Goal: Task Accomplishment & Management: Manage account settings

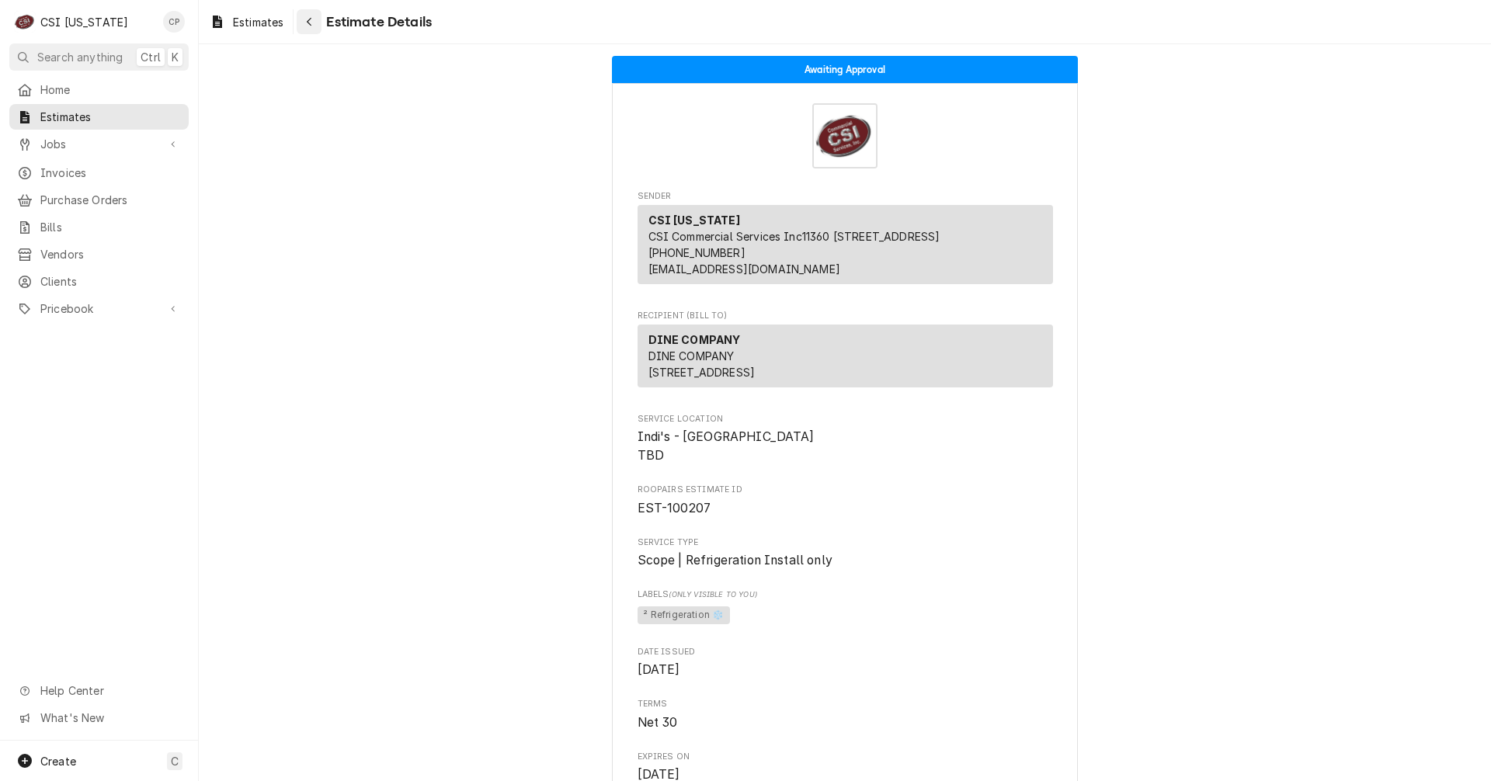
click at [312, 22] on icon "Navigate back" at bounding box center [309, 21] width 7 height 11
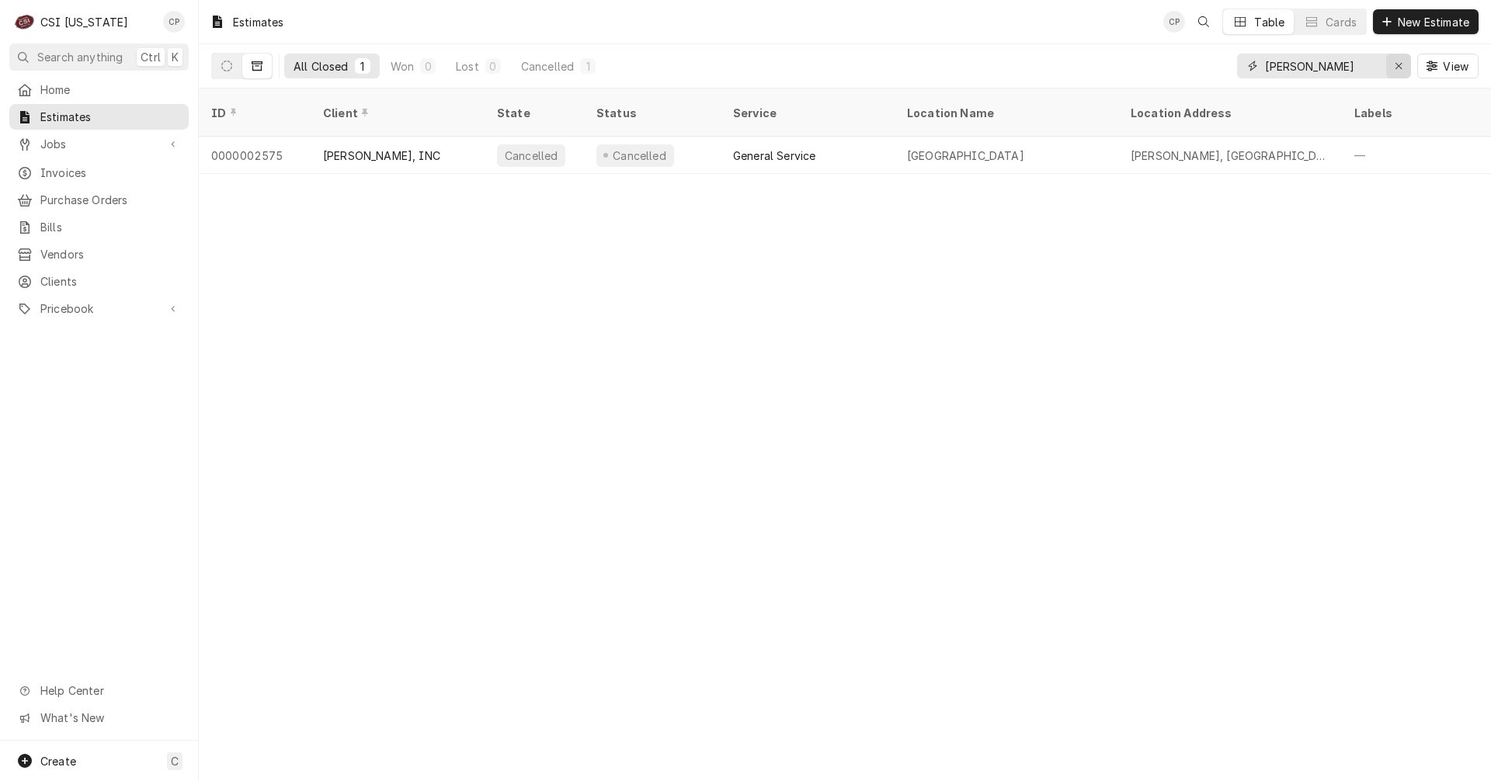
click at [1405, 72] on div "Erase input" at bounding box center [1399, 66] width 16 height 16
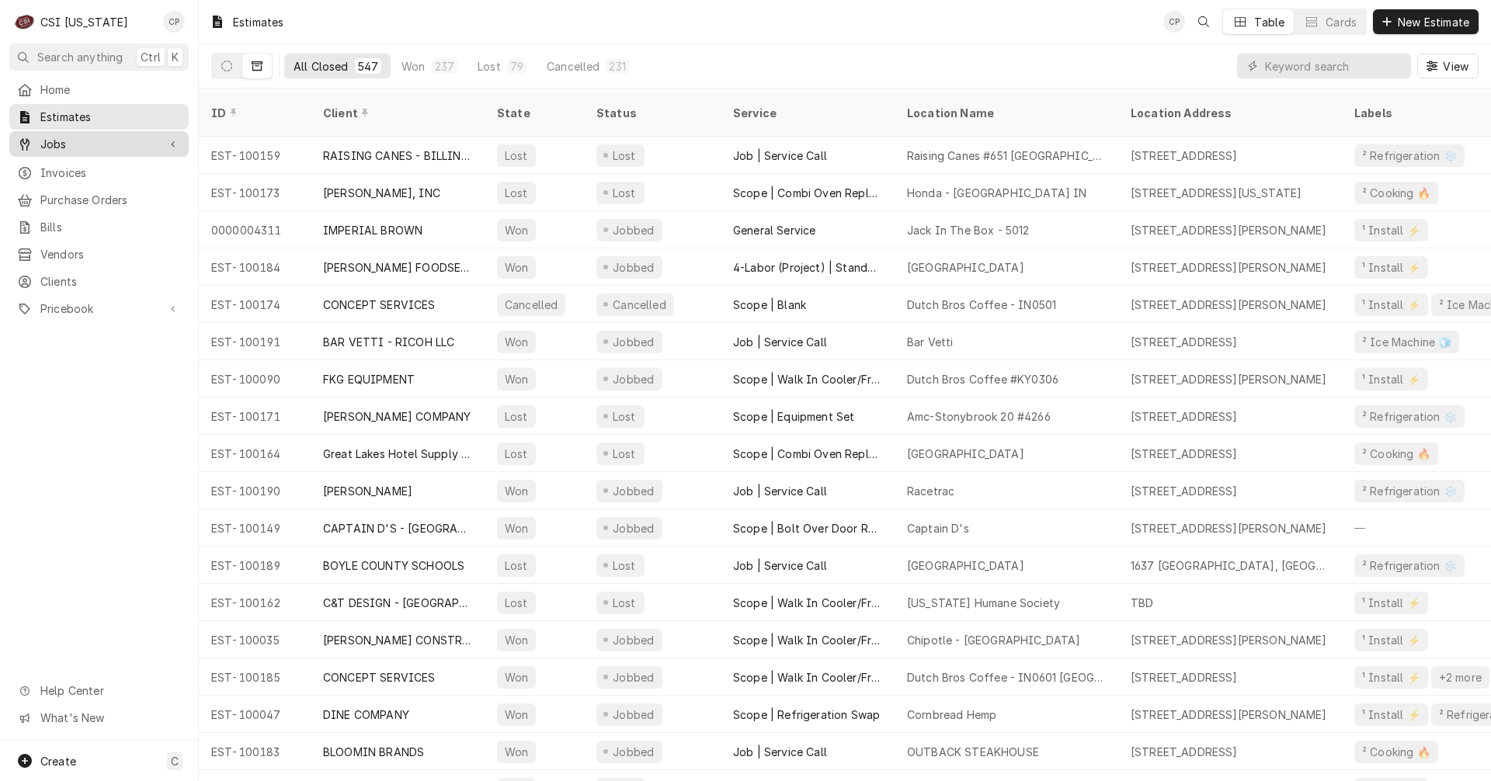
click at [78, 139] on span "Jobs" at bounding box center [98, 144] width 117 height 16
click at [78, 163] on span "Jobs" at bounding box center [110, 171] width 141 height 16
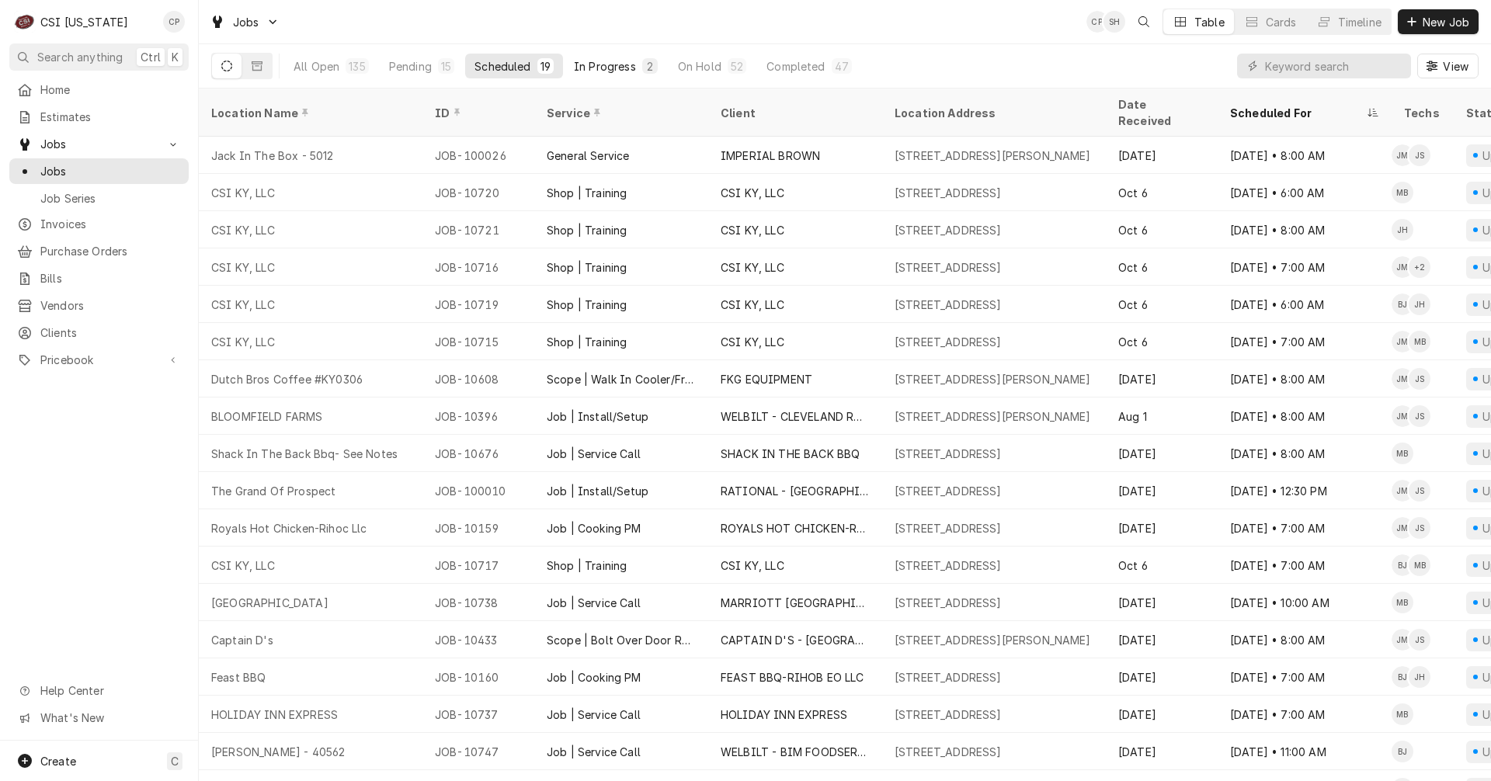
click at [630, 68] on div "In Progress" at bounding box center [605, 66] width 62 height 16
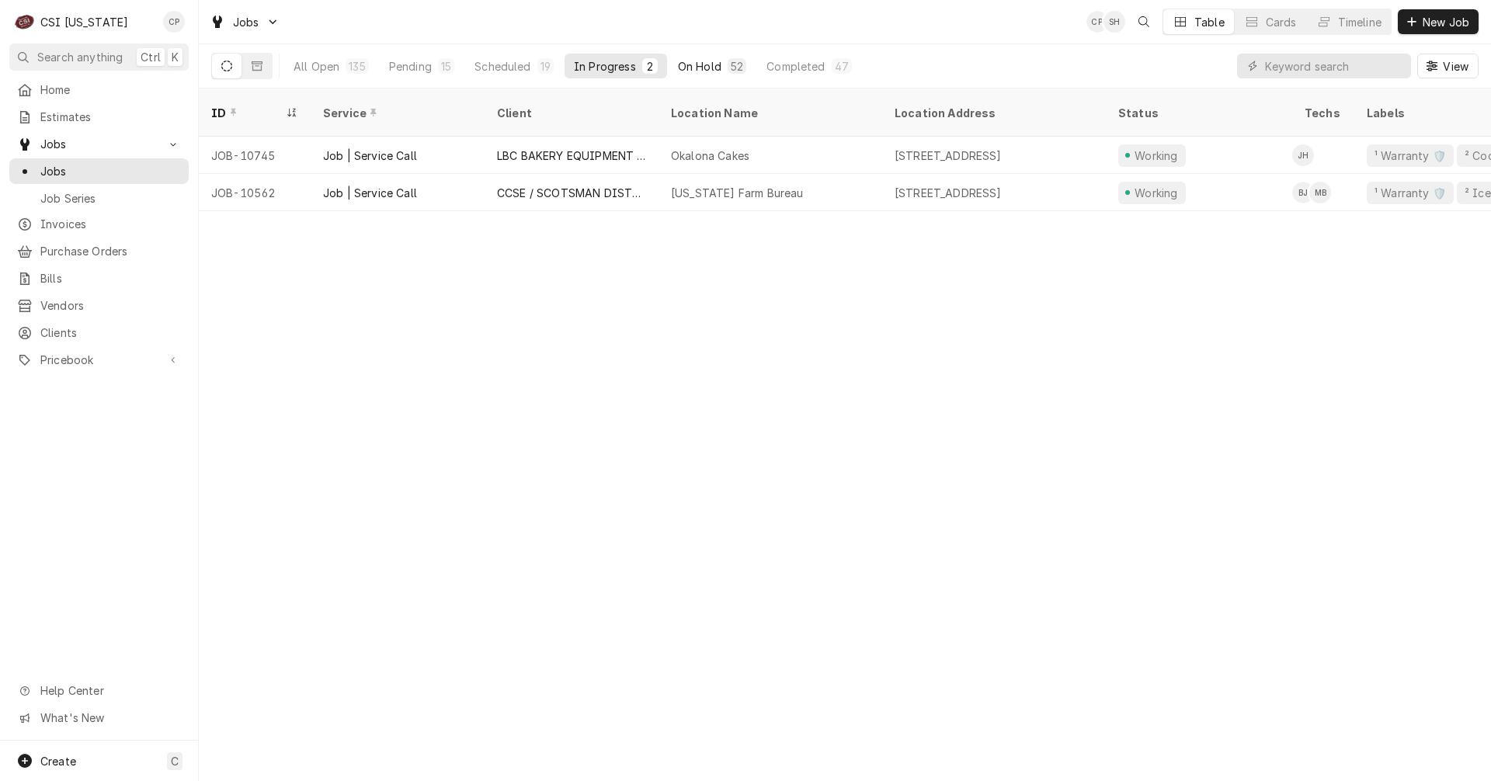
click at [715, 68] on div "On Hold" at bounding box center [699, 66] width 43 height 16
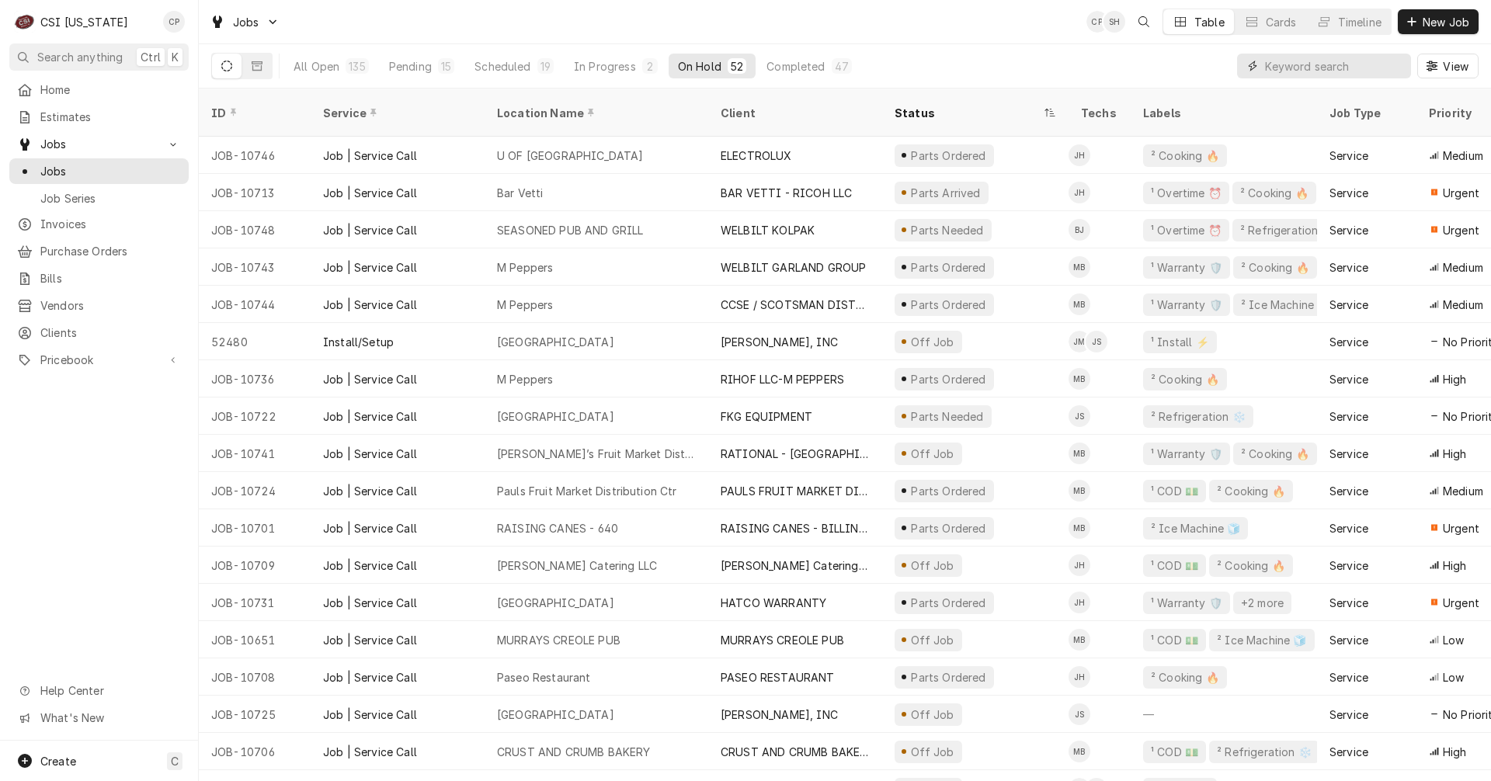
click at [1366, 64] on input "Dynamic Content Wrapper" at bounding box center [1334, 66] width 138 height 25
type input "lbc"
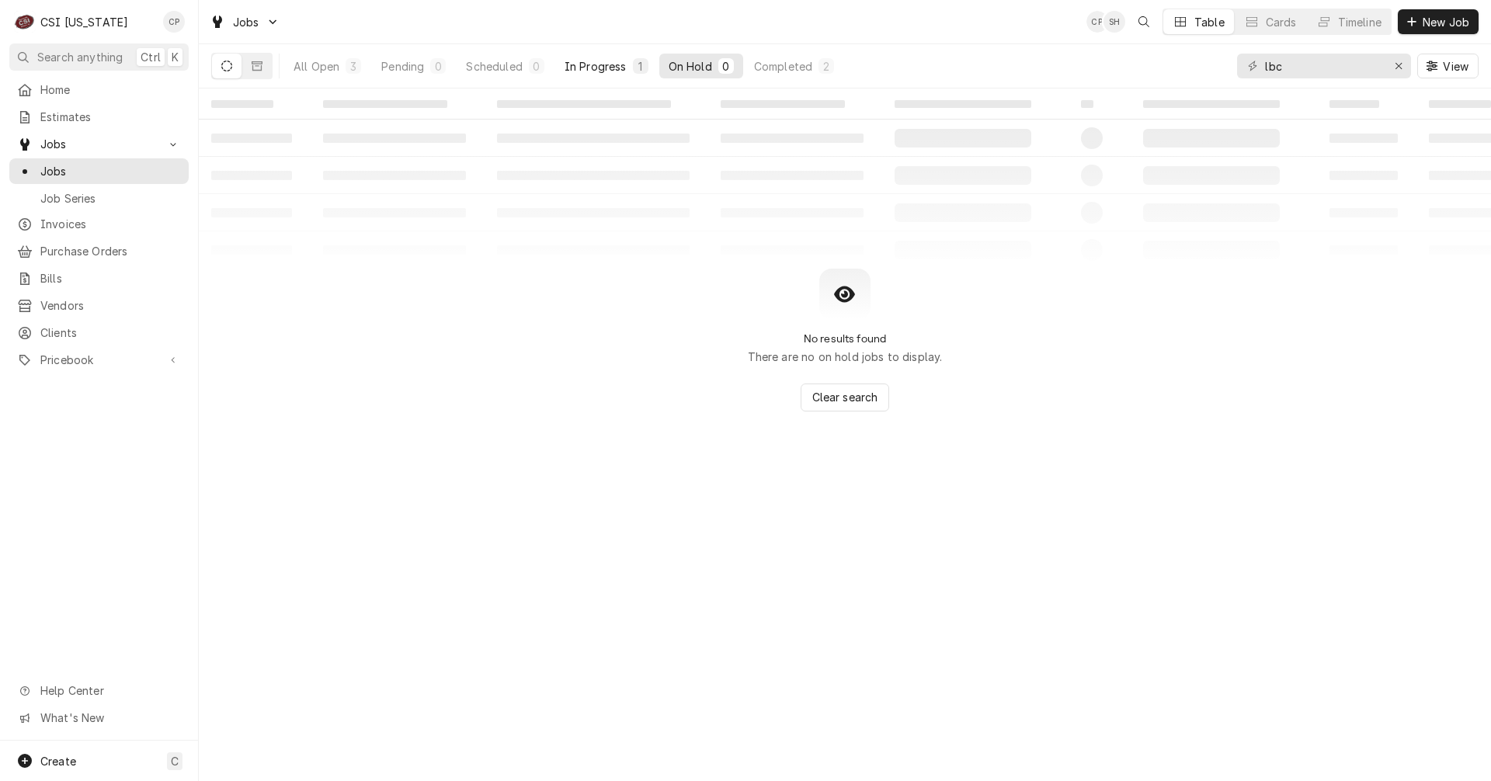
click at [591, 63] on div "In Progress" at bounding box center [596, 66] width 62 height 16
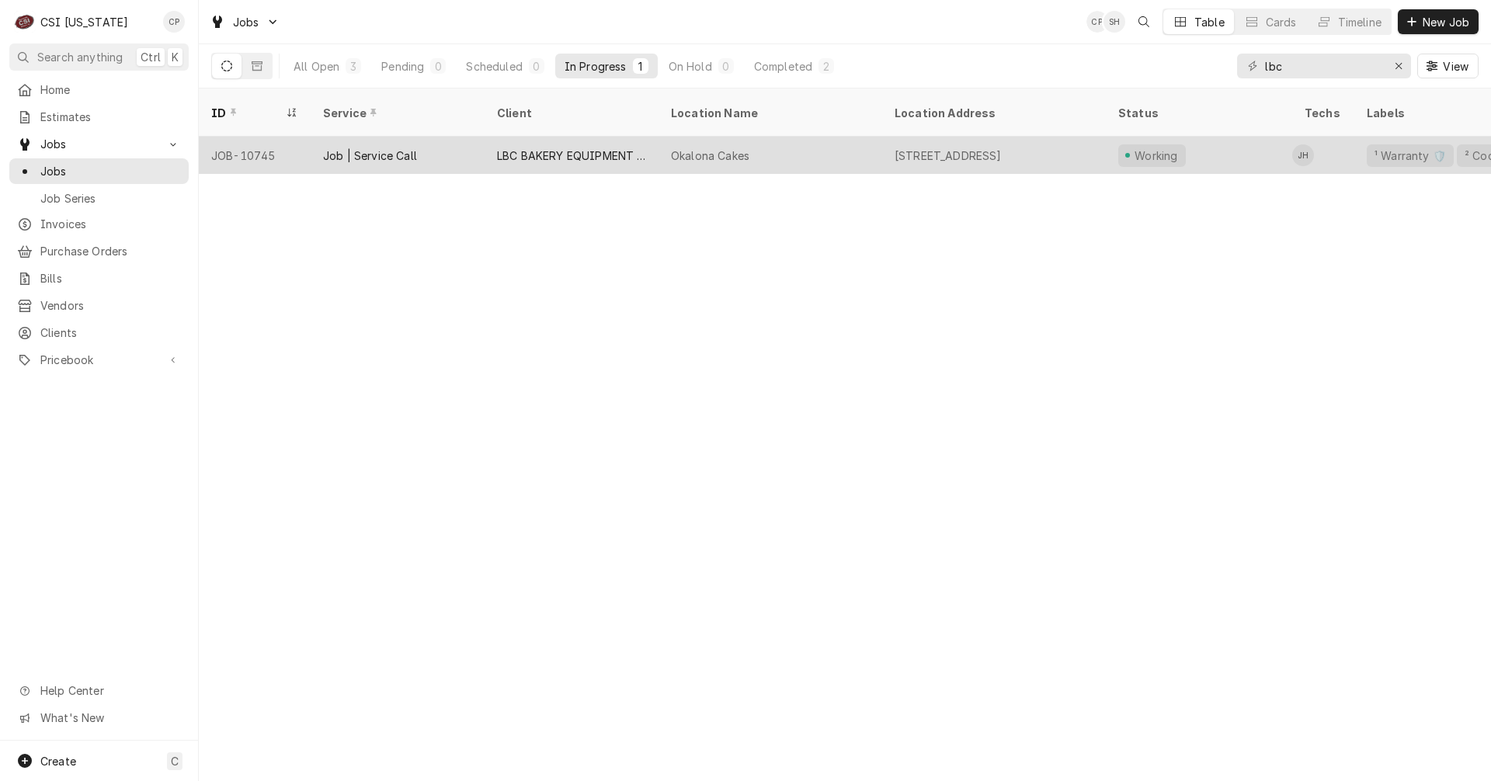
click at [560, 148] on div "LBC BAKERY EQUIPMENT WARRANTY" at bounding box center [571, 156] width 149 height 16
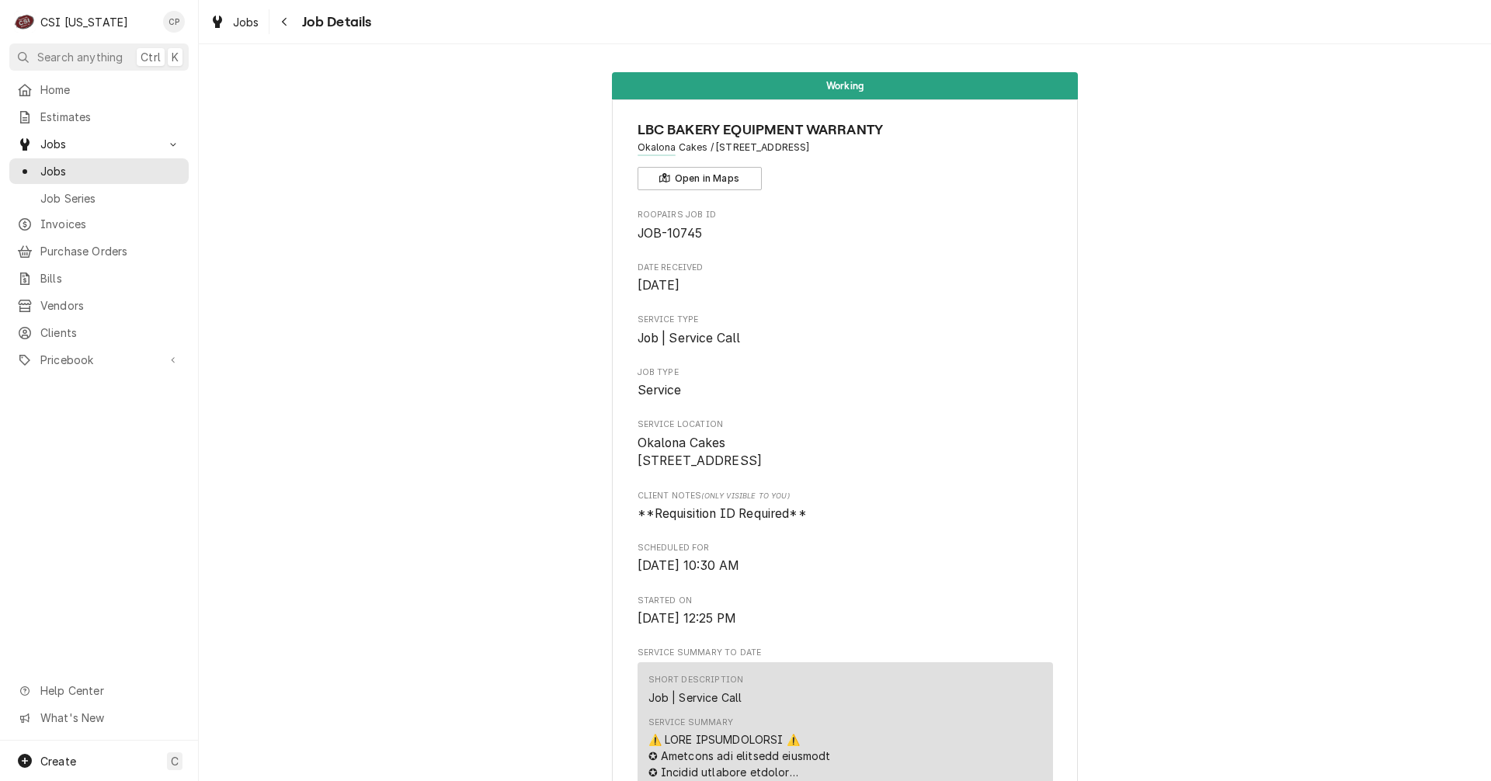
drag, startPoint x: 288, startPoint y: 20, endPoint x: 251, endPoint y: 102, distance: 89.7
click at [288, 20] on div "Navigate back" at bounding box center [285, 22] width 16 height 16
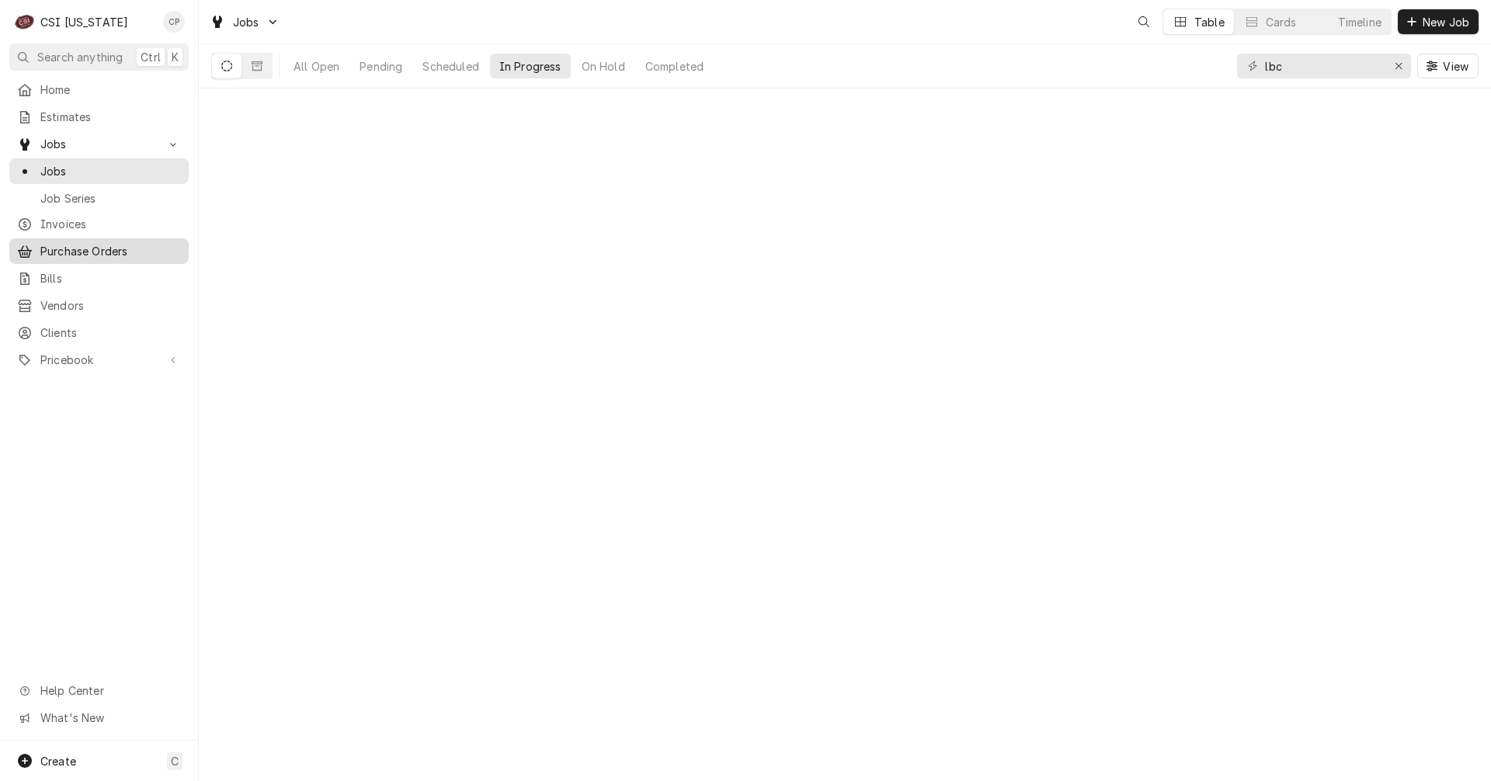
click at [116, 248] on span "Purchase Orders" at bounding box center [110, 251] width 141 height 16
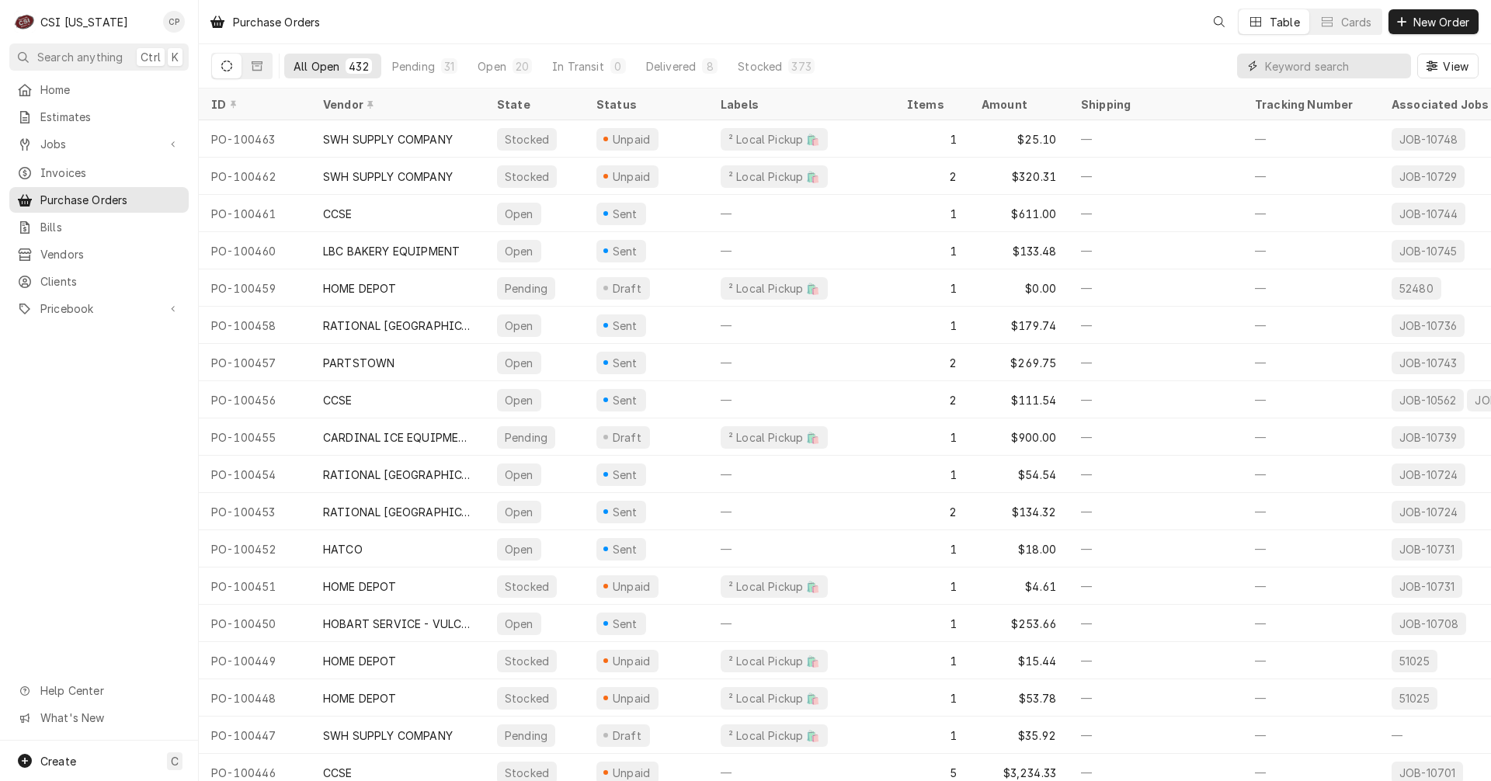
click at [1341, 75] on input "Dynamic Content Wrapper" at bounding box center [1334, 66] width 138 height 25
type input "100457"
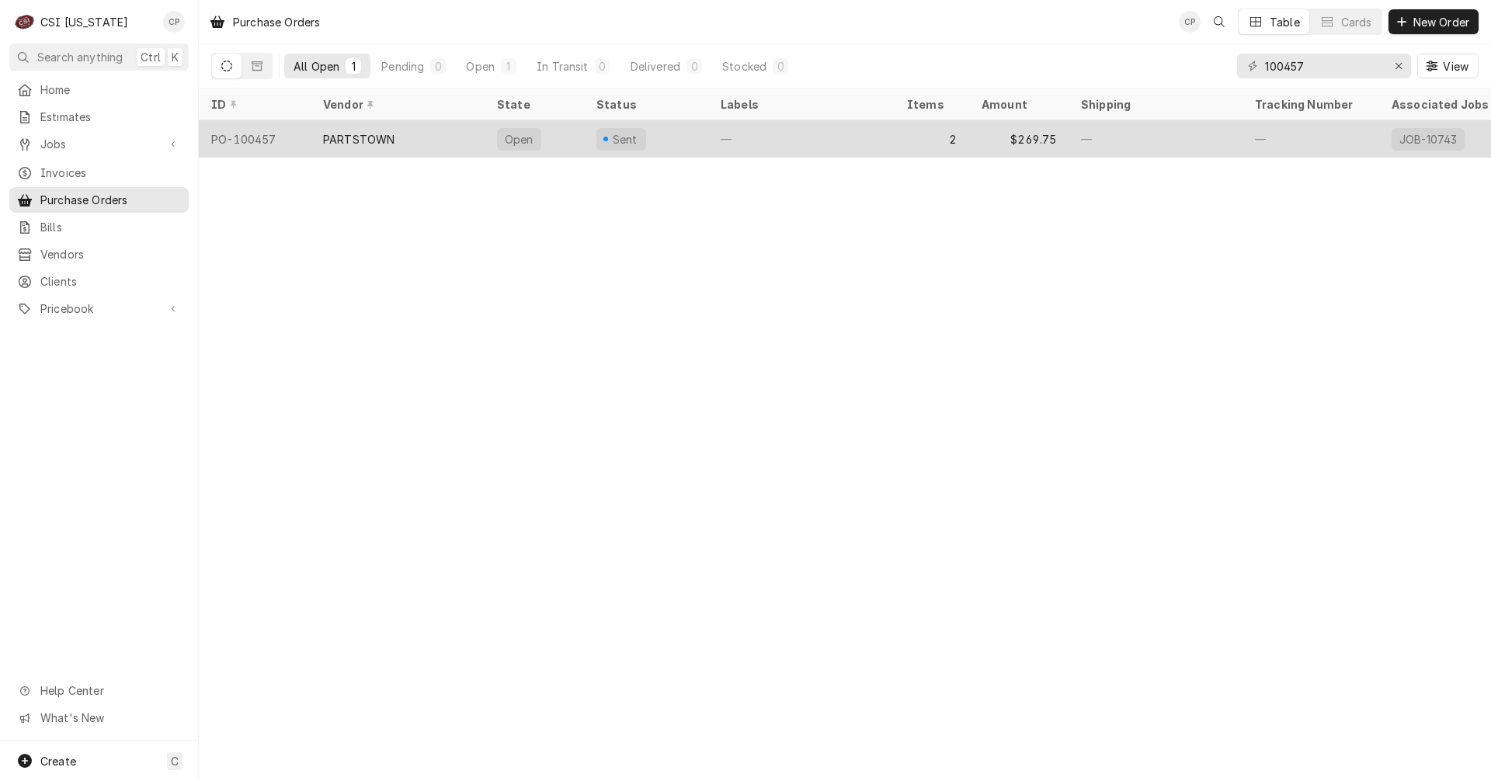
click at [451, 142] on div "PARTSTOWN" at bounding box center [398, 138] width 174 height 37
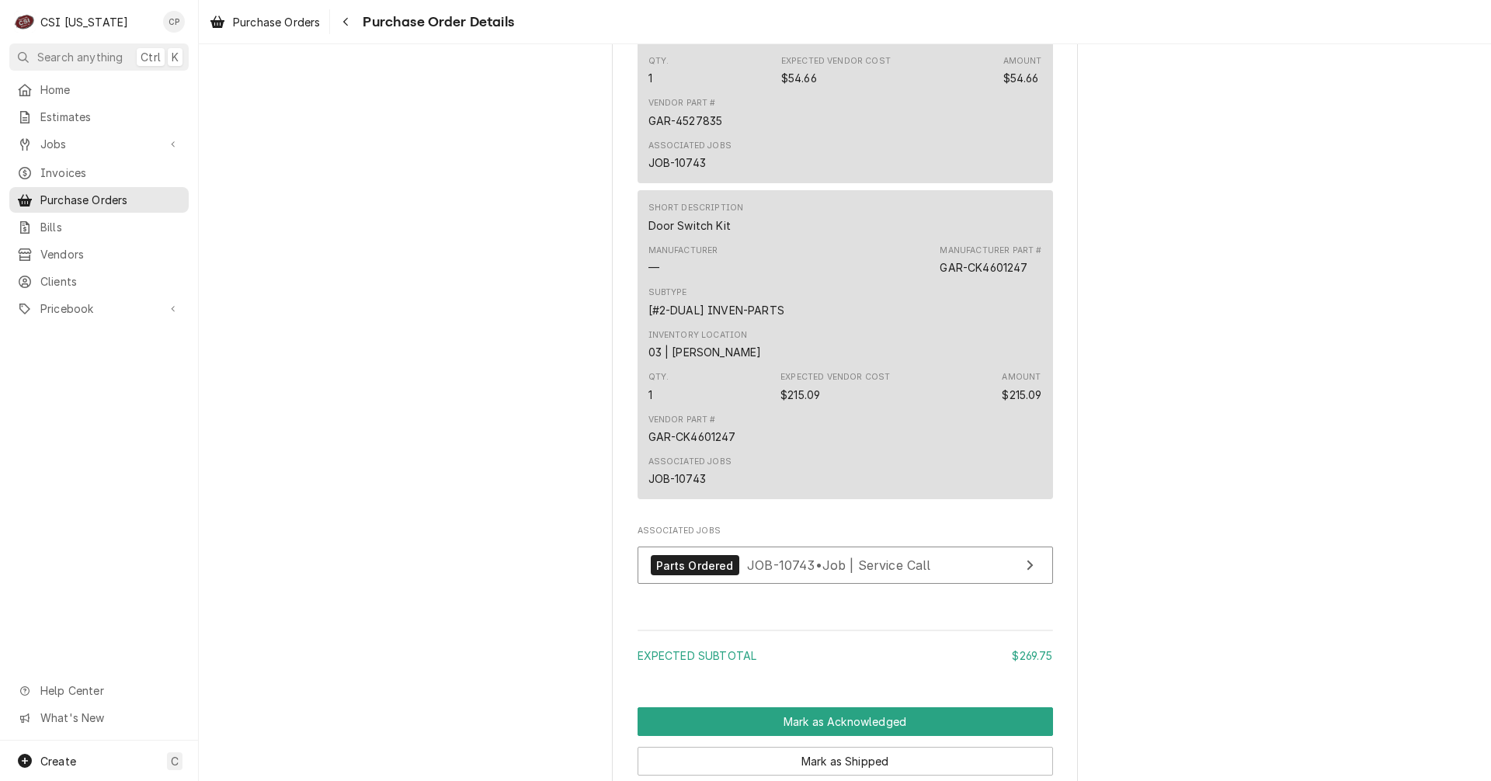
scroll to position [1165, 0]
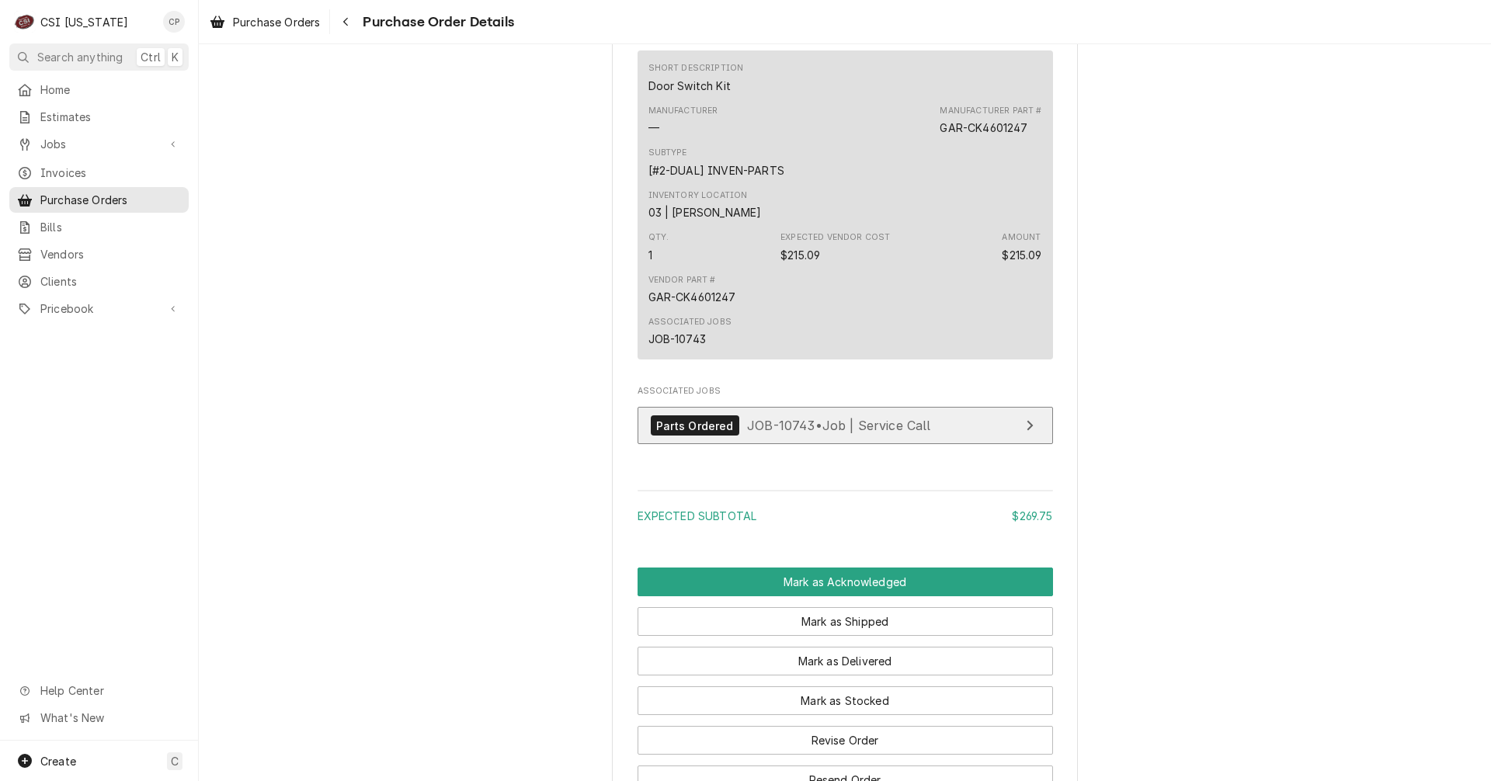
click at [952, 445] on link "Parts Ordered JOB-10743 • Job | Service Call" at bounding box center [846, 426] width 416 height 38
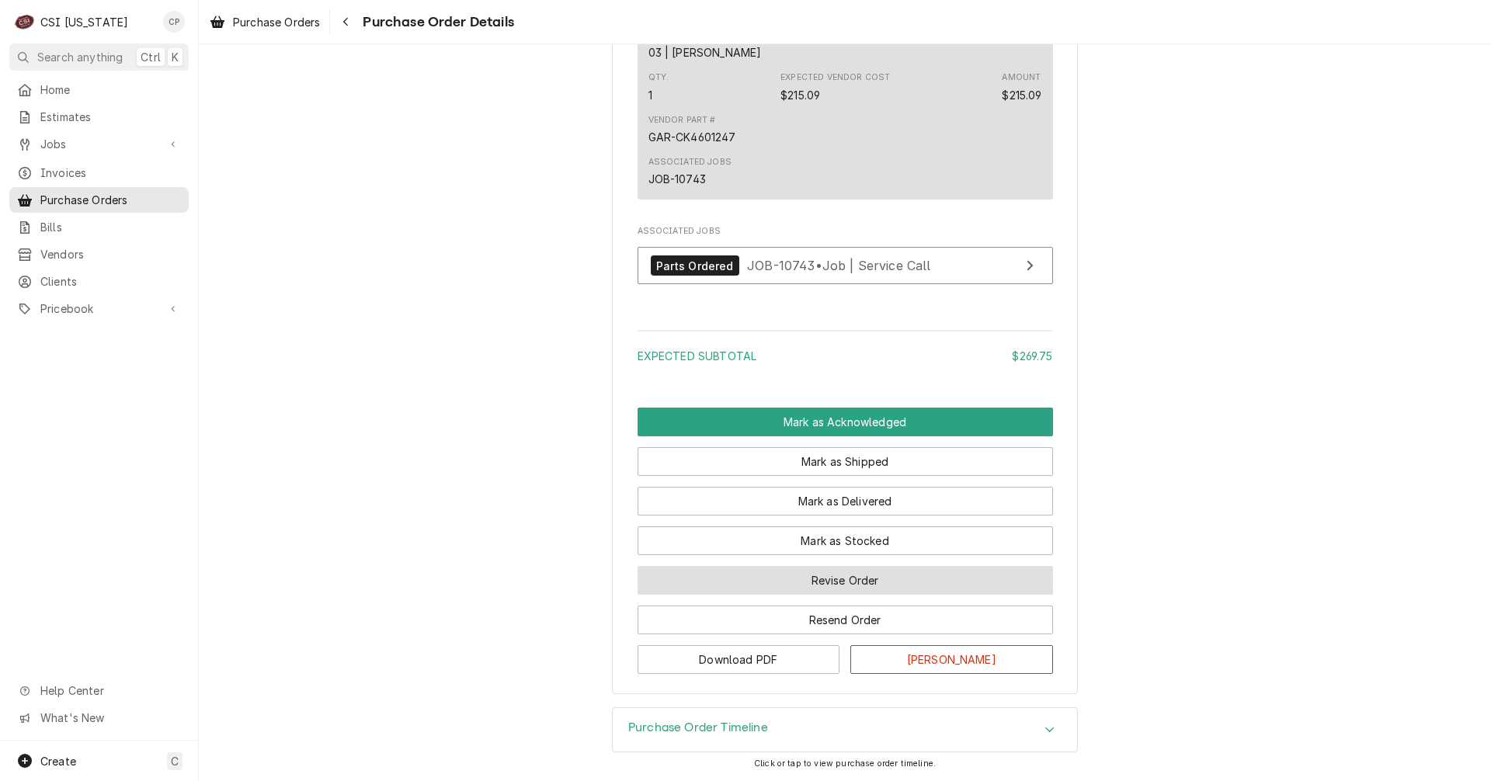
scroll to position [1374, 0]
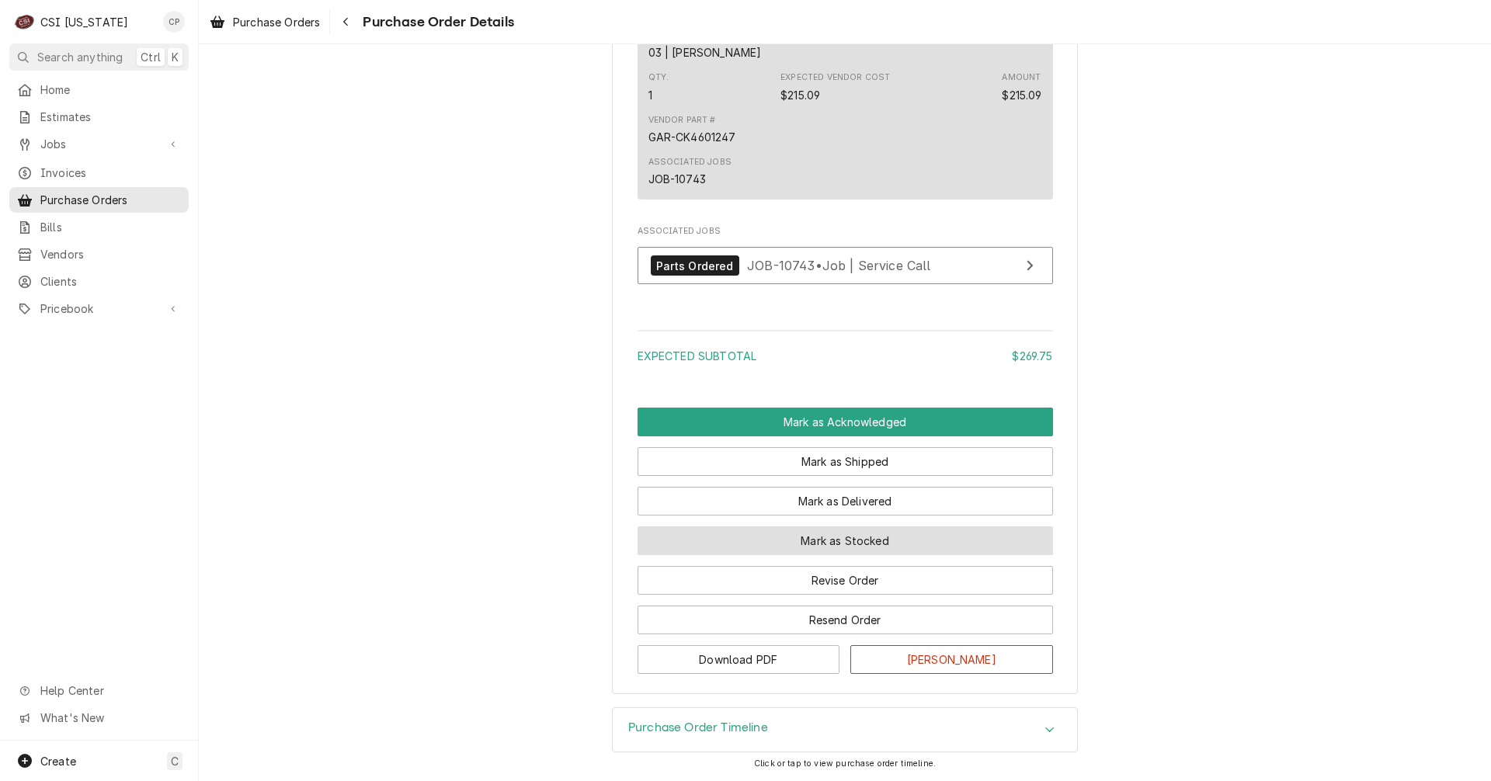
click at [869, 540] on button "Mark as Stocked" at bounding box center [846, 541] width 416 height 29
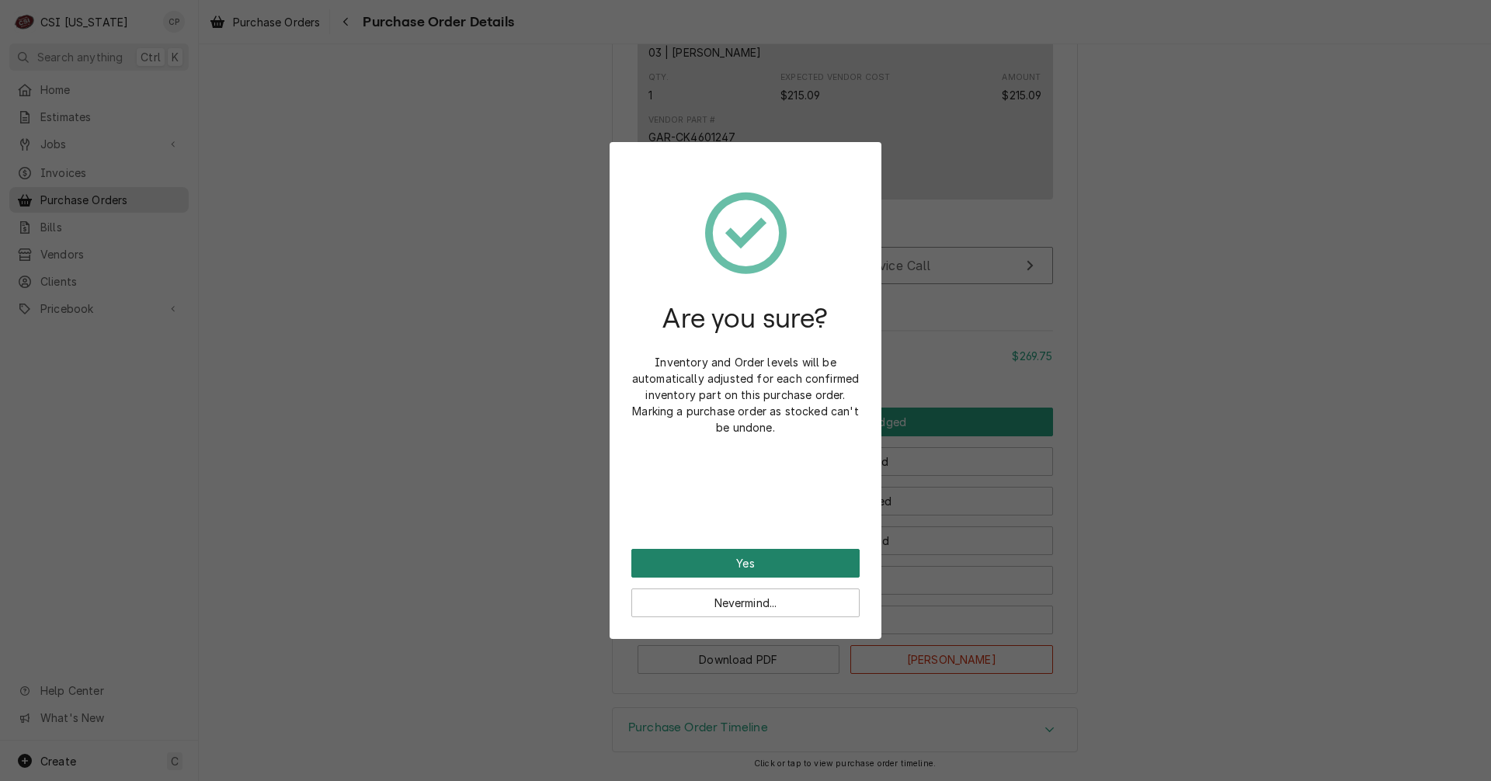
click at [791, 566] on button "Yes" at bounding box center [745, 563] width 228 height 29
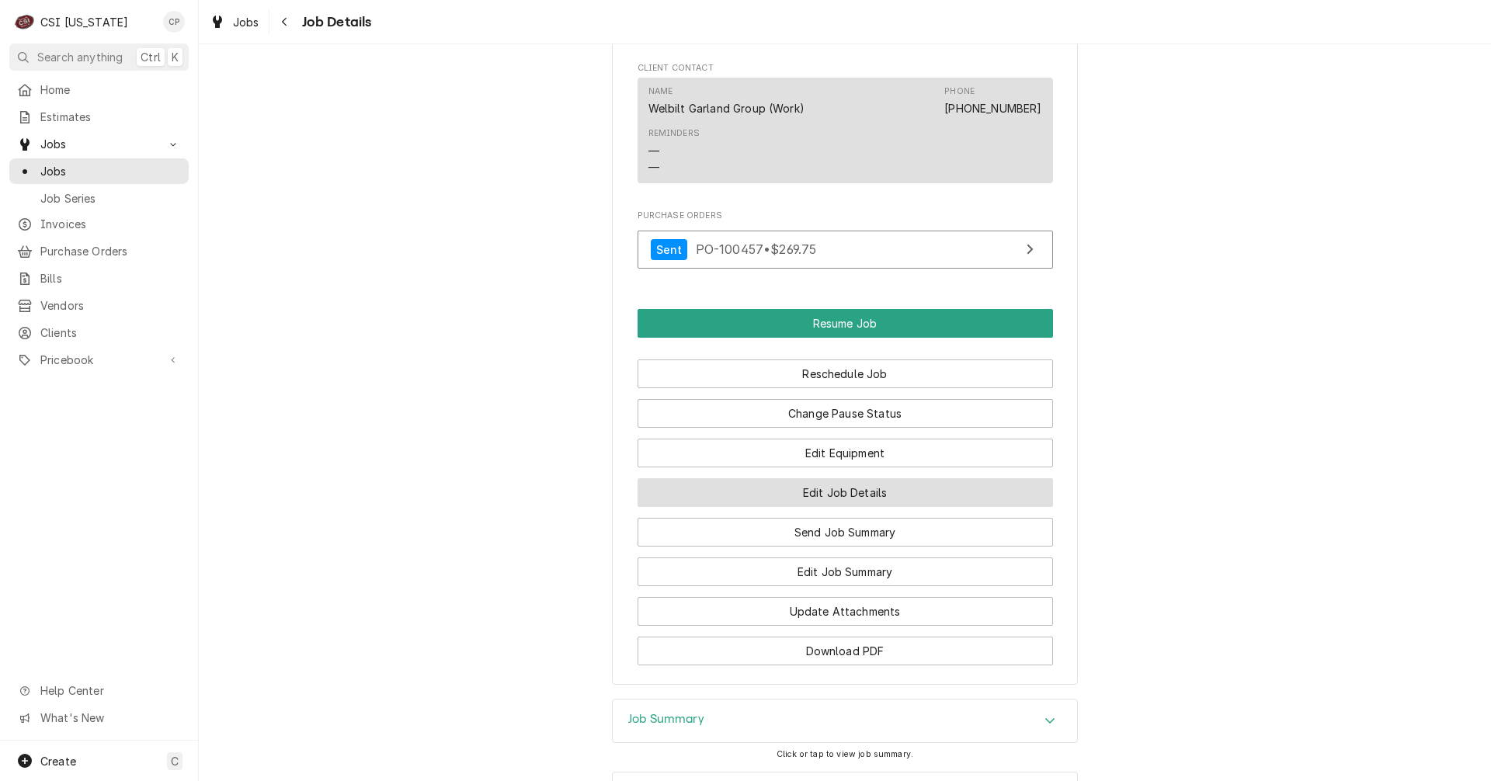
scroll to position [1243, 0]
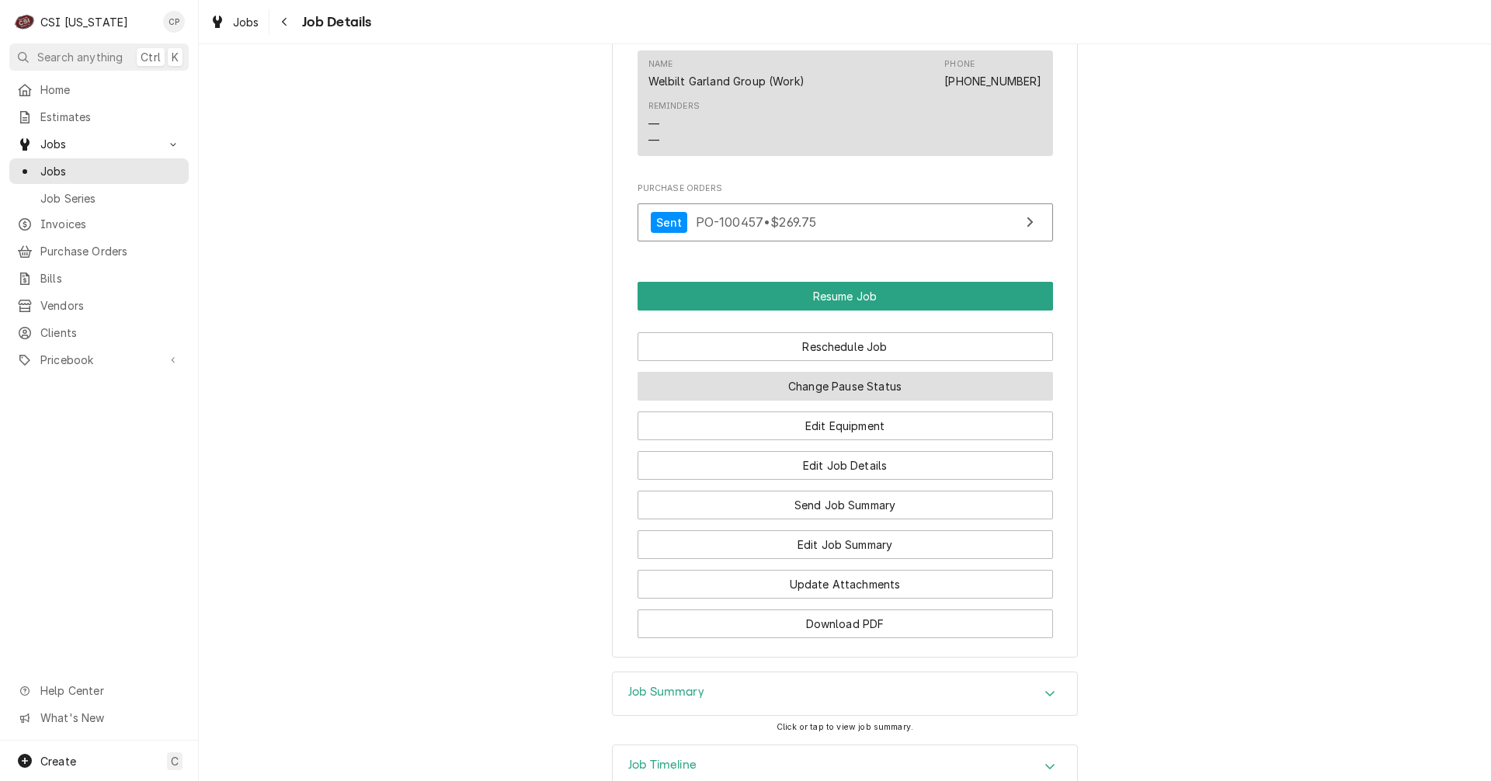
click at [837, 401] on button "Change Pause Status" at bounding box center [846, 386] width 416 height 29
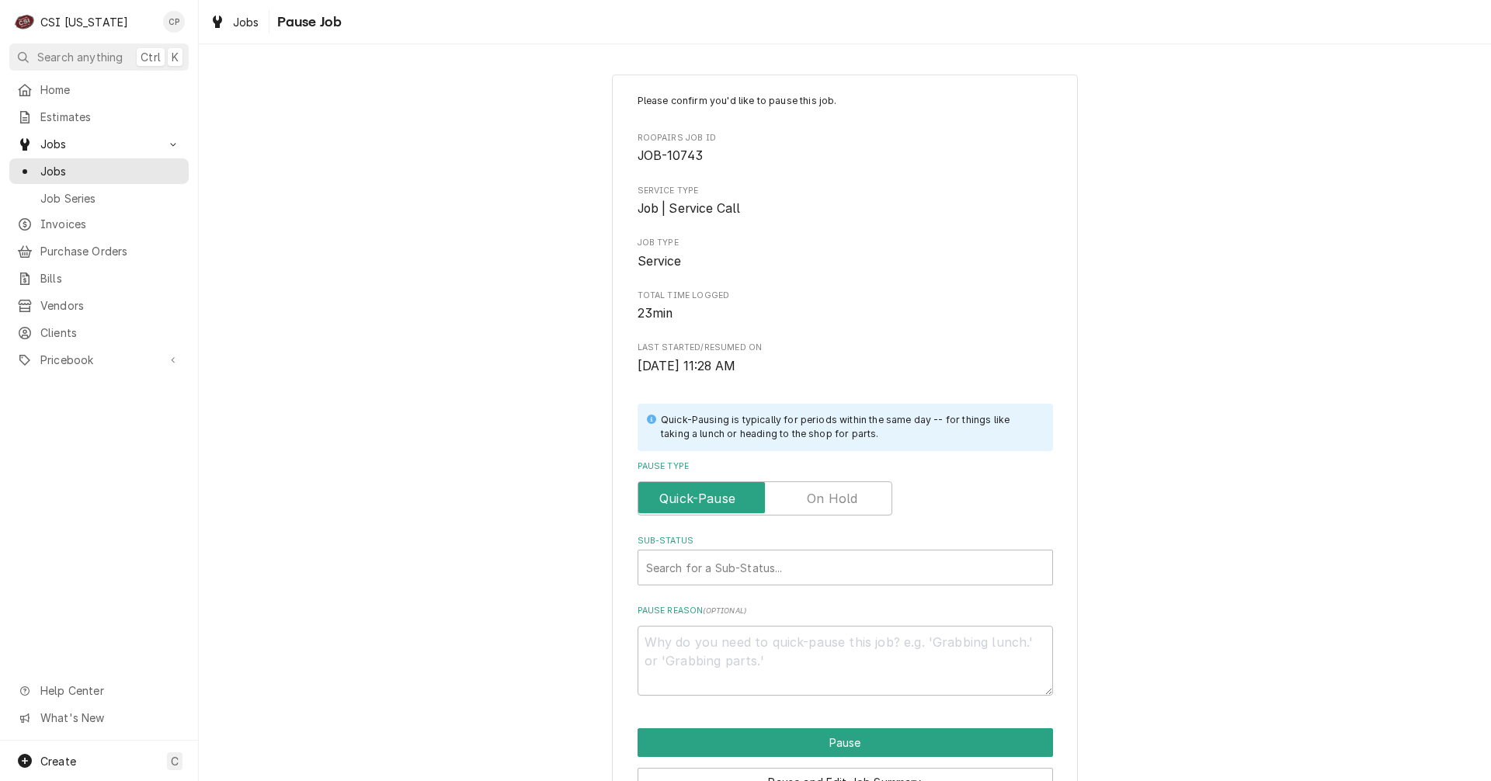
click at [817, 496] on label "Pause Type" at bounding box center [765, 499] width 255 height 34
click at [817, 496] on input "Pause Type" at bounding box center [765, 499] width 241 height 34
checkbox input "true"
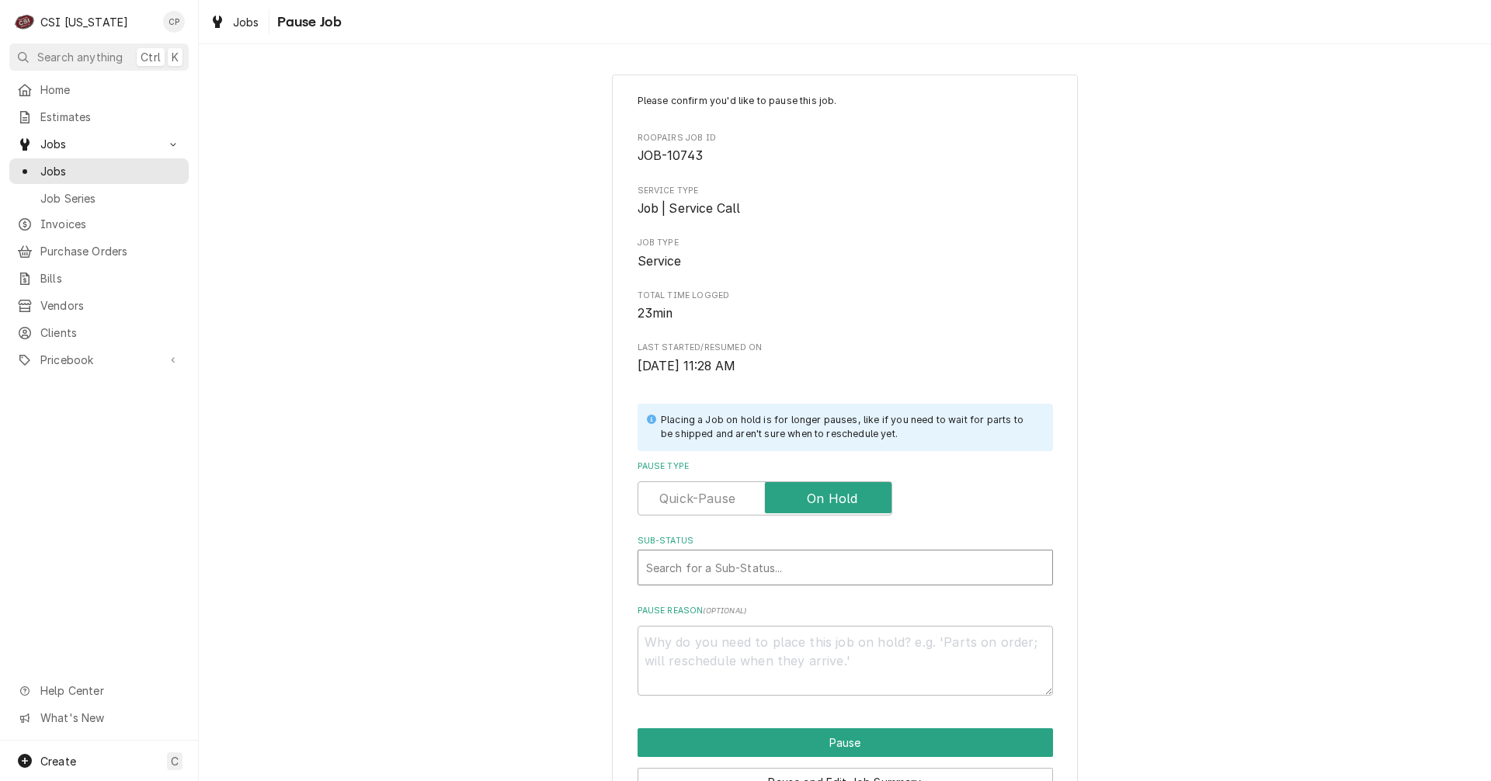
click at [737, 565] on div "Sub-Status" at bounding box center [845, 568] width 398 height 28
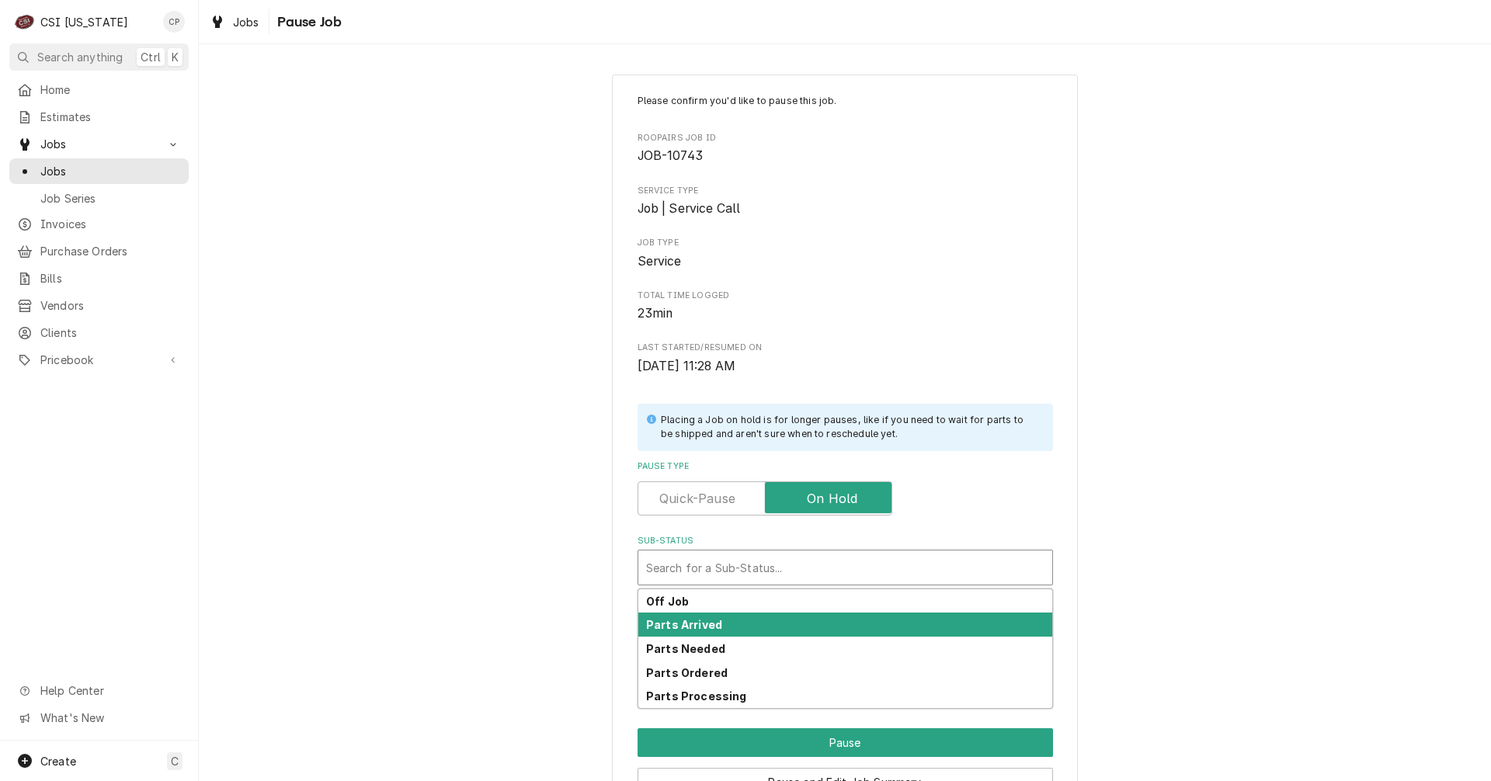
click at [692, 629] on strong "Parts Arrived" at bounding box center [684, 624] width 76 height 13
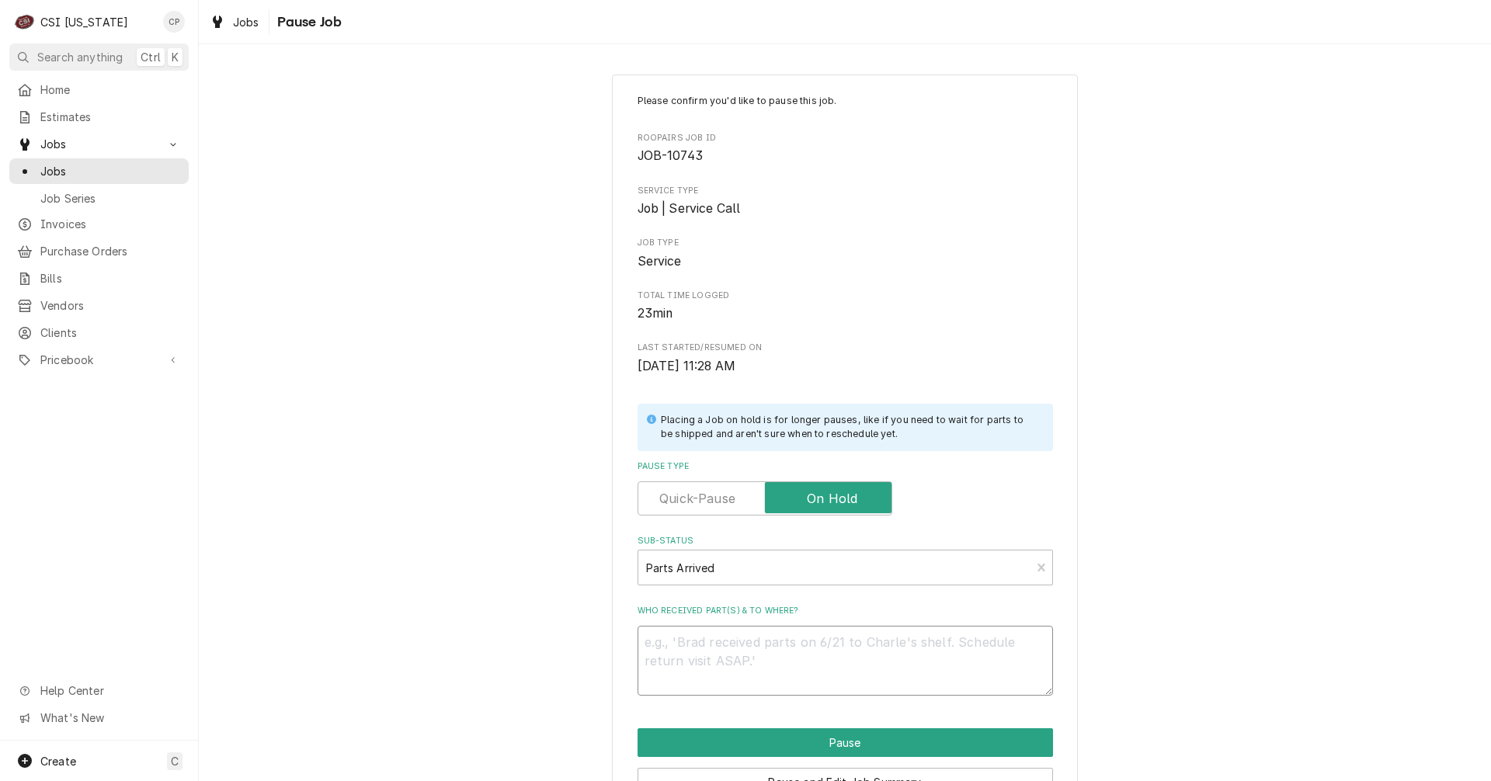
click at [687, 650] on textarea "Who received part(s) & to where?" at bounding box center [846, 661] width 416 height 70
type textarea "x"
type textarea "P"
type textarea "x"
type textarea "Pa"
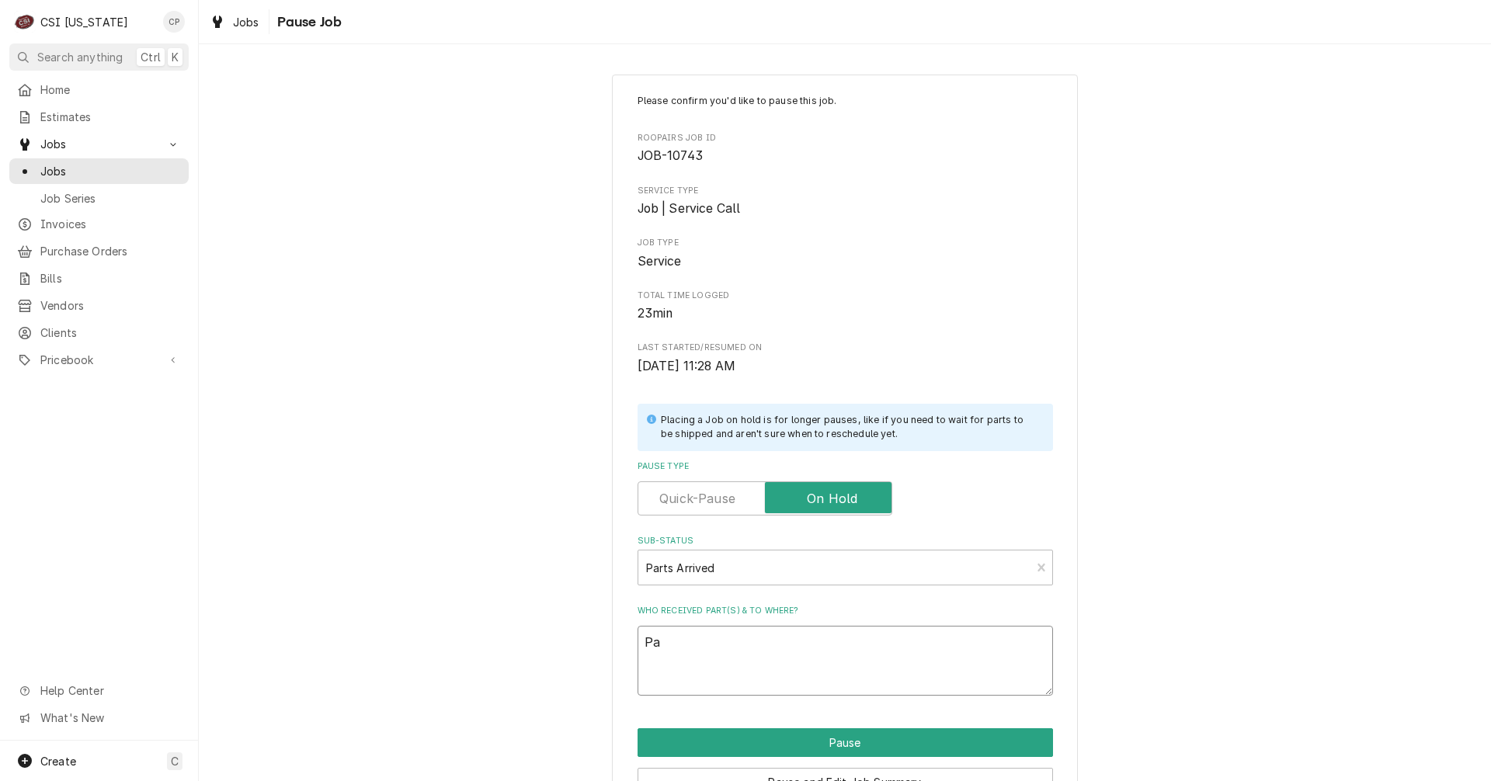
type textarea "x"
type textarea "Par"
type textarea "x"
type textarea "Part"
type textarea "x"
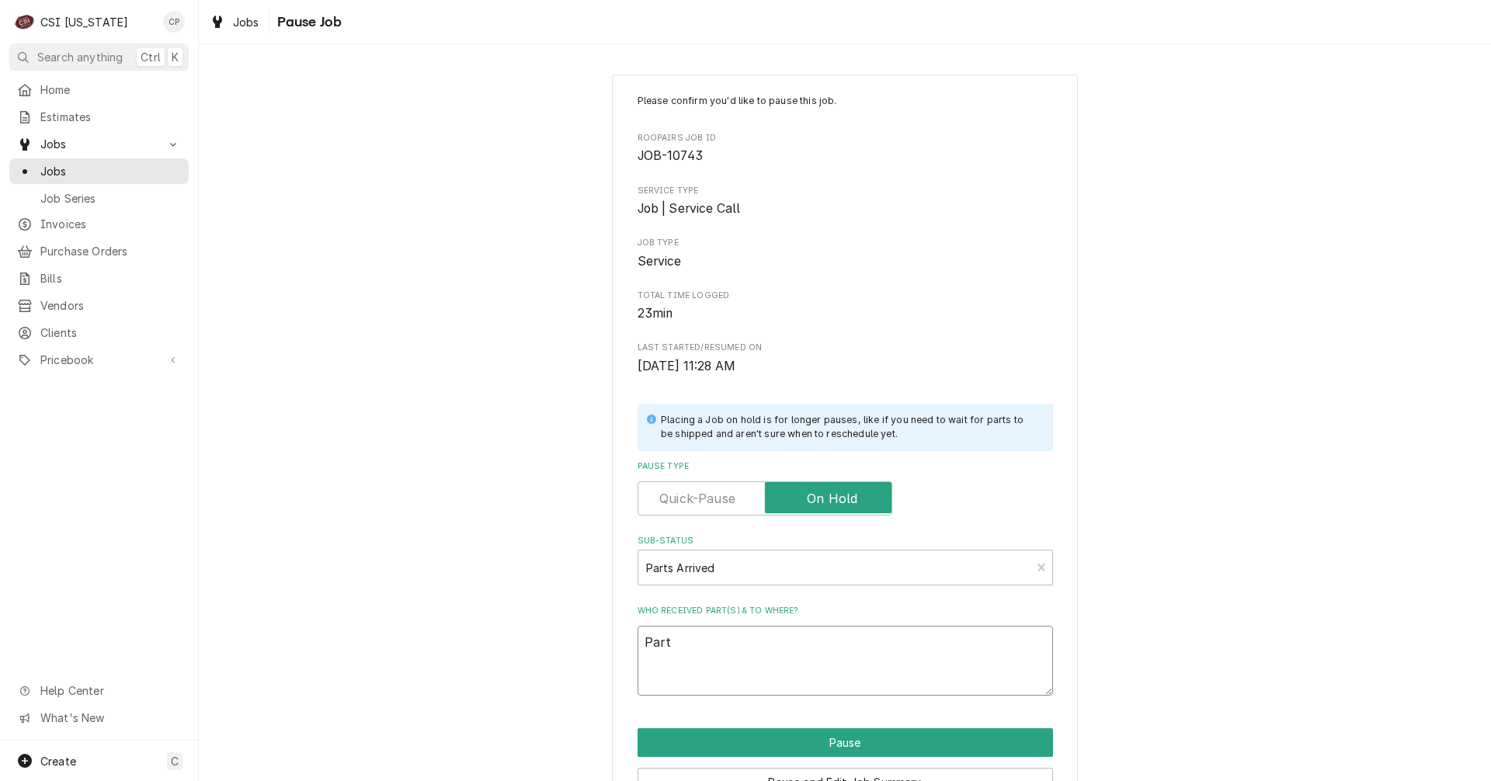
type textarea "Parts"
type textarea "x"
type textarea "Parts"
type textarea "x"
type textarea "Parts a"
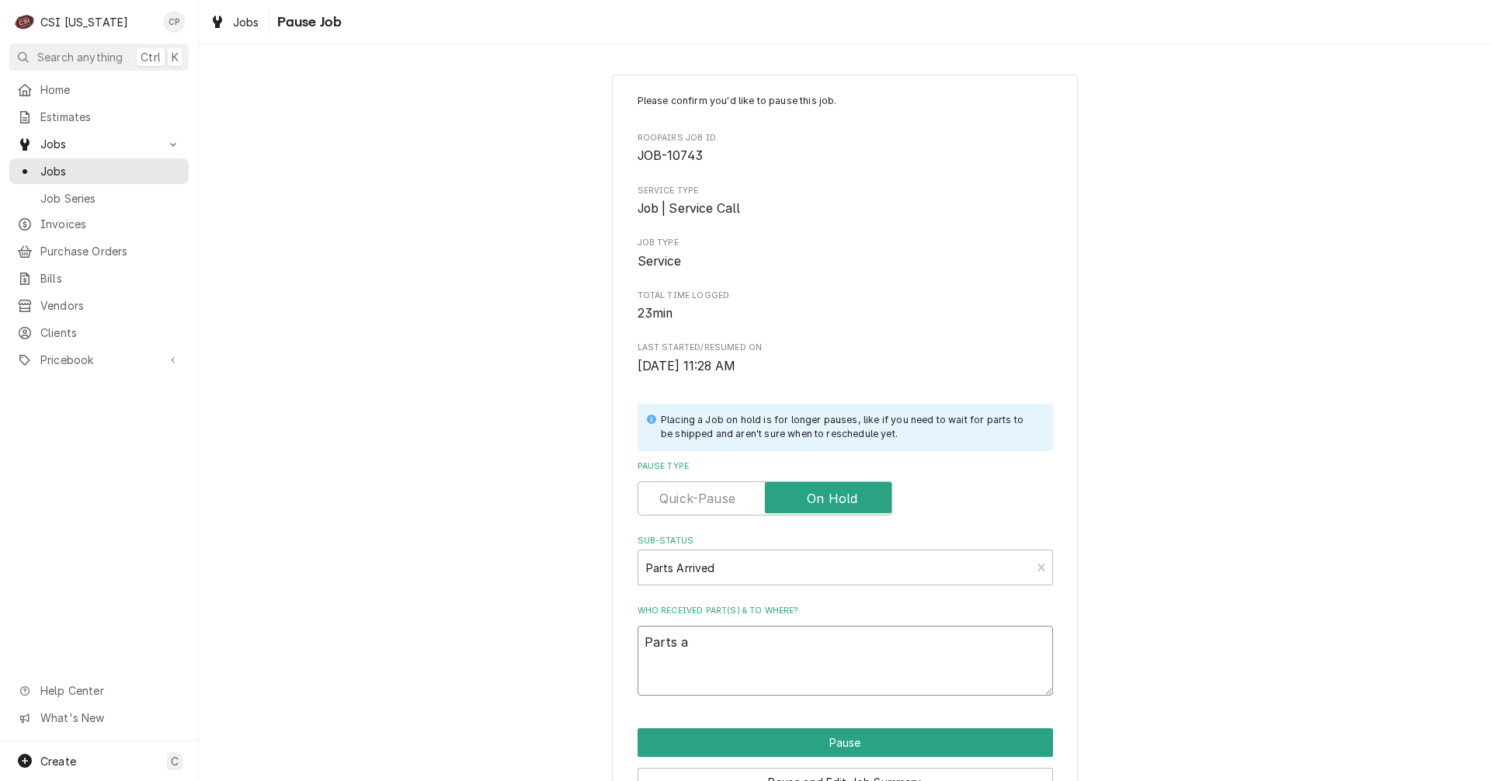
type textarea "x"
type textarea "Parts ar"
type textarea "x"
type textarea "Parts arr"
type textarea "x"
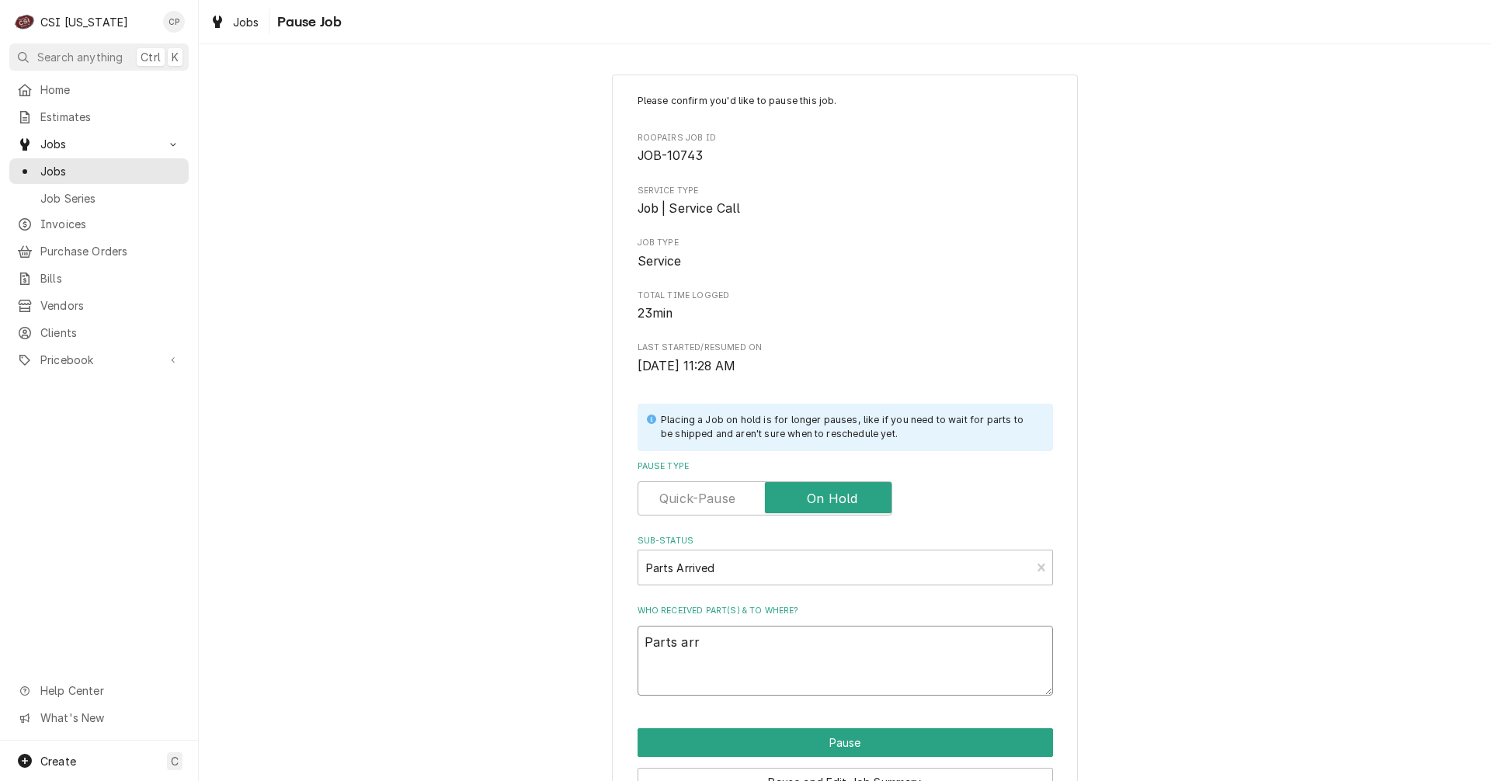
type textarea "Parts arri"
type textarea "x"
type textarea "Parts arriv"
type textarea "x"
type textarea "Parts arrive"
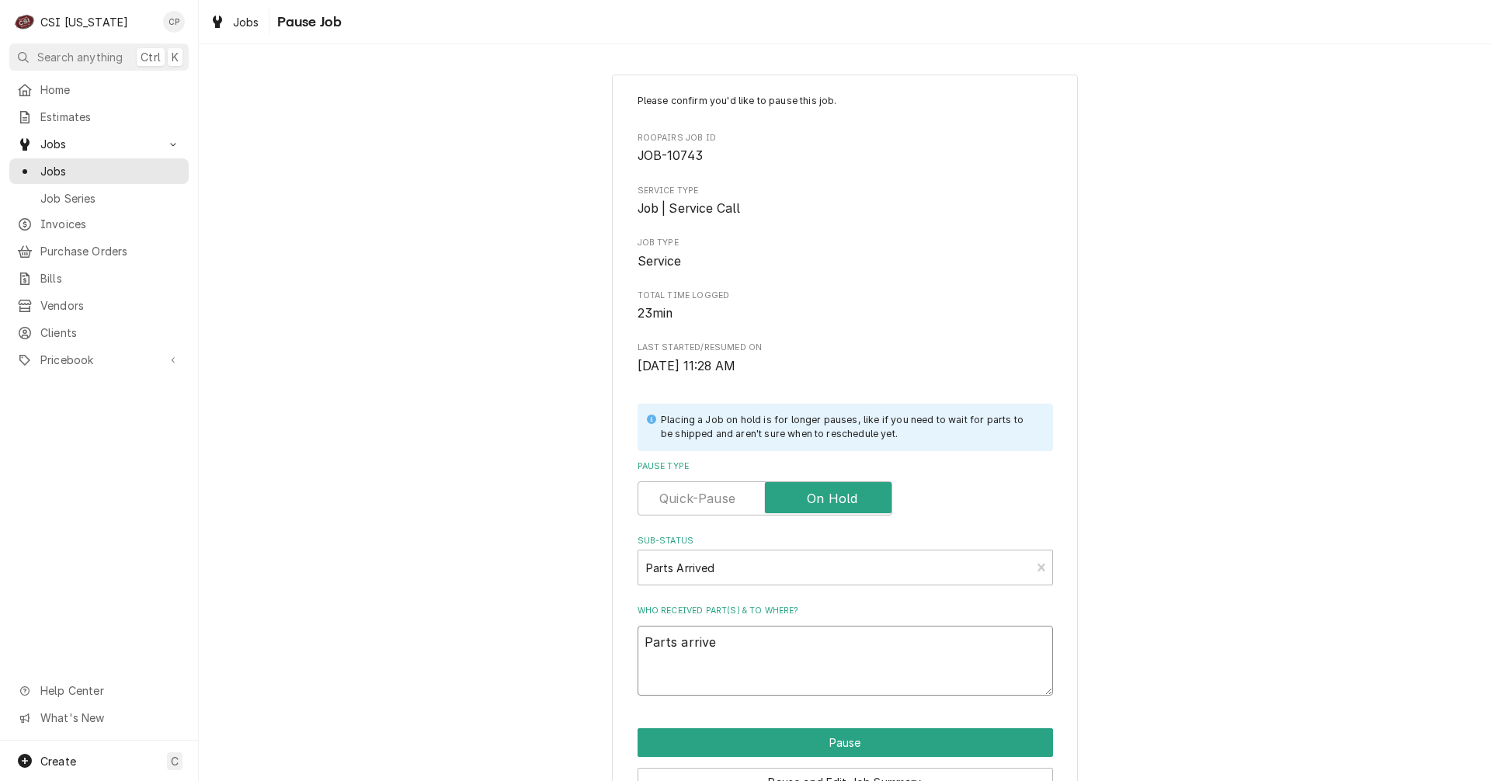
type textarea "x"
type textarea "Parts arrived"
type textarea "x"
type textarea "Parts arrived"
type textarea "x"
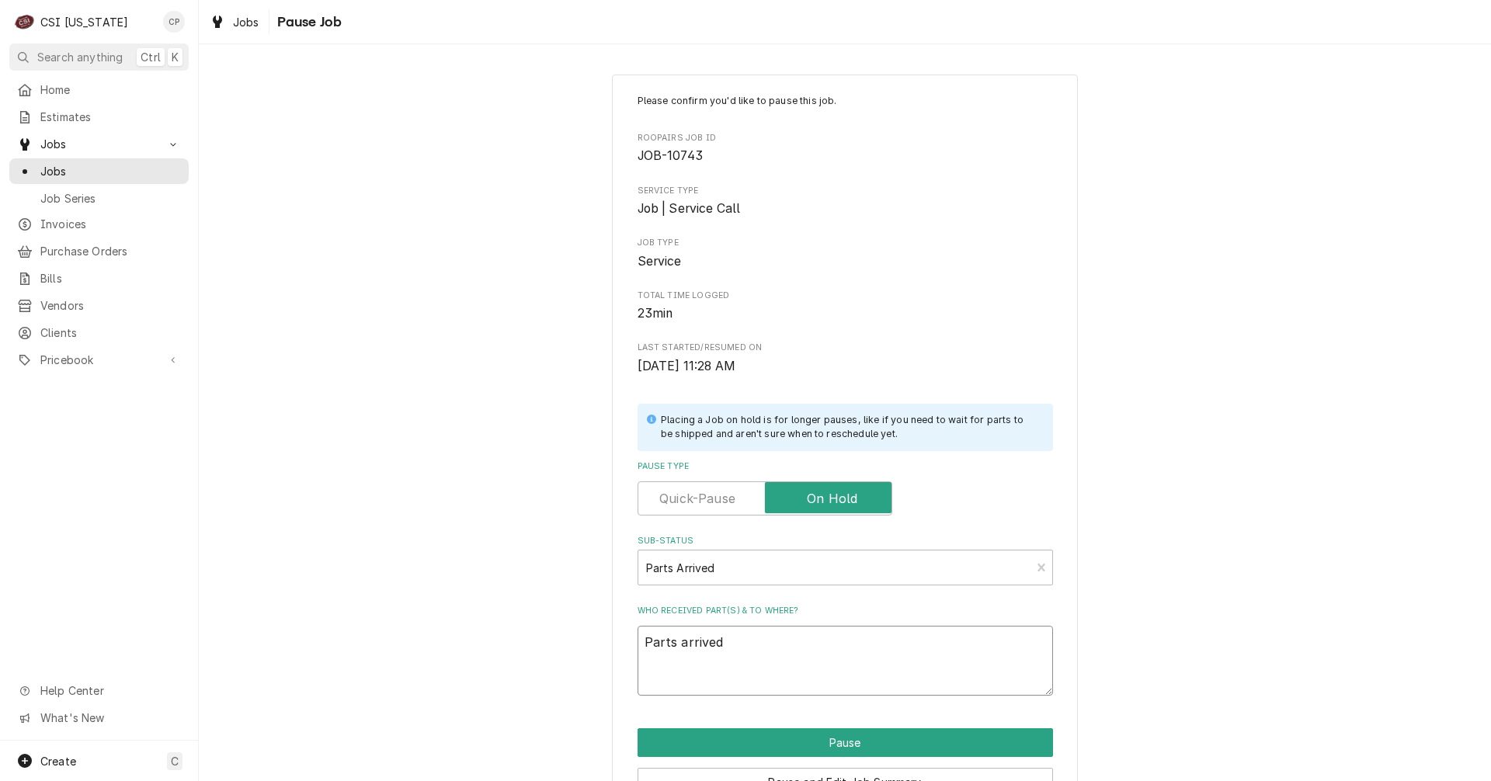
type textarea "Parts arrived a"
type textarea "x"
type textarea "Parts arrived an"
type textarea "x"
type textarea "Parts arrived and"
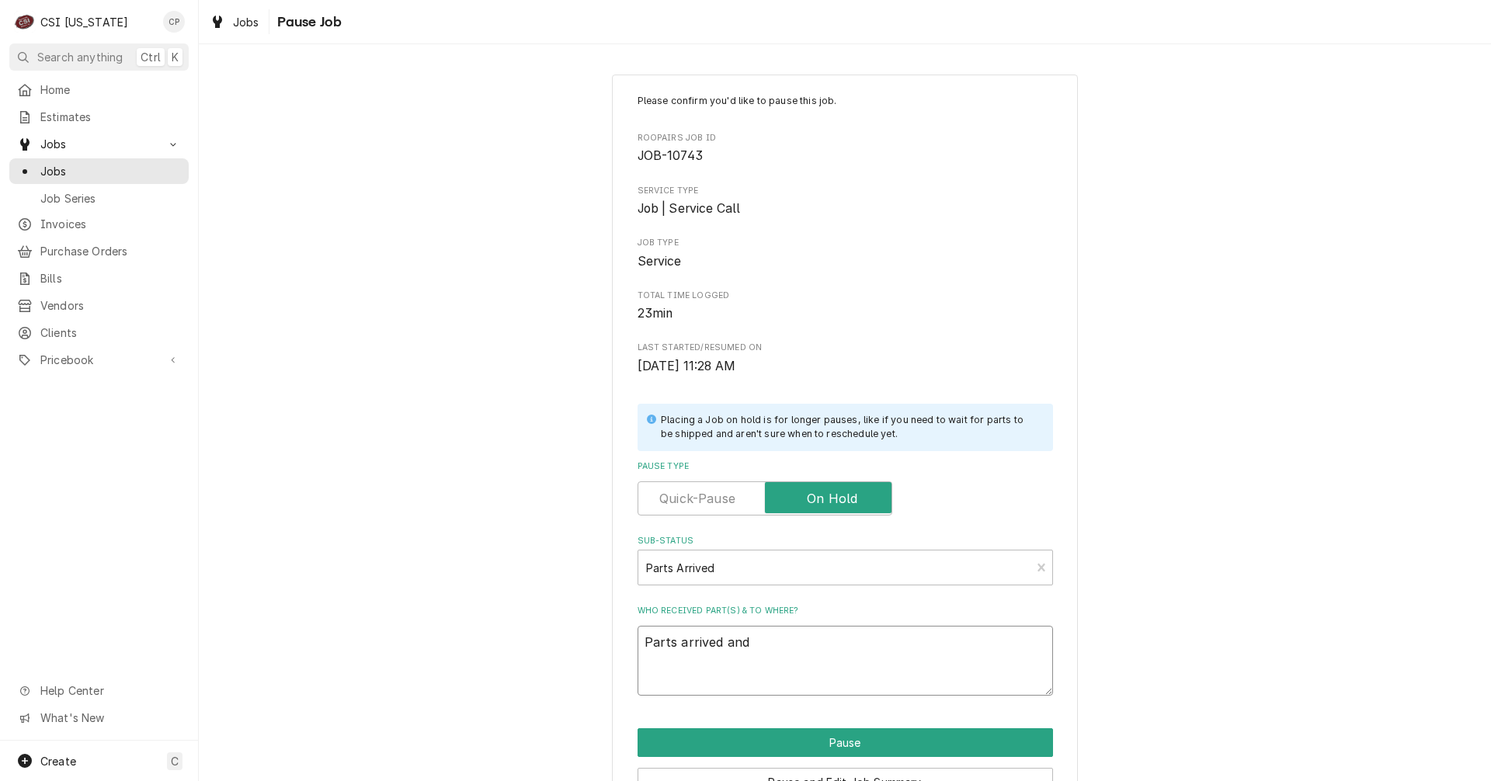
type textarea "x"
type textarea "Parts arrived and"
type textarea "x"
type textarea "Parts arrived and p"
type textarea "x"
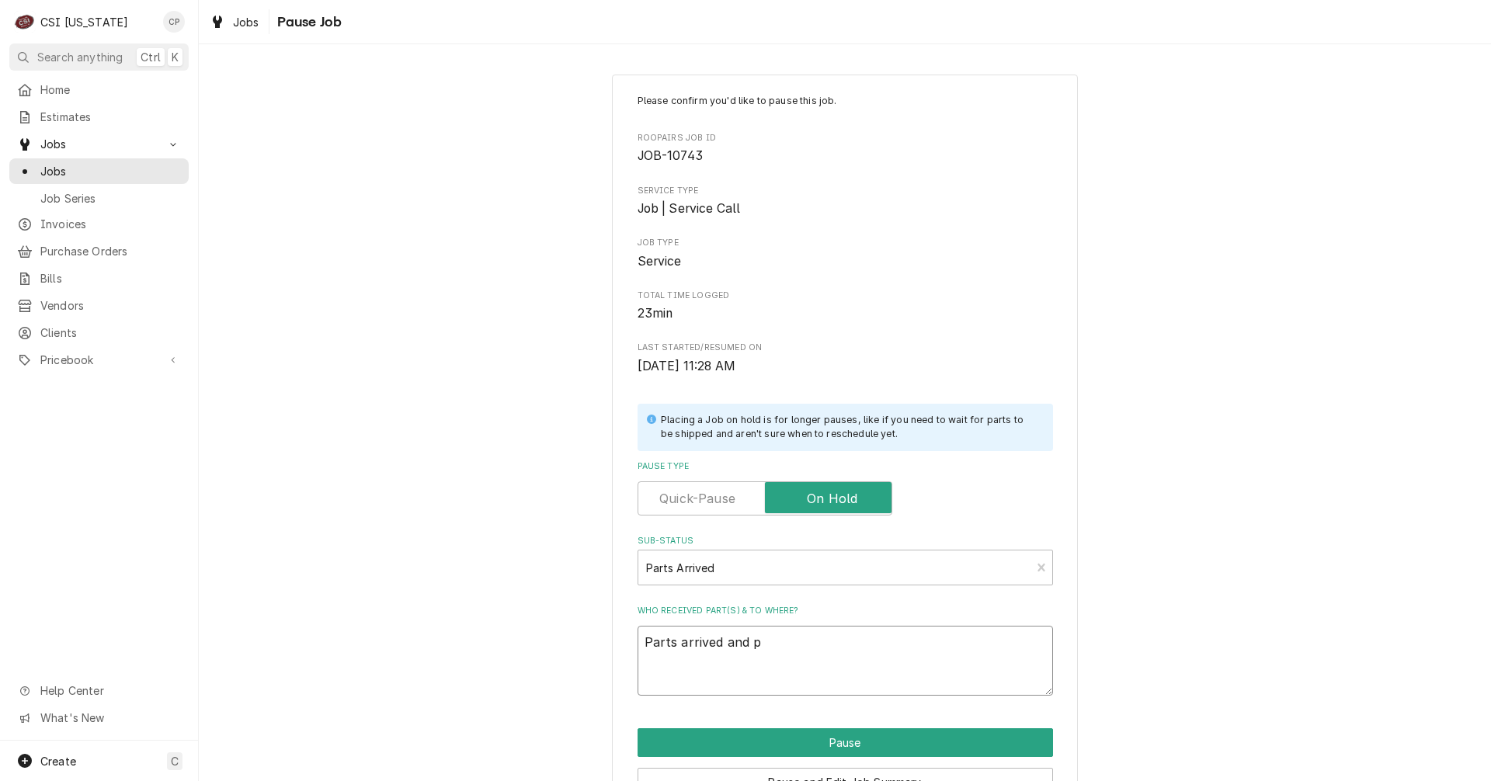
type textarea "Parts arrived and pu"
type textarea "x"
type textarea "Parts arrived and put"
type textarea "x"
type textarea "Parts arrived and put"
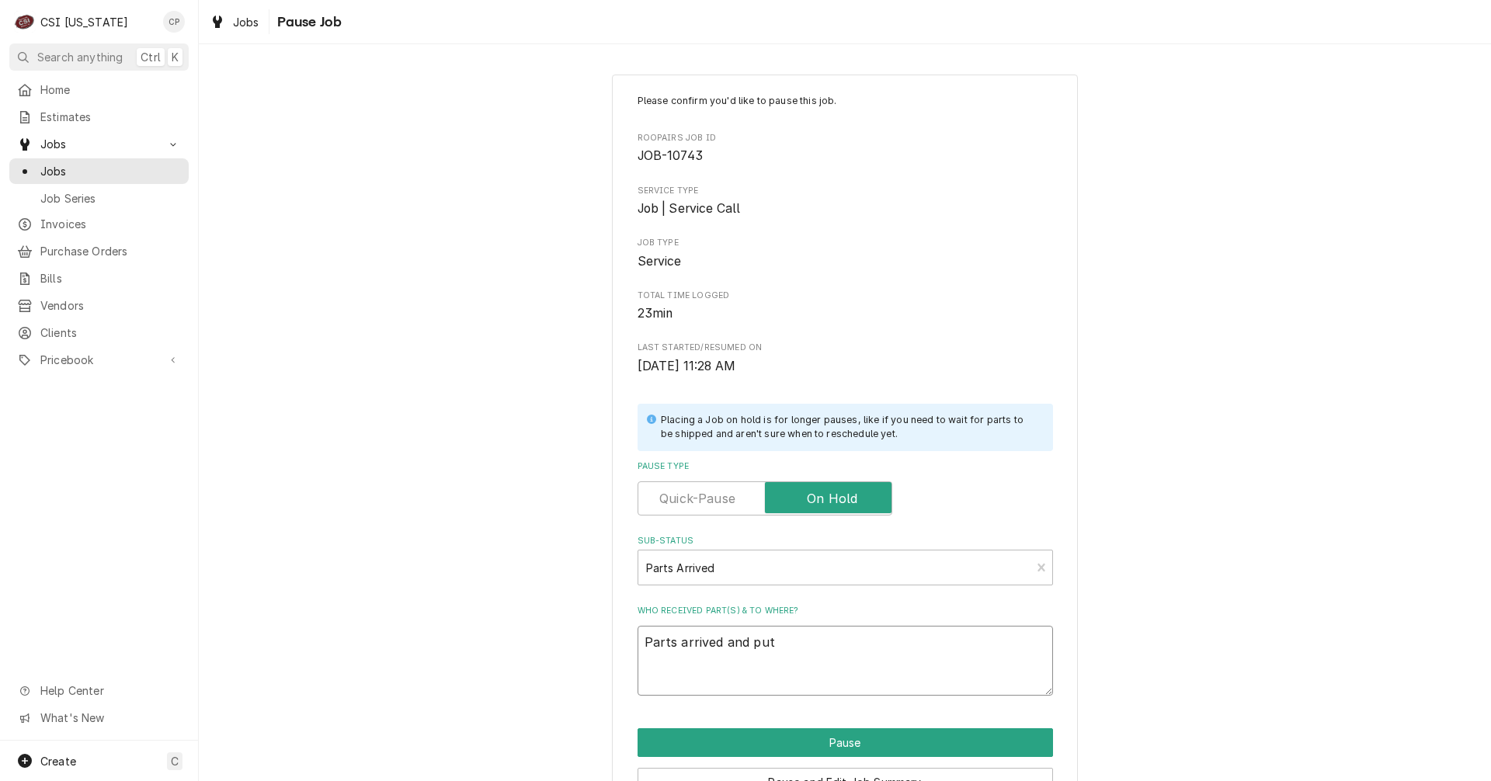
type textarea "x"
type textarea "Parts arrived and put o"
type textarea "x"
type textarea "Parts arrived and put on"
type textarea "x"
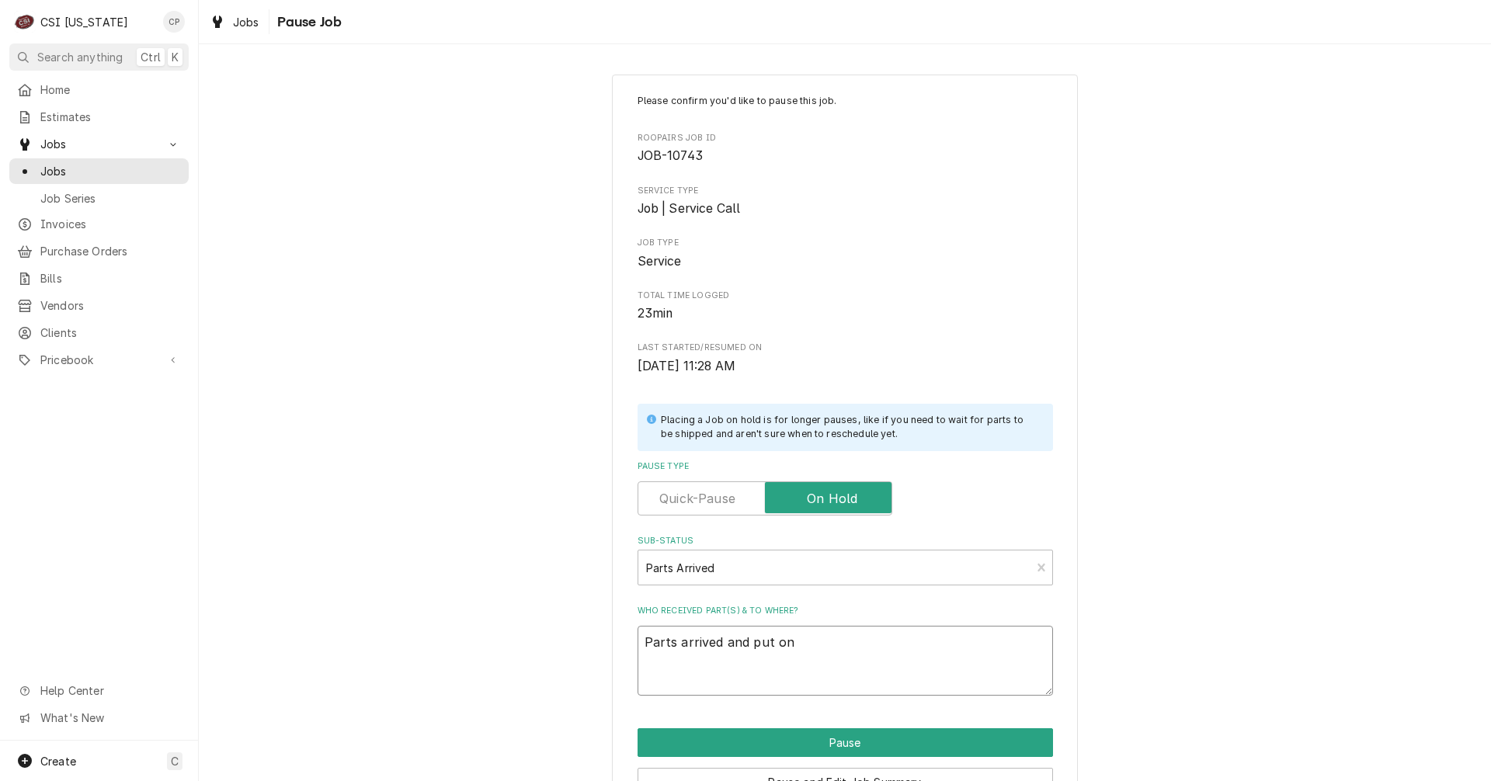
type textarea "Parts arrived and put on"
type textarea "x"
type textarea "Parts arrived and put on M"
type textarea "x"
type textarea "Parts arrived and put on Ma"
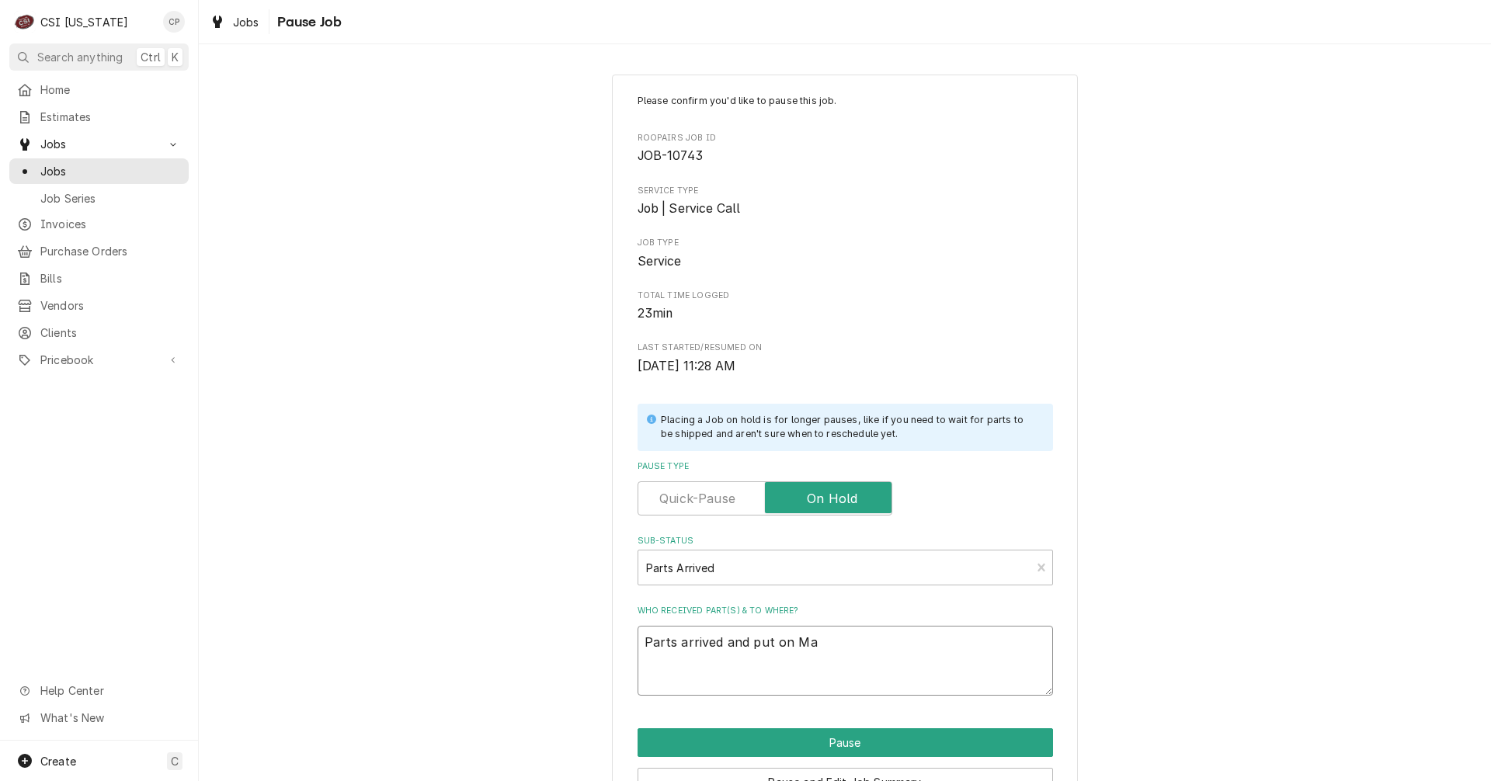
type textarea "x"
type textarea "Parts arrived and put on Mat"
type textarea "x"
type textarea "Parts arrived and put on Matt"
type textarea "x"
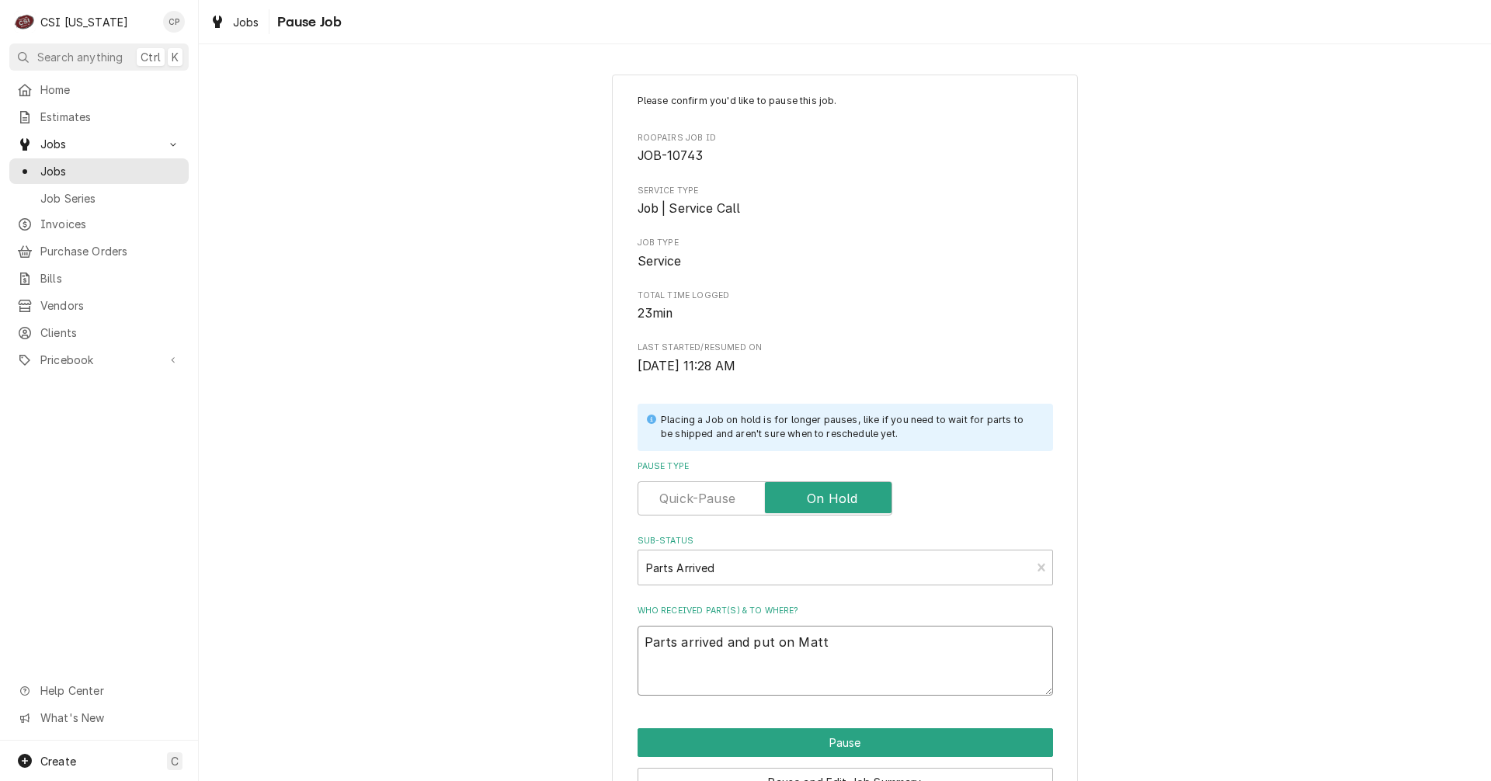
type textarea "Parts arrived and put on Matts"
type textarea "x"
type textarea "Parts arrived and put on Matts"
type textarea "x"
type textarea "Parts arrived and put on Matts s"
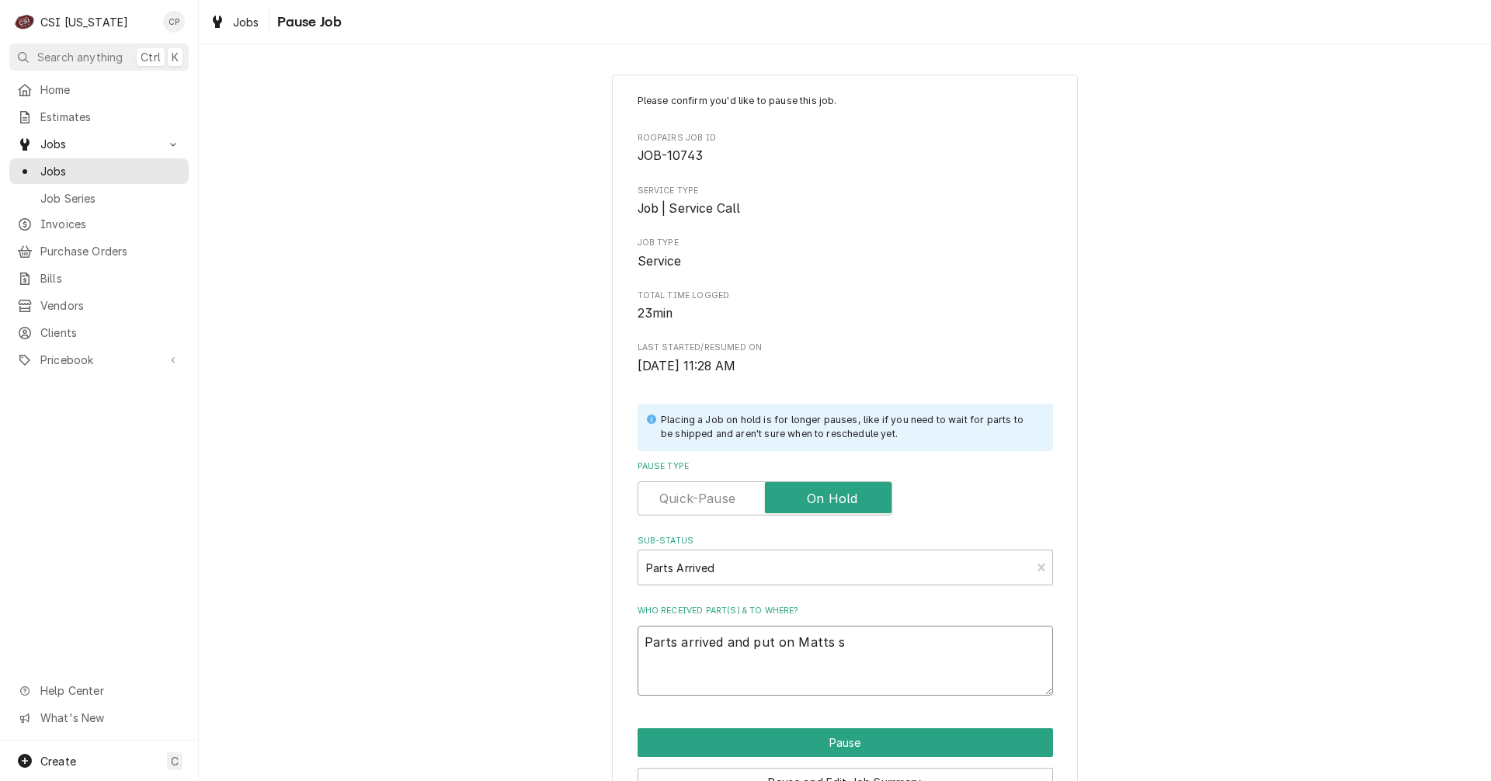
type textarea "x"
type textarea "Parts arrived and put on Matts sh"
type textarea "x"
type textarea "Parts arrived and put on Matts she"
type textarea "x"
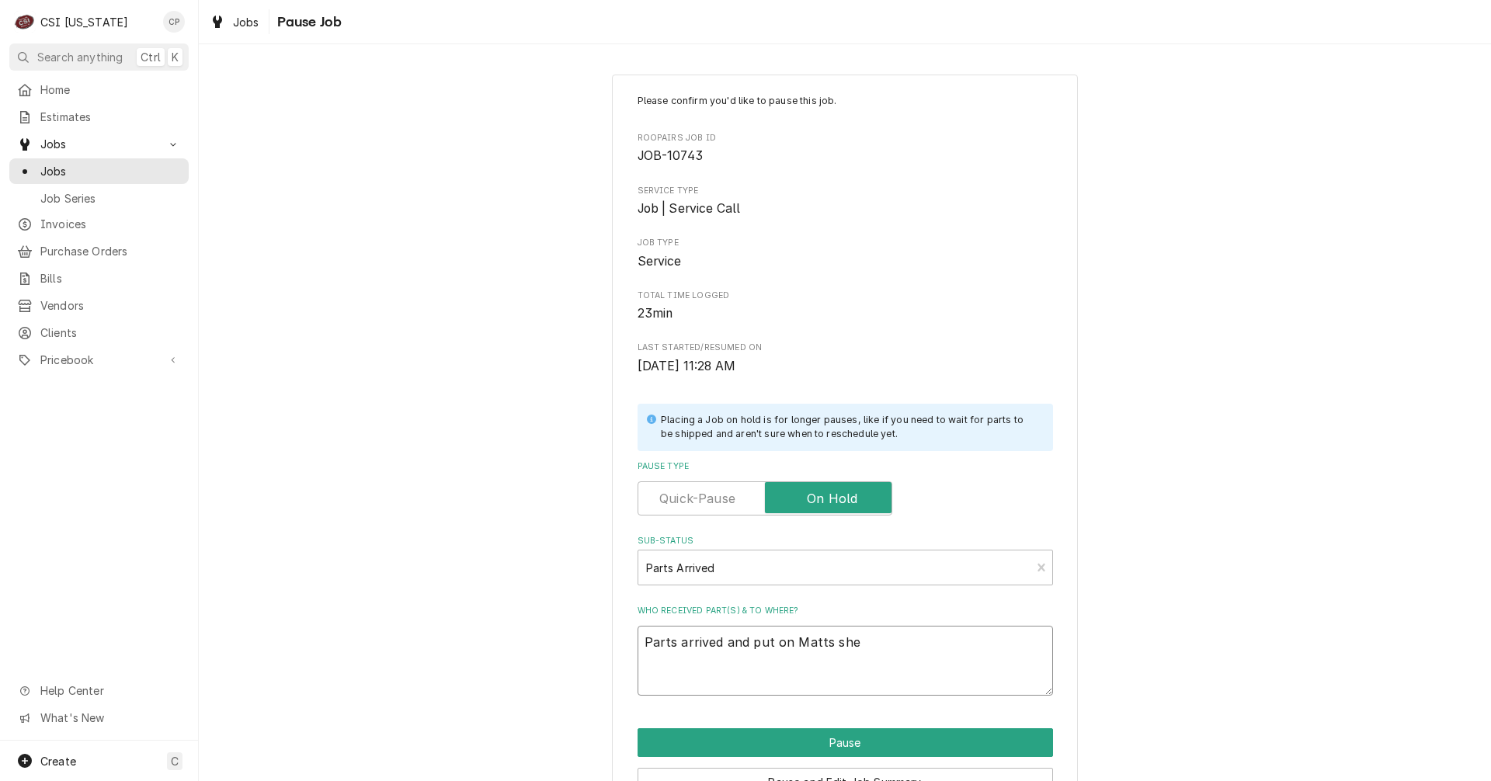
type textarea "Parts arrived and put on Matts shel"
type textarea "x"
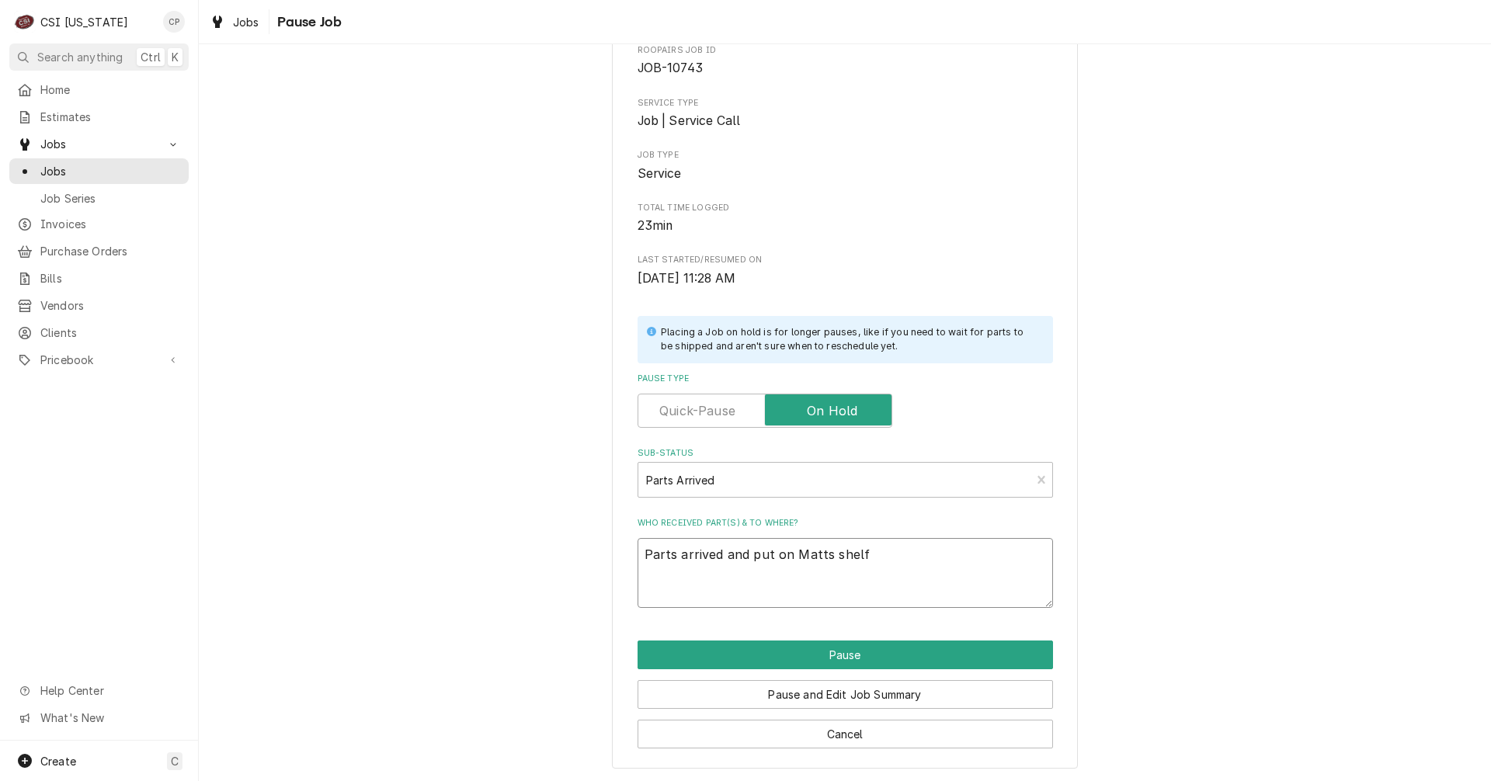
scroll to position [89, 0]
type textarea "Parts arrived and put on Matts shelf"
click at [833, 659] on button "Pause" at bounding box center [846, 654] width 416 height 29
type textarea "x"
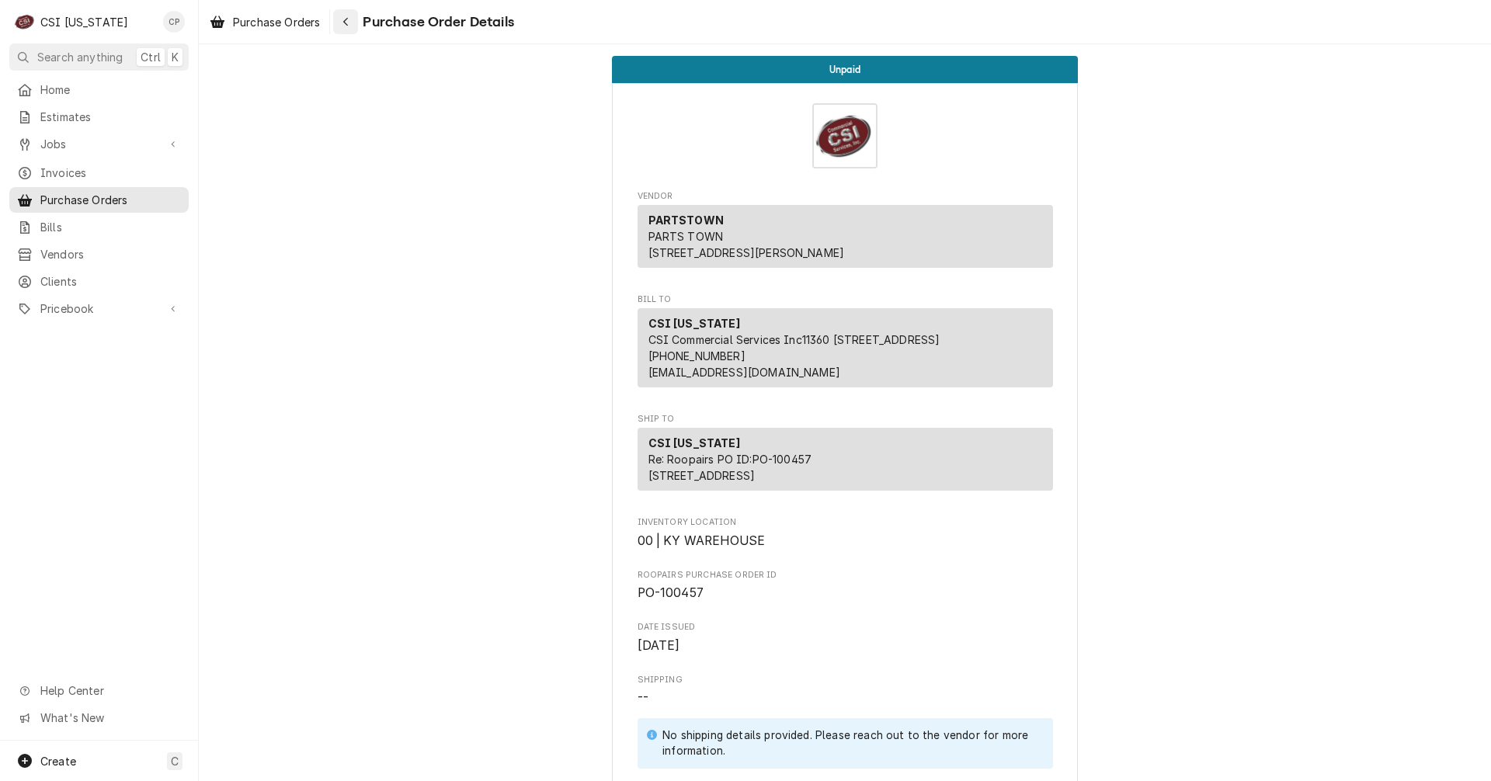
click at [349, 19] on icon "Navigate back" at bounding box center [346, 21] width 7 height 11
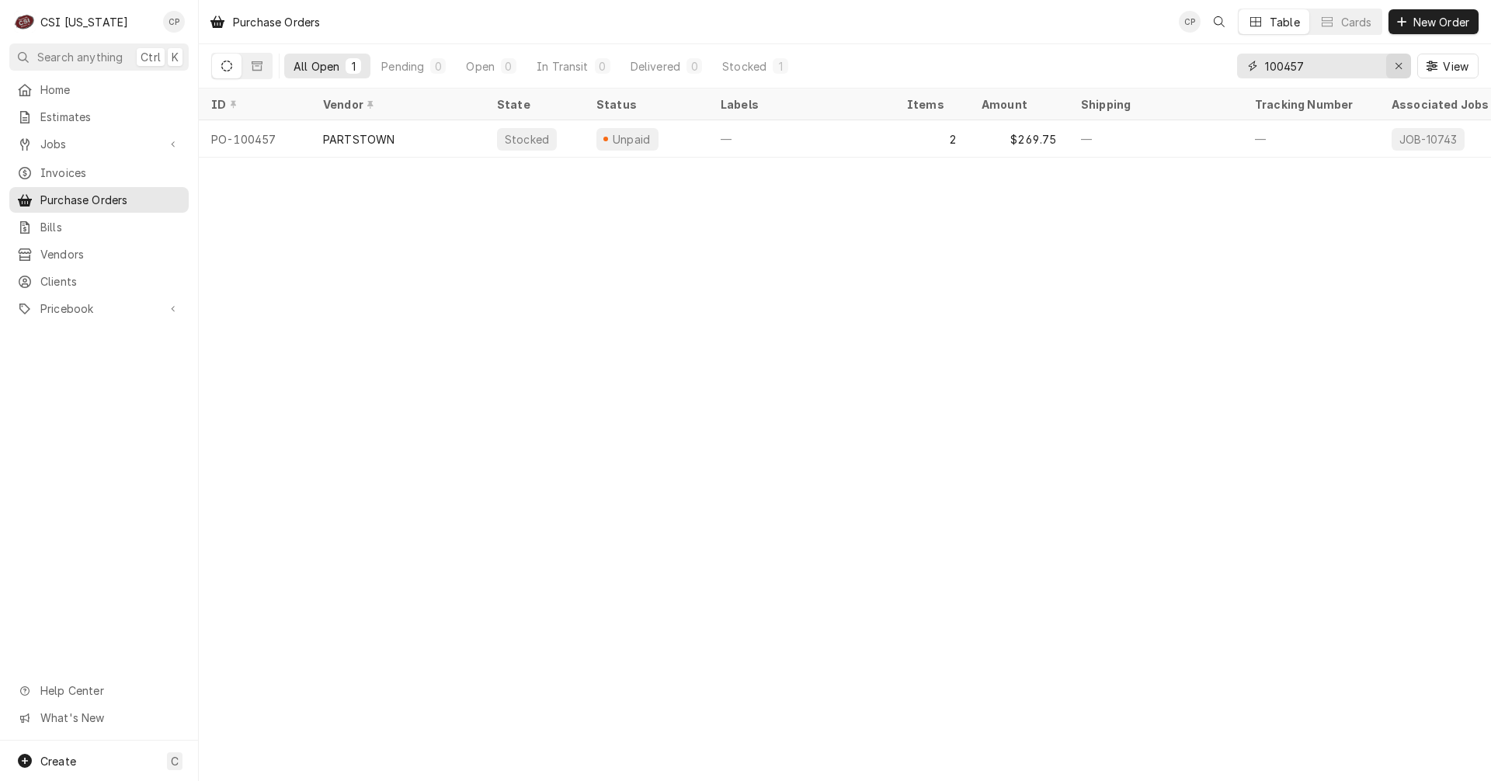
click at [1399, 64] on icon "Erase input" at bounding box center [1399, 66] width 9 height 11
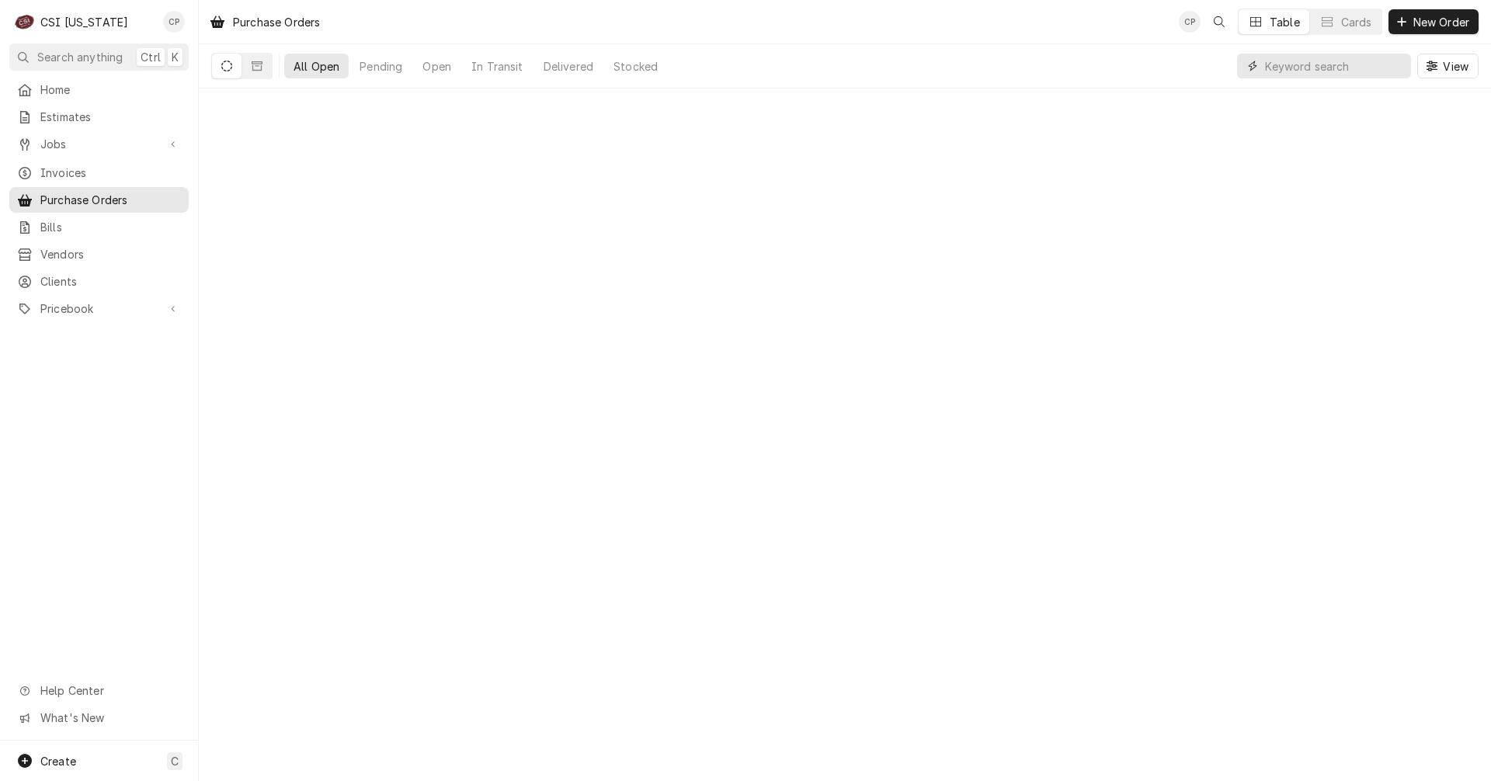
click at [1292, 64] on input "Dynamic Content Wrapper" at bounding box center [1334, 66] width 138 height 25
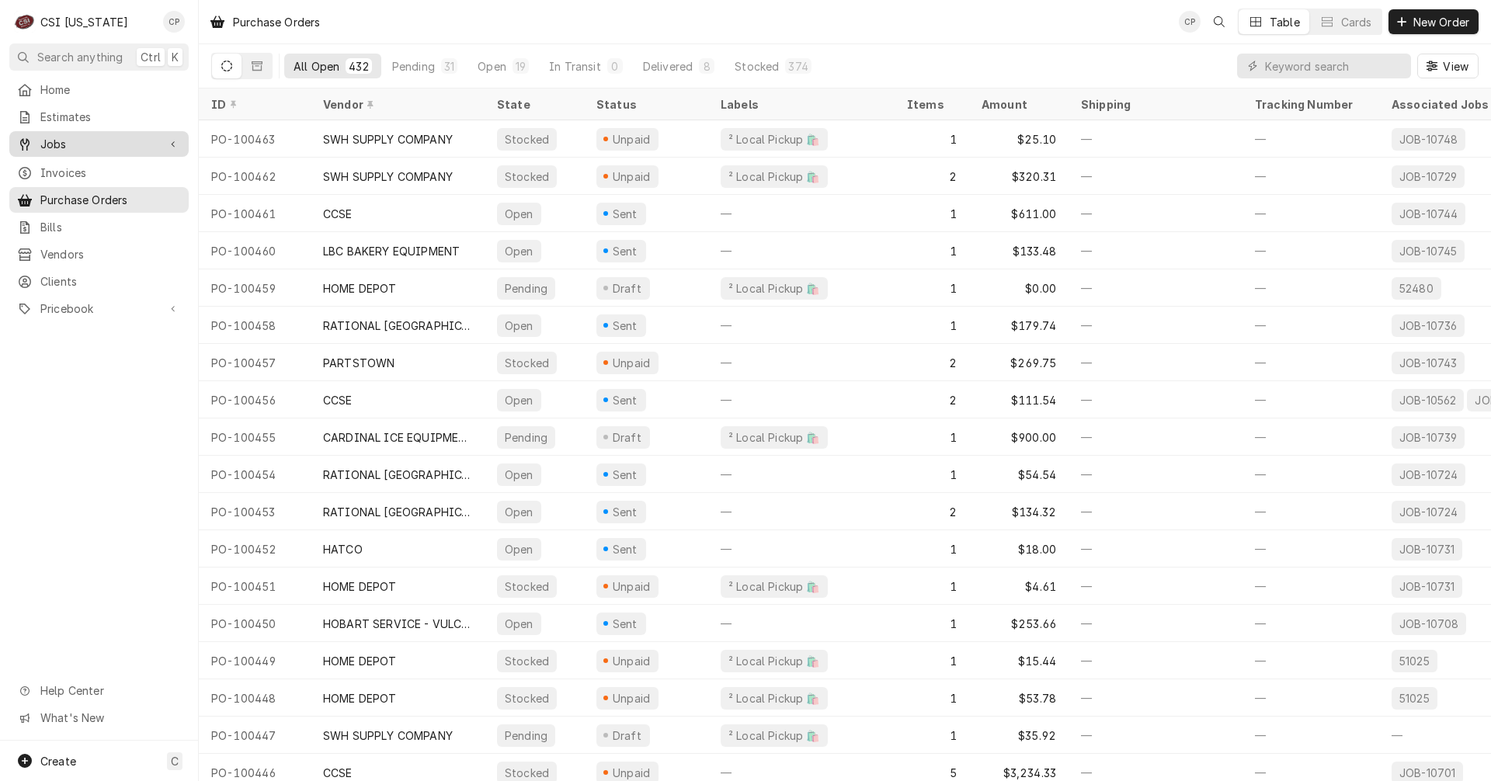
click at [57, 141] on span "Jobs" at bounding box center [98, 144] width 117 height 16
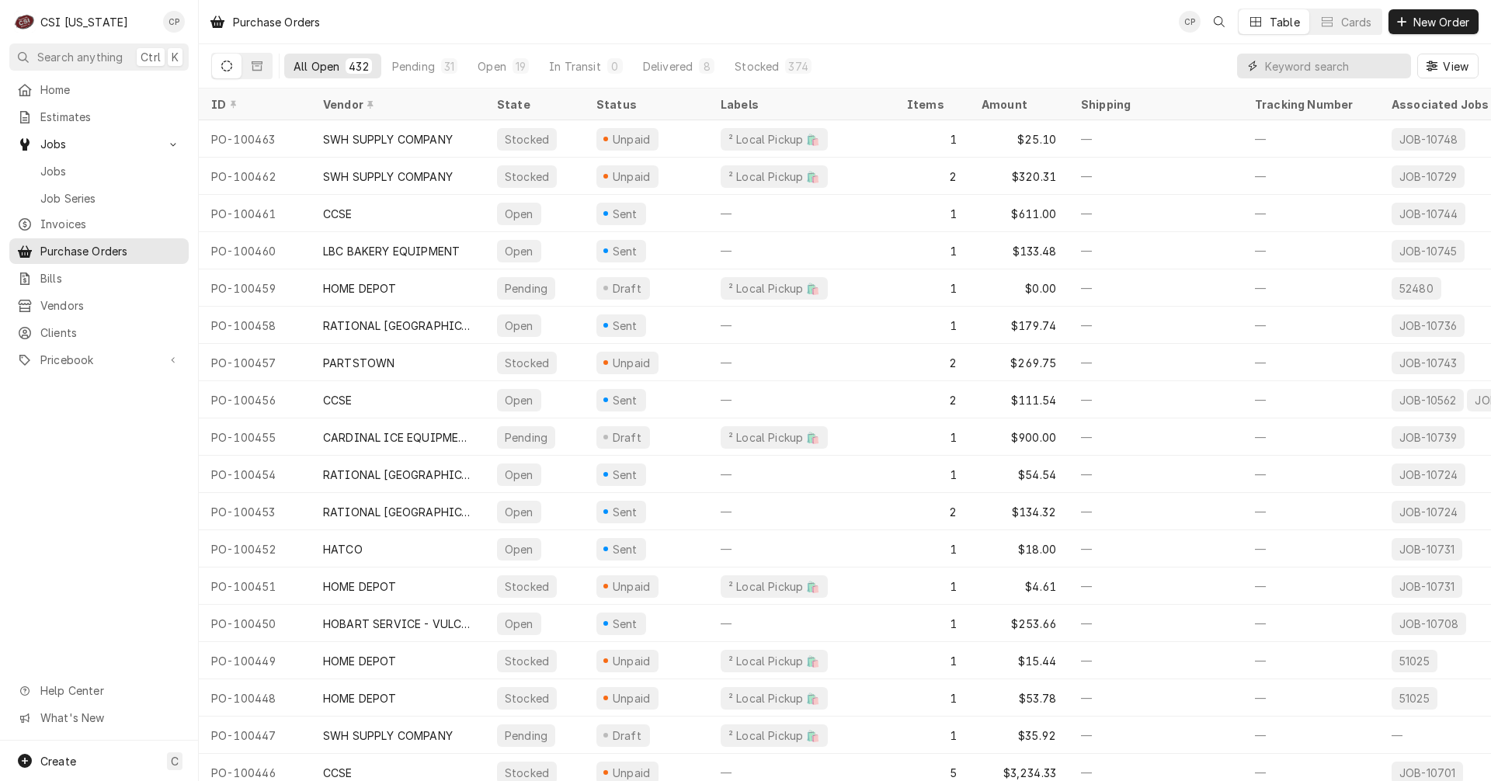
click at [1293, 67] on input "Dynamic Content Wrapper" at bounding box center [1334, 66] width 138 height 25
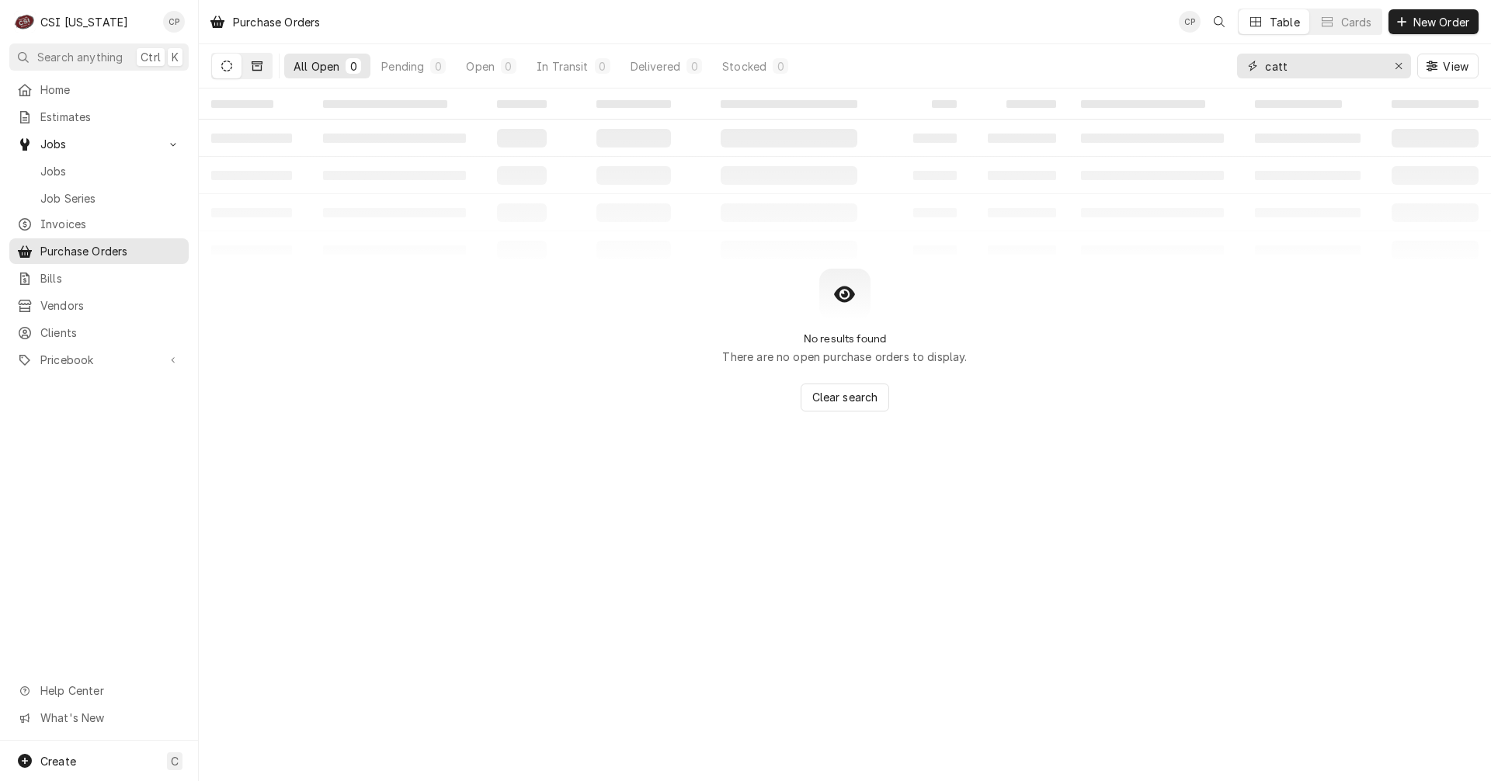
type input "catt"
click at [255, 69] on icon "Dynamic Content Wrapper" at bounding box center [257, 66] width 11 height 11
click at [228, 66] on icon "Dynamic Content Wrapper" at bounding box center [226, 66] width 11 height 11
click at [103, 110] on span "Estimates" at bounding box center [110, 117] width 141 height 16
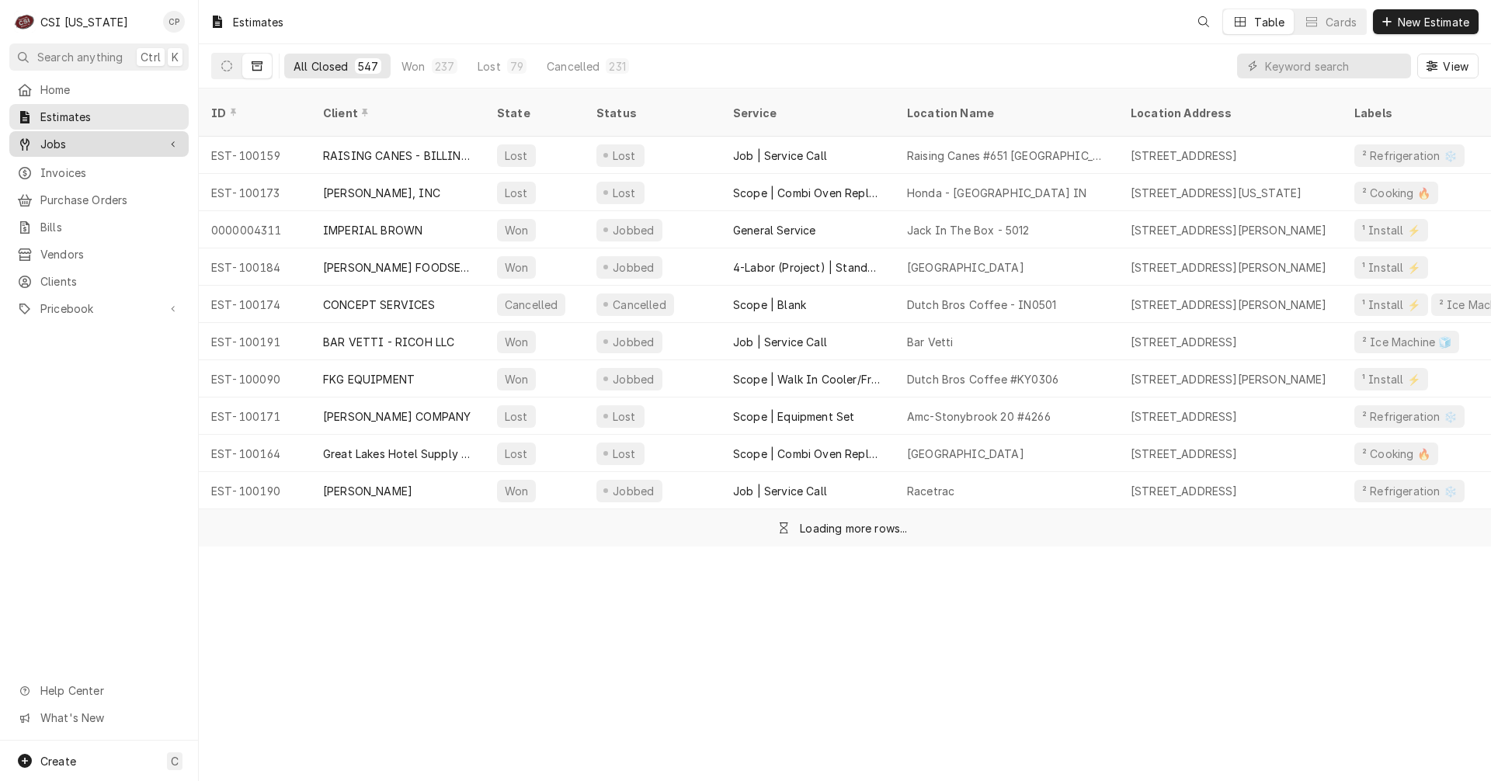
click at [88, 140] on span "Jobs" at bounding box center [98, 144] width 117 height 16
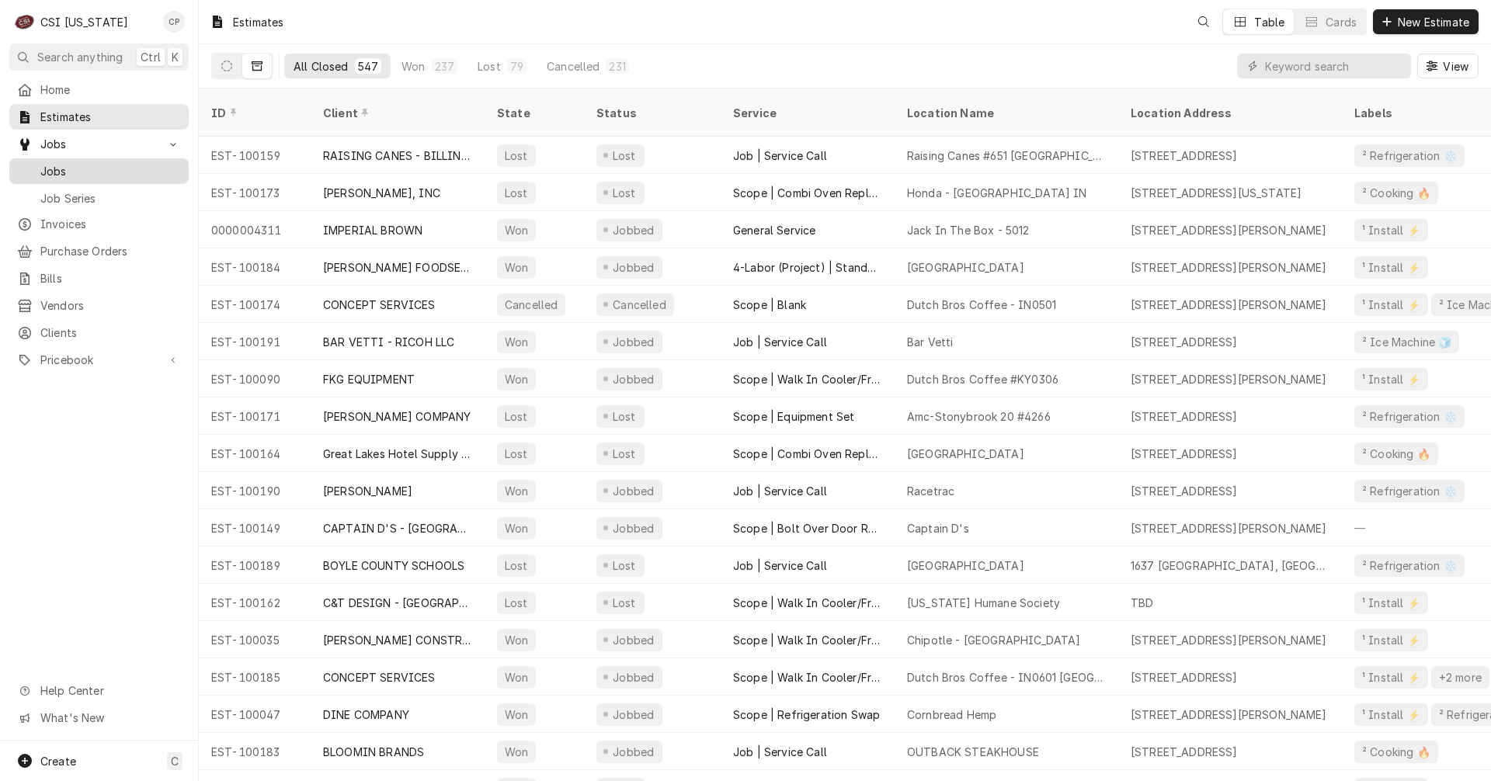
click at [89, 163] on span "Jobs" at bounding box center [110, 171] width 141 height 16
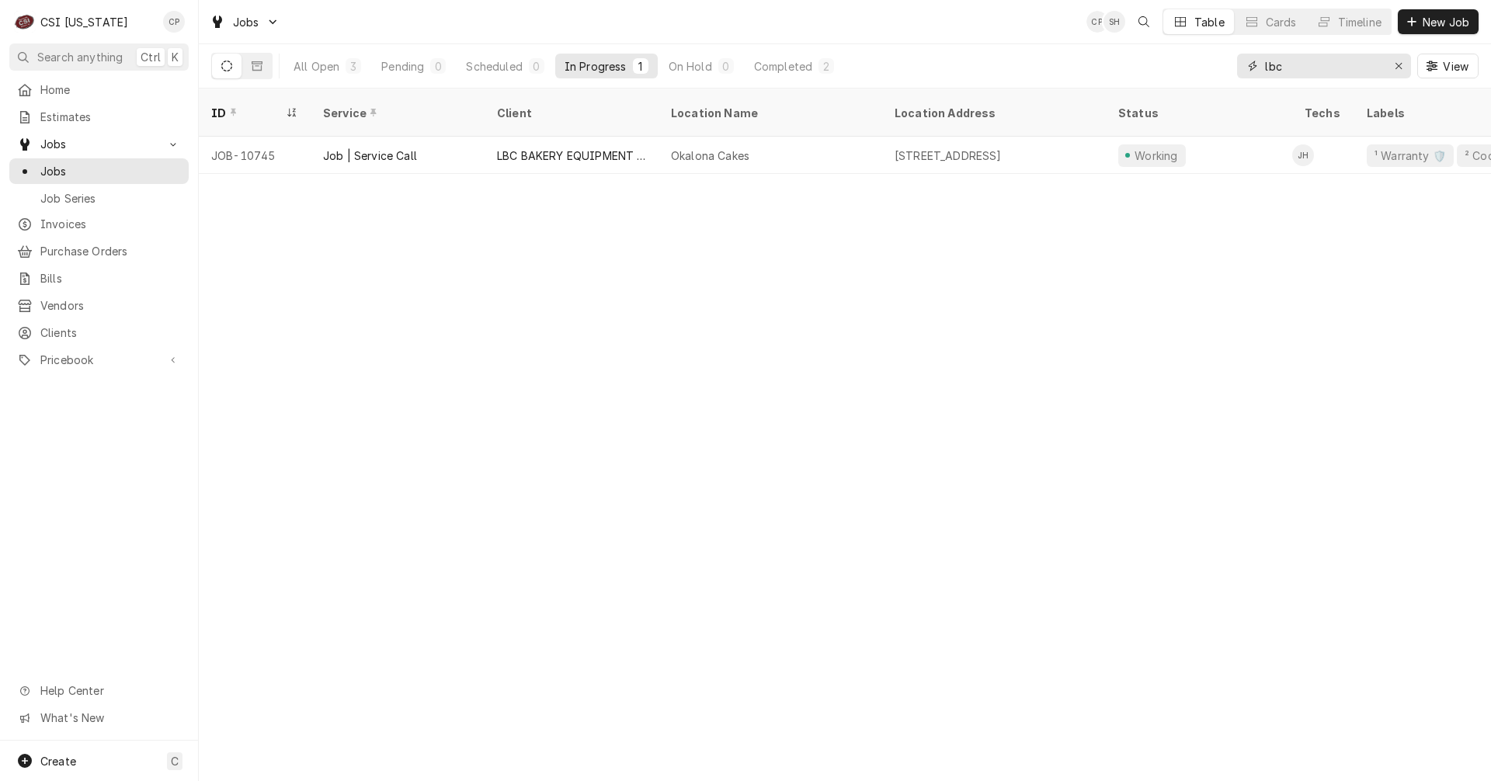
drag, startPoint x: 1290, startPoint y: 66, endPoint x: 1120, endPoint y: 64, distance: 170.1
click at [1121, 64] on div "All Open 3 Pending 0 Scheduled 0 In Progress 1 On Hold 0 Completed 2 lbc View" at bounding box center [845, 65] width 1268 height 43
type input "catt"
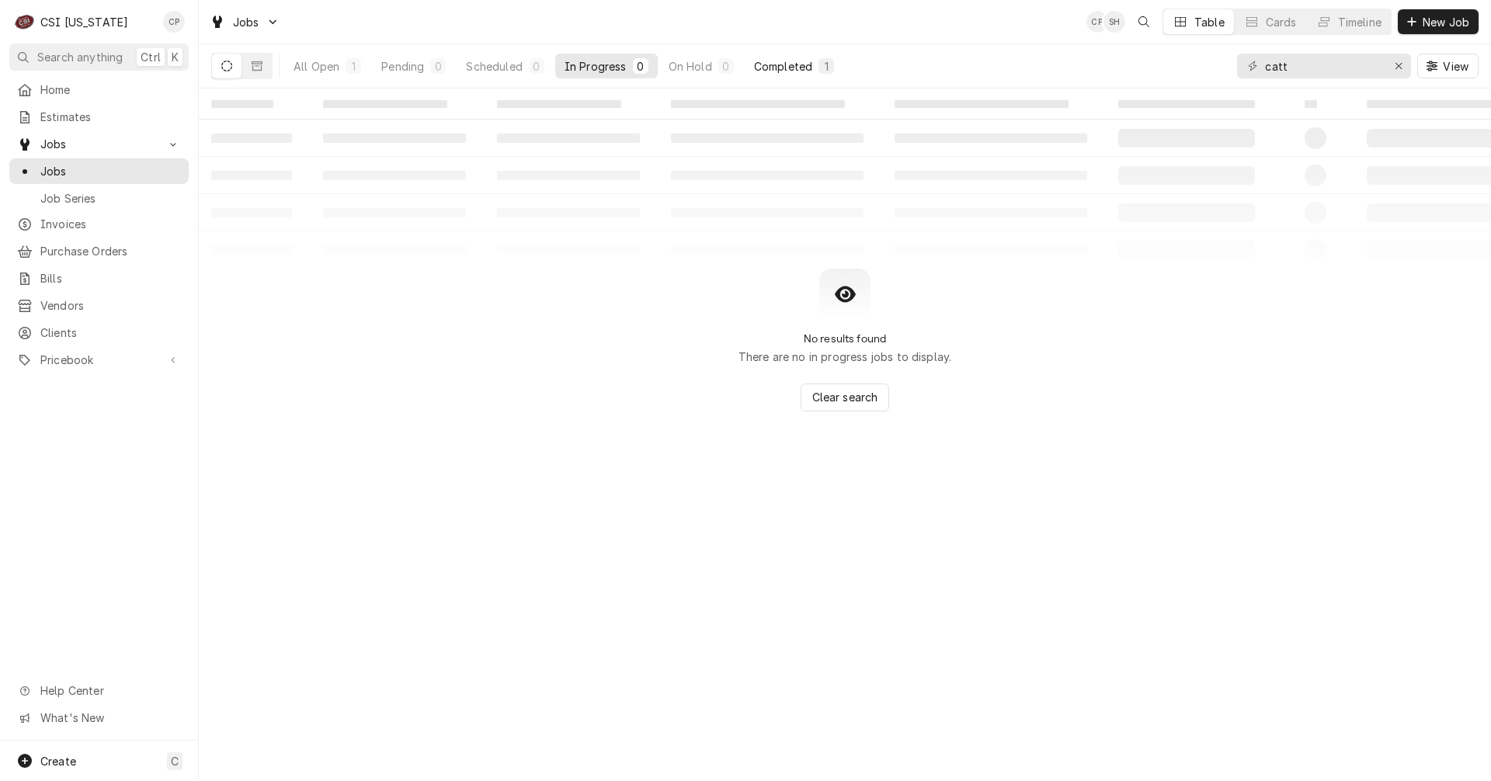
click at [812, 69] on div "Completed" at bounding box center [783, 66] width 58 height 16
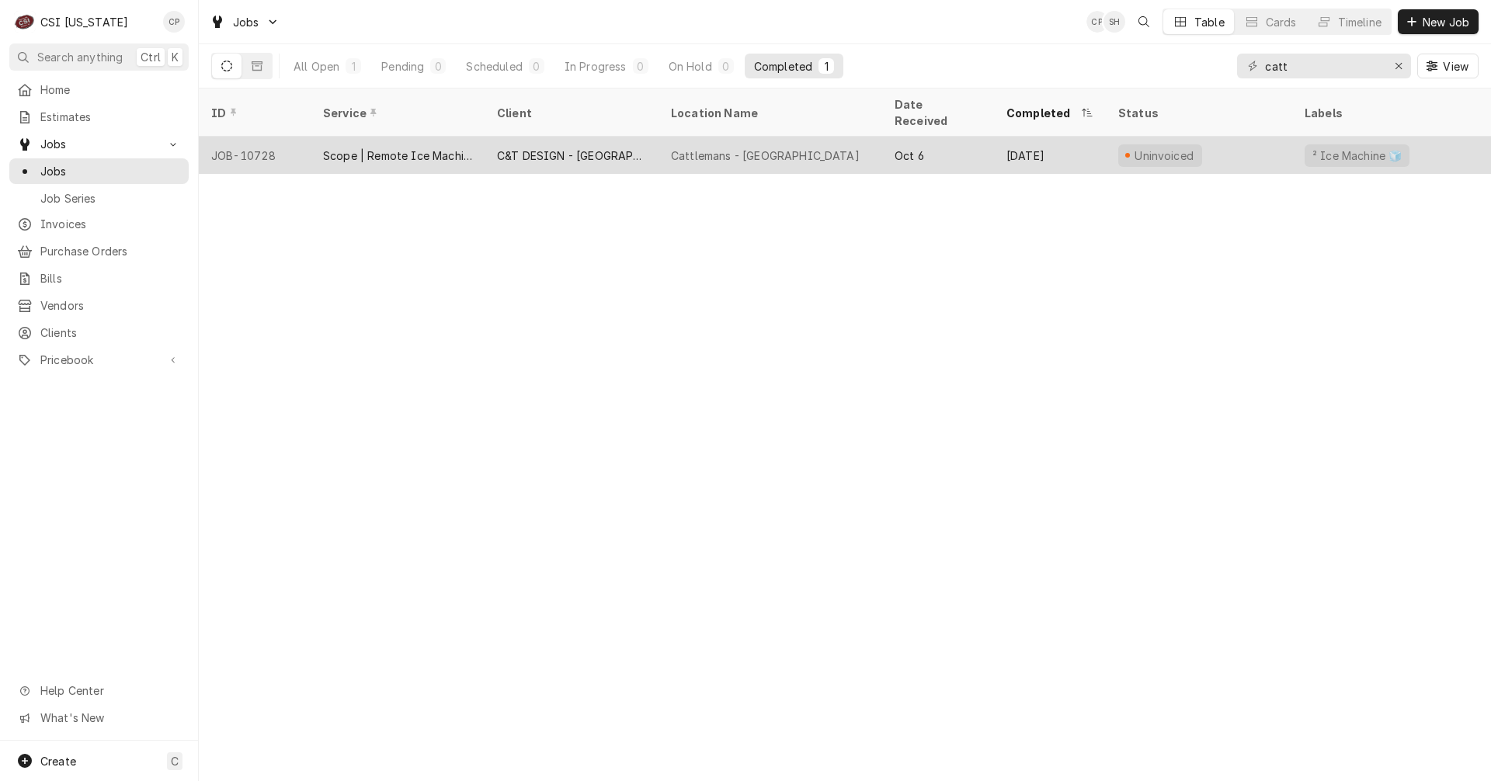
click at [569, 148] on div "C&T DESIGN - [GEOGRAPHIC_DATA]" at bounding box center [571, 156] width 149 height 16
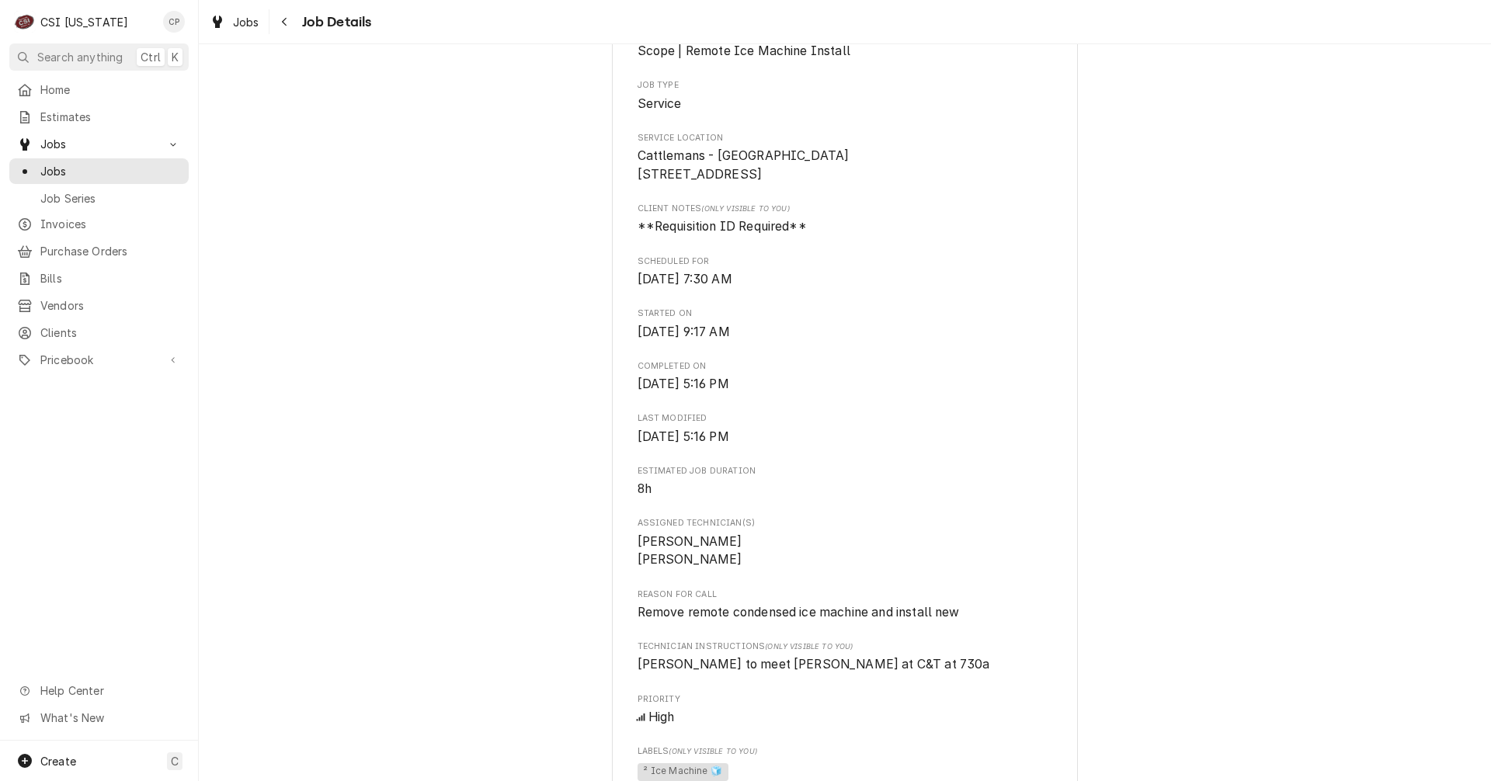
scroll to position [621, 0]
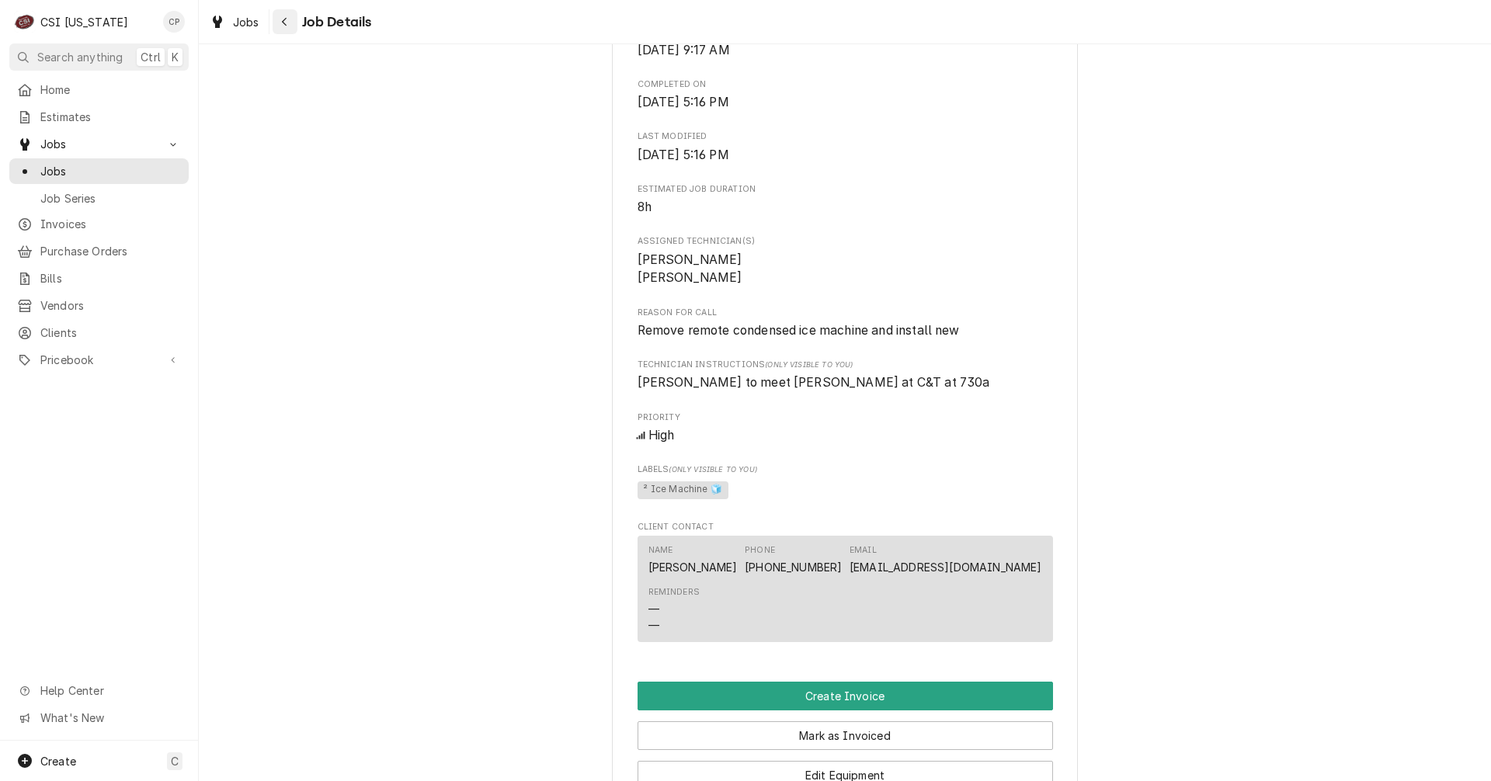
click at [282, 19] on icon "Navigate back" at bounding box center [284, 21] width 7 height 11
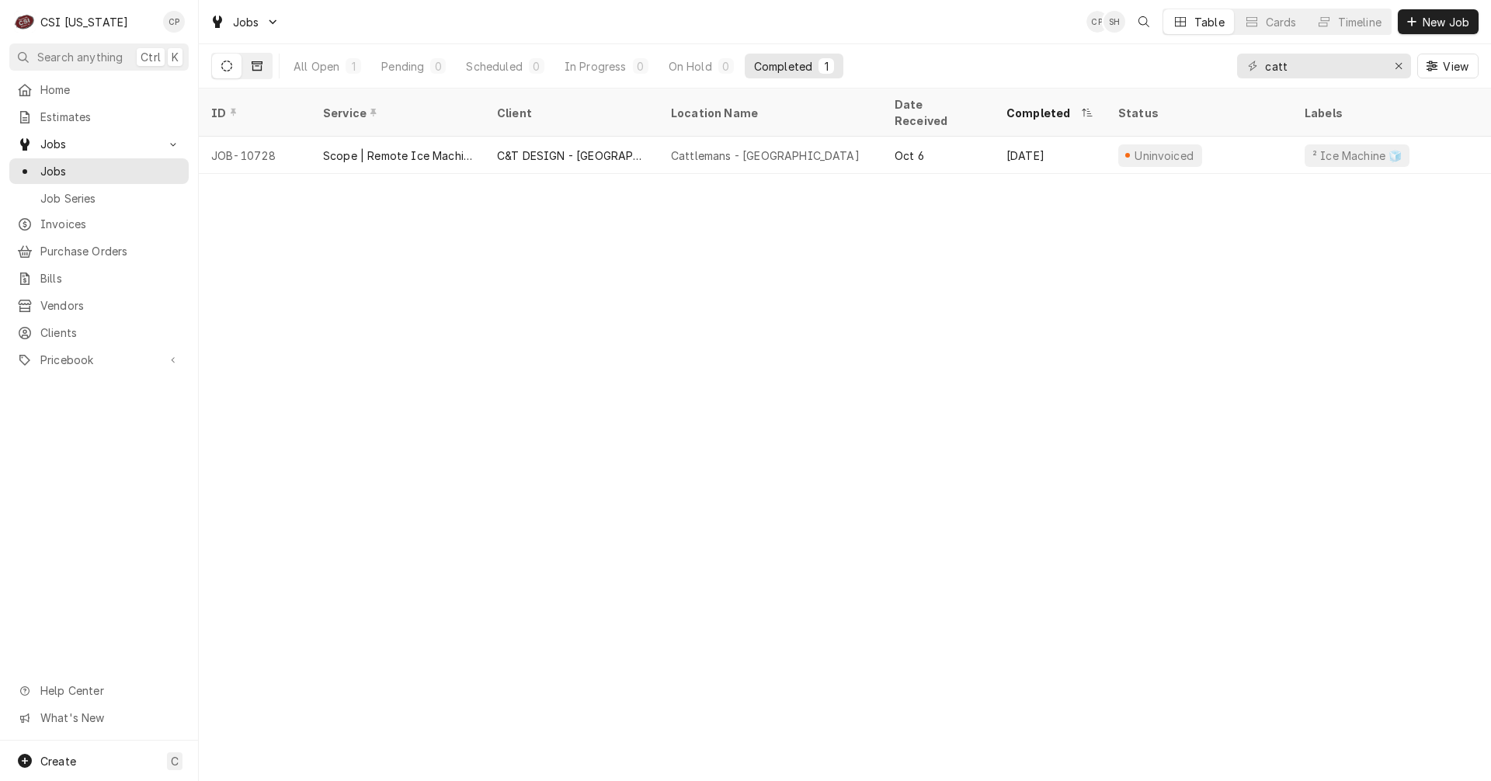
click at [259, 67] on icon "Dynamic Content Wrapper" at bounding box center [257, 66] width 11 height 11
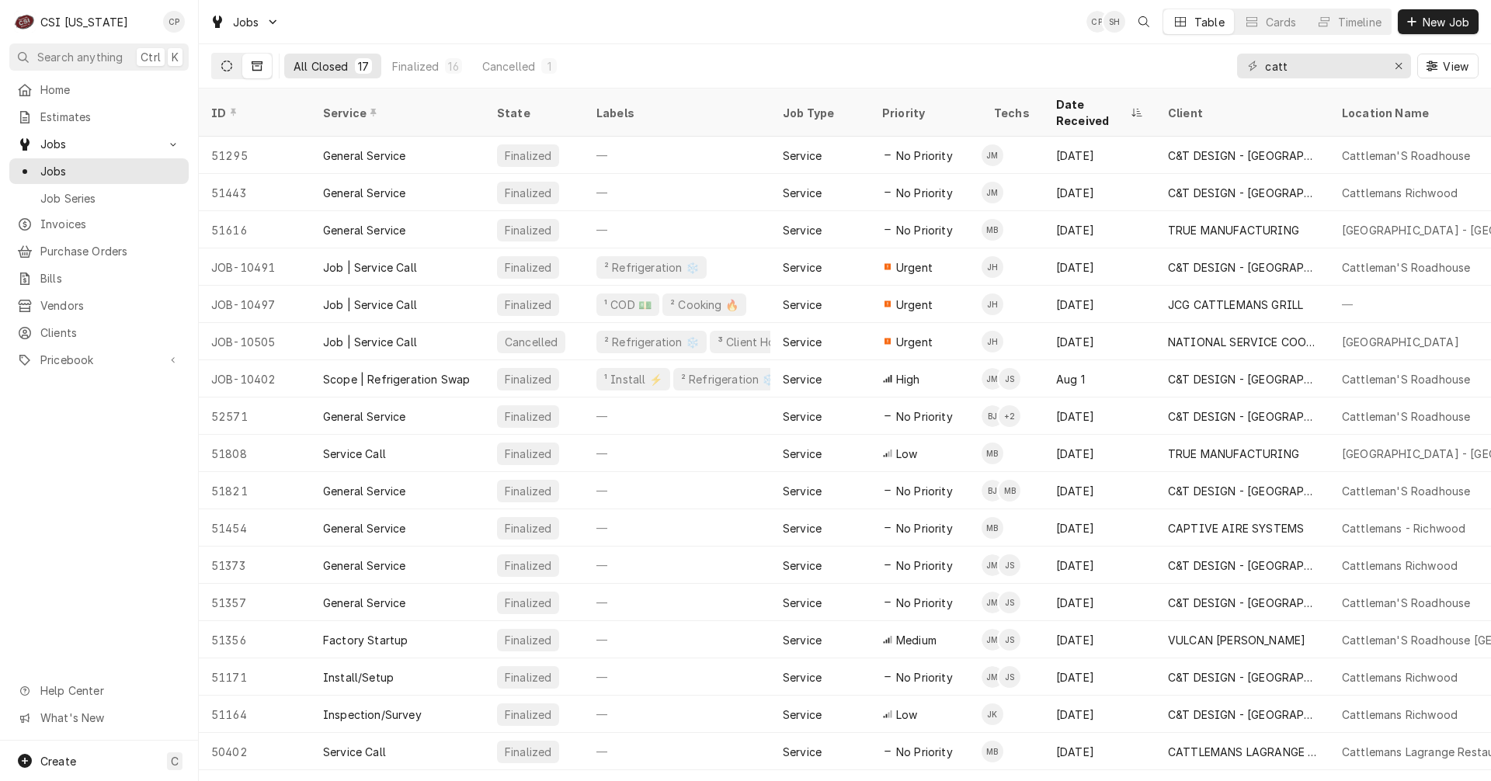
click at [230, 69] on icon "Dynamic Content Wrapper" at bounding box center [226, 66] width 11 height 11
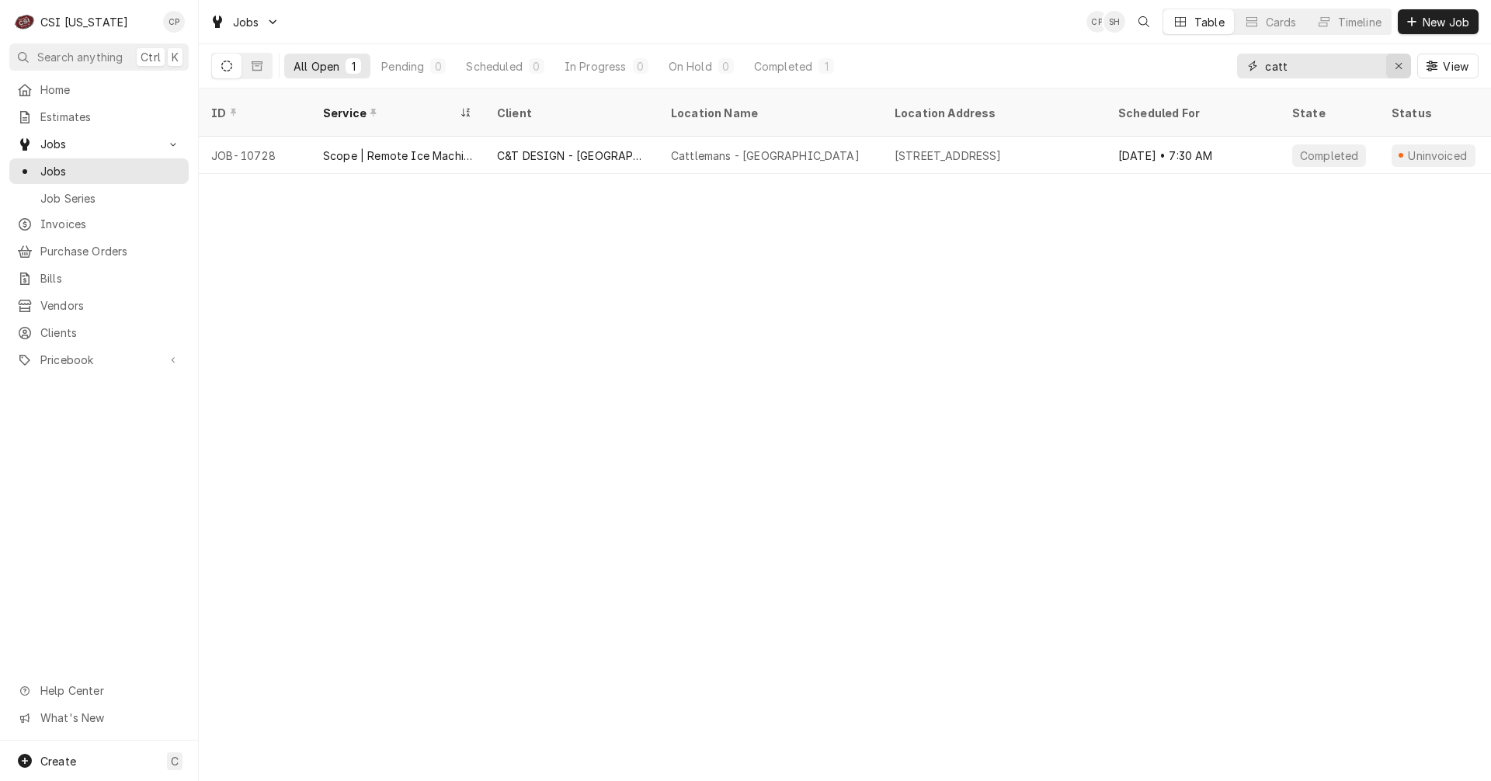
click at [1400, 68] on icon "Erase input" at bounding box center [1399, 66] width 9 height 11
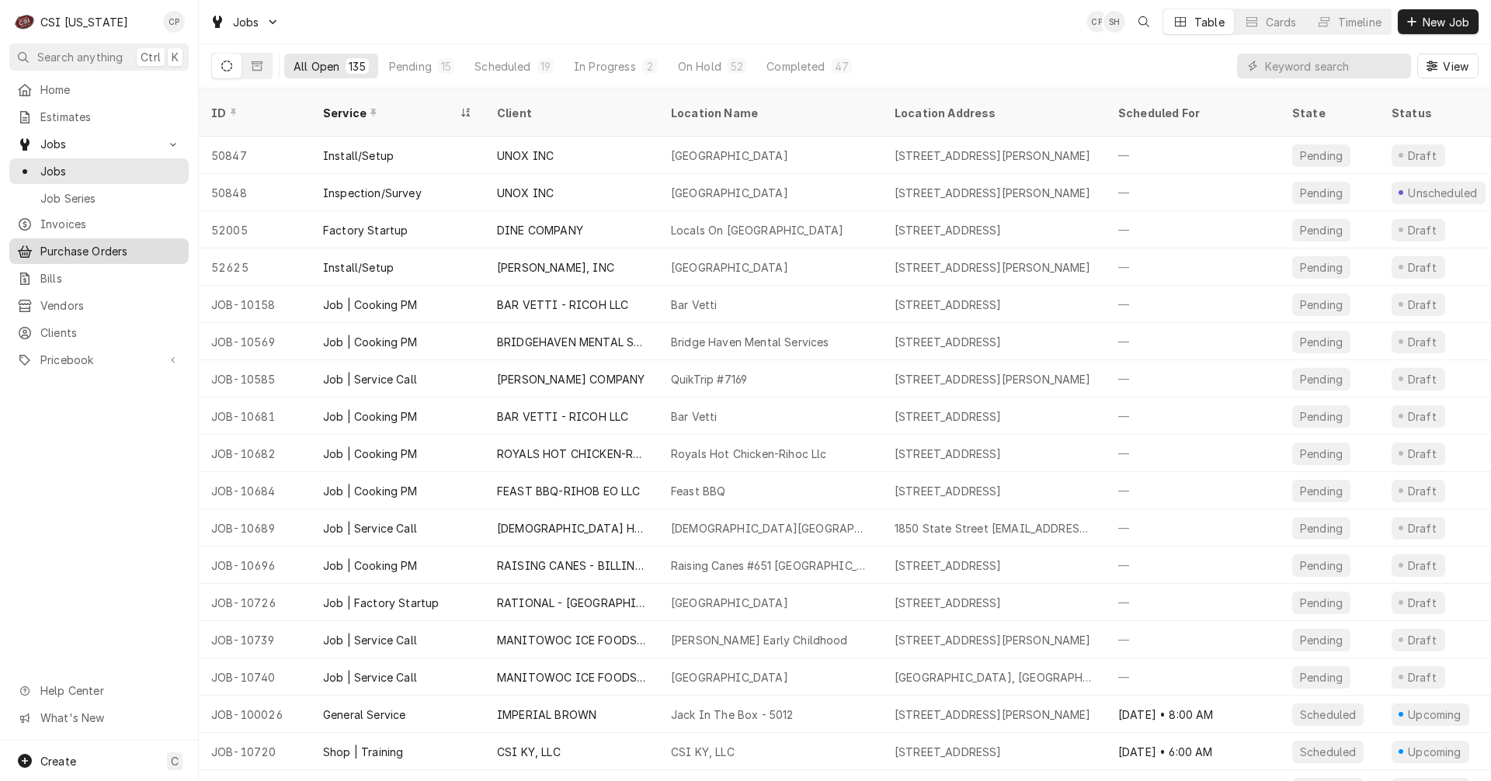
click at [99, 245] on span "Purchase Orders" at bounding box center [110, 251] width 141 height 16
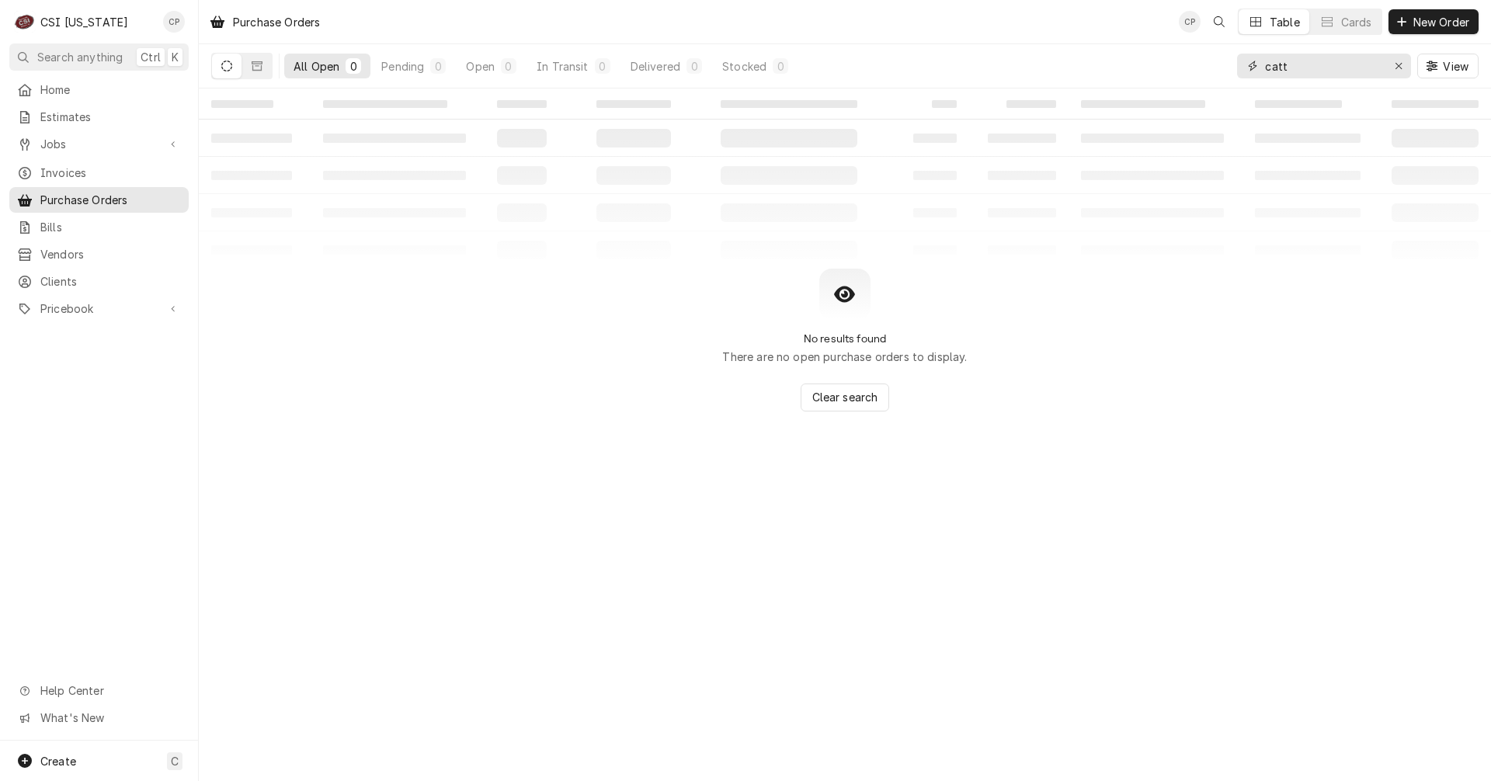
drag, startPoint x: 1296, startPoint y: 68, endPoint x: 1218, endPoint y: 71, distance: 78.5
click at [1220, 70] on div "All Open 0 Pending 0 Open 0 In Transit 0 Delivered 0 Stocked 0 catt View" at bounding box center [845, 65] width 1268 height 43
type input "1"
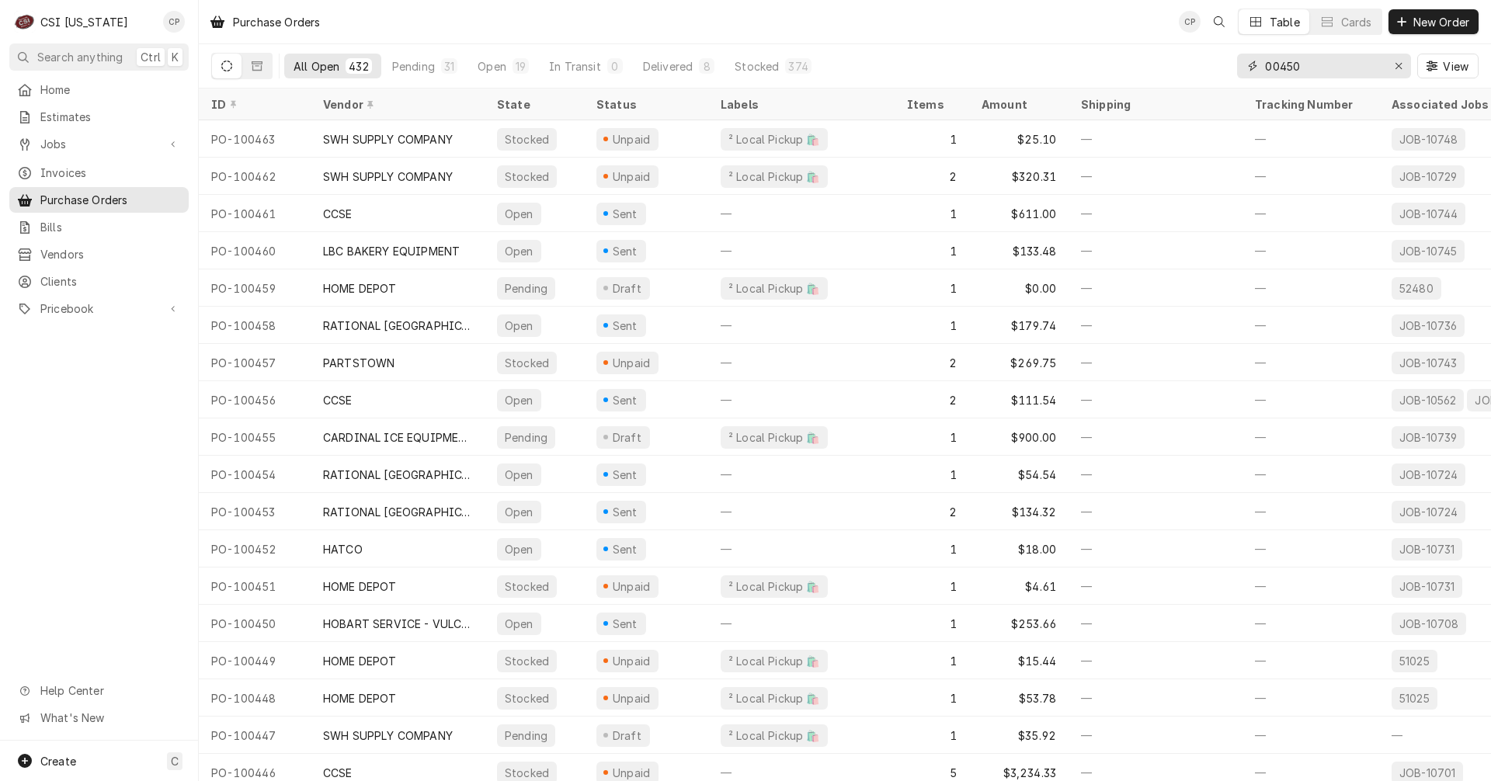
type input "00450"
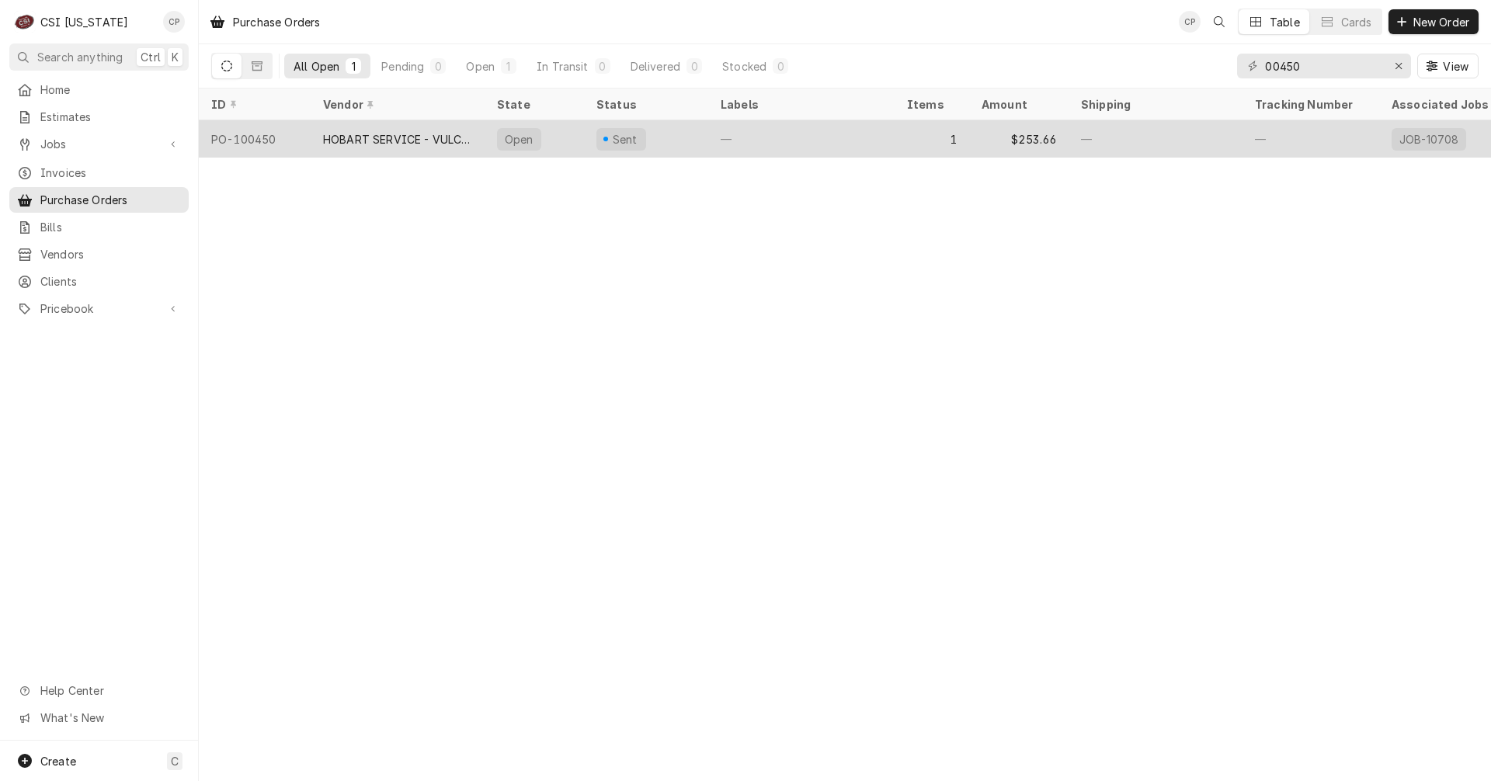
click at [443, 135] on div "HOBART SERVICE - VULCAN" at bounding box center [397, 139] width 149 height 16
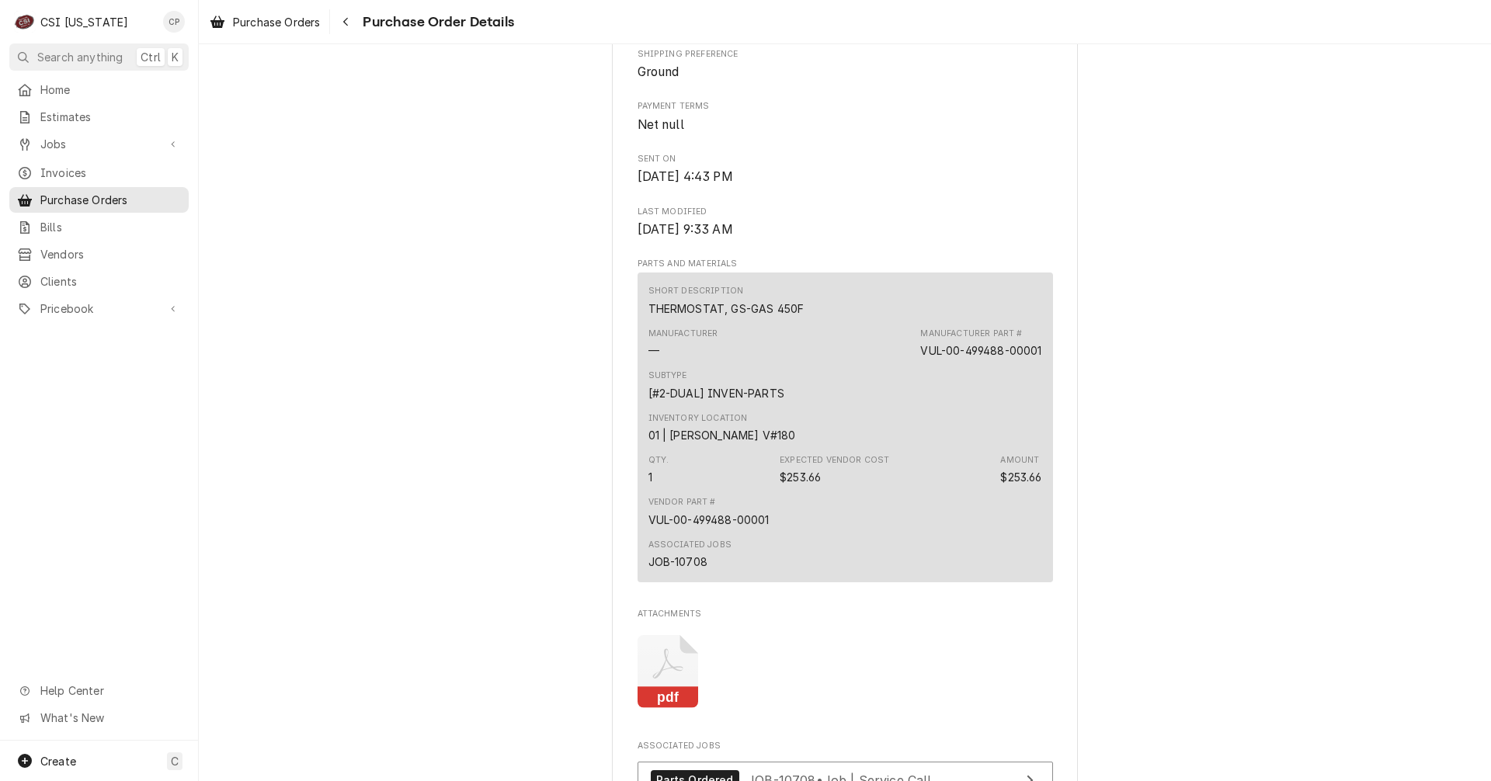
scroll to position [932, 0]
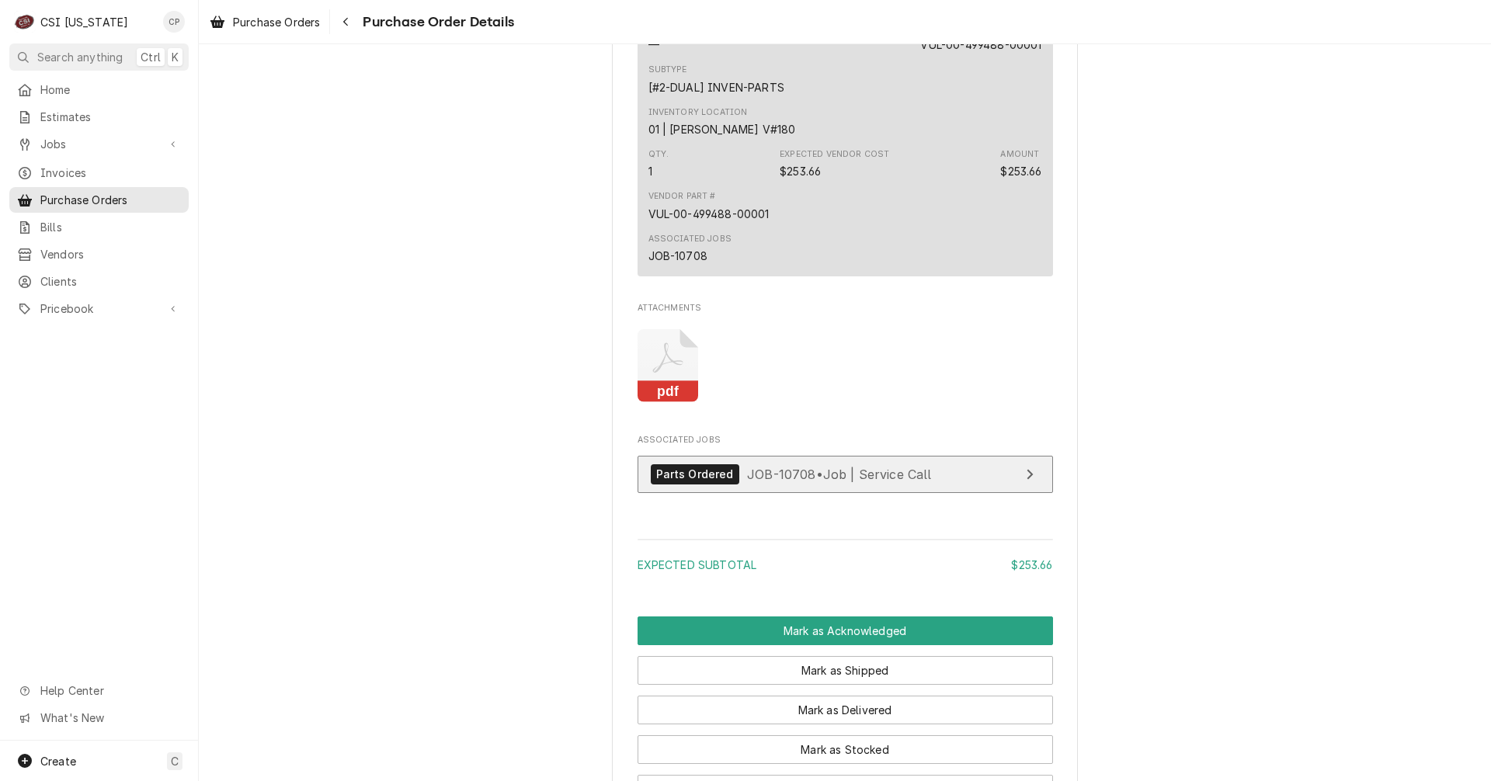
click at [902, 482] on span "JOB-10708 • Job | Service Call" at bounding box center [839, 474] width 185 height 16
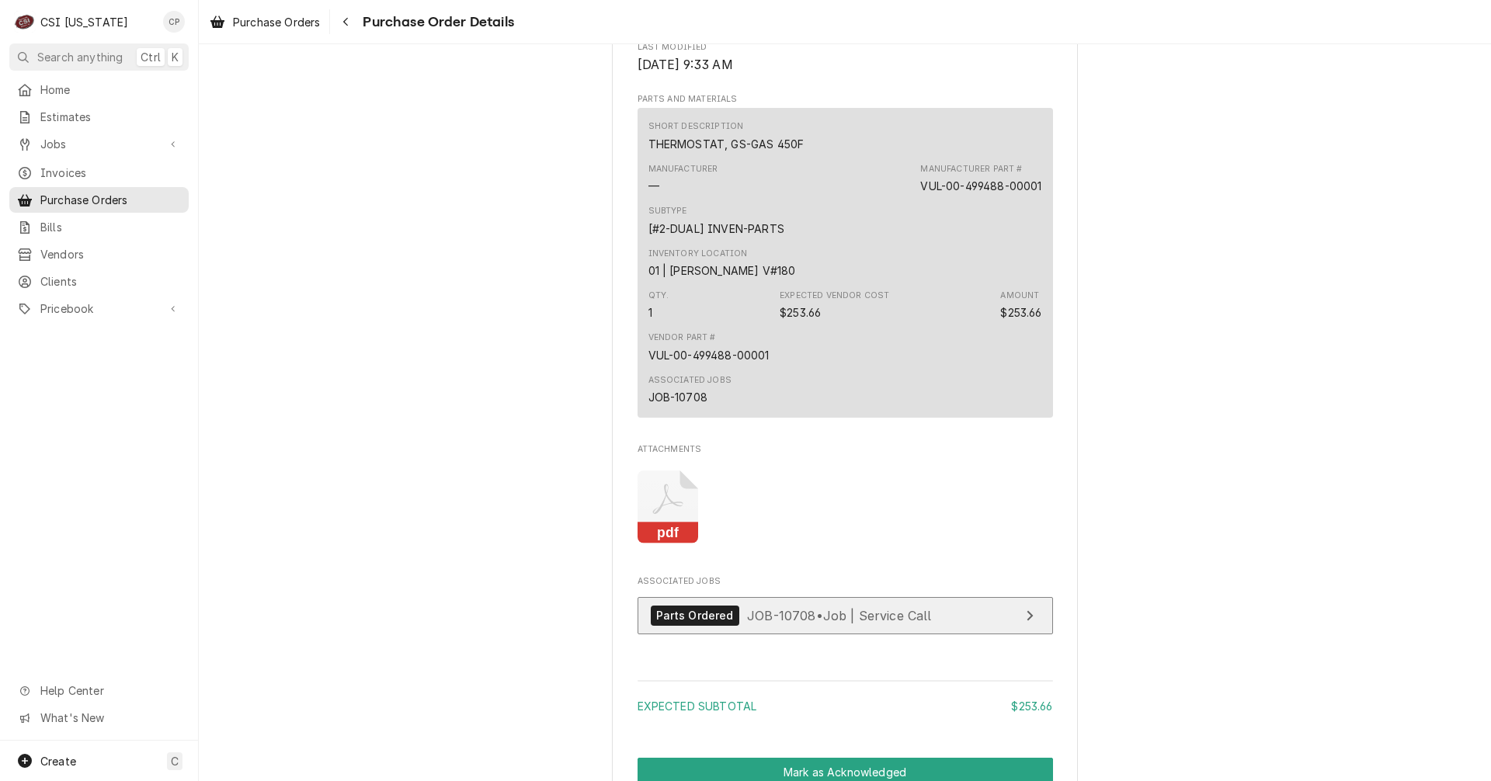
scroll to position [1096, 0]
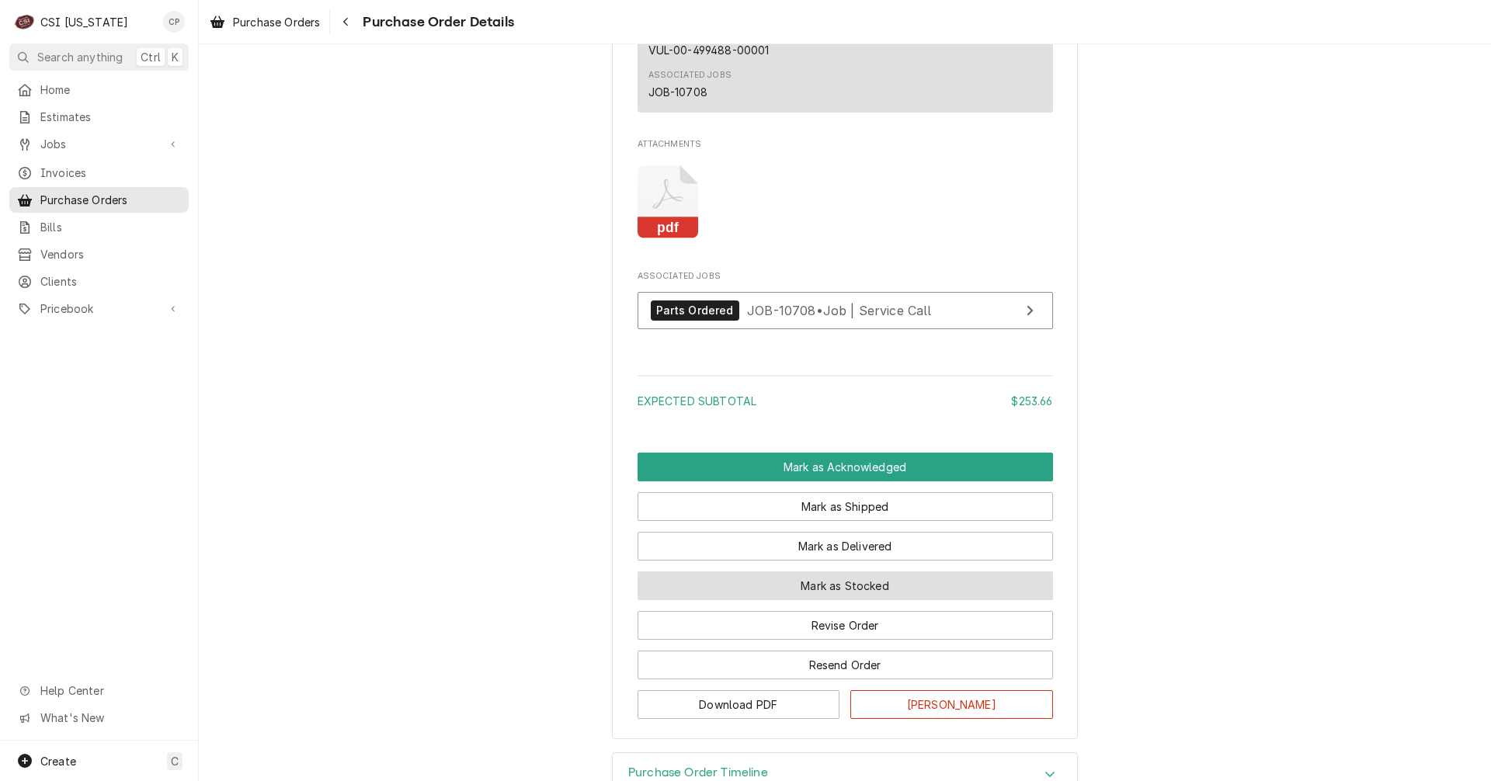
click at [873, 600] on button "Mark as Stocked" at bounding box center [846, 586] width 416 height 29
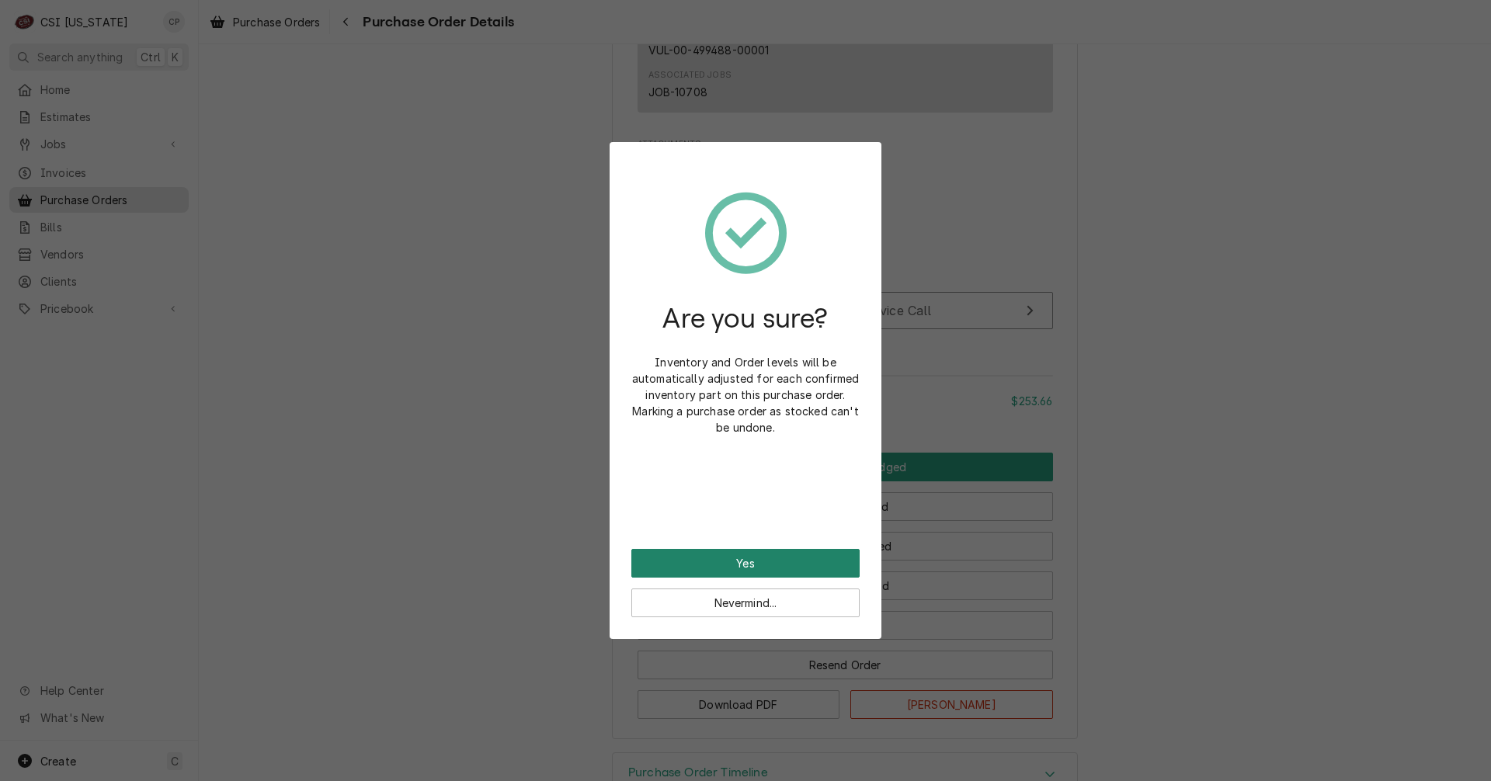
click at [767, 557] on button "Yes" at bounding box center [745, 563] width 228 height 29
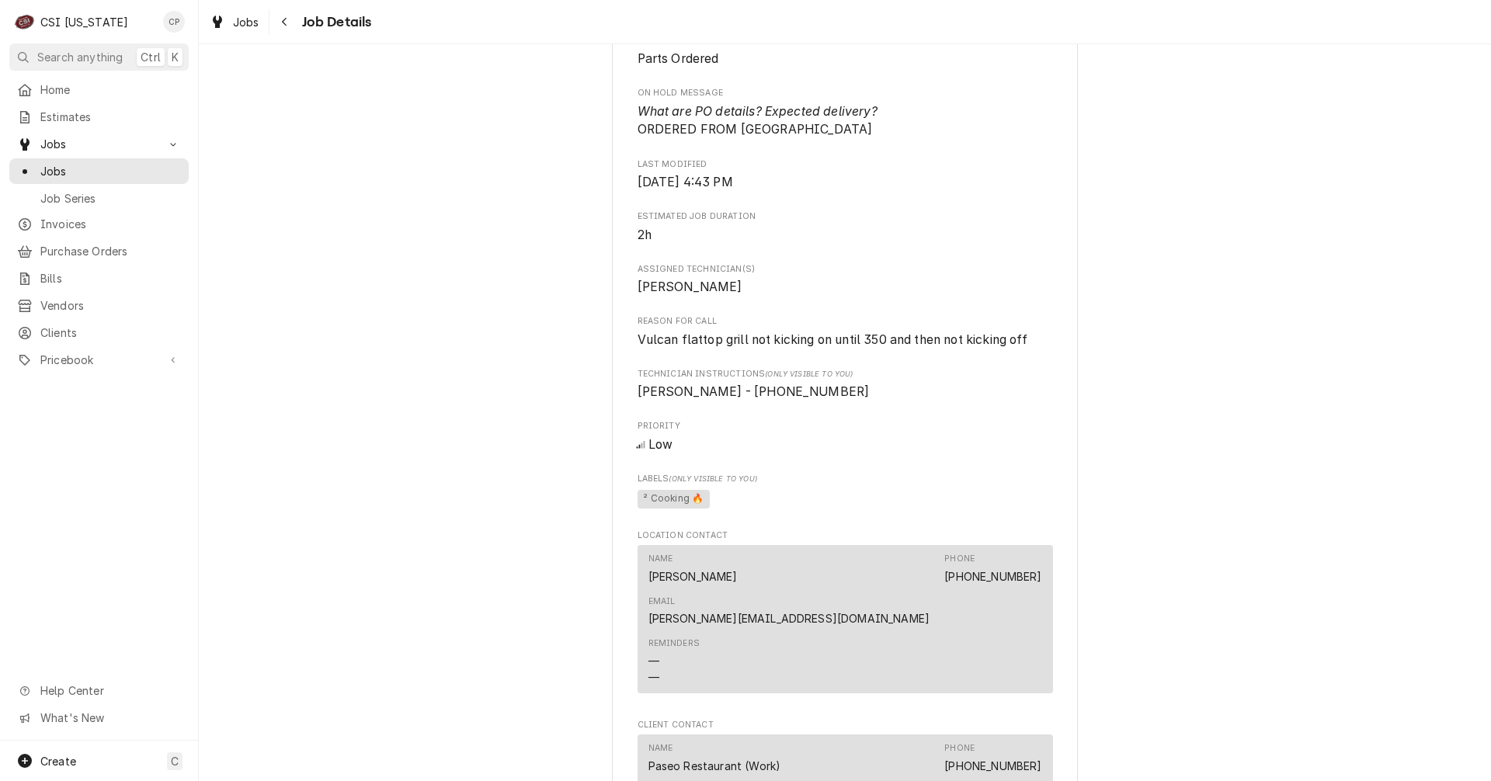
scroll to position [1553, 0]
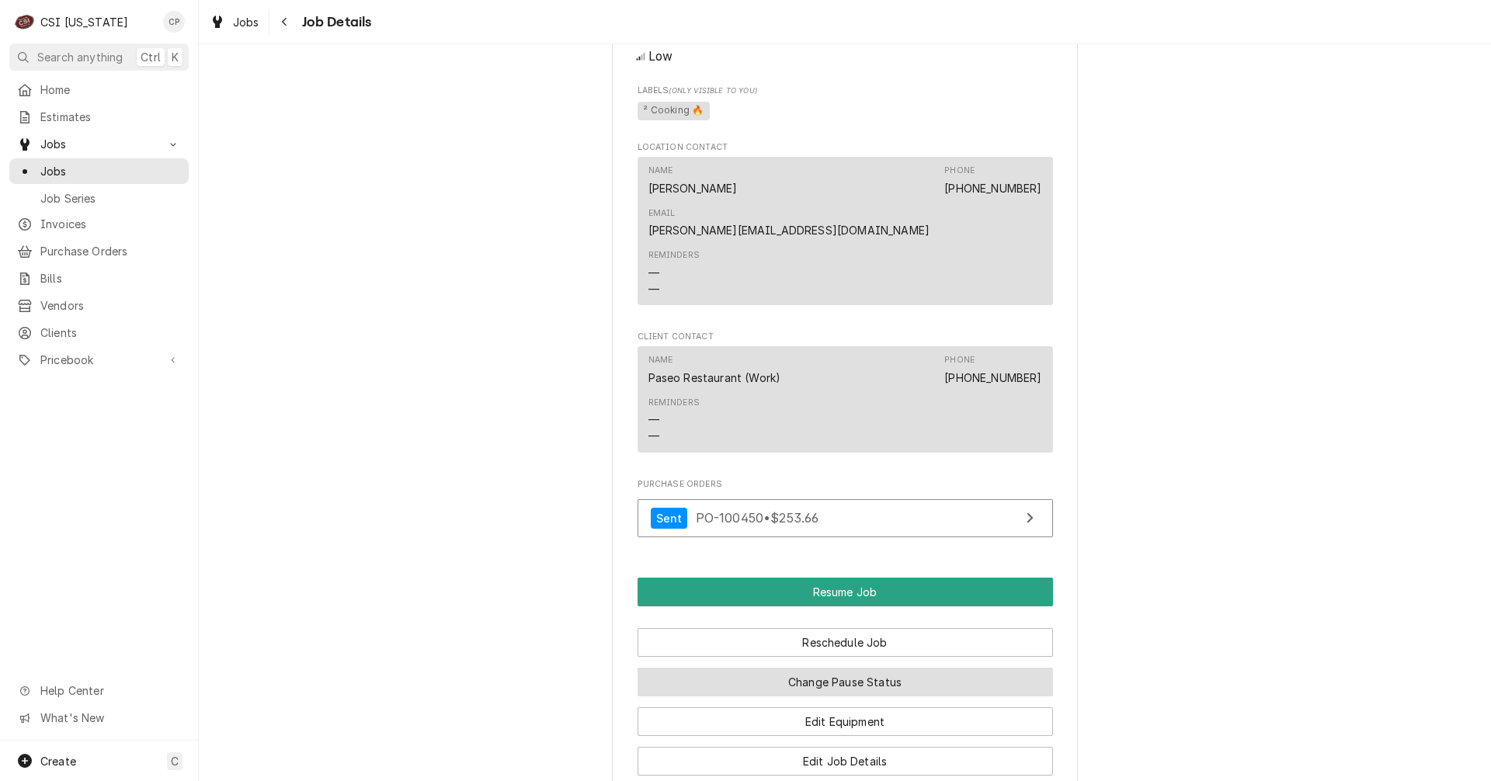
click at [868, 668] on button "Change Pause Status" at bounding box center [846, 682] width 416 height 29
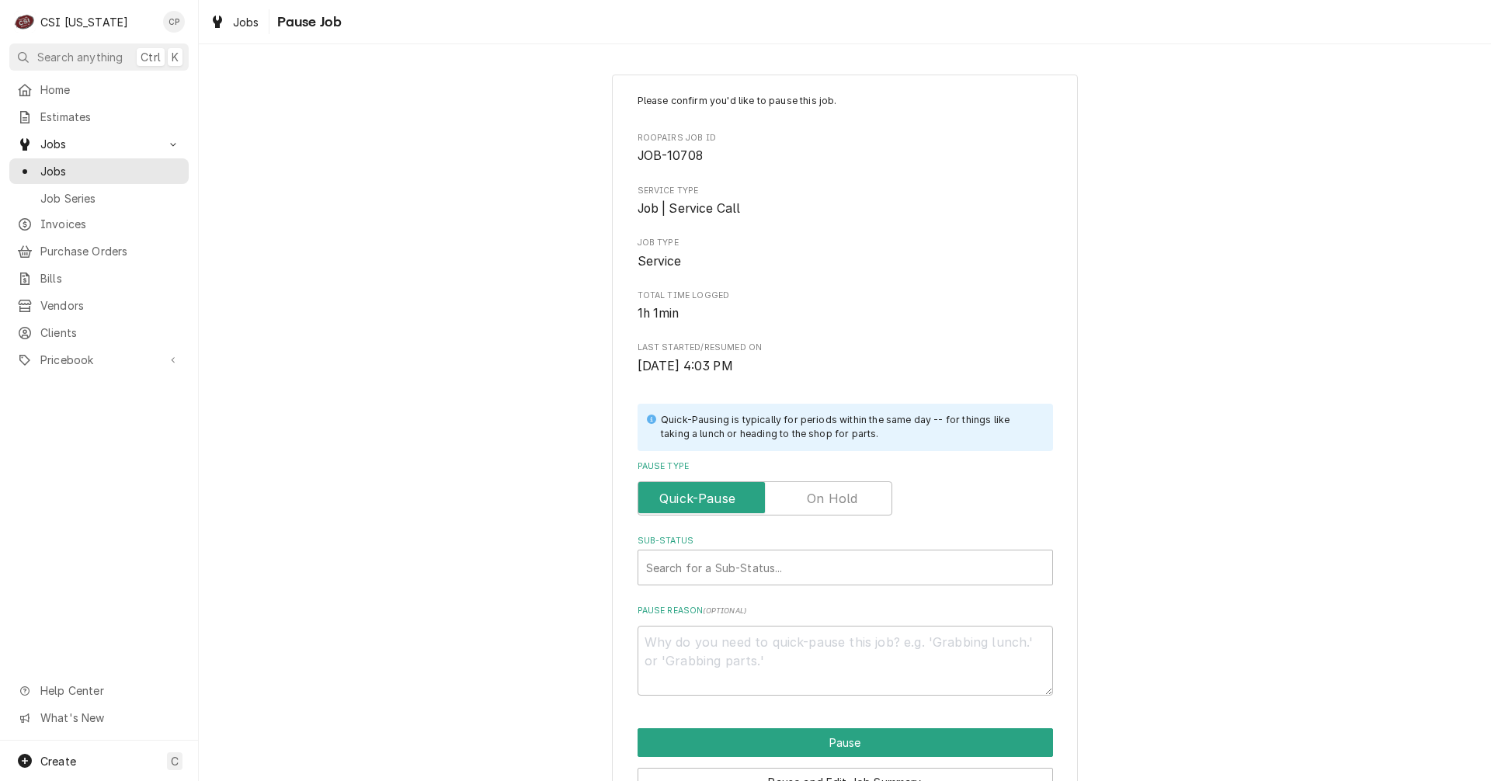
click at [819, 496] on label "Pause Type" at bounding box center [765, 499] width 255 height 34
click at [819, 496] on input "Pause Type" at bounding box center [765, 499] width 241 height 34
checkbox input "true"
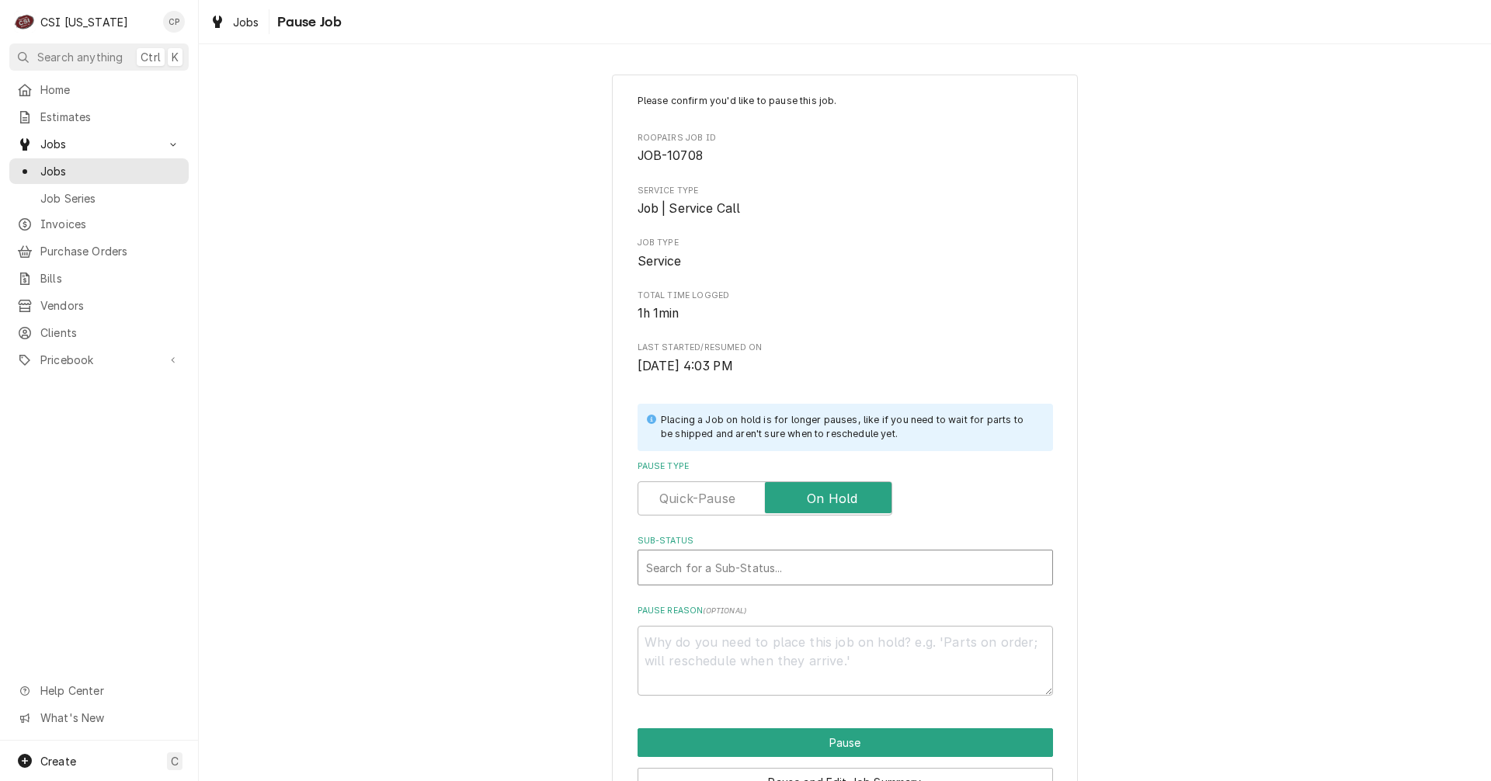
click at [742, 565] on div "Sub-Status" at bounding box center [845, 568] width 398 height 28
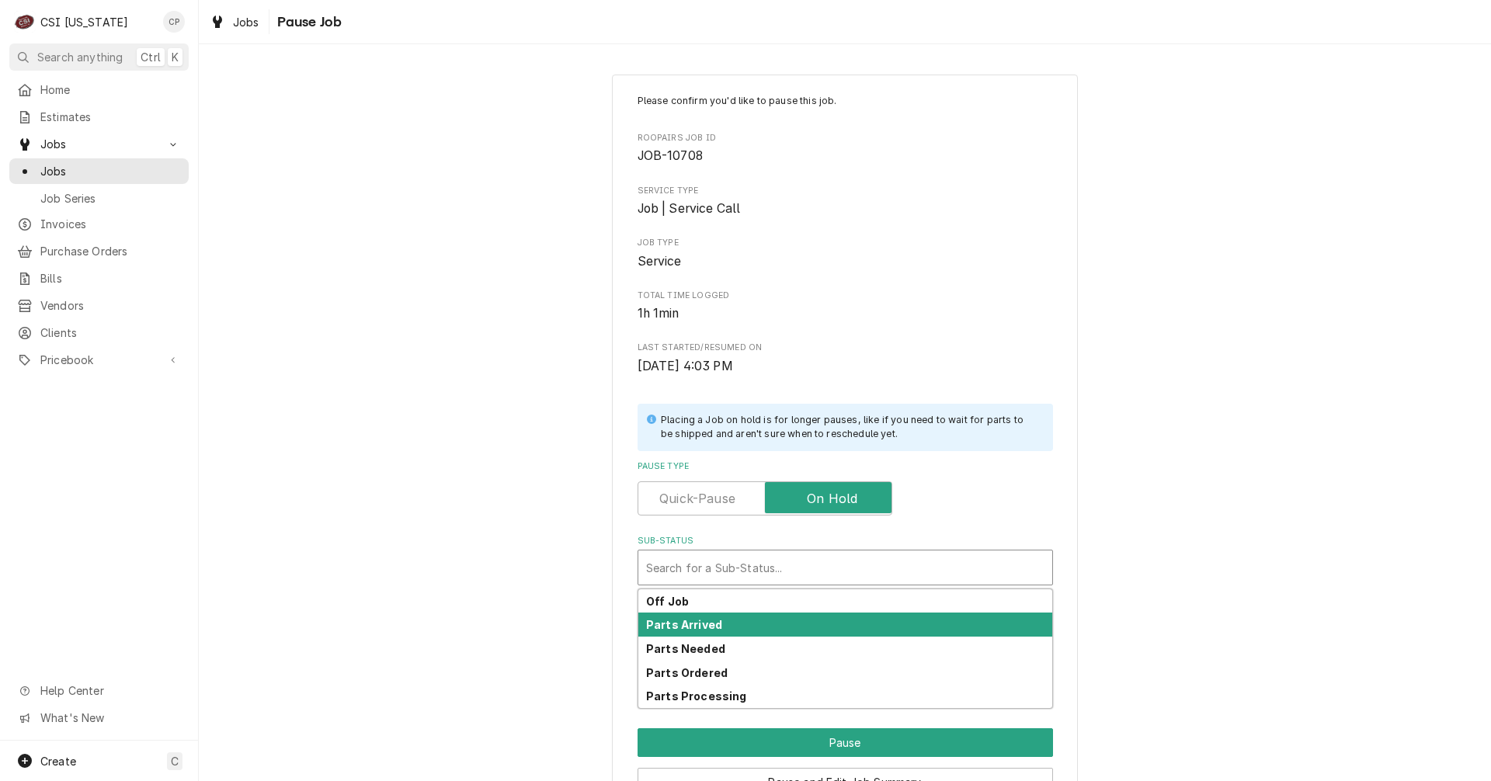
click at [685, 621] on strong "Parts Arrived" at bounding box center [684, 624] width 76 height 13
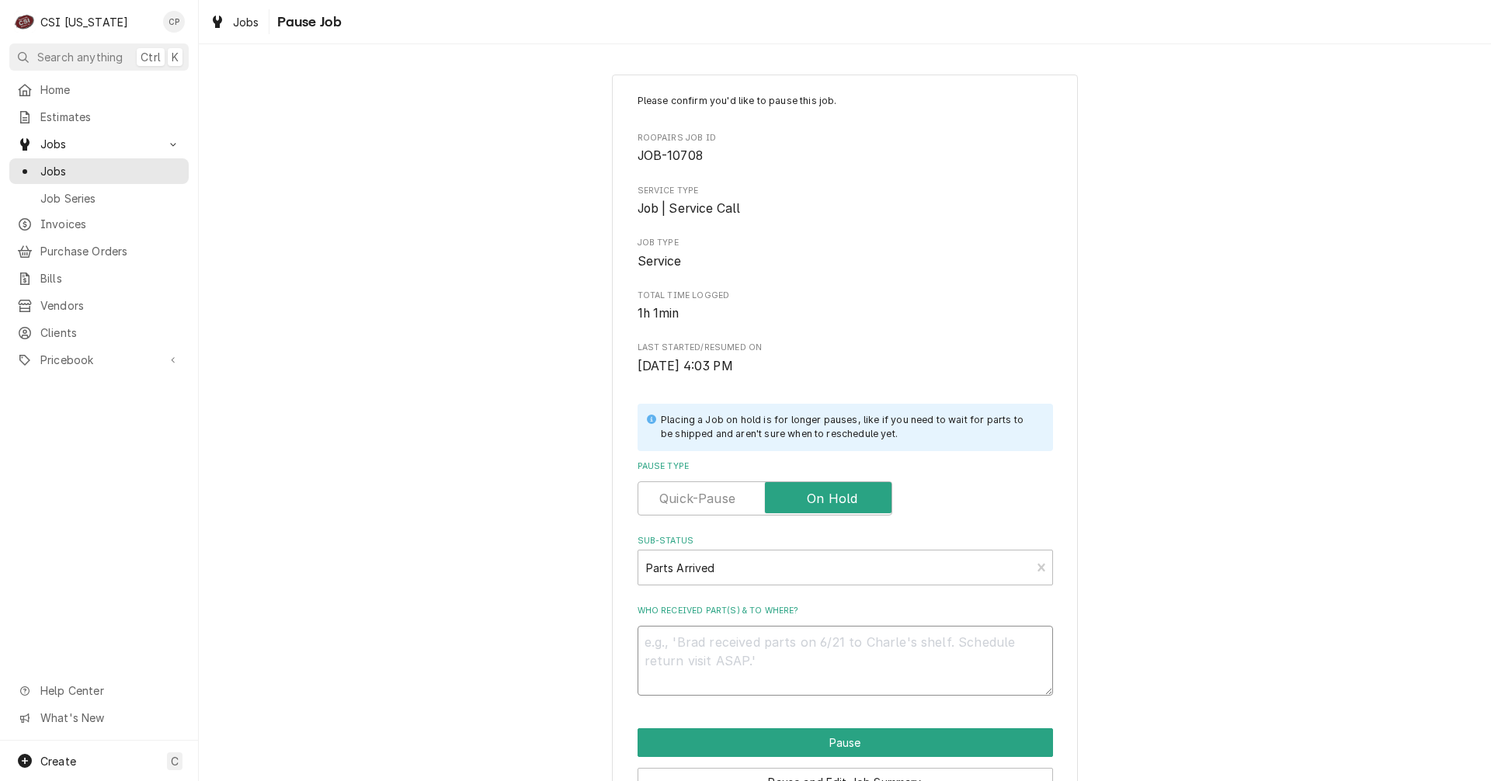
click at [736, 653] on textarea "Who received part(s) & to where?" at bounding box center [846, 661] width 416 height 70
type textarea "x"
type textarea "p"
type textarea "x"
type textarea "pa"
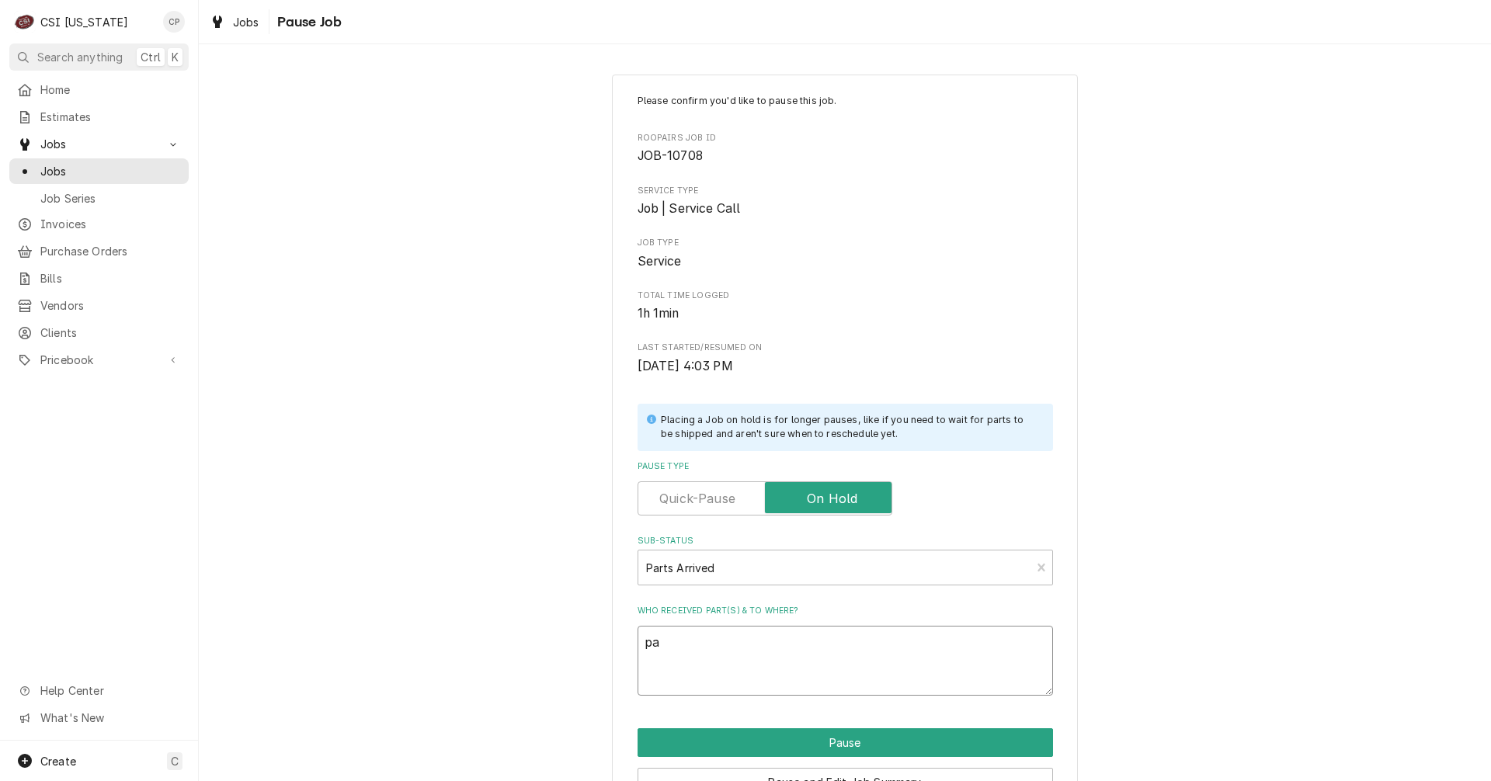
type textarea "x"
type textarea "par"
type textarea "x"
type textarea "parts"
type textarea "x"
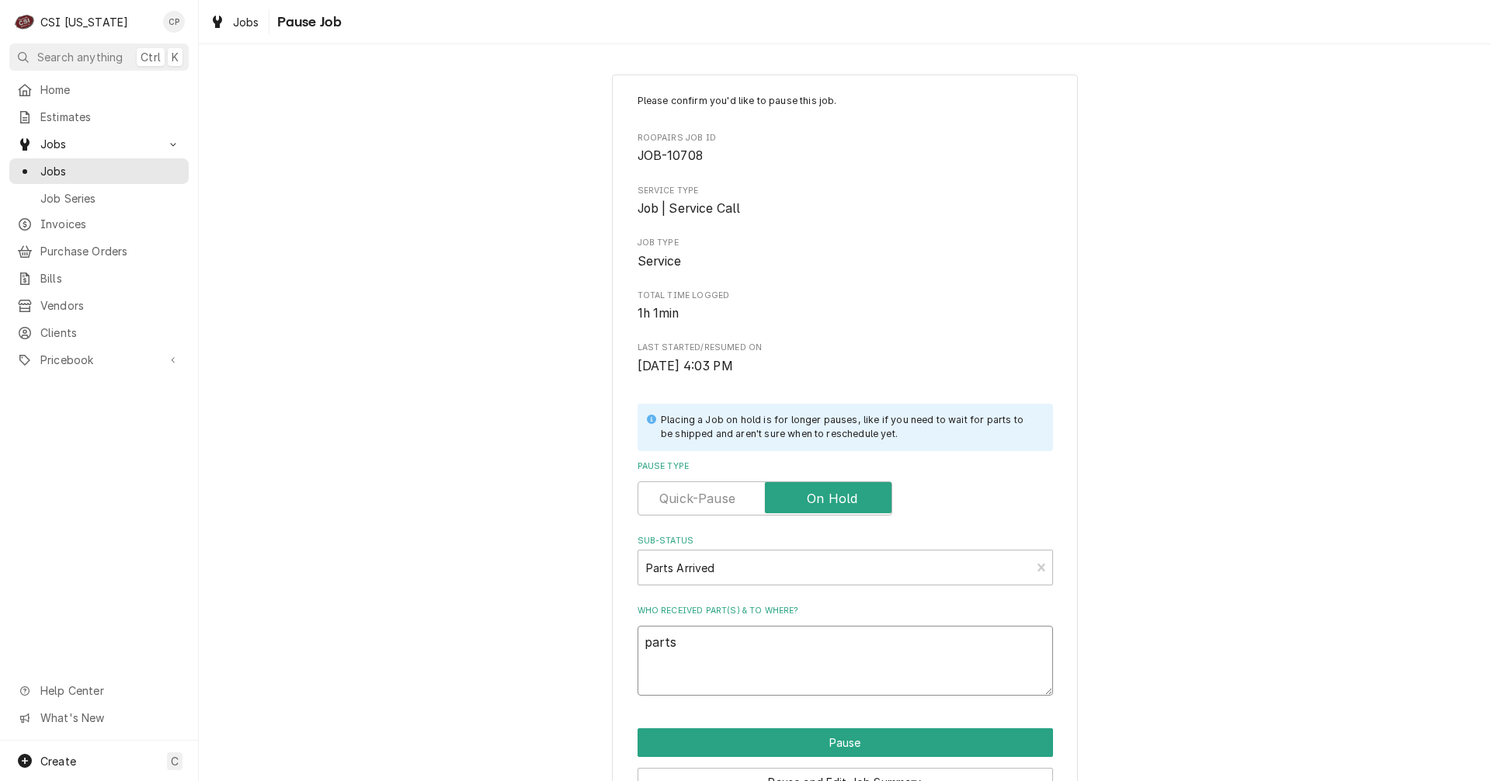
type textarea "parts"
type textarea "x"
type textarea "parts a"
type textarea "x"
type textarea "parts ar"
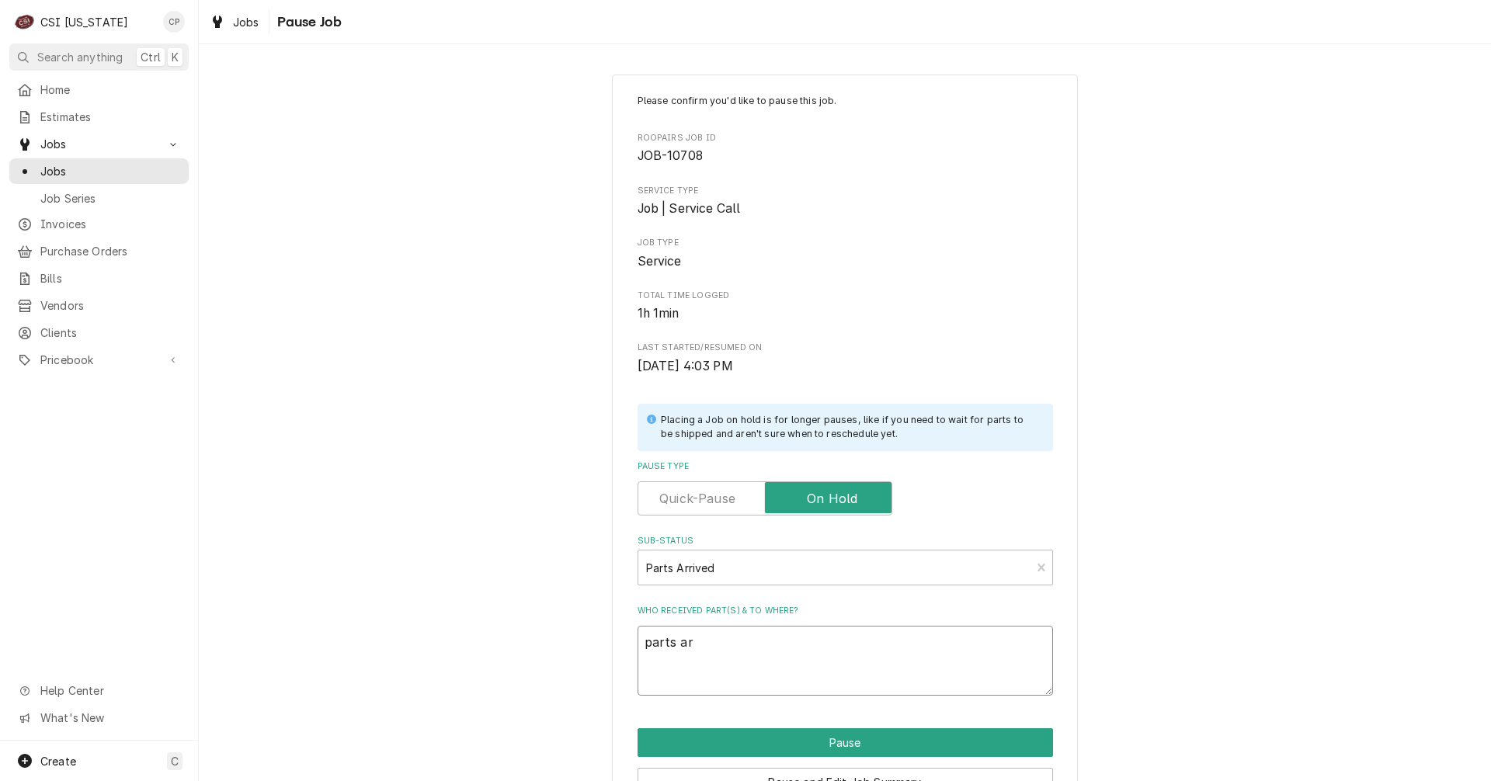
type textarea "x"
type textarea "parts a"
type textarea "x"
type textarea "parts"
type textarea "x"
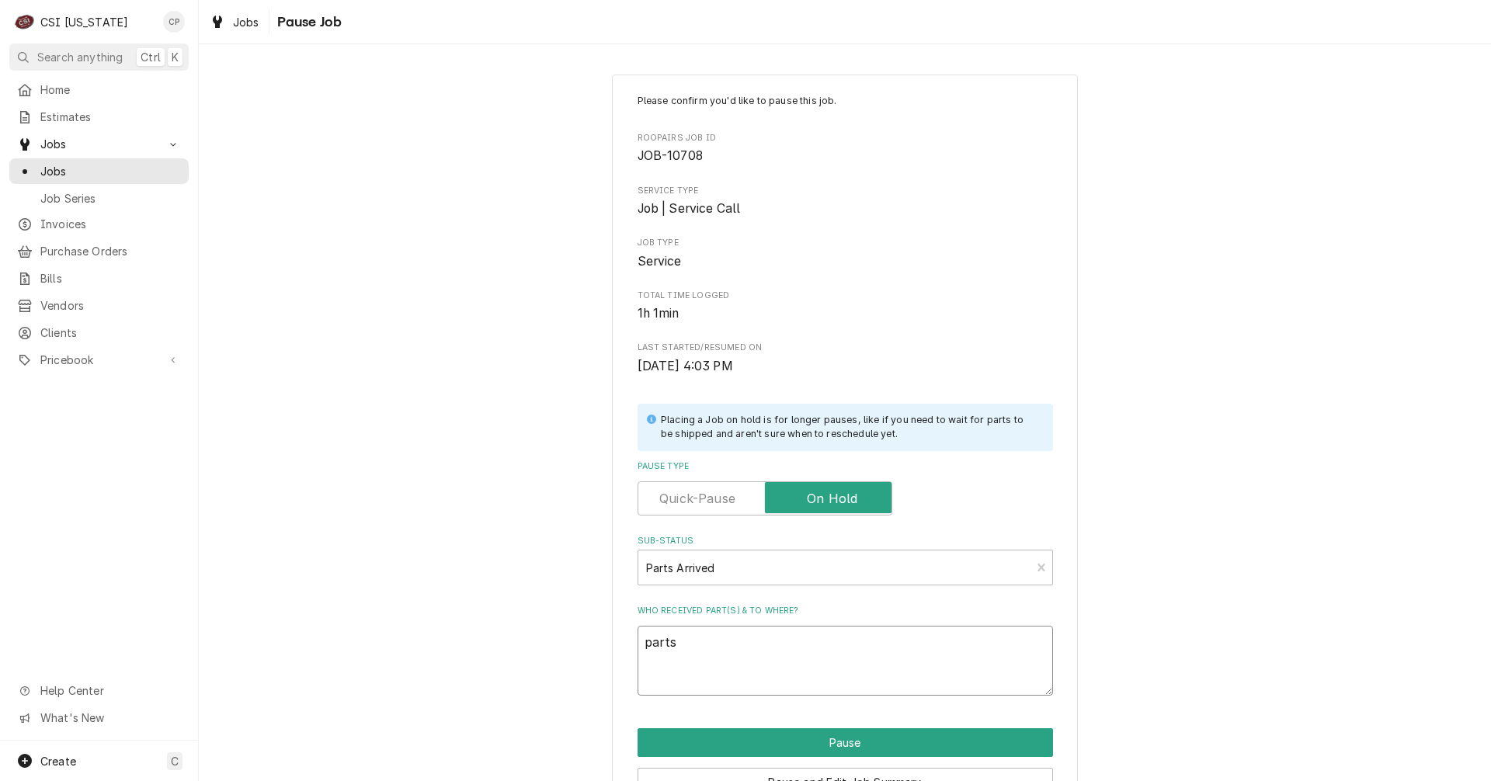
type textarea "parts"
type textarea "x"
type textarea "part"
type textarea "x"
type textarea "part"
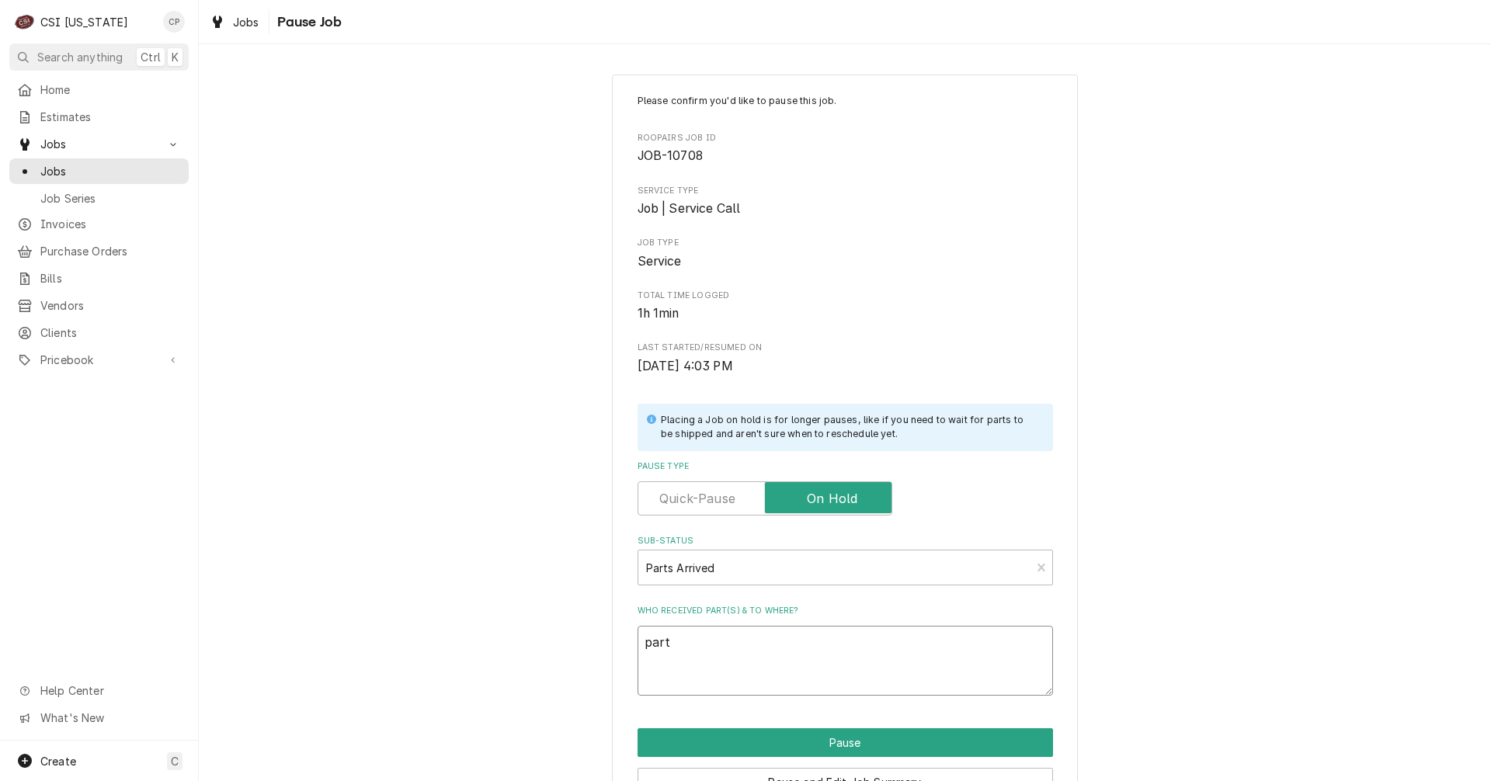
type textarea "x"
type textarea "part a"
type textarea "x"
type textarea "part ar"
type textarea "x"
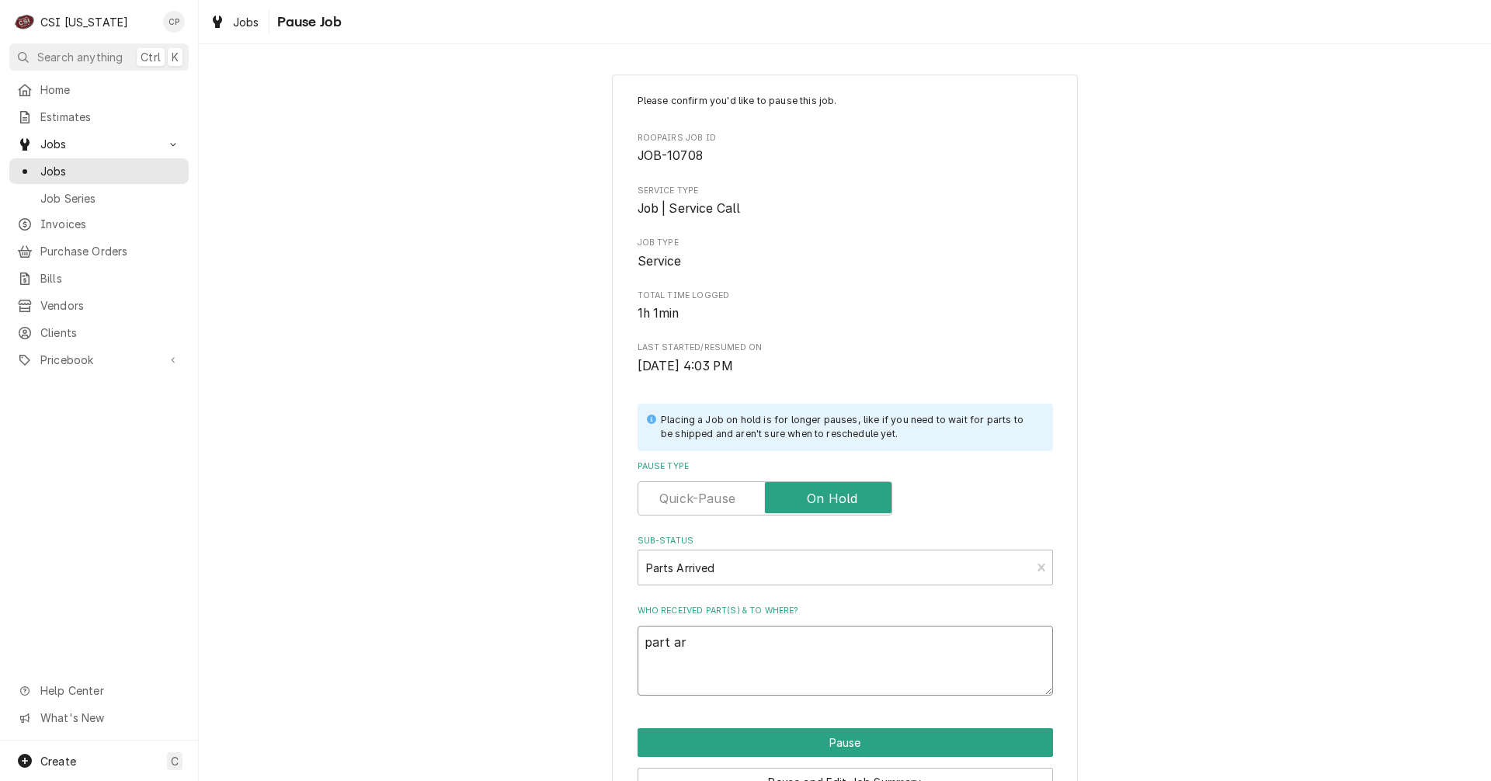
type textarea "part arr"
type textarea "x"
type textarea "part arri"
type textarea "x"
type textarea "part arriv"
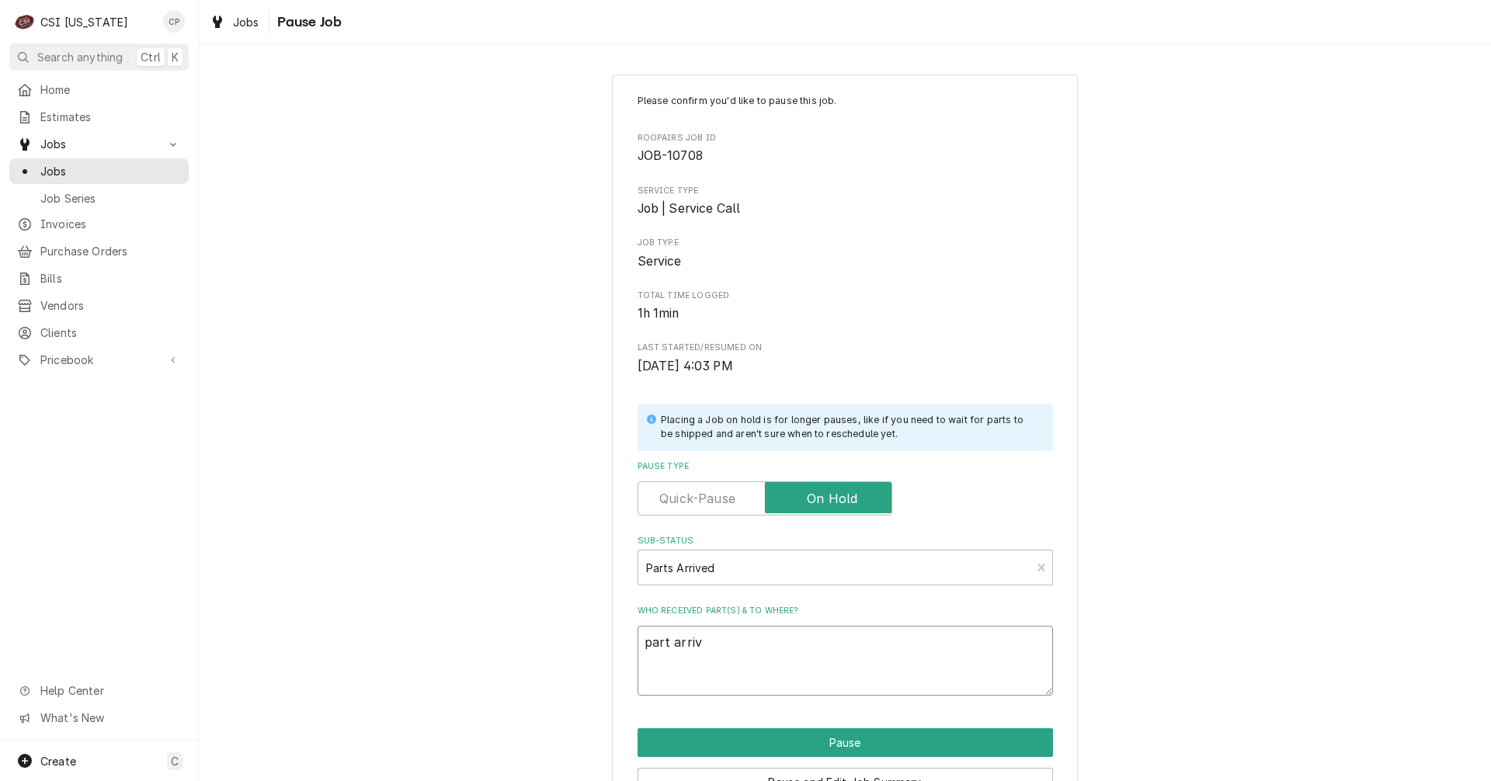
type textarea "x"
type textarea "part arrive"
type textarea "x"
type textarea "part arrived"
type textarea "x"
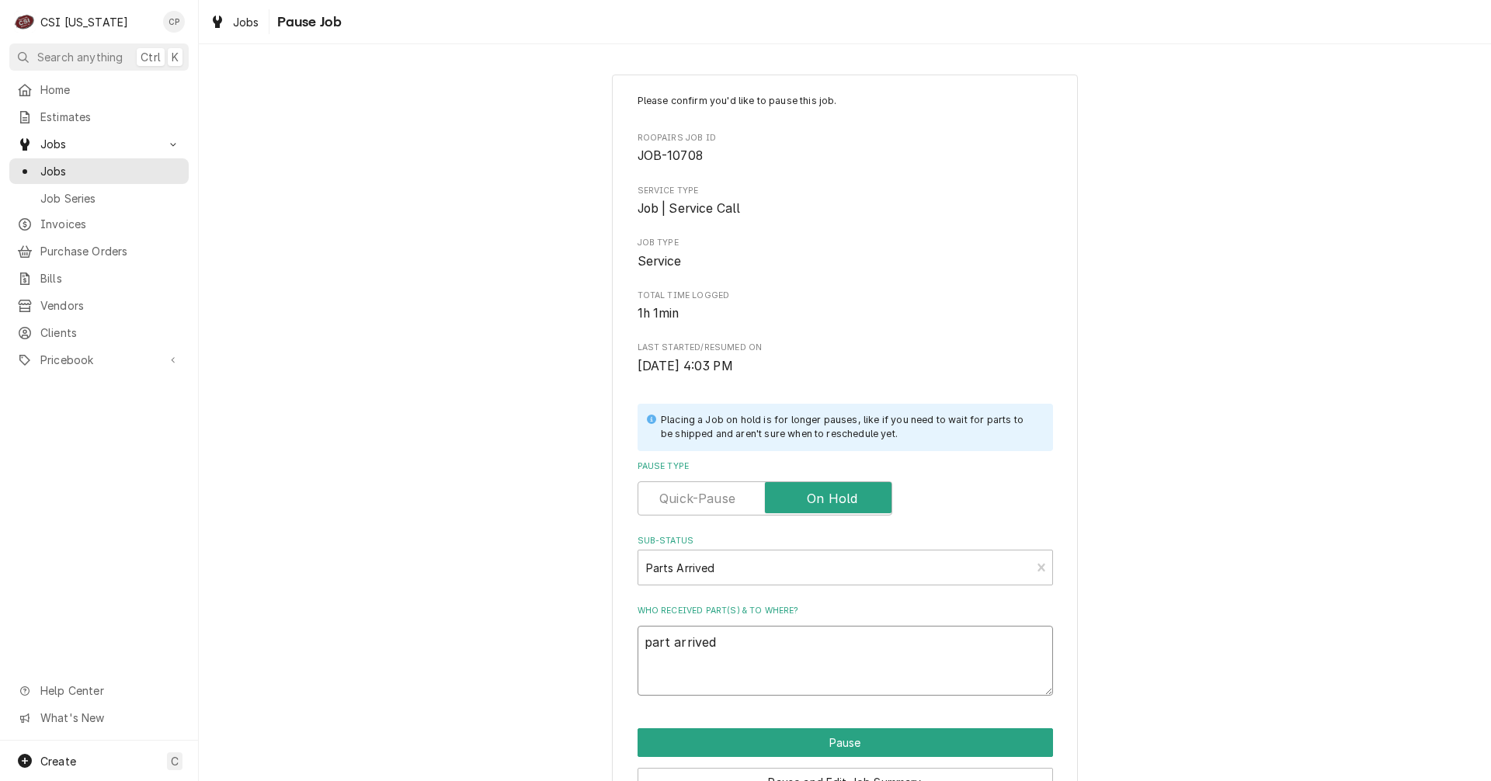
type textarea "part arrived"
type textarea "x"
type textarea "part arrived a"
type textarea "x"
type textarea "part arrived an"
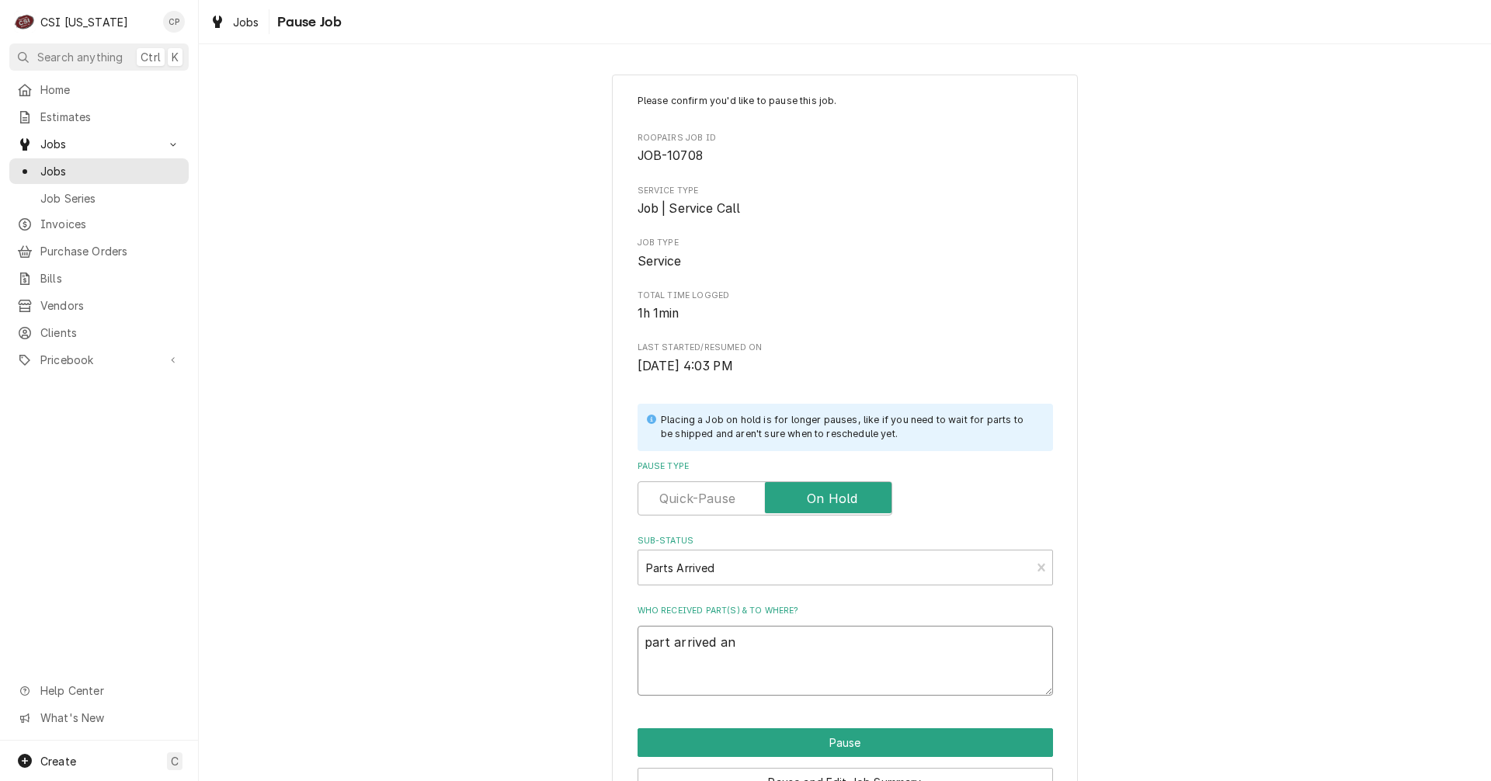
type textarea "x"
type textarea "part arrived and"
type textarea "x"
type textarea "part arrived and"
type textarea "x"
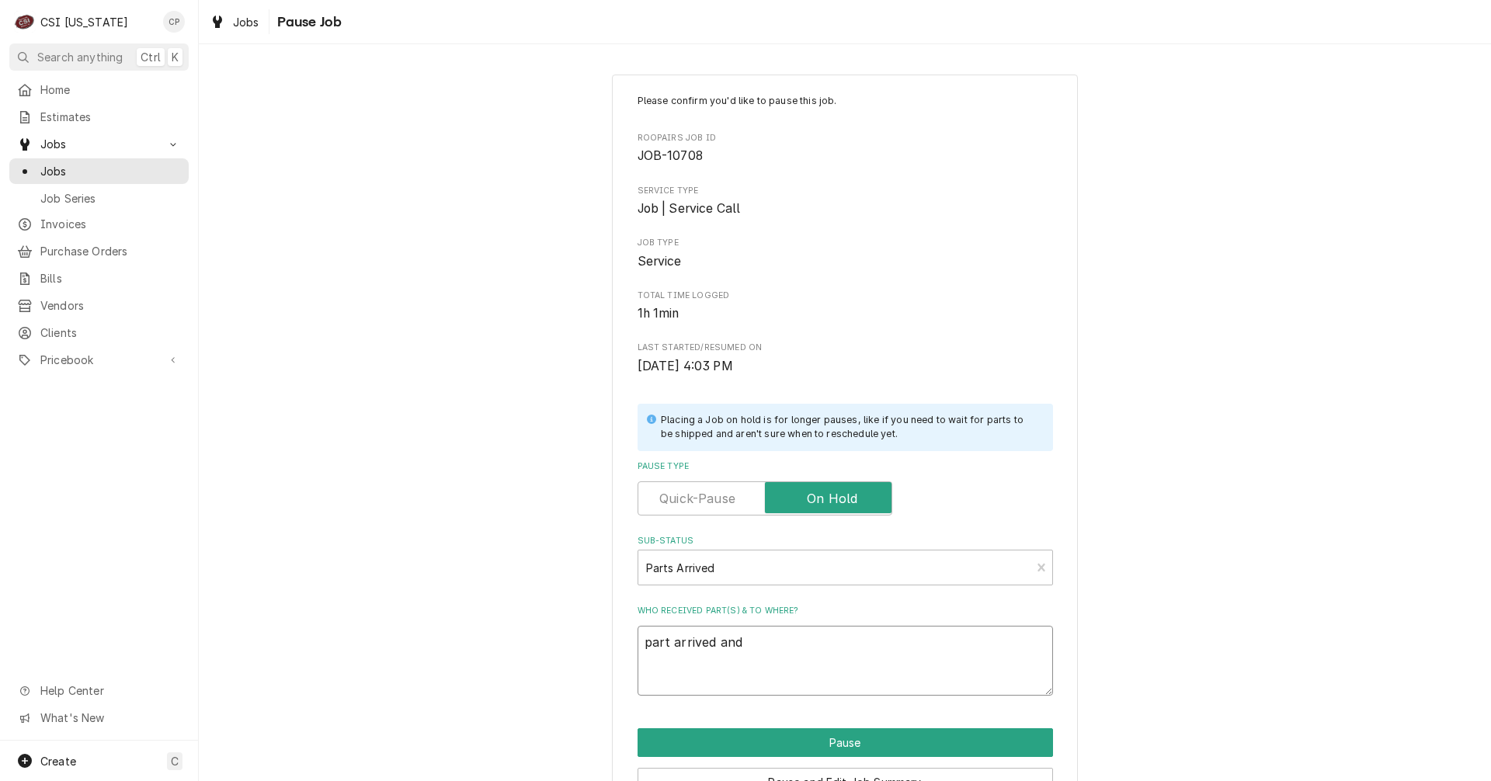
type textarea "part arrived and p"
type textarea "x"
type textarea "part arrived and pl"
type textarea "x"
type textarea "part arrived and pla"
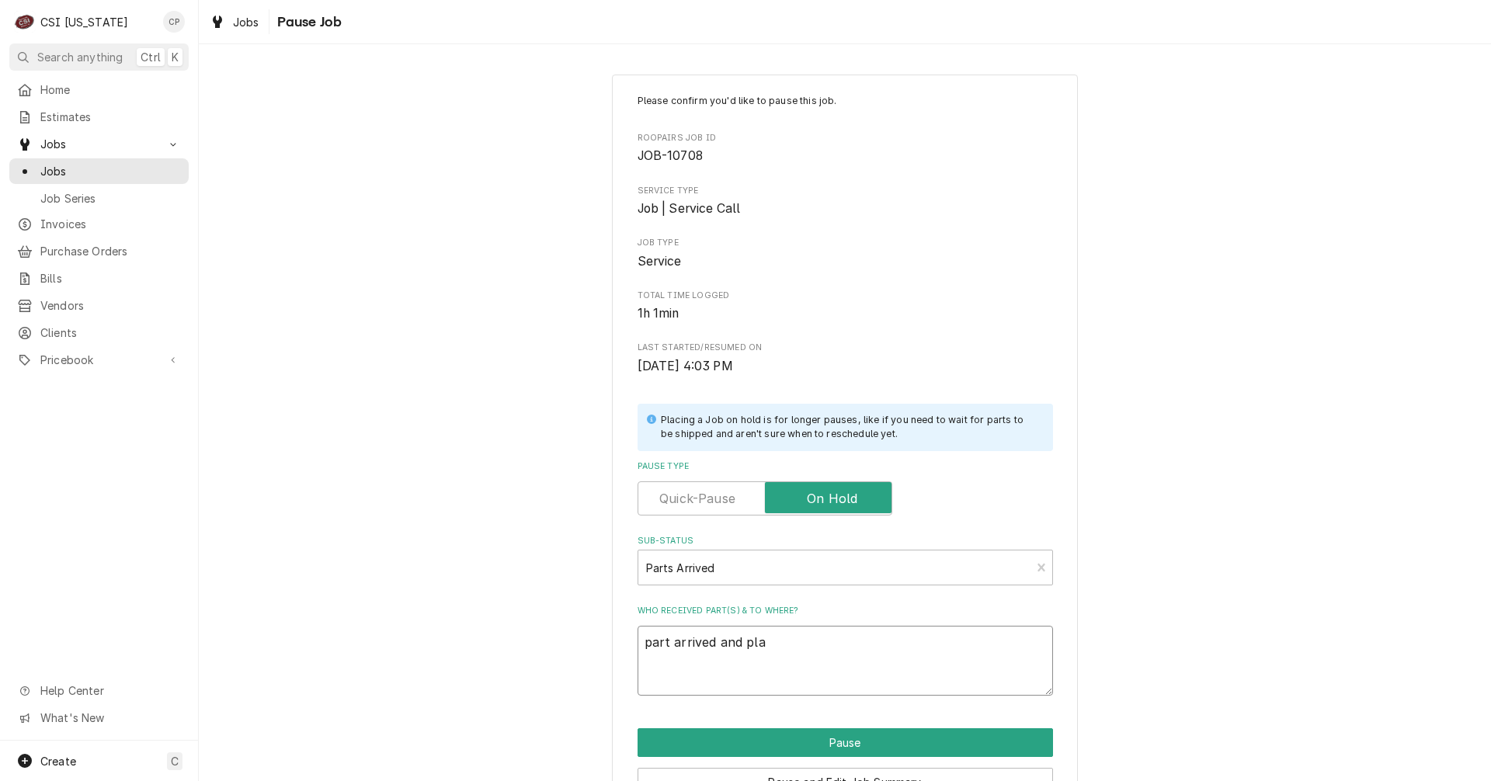
type textarea "x"
type textarea "part arrived and plac"
type textarea "x"
type textarea "part arrived and place"
type textarea "x"
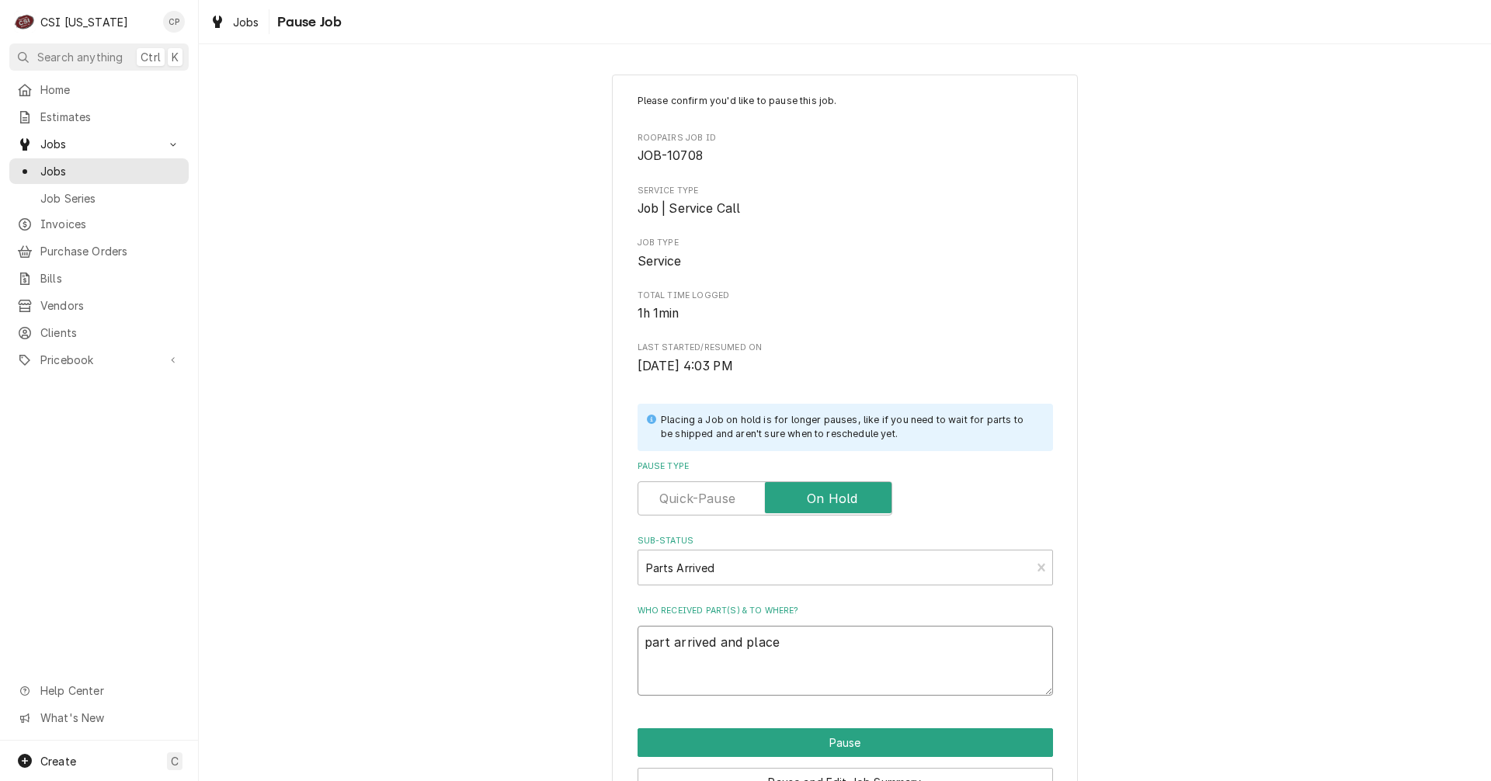
type textarea "part arrived and placed"
type textarea "x"
type textarea "part arrived and placed"
type textarea "x"
type textarea "part arrived and placed o"
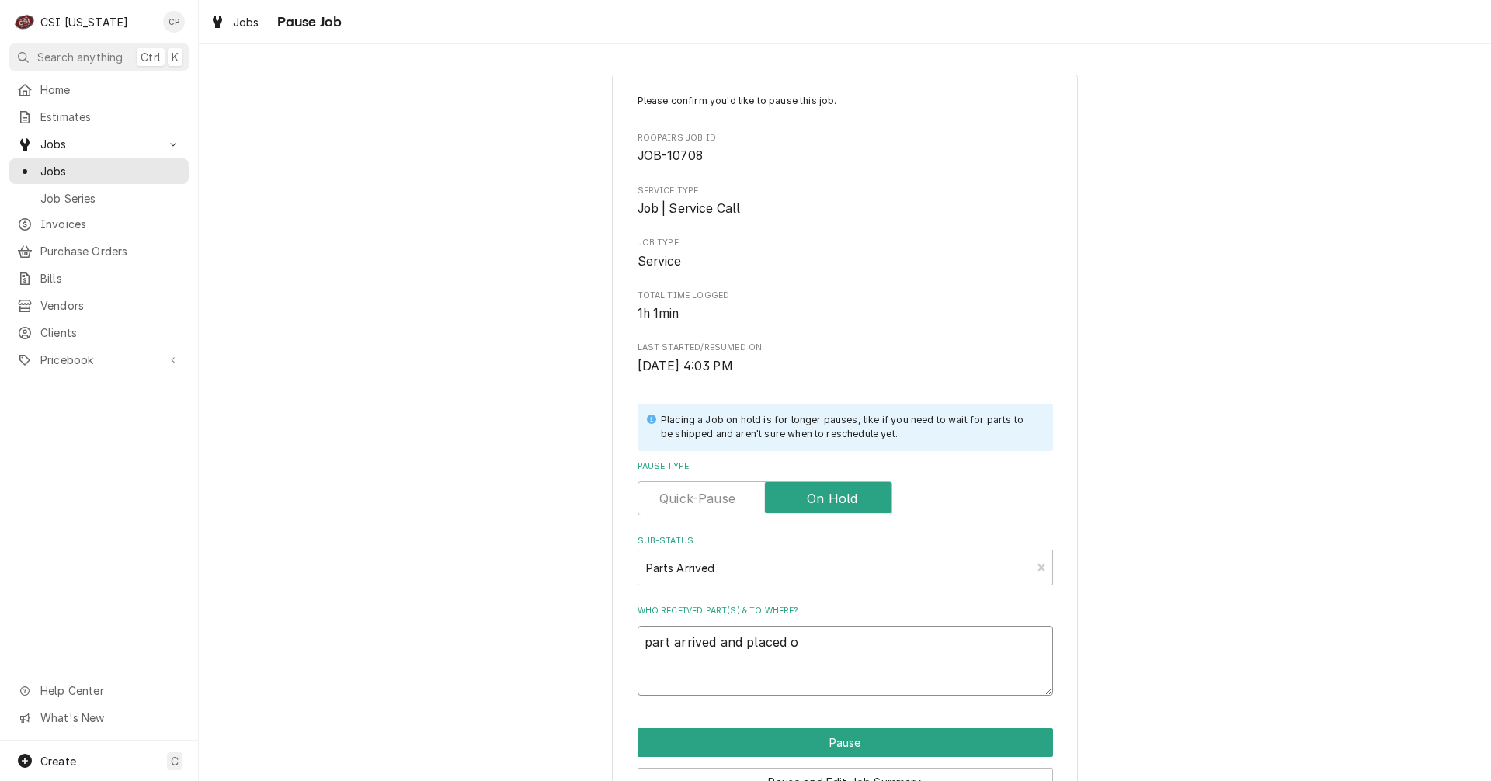
type textarea "x"
type textarea "part arrived and placed on"
type textarea "x"
type textarea "part arrived and placed on"
type textarea "x"
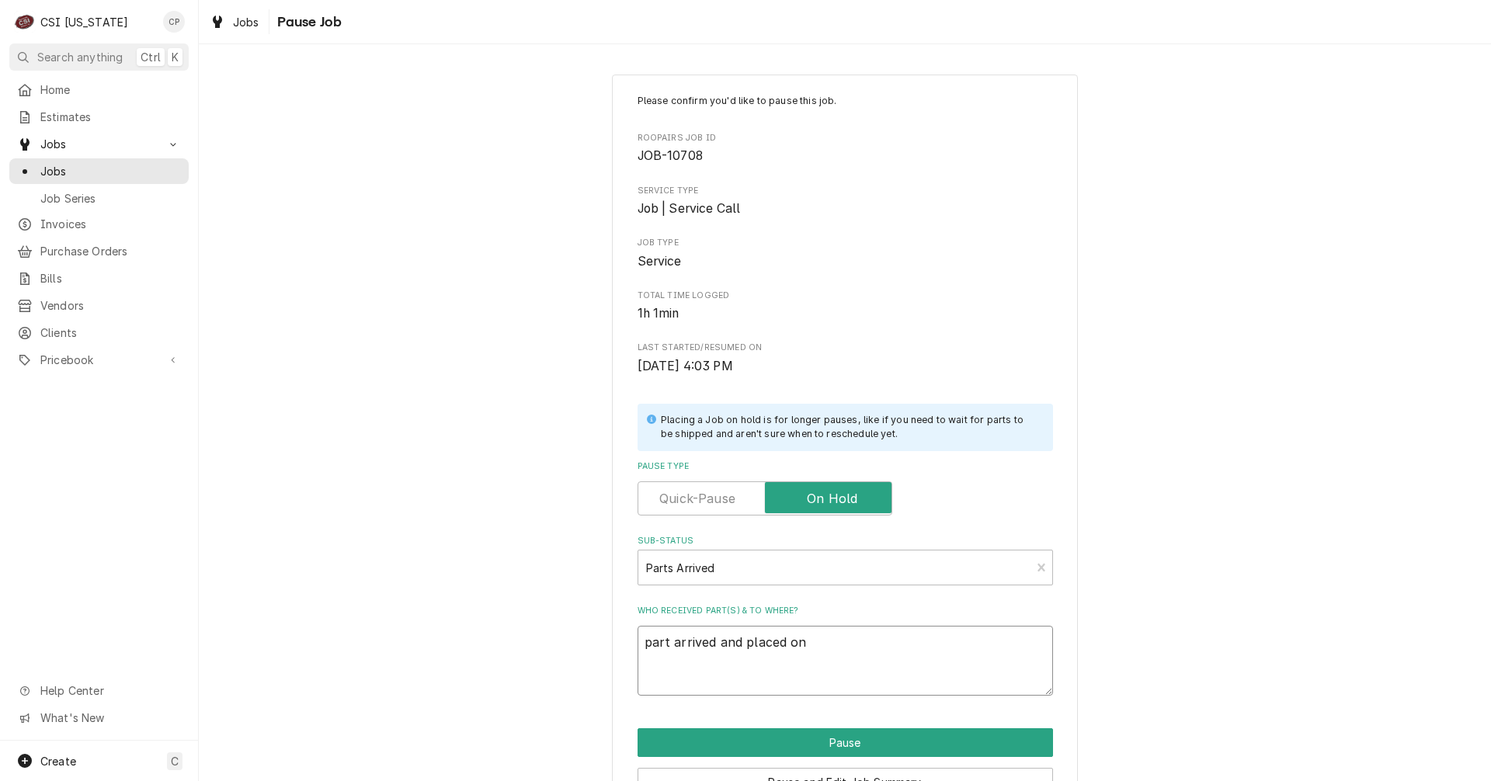
type textarea "part arrived and placed on J"
type textarea "x"
type textarea "part arrived and placed on Je"
type textarea "x"
type textarea "part arrived and placed on Jef"
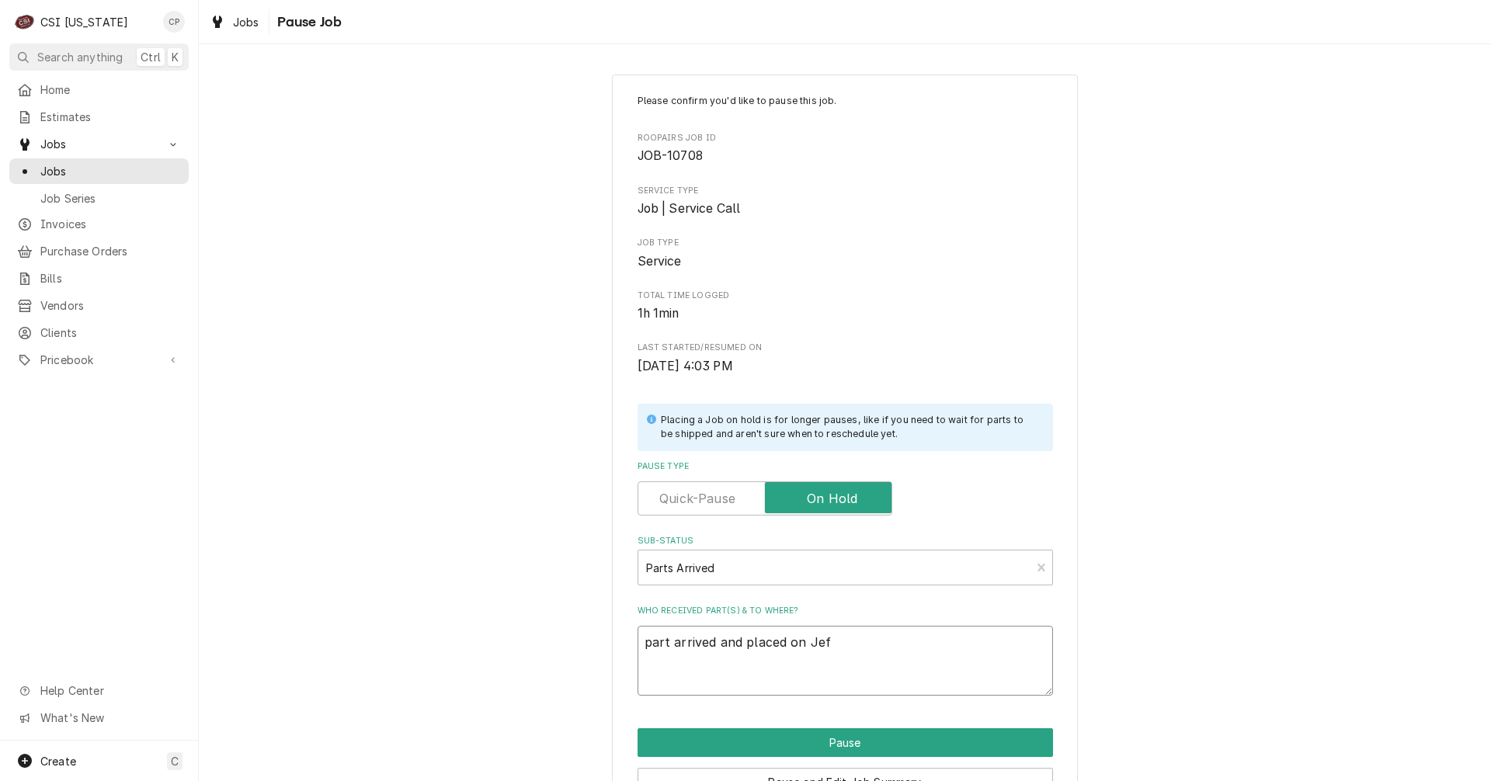
type textarea "x"
type textarea "part arrived and placed on Jeff"
type textarea "x"
type textarea "part arrived and placed on Jeff"
type textarea "x"
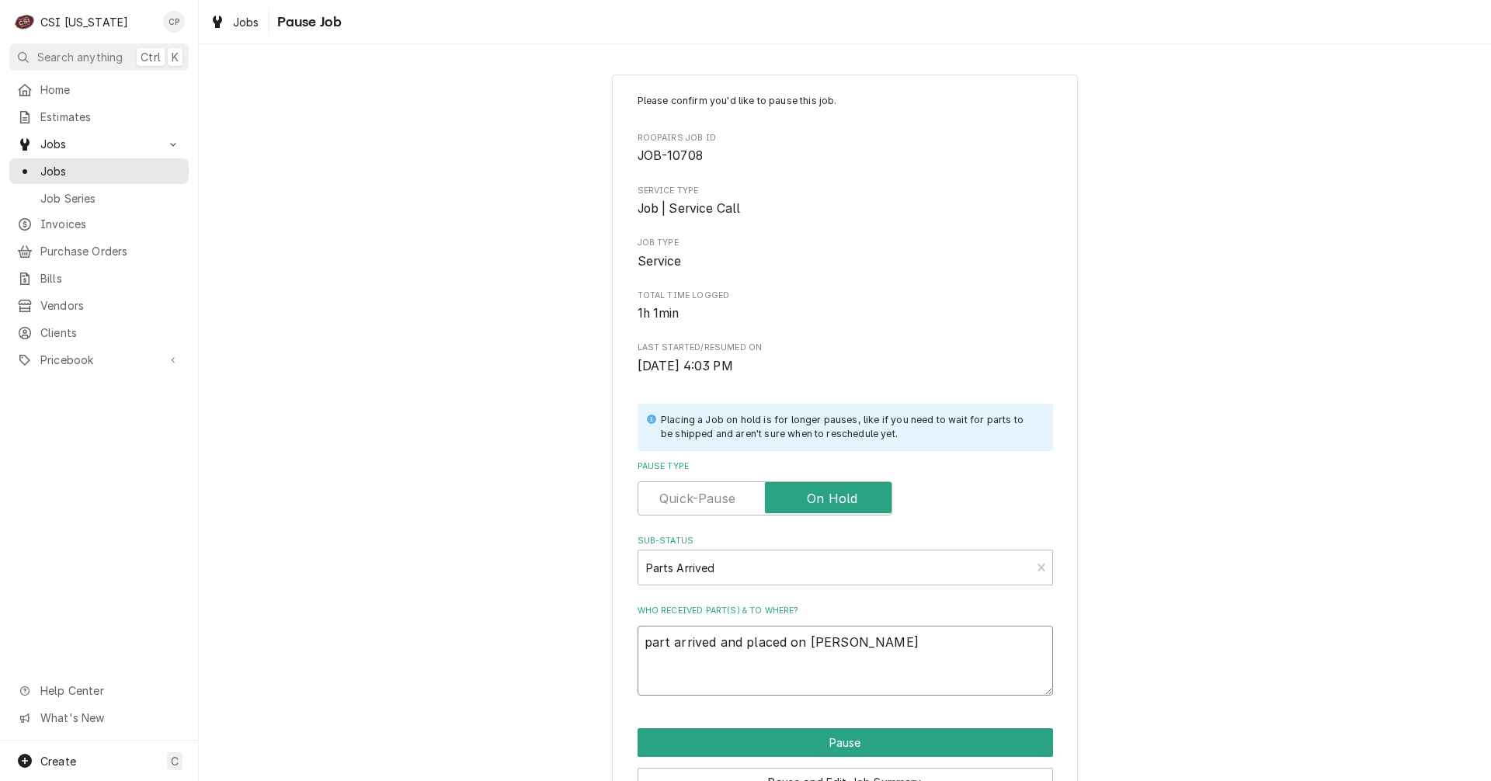
type textarea "part arrived and placed on Jeff H"
type textarea "x"
type textarea "part arrived and placed on Jeff H"
type textarea "x"
type textarea "part arrived and placed on Jeff H s"
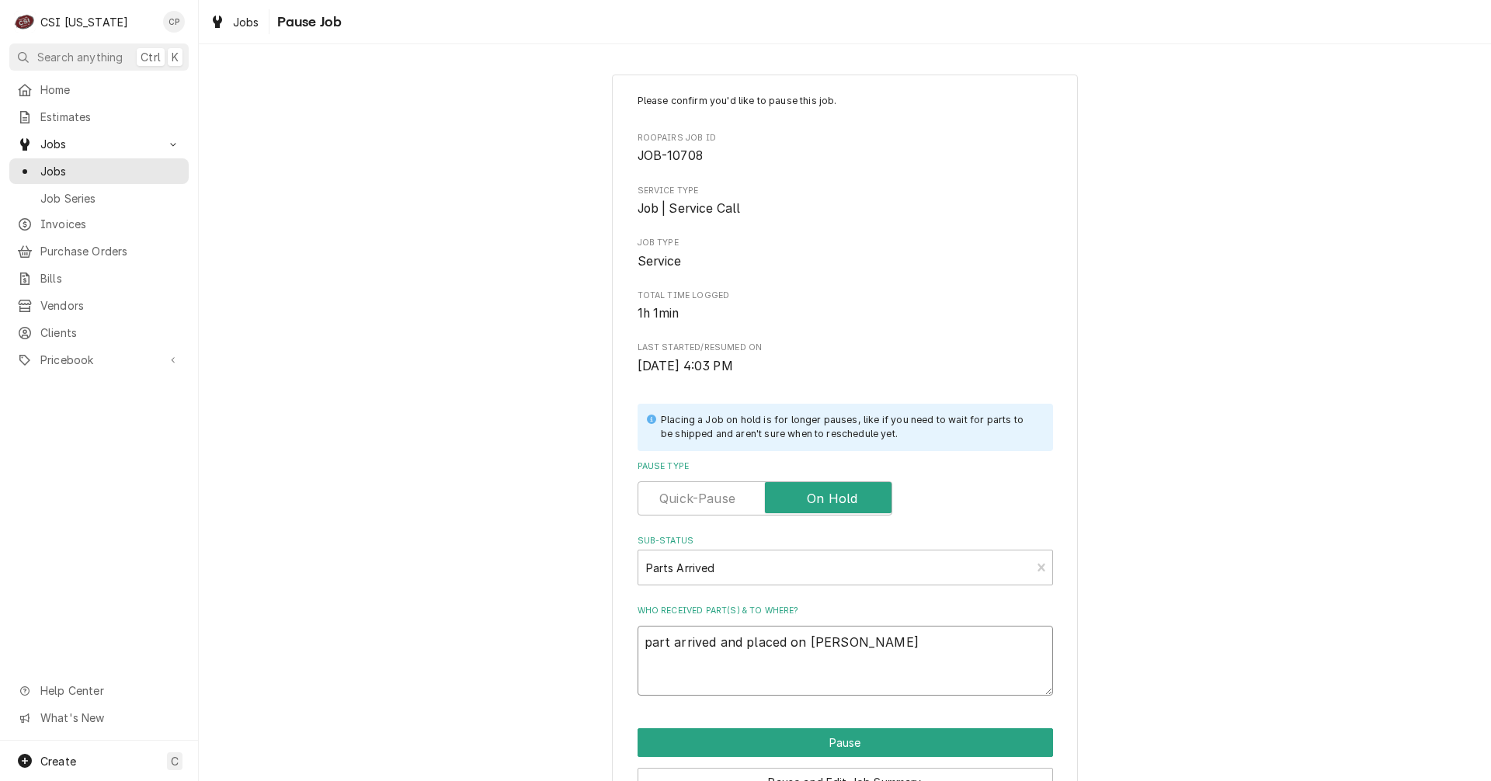
type textarea "x"
type textarea "part arrived and placed on Jeff H sh"
type textarea "x"
type textarea "part arrived and placed on Jeff H she"
type textarea "x"
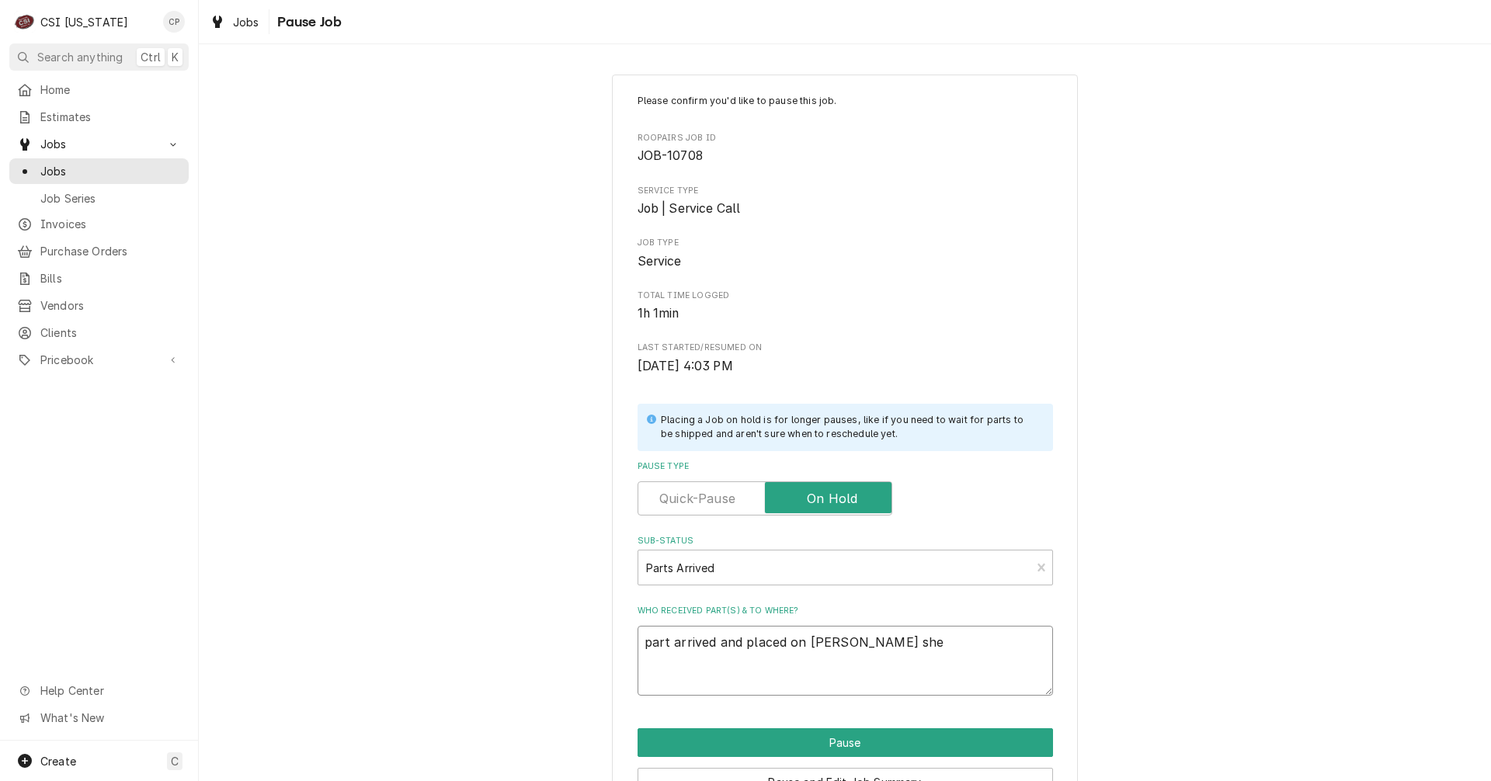
type textarea "part arrived and placed on Jeff H shel"
type textarea "x"
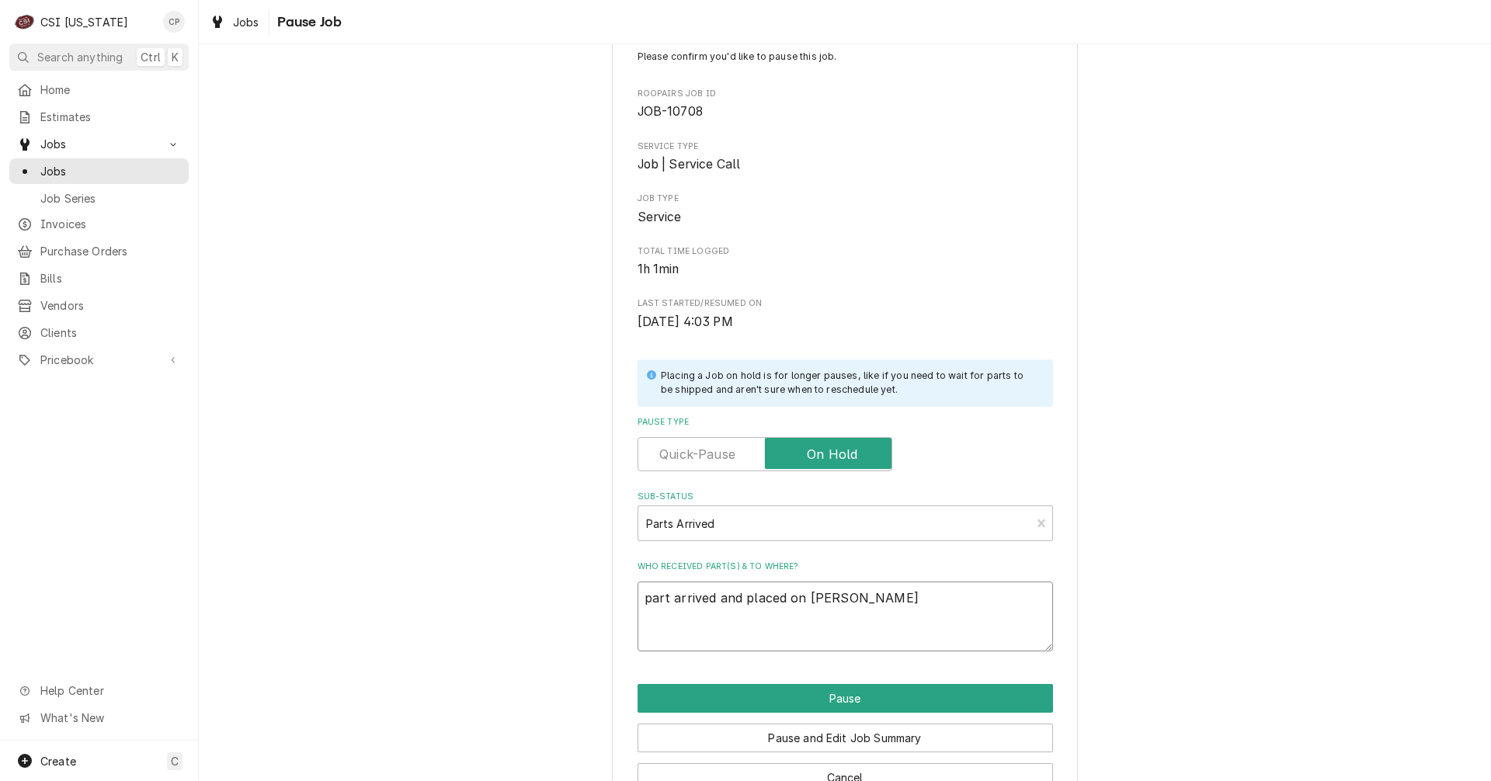
scroll to position [89, 0]
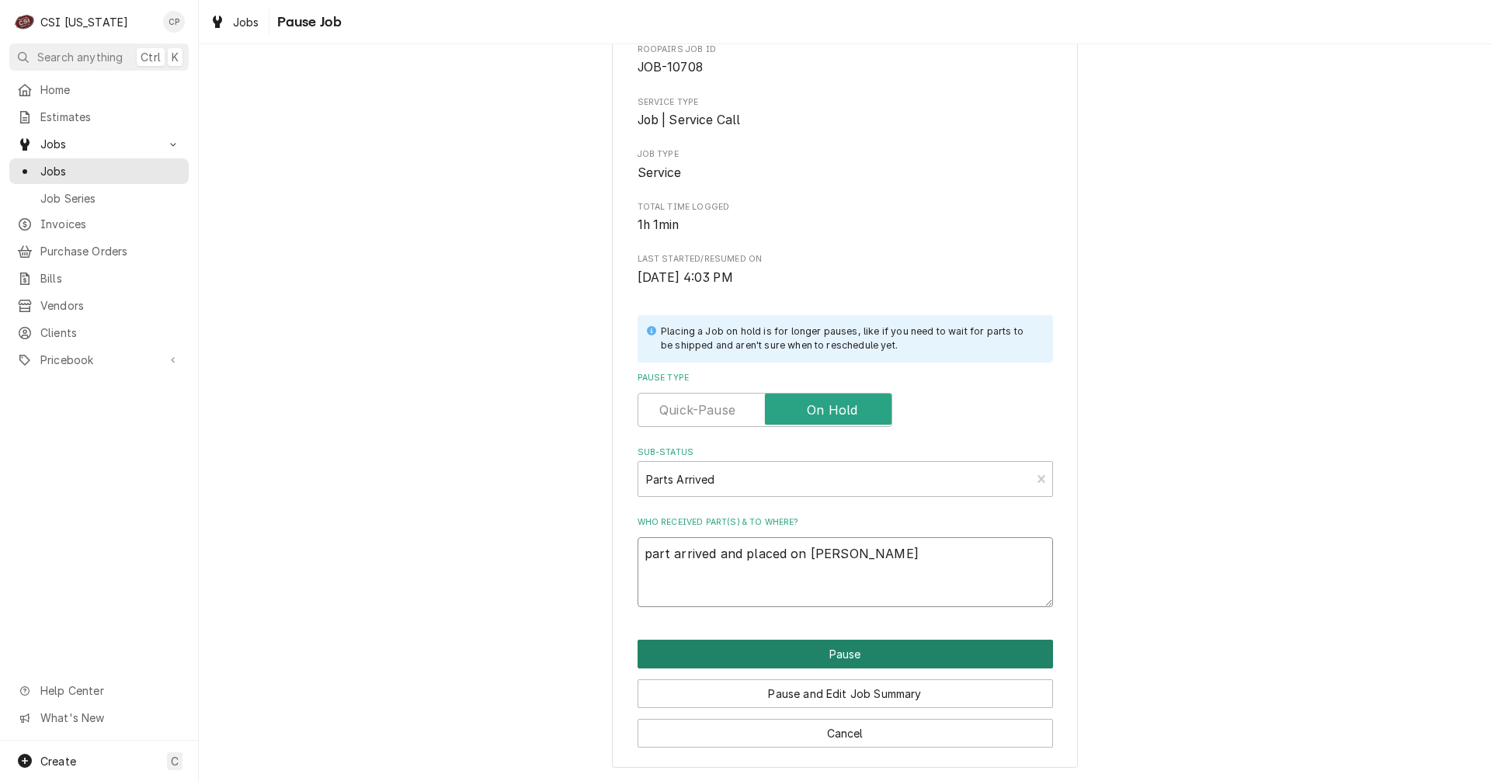
type textarea "part arrived and placed on Jeff H shelf"
click at [842, 655] on button "Pause" at bounding box center [846, 654] width 416 height 29
type textarea "x"
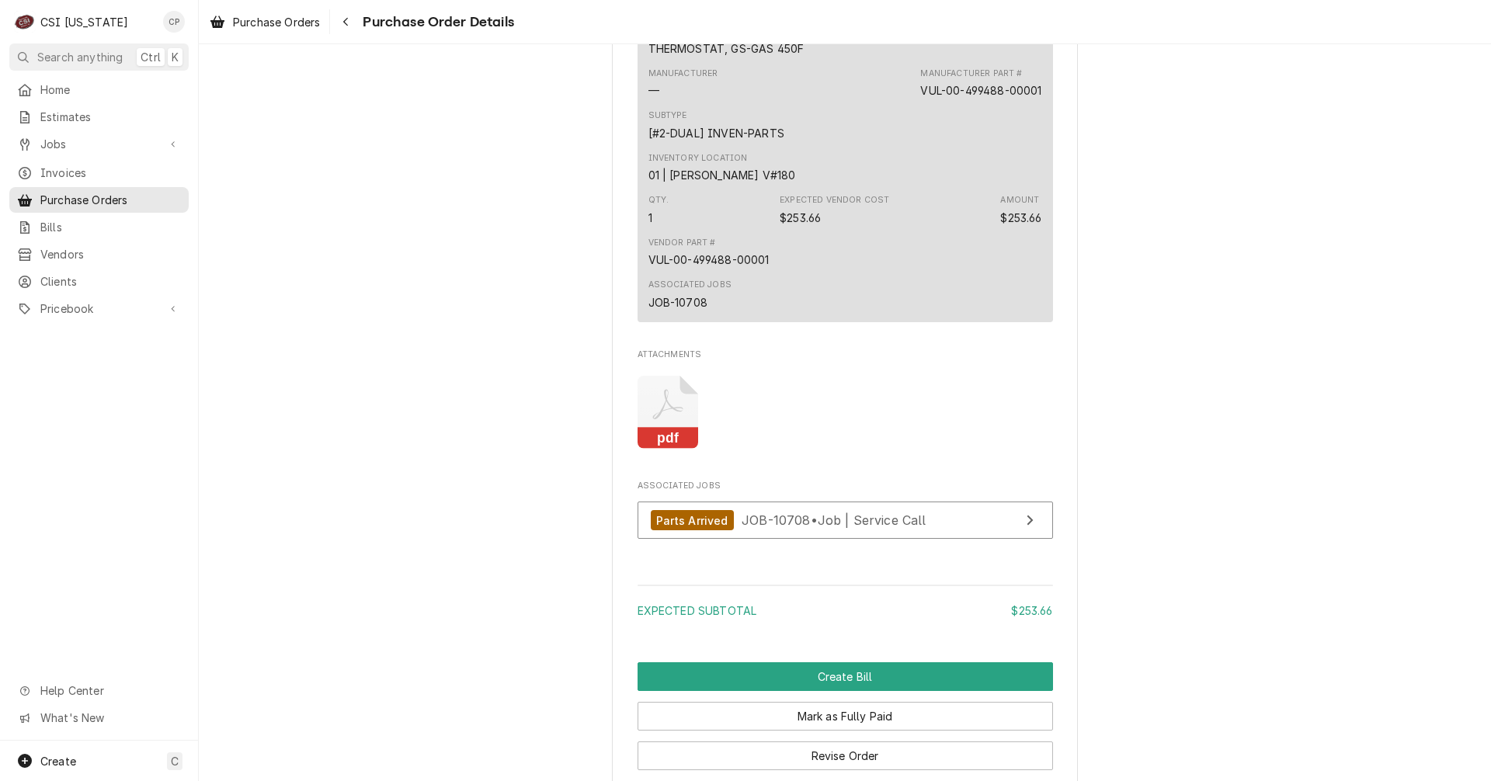
scroll to position [1165, 0]
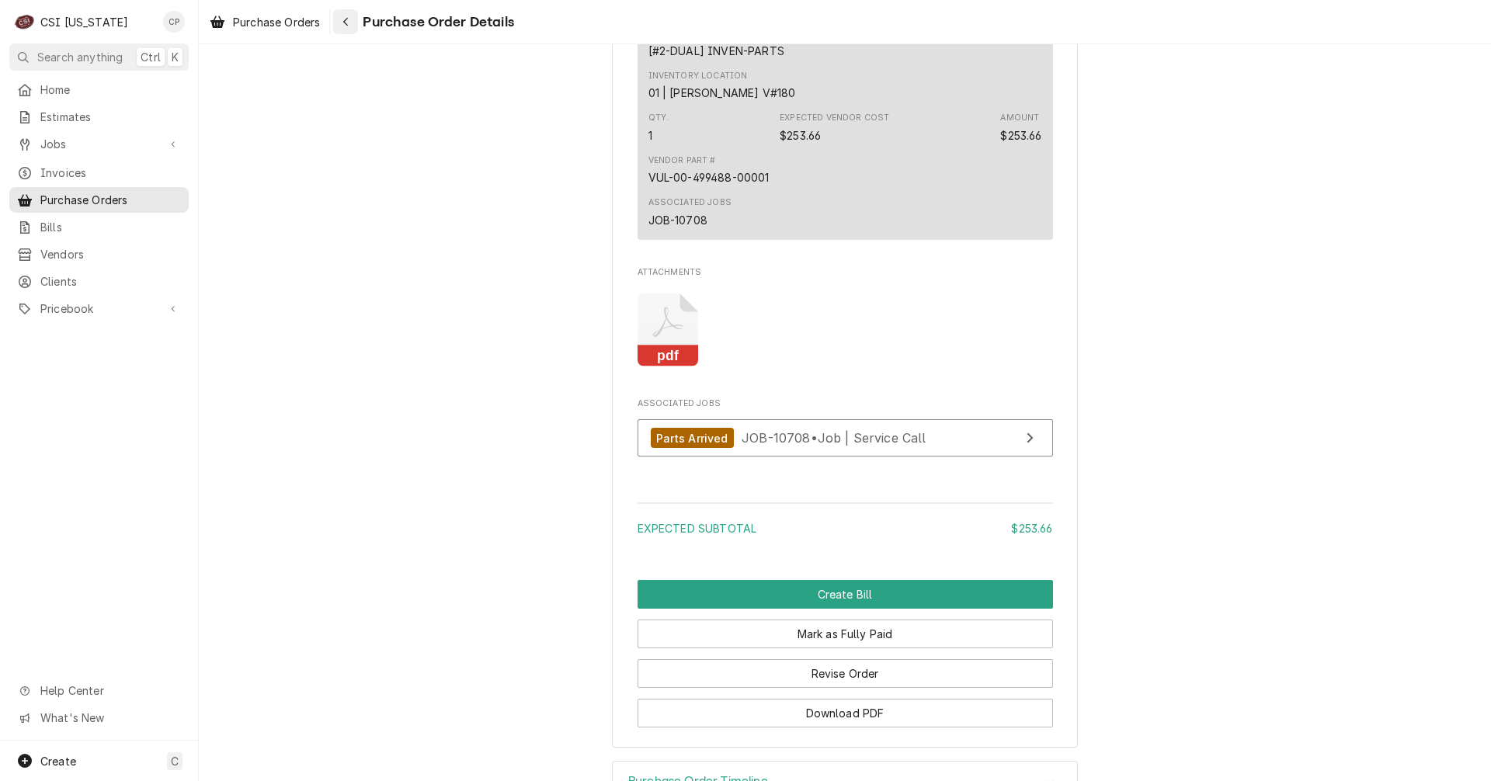
click at [348, 23] on icon "Navigate back" at bounding box center [346, 21] width 7 height 11
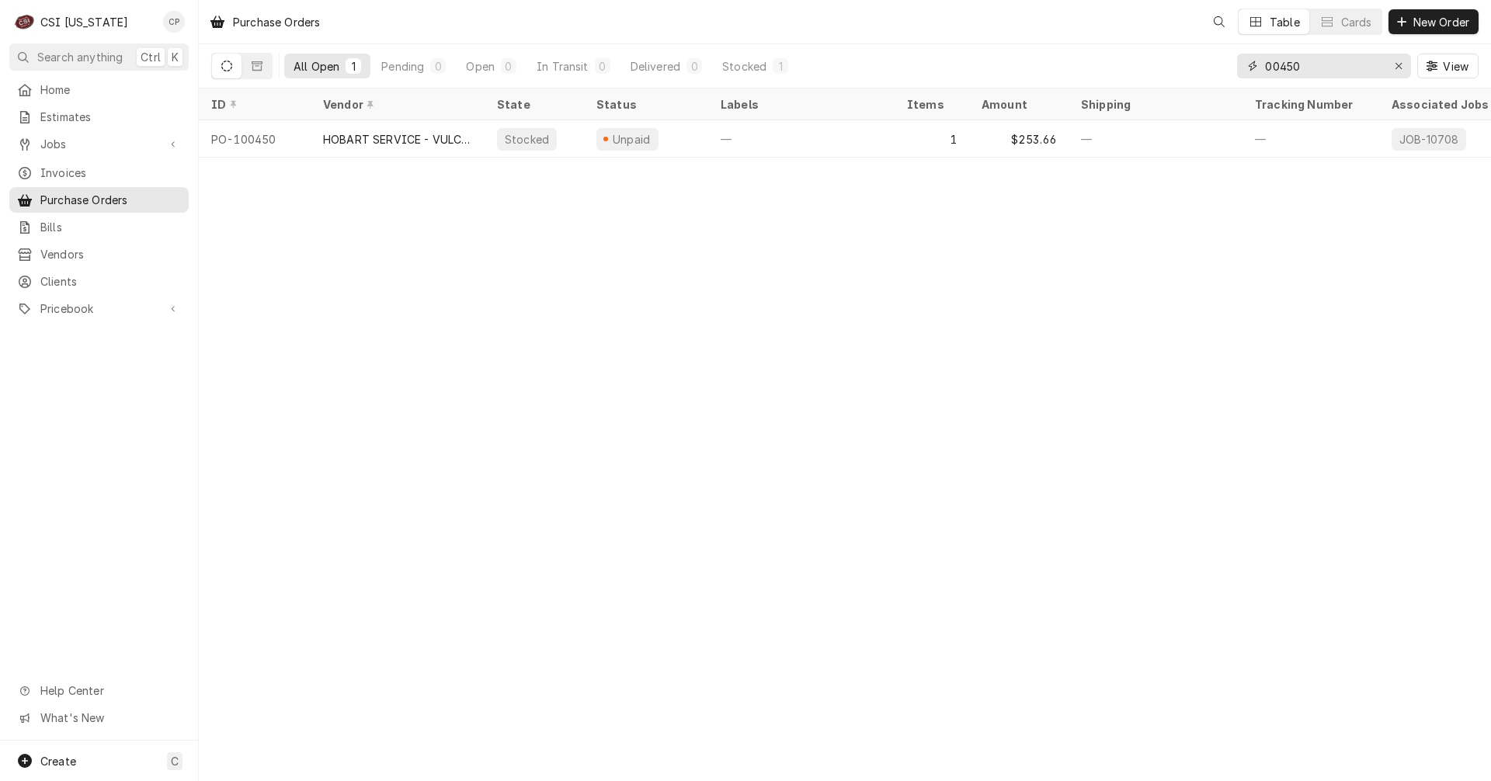
drag, startPoint x: 1301, startPoint y: 65, endPoint x: 1159, endPoint y: 69, distance: 142.2
click at [1159, 69] on div "All Open 1 Pending 0 Open 0 In Transit 0 Delivered 0 Stocked 1 00450 View" at bounding box center [845, 65] width 1268 height 43
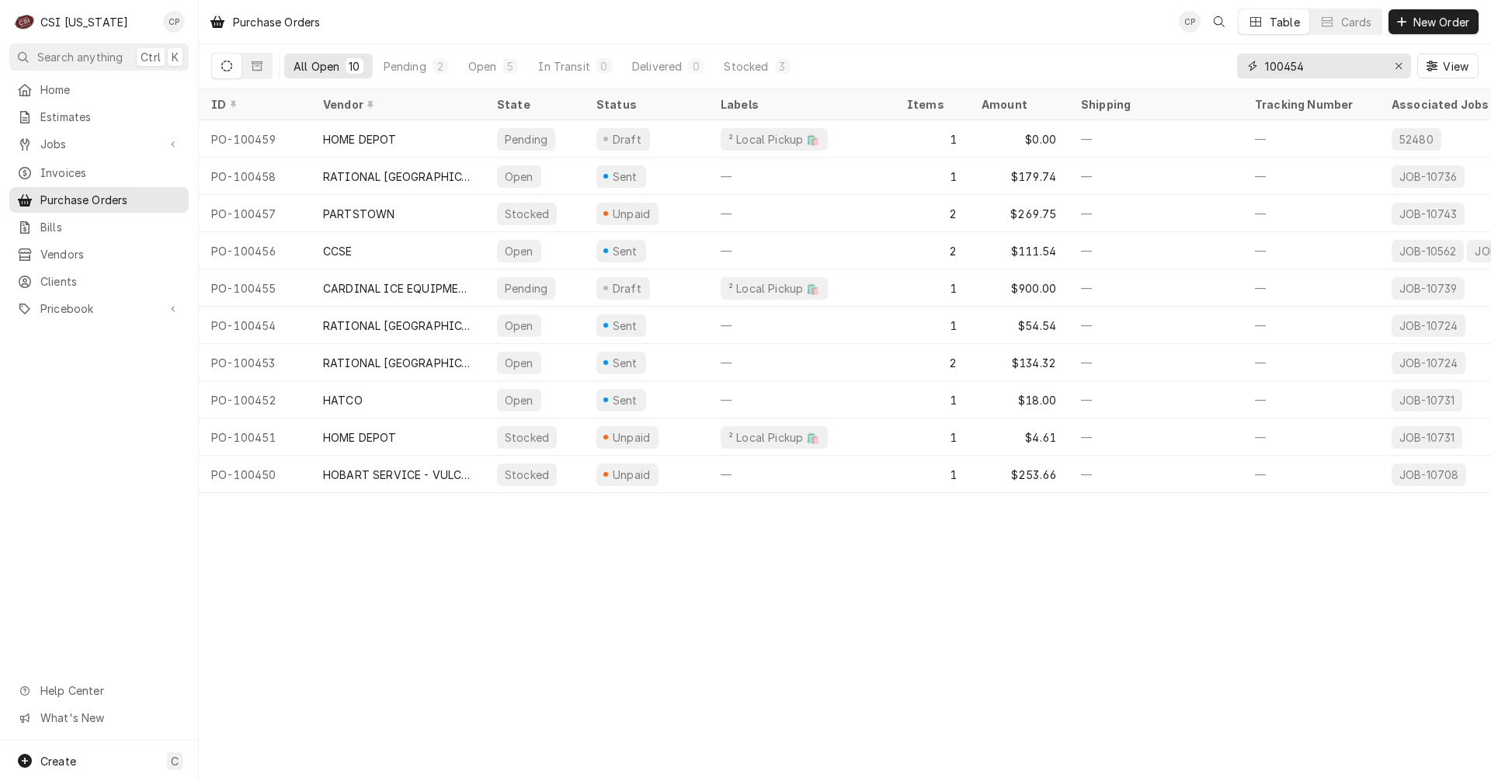
type input "100454"
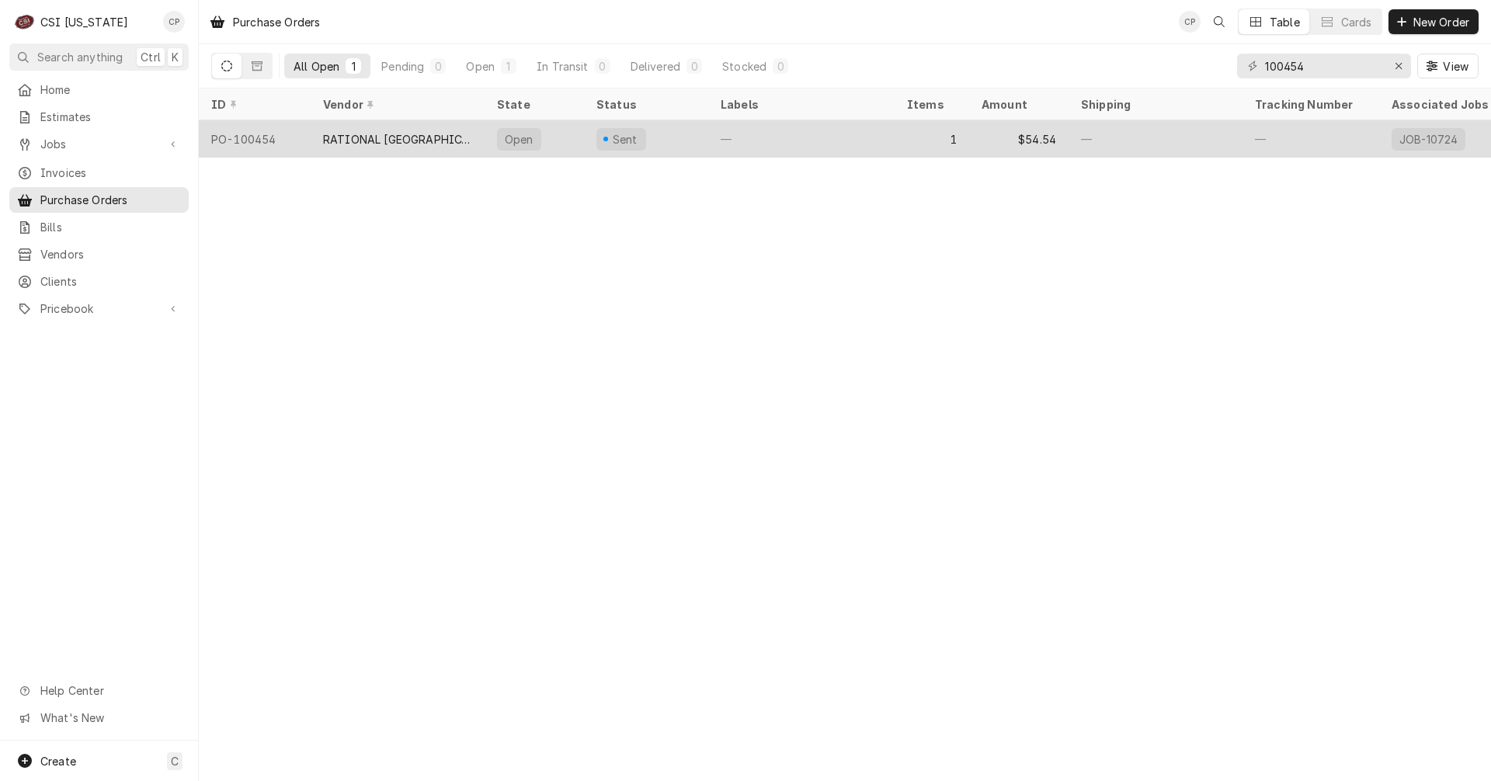
click at [465, 145] on div "RATIONAL [GEOGRAPHIC_DATA]" at bounding box center [398, 138] width 174 height 37
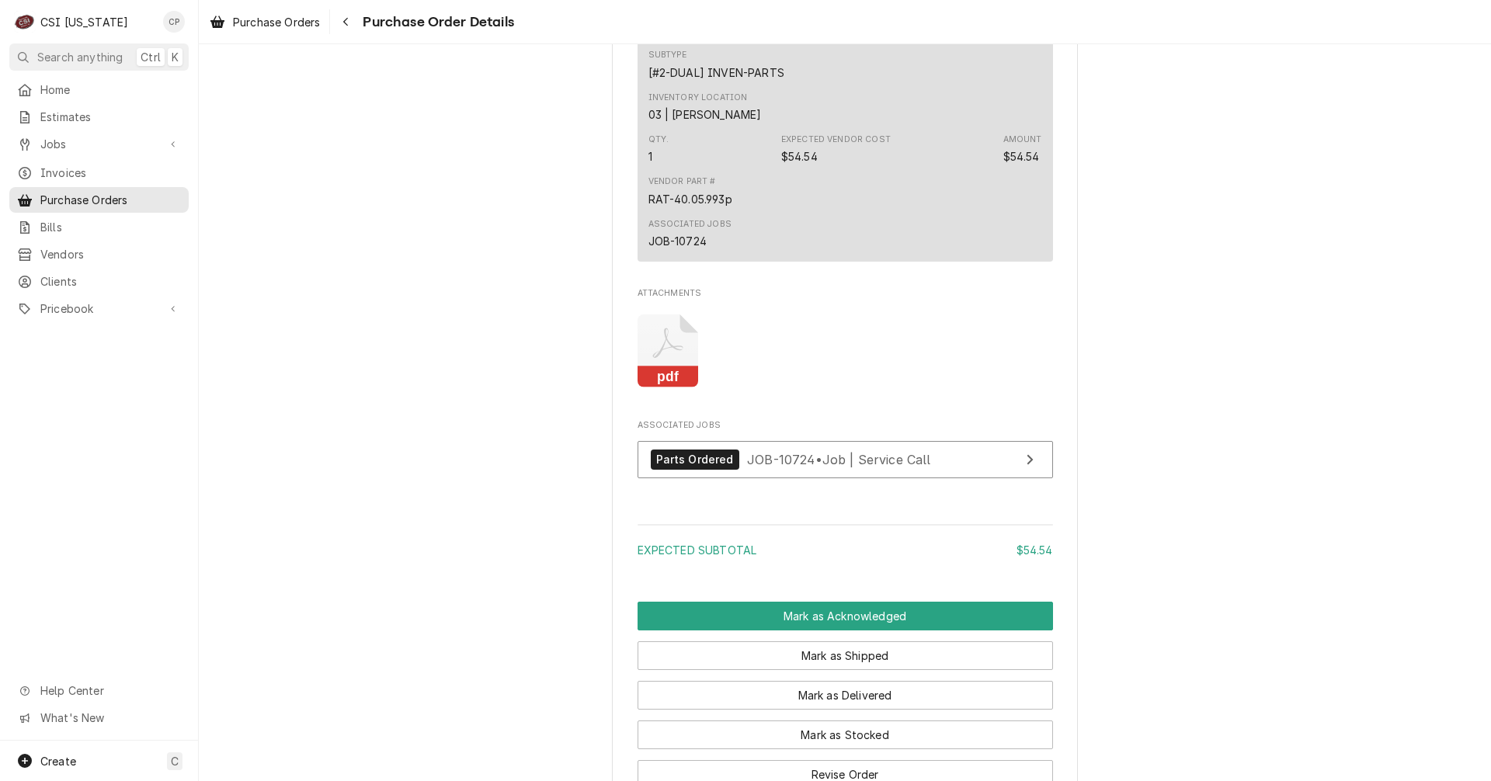
scroll to position [1087, 0]
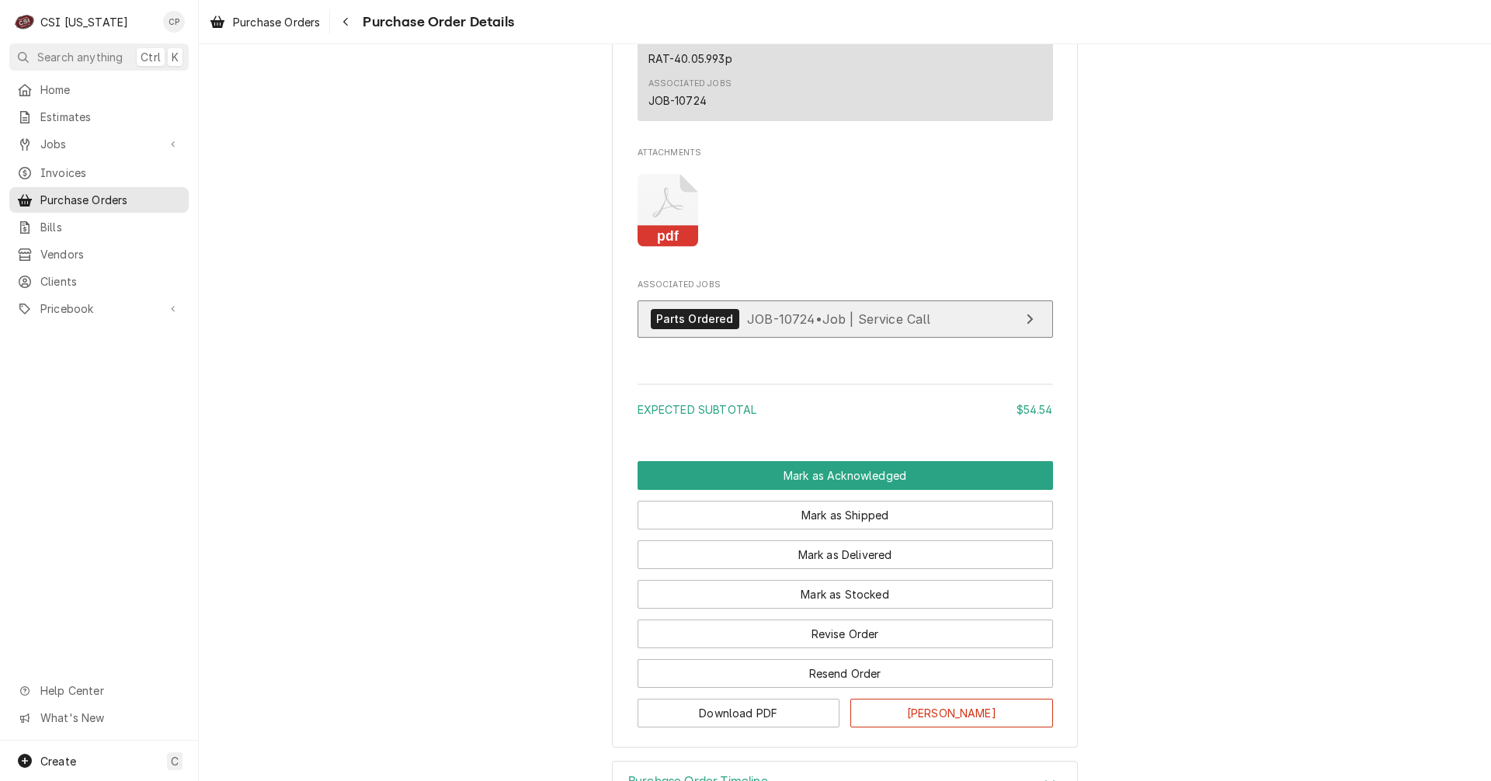
click at [927, 339] on link "Parts Ordered JOB-10724 • Job | Service Call" at bounding box center [846, 320] width 416 height 38
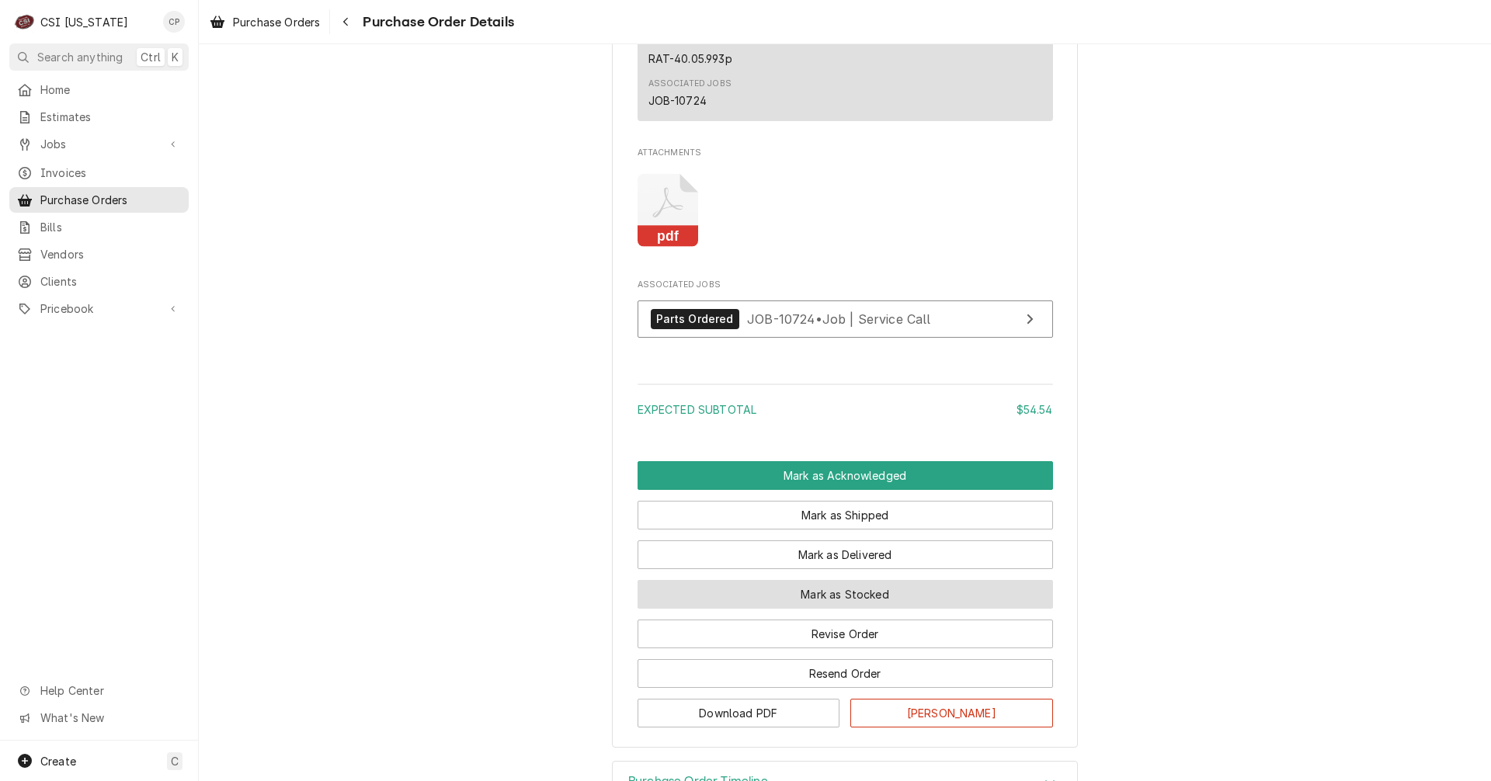
click at [890, 609] on button "Mark as Stocked" at bounding box center [846, 594] width 416 height 29
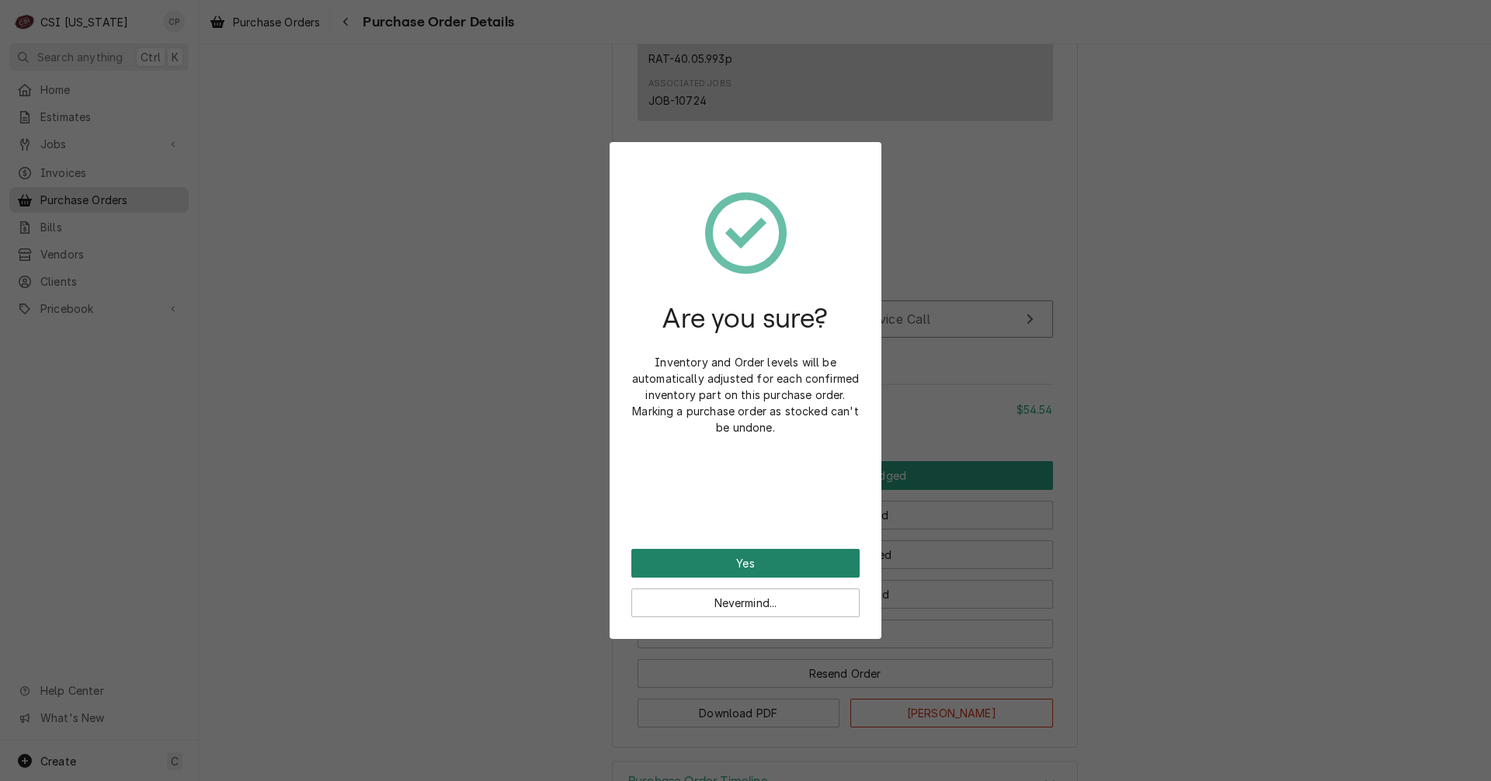
click at [753, 560] on button "Yes" at bounding box center [745, 563] width 228 height 29
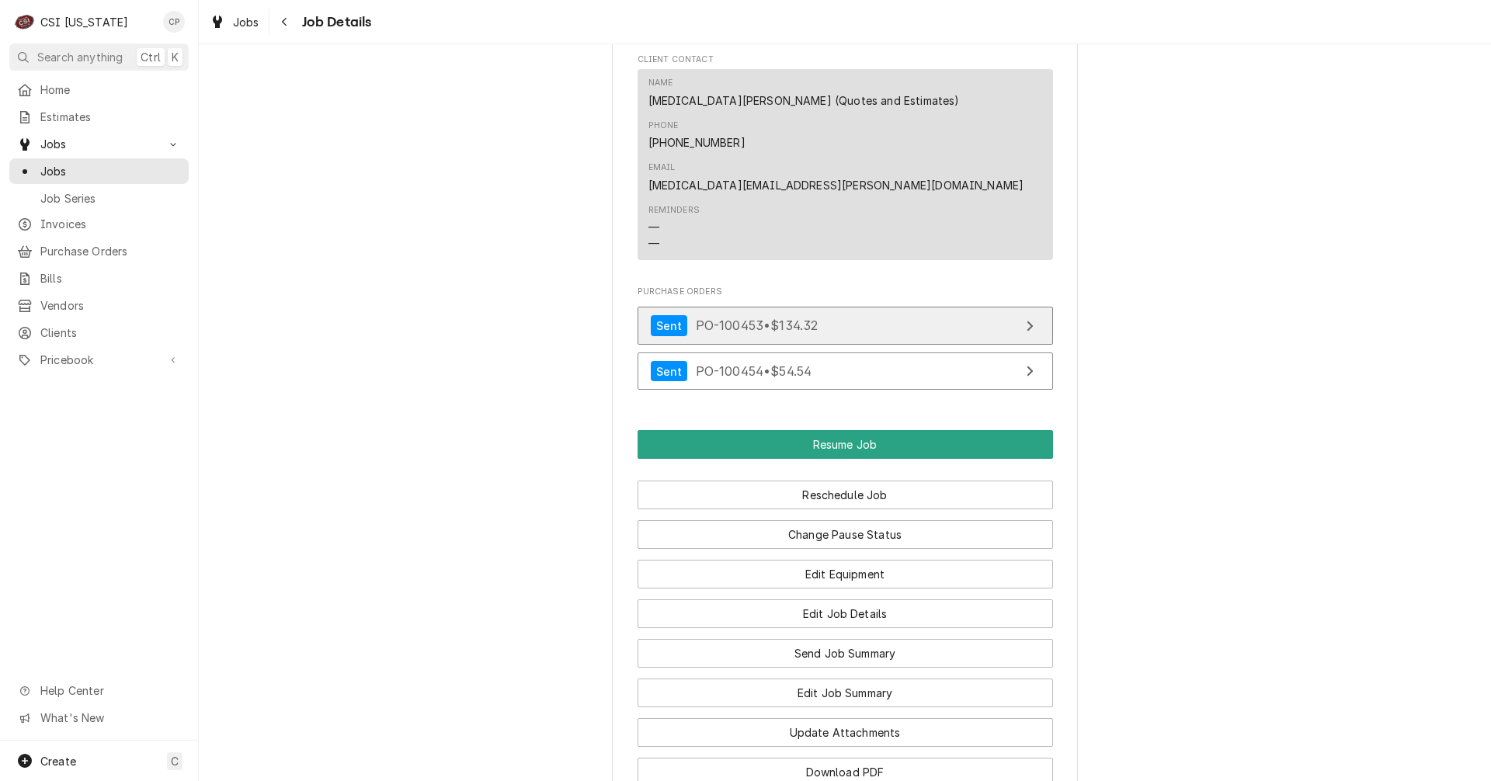
scroll to position [1864, 0]
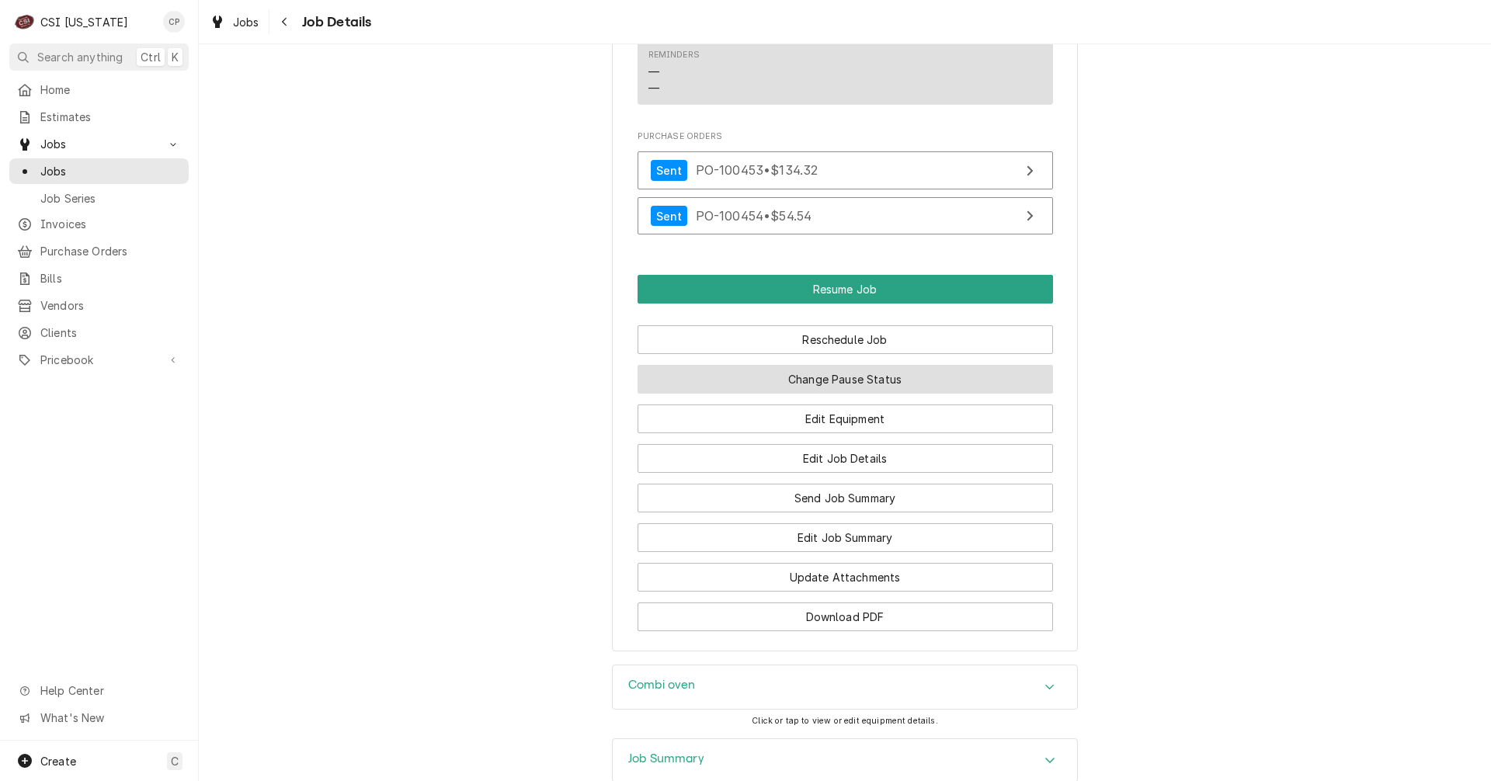
click at [834, 365] on button "Change Pause Status" at bounding box center [846, 379] width 416 height 29
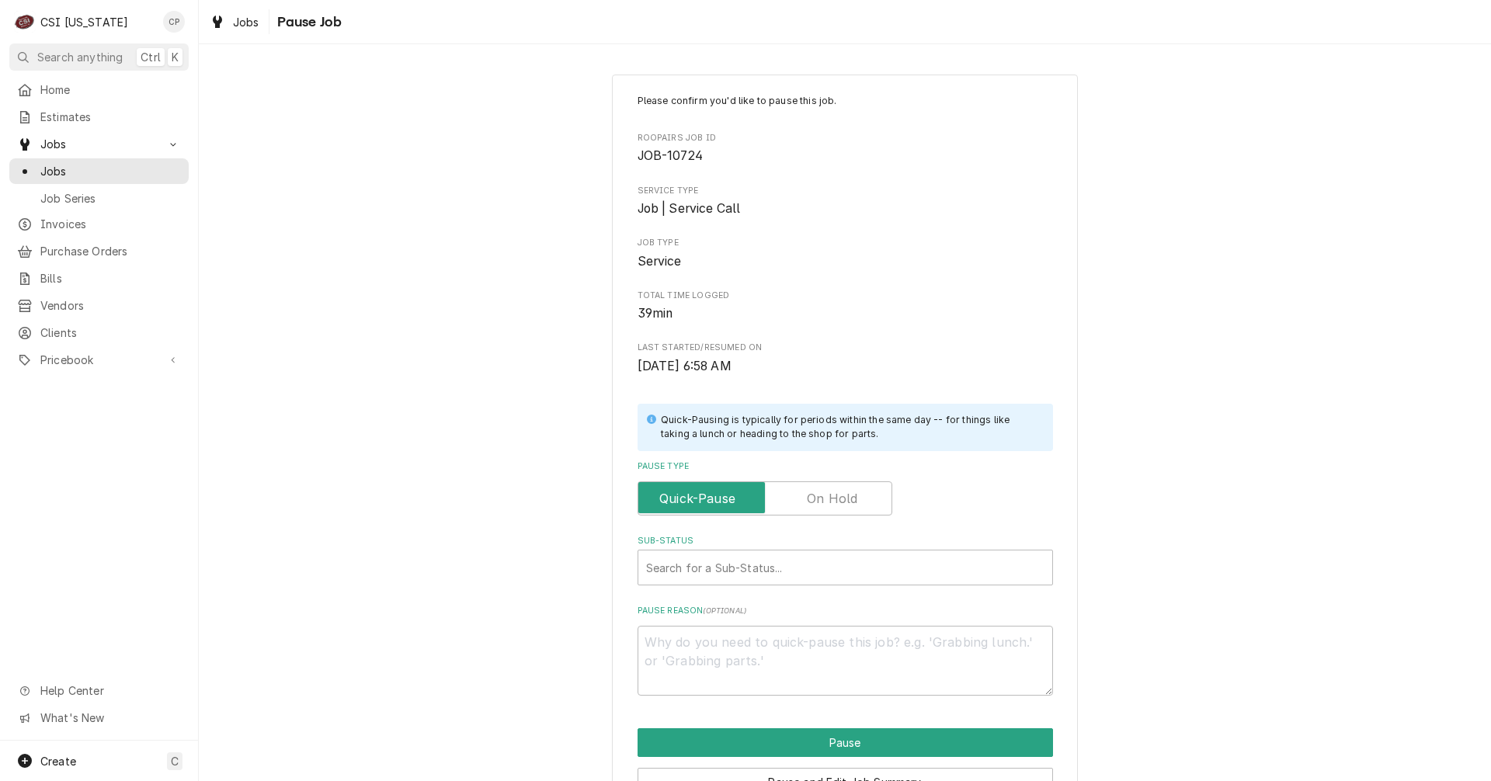
click at [826, 496] on label "Pause Type" at bounding box center [765, 499] width 255 height 34
click at [826, 496] on input "Pause Type" at bounding box center [765, 499] width 241 height 34
checkbox input "true"
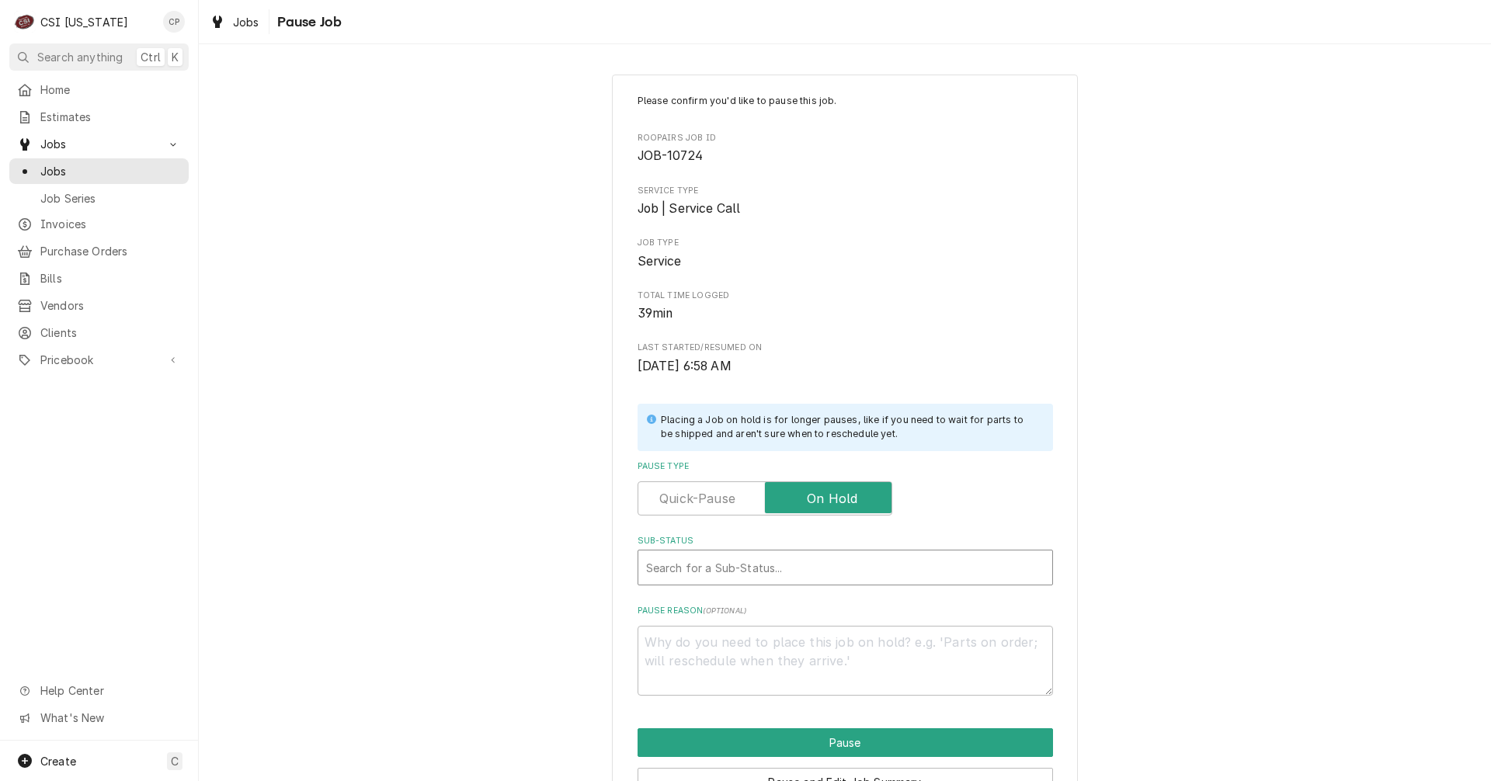
click at [797, 577] on div "Sub-Status" at bounding box center [845, 568] width 398 height 28
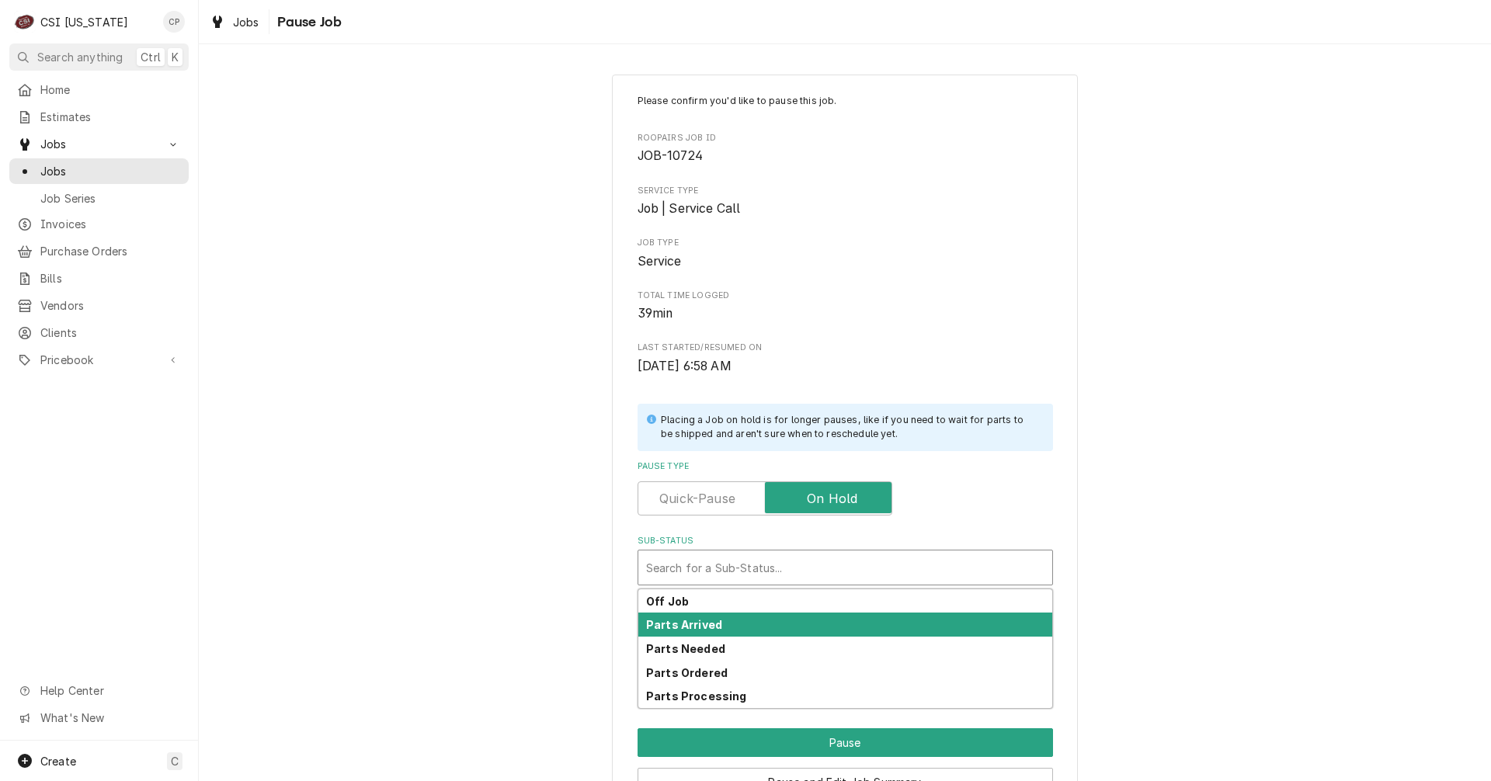
click at [692, 621] on strong "Parts Arrived" at bounding box center [684, 624] width 76 height 13
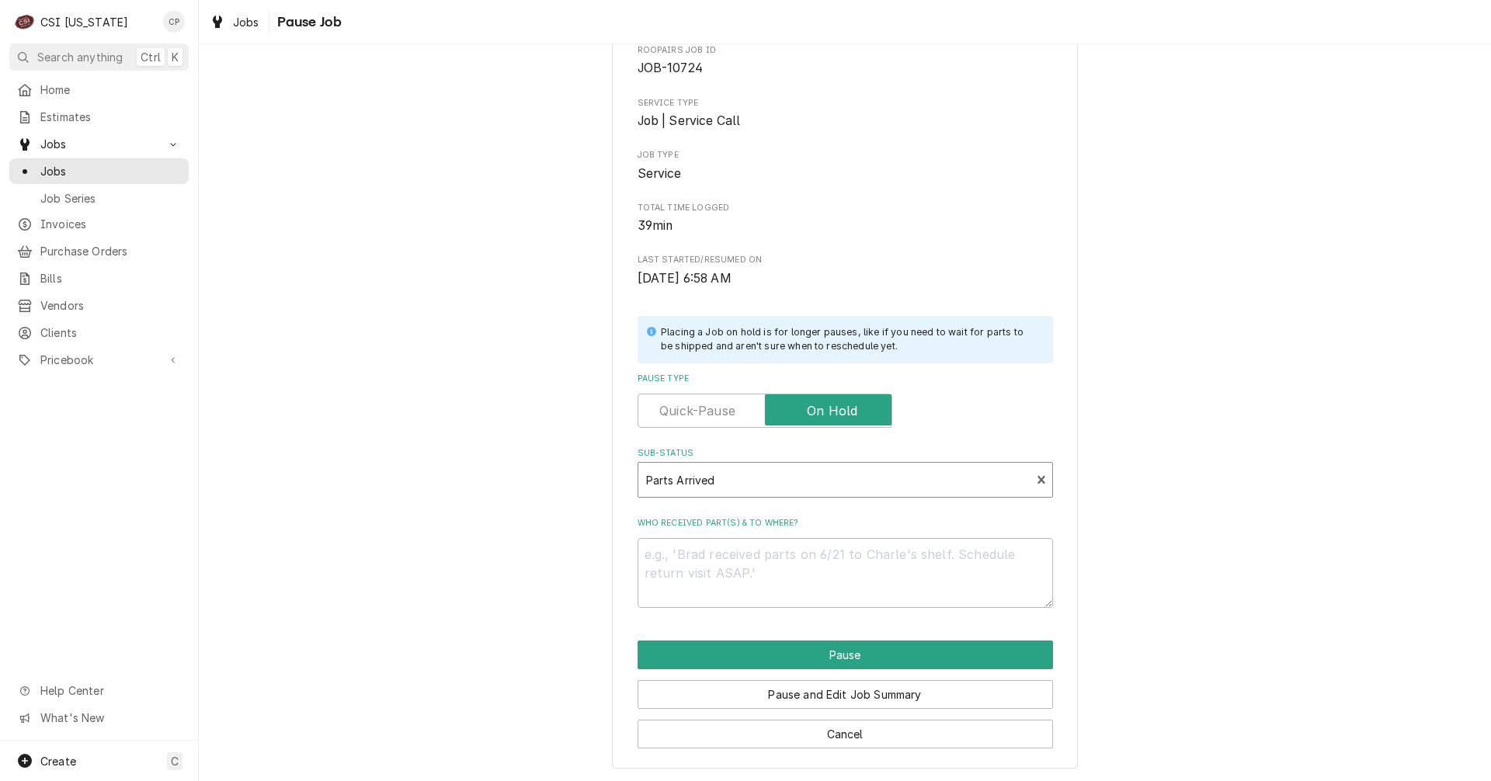
scroll to position [89, 0]
click at [709, 522] on label "Who received part(s) & to where?" at bounding box center [846, 522] width 416 height 12
click at [709, 537] on textarea "Who received part(s) & to where?" at bounding box center [846, 572] width 416 height 70
click at [683, 564] on textarea "Who received part(s) & to where?" at bounding box center [846, 572] width 416 height 70
type textarea "x"
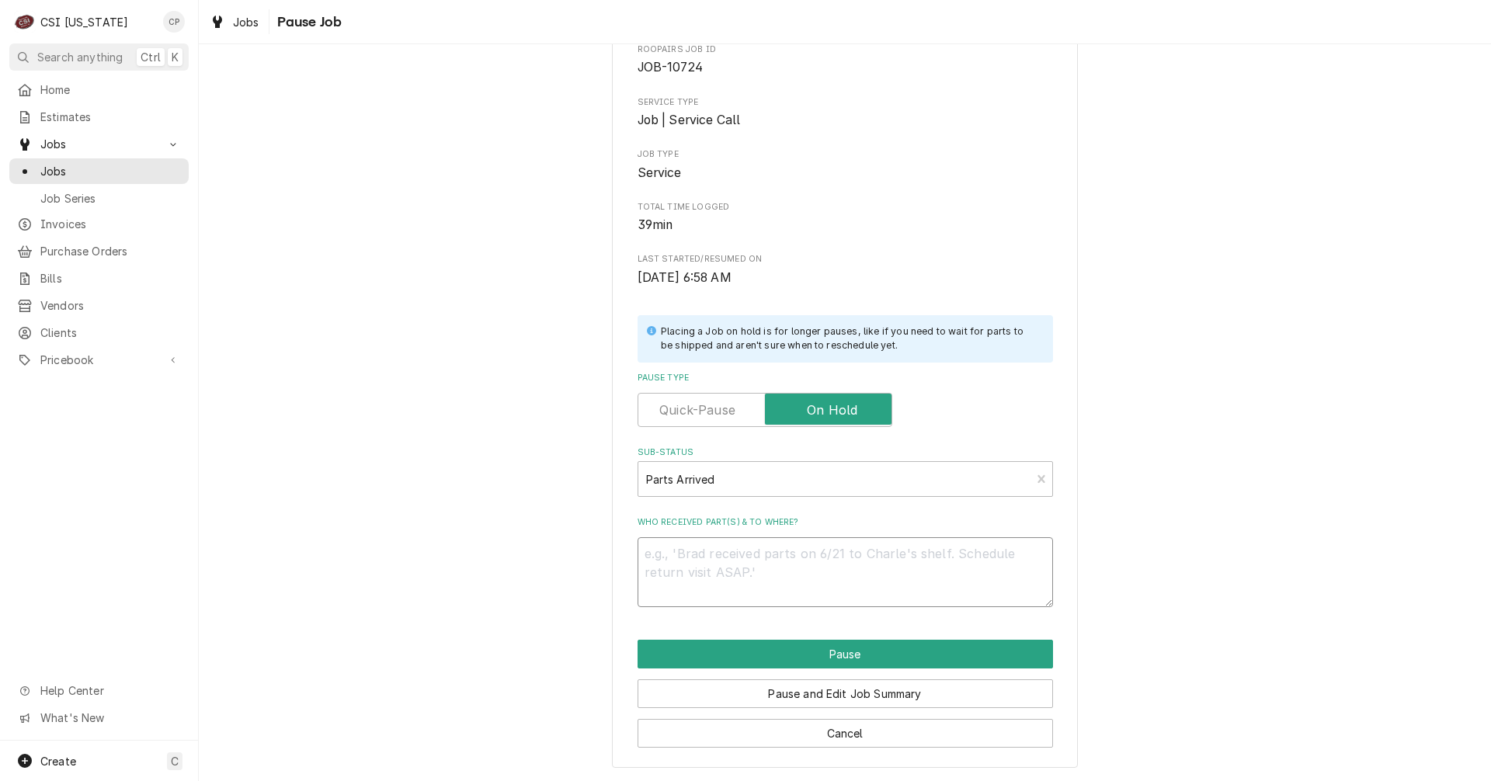
type textarea "P"
type textarea "x"
type textarea "P)"
type textarea "x"
type textarea "P)a"
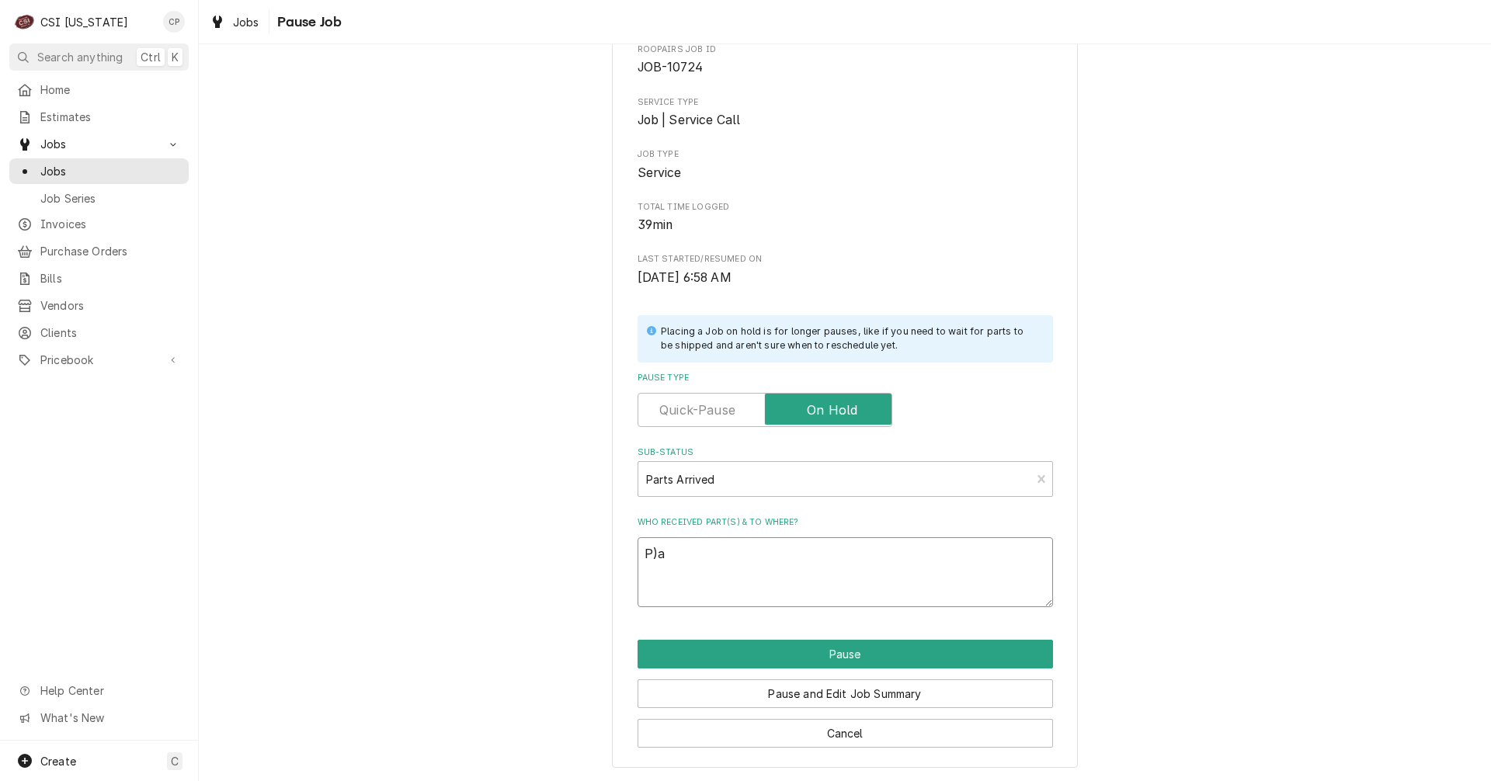
type textarea "x"
type textarea "P)"
type textarea "x"
type textarea "P"
type textarea "x"
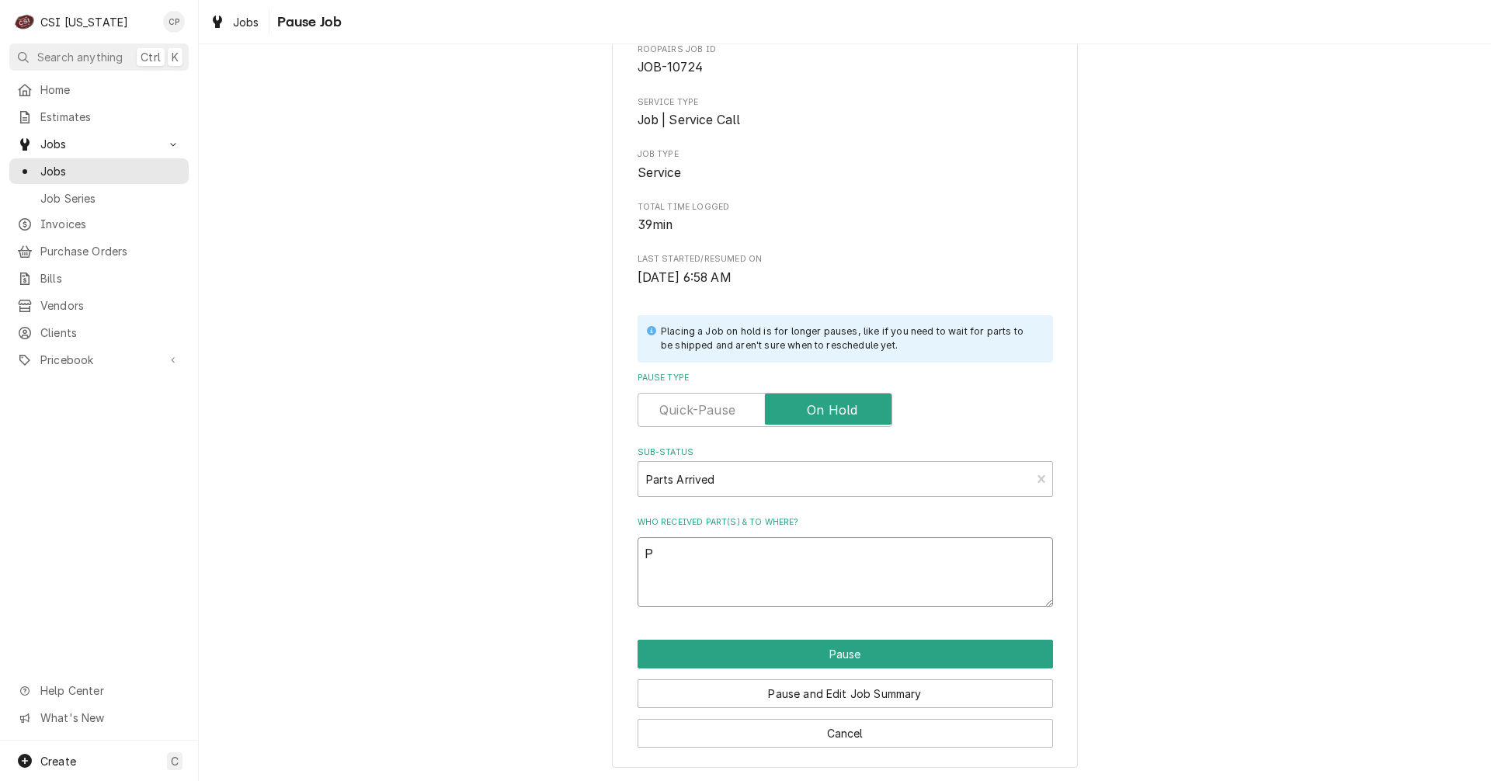
type textarea "Pa"
type textarea "x"
type textarea "Pat"
type textarea "x"
type textarea "Pa"
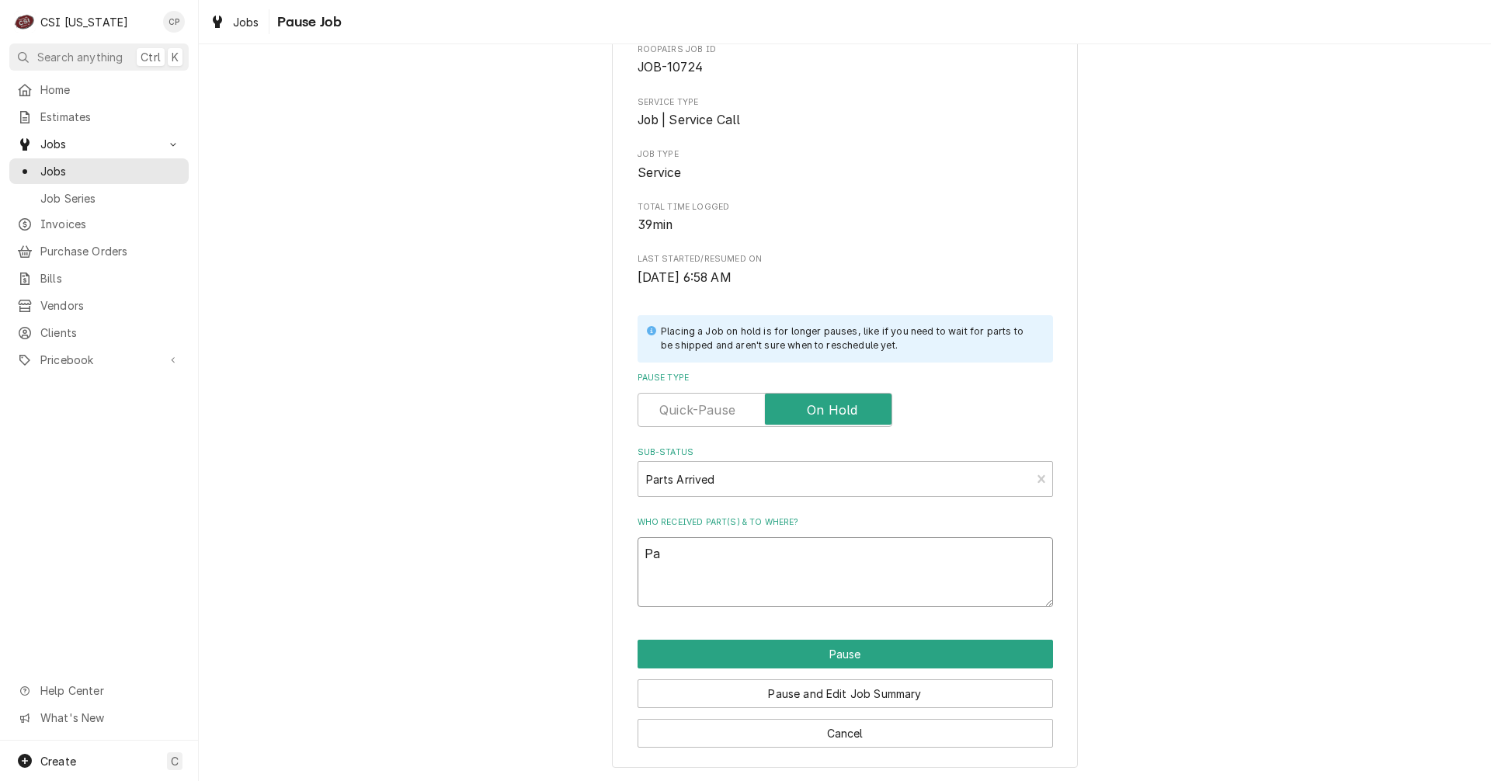
type textarea "x"
type textarea "Par"
type textarea "x"
type textarea "Part"
type textarea "x"
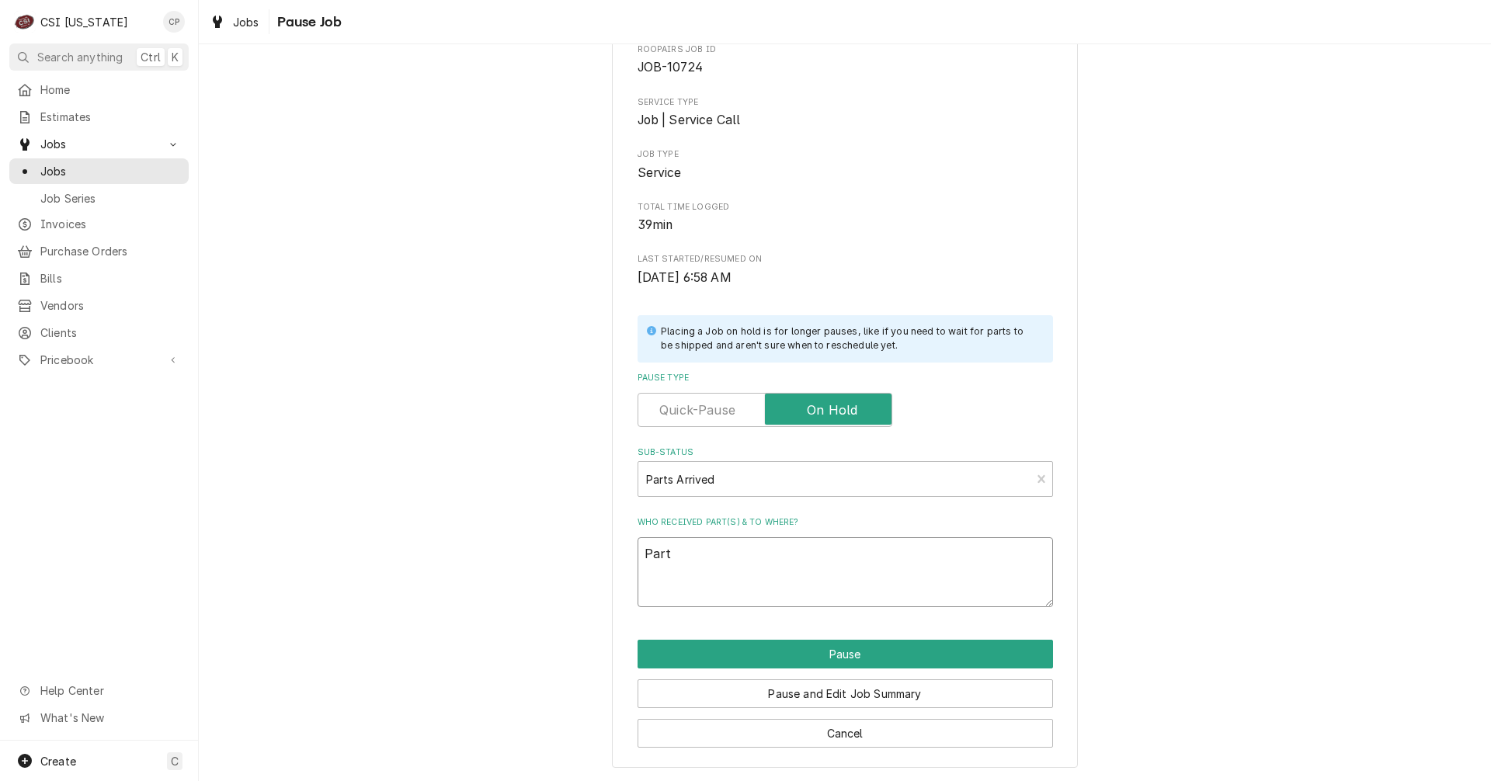
type textarea "Parts"
type textarea "x"
type textarea "Parts"
type textarea "x"
type textarea "Parts a"
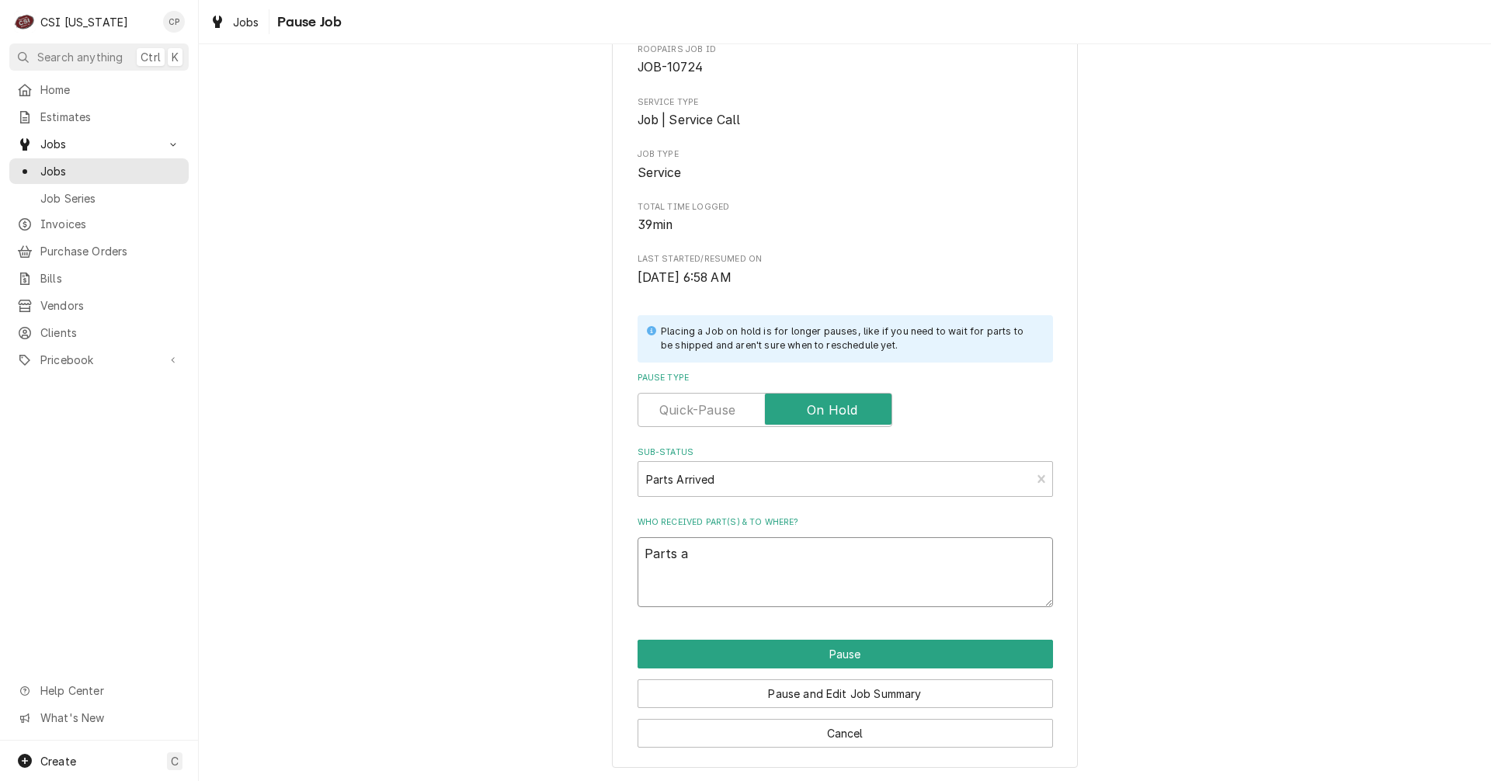
type textarea "x"
type textarea "Parts ar"
type textarea "x"
type textarea "Parts arr"
type textarea "x"
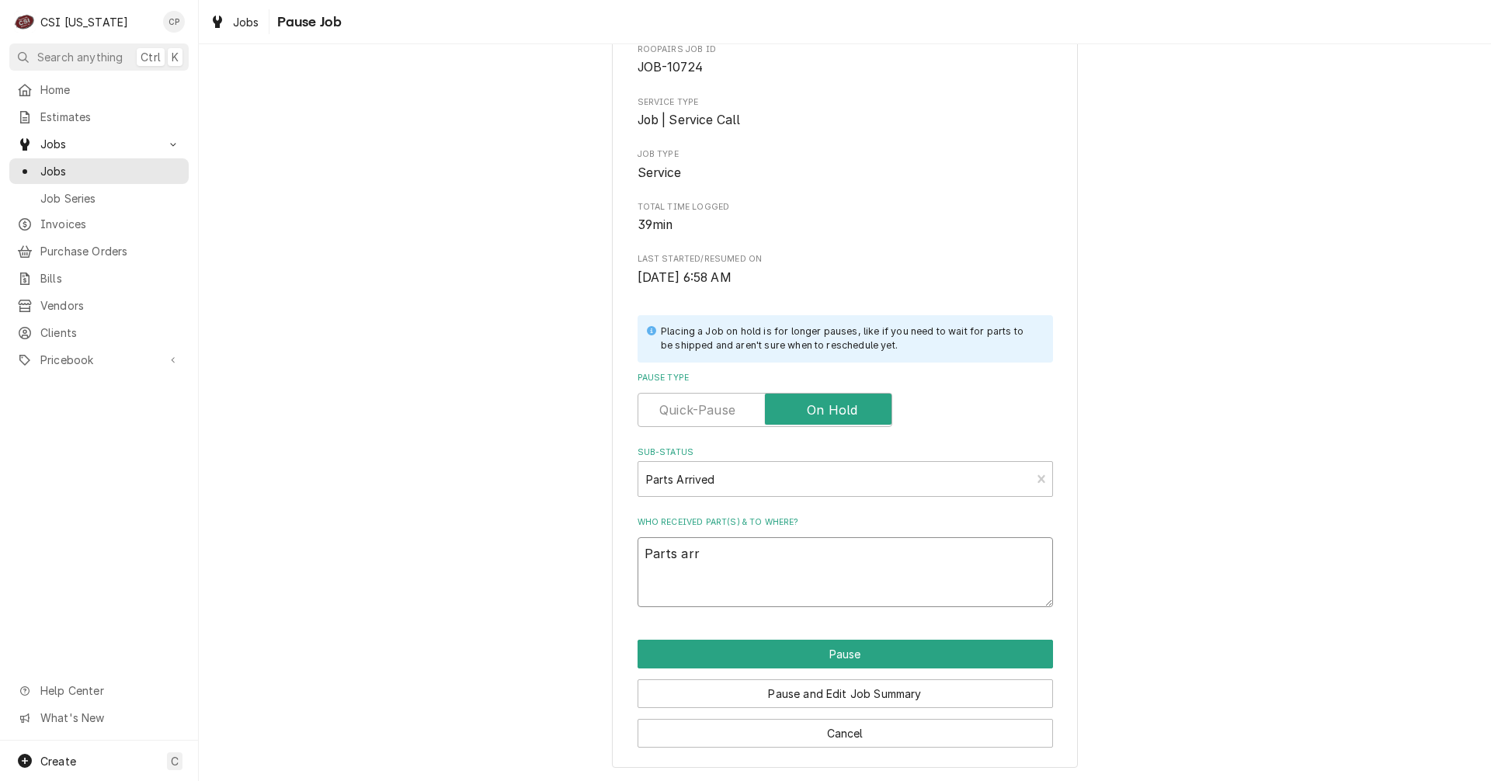
type textarea "Parts arri"
type textarea "x"
type textarea "Parts arriv"
type textarea "x"
type textarea "Parts arrive"
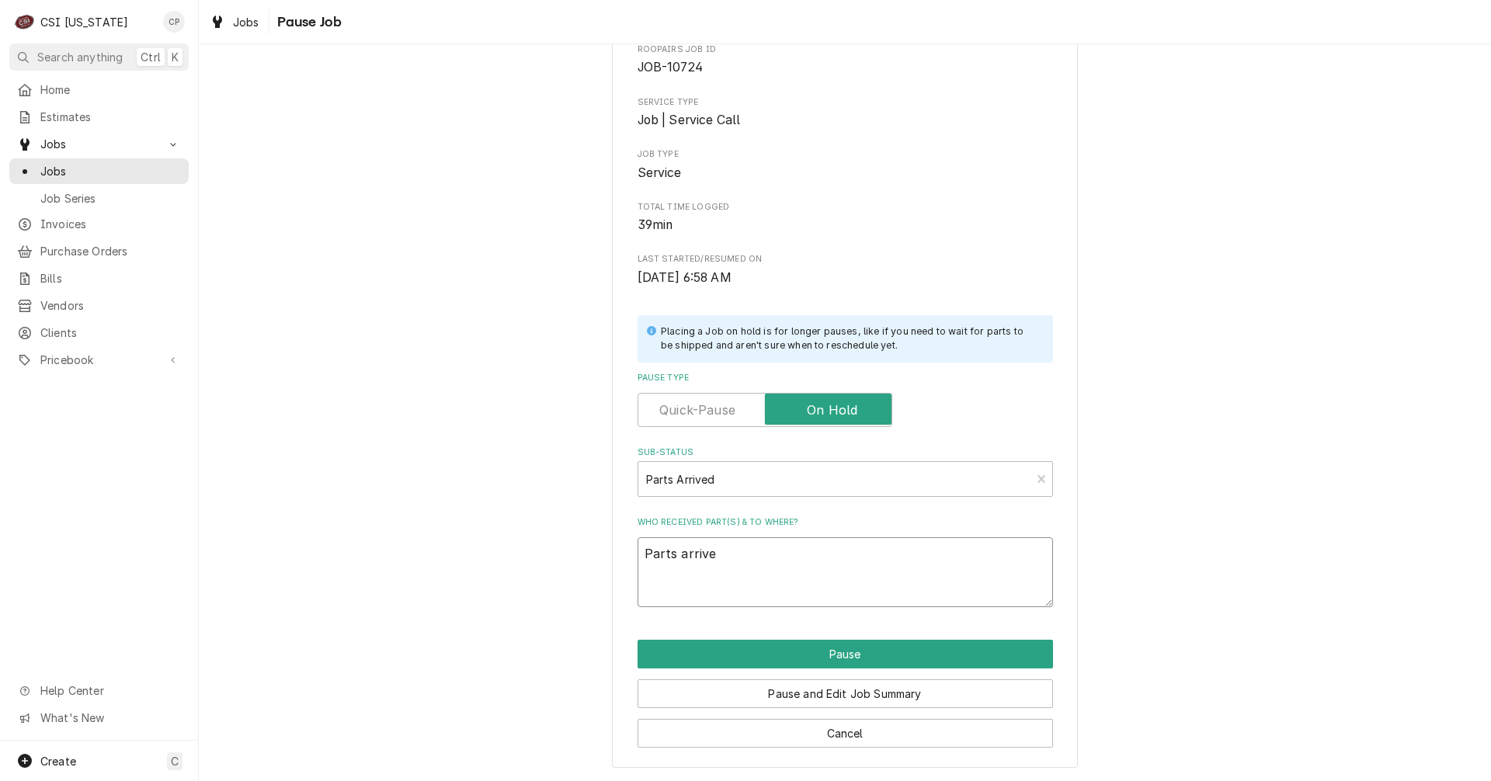
type textarea "x"
type textarea "Parts arrived"
type textarea "x"
type textarea "Parts arrived"
type textarea "x"
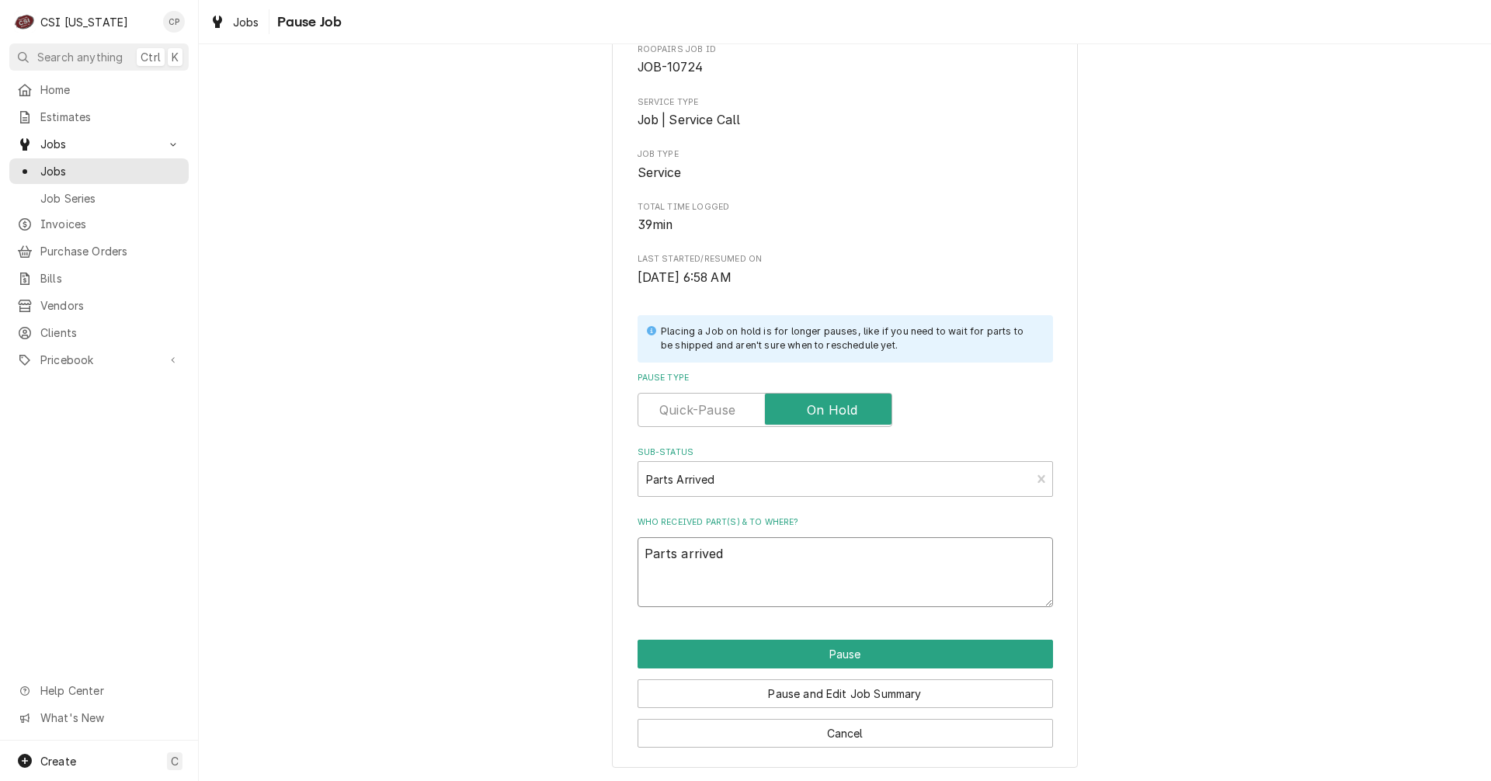
type textarea "Parts arrived a"
type textarea "x"
type textarea "Parts arrived an"
type textarea "x"
type textarea "Parts arrived and"
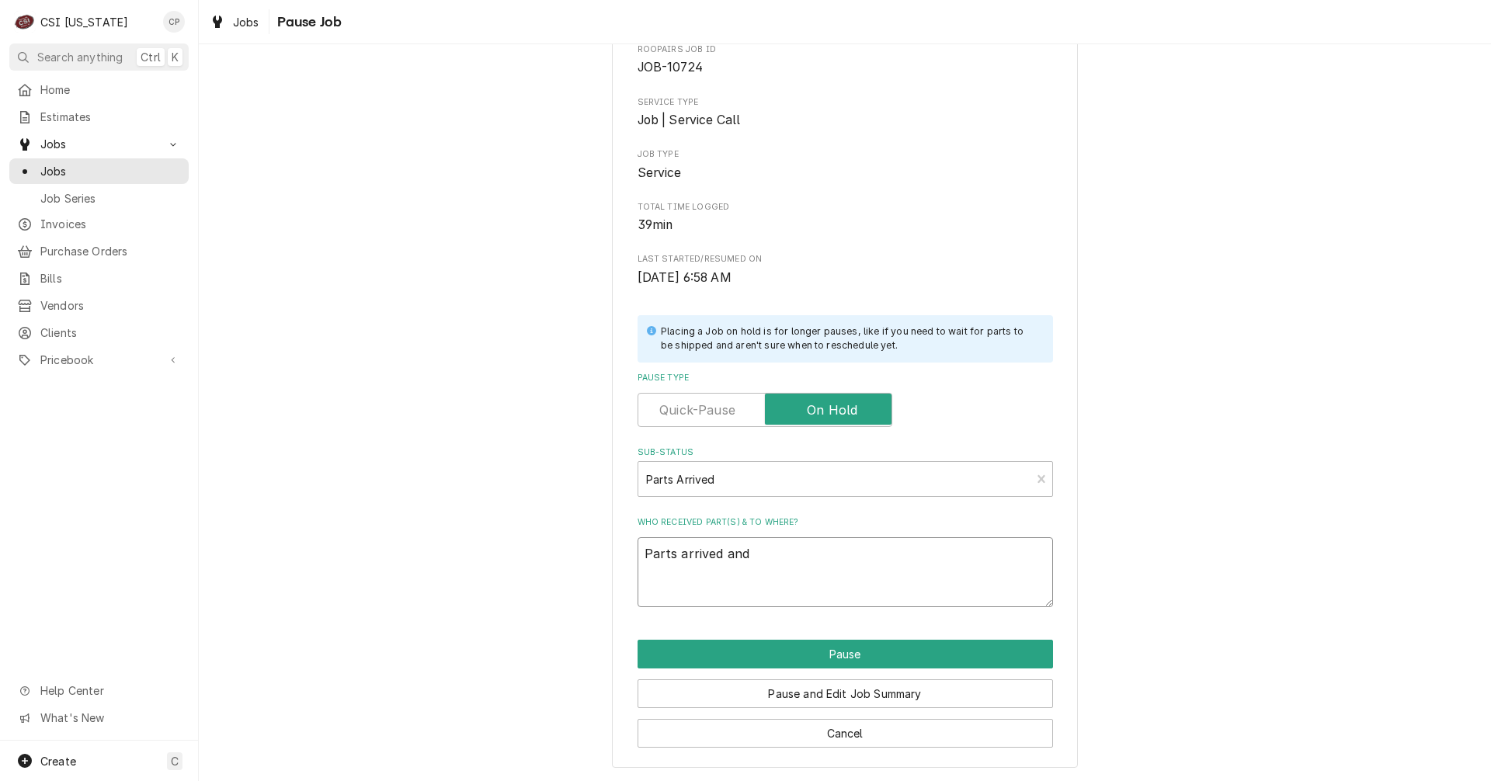
type textarea "x"
type textarea "Parts arrived and"
type textarea "x"
type textarea "Parts arrived and p"
type textarea "x"
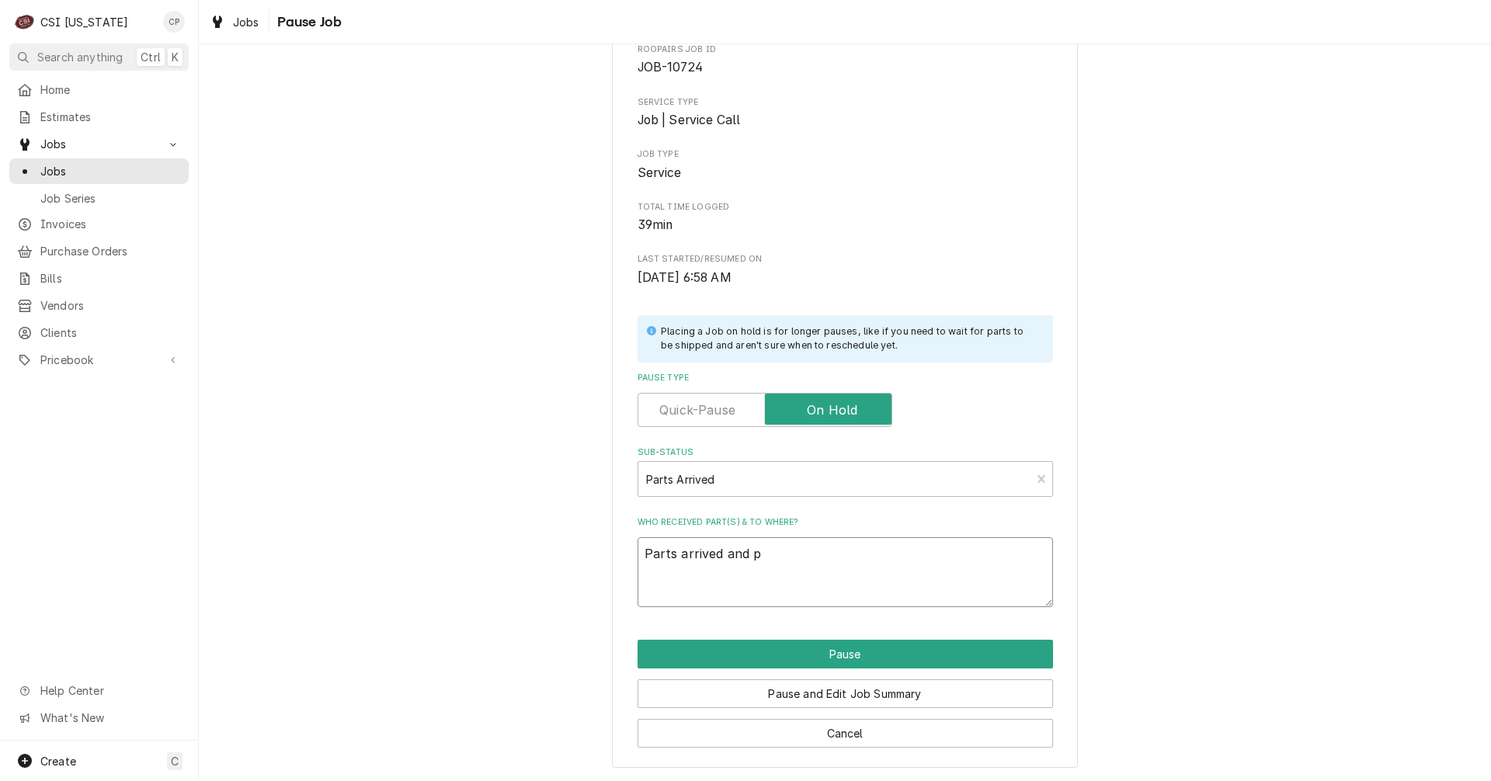
type textarea "Parts arrived and pl"
type textarea "x"
type textarea "Parts arrived and pla"
type textarea "x"
type textarea "Parts arrived and plac"
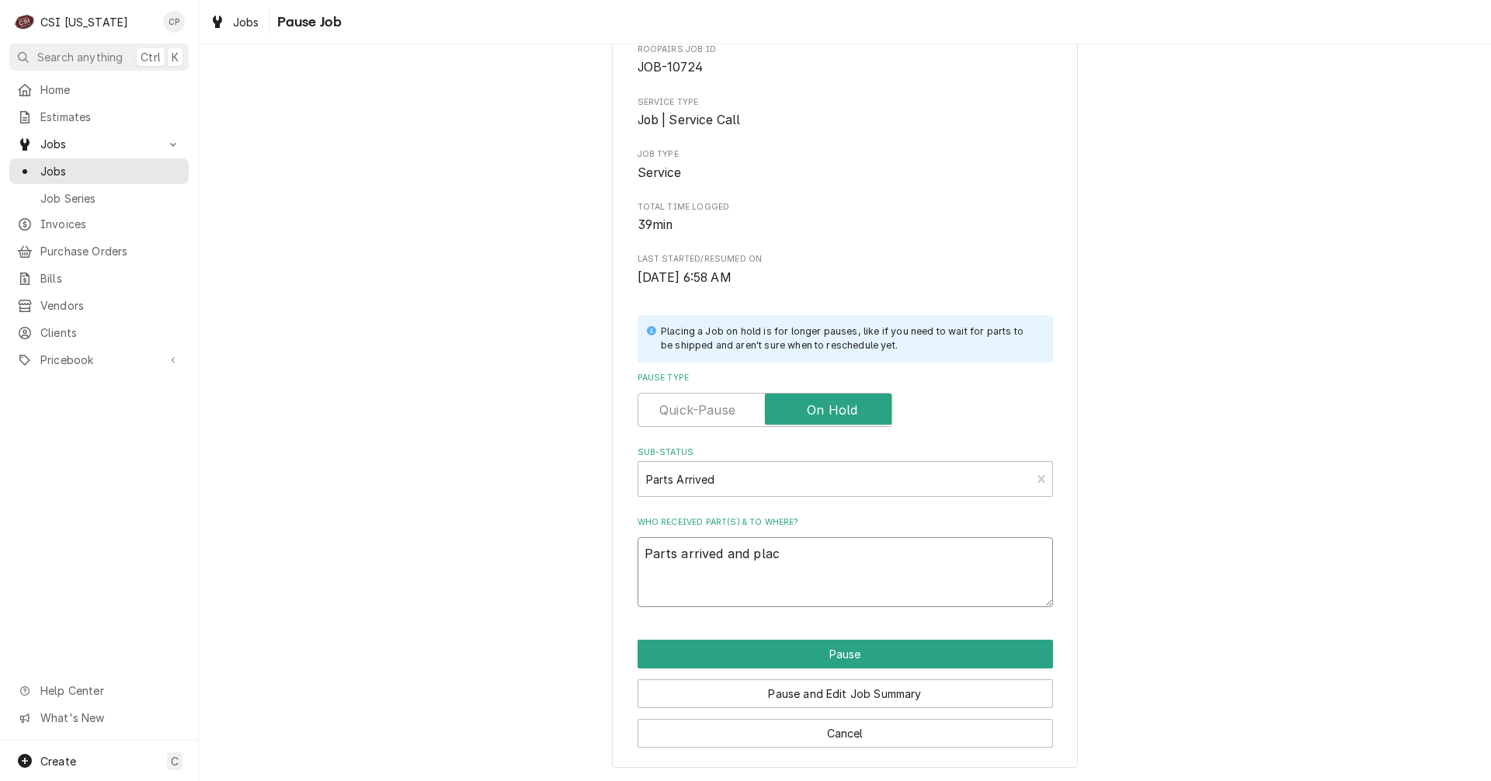
type textarea "x"
type textarea "Parts arrived and place"
type textarea "x"
type textarea "Parts arrived and placed"
type textarea "x"
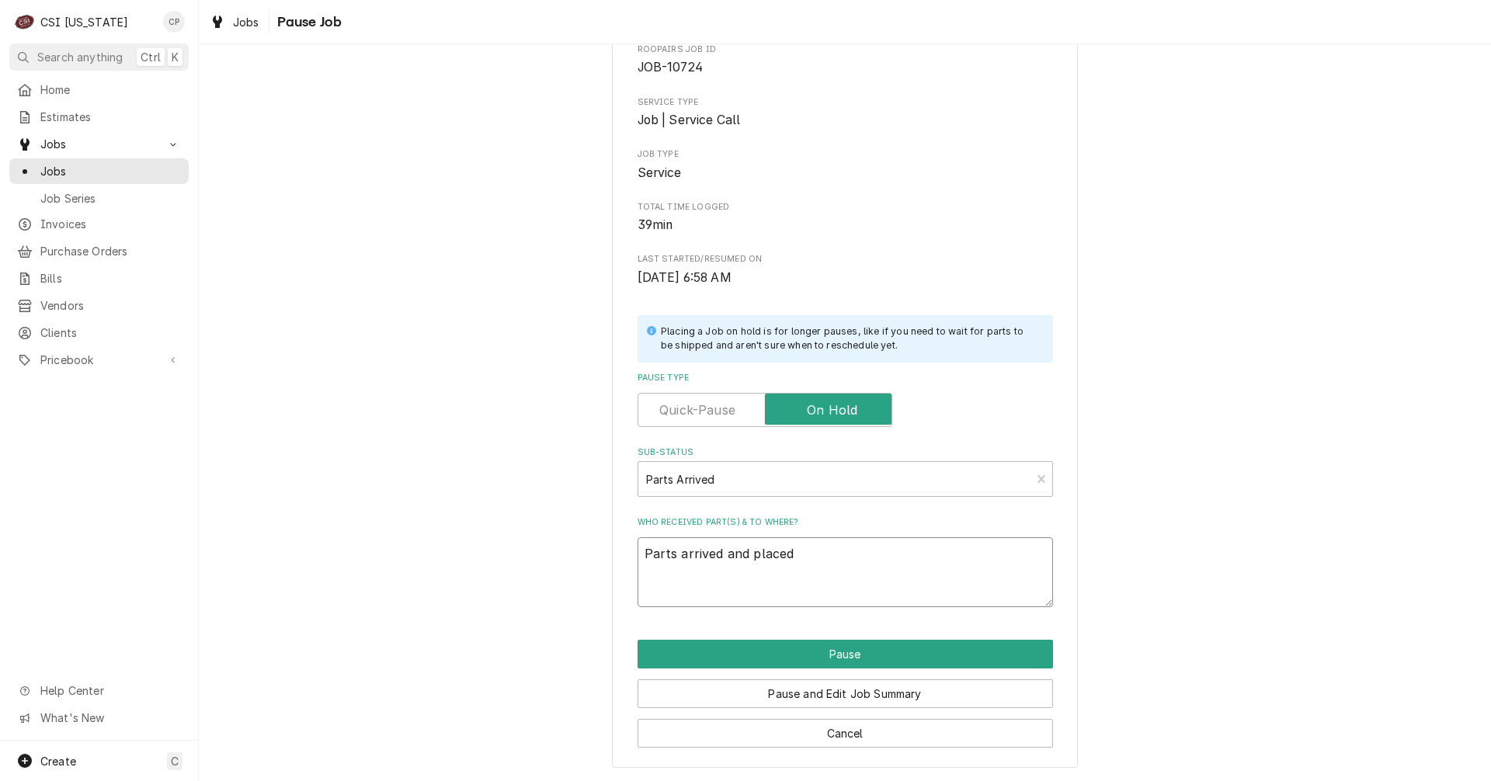
type textarea "Parts arrived and placed"
type textarea "x"
type textarea "Parts arrived and placed o"
type textarea "x"
type textarea "Parts arrived and placed on"
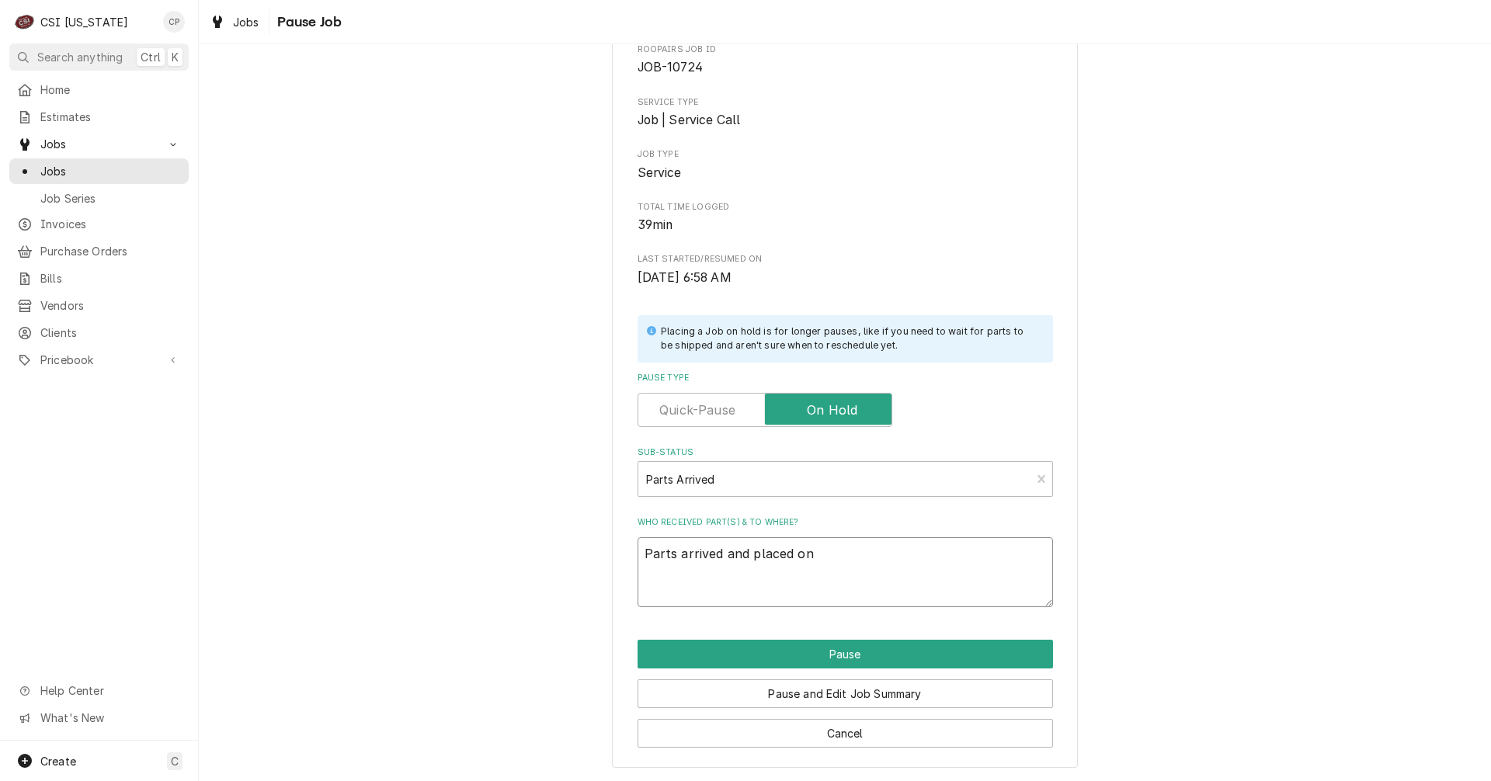
type textarea "x"
type textarea "Parts arrived and placed on"
click at [840, 548] on textarea "Parts arrived and placed on" at bounding box center [846, 572] width 416 height 70
type textarea "x"
type textarea "Parts arrived and placed on <"
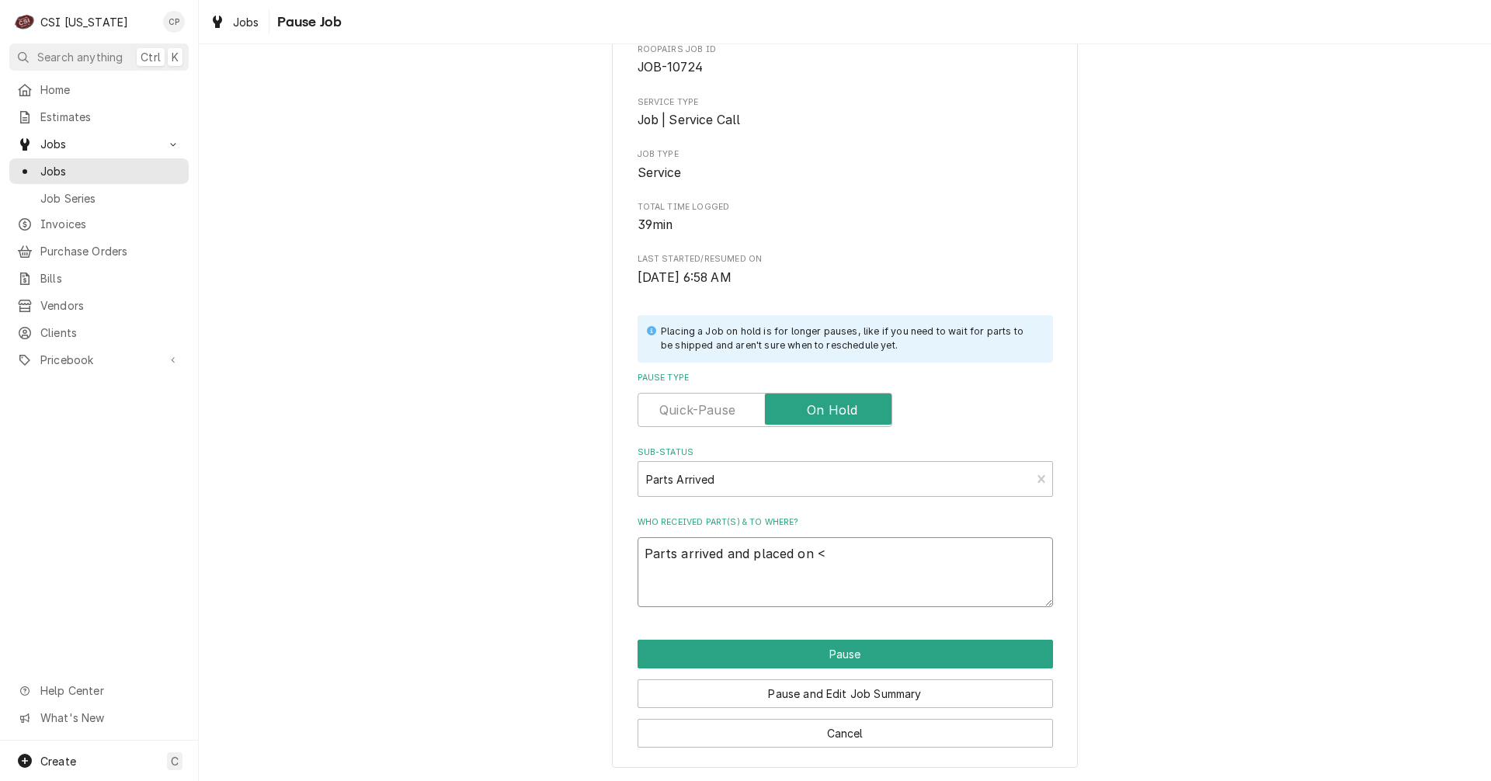
type textarea "x"
type textarea "Parts arrived and placed on <a"
type textarea "x"
type textarea "Parts arrived and placed on <at"
type textarea "x"
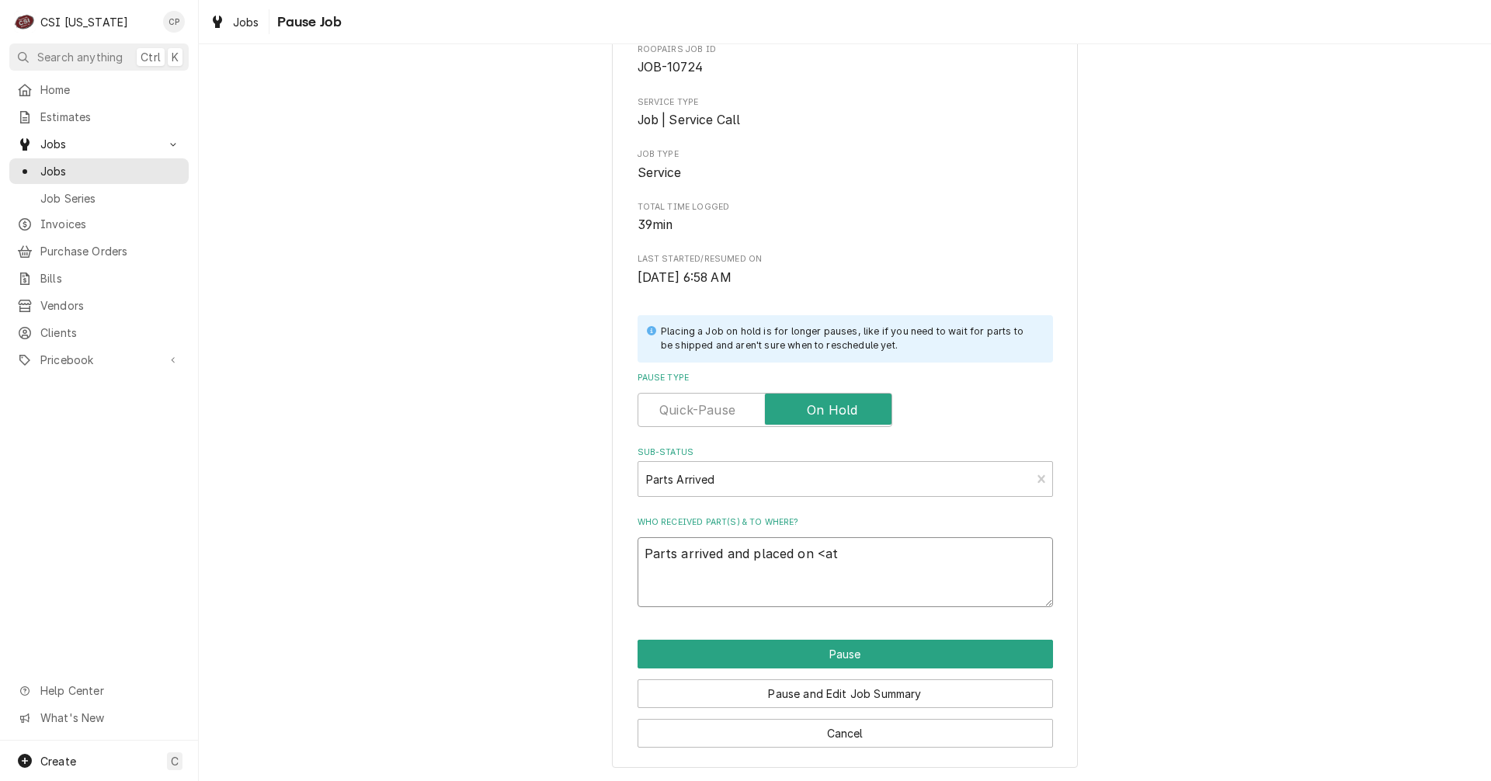
type textarea "Parts arrived and placed on <att"
type textarea "x"
type textarea "Parts arrived and placed on <atts"
type textarea "x"
type textarea "Parts arrived and placed on <atts"
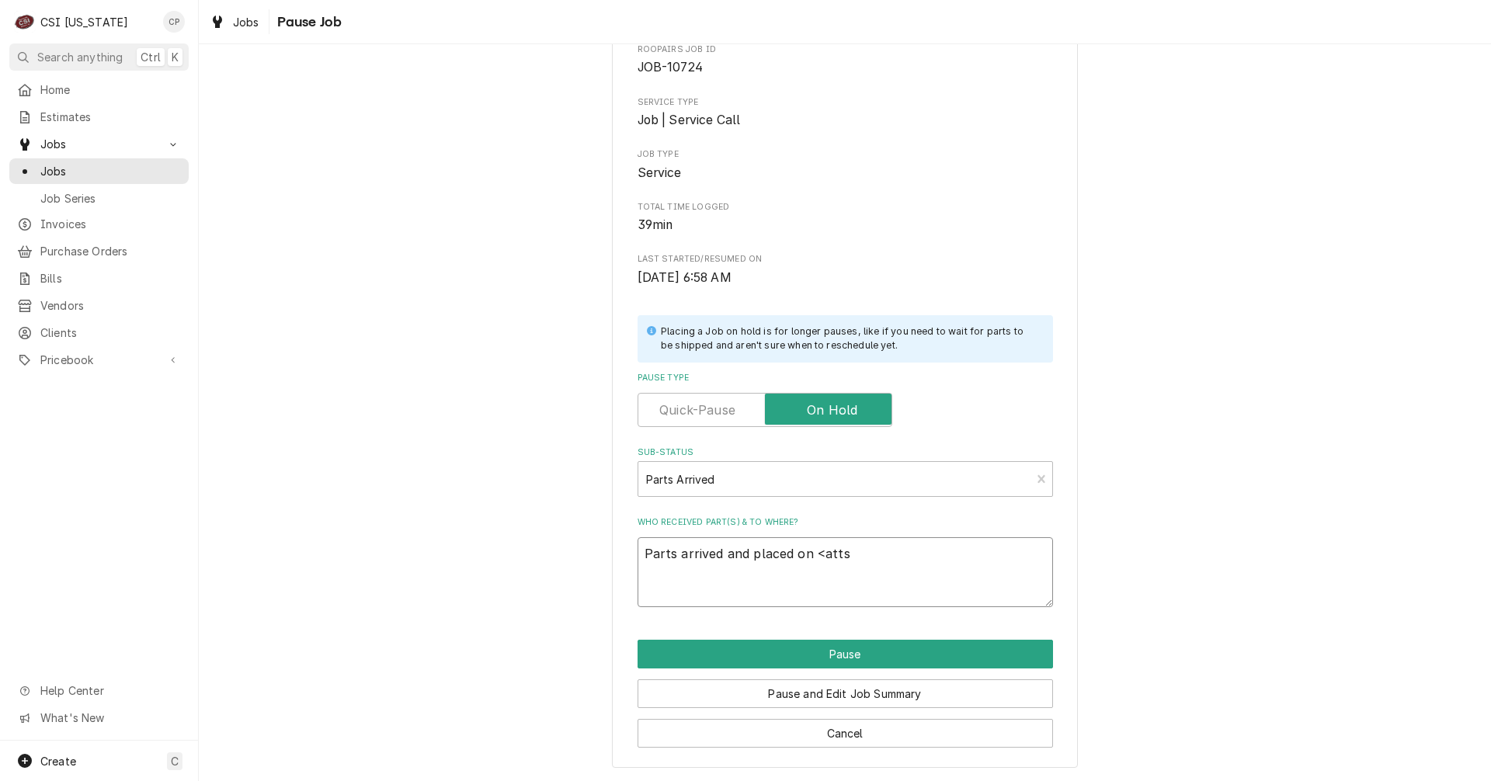
type textarea "x"
type textarea "Parts arrived and placed on <atts s"
type textarea "x"
type textarea "Parts arrived and placed on <atts"
type textarea "x"
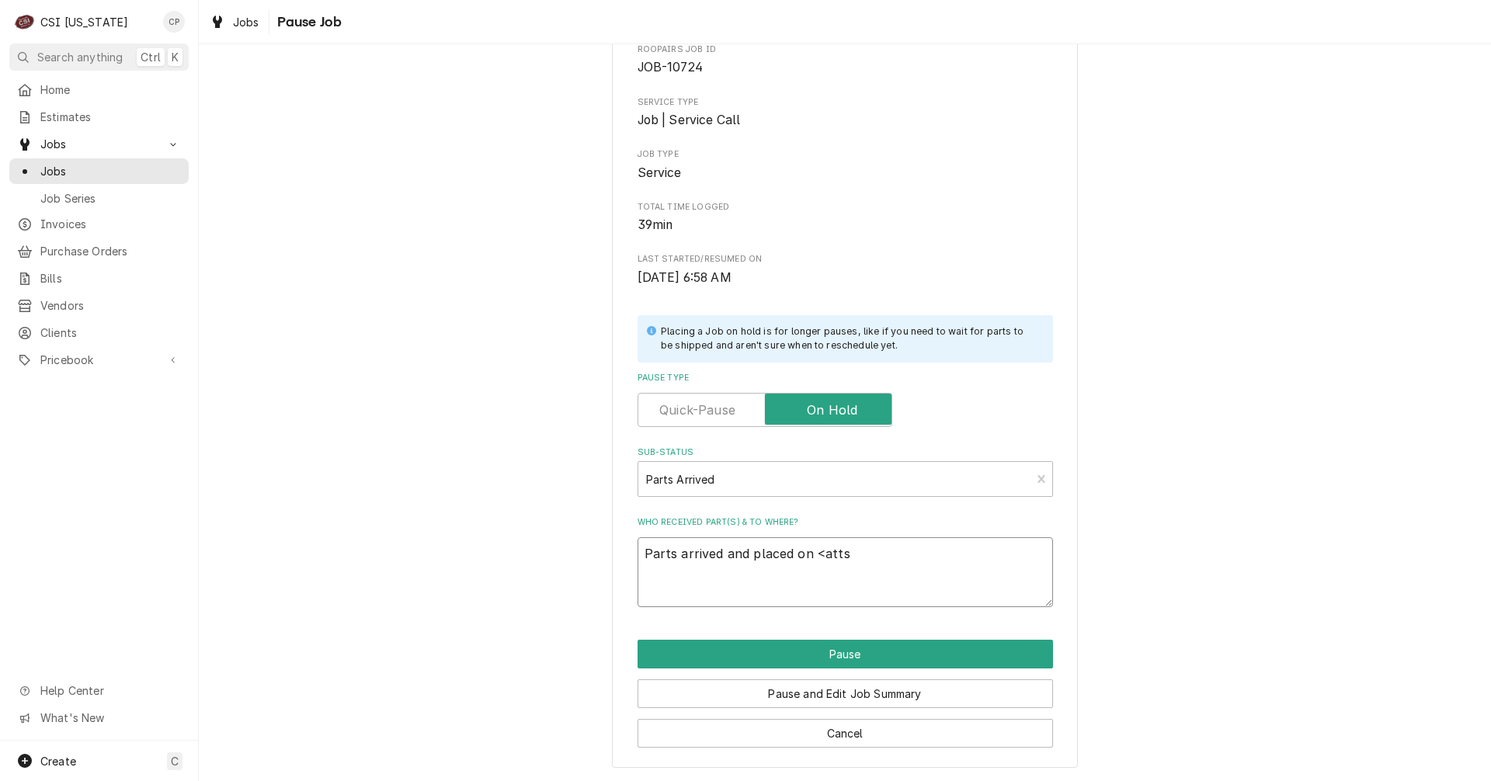
type textarea "Parts arrived and placed on <atts"
type textarea "x"
type textarea "Parts arrived and placed on <att"
type textarea "x"
type textarea "Parts arrived and placed on <at"
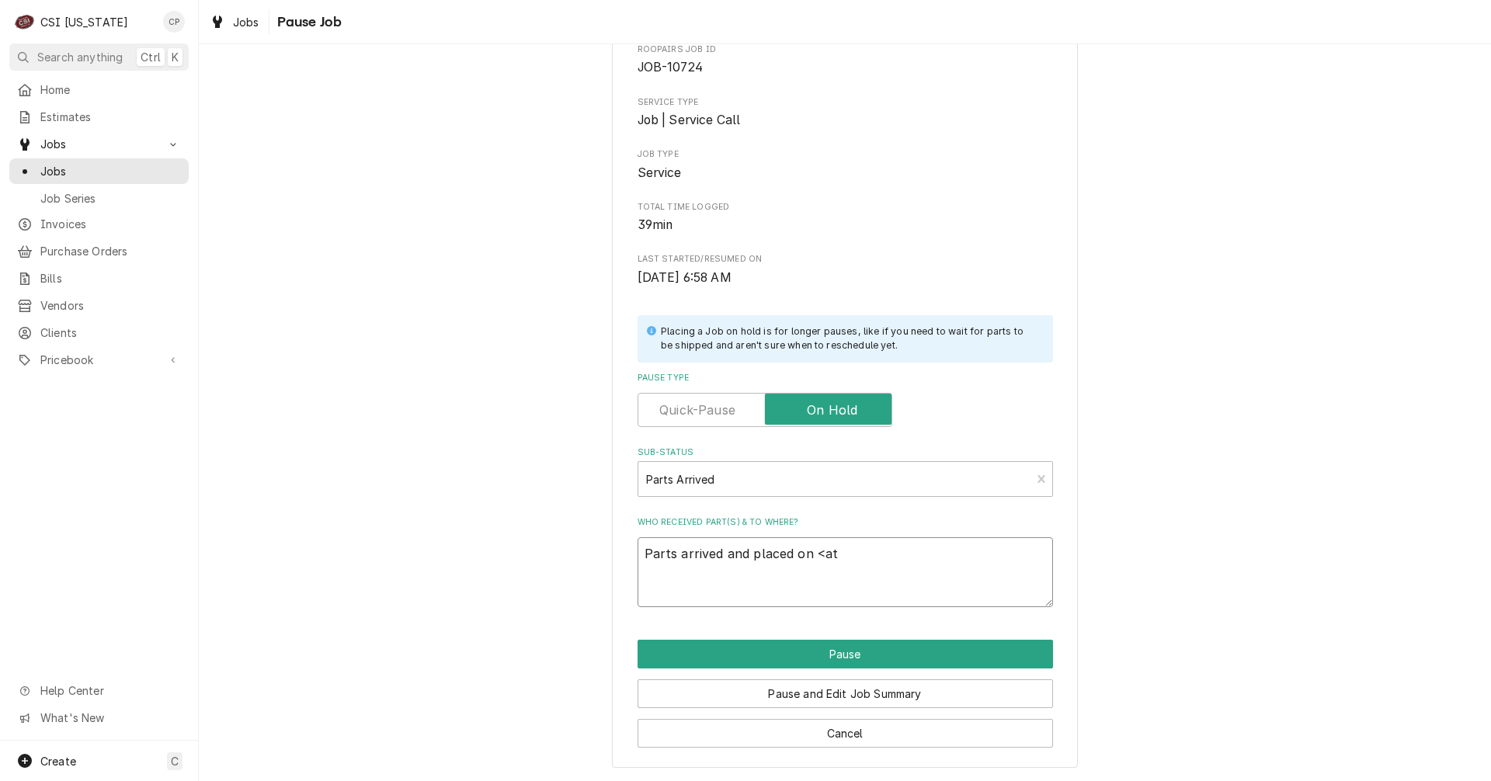
type textarea "x"
type textarea "Parts arrived and placed on <a"
type textarea "x"
type textarea "Parts arrived and placed on <"
type textarea "x"
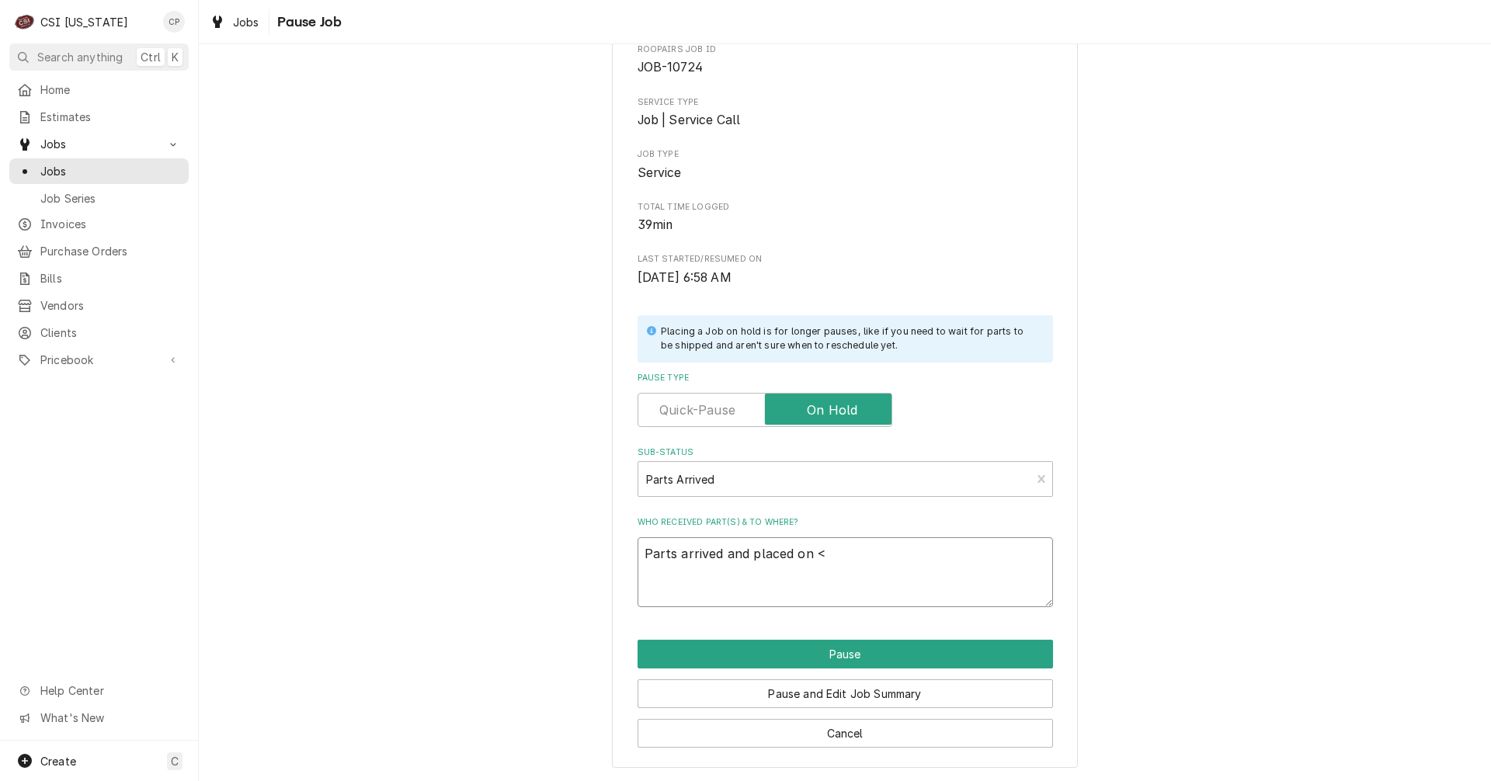
type textarea "Parts arrived and placed on"
type textarea "x"
type textarea "Parts arrived and placed on M"
type textarea "x"
type textarea "Parts arrived and placed on Ma"
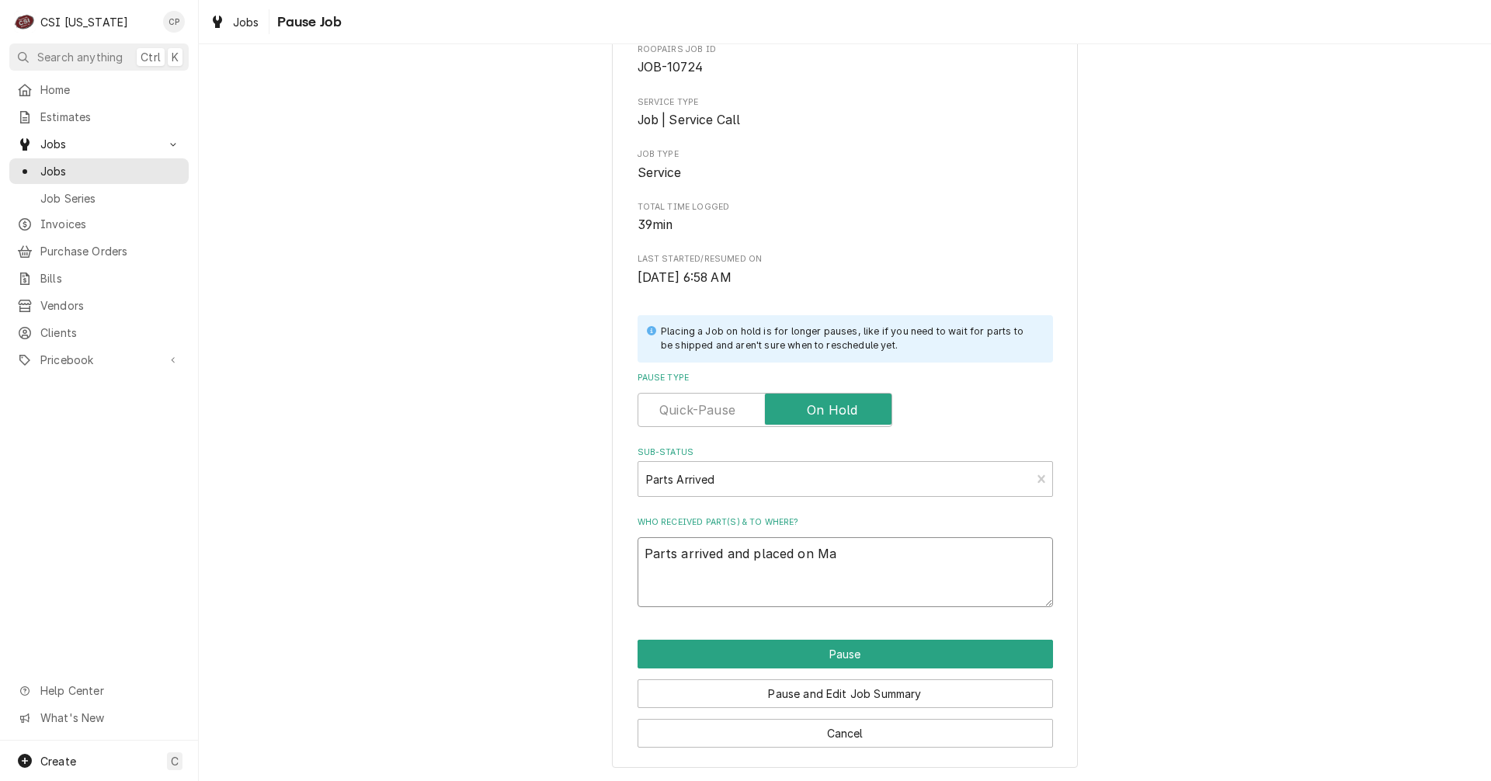
type textarea "x"
type textarea "Parts arrived and placed on Mat"
type textarea "x"
type textarea "Parts arrived and placed on Matt"
type textarea "x"
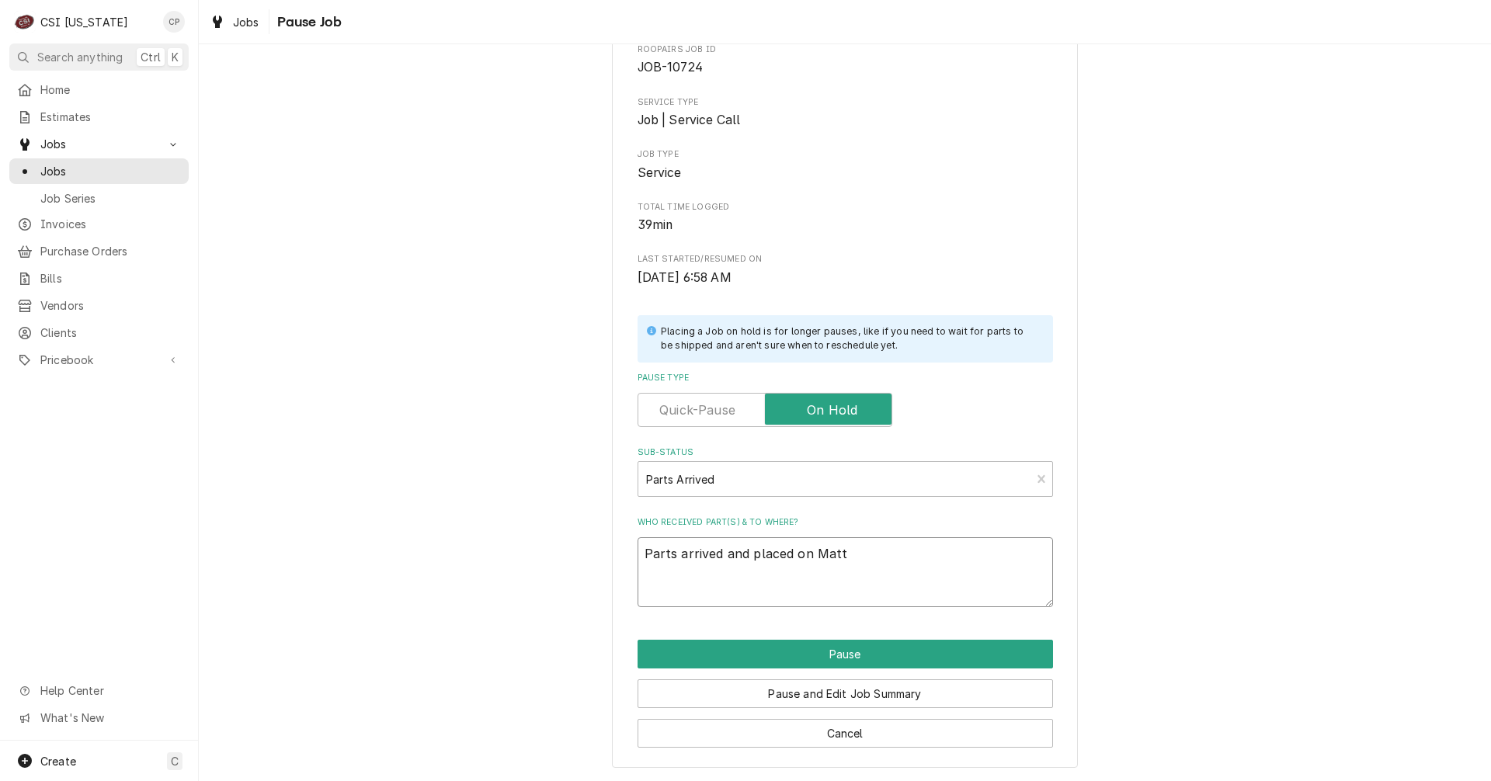
type textarea "Parts arrived and placed on Matts"
type textarea "x"
type textarea "Parts arrived and placed on Matts"
type textarea "x"
type textarea "Parts arrived and placed on Matts s"
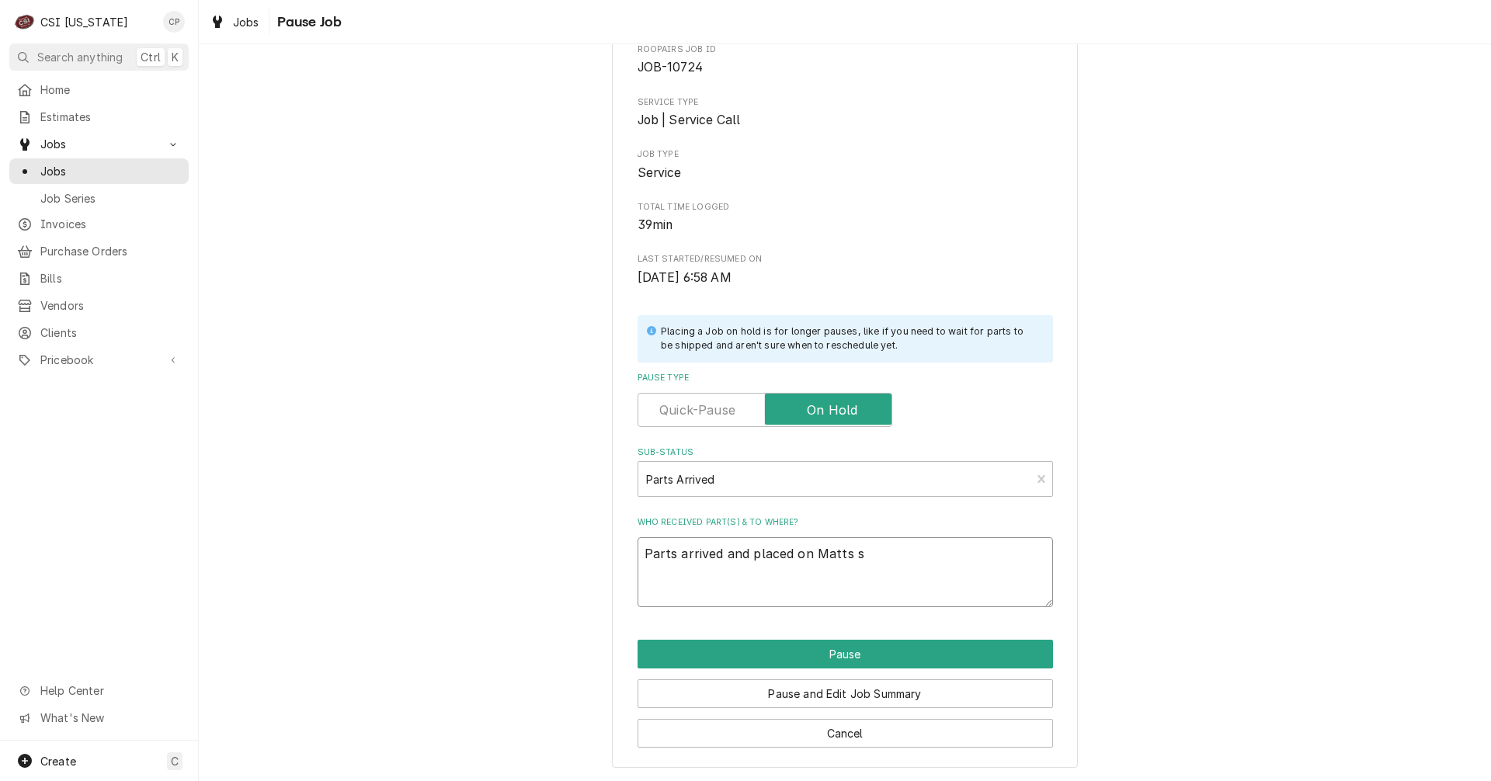
type textarea "x"
type textarea "Parts arrived and placed on Matts sh"
type textarea "x"
type textarea "Parts arrived and placed on Matts she"
type textarea "x"
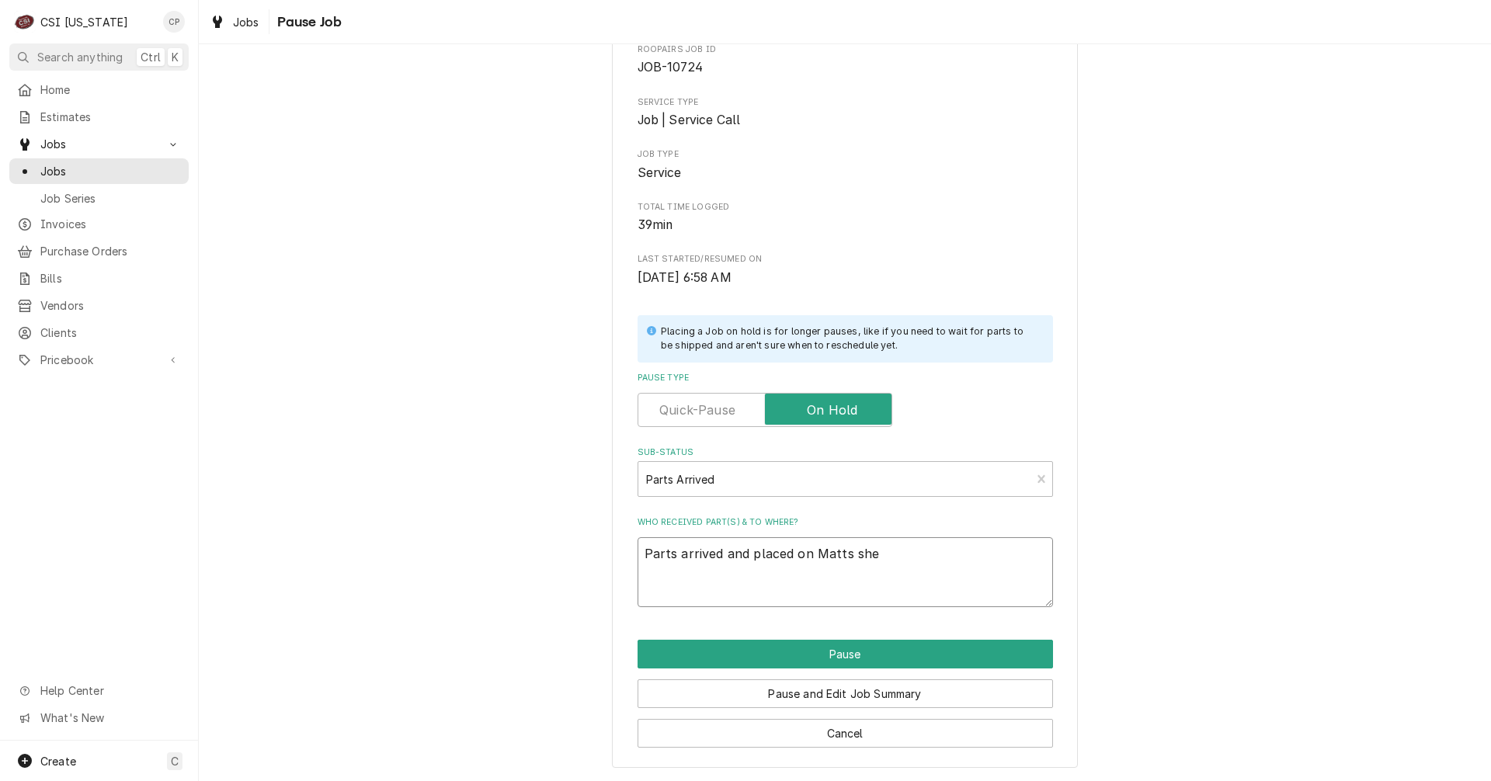
type textarea "Parts arrived and placed on Matts shel"
type textarea "x"
type textarea "Parts arrived and placed on Matts shelf"
click at [837, 656] on button "Pause" at bounding box center [846, 654] width 416 height 29
type textarea "x"
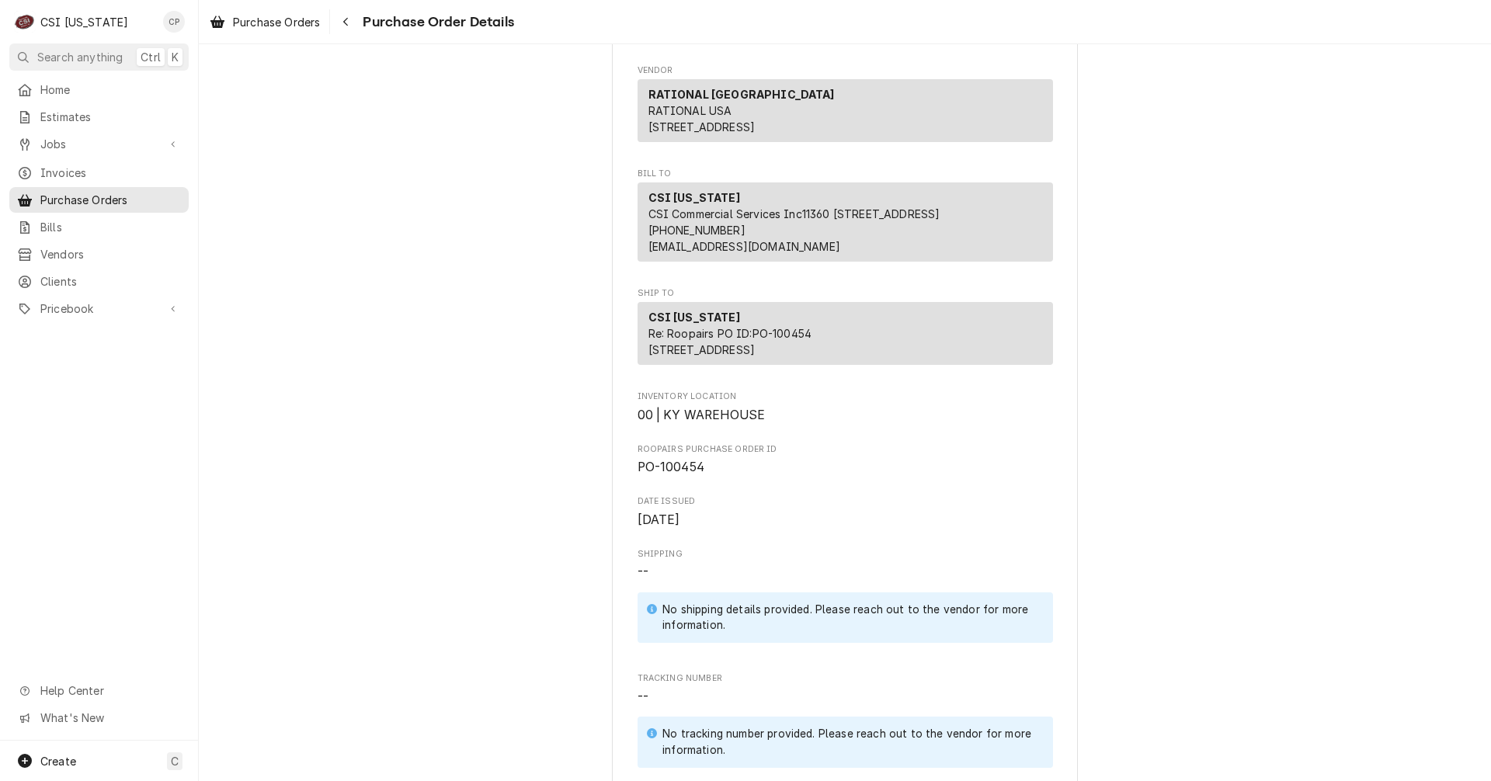
scroll to position [388, 0]
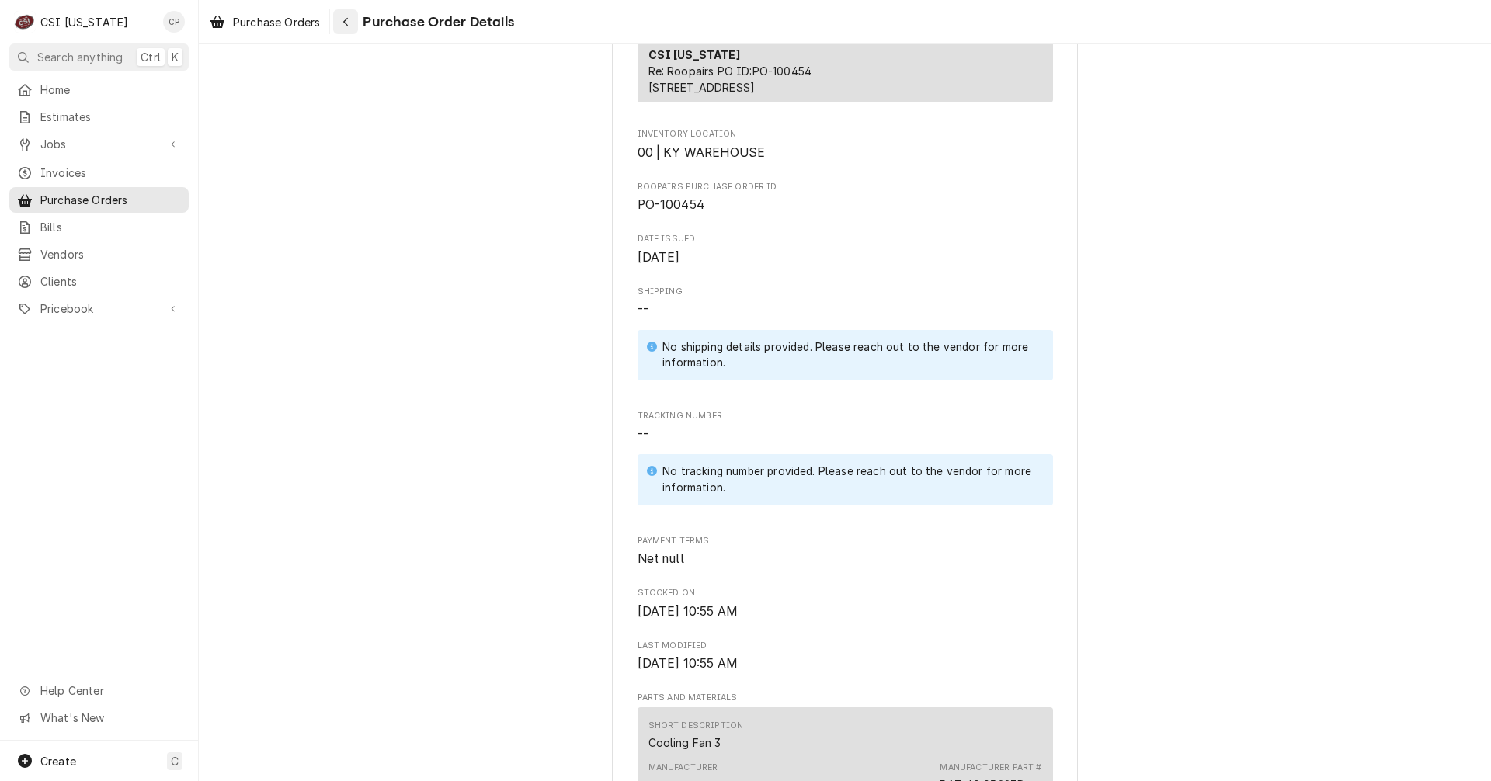
click at [348, 20] on icon "Navigate back" at bounding box center [346, 21] width 7 height 11
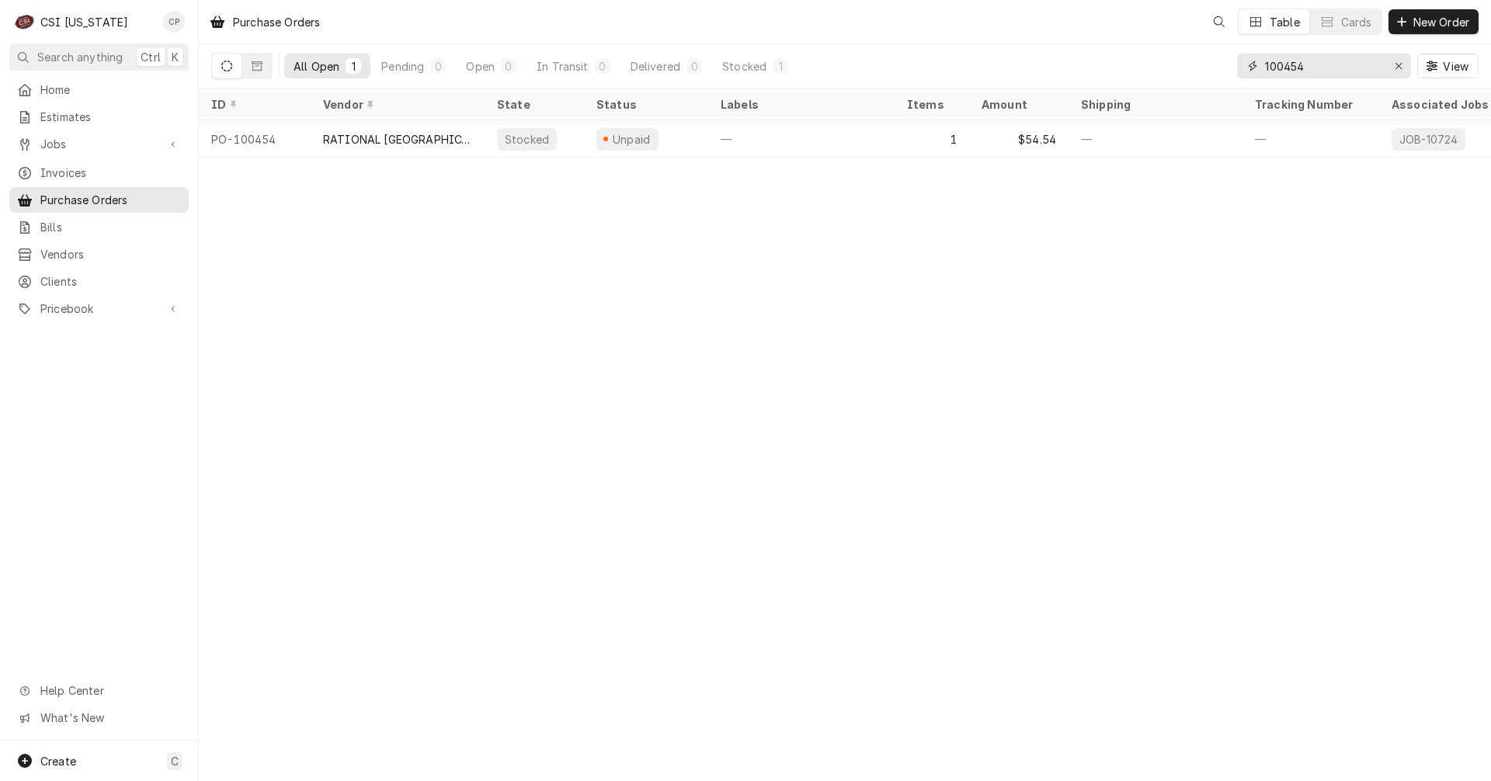
click at [1332, 68] on input "100454" at bounding box center [1323, 66] width 116 height 25
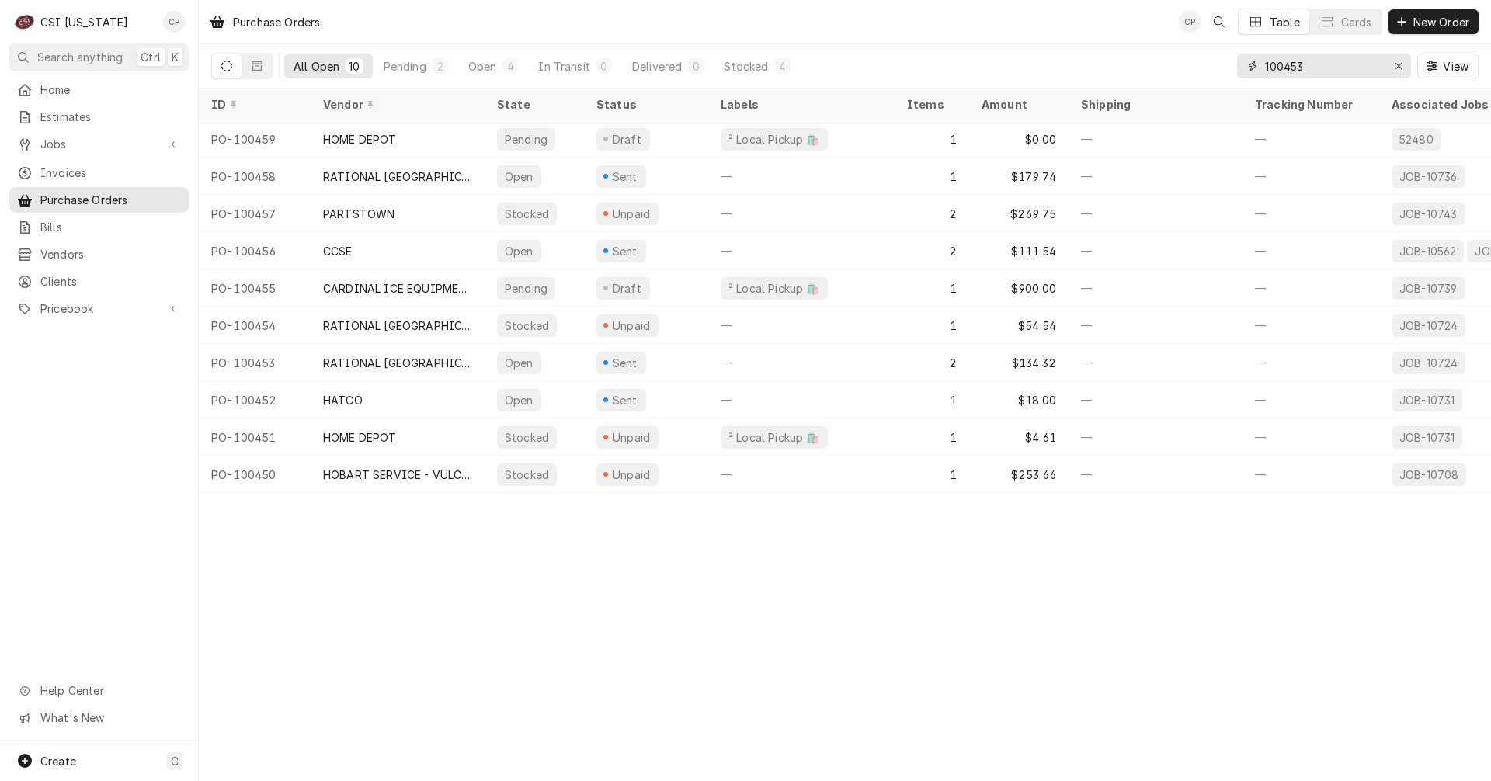
type input "100453"
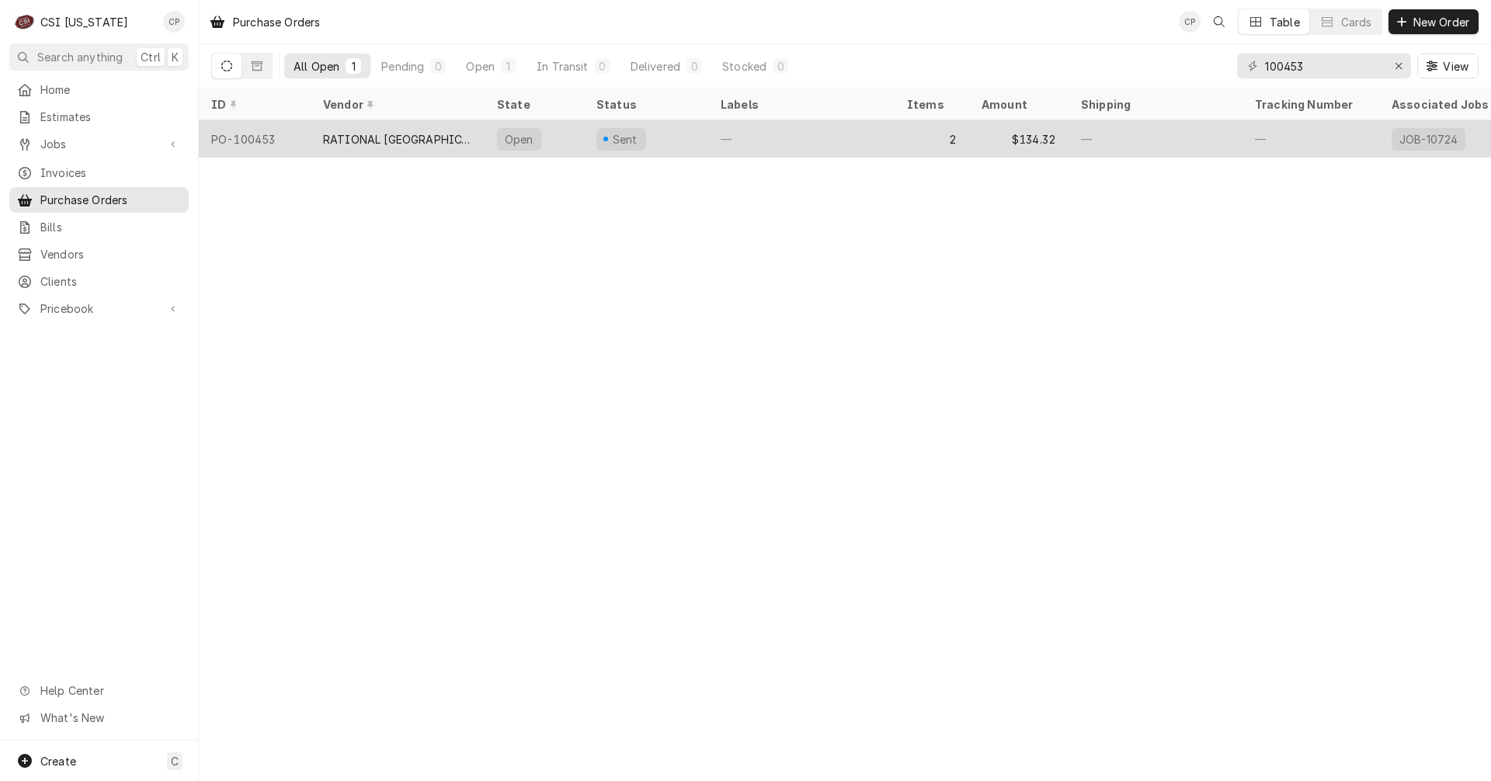
click at [430, 148] on div "RATIONAL [GEOGRAPHIC_DATA]" at bounding box center [398, 138] width 174 height 37
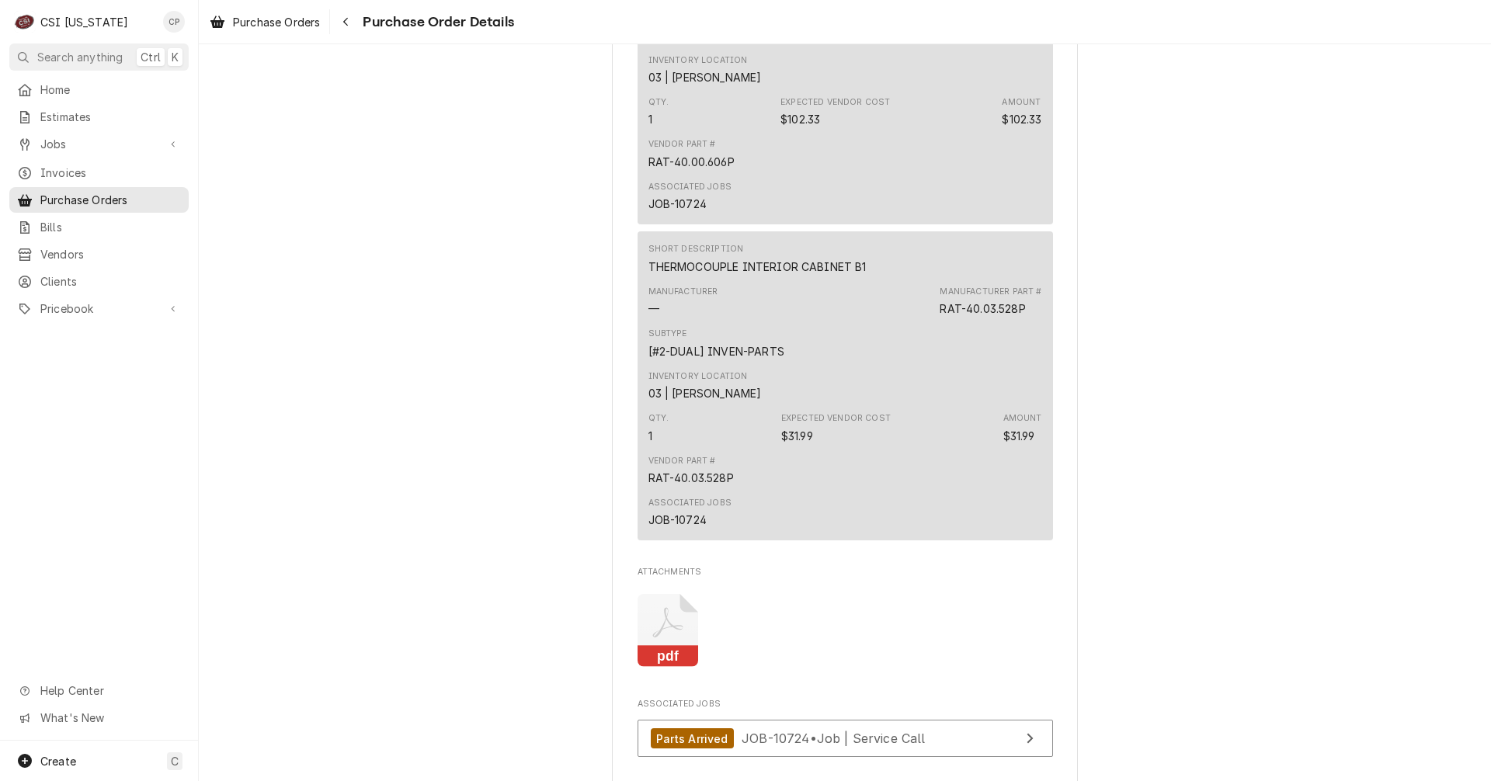
scroll to position [1165, 0]
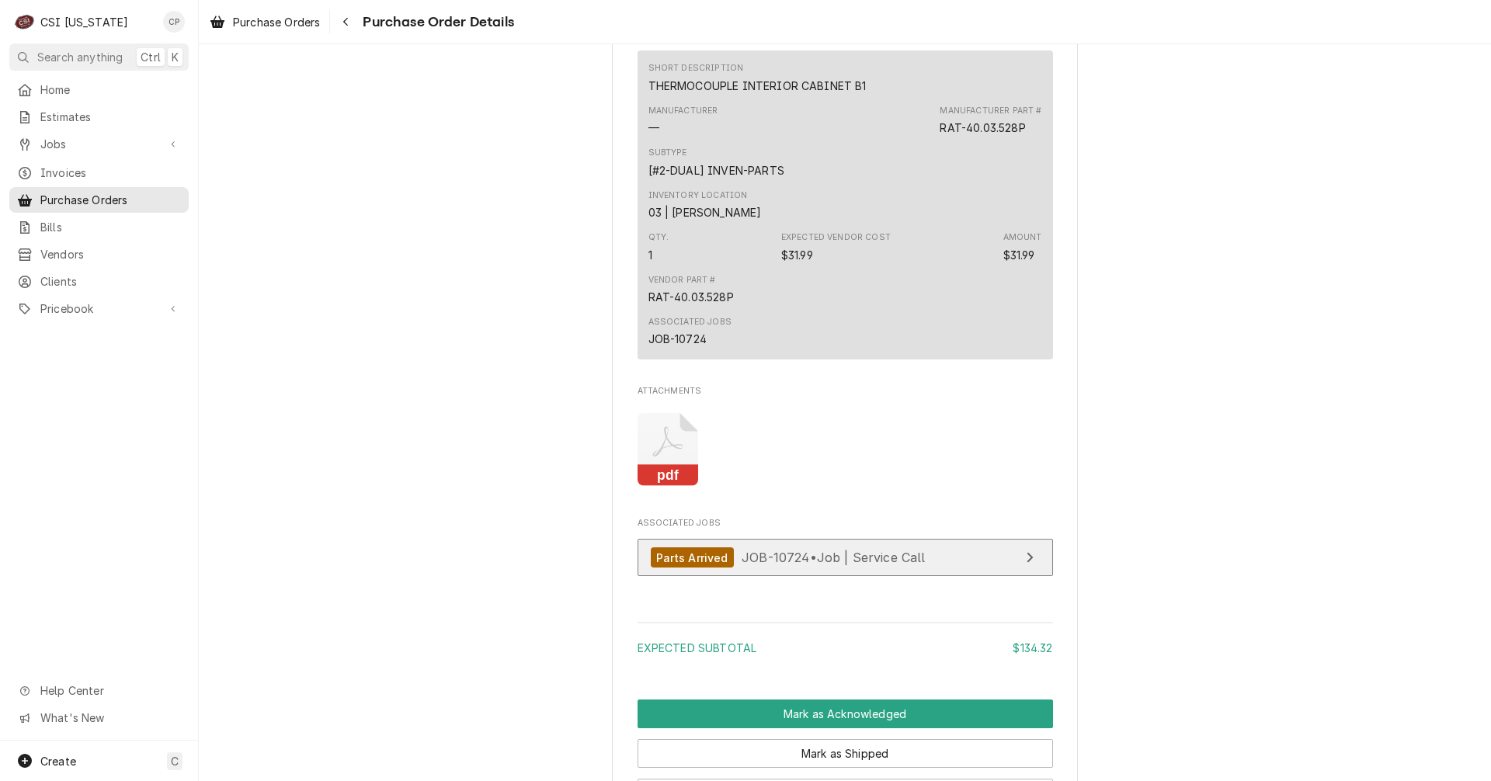
click at [971, 577] on link "Parts Arrived JOB-10724 • Job | Service Call" at bounding box center [846, 558] width 416 height 38
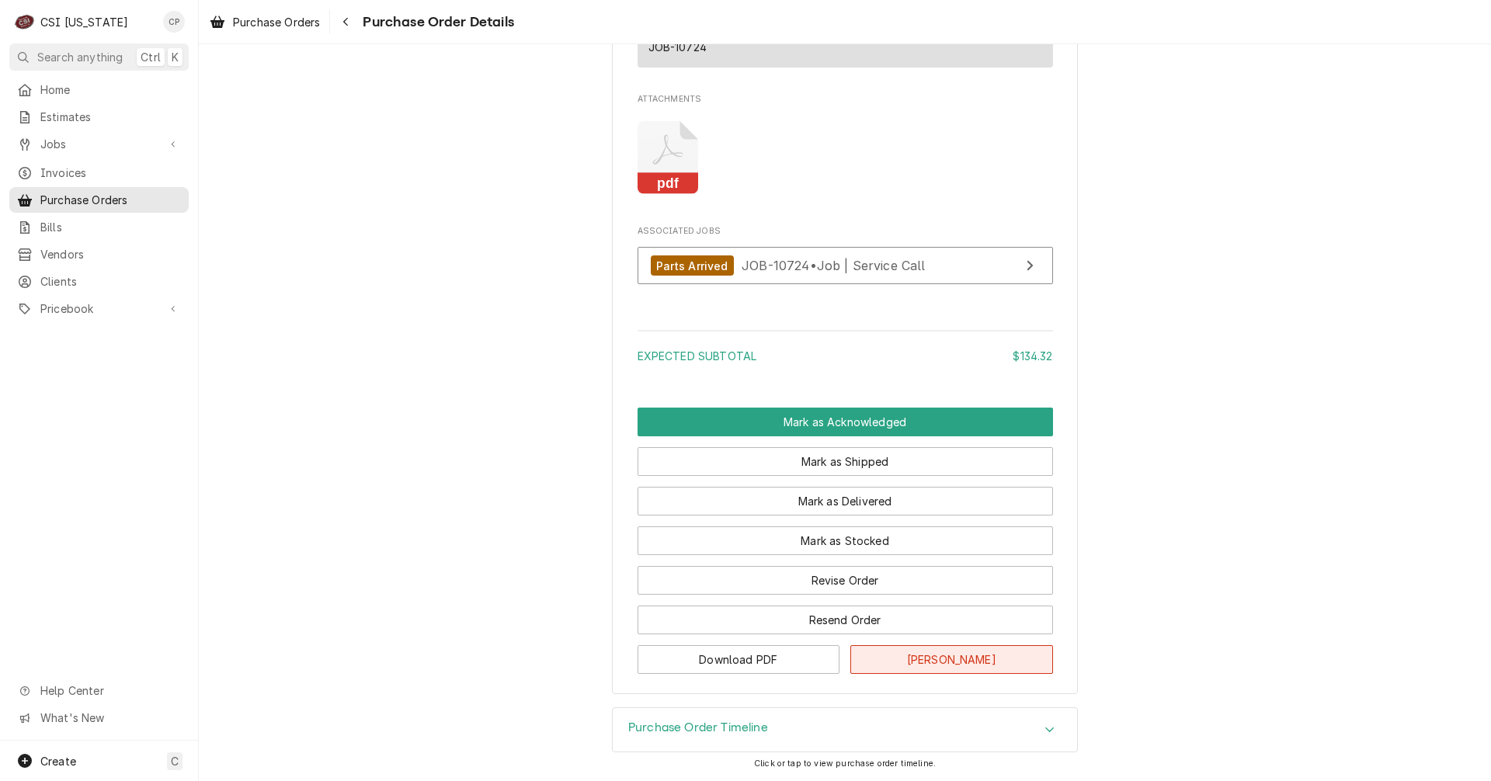
scroll to position [1476, 0]
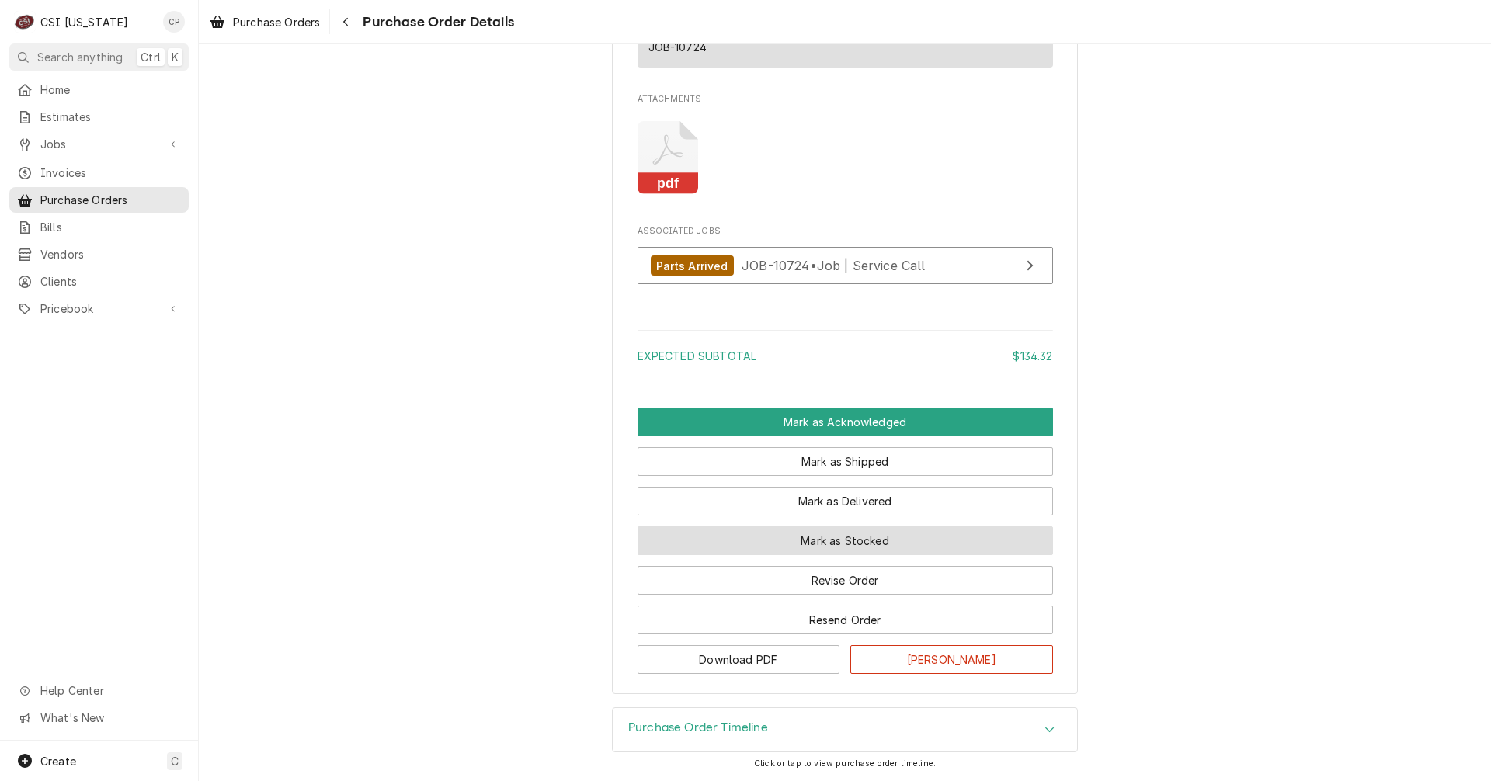
click at [873, 555] on button "Mark as Stocked" at bounding box center [846, 541] width 416 height 29
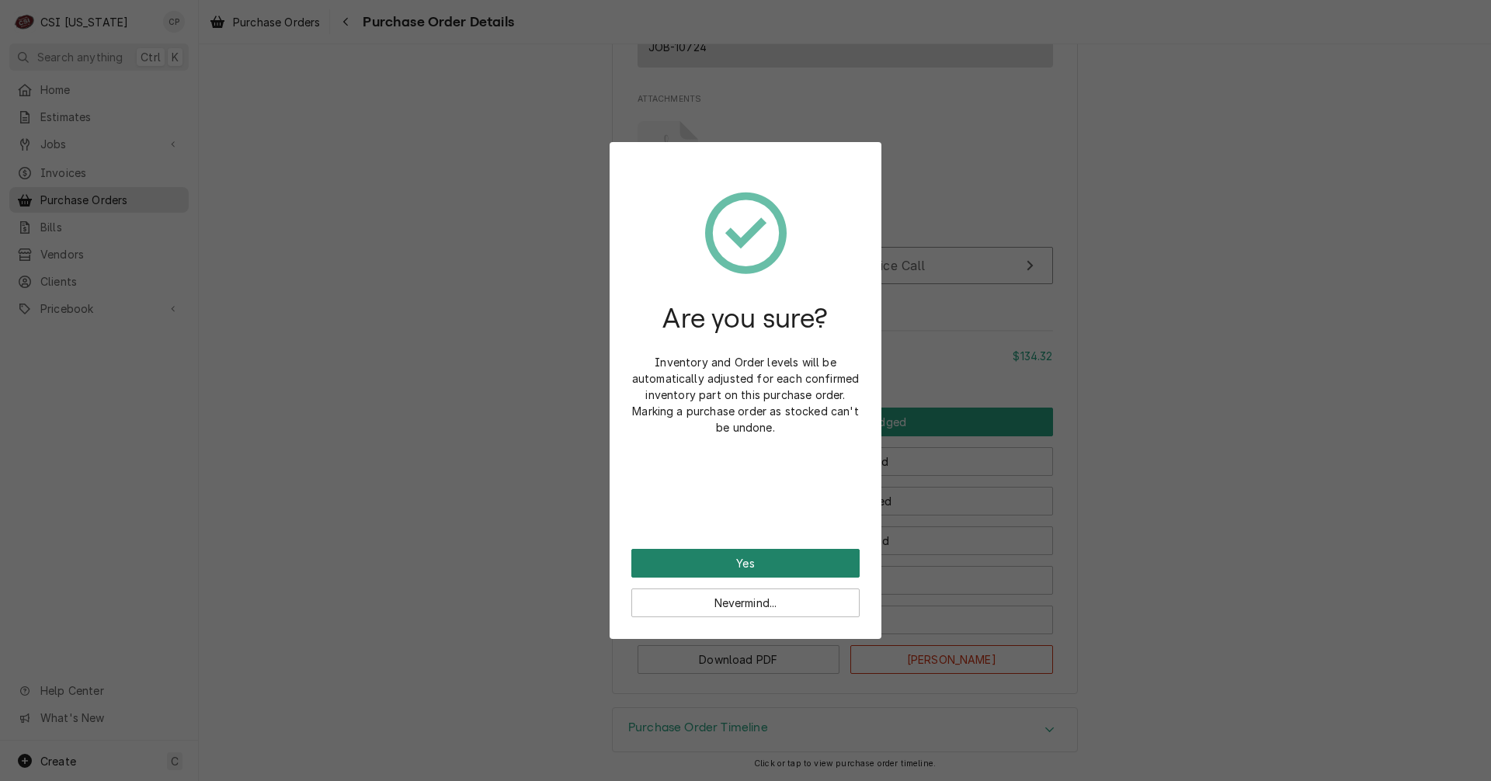
click at [767, 565] on button "Yes" at bounding box center [745, 563] width 228 height 29
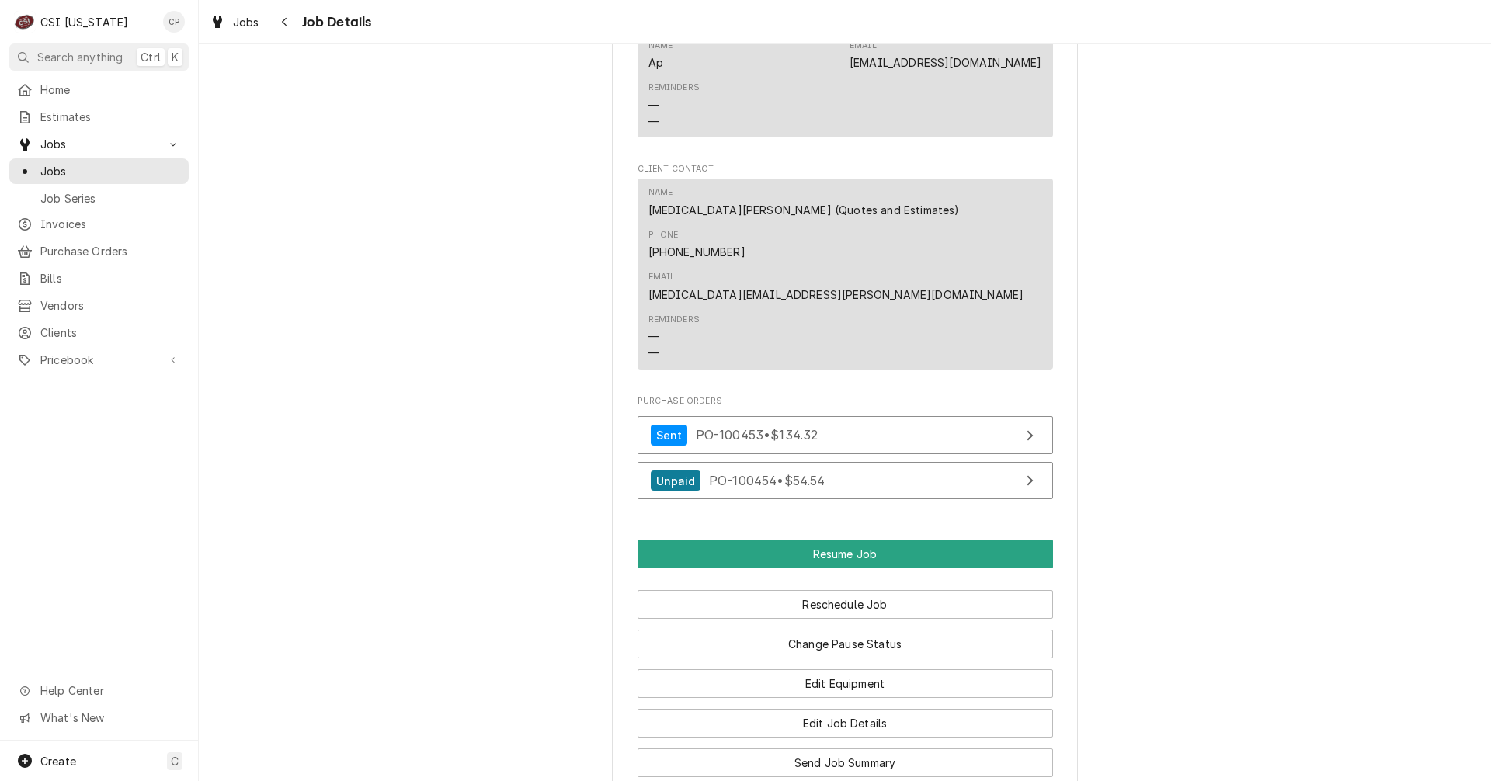
scroll to position [1631, 0]
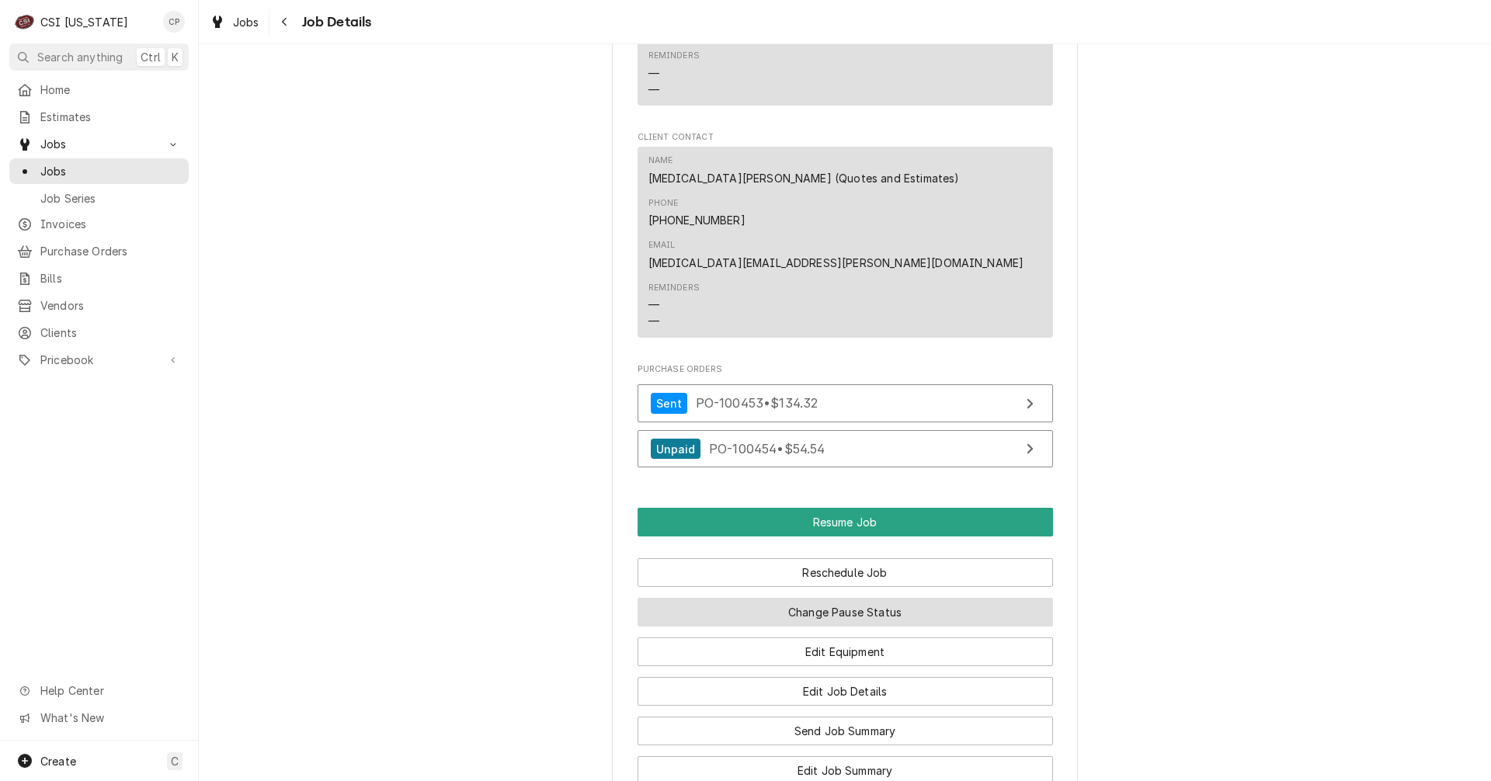
click at [741, 598] on button "Change Pause Status" at bounding box center [846, 612] width 416 height 29
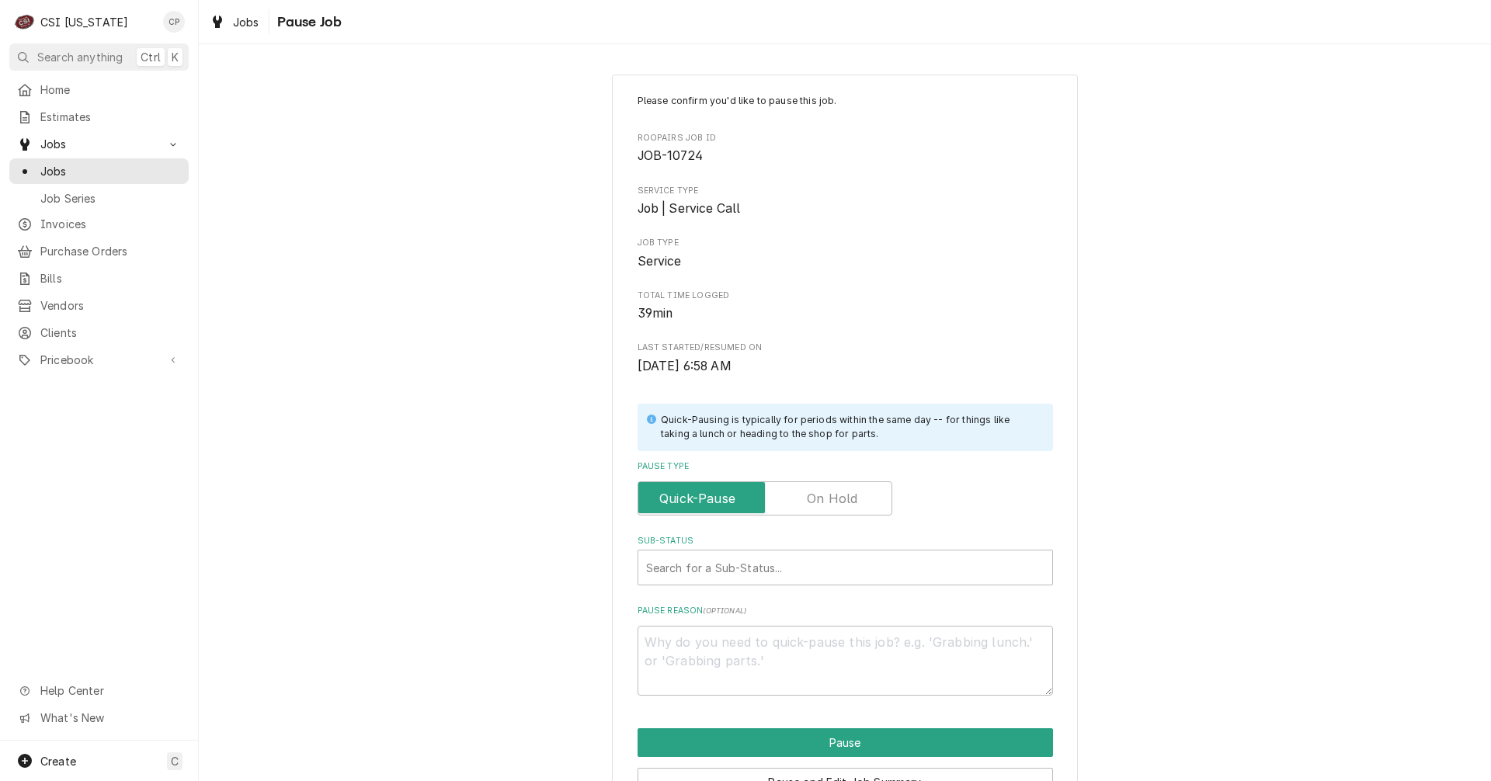
click at [816, 499] on label "Pause Type" at bounding box center [765, 499] width 255 height 34
click at [816, 499] on input "Pause Type" at bounding box center [765, 499] width 241 height 34
checkbox input "true"
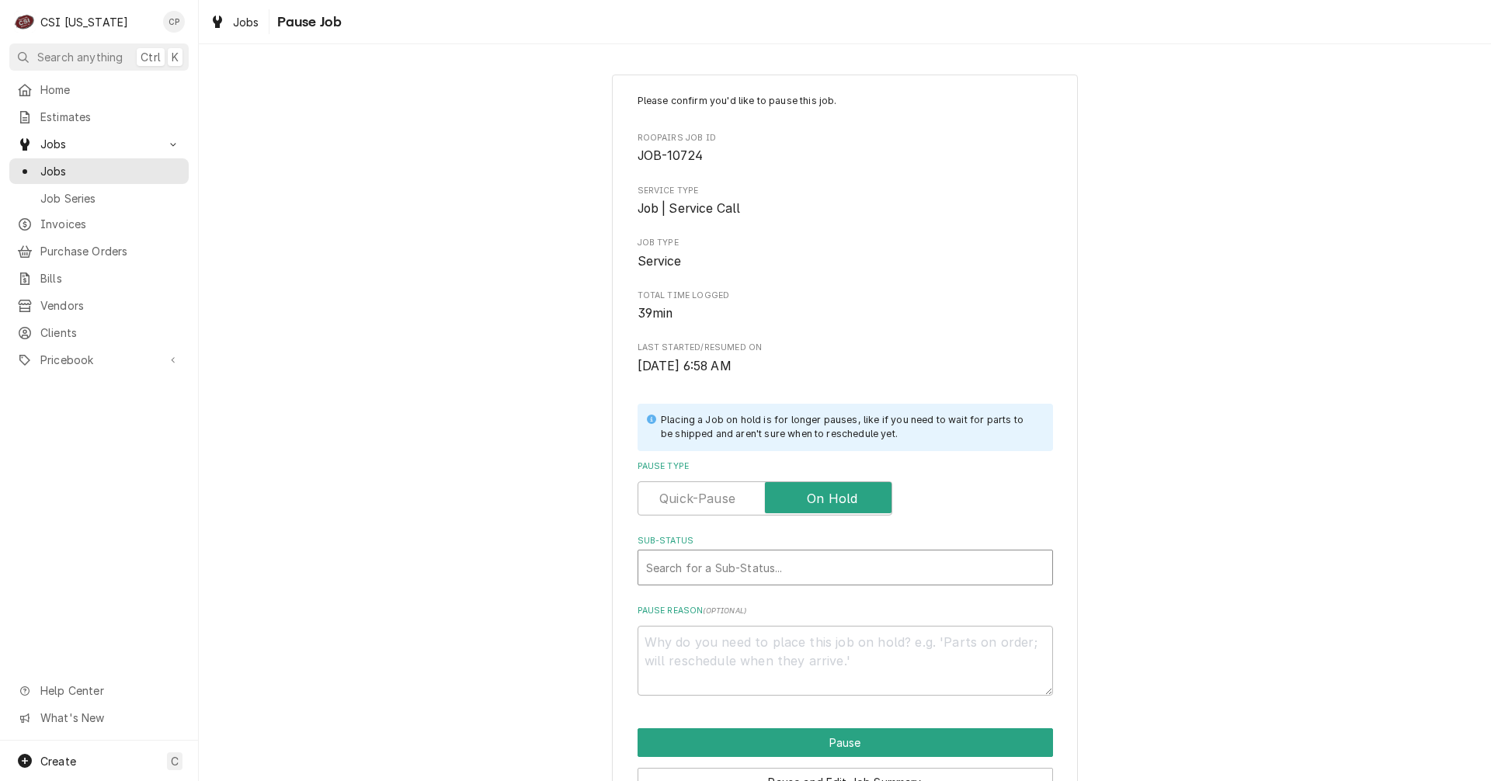
click at [743, 565] on div "Sub-Status" at bounding box center [845, 568] width 398 height 28
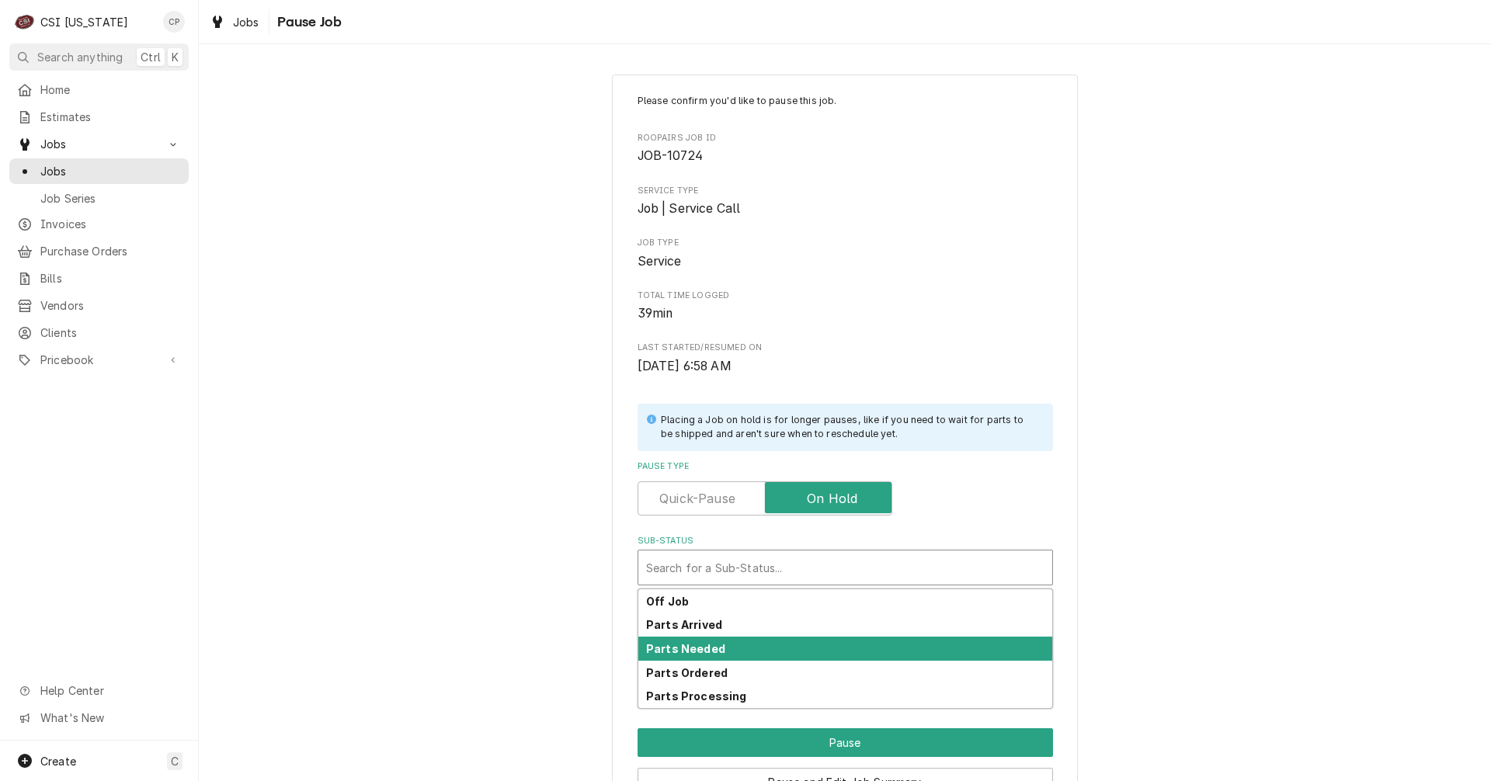
click at [712, 648] on strong "Parts Needed" at bounding box center [685, 648] width 79 height 13
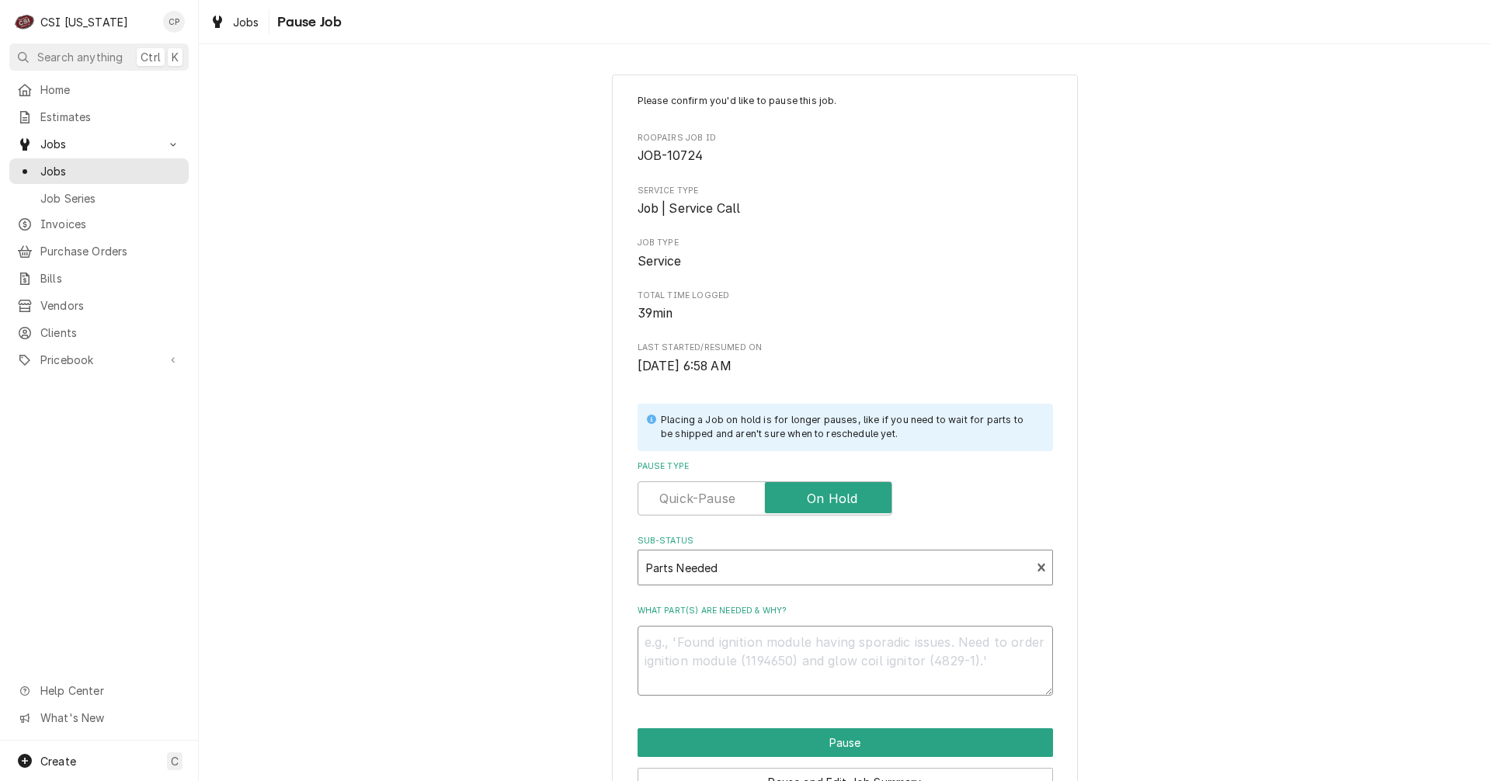
click at [689, 645] on textarea "What part(s) are needed & why?" at bounding box center [846, 661] width 416 height 70
type textarea "x"
type textarea "s"
type textarea "x"
type textarea "st"
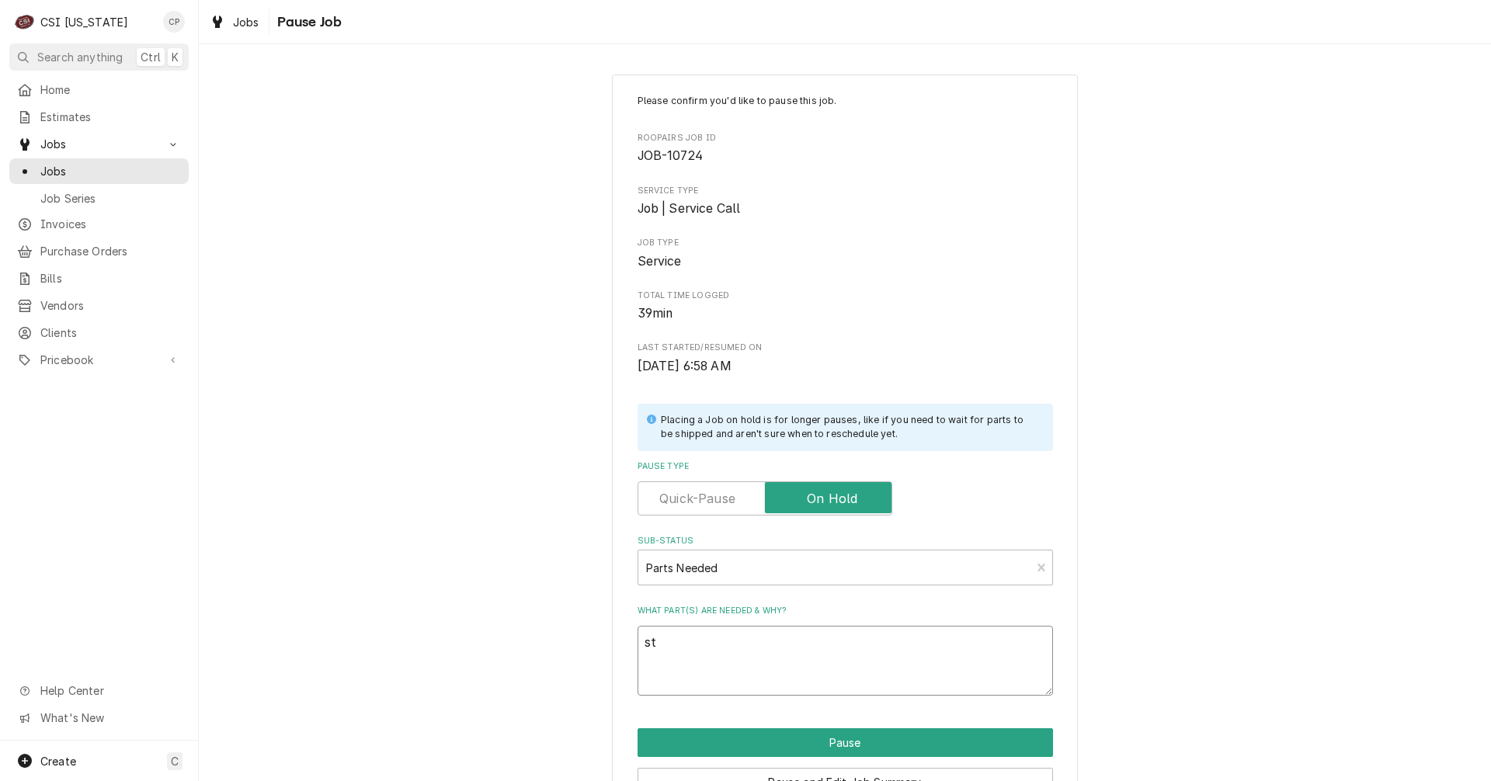
type textarea "x"
type textarea "sti"
type textarea "x"
type textarea "stil"
type textarea "x"
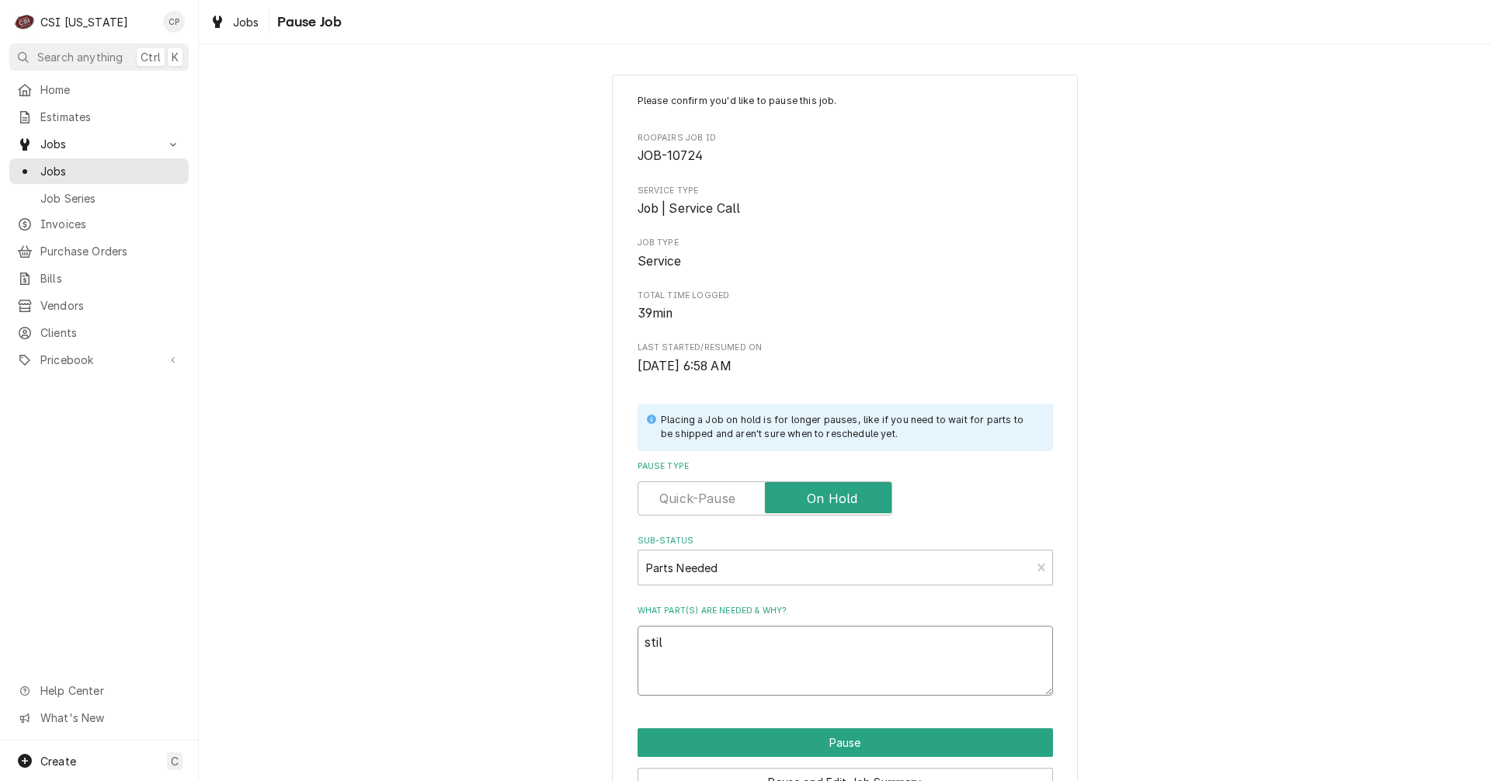
type textarea "still"
type textarea "x"
type textarea "still"
type textarea "x"
type textarea "still n"
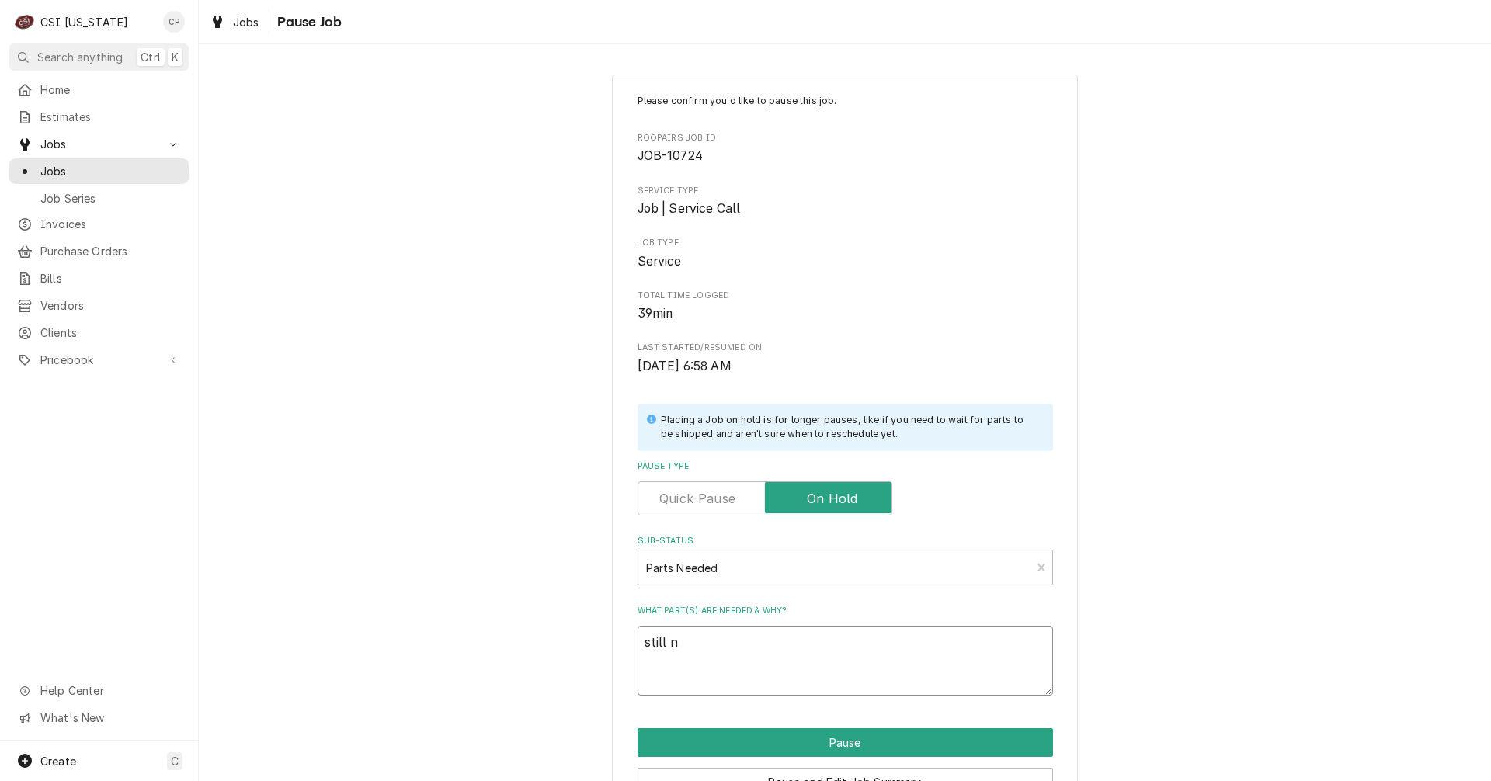
type textarea "x"
type textarea "still ne"
type textarea "x"
type textarea "still nee"
type textarea "x"
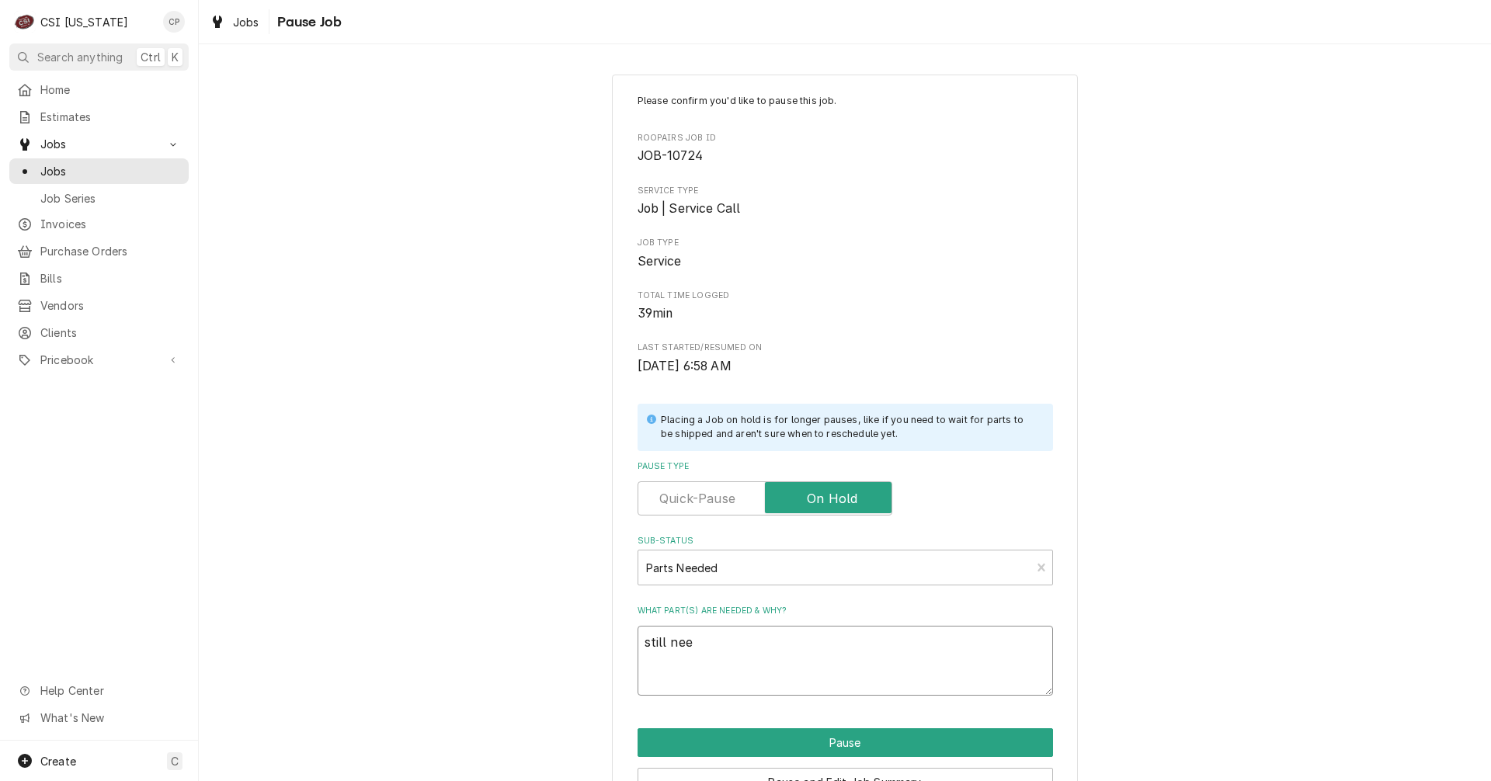
type textarea "still need"
type textarea "x"
type textarea "still needi"
type textarea "x"
type textarea "still needin"
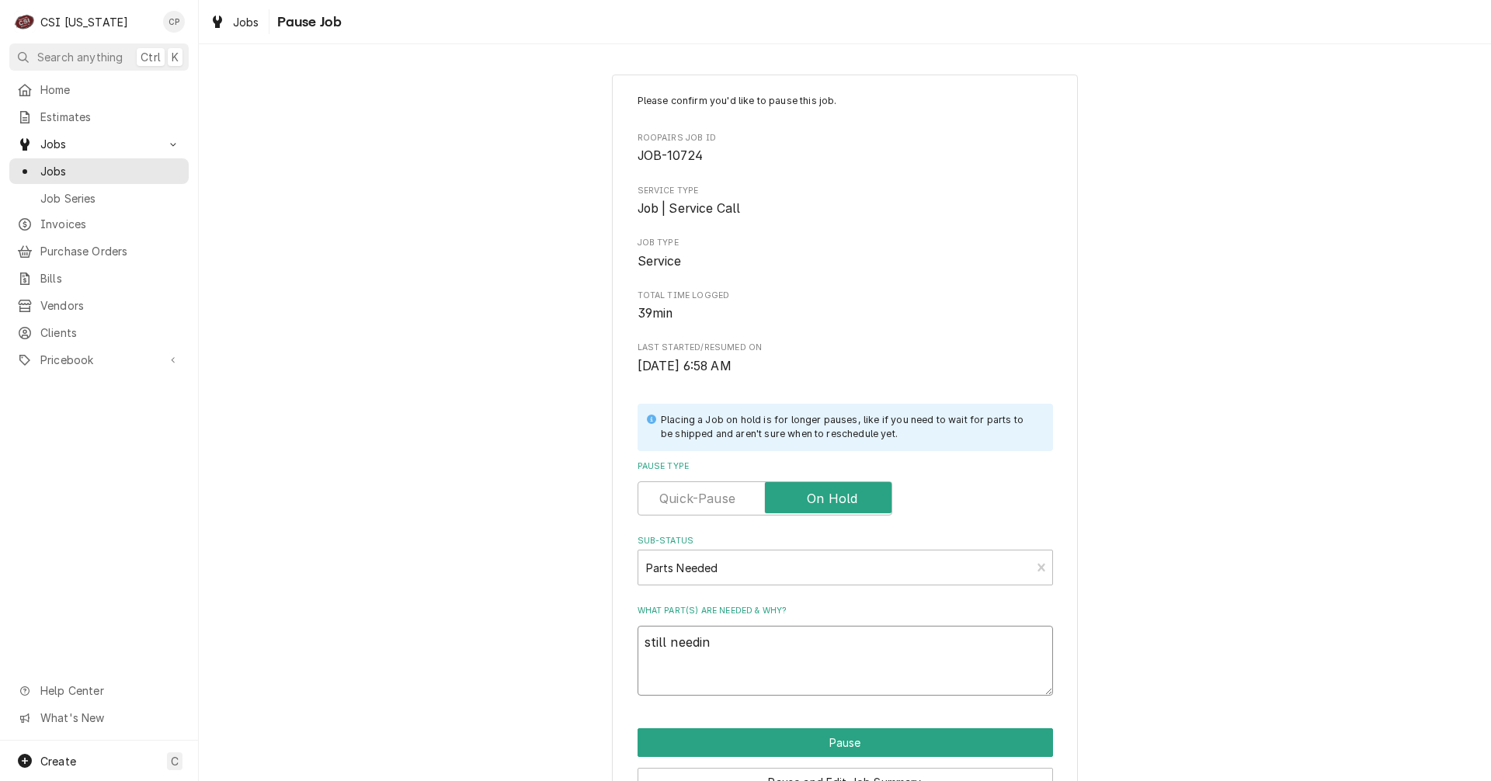
type textarea "x"
type textarea "still needing"
type textarea "x"
type textarea "still needing"
type textarea "x"
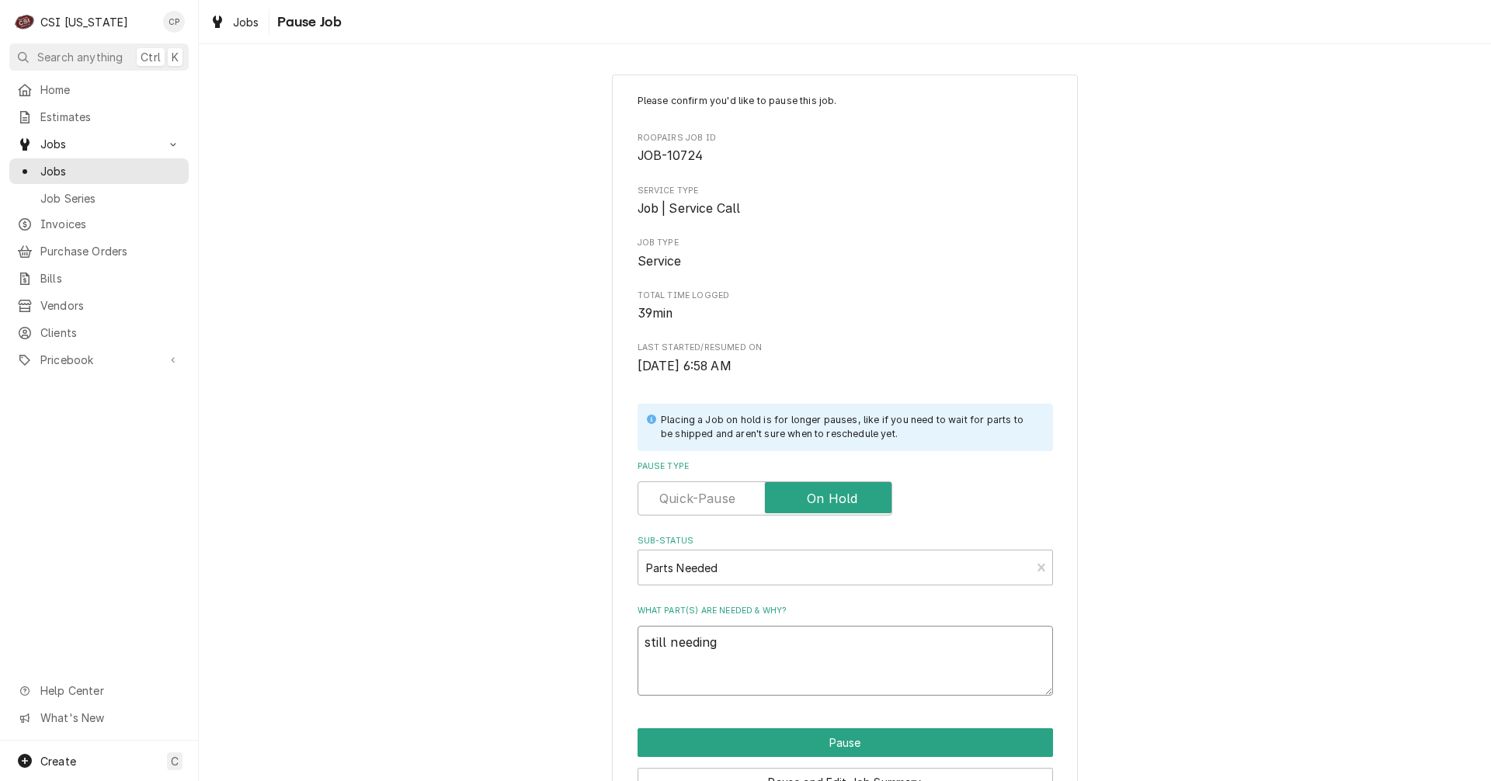
type textarea "still needing p"
type textarea "x"
type textarea "still needing pa"
type textarea "x"
type textarea "still needing par"
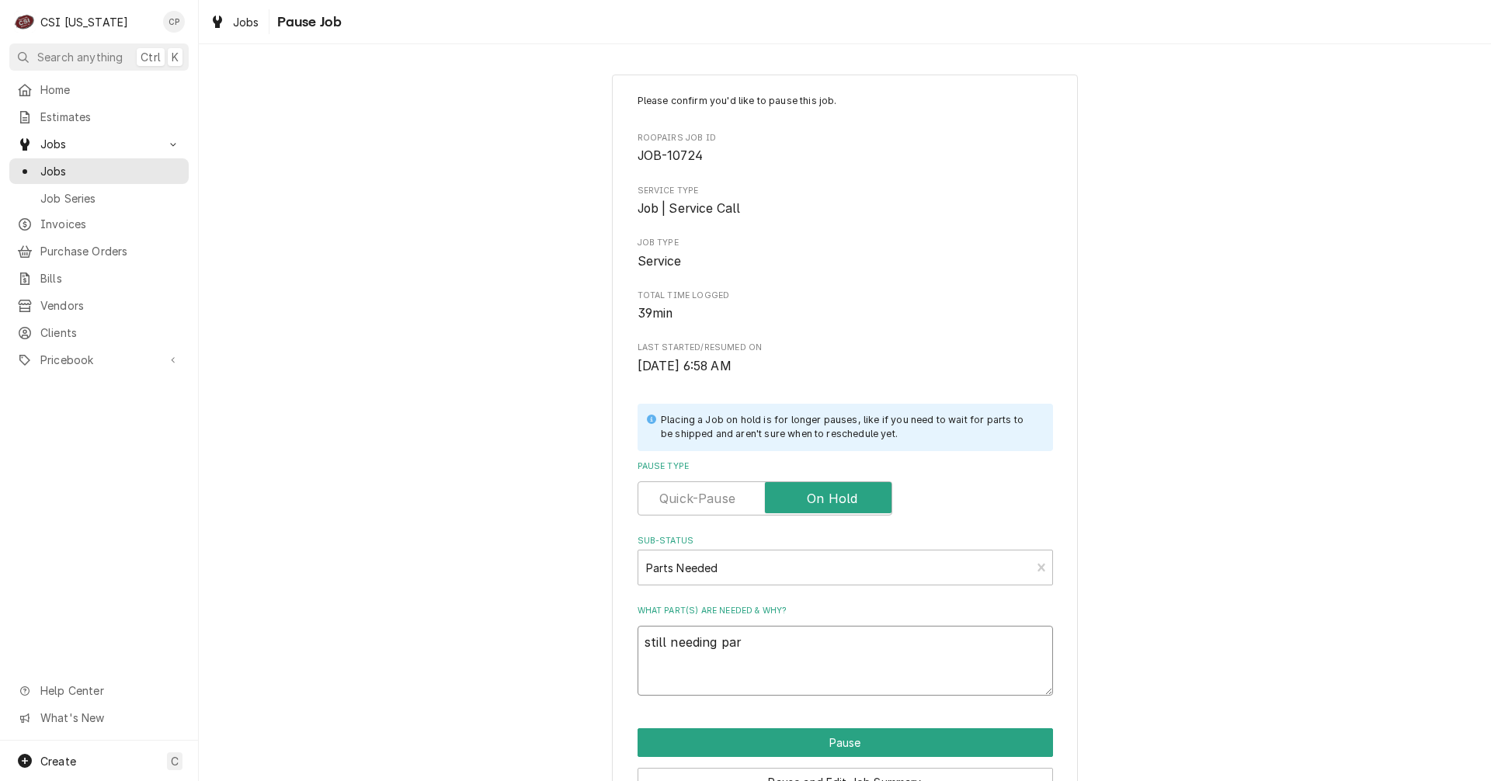
type textarea "x"
type textarea "still needing part"
type textarea "x"
type textarea "still needing parts"
type textarea "x"
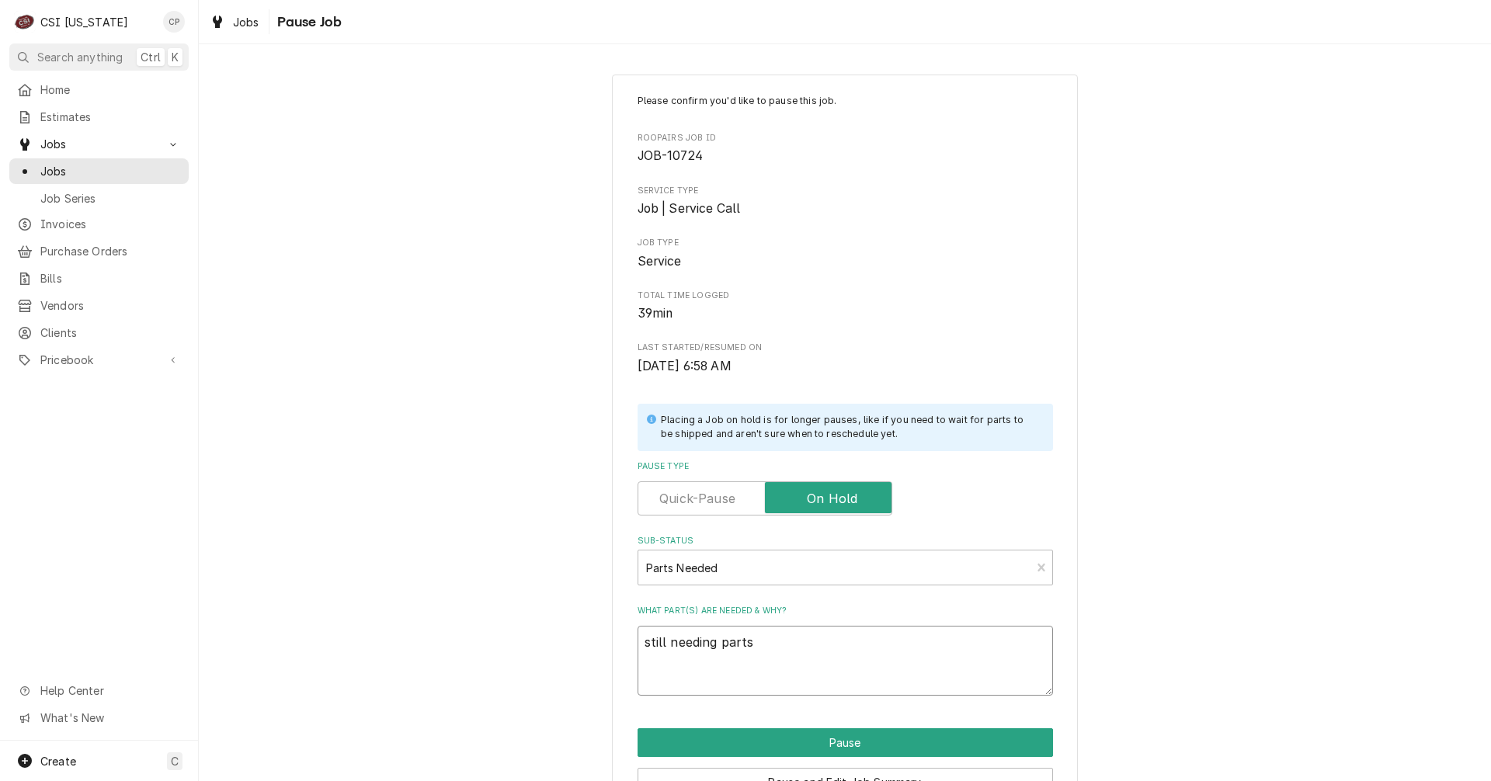
type textarea "still needing parts"
type textarea "x"
type textarea "still needing parts"
type textarea "x"
type textarea "still needing part"
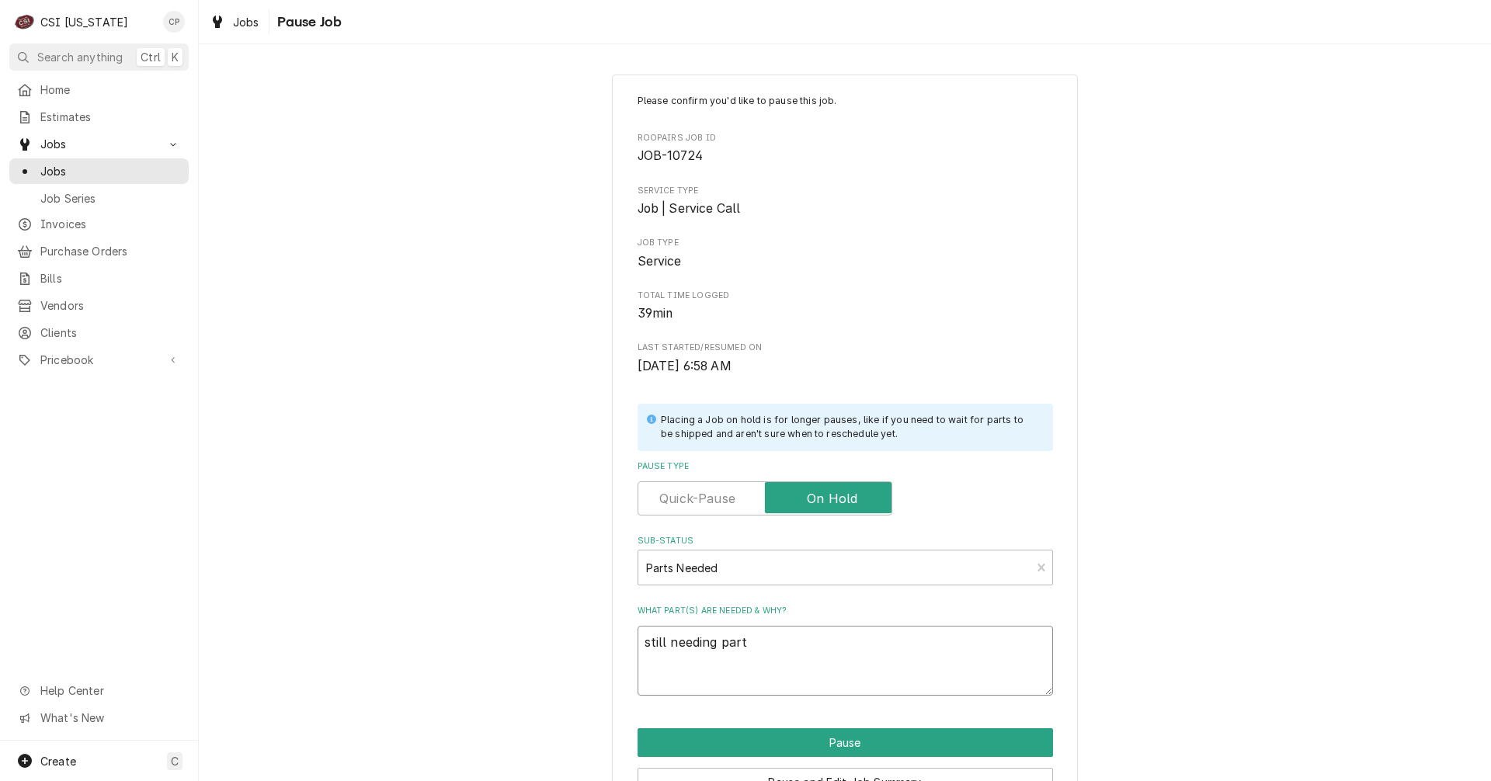
type textarea "x"
type textarea "still needing par"
type textarea "x"
type textarea "still needing pa"
type textarea "x"
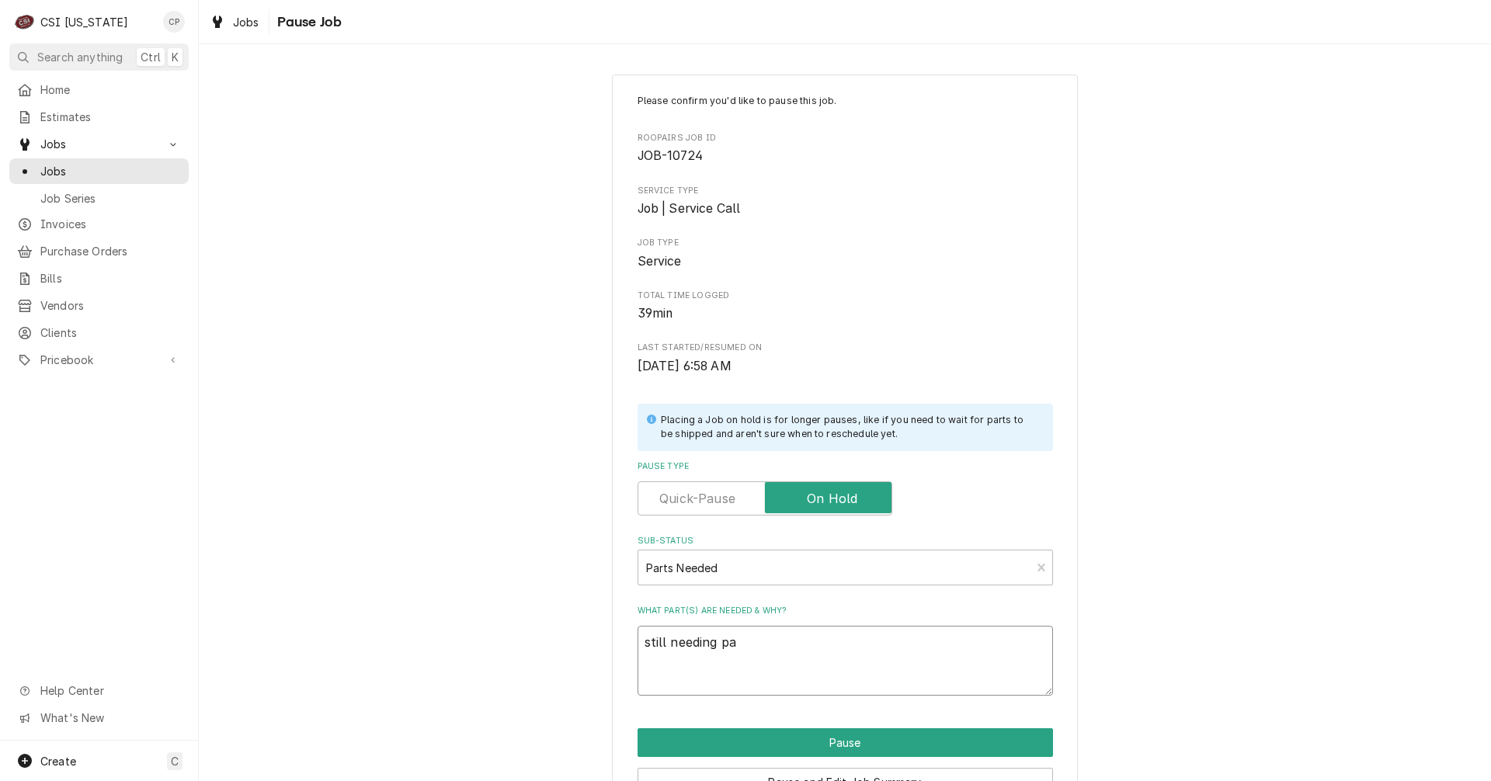
type textarea "still needing p"
type textarea "x"
type textarea "still needing"
type textarea "x"
type textarea "still needing C"
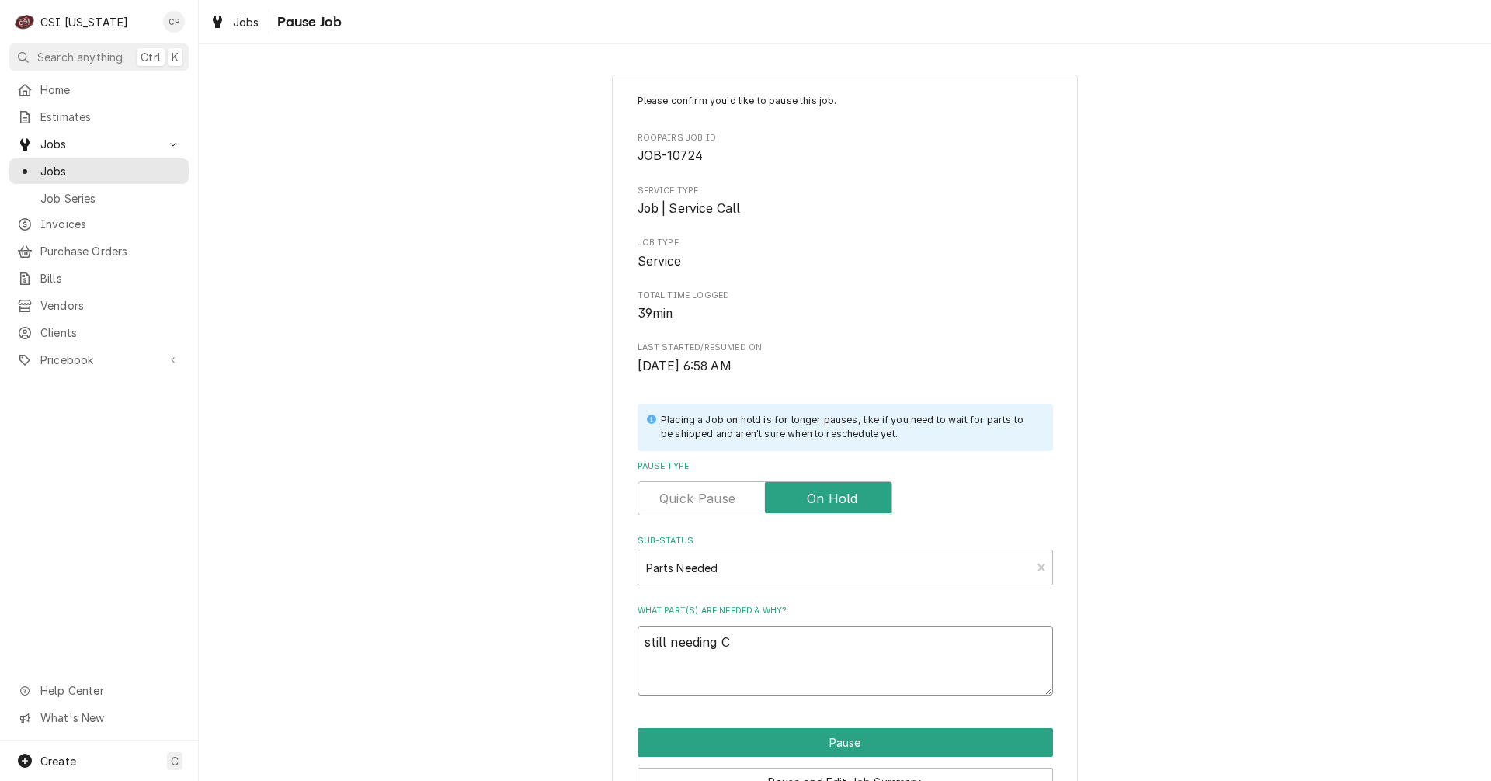
type textarea "x"
type textarea "still needing Co"
type textarea "x"
type textarea "still needing Cor"
type textarea "x"
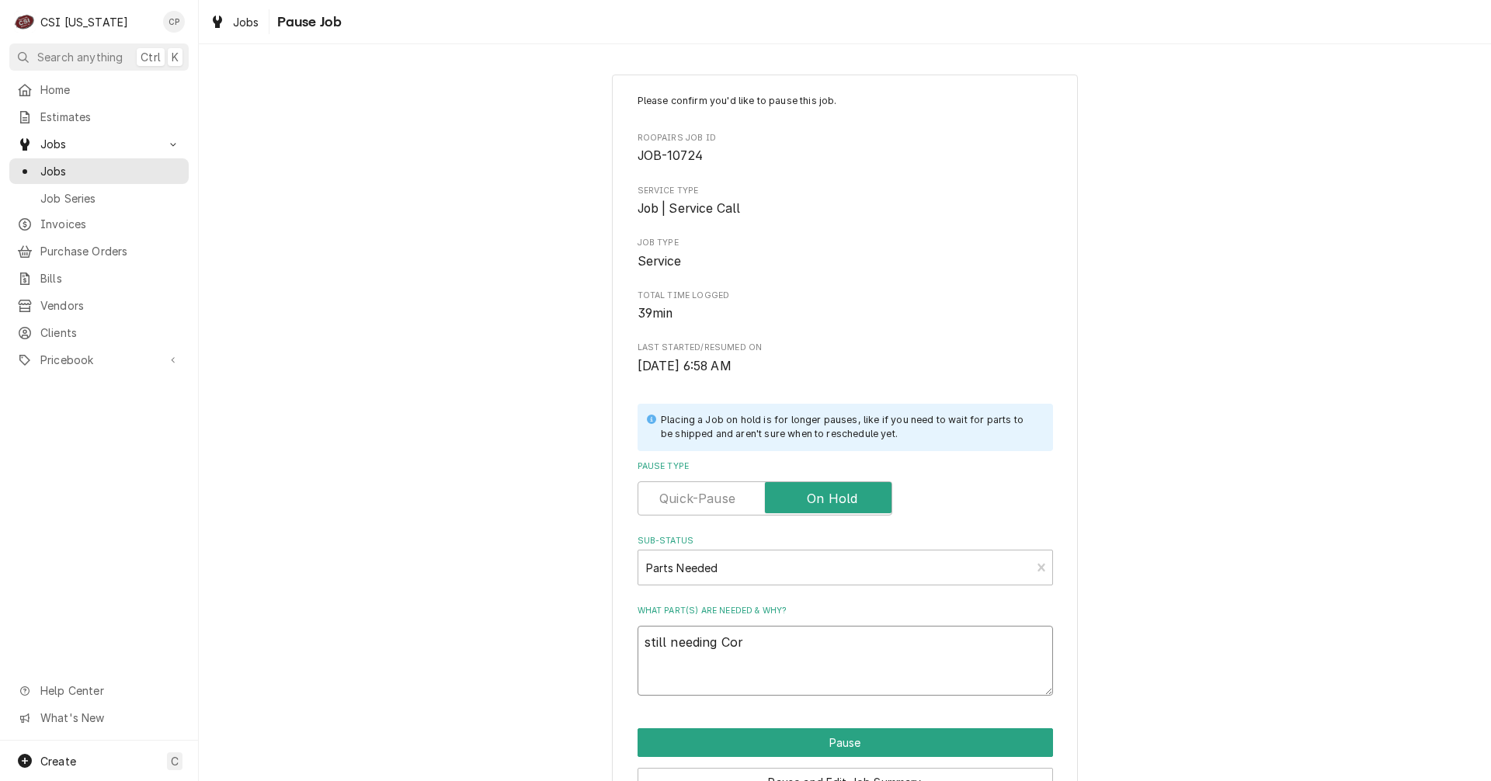
type textarea "still needing Core"
type textarea "x"
type textarea "still needing Core"
type textarea "x"
type textarea "still needing Core T"
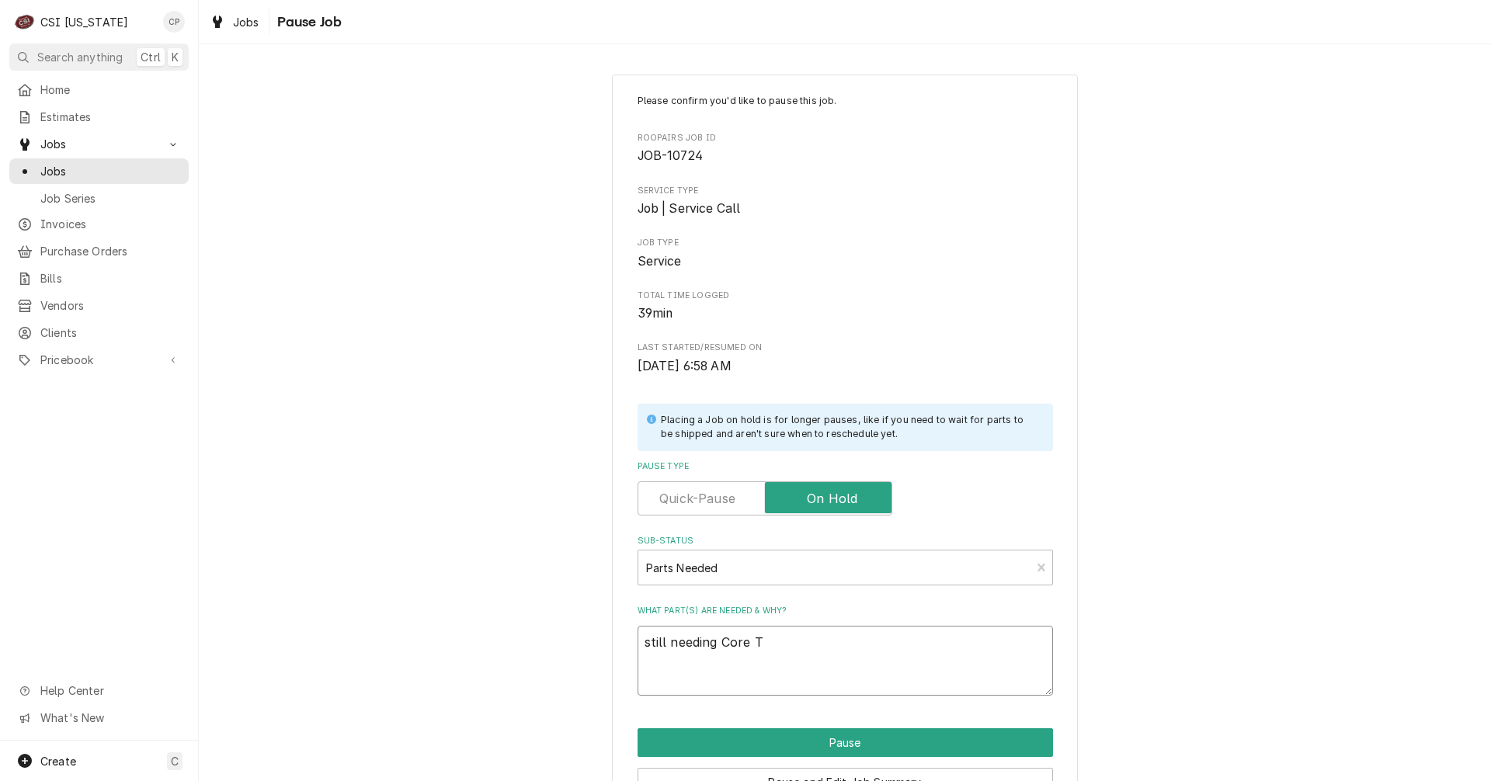
type textarea "x"
type textarea "still needing Core Te"
type textarea "x"
type textarea "still needing Core Tem"
type textarea "x"
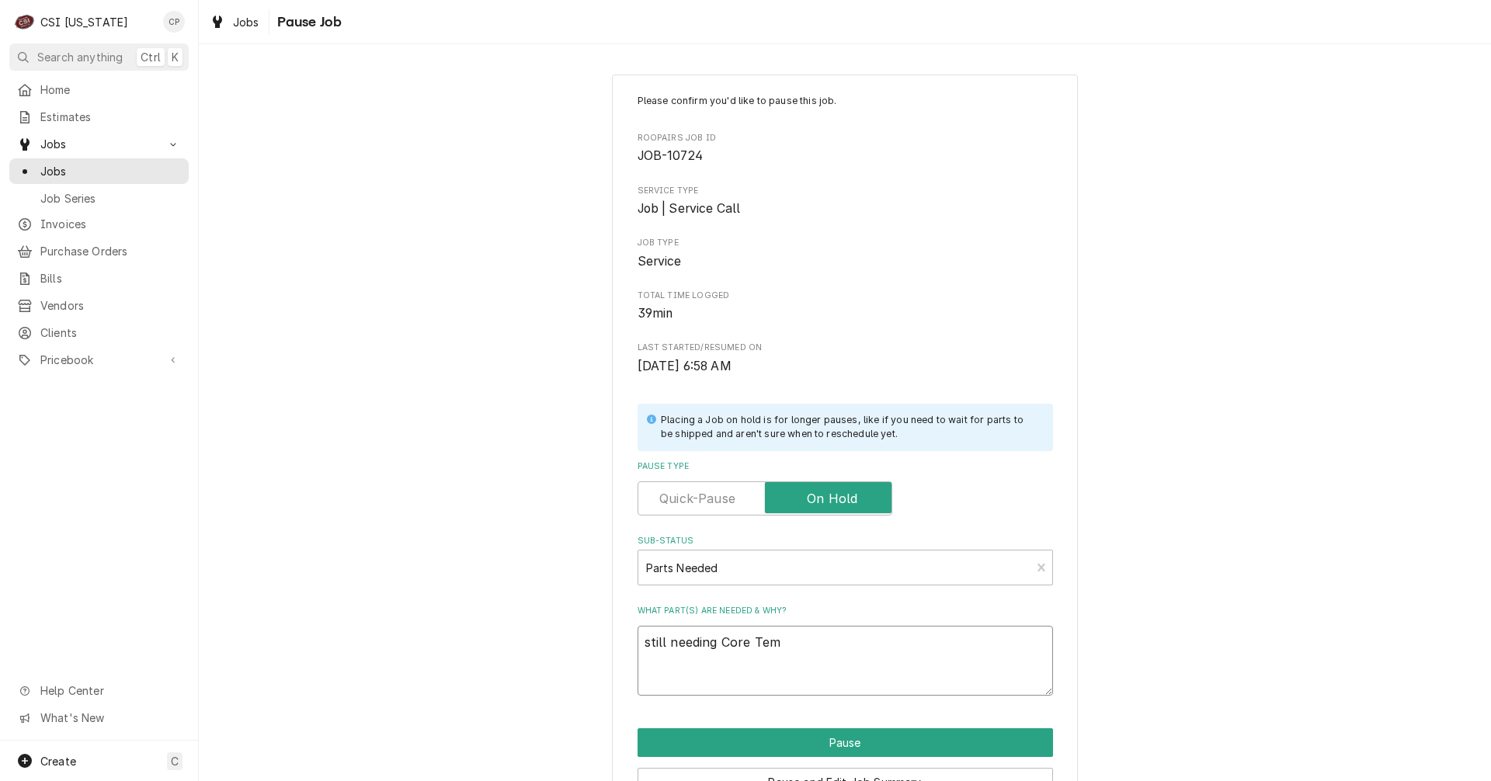
type textarea "still needing Core Tem"
type textarea "x"
type textarea "still needing Core Tem"
type textarea "x"
type textarea "still needing Core Temo"
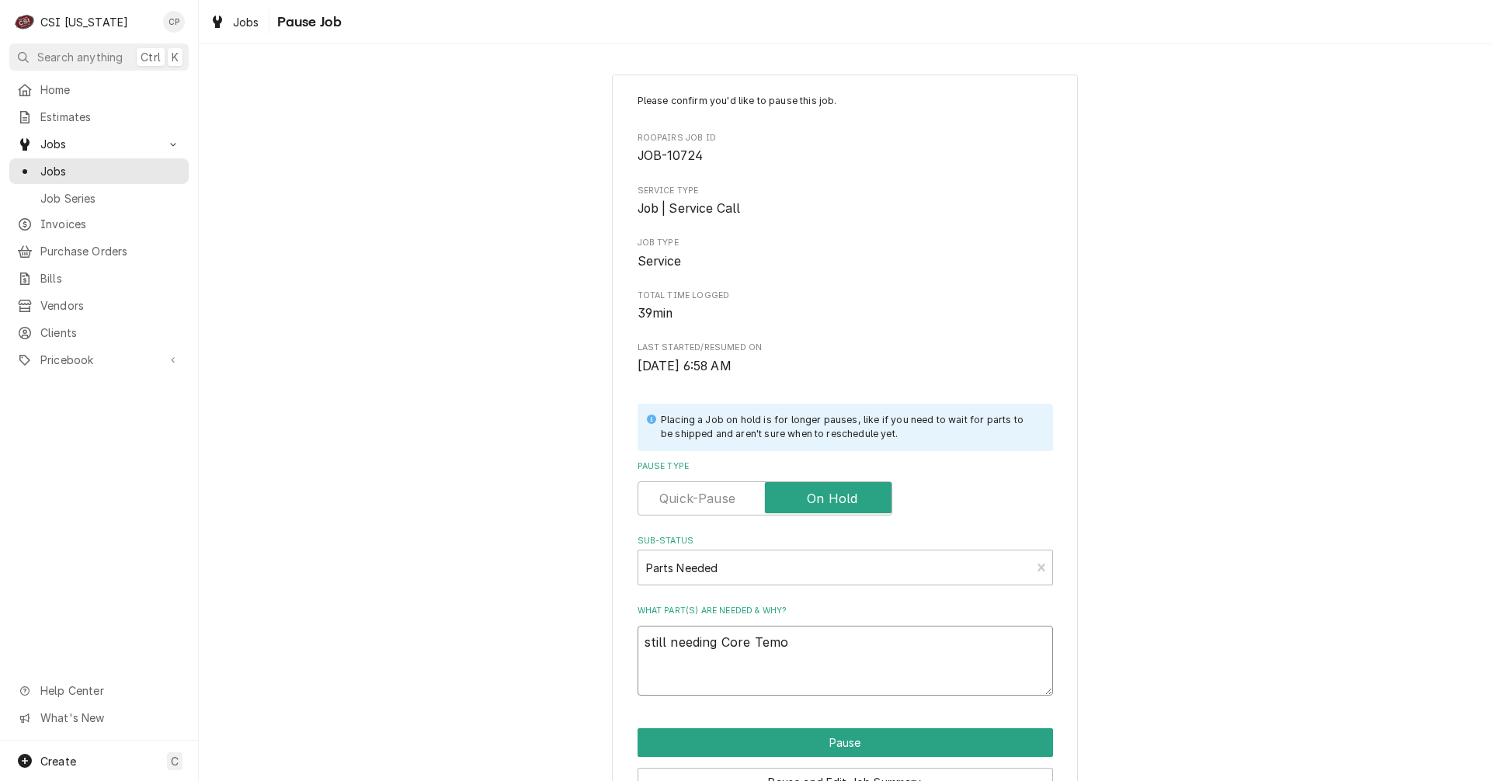
type textarea "x"
type textarea "still needing Core Tem"
type textarea "x"
type textarea "still needing Core Temp"
type textarea "x"
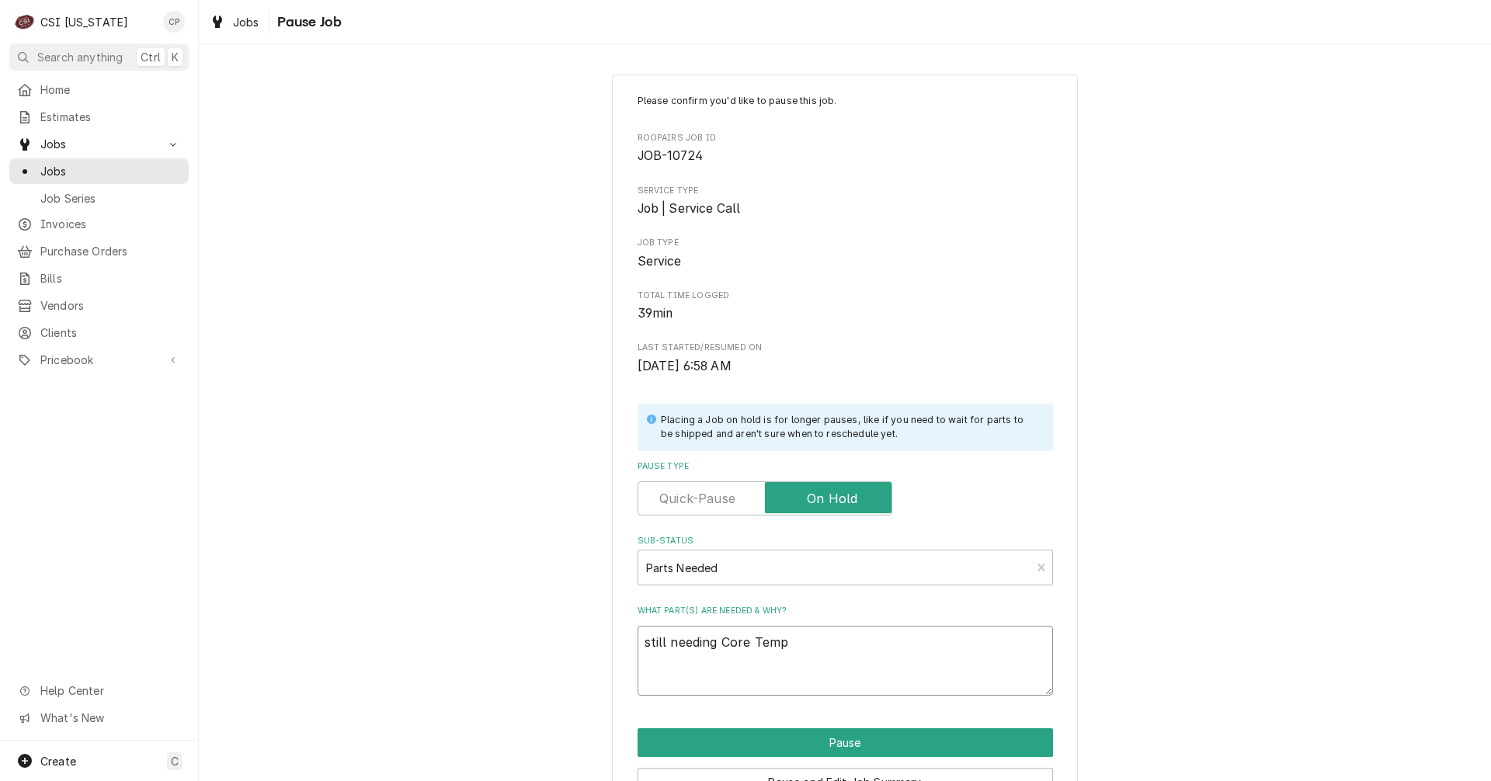
type textarea "still needing Core Temp"
type textarea "x"
type textarea "still needing Core Temp p"
type textarea "x"
type textarea "still needing Core Temp pr"
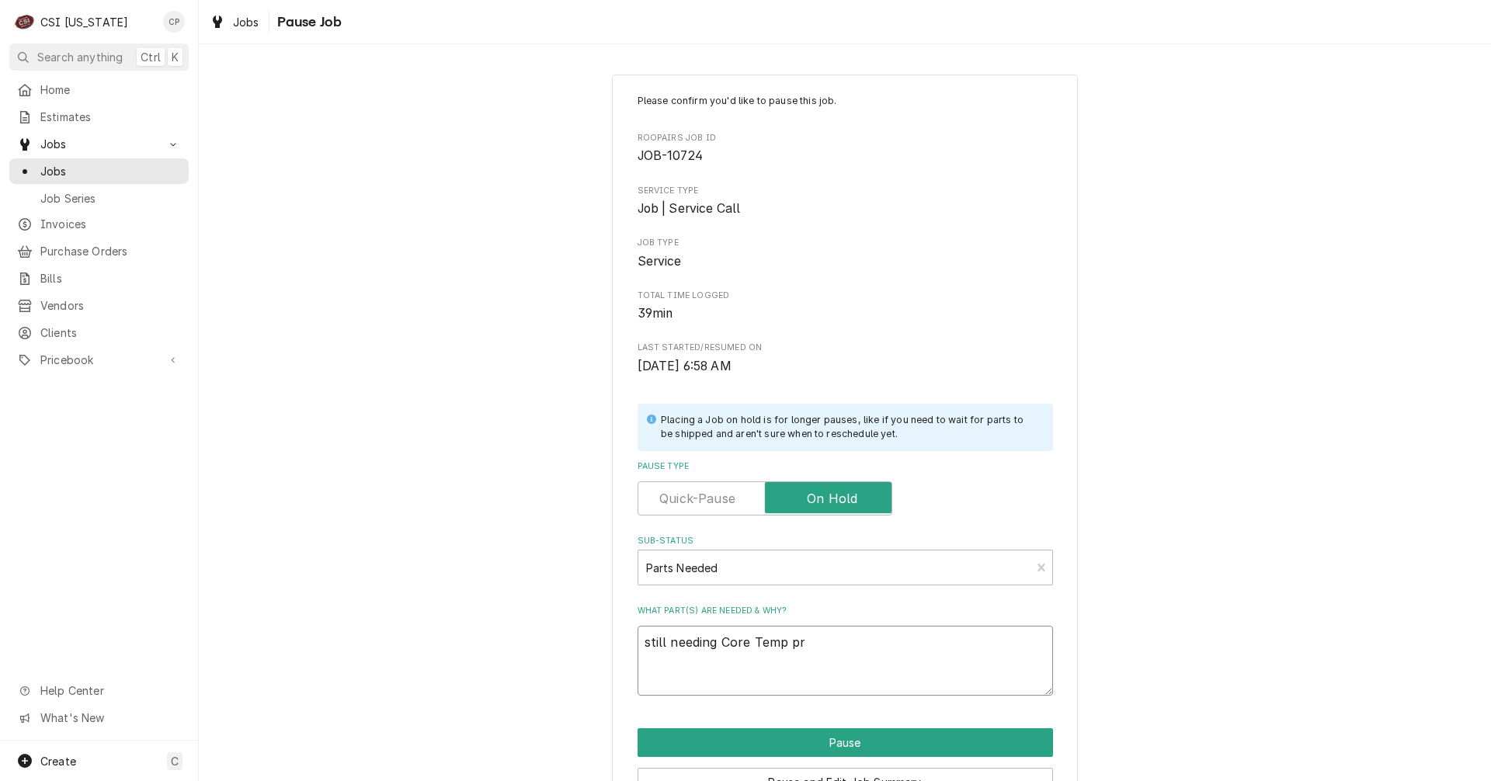
type textarea "x"
type textarea "still needing Core Temp pro"
type textarea "x"
type textarea "still needing Core Temp prob"
type textarea "x"
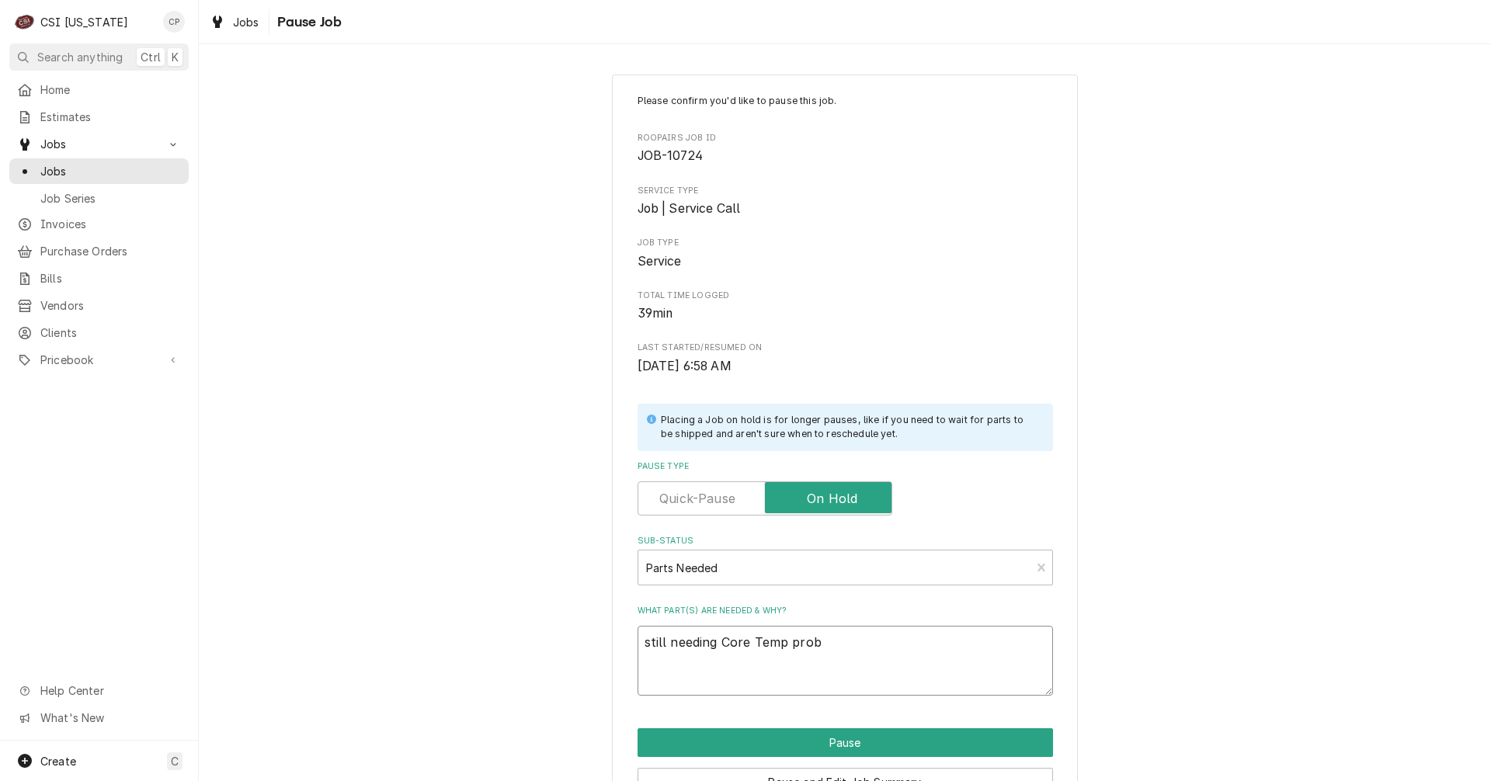
type textarea "still needing Core Temp probe"
type textarea "x"
type textarea "still needing Core Temp probe"
type textarea "x"
type textarea "still needing Core Temp probe a"
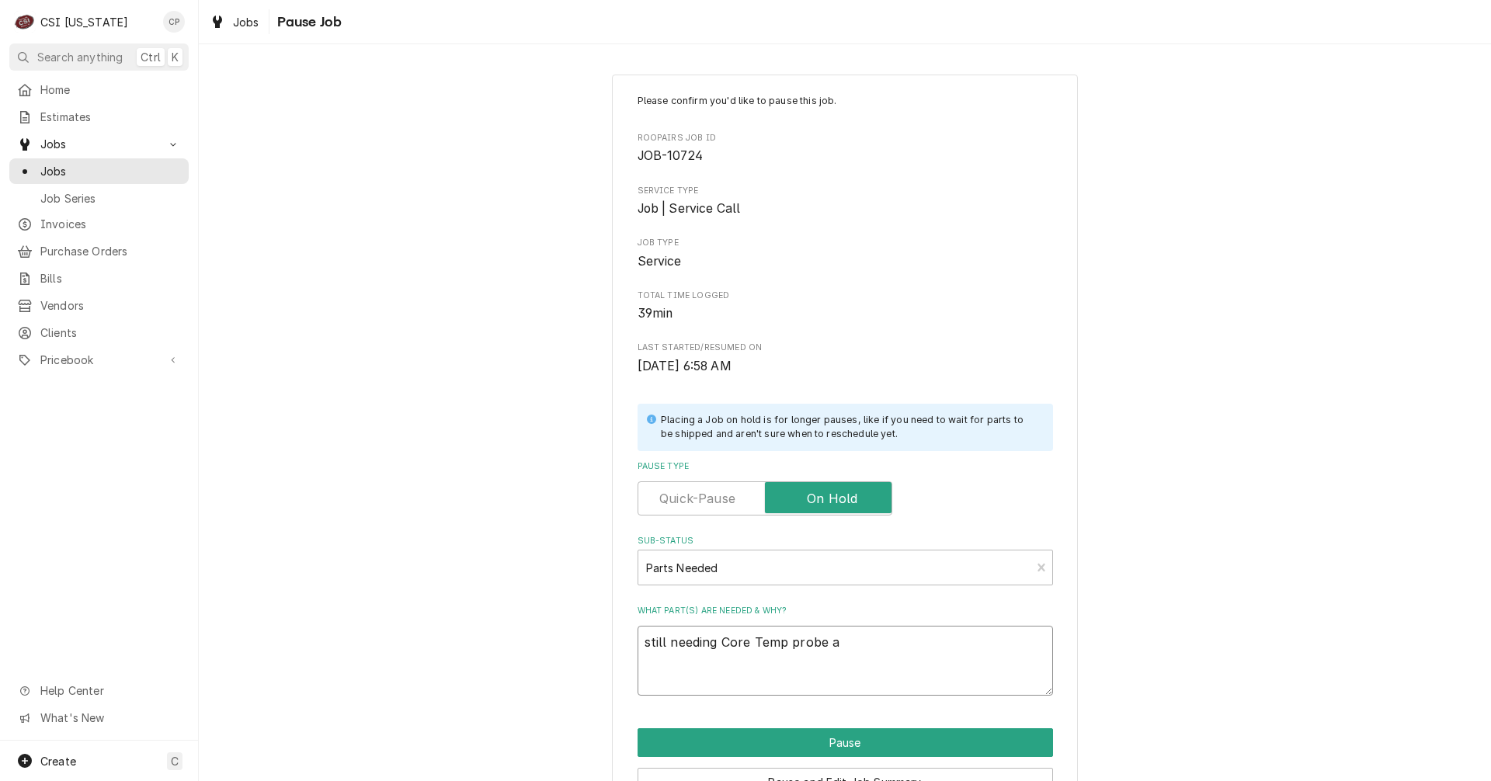
type textarea "x"
type textarea "still needing Core Temp probe an"
type textarea "x"
type textarea "still needing Core Temp probe and"
type textarea "x"
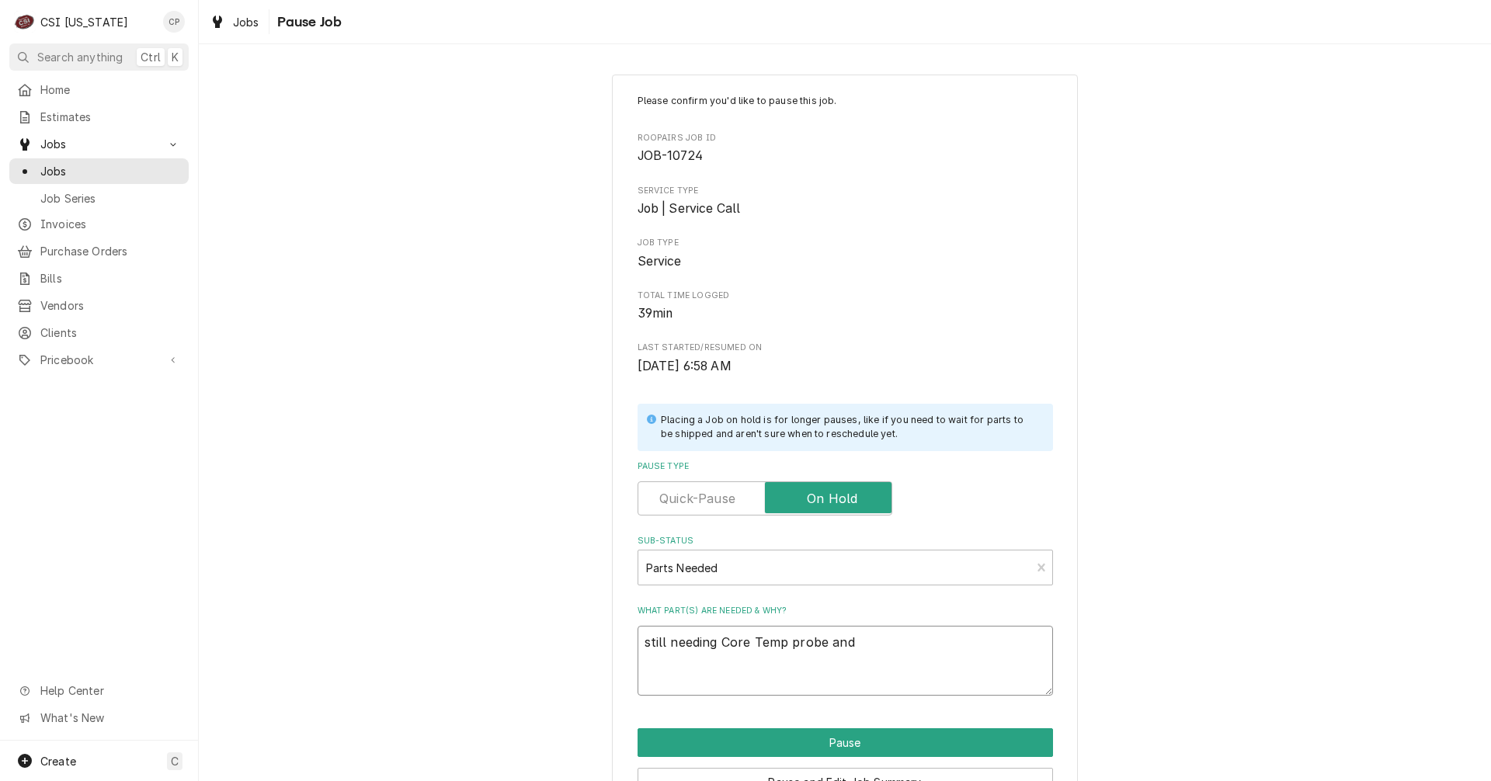
type textarea "still needing Core Temp probe and"
type textarea "x"
type textarea "still needing Core Temp probe and T"
type textarea "x"
type textarea "still needing Core Temp probe and Th"
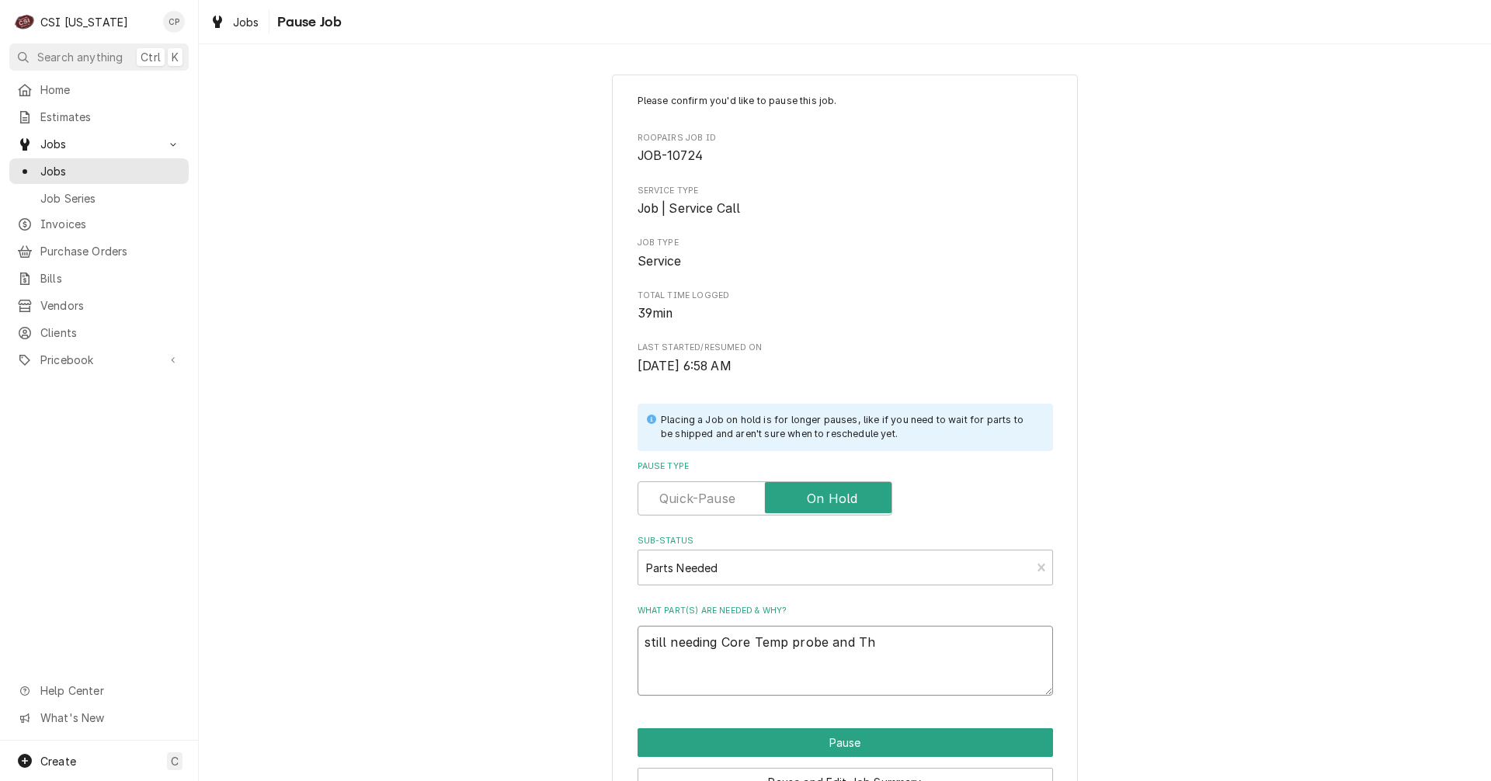
type textarea "x"
type textarea "still needing Core Temp probe and The"
type textarea "x"
type textarea "still needing Core Temp probe and Ther"
type textarea "x"
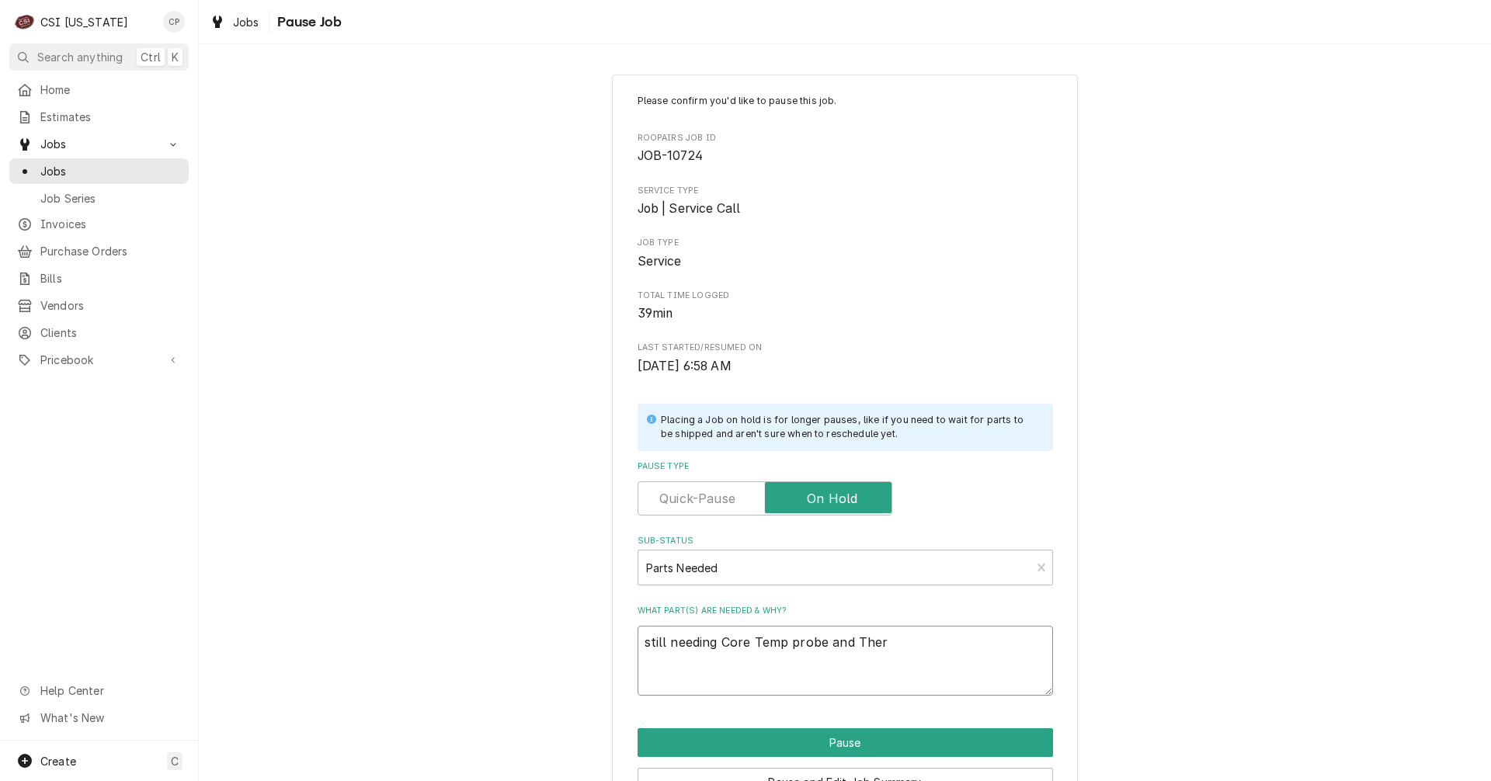
type textarea "still needing Core Temp probe and Therm"
type textarea "x"
type textarea "still needing Core Temp probe and Thermo"
type textarea "x"
type textarea "still needing Core Temp probe and Thermoc"
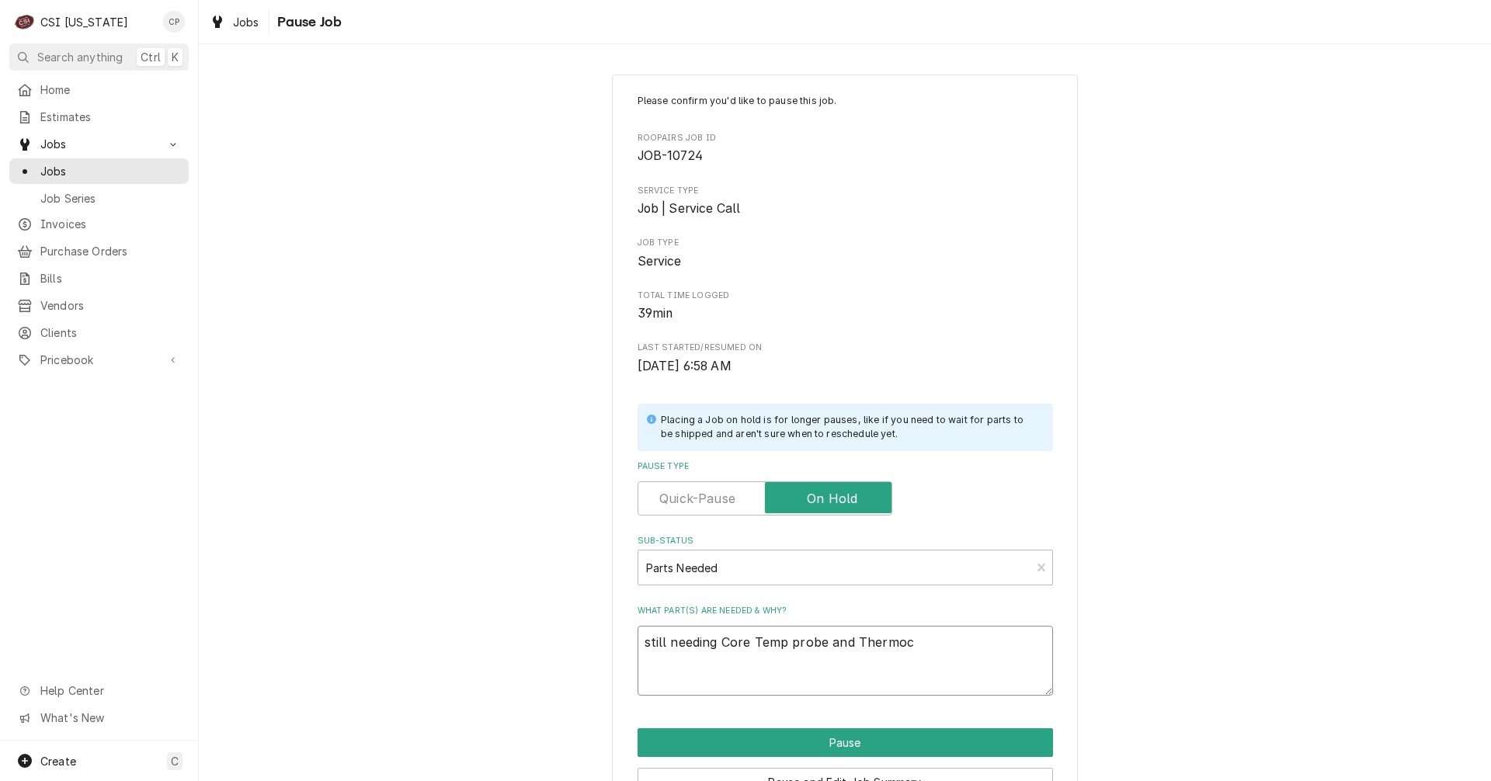
type textarea "x"
type textarea "still needing Core Temp probe and Thermoco"
type textarea "x"
type textarea "still needing Core Temp probe and Thermocol"
type textarea "x"
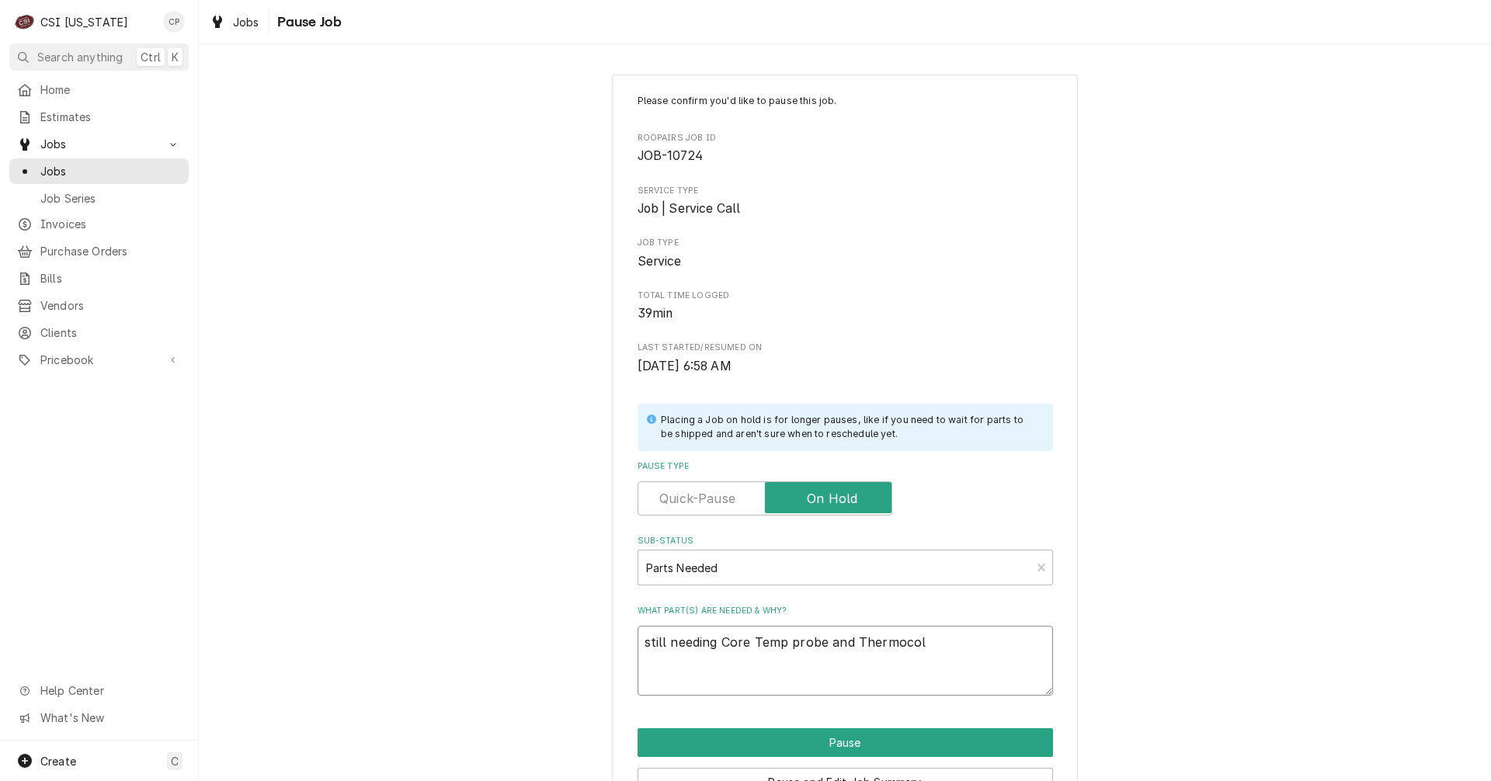
type textarea "still needing Core Temp probe and Thermocolu"
type textarea "x"
type textarea "still needing Core Temp probe and Thermocolup"
type textarea "x"
type textarea "still needing Core Temp probe and Thermocolupl"
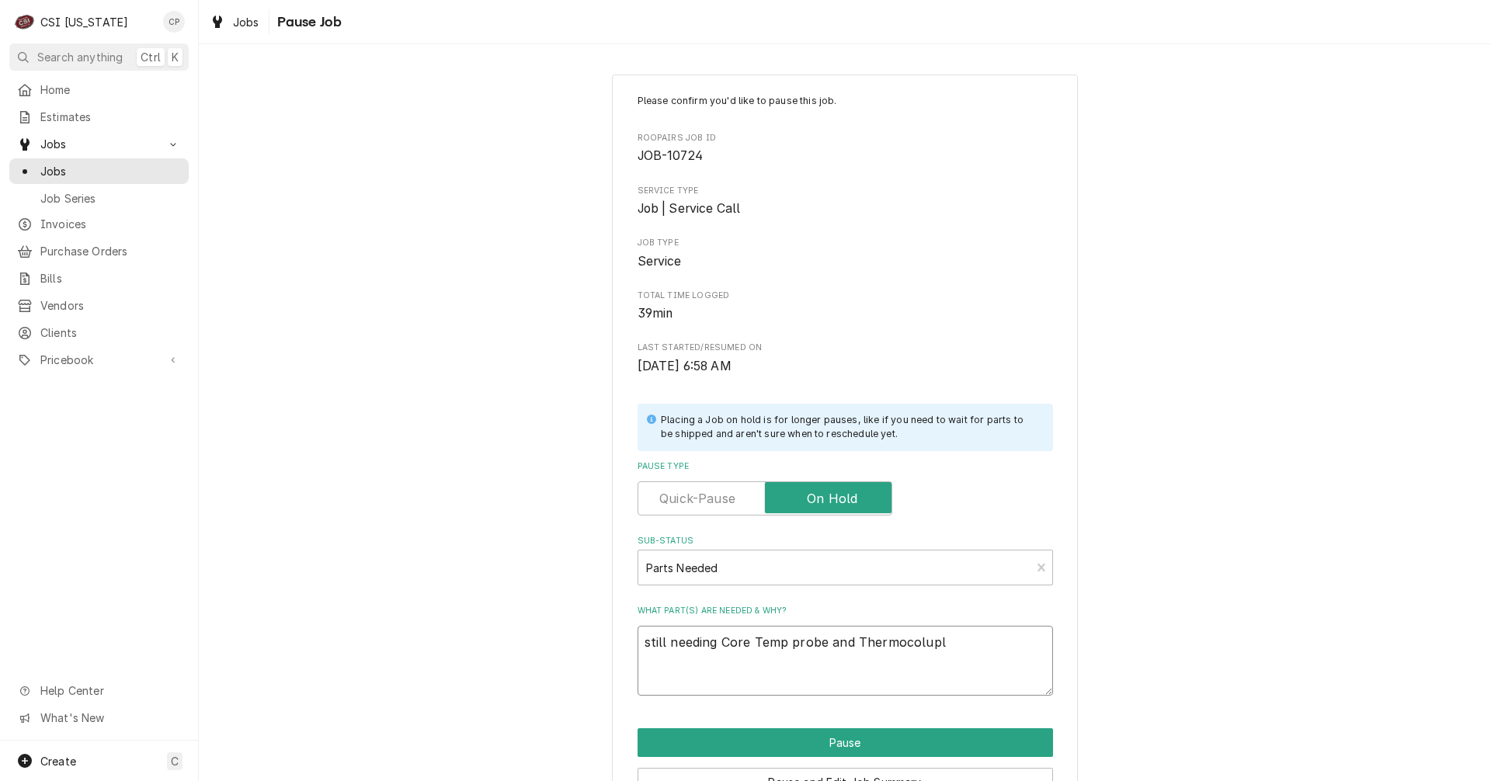
type textarea "x"
type textarea "still needing Core Temp probe and Thermocoluplt"
type textarea "x"
type textarea "still needing Core Temp probe and Thermocolupl"
type textarea "x"
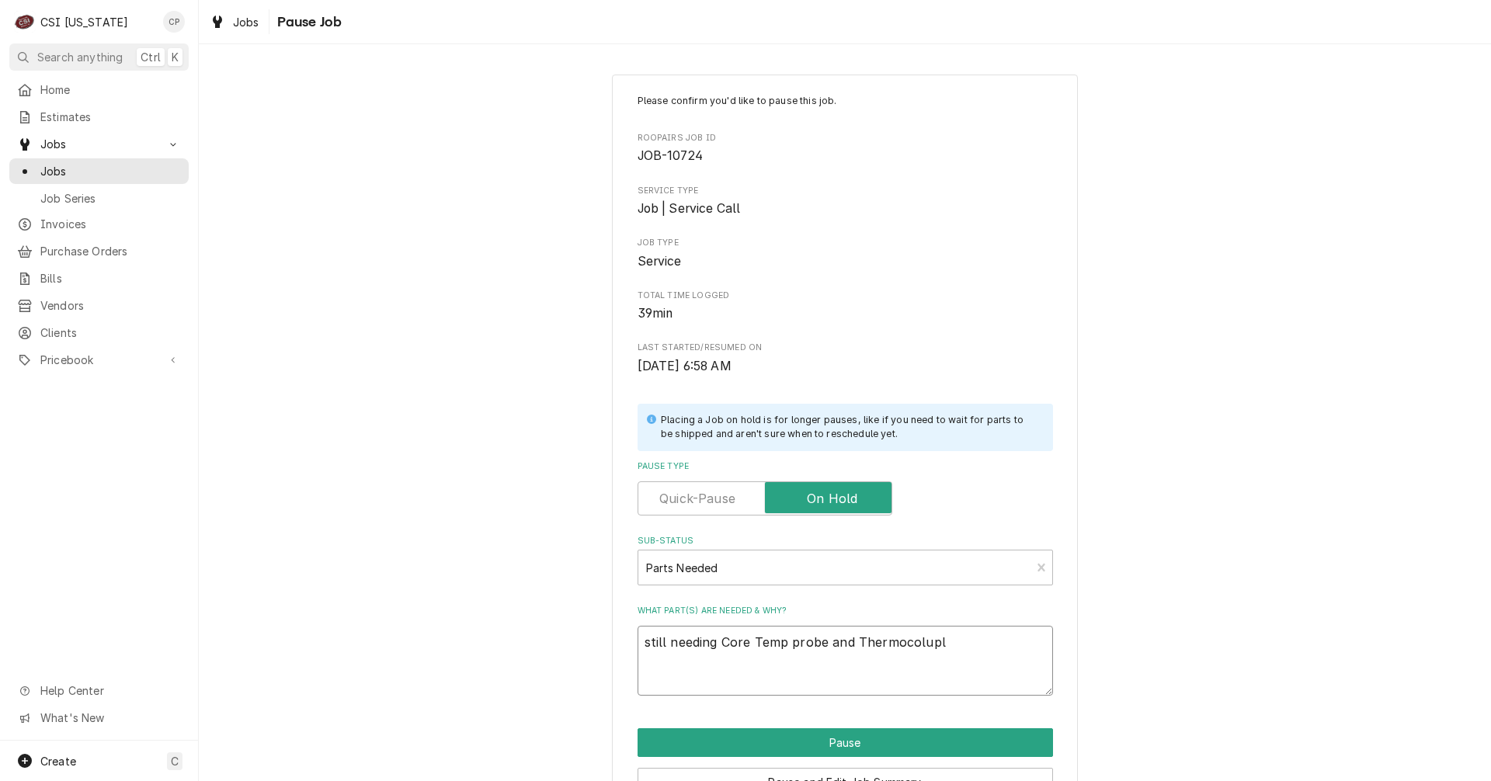
type textarea "still needing Core Temp probe and Thermocolup"
type textarea "x"
type textarea "still needing Core Temp probe and Thermocolu"
type textarea "x"
type textarea "still needing Core Temp probe and Thermocol"
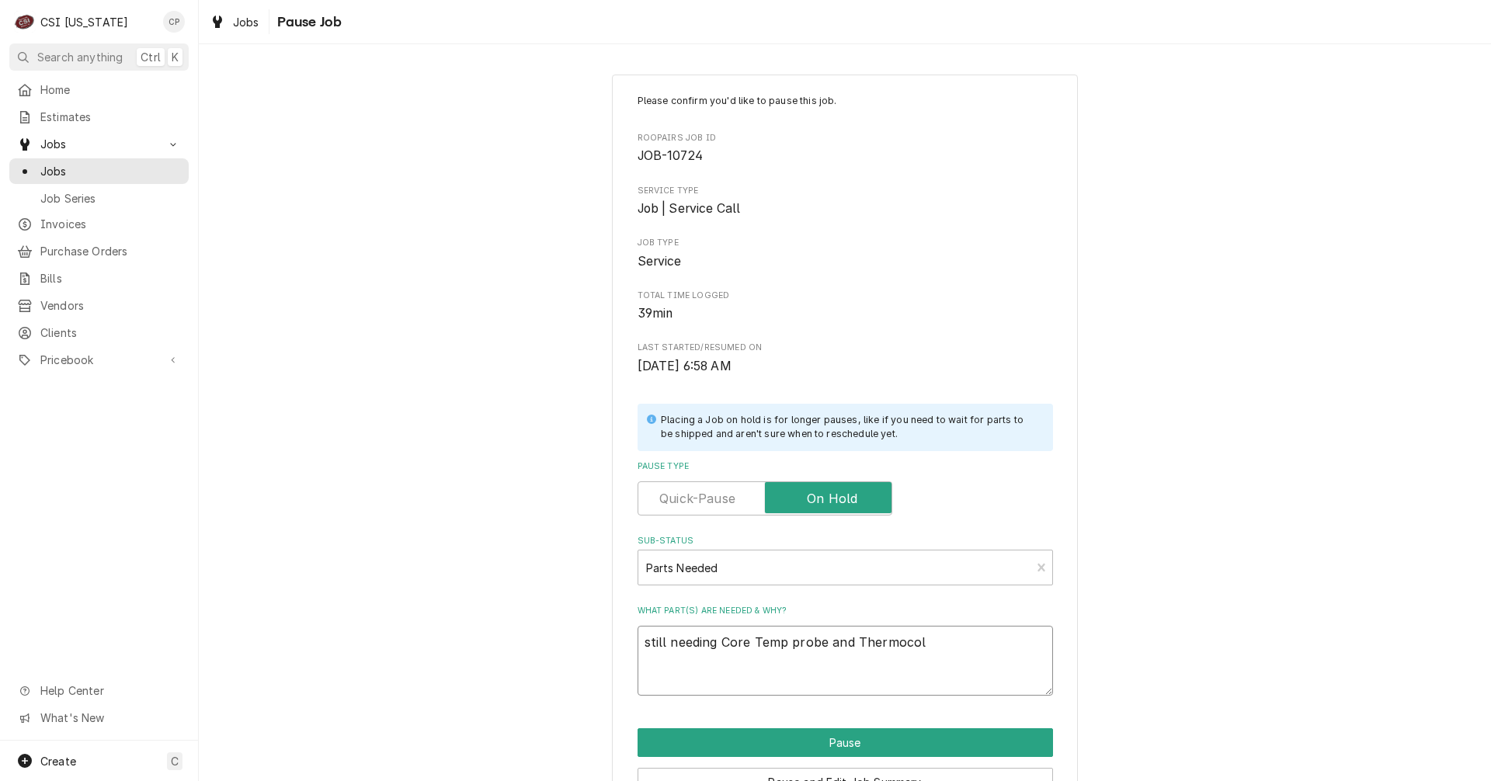
type textarea "x"
type textarea "still needing Core Temp probe and Thermoco"
type textarea "x"
type textarea "still needing Core Temp probe and Thermocou"
type textarea "x"
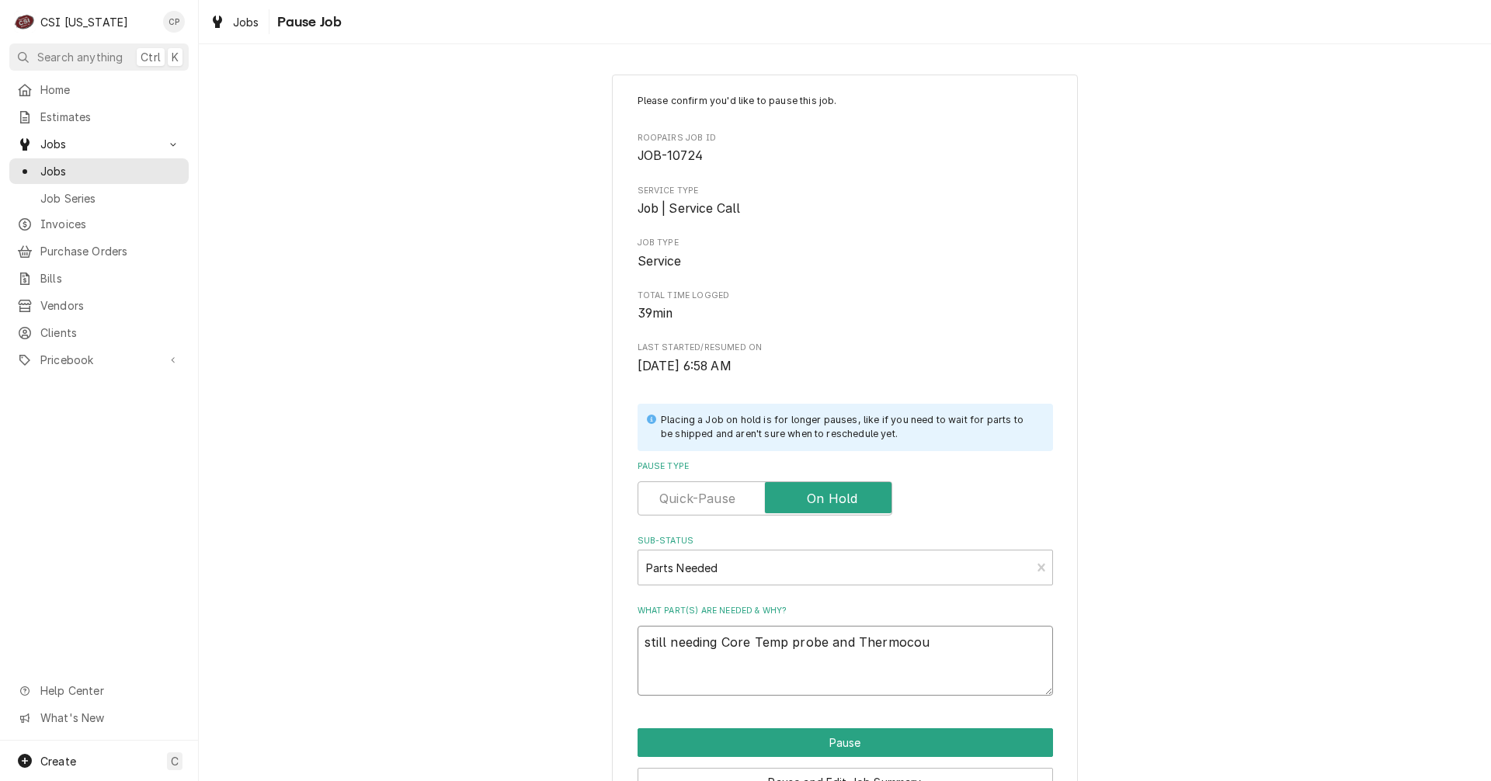
type textarea "still needing Core Temp probe and Thermocoul"
type textarea "x"
type textarea "still needing Core Temp probe and Thermocoult"
type textarea "x"
type textarea "still needing Core Temp probe and Thermocoul"
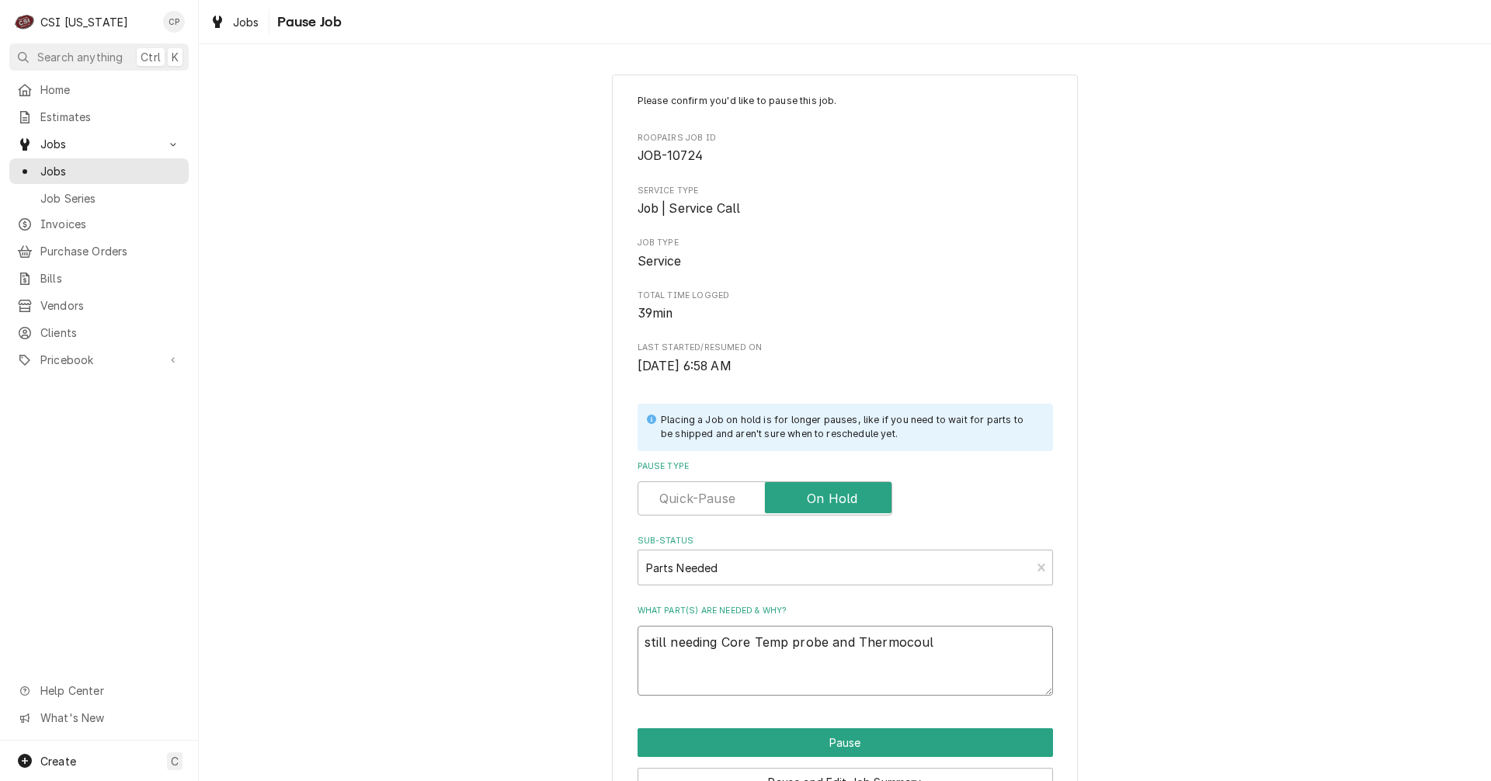
type textarea "x"
type textarea "still needing Core Temp probe and Thermocoulp"
type textarea "x"
type textarea "still needing Core Temp probe and Thermocoulpe"
type textarea "x"
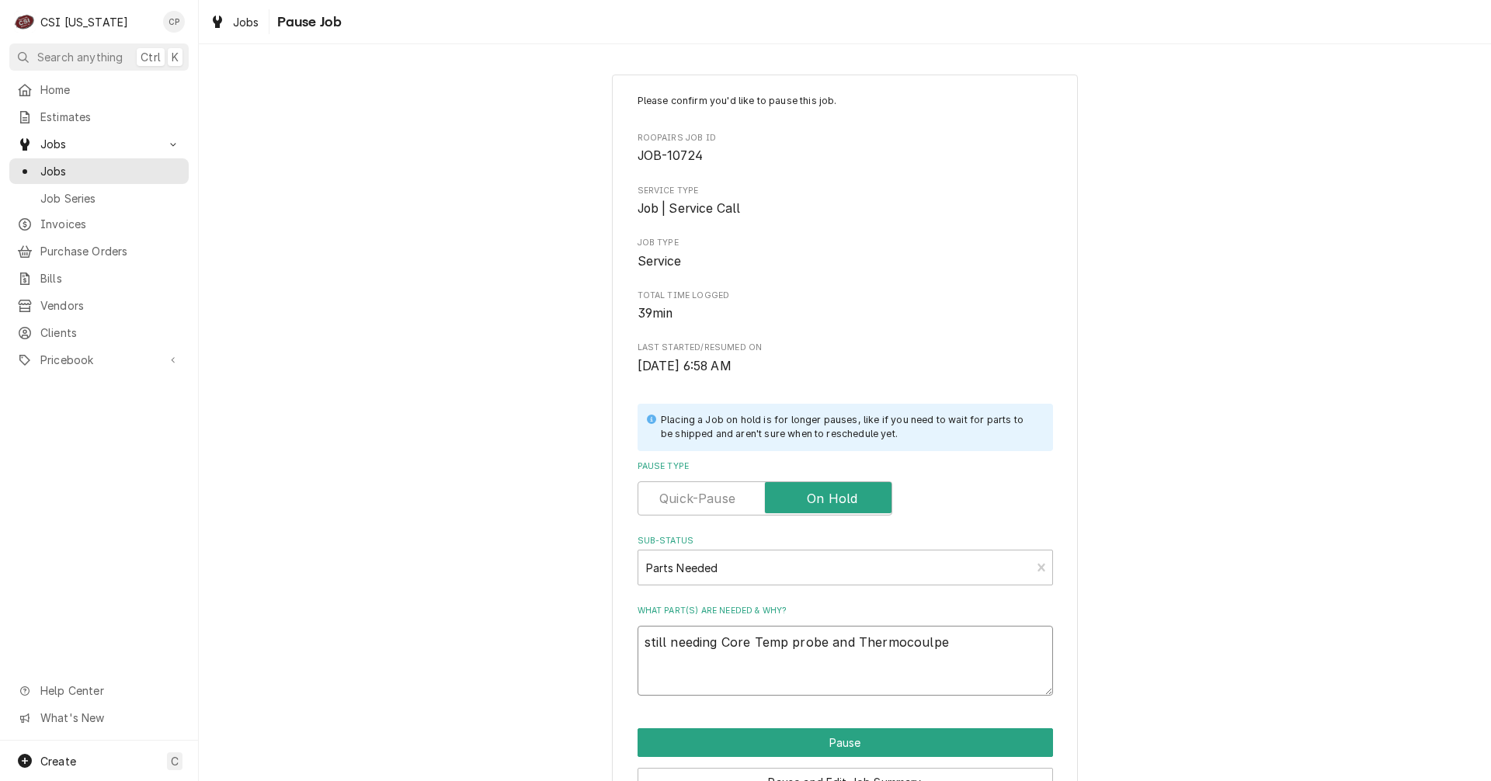
type textarea "still needing Core Temp probe and Thermocoulpe"
type textarea "x"
type textarea "still needing Core Temp probe and Thermocouple"
type textarea "x"
type textarea "still needing Core Temp probe and Thermocouple"
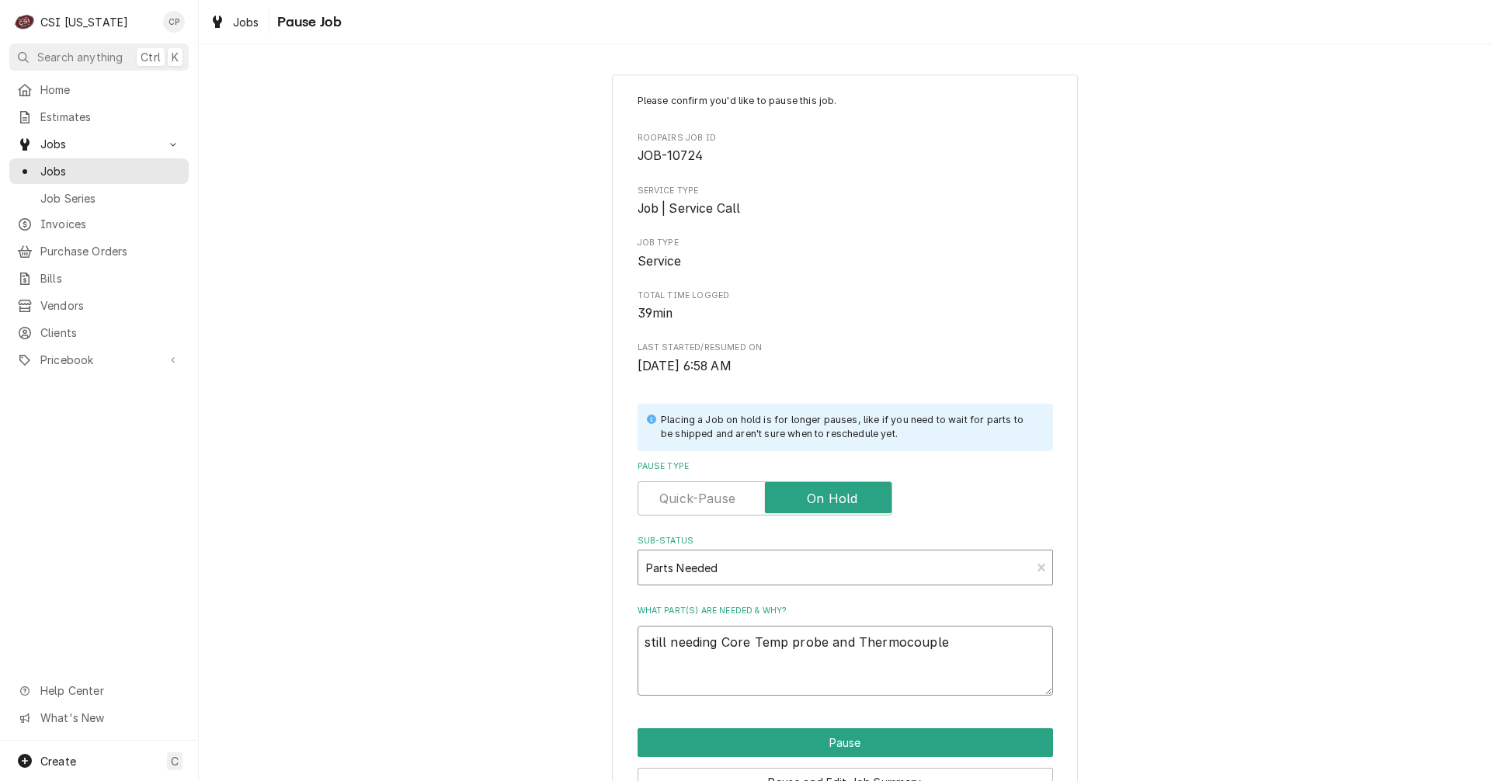
type textarea "x"
type textarea "still needing Core Temp probe and Thermocouple i"
type textarea "x"
type textarea "still needing Core Temp probe and Thermocouple in"
type textarea "x"
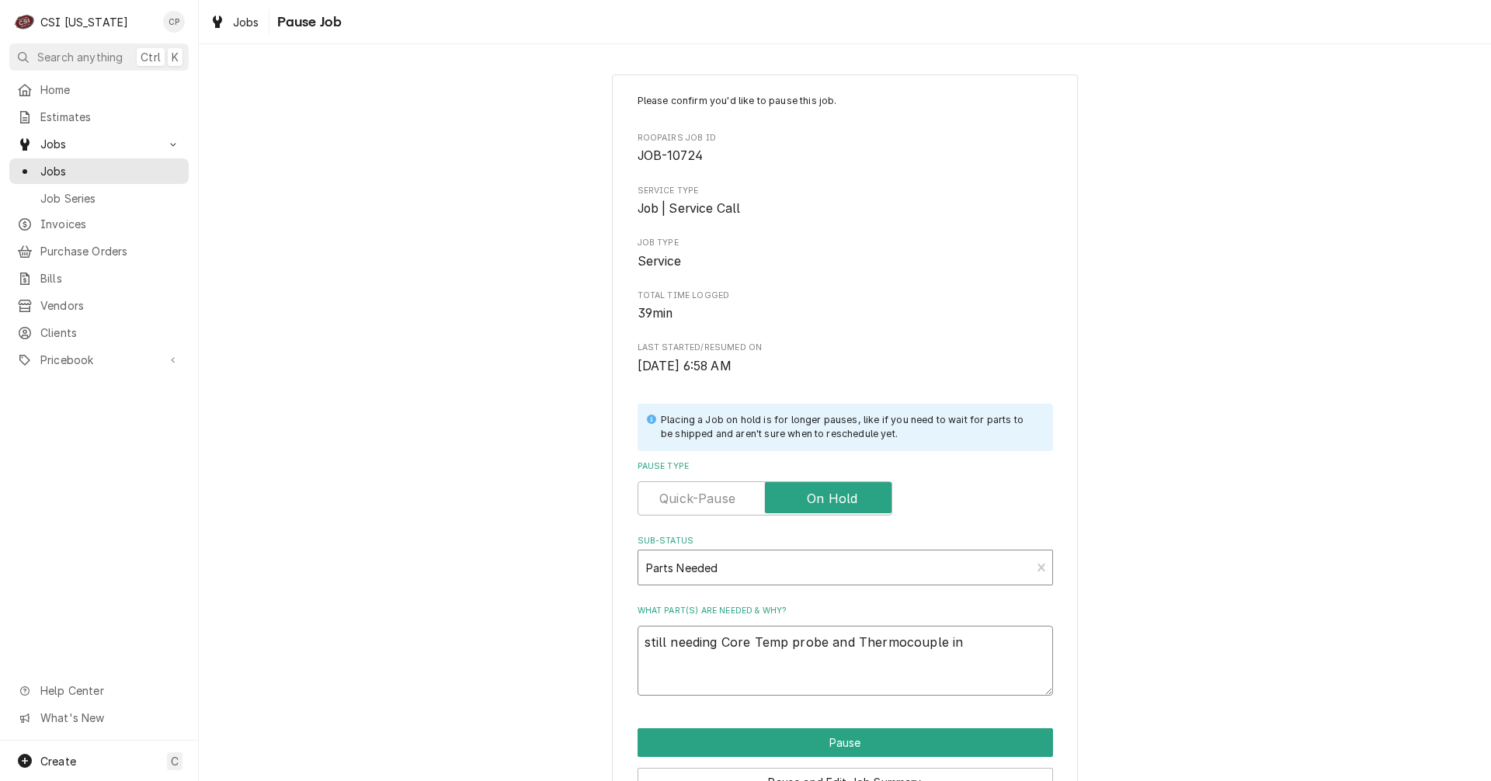
type textarea "still needing Core Temp probe and Thermocouple int"
type textarea "x"
type textarea "still needing Core Temp probe and Thermocouple inte"
type textarea "x"
type textarea "still needing Core Temp probe and Thermocouple inter"
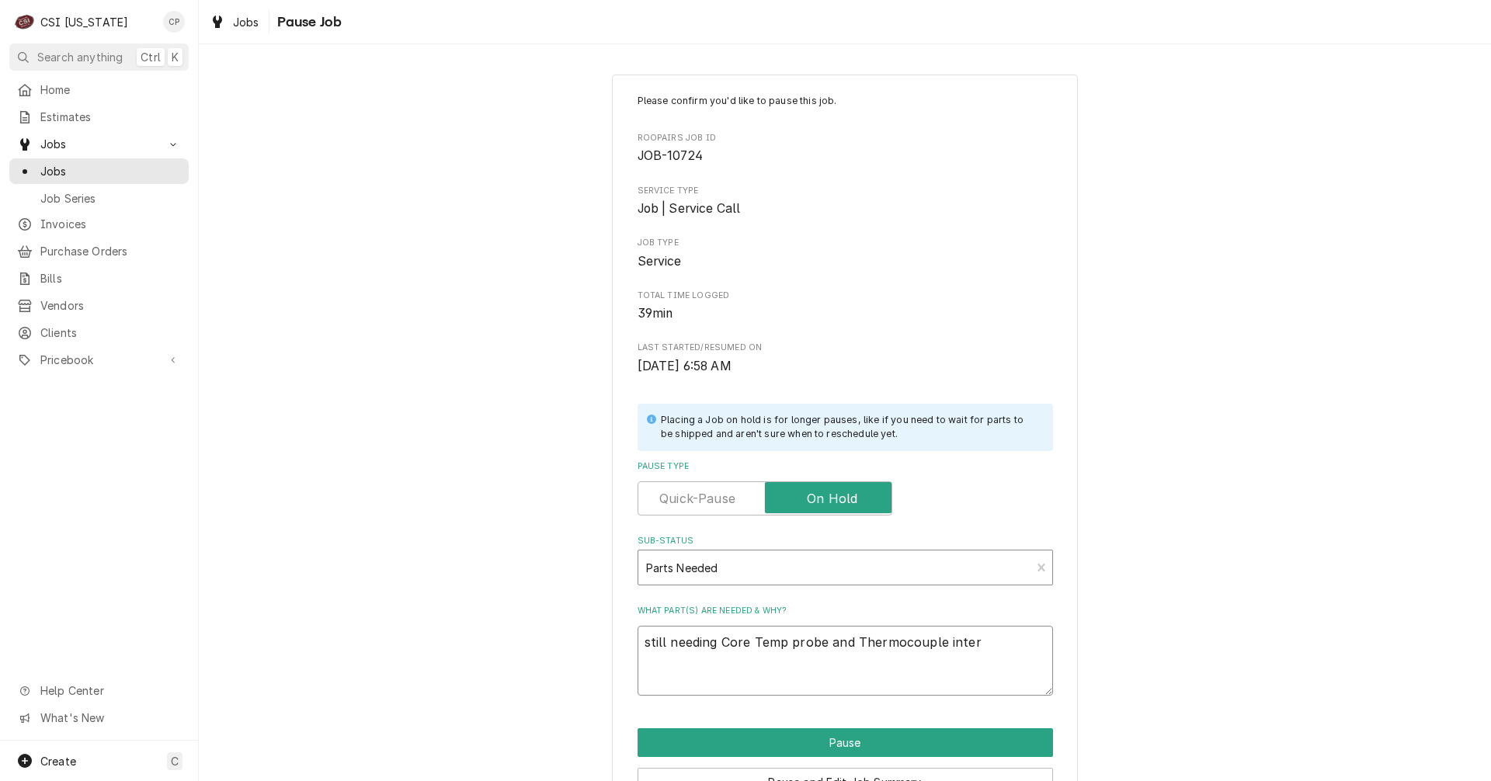
type textarea "x"
type textarea "still needing Core Temp probe and Thermocouple interi"
type textarea "x"
type textarea "still needing Core Temp probe and Thermocouple interio"
type textarea "x"
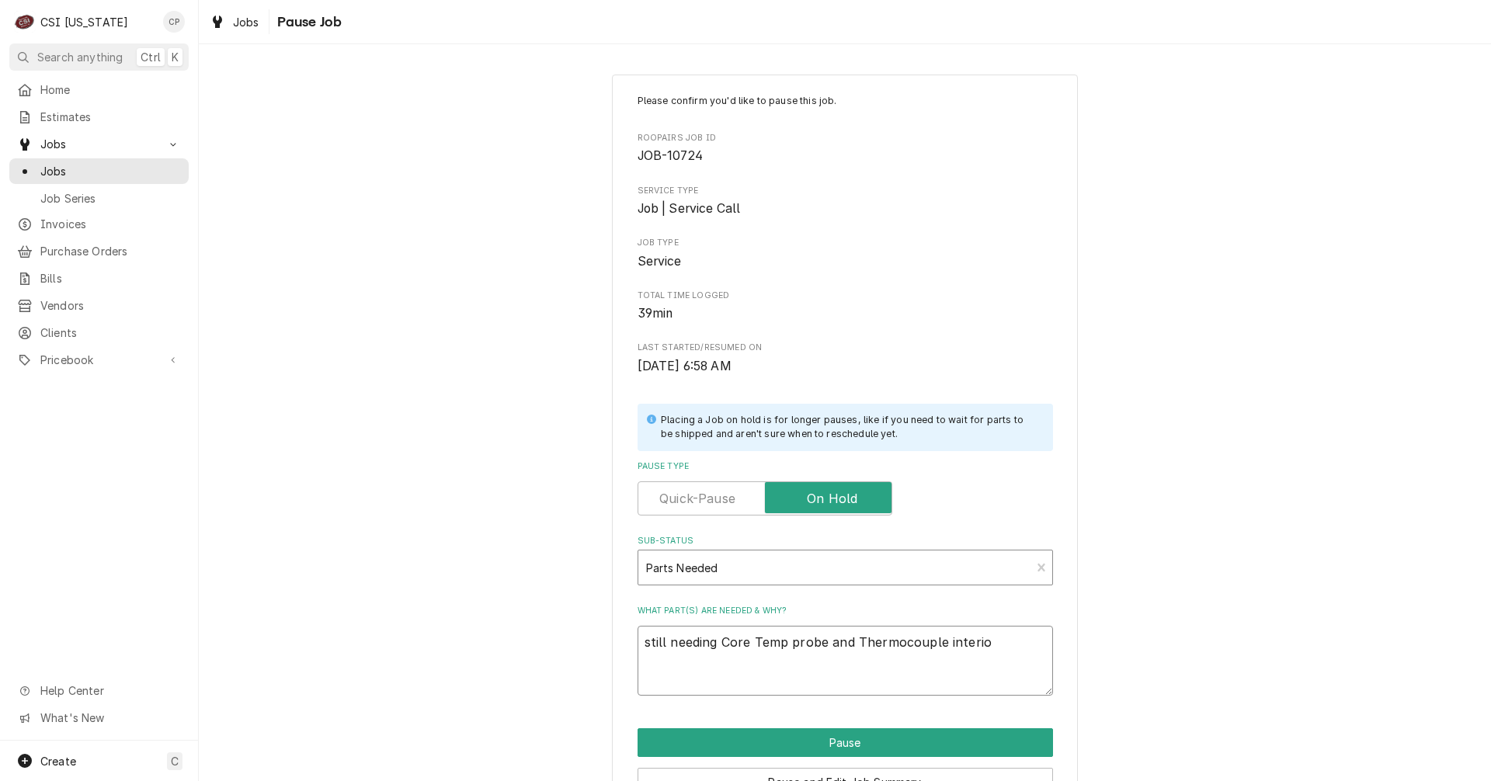
type textarea "still needing Core Temp probe and Thermocouple interior"
type textarea "x"
type textarea "still needing Core Temp probe and Thermocouple interior"
type textarea "x"
type textarea "still needing Core Temp probe and Thermocouple interior c"
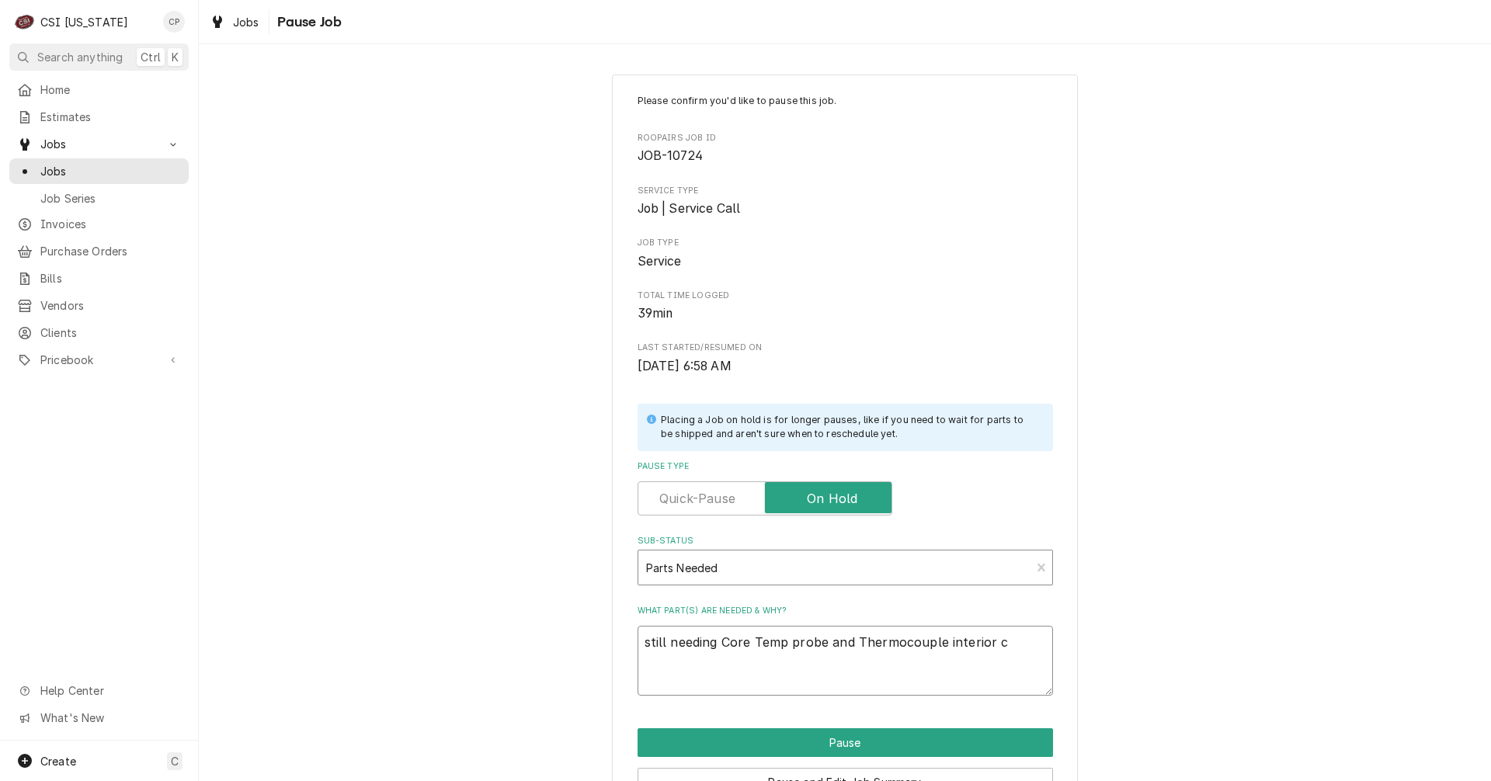
type textarea "x"
type textarea "still needing Core Temp probe and Thermocouple interior ca"
type textarea "x"
type textarea "still needing Core Temp probe and Thermocouple interior cab"
type textarea "x"
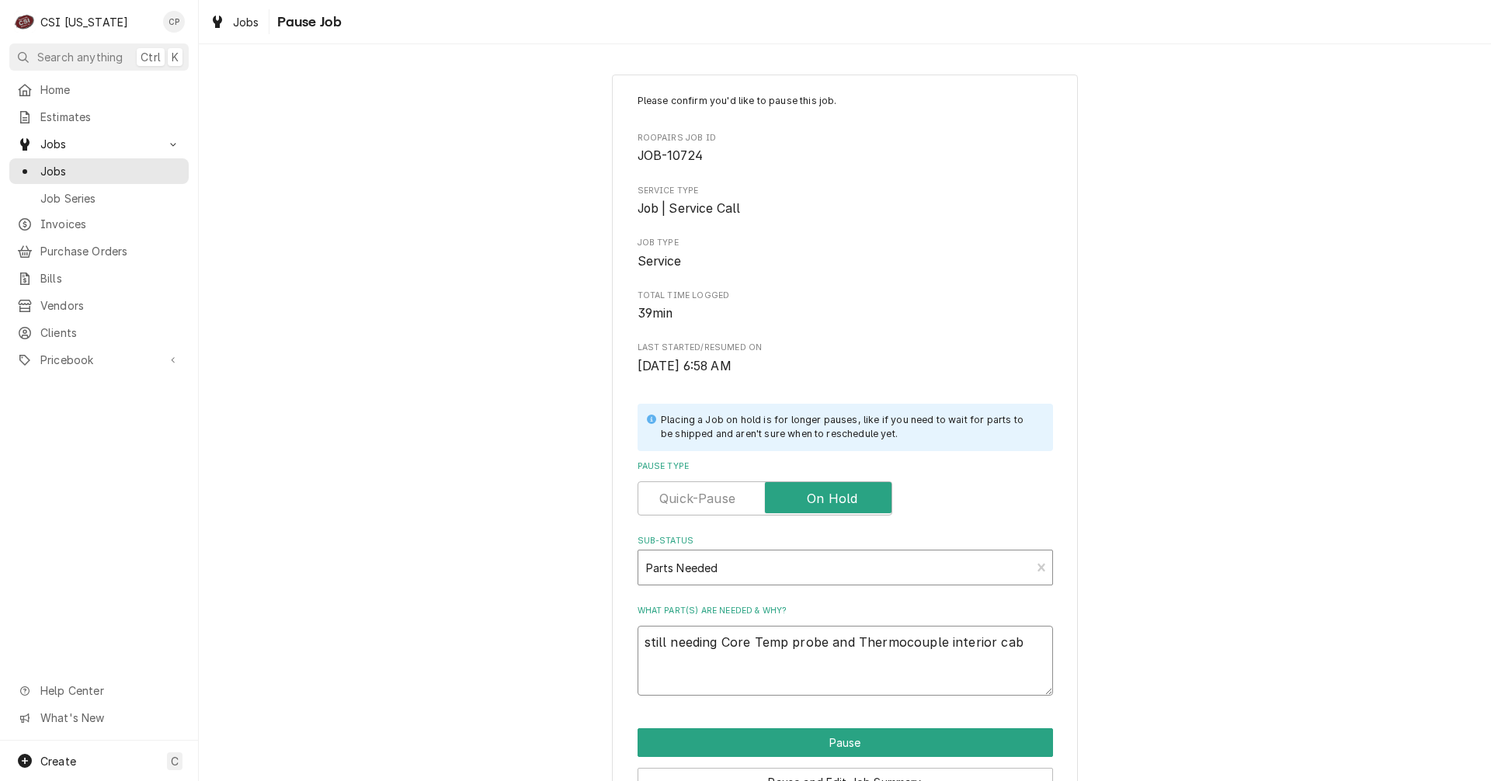
type textarea "still needing Core Temp probe and Thermocouple interior cabi"
type textarea "x"
type textarea "still needing Core Temp probe and Thermocouple interior cabin"
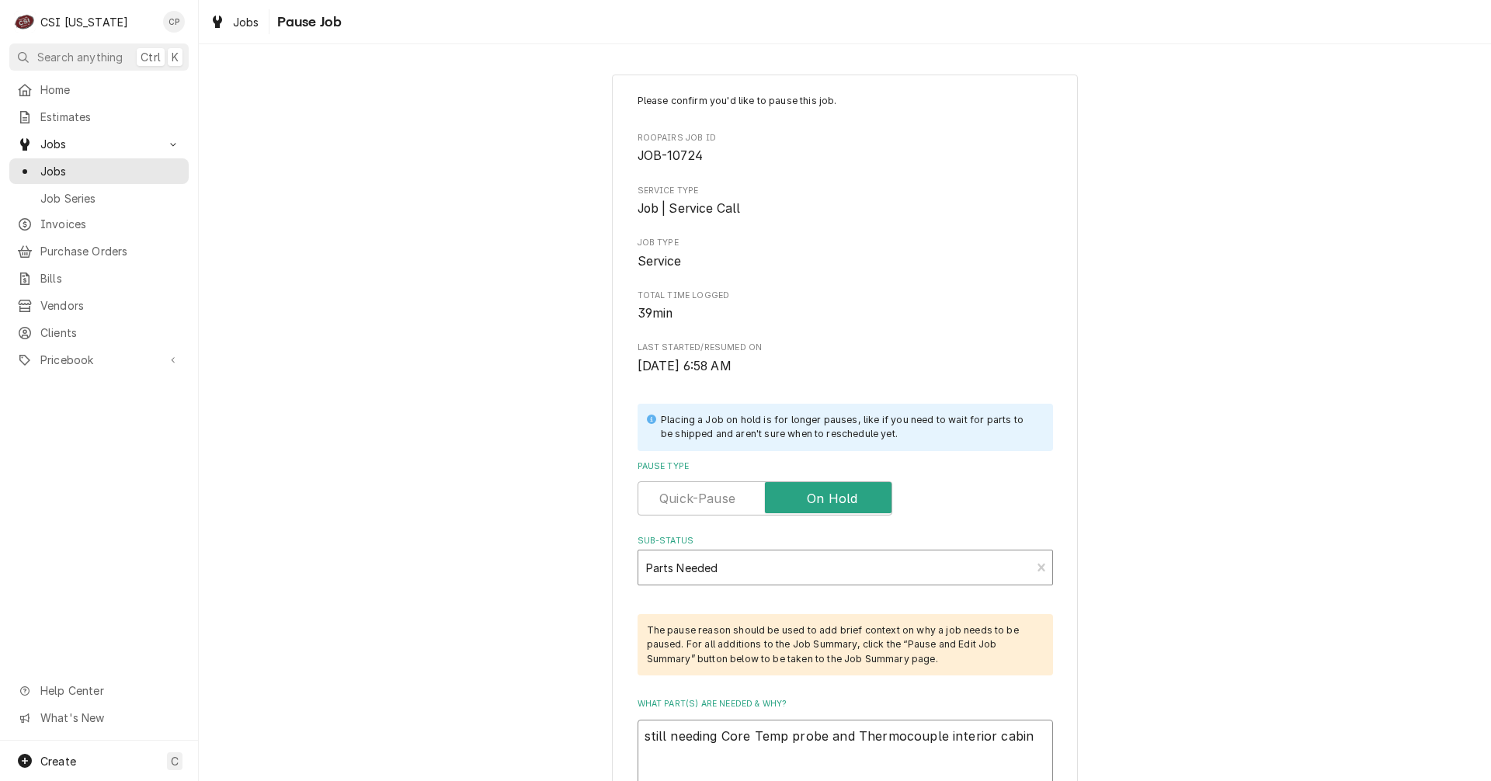
type textarea "x"
type textarea "still needing Core Temp probe and Thermocouple interior cabine"
type textarea "x"
type textarea "still needing Core Temp probe and Thermocouple interior cabinet"
type textarea "x"
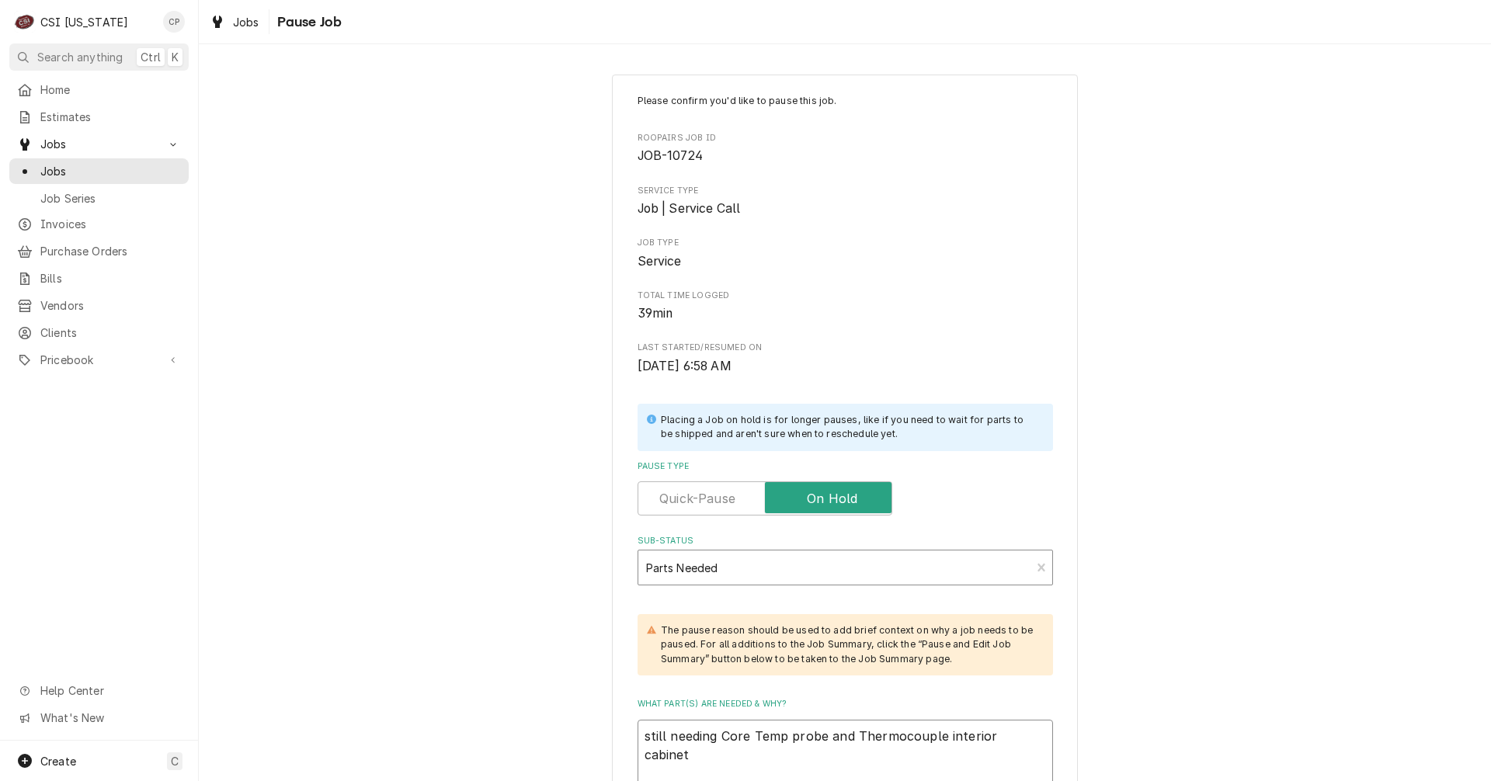
type textarea "still needing Core Temp probe and Thermocouple interior cabinet"
type textarea "x"
type textarea "still needing Core Temp probe and Thermocouple interior cabinet"
type textarea "x"
type textarea "still needing Core Temp probe and Thermocouple interior cabinet w"
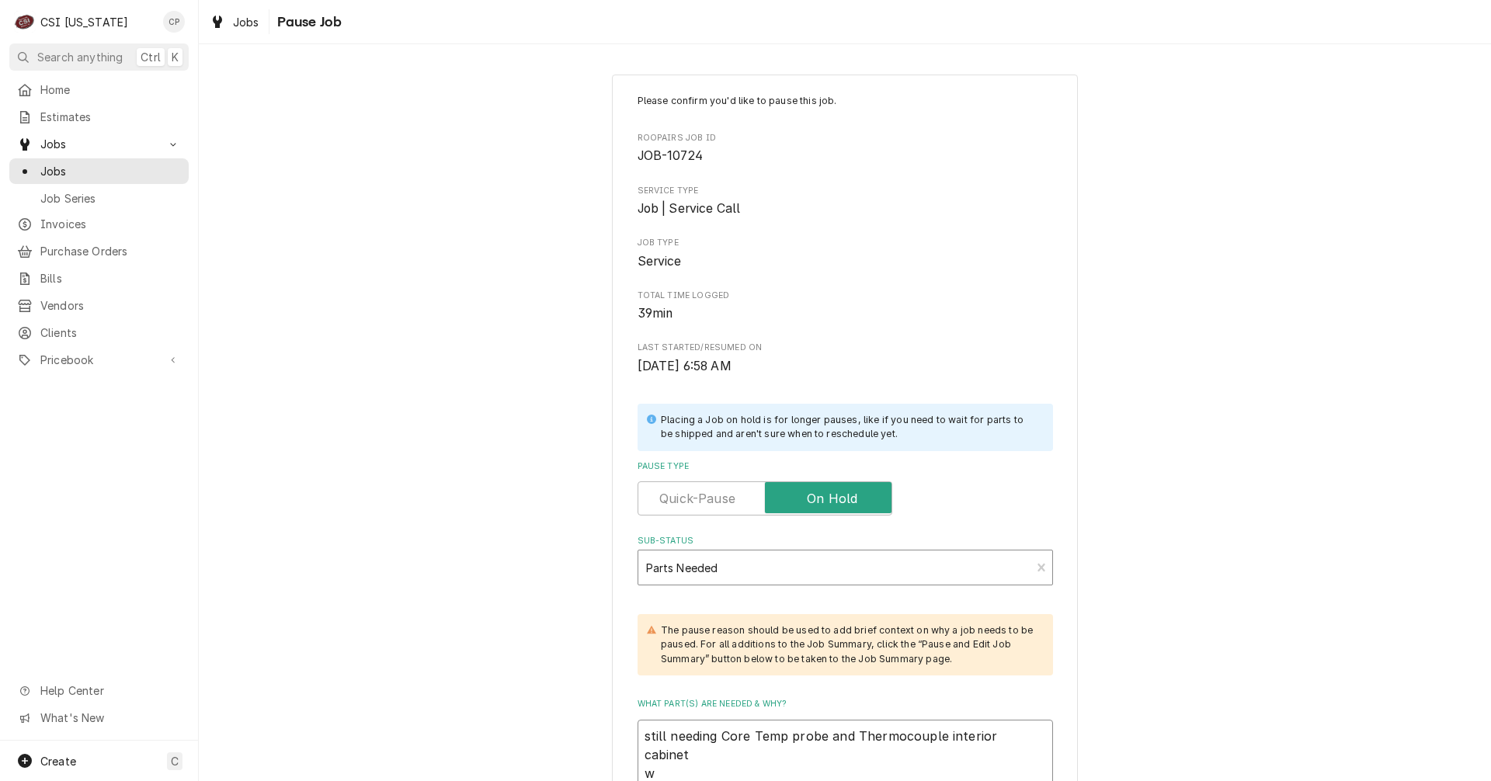
type textarea "x"
type textarea "still needing Core Temp probe and Thermocouple interior cabinet we"
type textarea "x"
type textarea "still needing Core Temp probe and Thermocouple interior cabinet we"
type textarea "x"
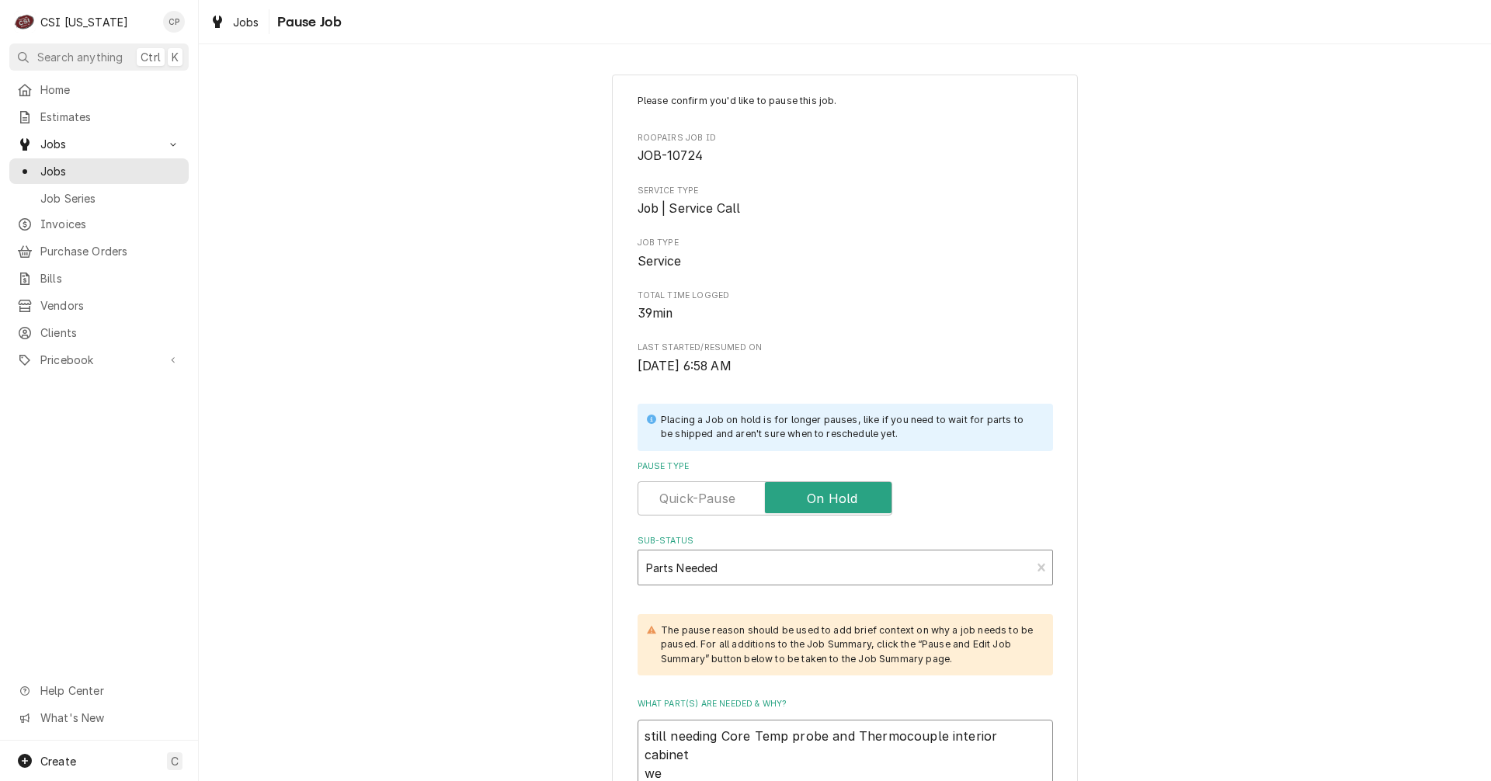
type textarea "still needing Core Temp probe and Thermocouple interior cabinet we"
type textarea "x"
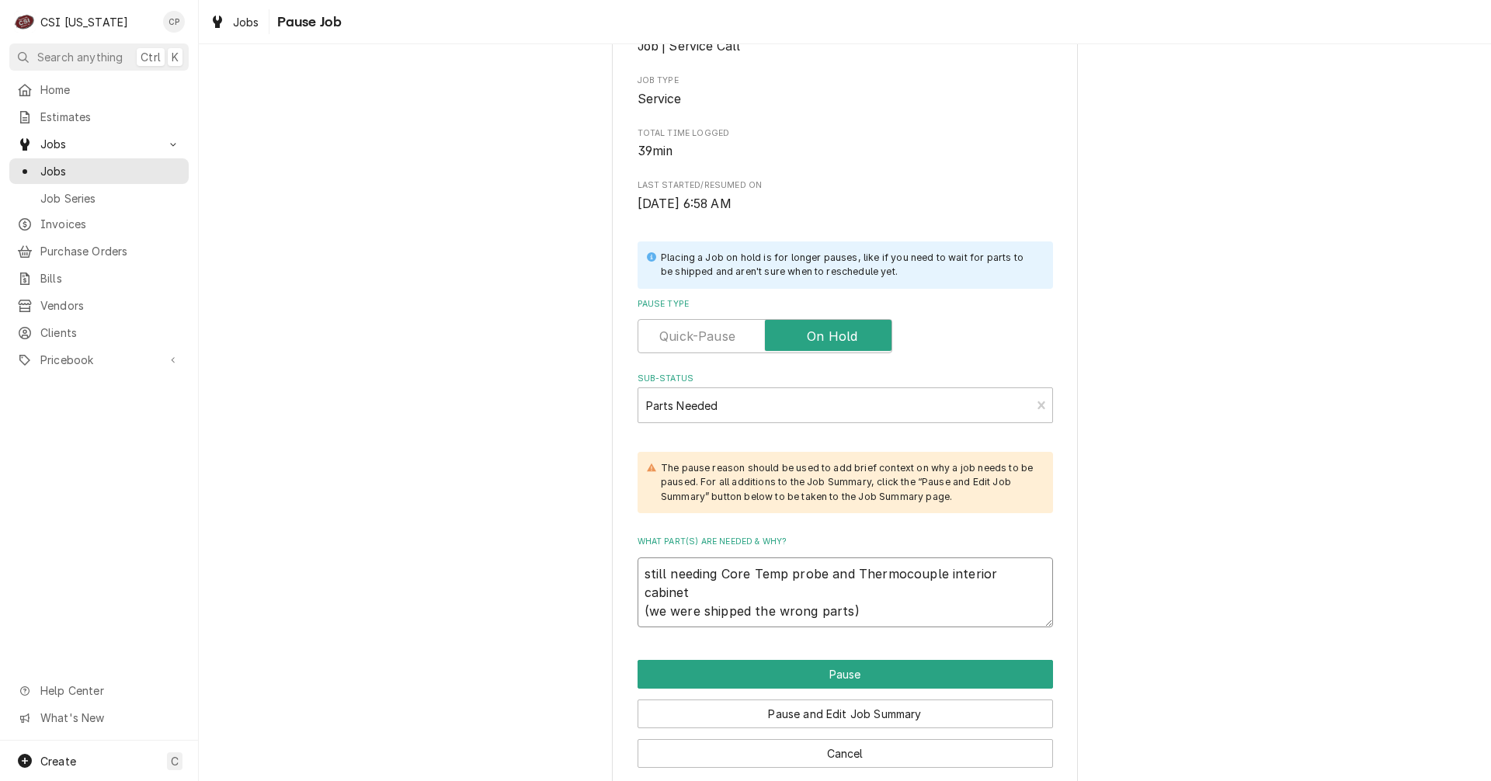
scroll to position [183, 0]
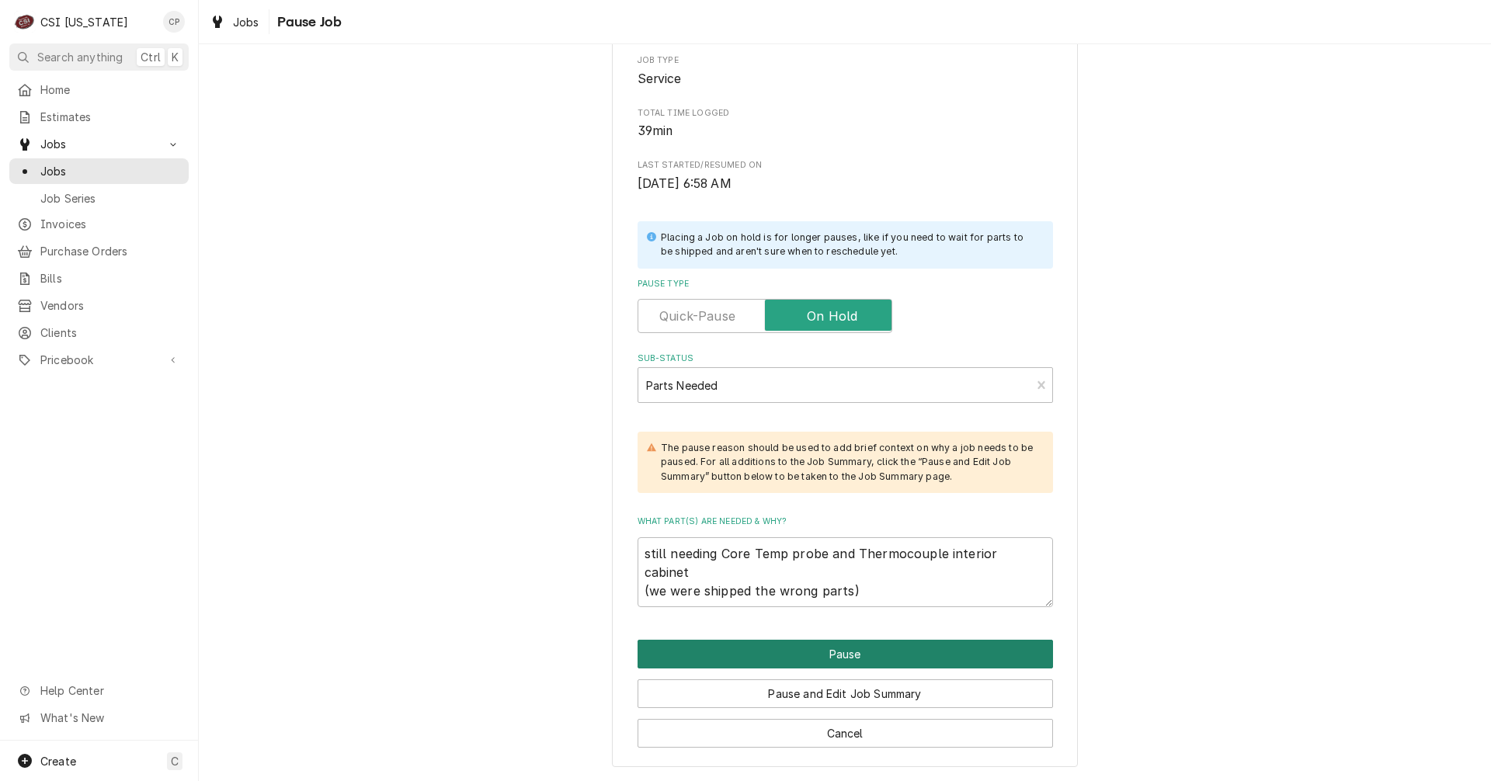
click at [843, 657] on button "Pause" at bounding box center [846, 654] width 416 height 29
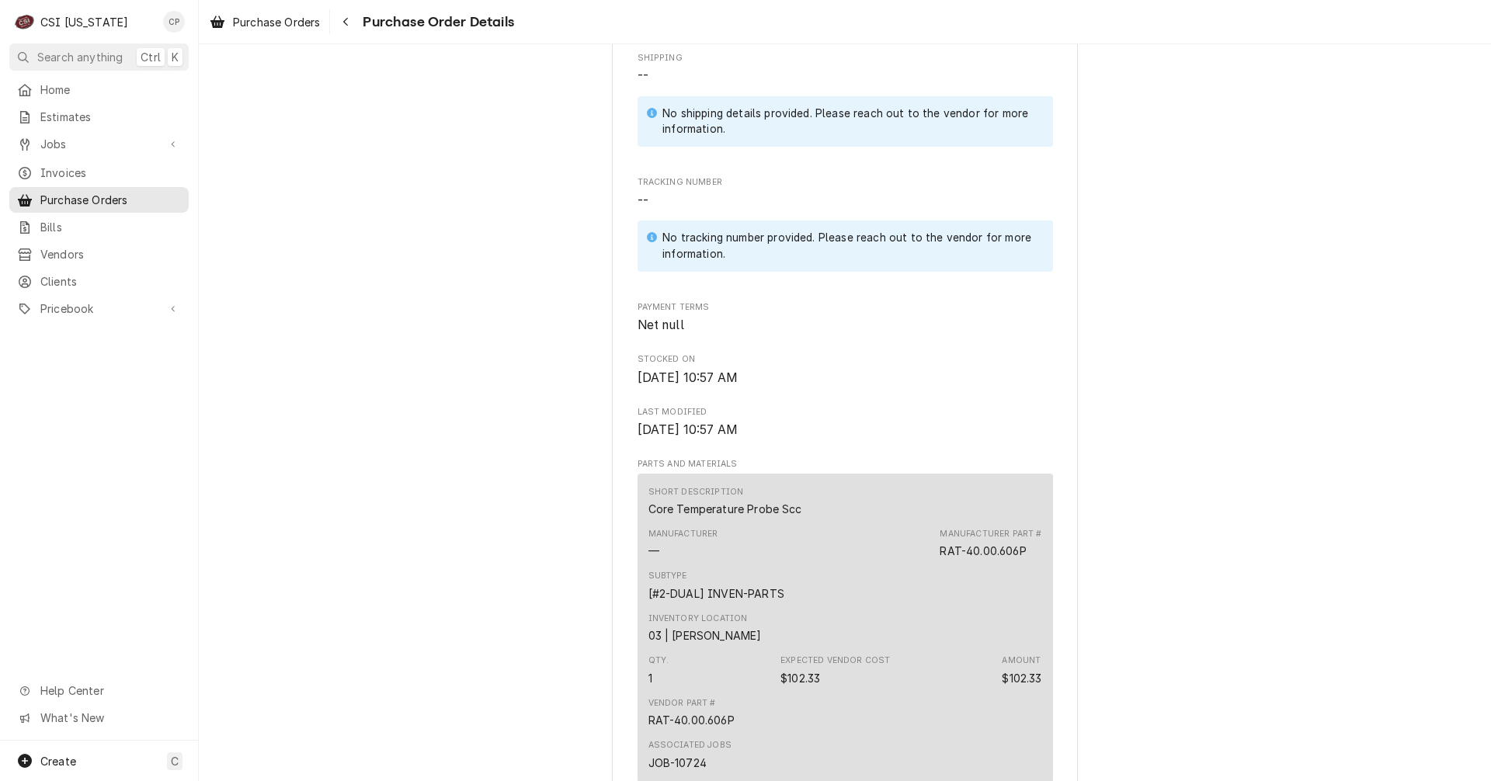
scroll to position [466, 0]
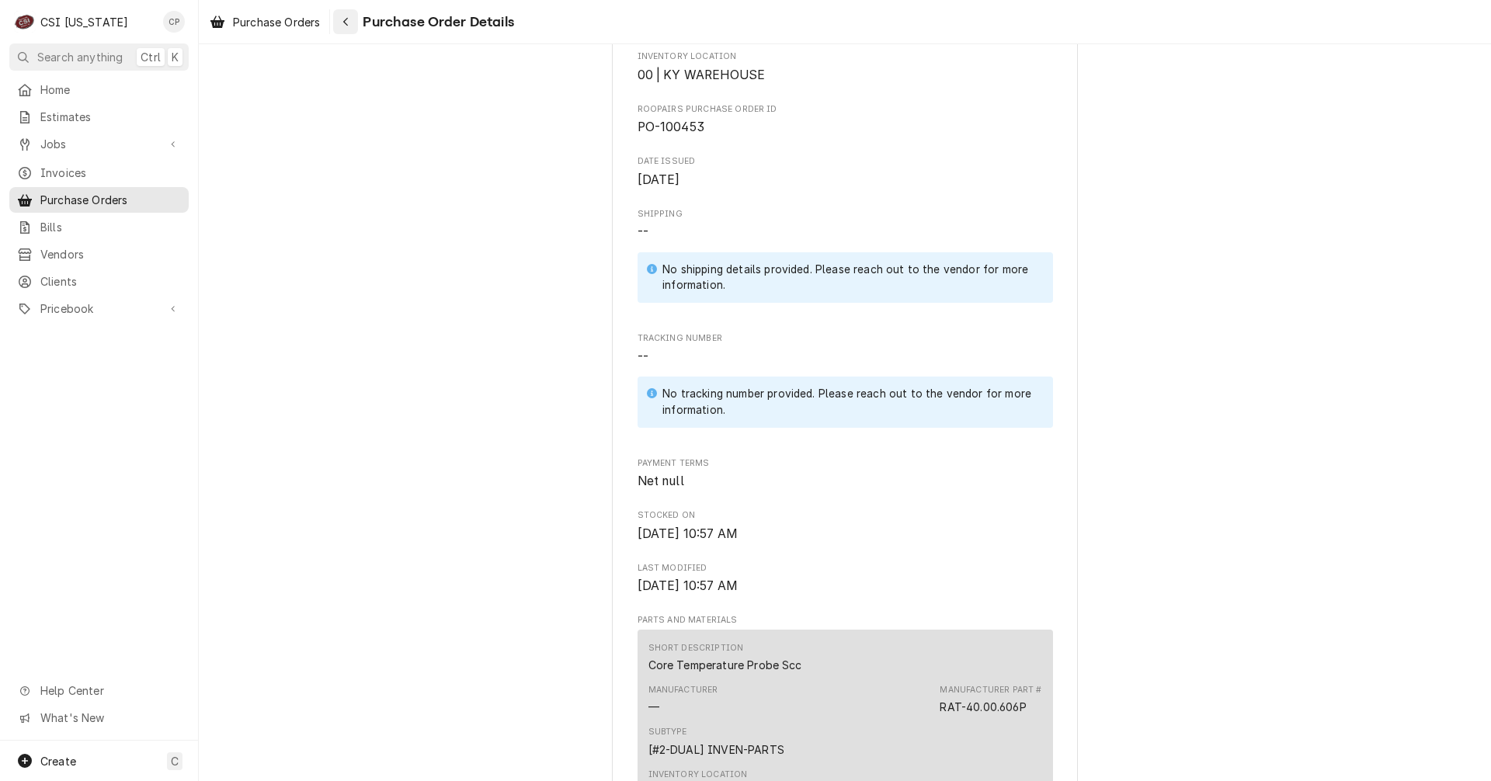
click at [346, 23] on icon "Navigate back" at bounding box center [346, 21] width 7 height 11
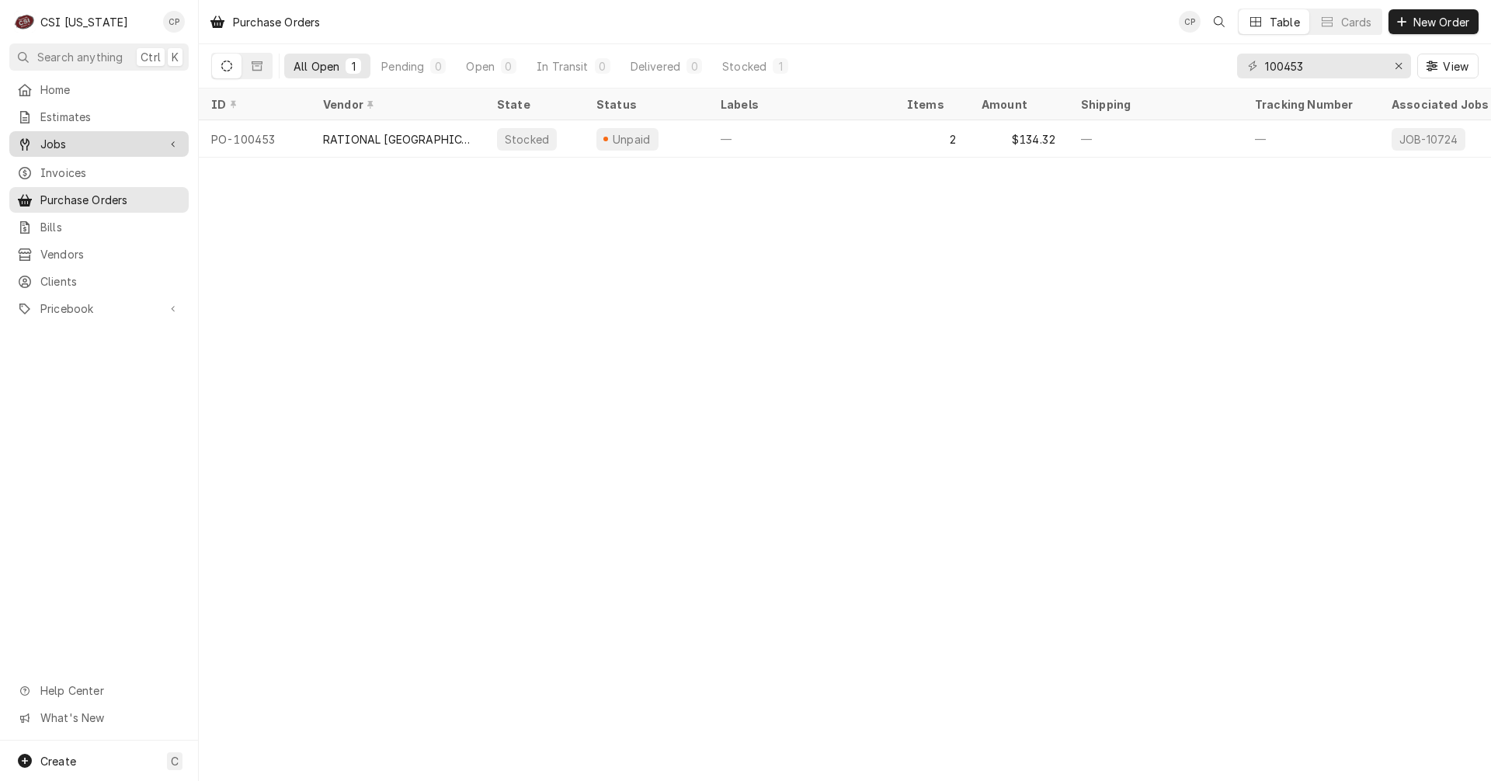
click at [85, 141] on span "Jobs" at bounding box center [98, 144] width 117 height 16
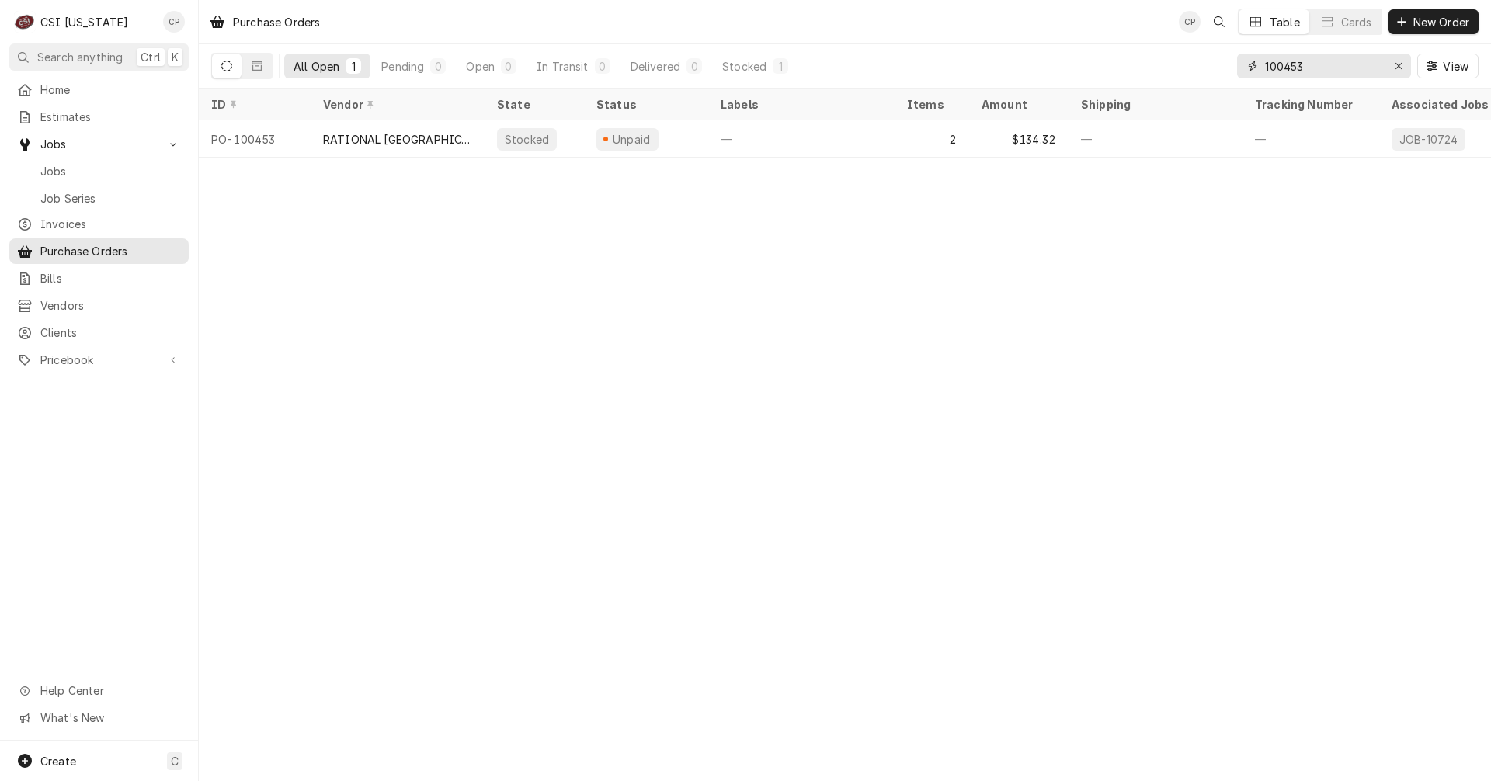
drag, startPoint x: 1317, startPoint y: 67, endPoint x: 1219, endPoint y: 68, distance: 98.6
click at [1219, 68] on div "All Open 1 Pending 0 Open 0 In Transit 0 Delivered 0 Stocked 1 100453 View" at bounding box center [845, 65] width 1268 height 43
click at [75, 169] on span "Jobs" at bounding box center [110, 171] width 141 height 16
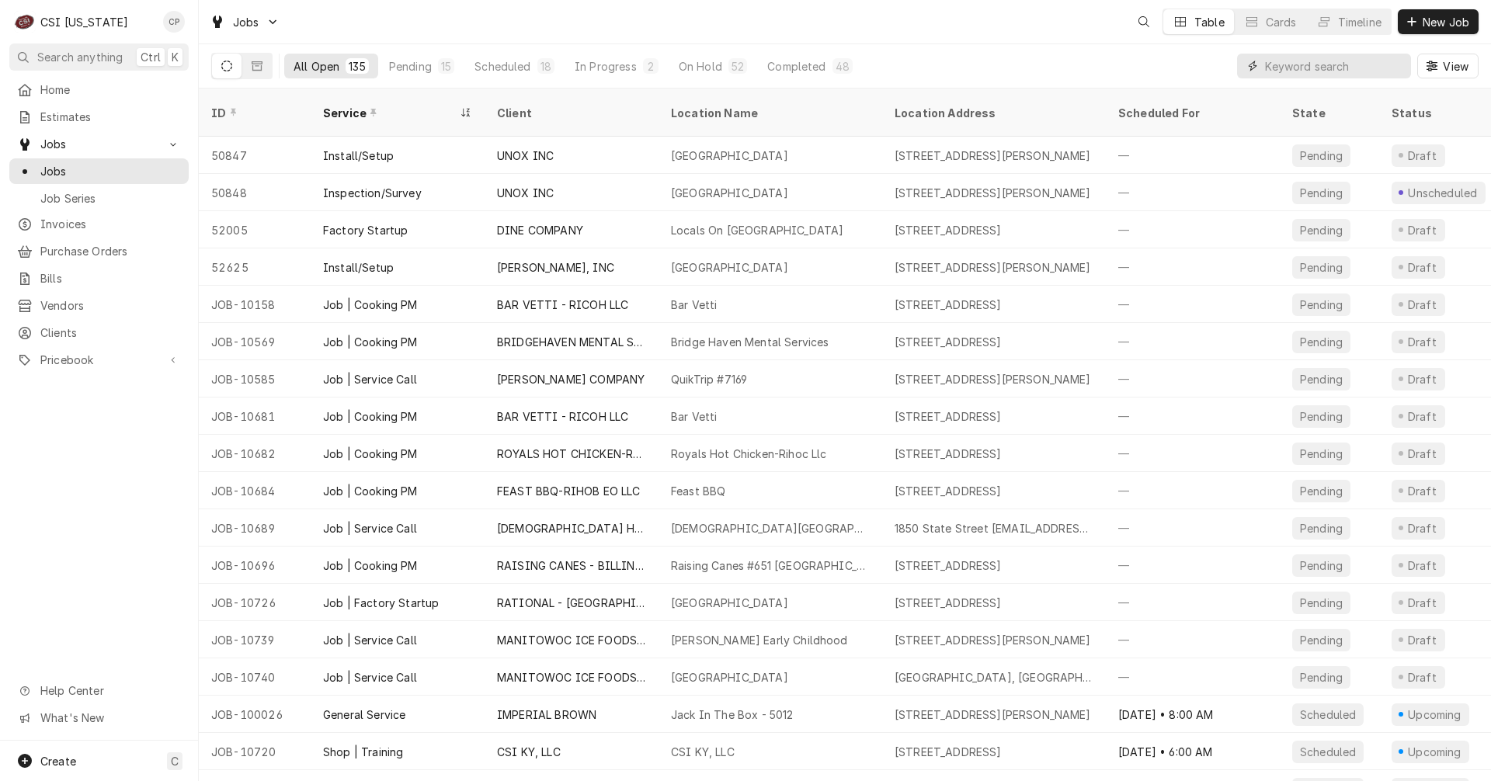
click at [1288, 67] on input "Dynamic Content Wrapper" at bounding box center [1334, 66] width 138 height 25
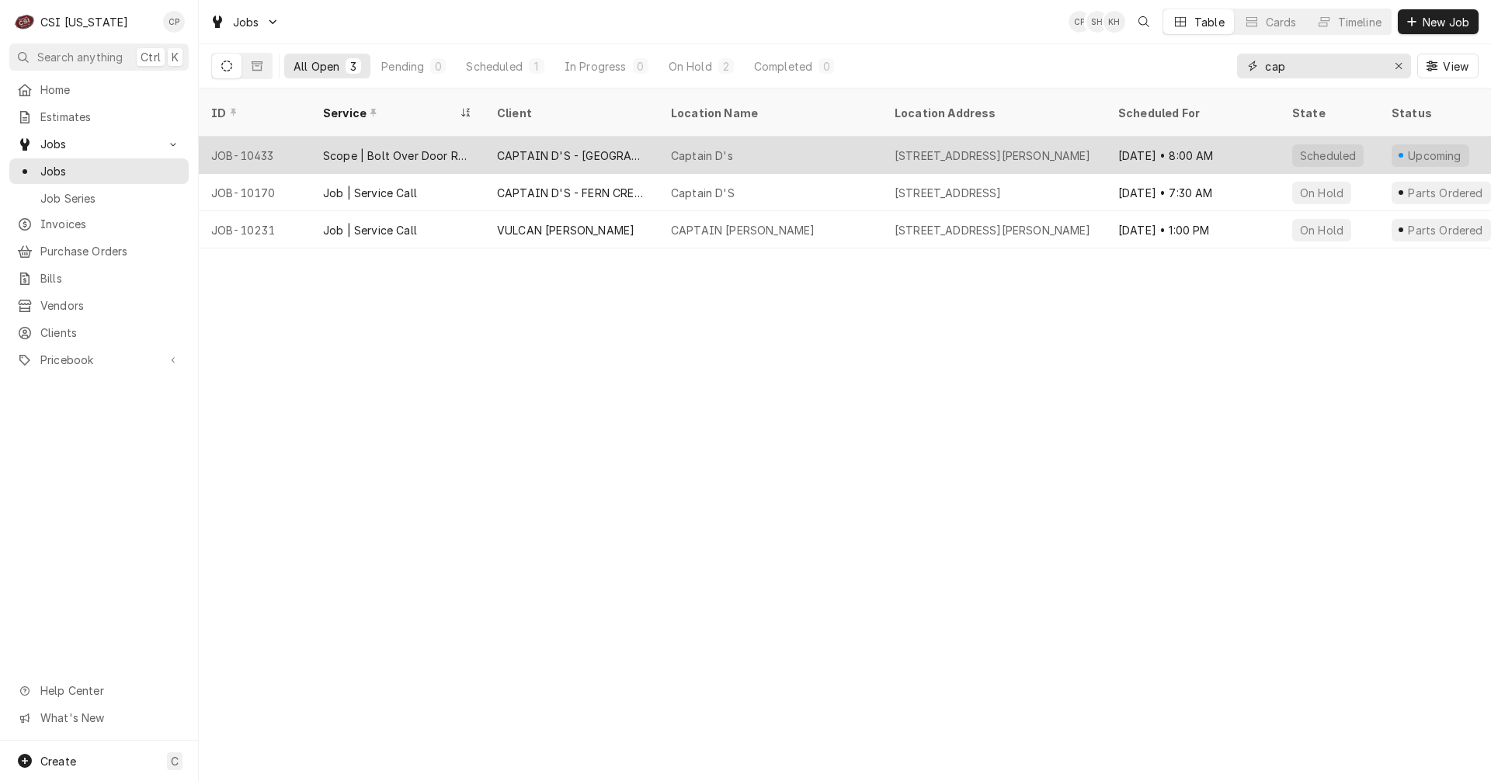
type input "cap"
click at [527, 148] on div "CAPTAIN D'S - [GEOGRAPHIC_DATA]" at bounding box center [571, 156] width 149 height 16
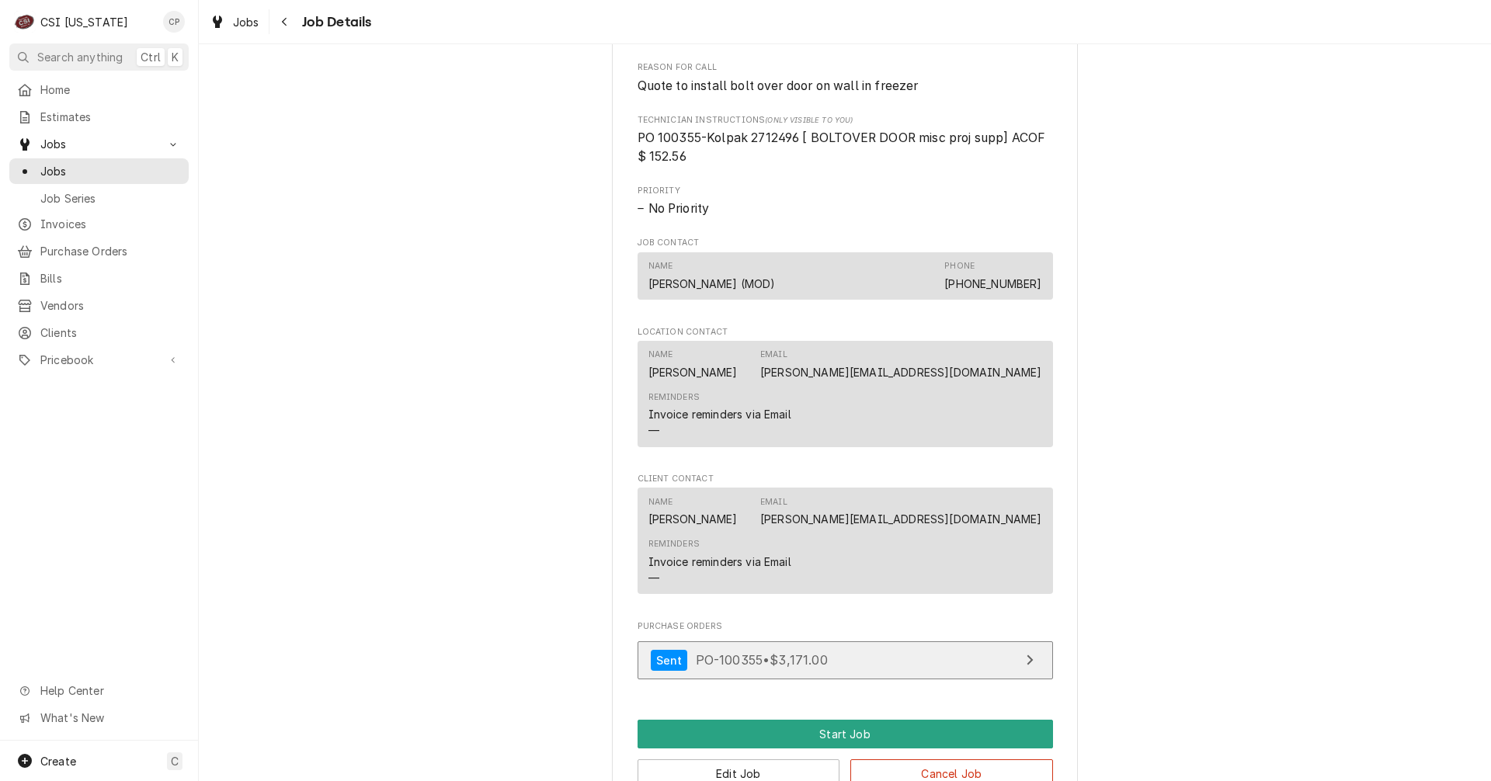
scroll to position [1087, 0]
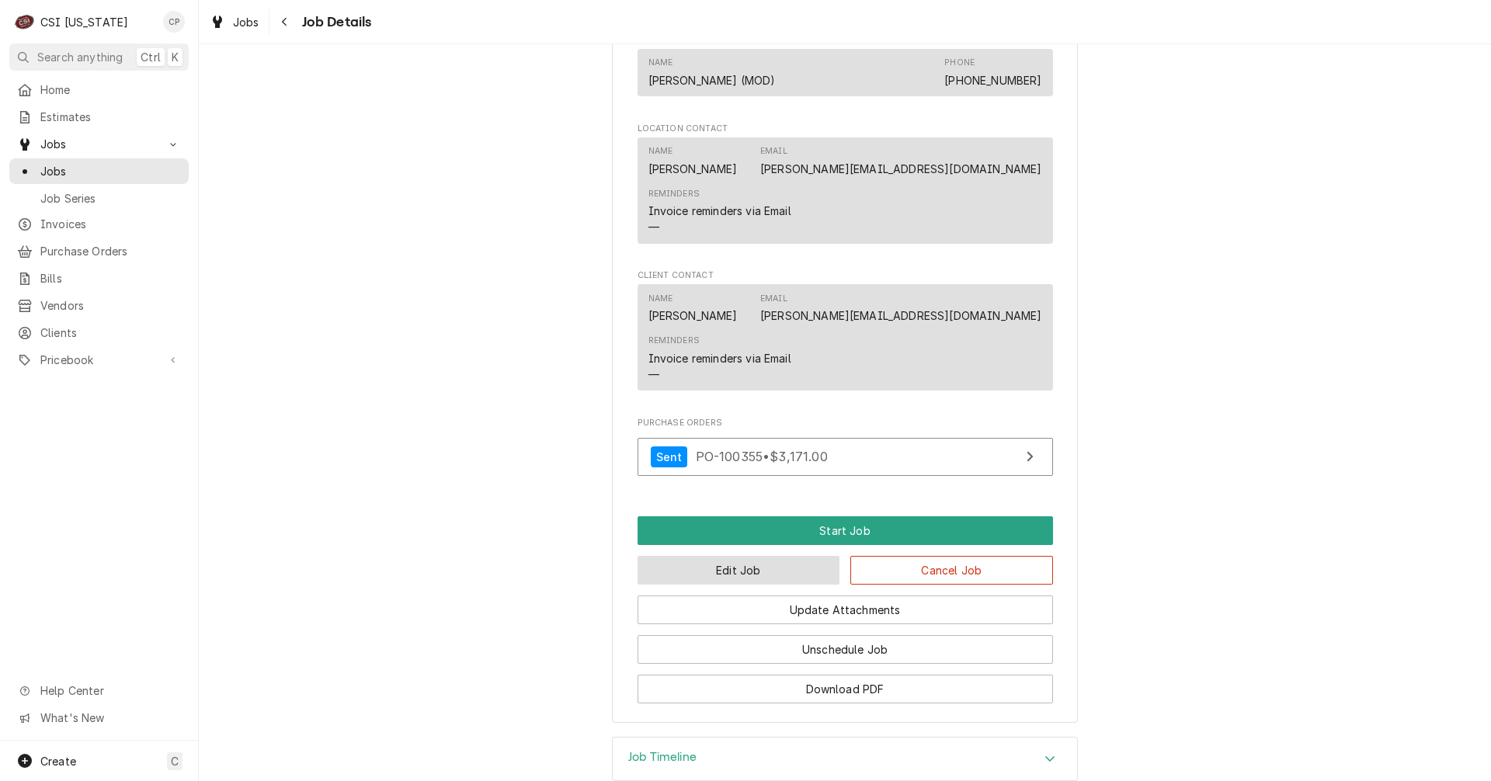
click at [770, 574] on button "Edit Job" at bounding box center [739, 570] width 203 height 29
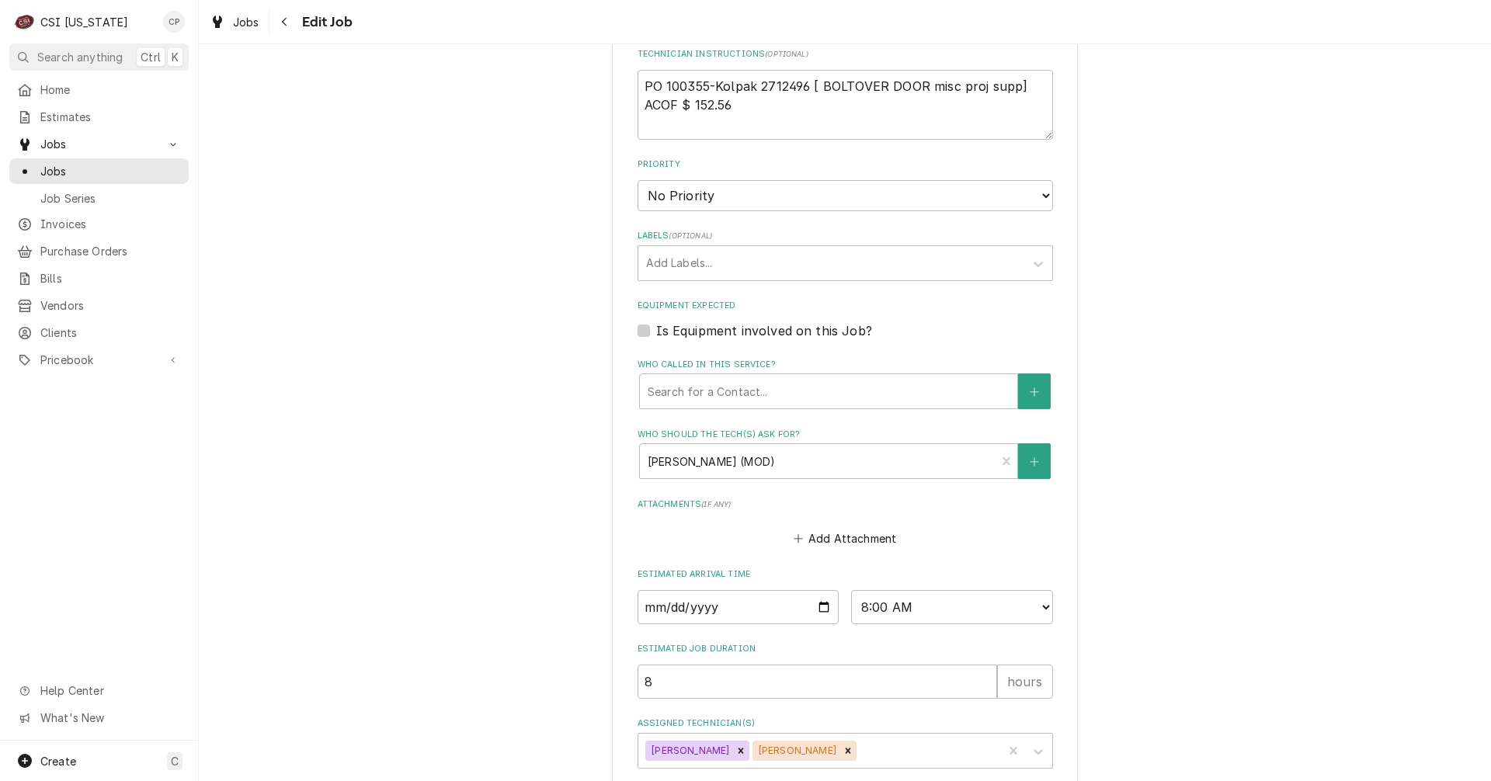
scroll to position [840, 0]
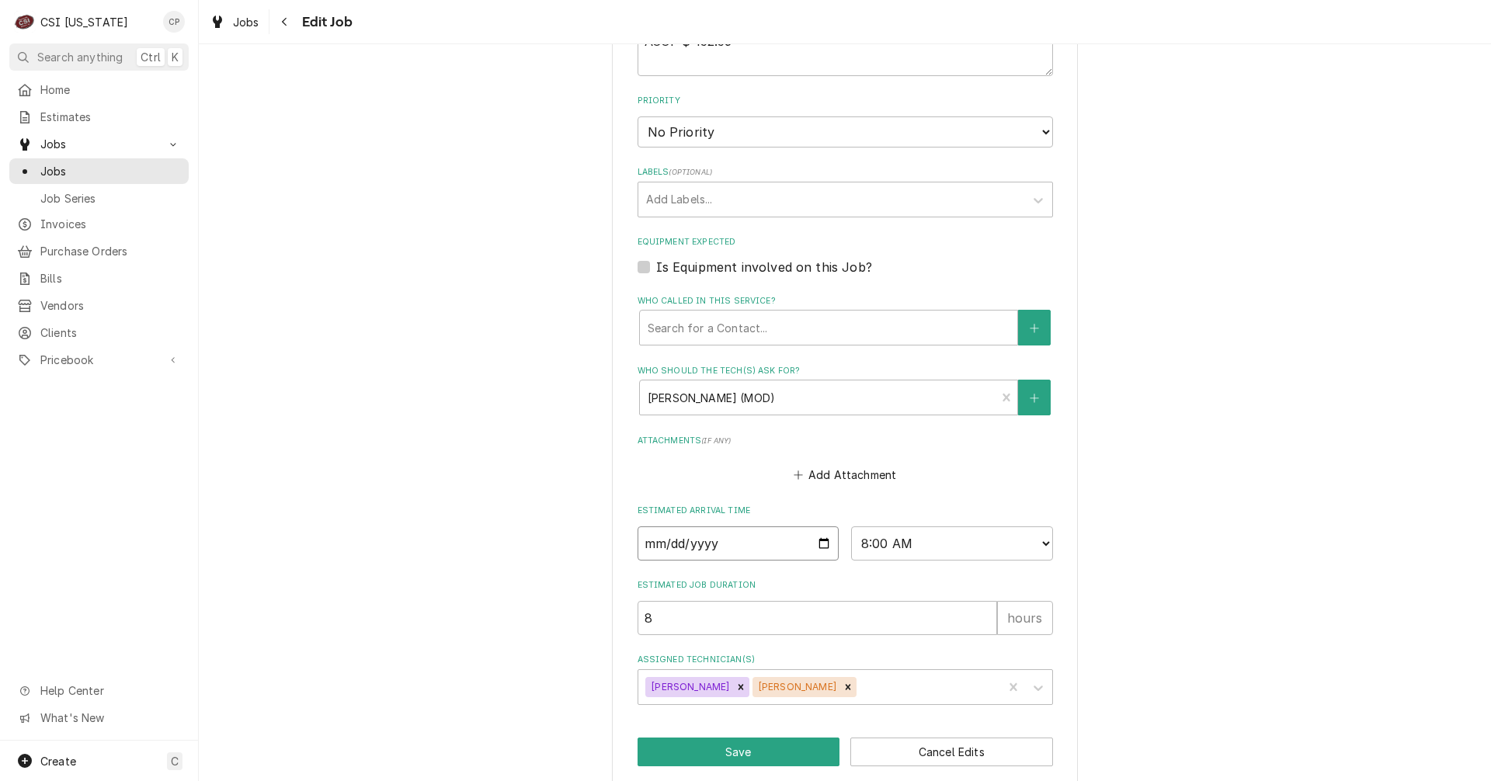
click at [815, 527] on input "[DATE]" at bounding box center [739, 544] width 202 height 34
type textarea "x"
type input "[DATE]"
click at [725, 738] on button "Save" at bounding box center [739, 752] width 203 height 29
type textarea "x"
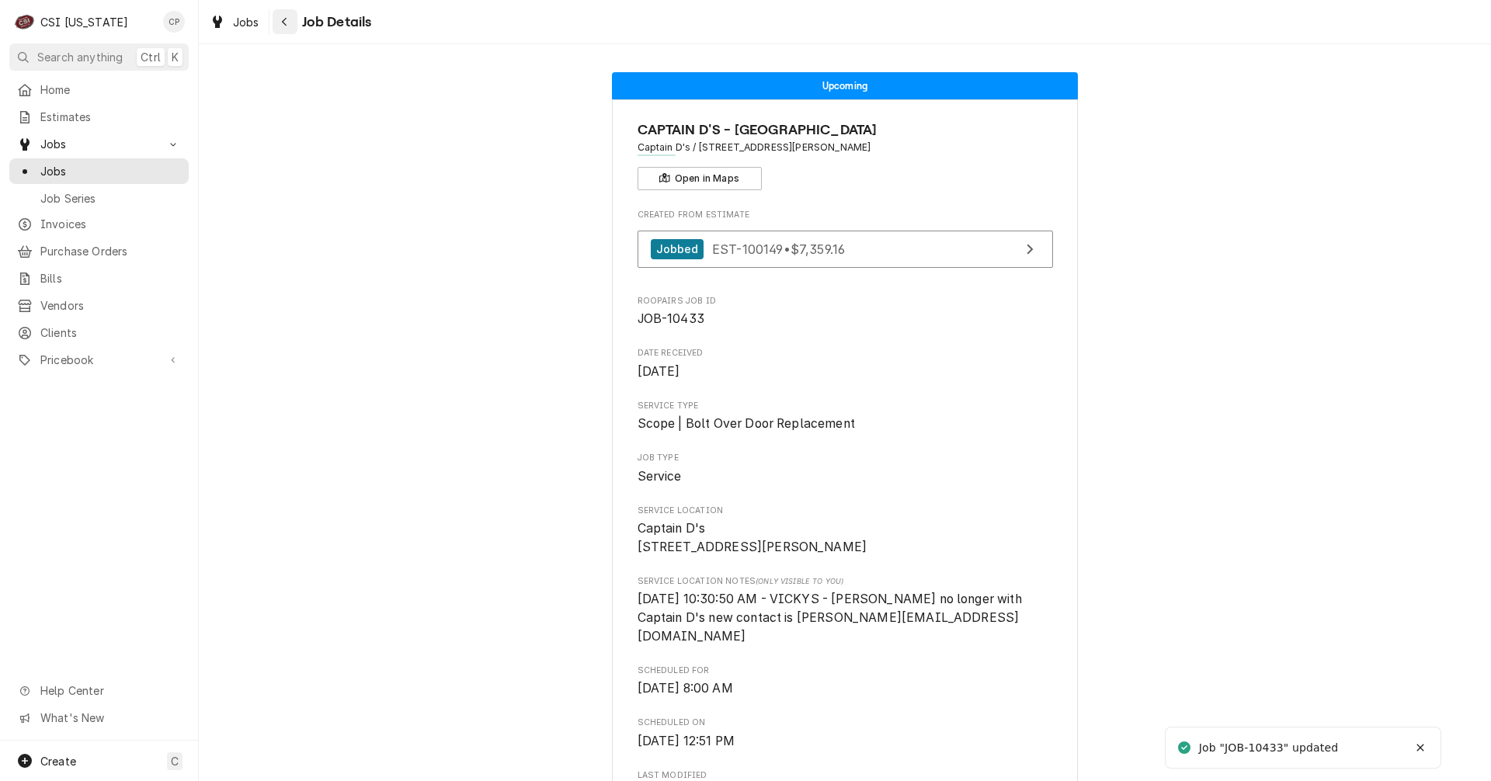
click at [287, 24] on icon "Navigate back" at bounding box center [284, 21] width 7 height 11
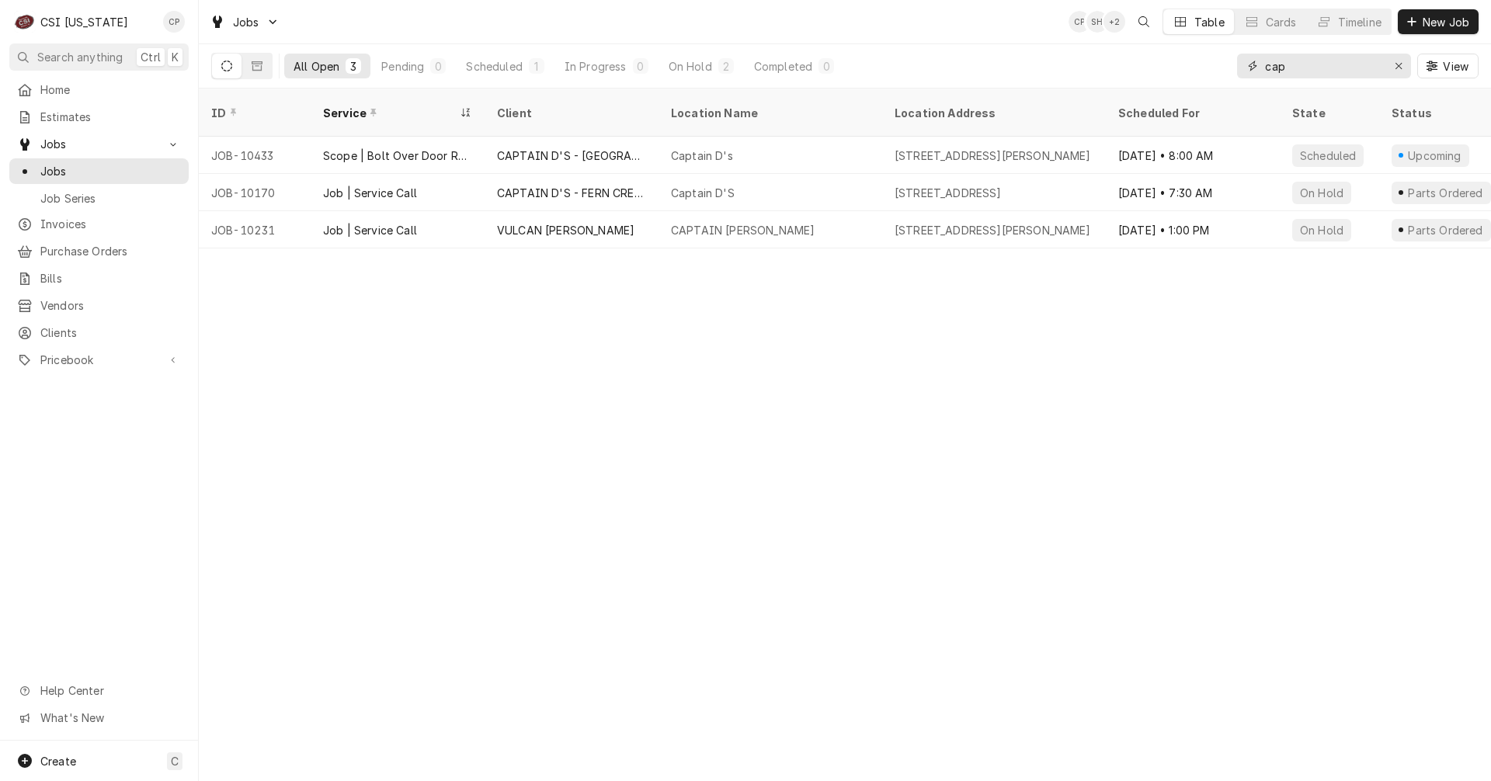
drag, startPoint x: 1298, startPoint y: 68, endPoint x: 1242, endPoint y: 72, distance: 56.1
click at [1242, 72] on div "cap" at bounding box center [1324, 66] width 174 height 25
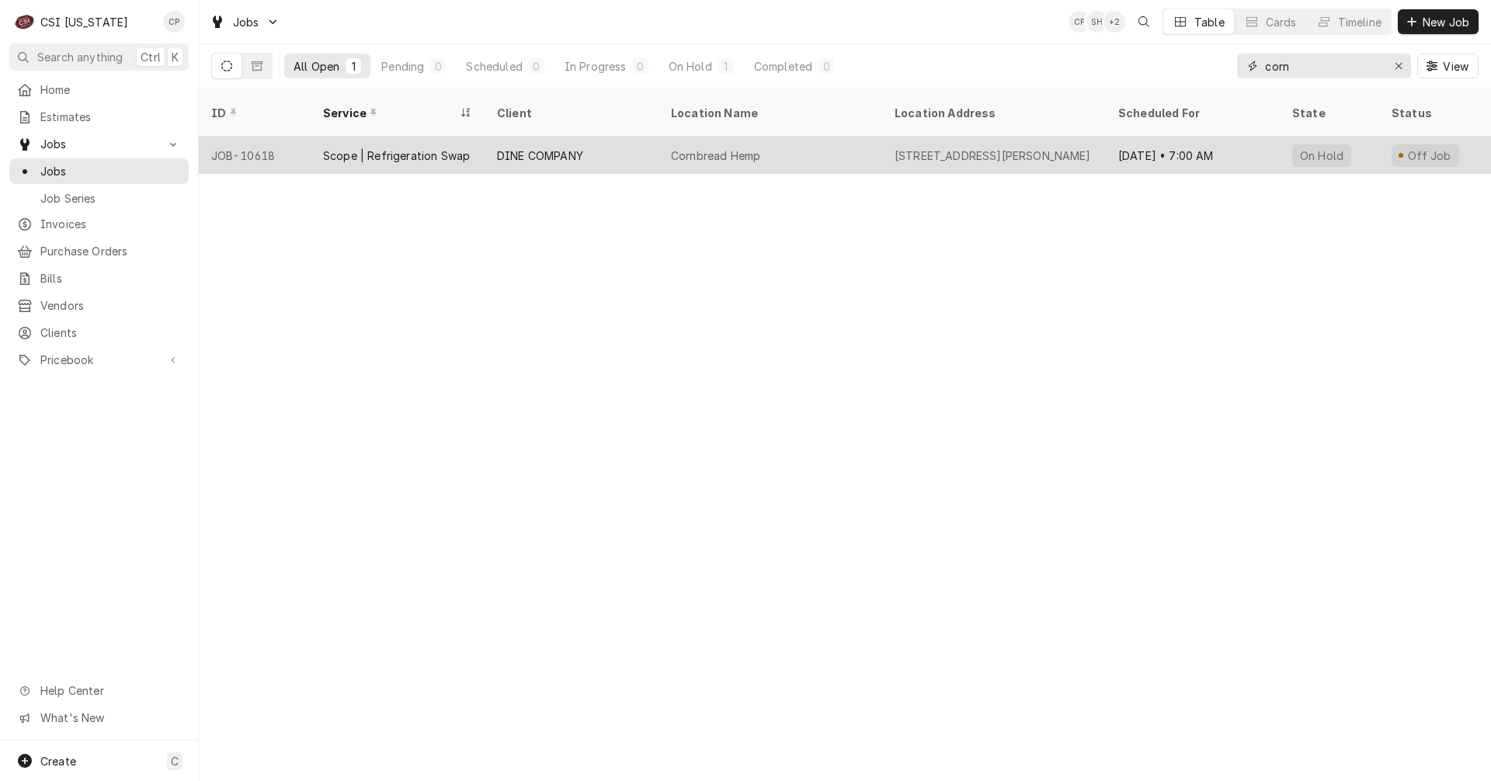
type input "corn"
click at [527, 145] on div "DINE COMPANY" at bounding box center [572, 155] width 174 height 37
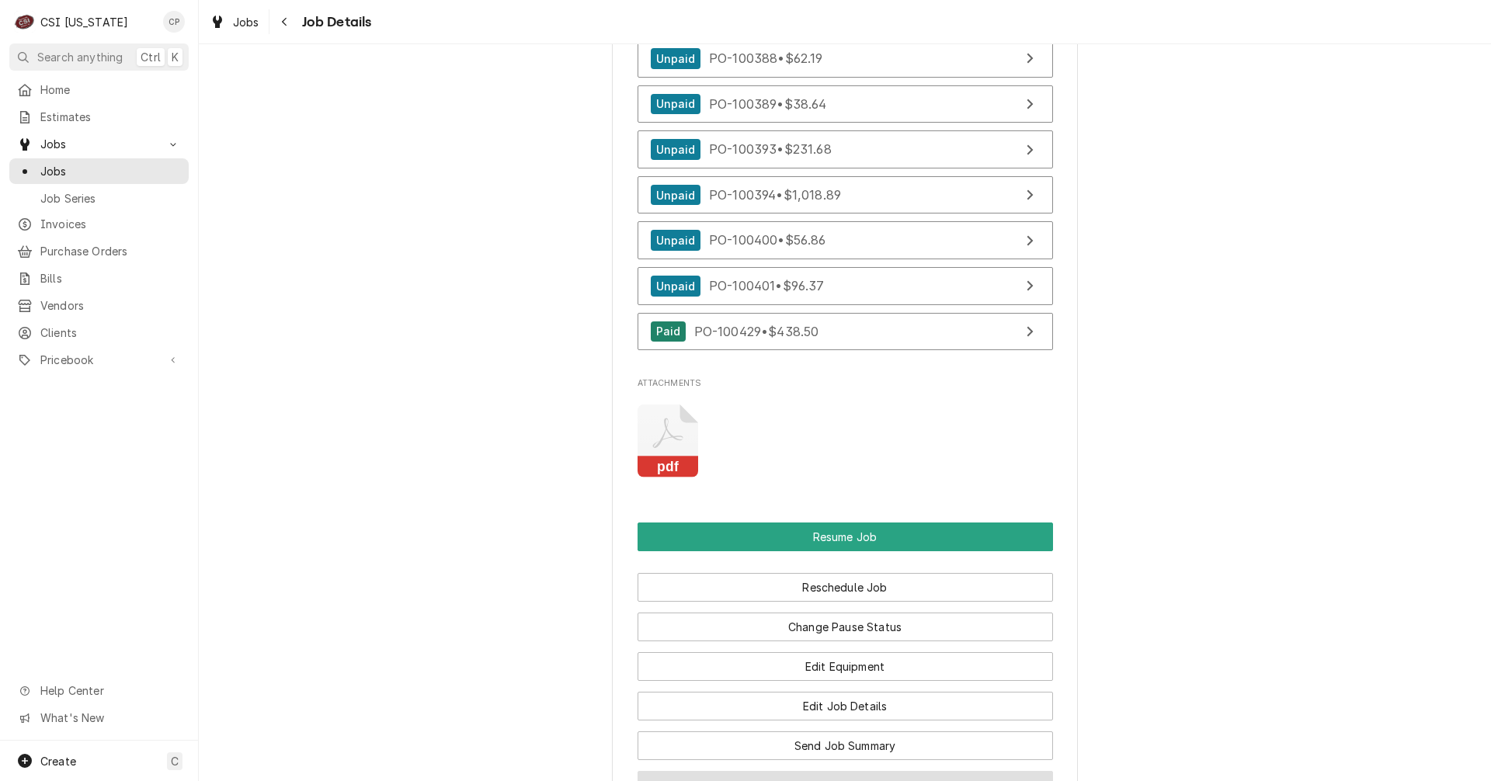
scroll to position [1786, 0]
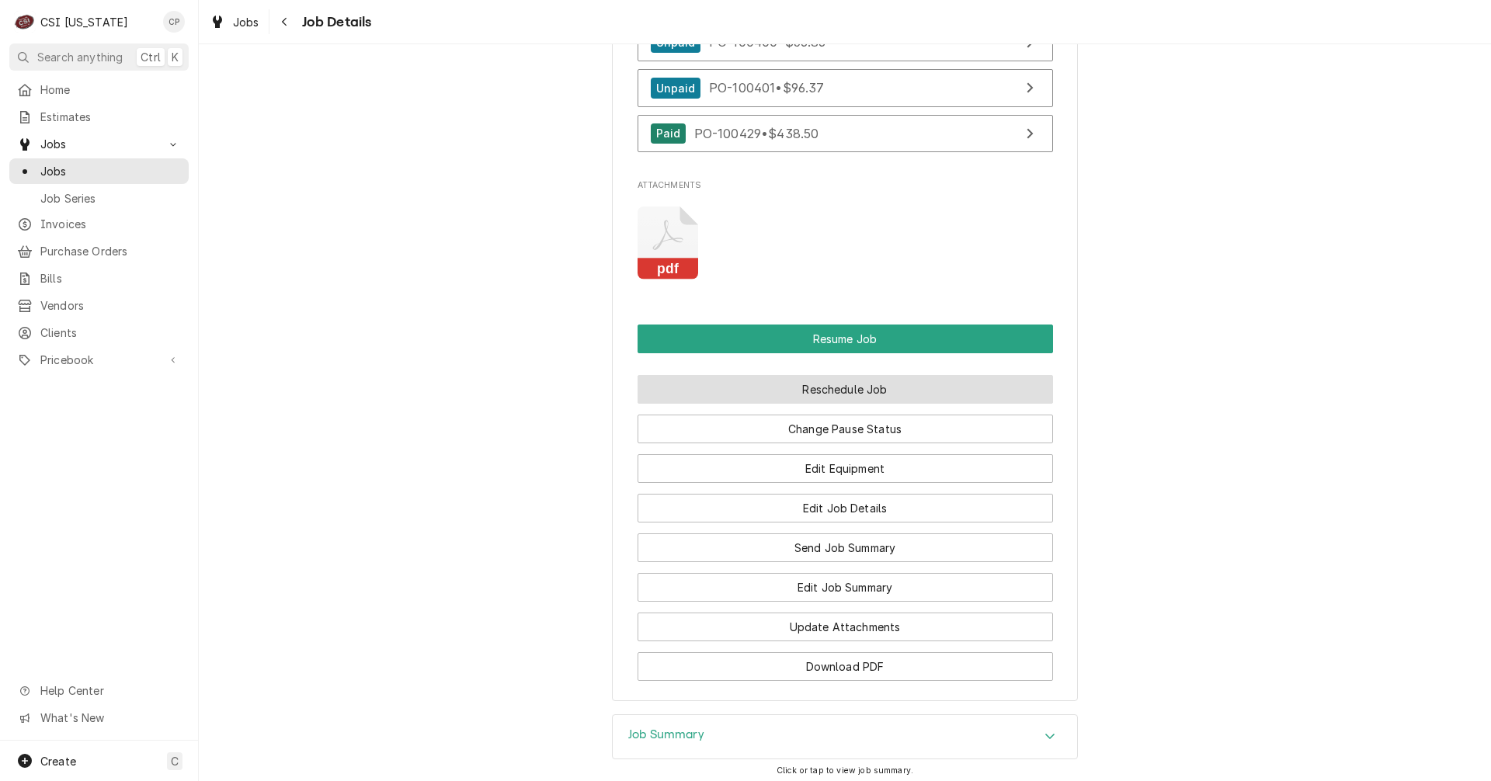
click at [821, 404] on button "Reschedule Job" at bounding box center [846, 389] width 416 height 29
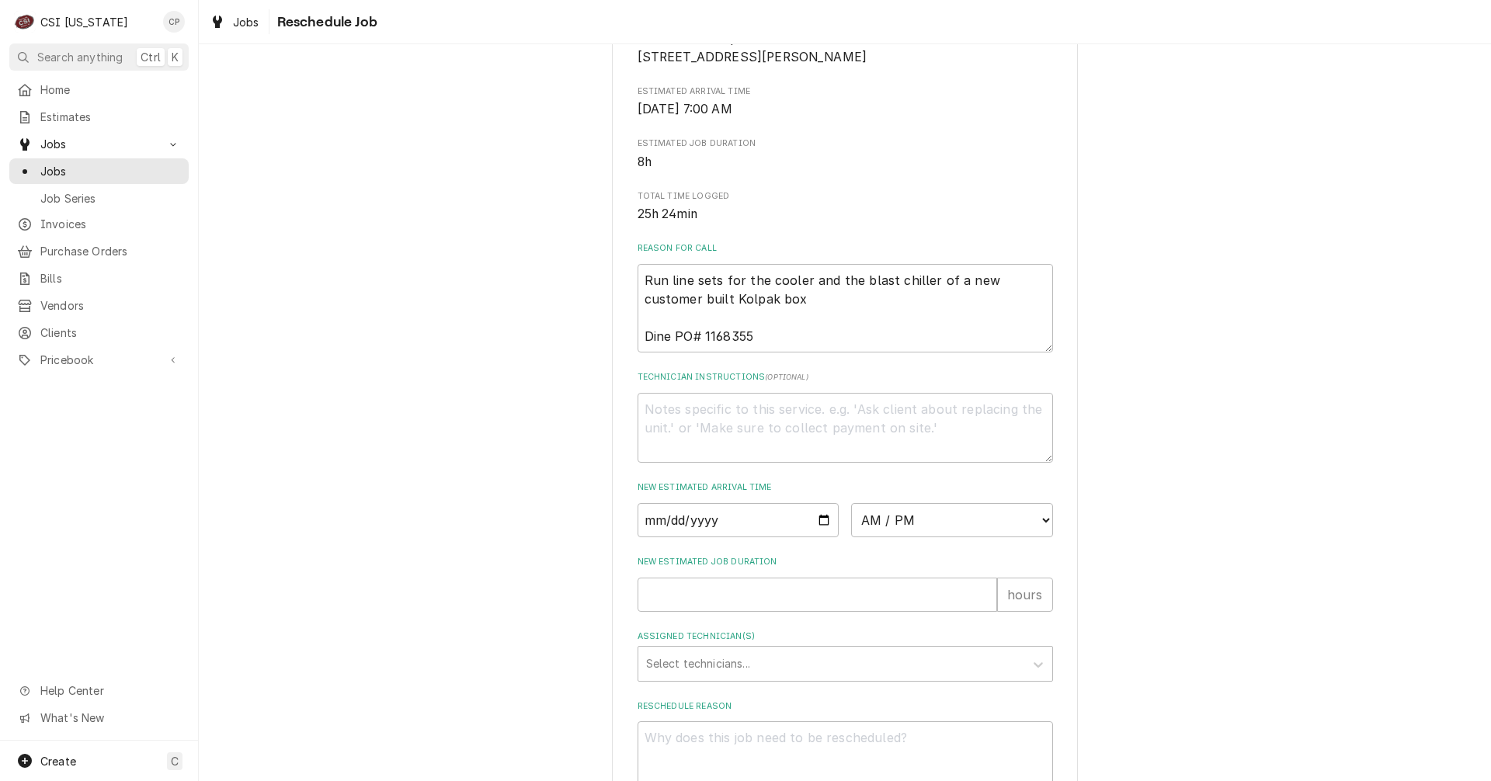
scroll to position [311, 0]
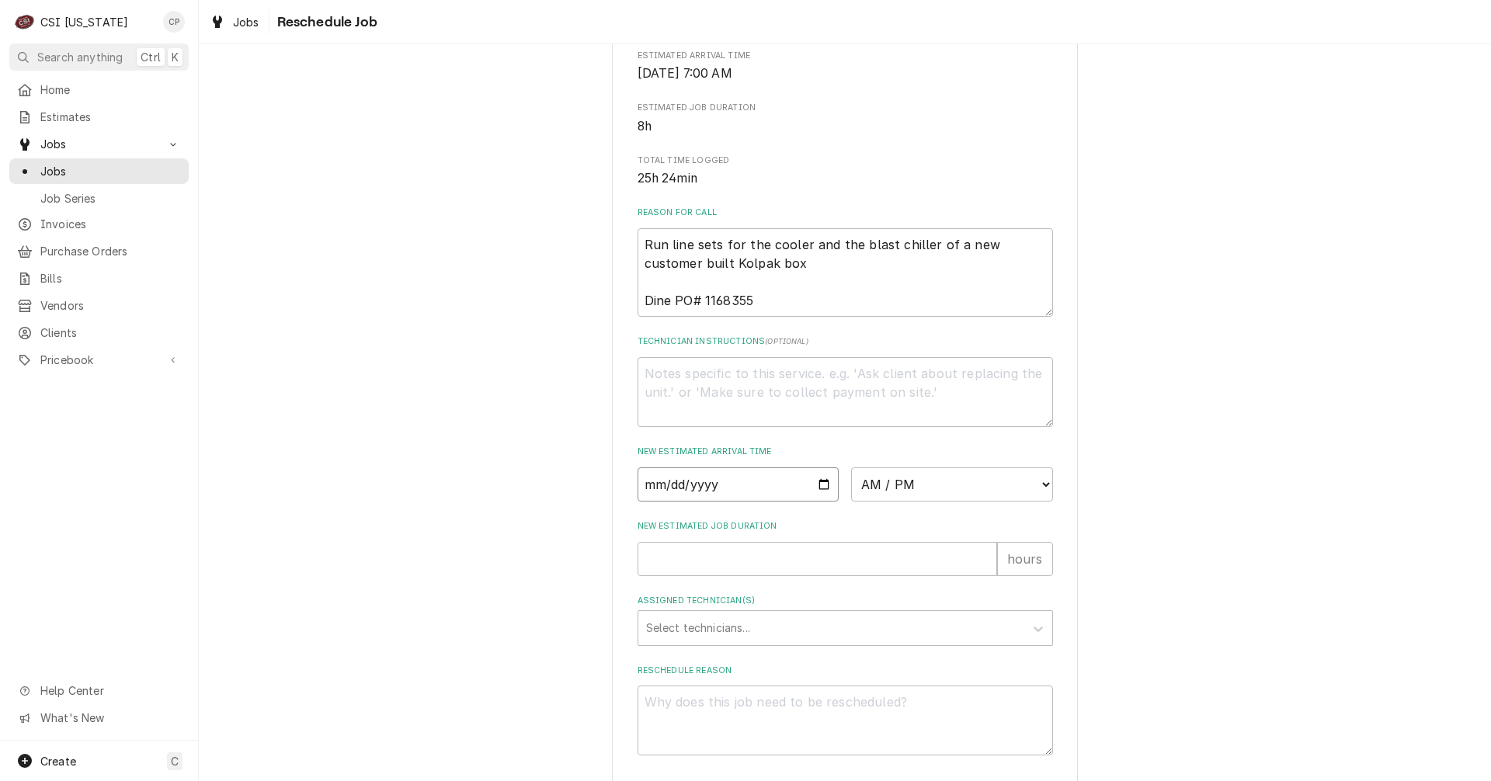
click at [817, 502] on input "Date" at bounding box center [739, 485] width 202 height 34
type input "2025-10-13"
type textarea "x"
click at [951, 497] on select "AM / PM 6:00 AM 6:15 AM 6:30 AM 6:45 AM 7:00 AM 7:15 AM 7:30 AM 7:45 AM 8:00 AM…" at bounding box center [952, 485] width 202 height 34
select select "07:30:00"
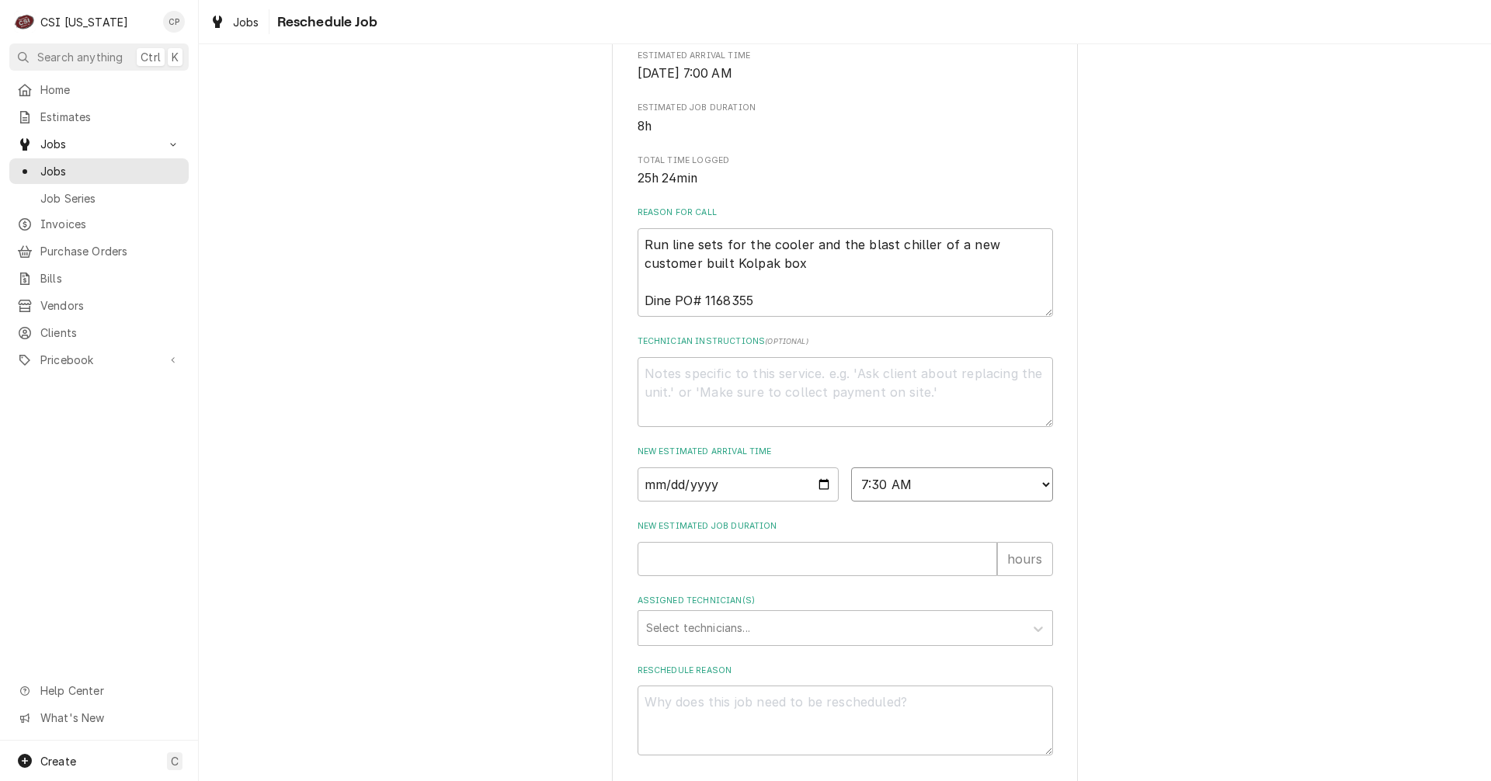
click at [851, 485] on select "AM / PM 6:00 AM 6:15 AM 6:30 AM 6:45 AM 7:00 AM 7:15 AM 7:30 AM 7:45 AM 8:00 AM…" at bounding box center [952, 485] width 202 height 34
click at [718, 576] on input "New Estimated Job Duration" at bounding box center [818, 559] width 360 height 34
type textarea "x"
type input "8"
click at [673, 642] on div "Assigned Technician(s)" at bounding box center [831, 628] width 370 height 28
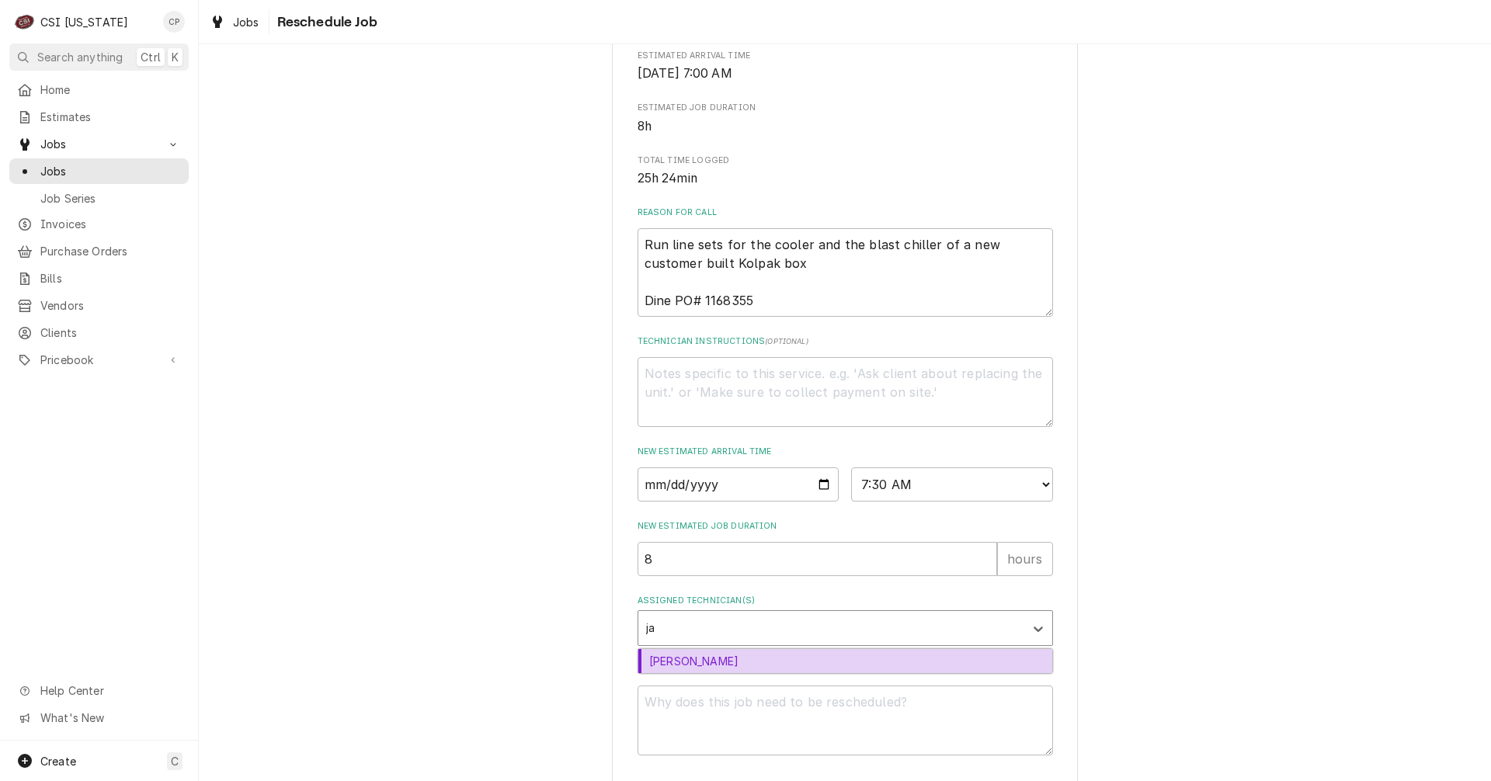
type input "jay"
type textarea "x"
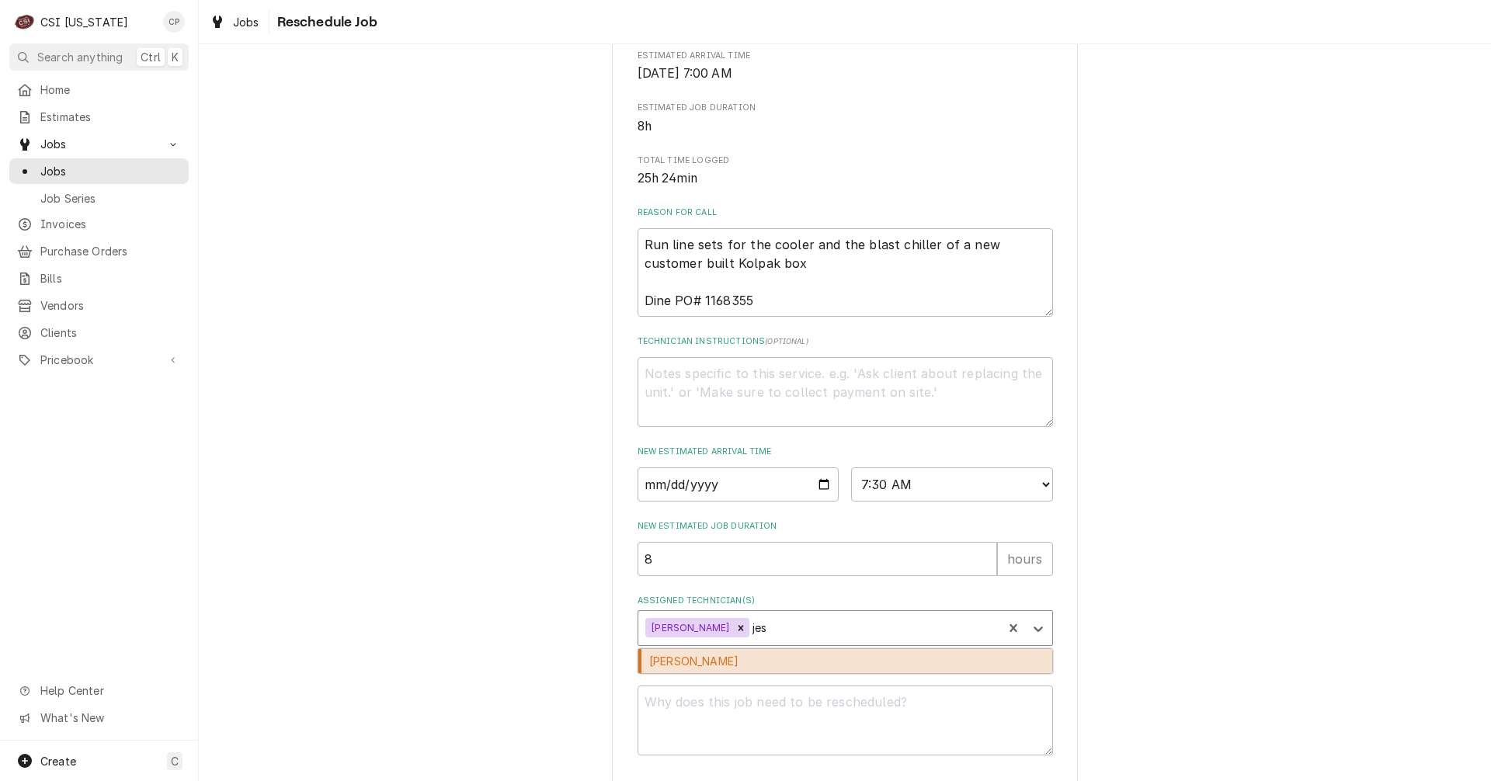
type input "jesu"
click at [683, 673] on div "Jesus Salas" at bounding box center [845, 661] width 414 height 24
type textarea "x"
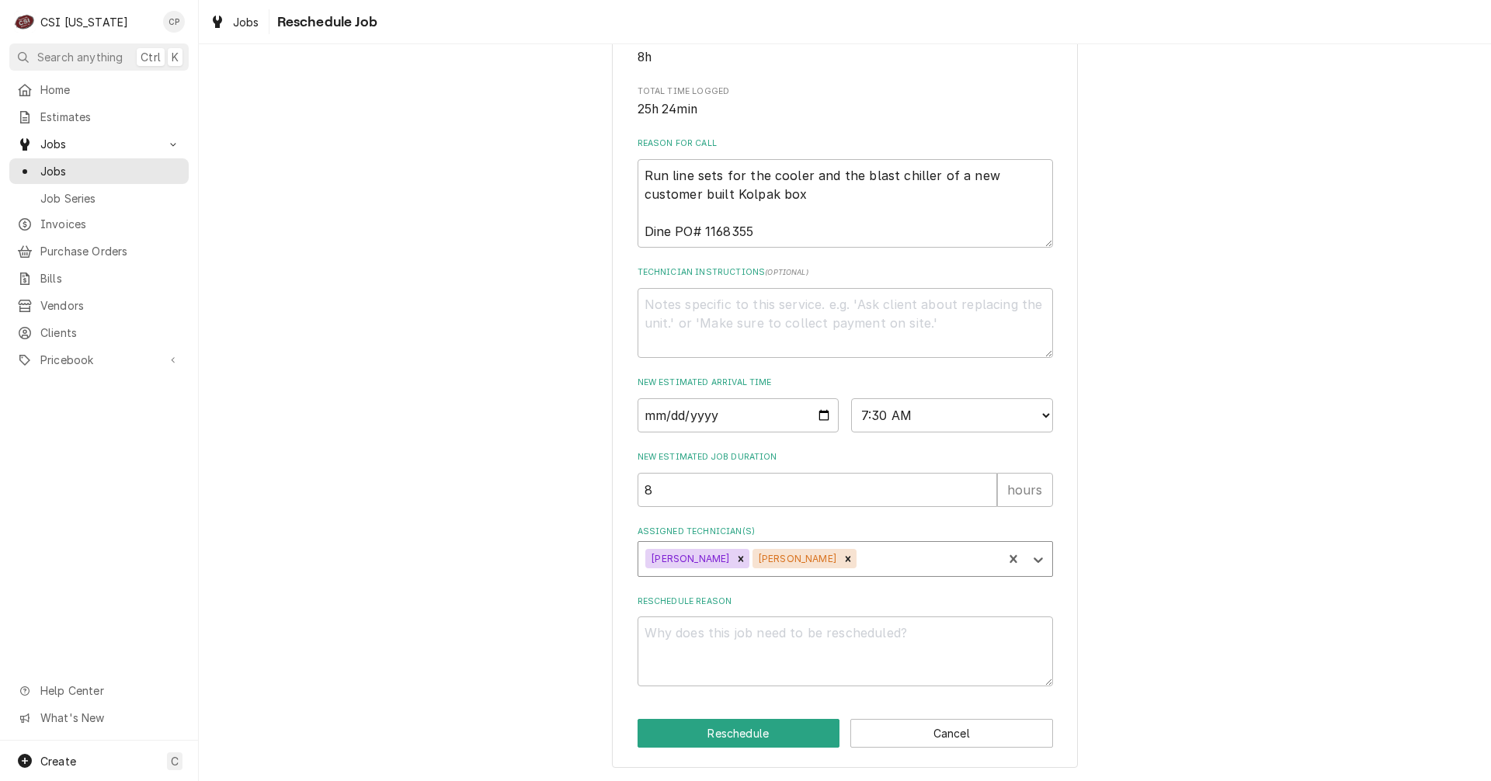
scroll to position [398, 0]
click at [737, 659] on textarea "Reschedule Reason" at bounding box center [846, 652] width 416 height 70
type textarea "x"
type textarea "T"
type textarea "x"
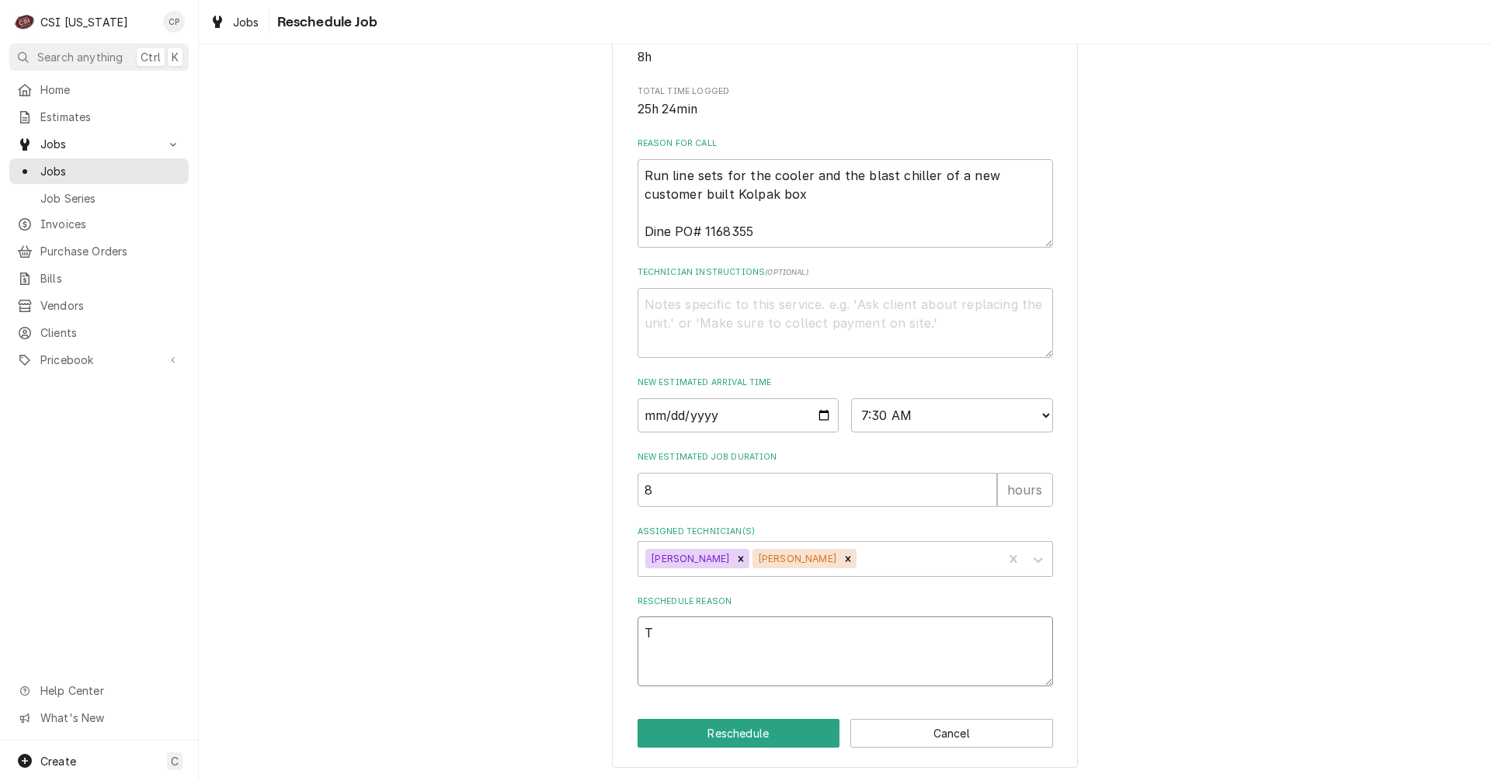
type textarea "To"
type textarea "x"
type textarea "To"
type textarea "x"
type textarea "To g"
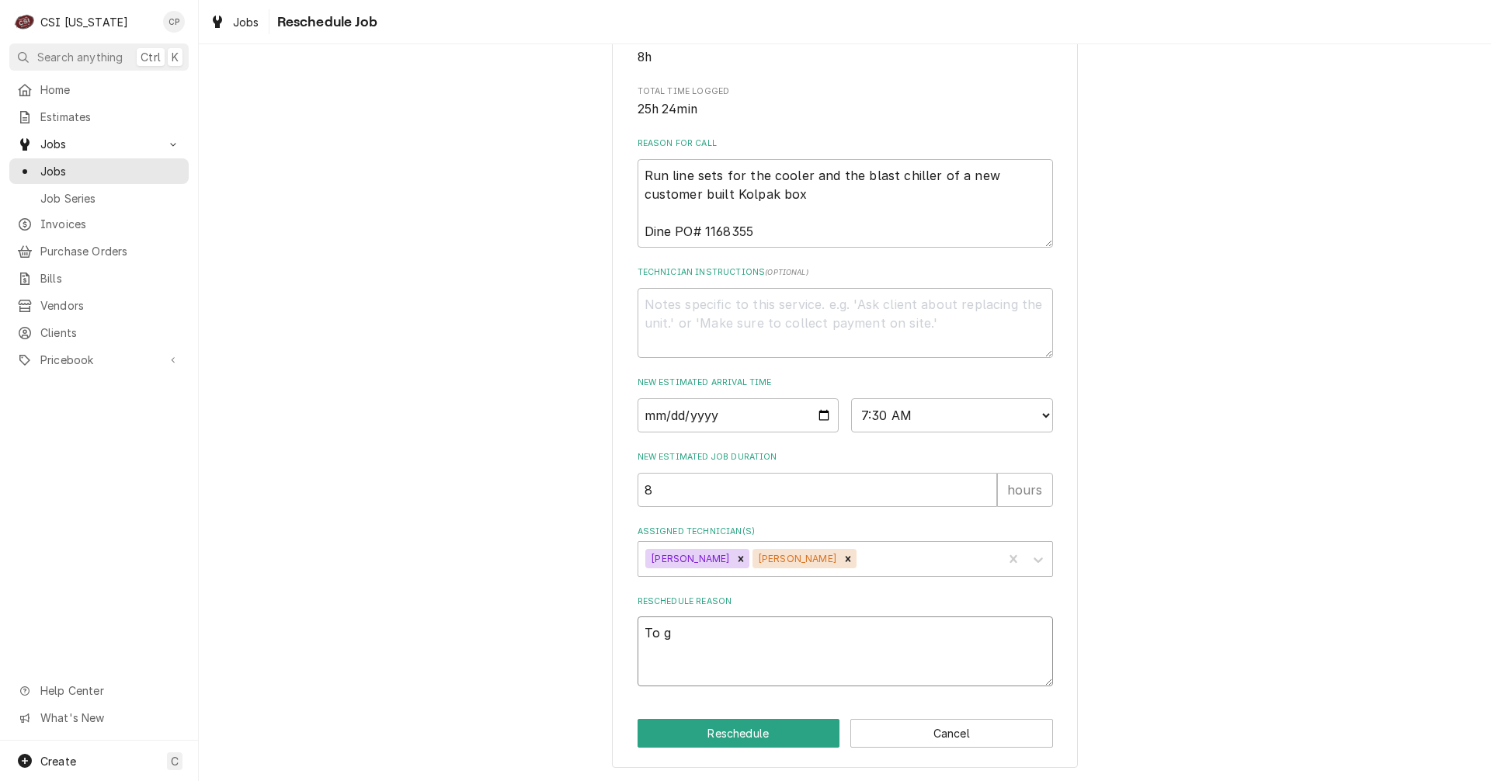
type textarea "x"
type textarea "To go"
type textarea "x"
type textarea "To go"
type textarea "x"
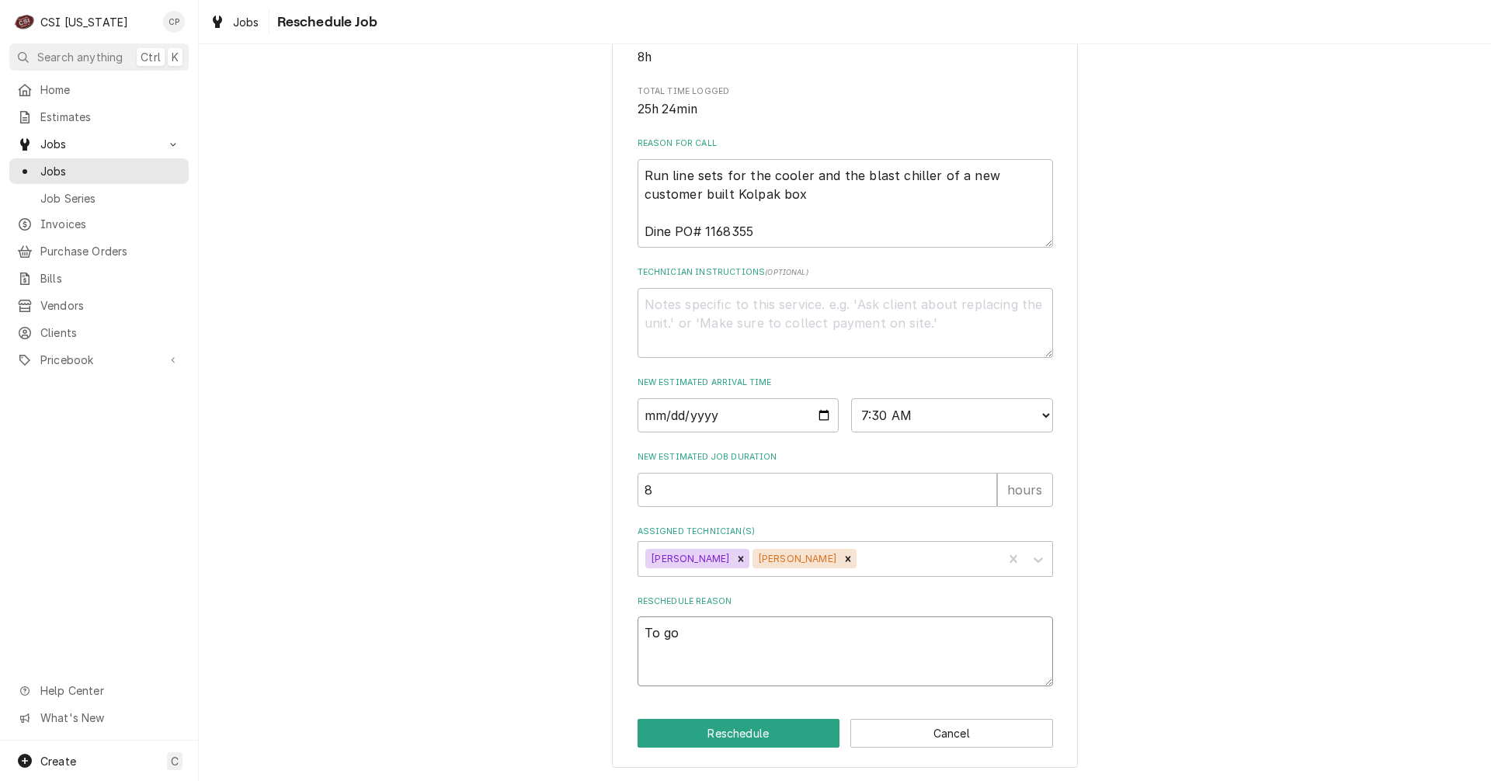
type textarea "To go b"
type textarea "x"
type textarea "To go ba"
type textarea "x"
type textarea "To go bac"
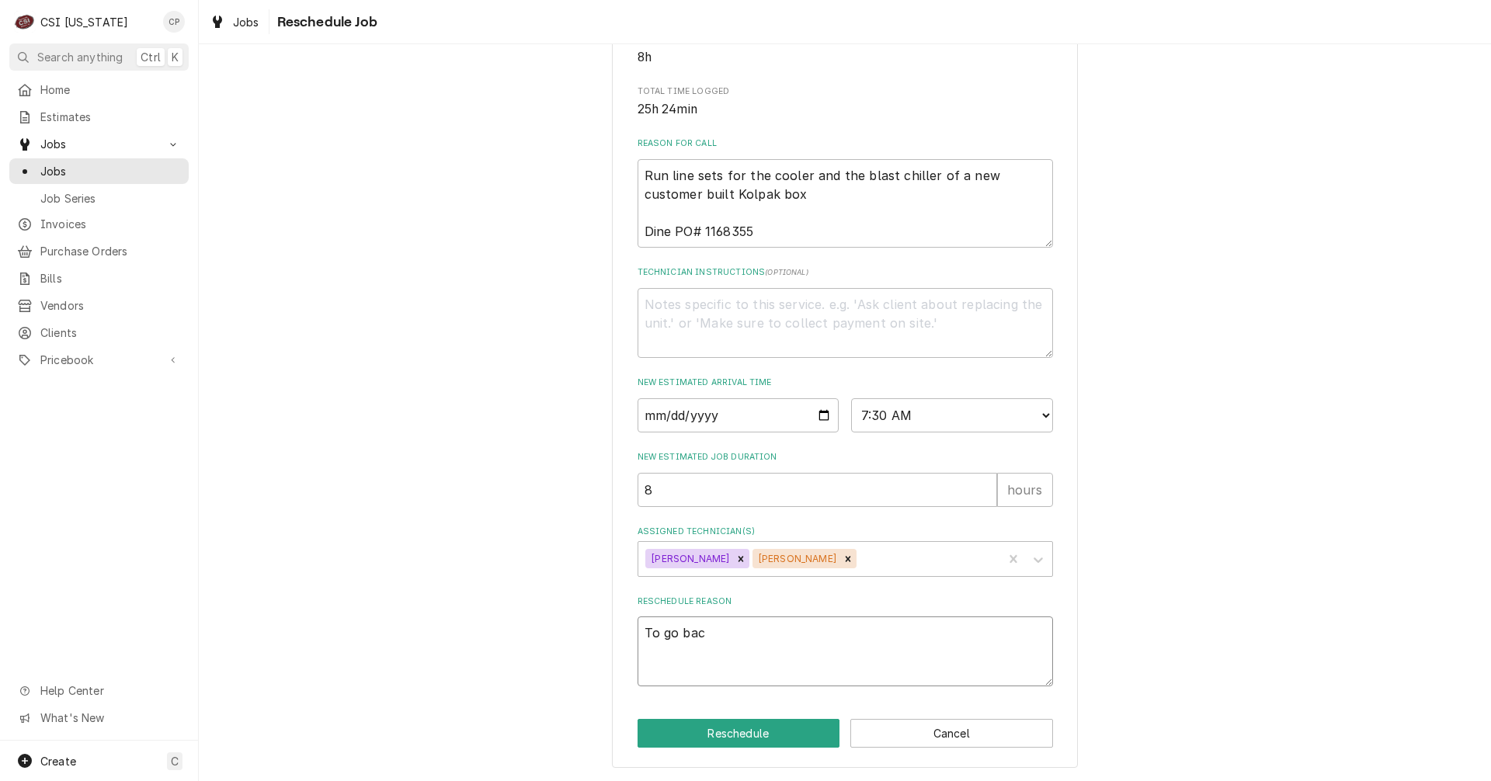
type textarea "x"
type textarea "To go back"
type textarea "x"
type textarea "To go back"
type textarea "x"
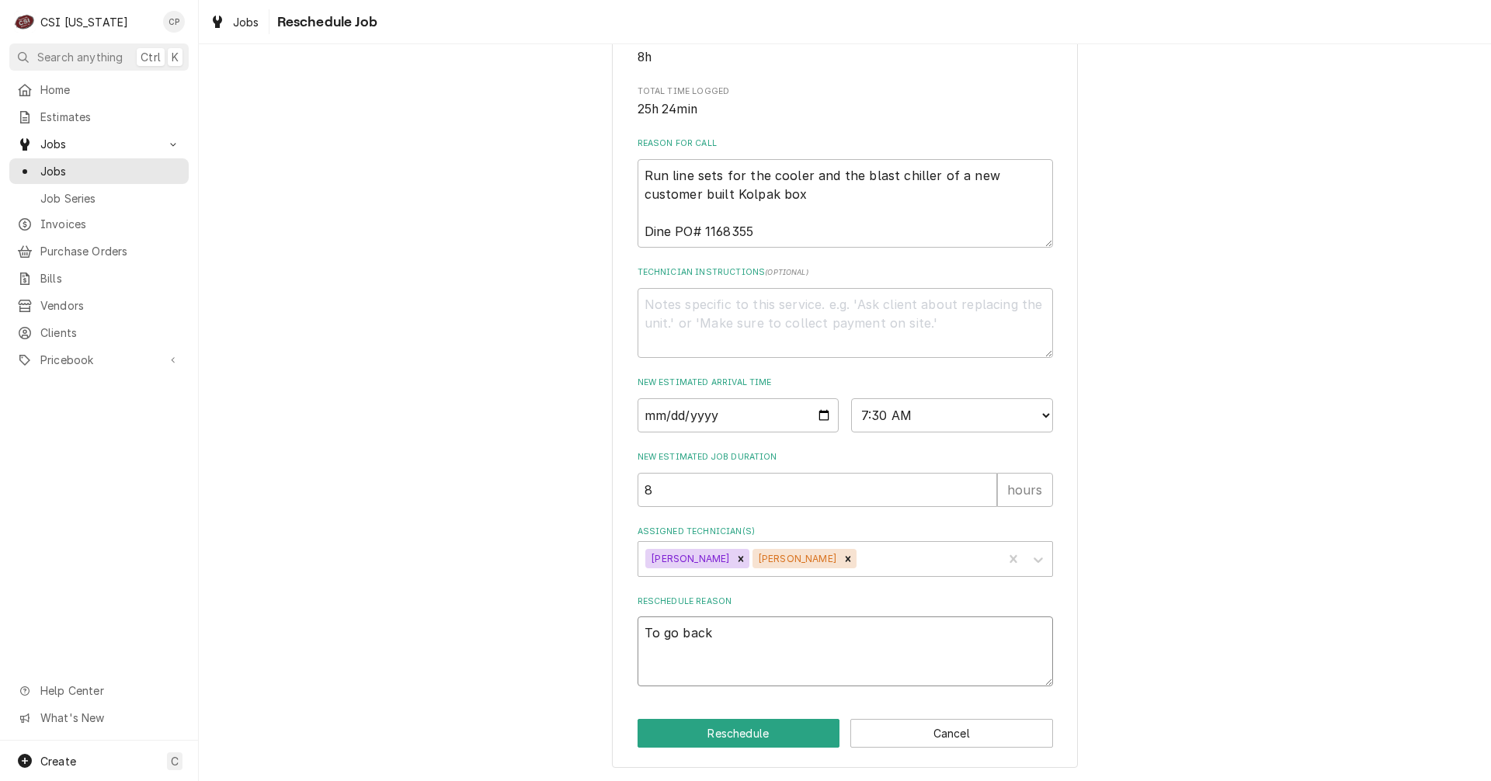
type textarea "To go back a"
type textarea "x"
type textarea "To go back an"
type textarea "x"
type textarea "To go back and"
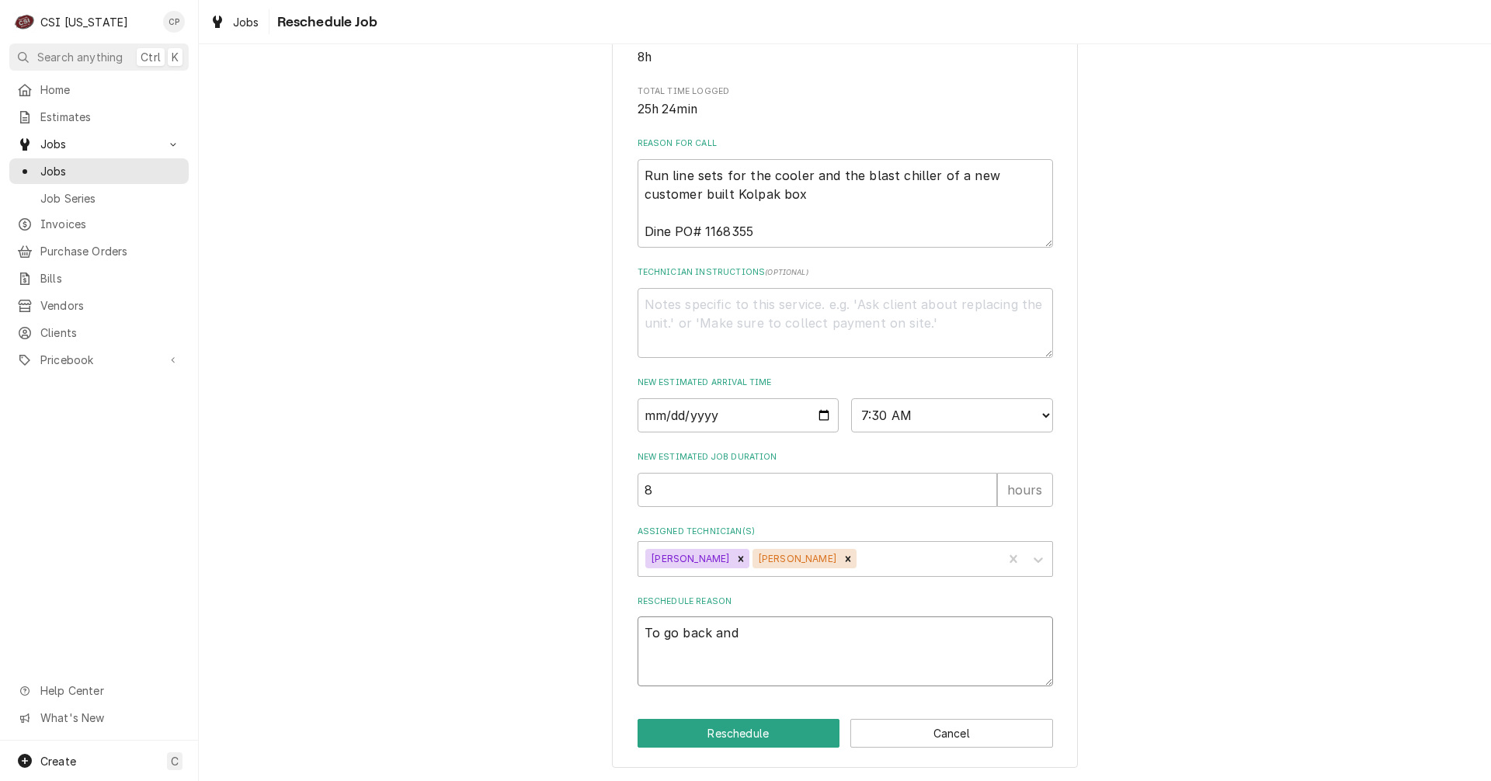
type textarea "x"
type textarea "To go back and"
type textarea "x"
type textarea "To go back and a"
type textarea "x"
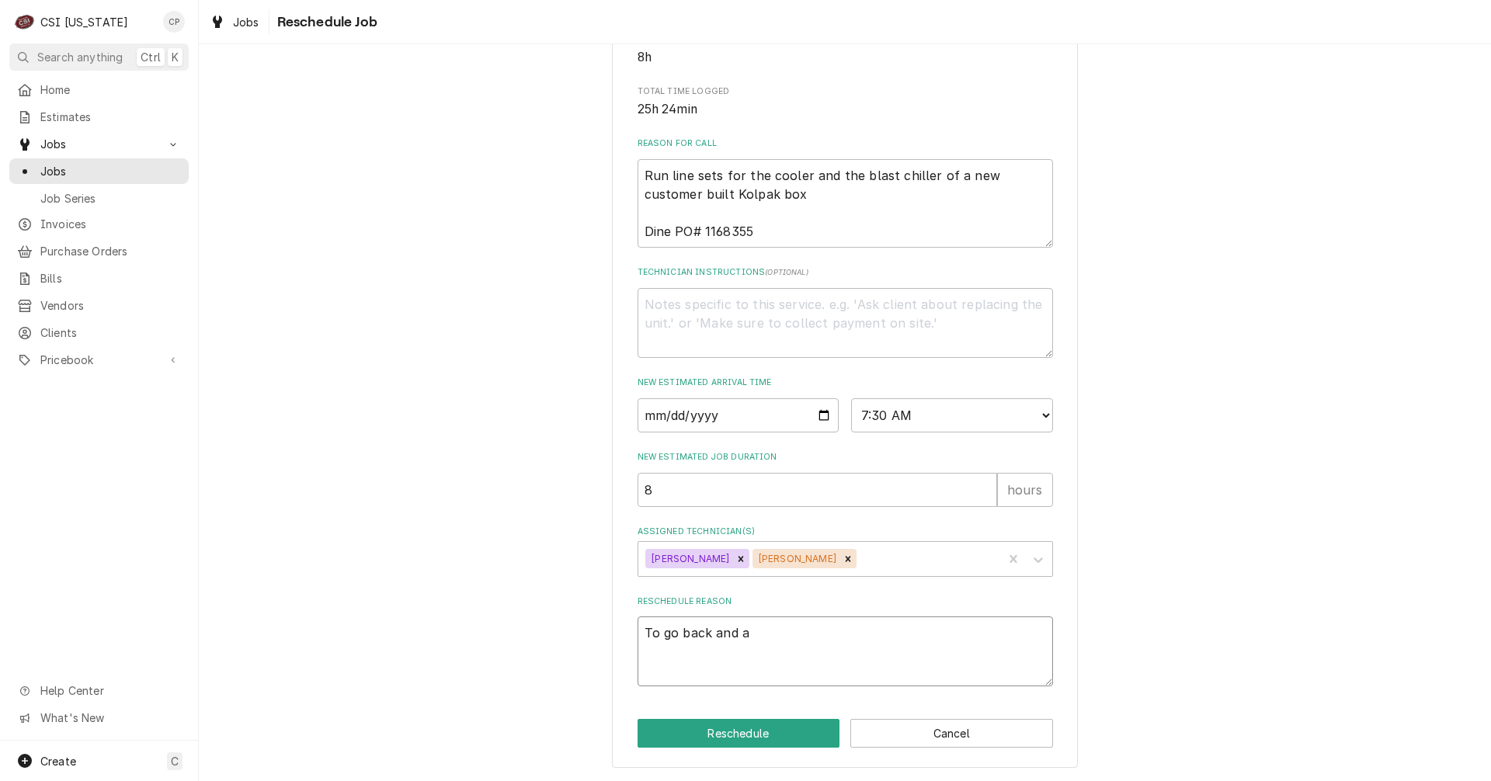
type textarea "To go back and ad"
type textarea "x"
type textarea "To go back and add"
type textarea "x"
type textarea "To go back and add"
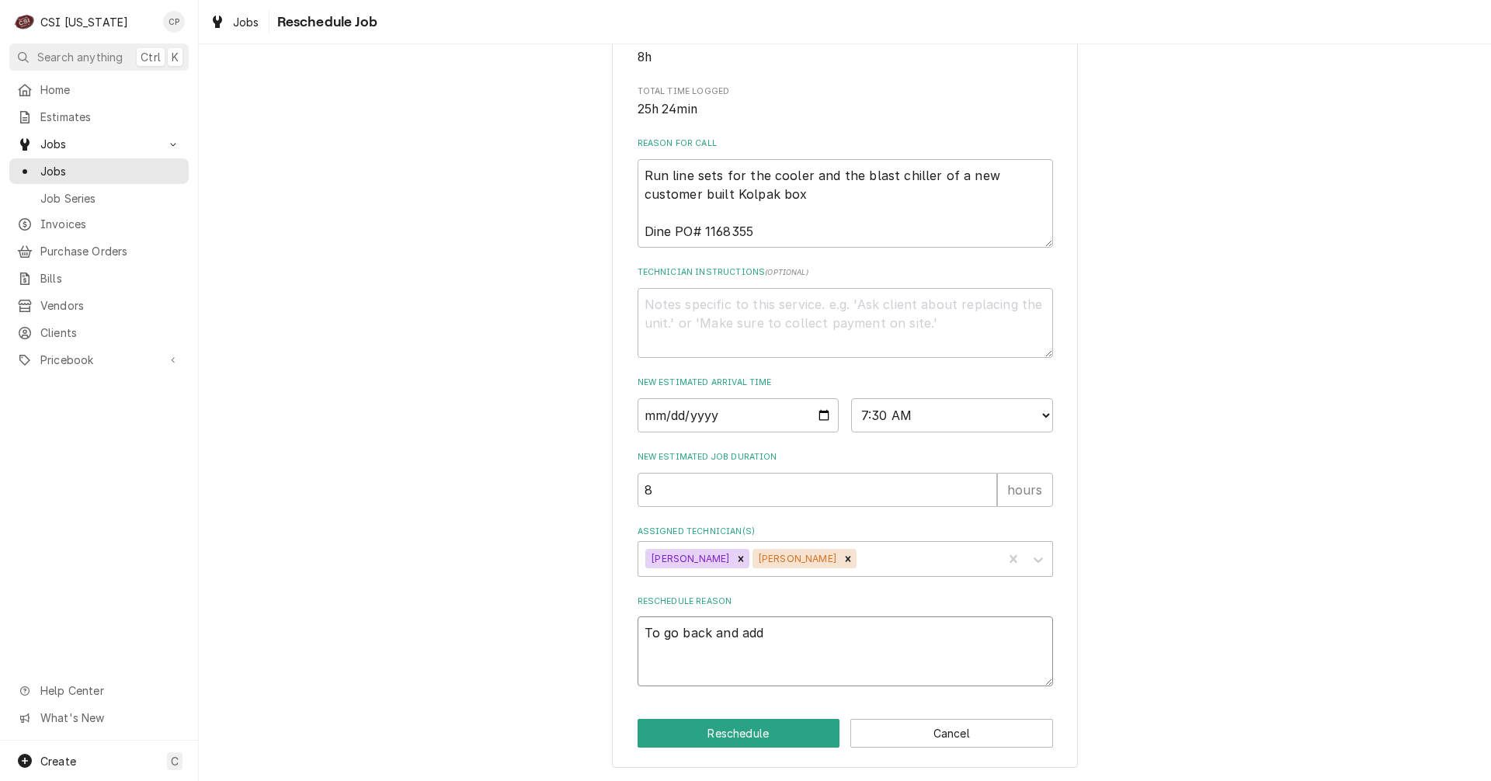
type textarea "x"
type textarea "To go back and add r"
type textarea "x"
type textarea "To go back and add re"
type textarea "x"
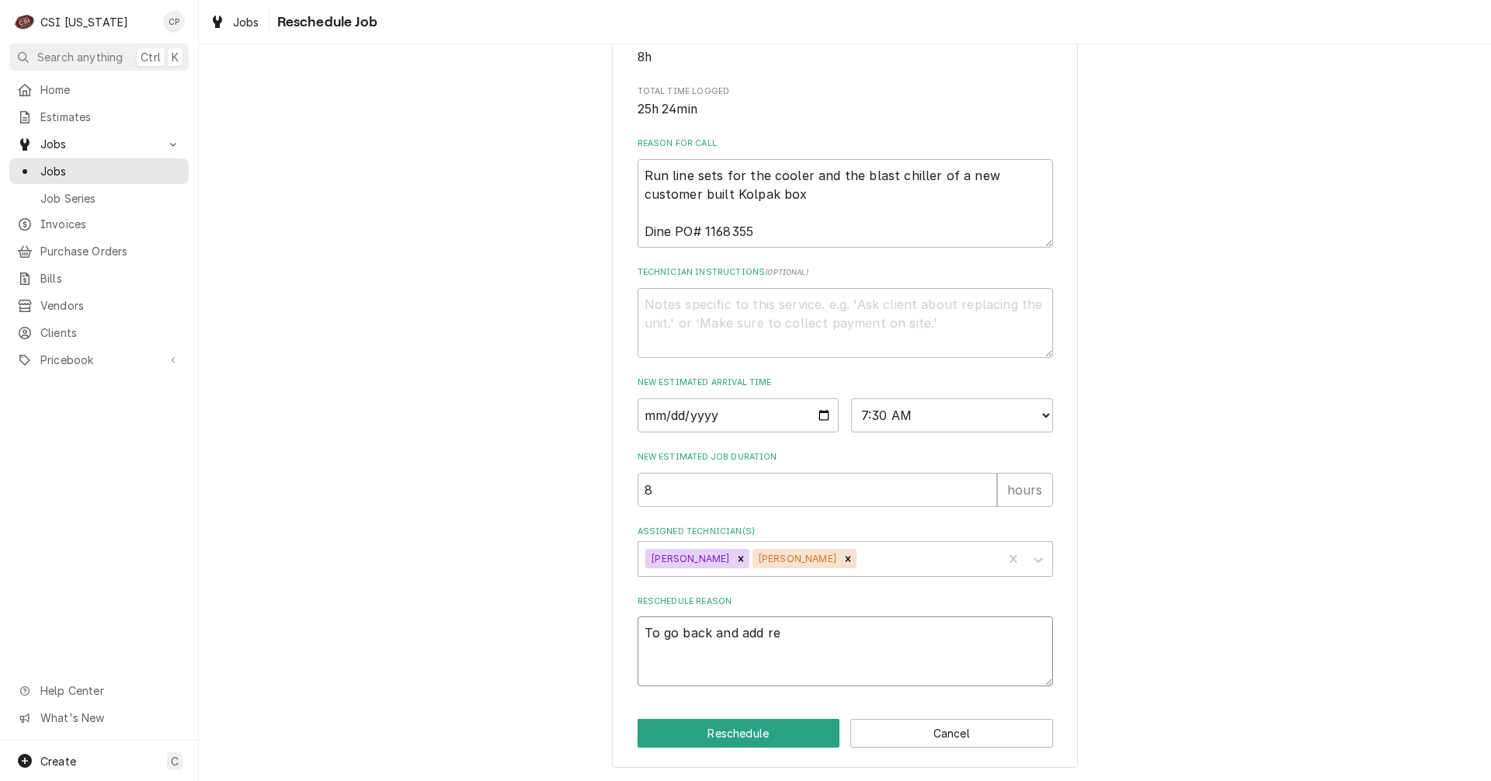
type textarea "To go back and add ref"
type textarea "x"
type textarea "To go back and add refr"
type textarea "x"
type textarea "To go back and add refri"
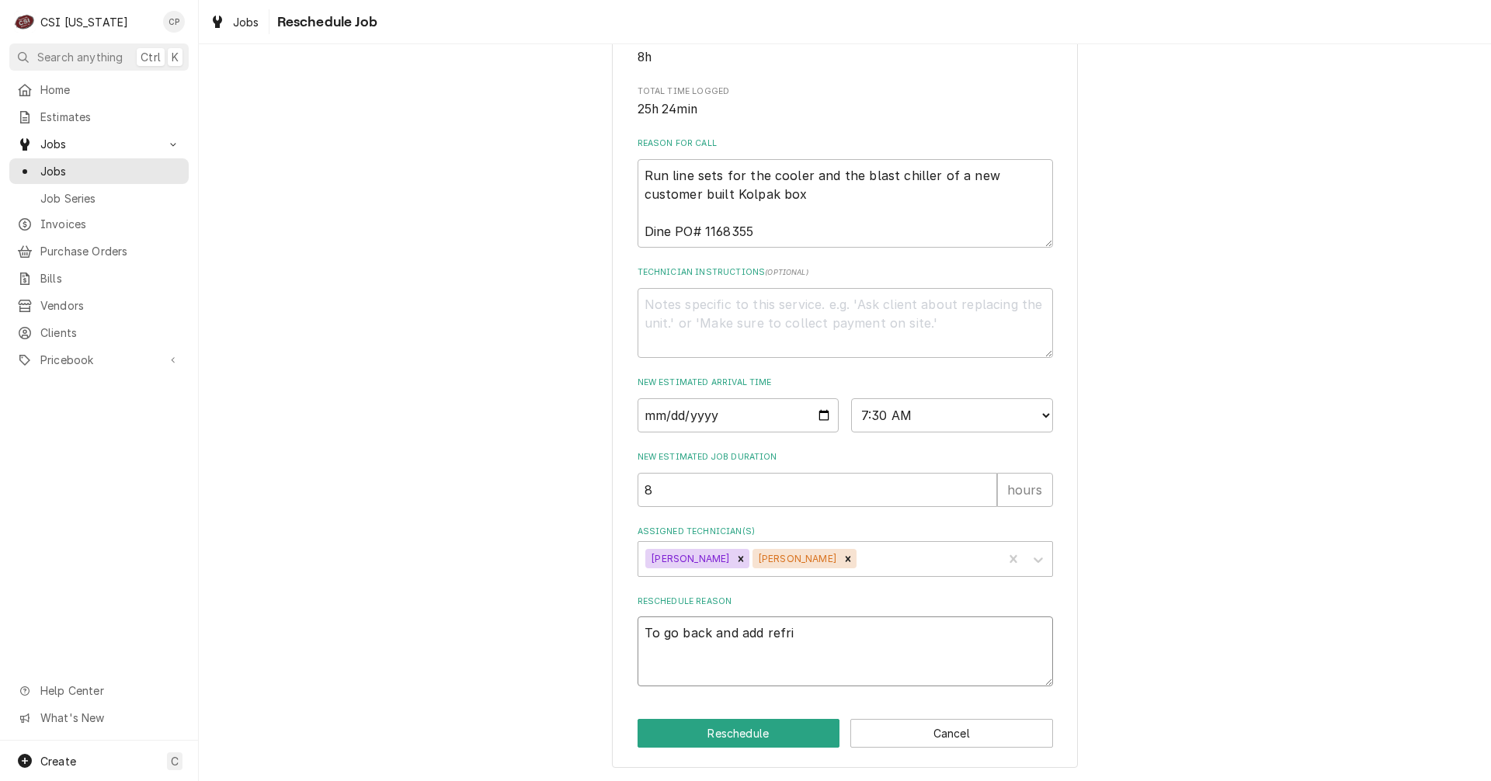
type textarea "x"
type textarea "To go back and add refrig"
type textarea "x"
type textarea "To go back and add refrige"
type textarea "x"
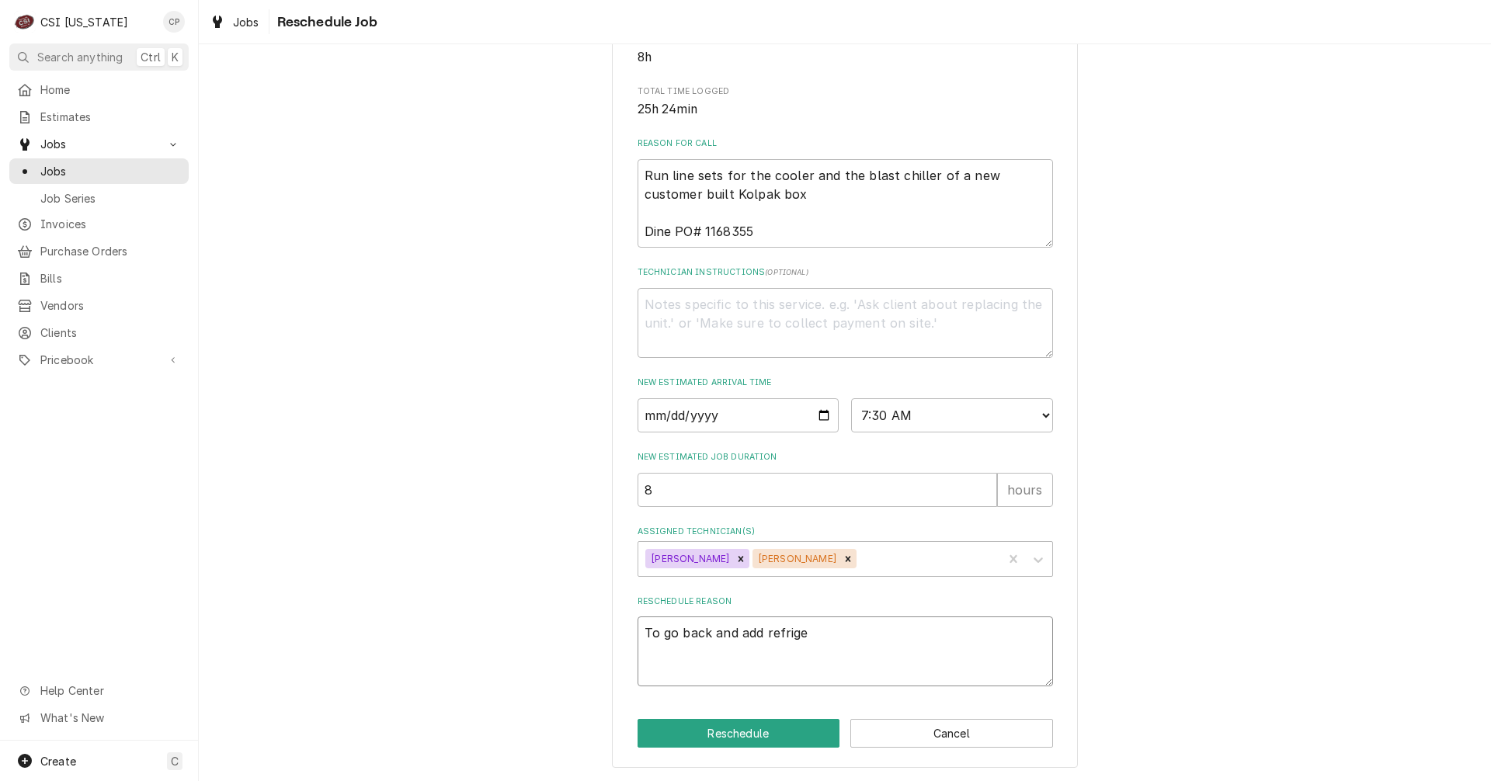
type textarea "To go back and add refriger"
type textarea "x"
type textarea "To go back and add refrigera"
type textarea "x"
type textarea "To go back and add refrigerat"
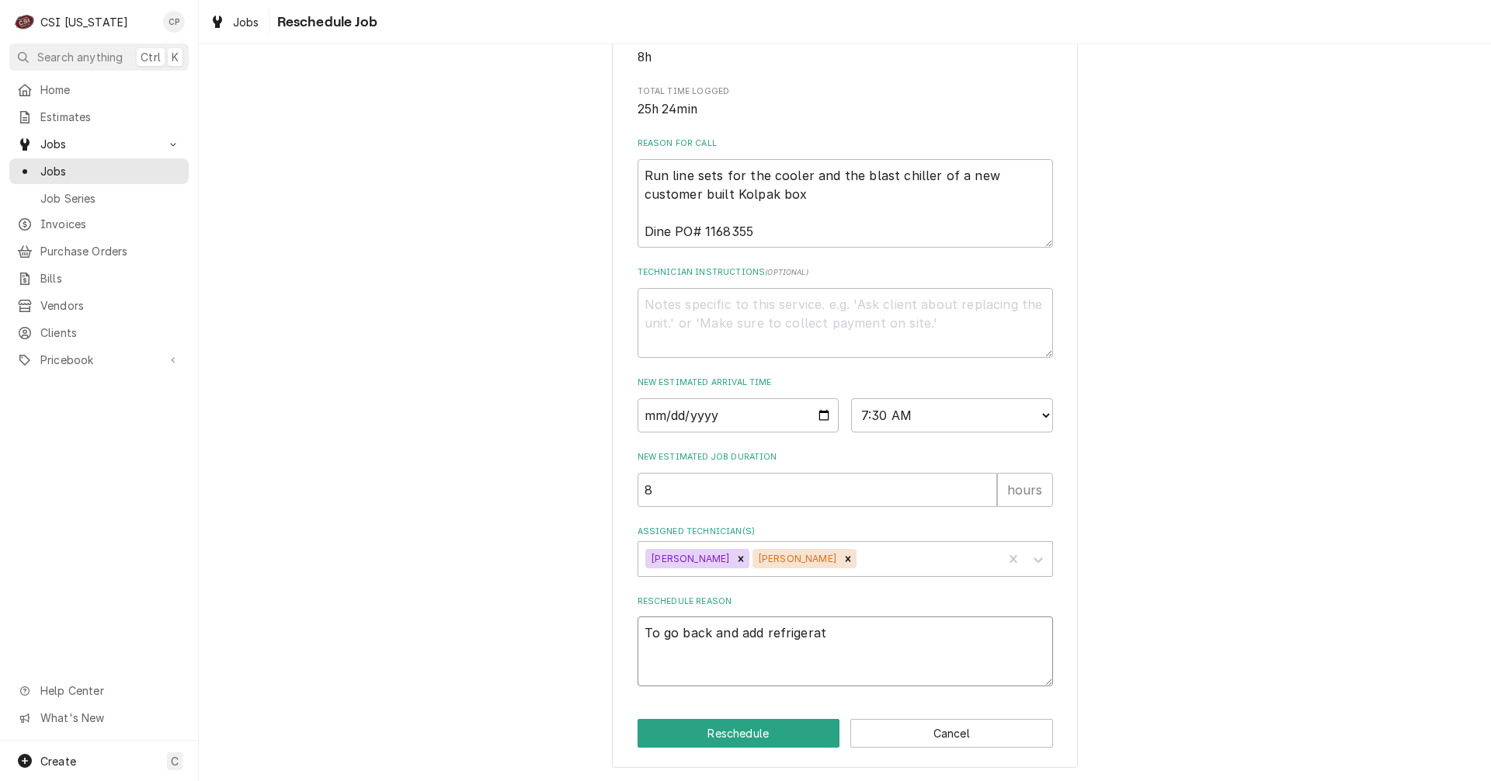
type textarea "x"
type textarea "To go back and add refrigerati"
type textarea "x"
type textarea "To go back and add refrigeratio"
type textarea "x"
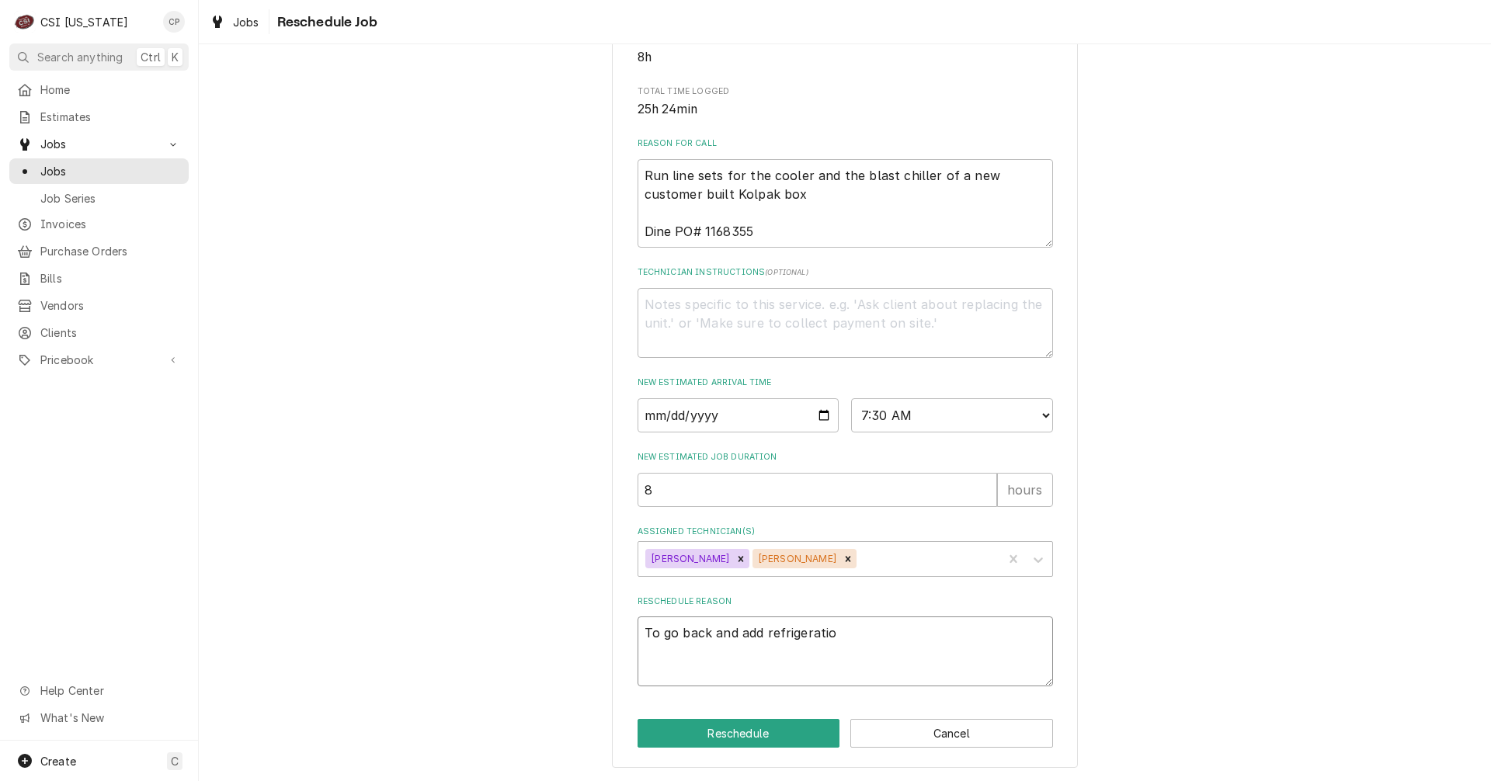
type textarea "To go back and add refrigeration"
type textarea "x"
type textarea "To go back and add refrigeration"
type textarea "x"
type textarea "To go back and add refrigeration i"
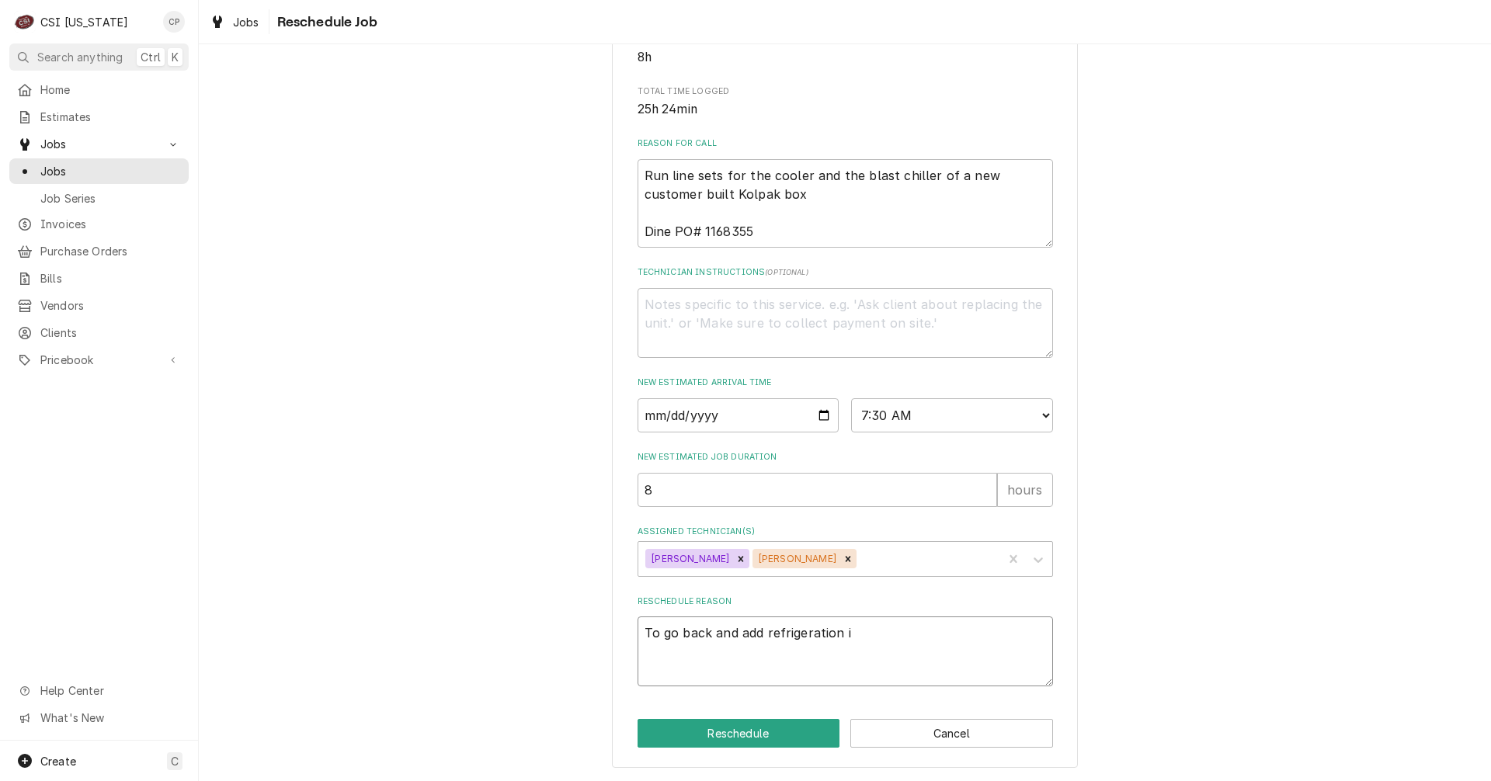
type textarea "x"
type textarea "To go back and add refrigeration in"
type textarea "x"
type textarea "To go back and add refrigeration in"
type textarea "x"
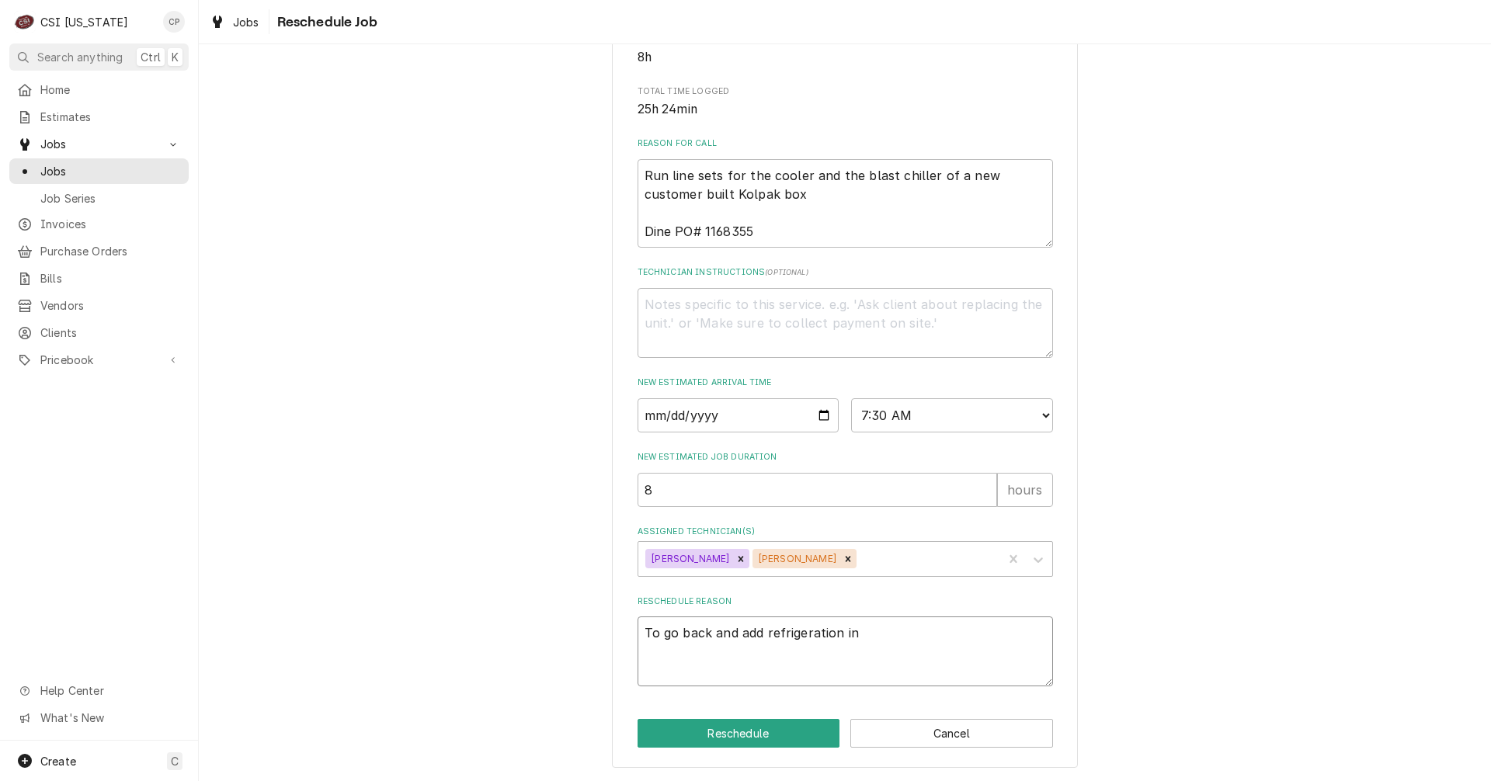
type textarea "To go back and add refrigeration in t"
type textarea "x"
type textarea "To go back and add refrigeration in th"
type textarea "x"
type textarea "To go back and add refrigeration in the"
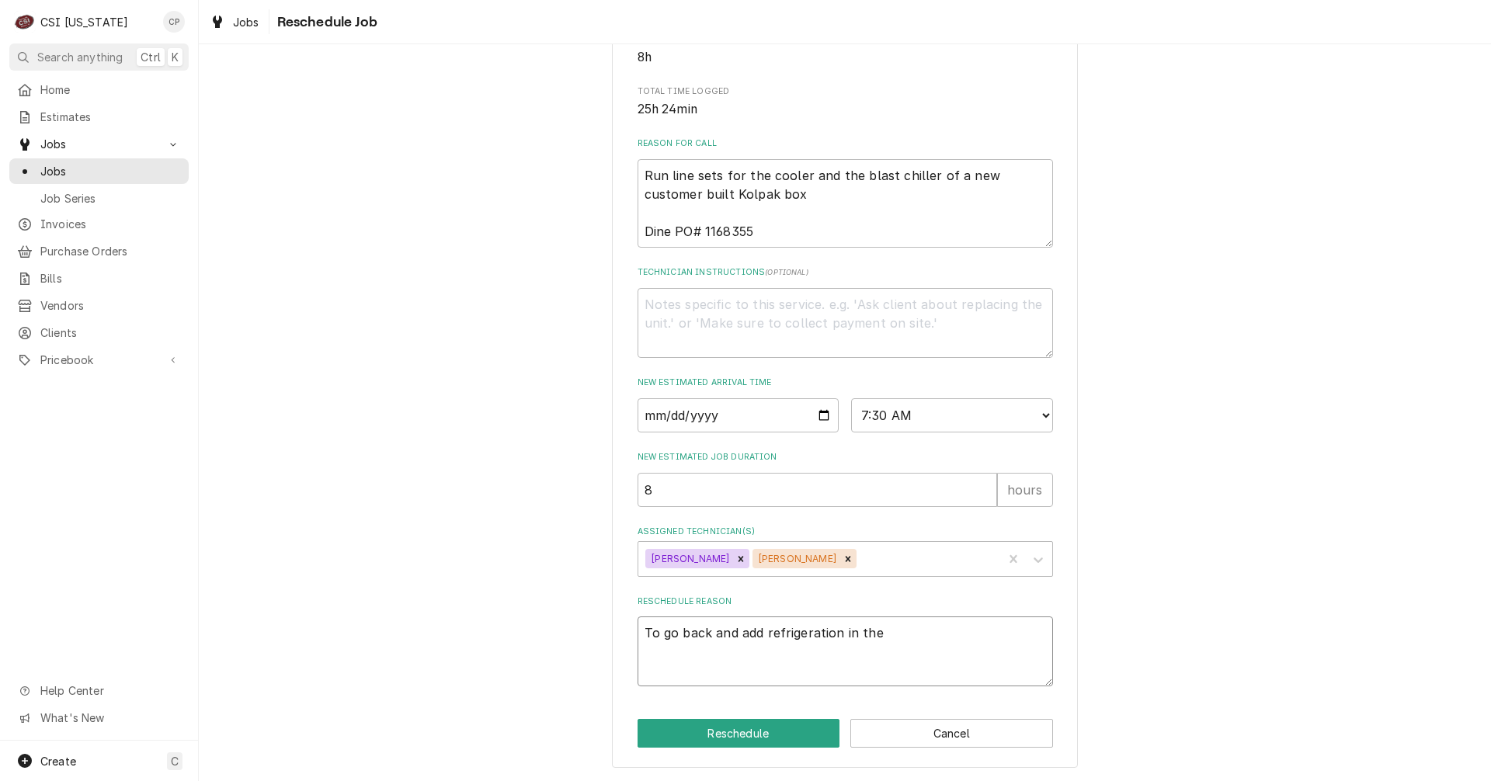
type textarea "x"
type textarea "To go back and add refrigeration in the"
type textarea "x"
type textarea "To go back and add refrigeration in the s"
type textarea "x"
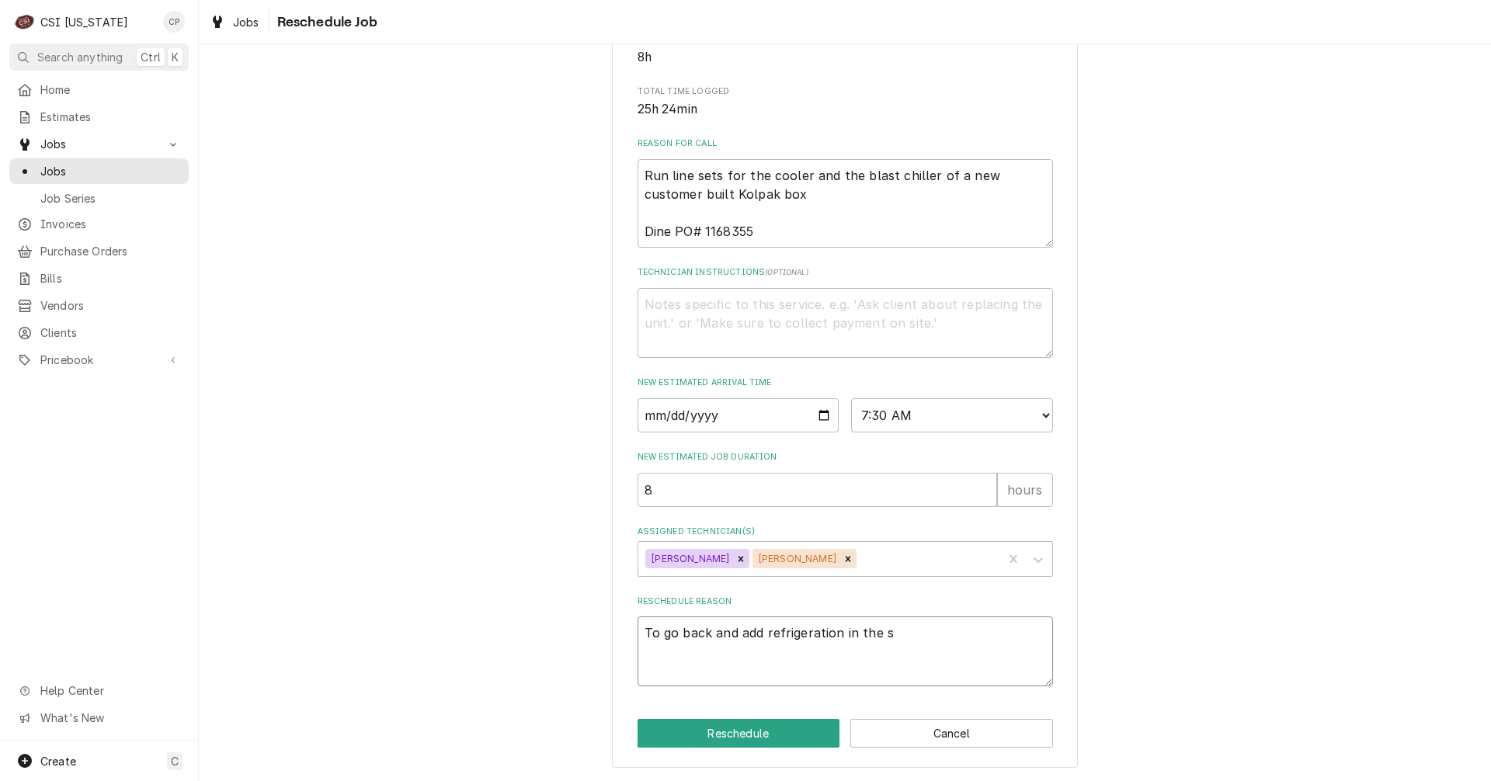
type textarea "To go back and add refrigeration in the sy"
type textarea "x"
type textarea "To go back and add refrigeration in the sys"
type textarea "x"
type textarea "To go back and add refrigeration in the syst"
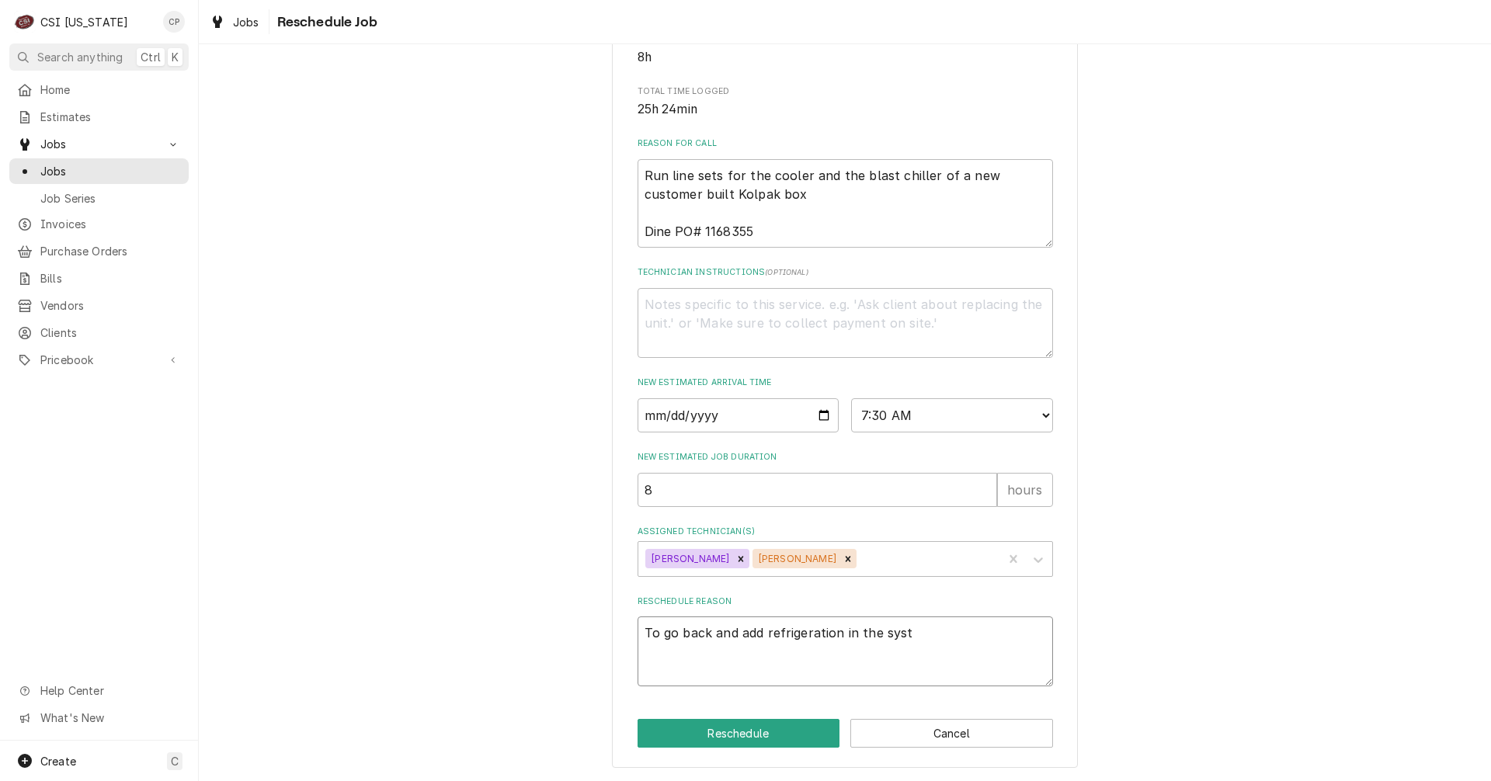
type textarea "x"
type textarea "To go back and add refrigeration in the syste"
type textarea "x"
type textarea "To go back and add refrigeration in the system"
click at [740, 731] on button "Reschedule" at bounding box center [739, 733] width 203 height 29
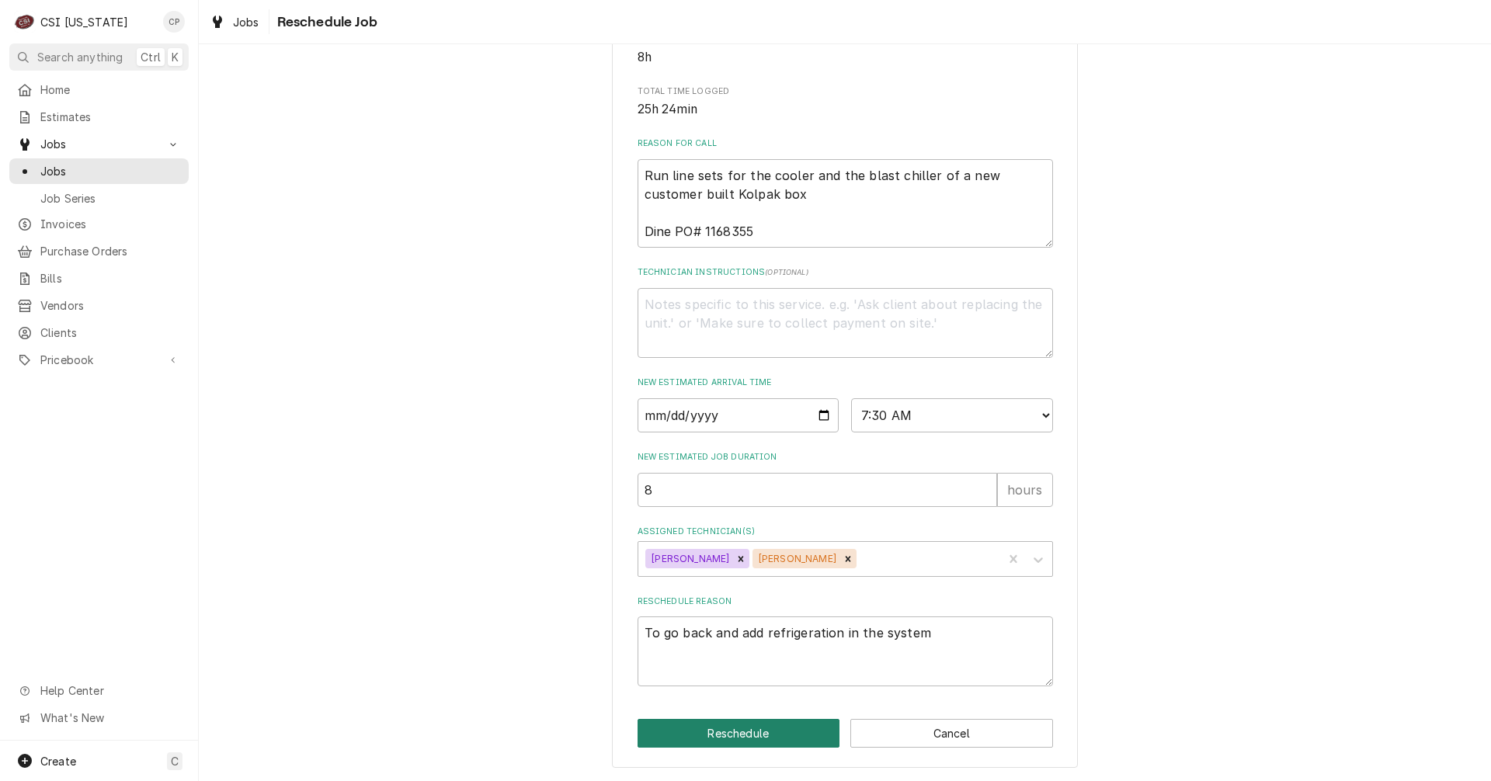
type textarea "x"
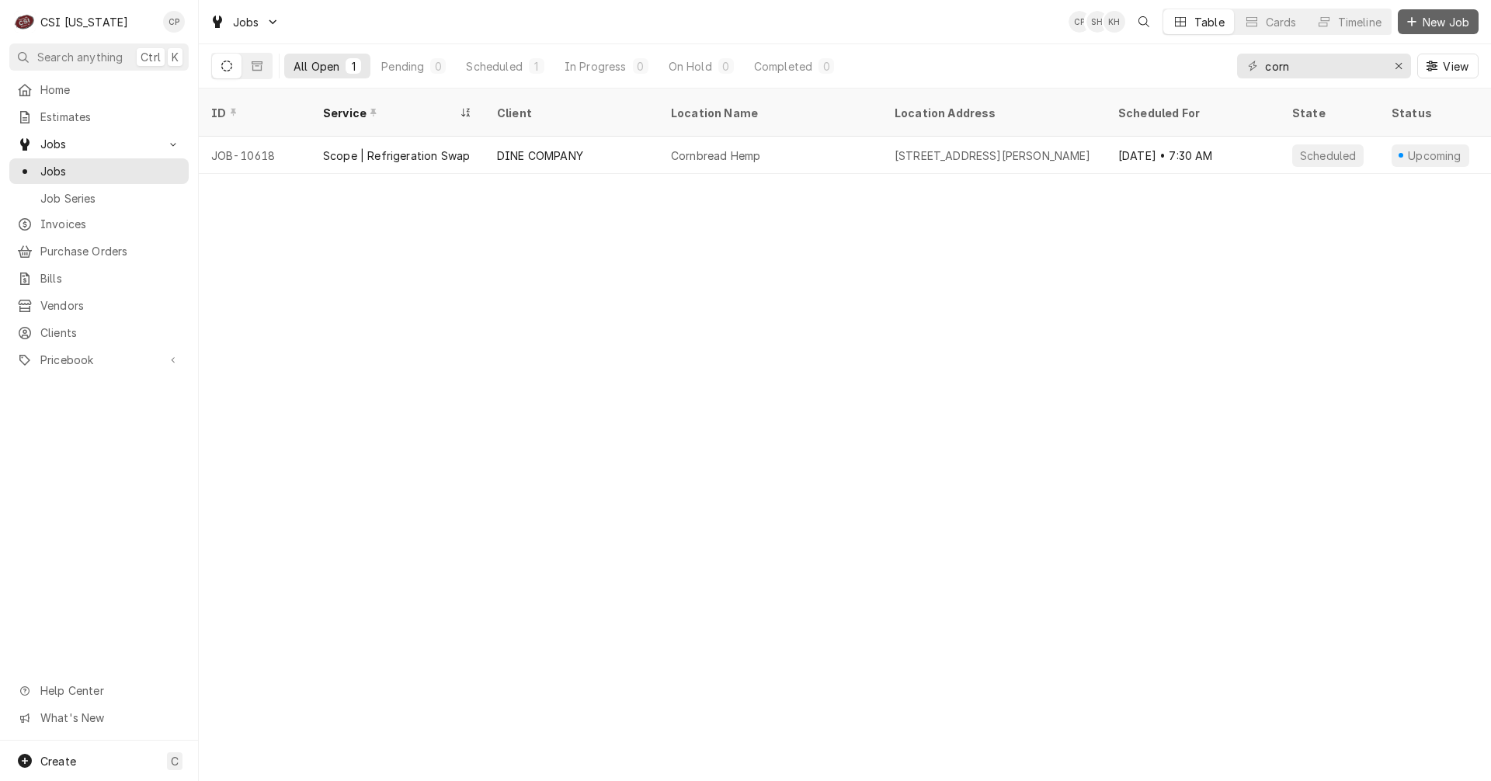
click at [1458, 20] on span "New Job" at bounding box center [1446, 22] width 53 height 16
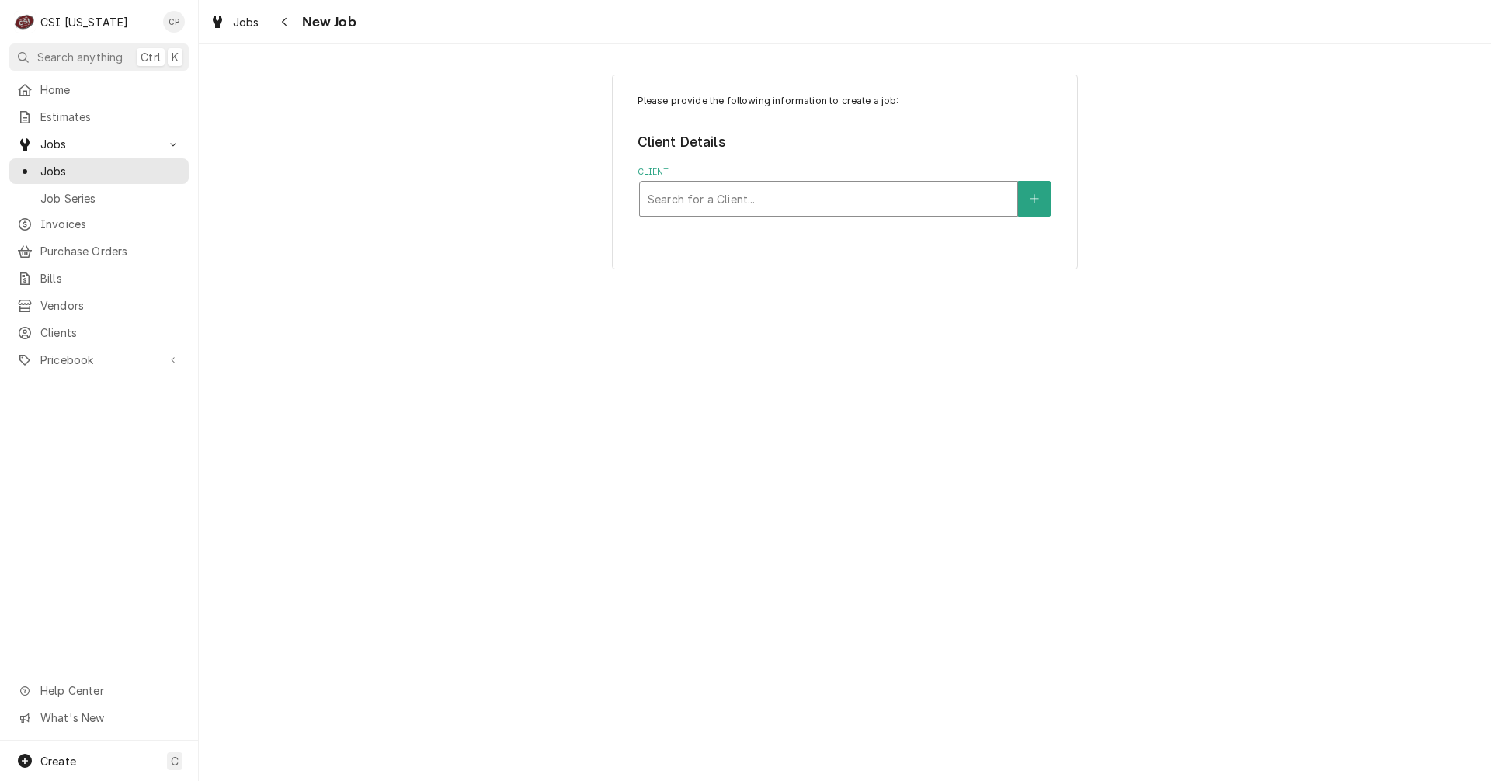
click at [755, 209] on div "Client" at bounding box center [829, 199] width 362 height 28
type input "[GEOGRAPHIC_DATA]"
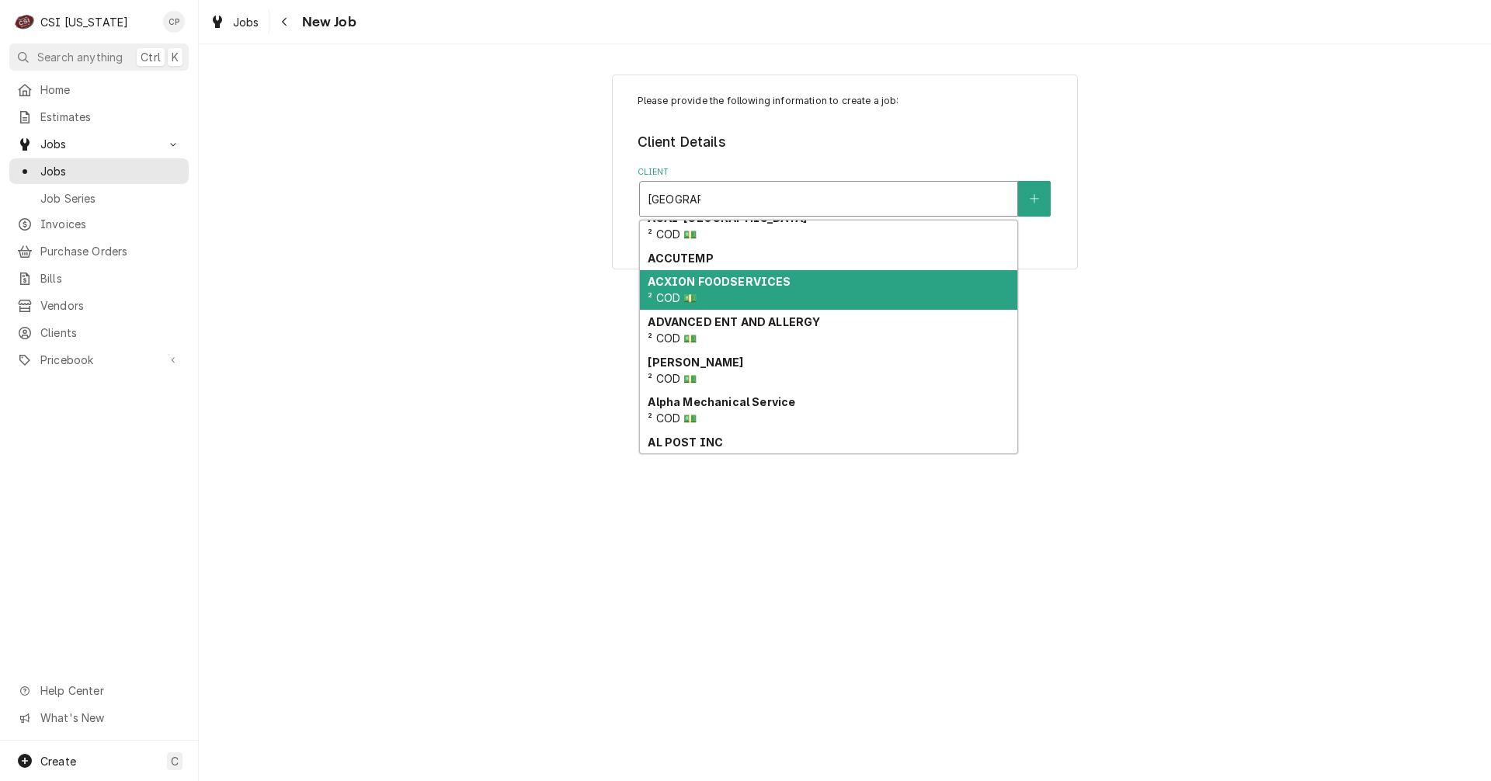
scroll to position [103, 0]
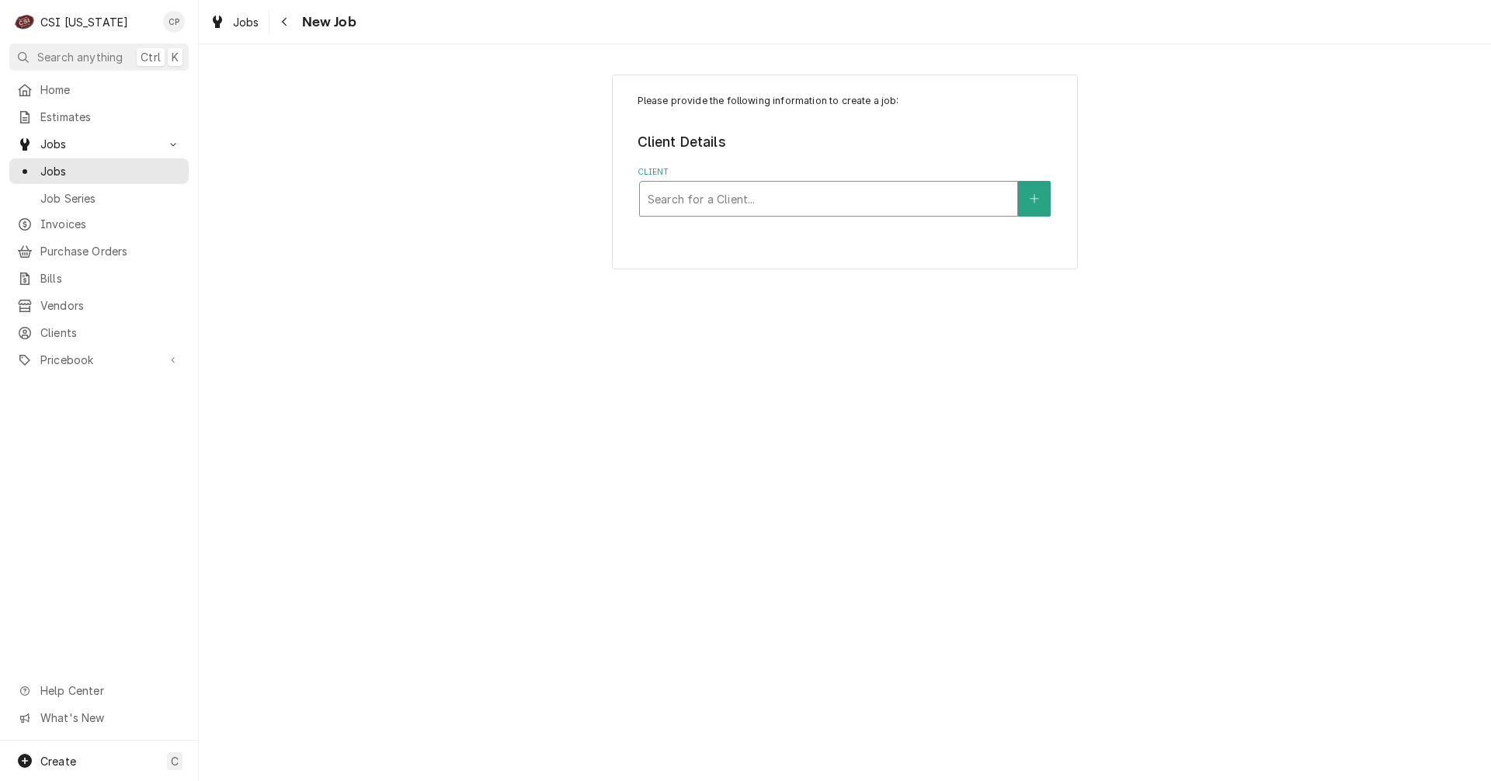
drag, startPoint x: 704, startPoint y: 193, endPoint x: 640, endPoint y: 193, distance: 64.5
click at [641, 193] on div "Search for a Client..." at bounding box center [828, 199] width 377 height 34
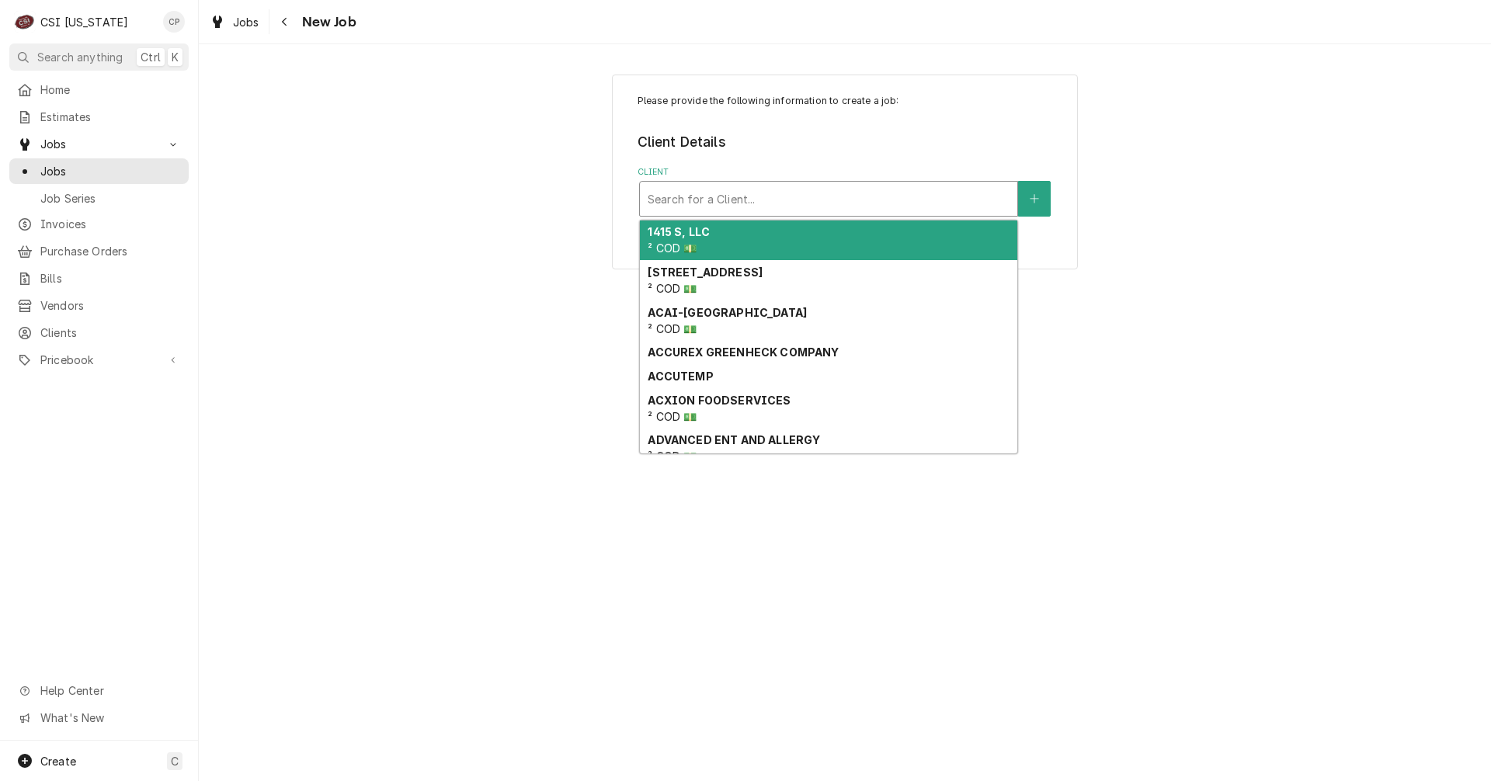
click at [677, 192] on div "Client" at bounding box center [829, 199] width 362 height 28
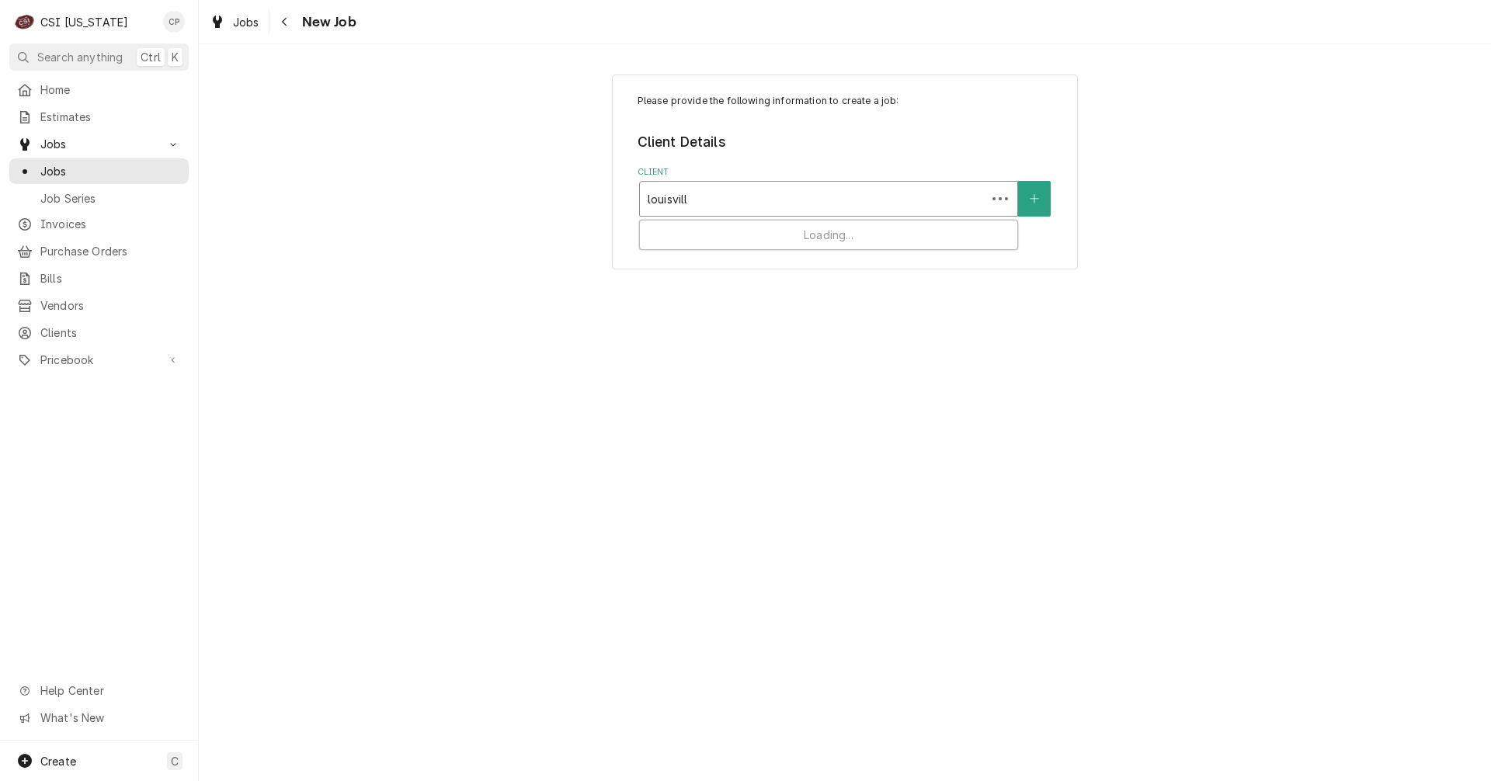
type input "[GEOGRAPHIC_DATA]"
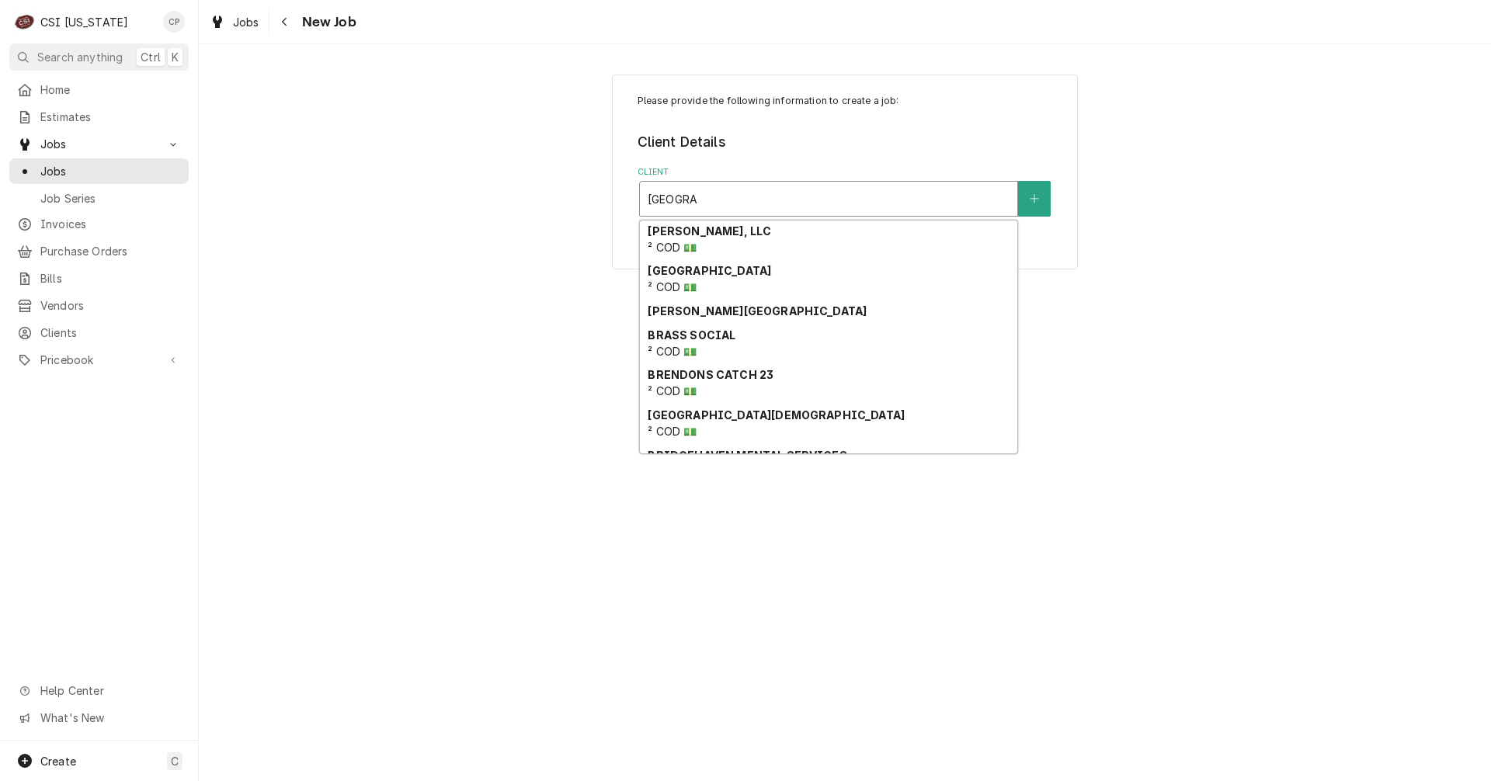
scroll to position [1175, 0]
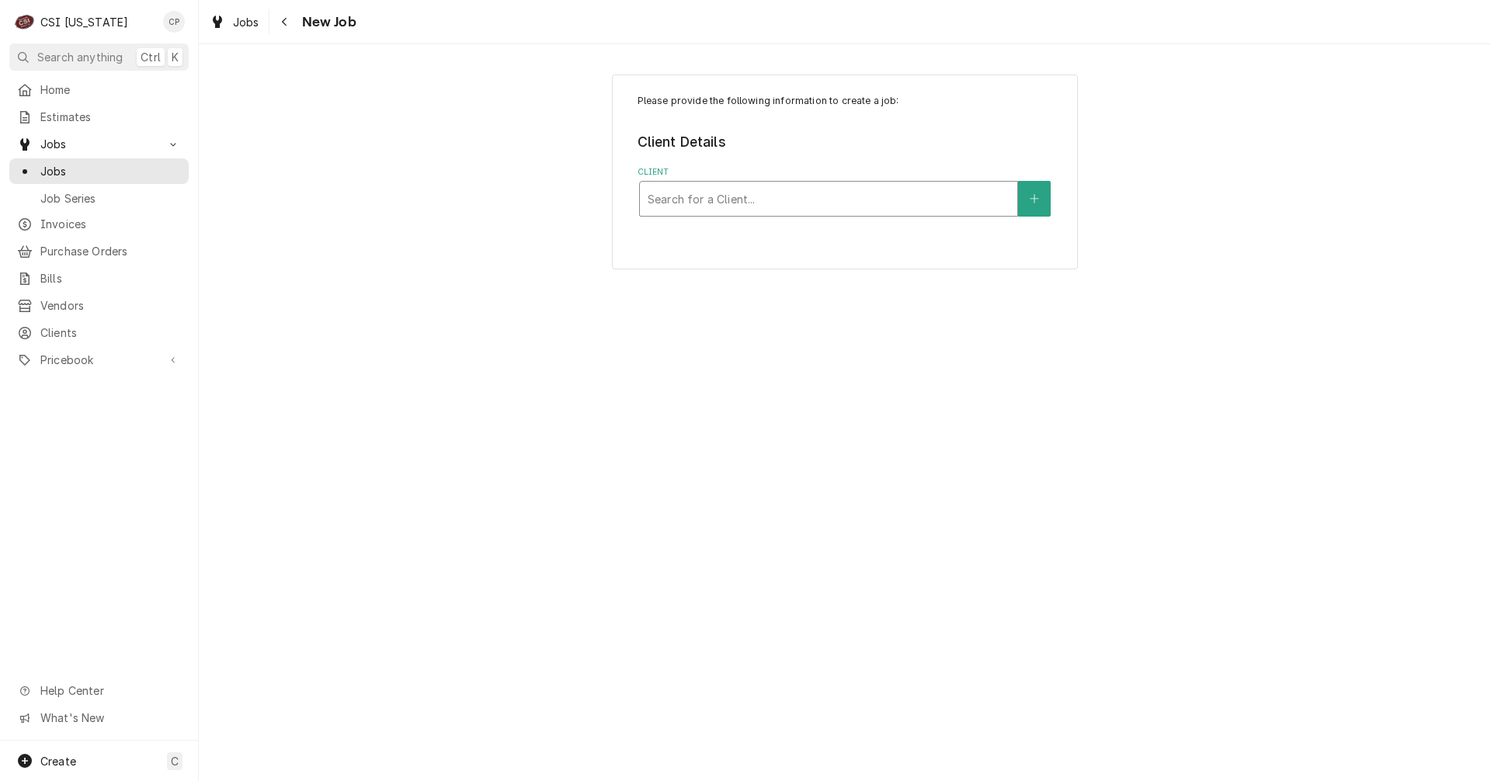
click at [752, 189] on div "Client" at bounding box center [829, 199] width 362 height 28
click at [748, 199] on div "Client" at bounding box center [829, 199] width 362 height 28
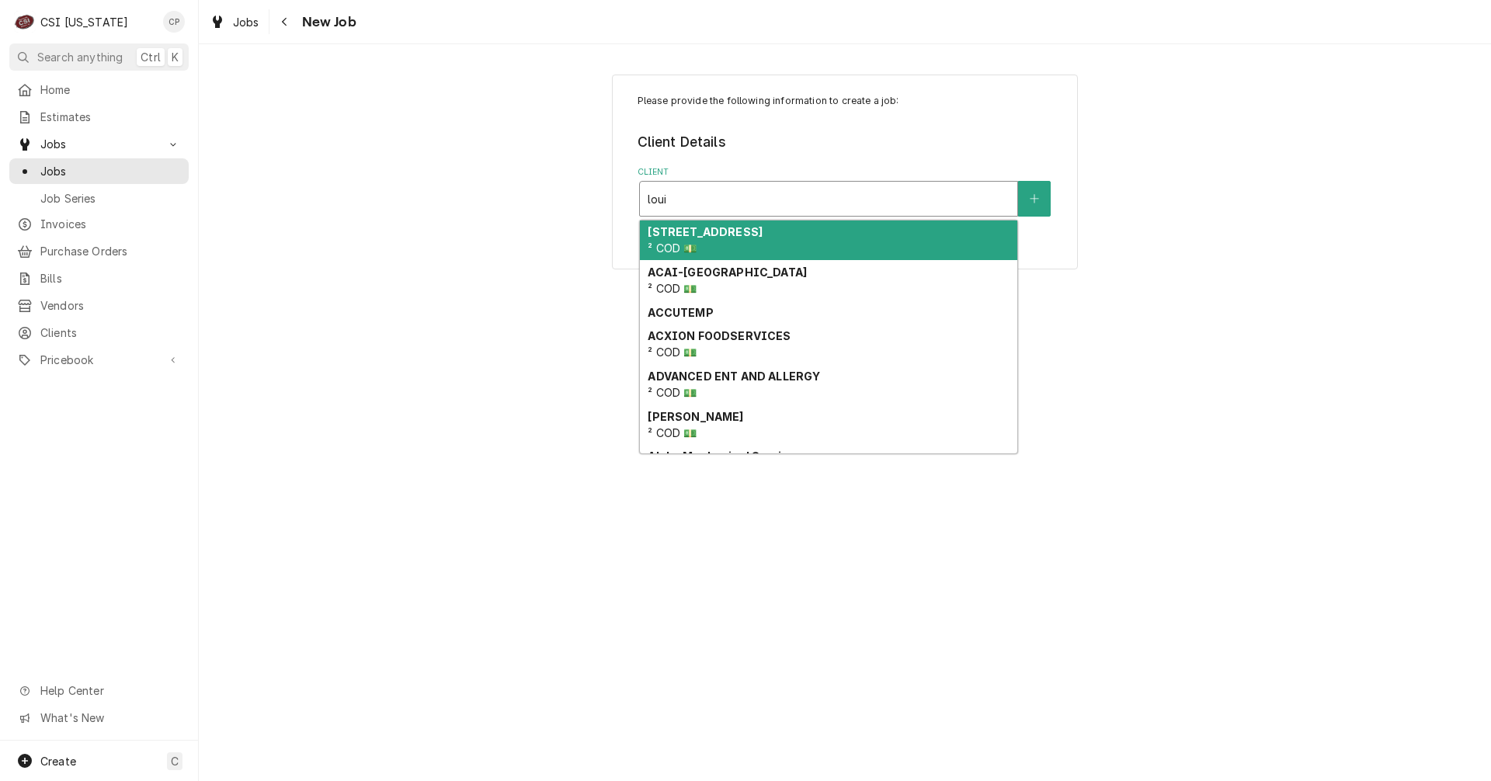
type input "louis"
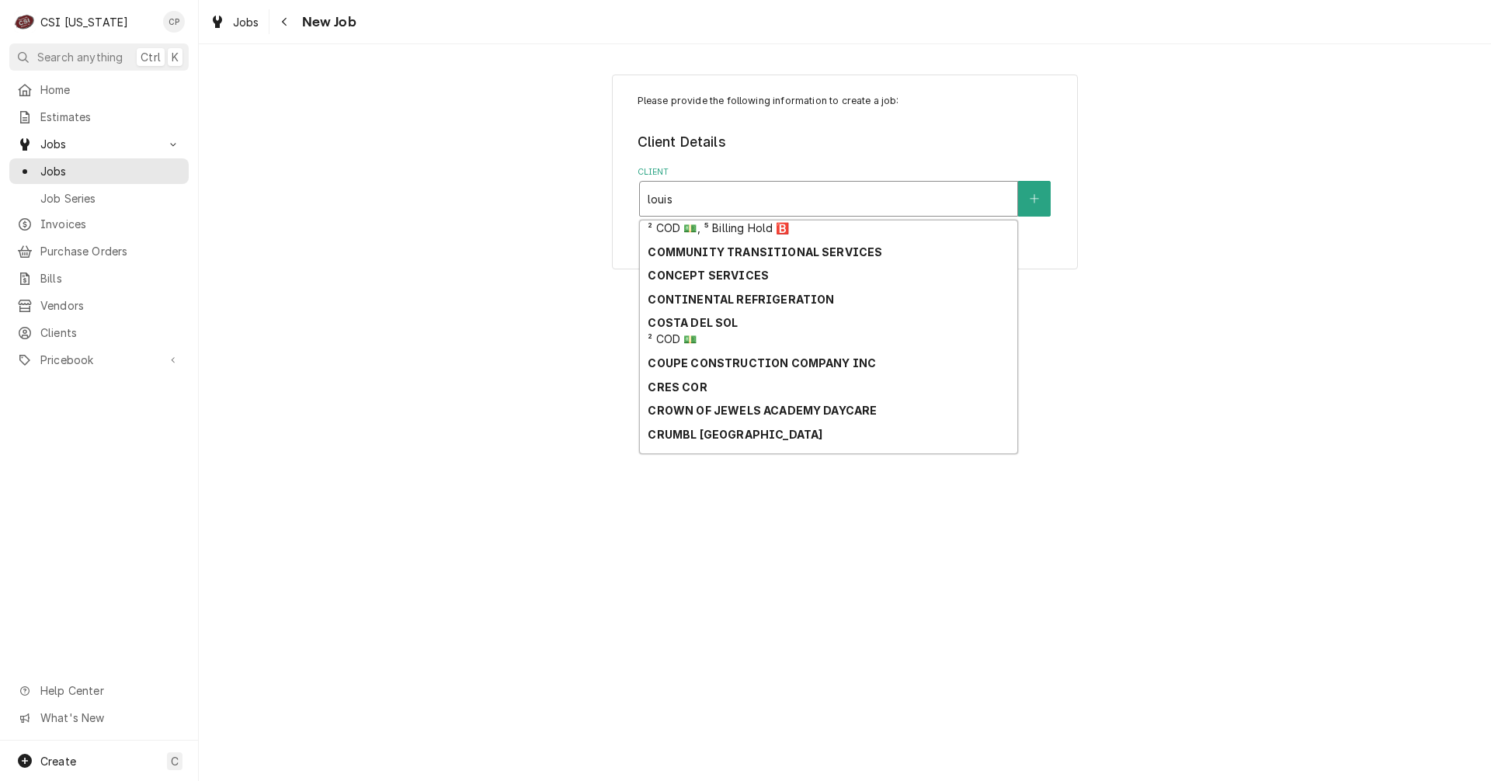
scroll to position [1970, 0]
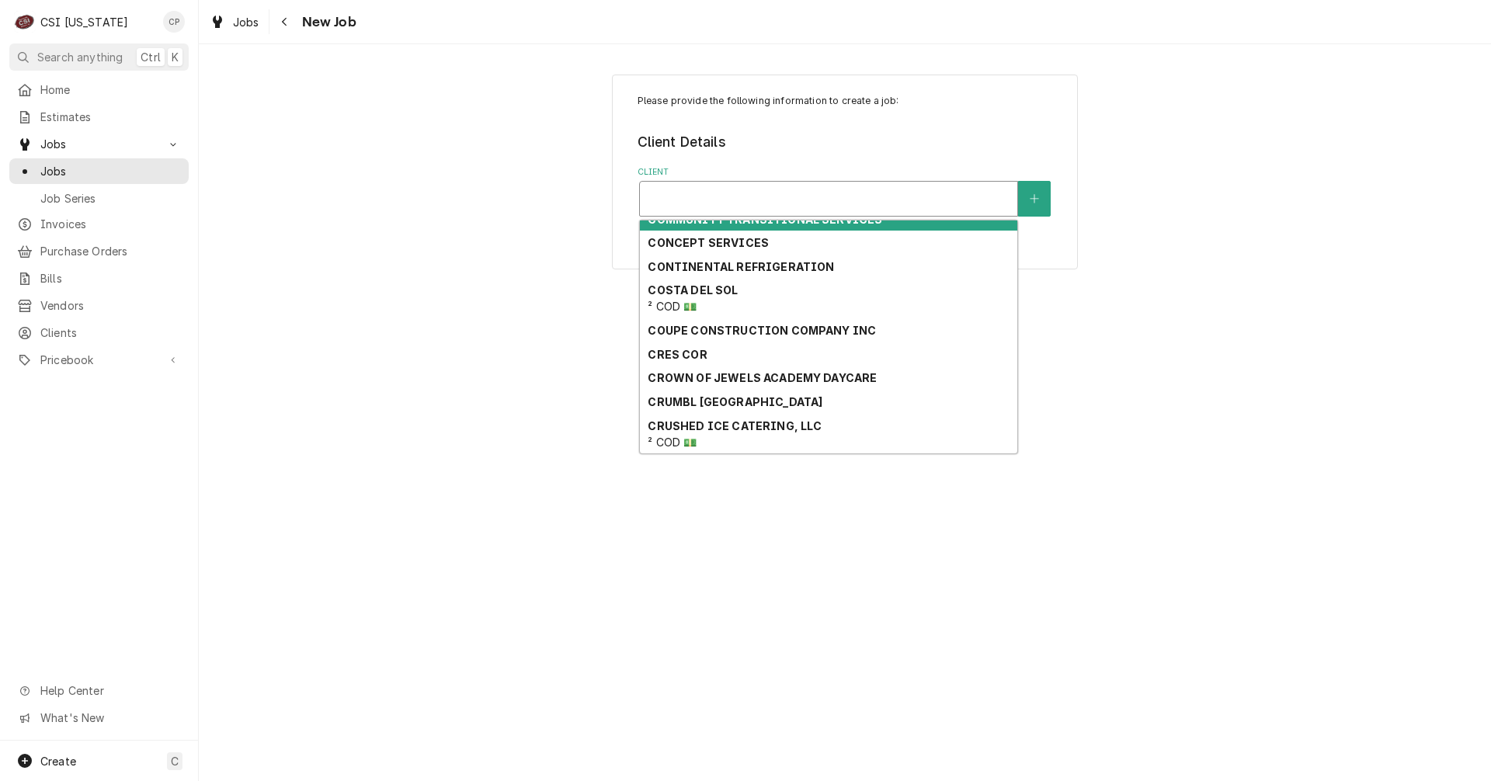
click at [702, 193] on div "Client" at bounding box center [829, 199] width 362 height 28
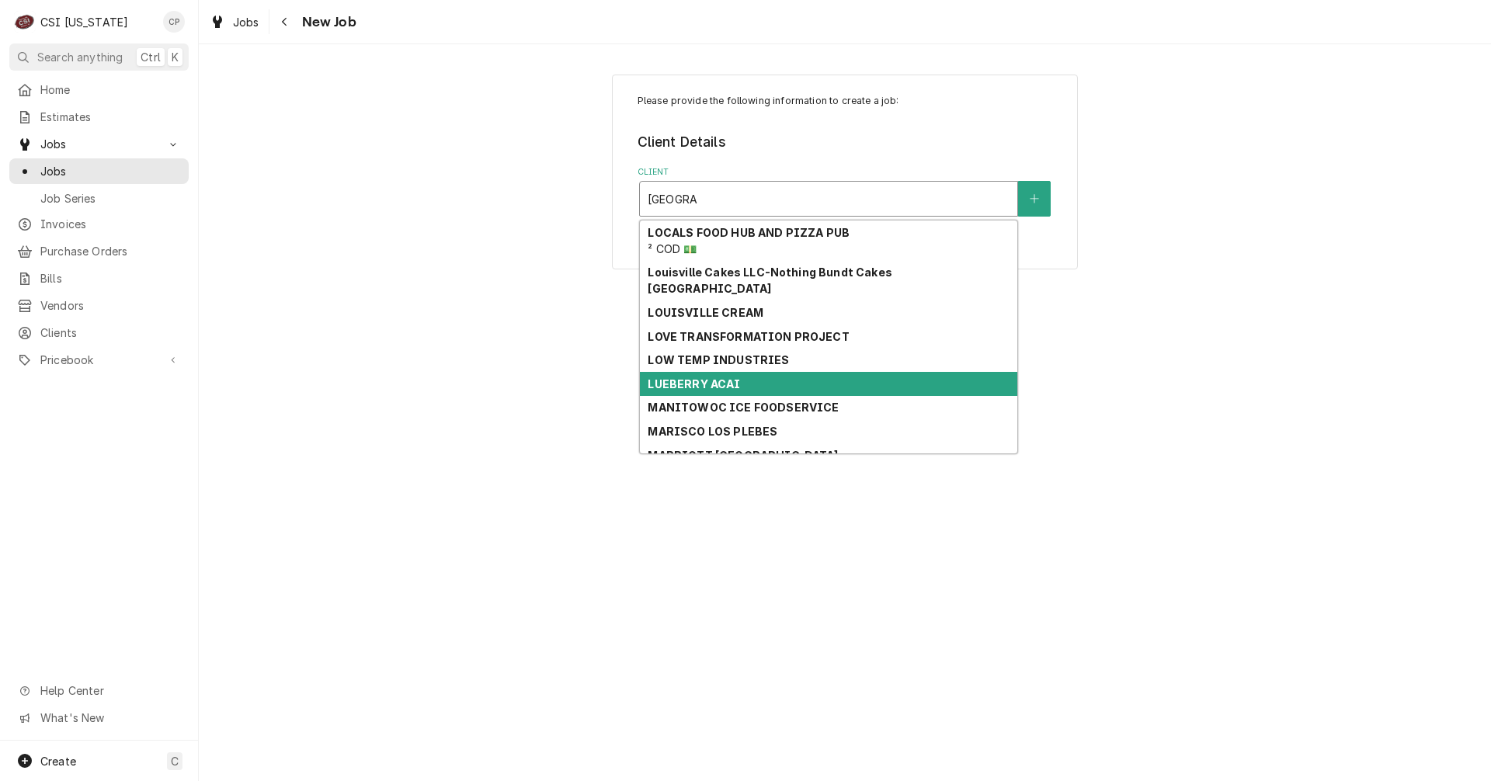
scroll to position [5009, 0]
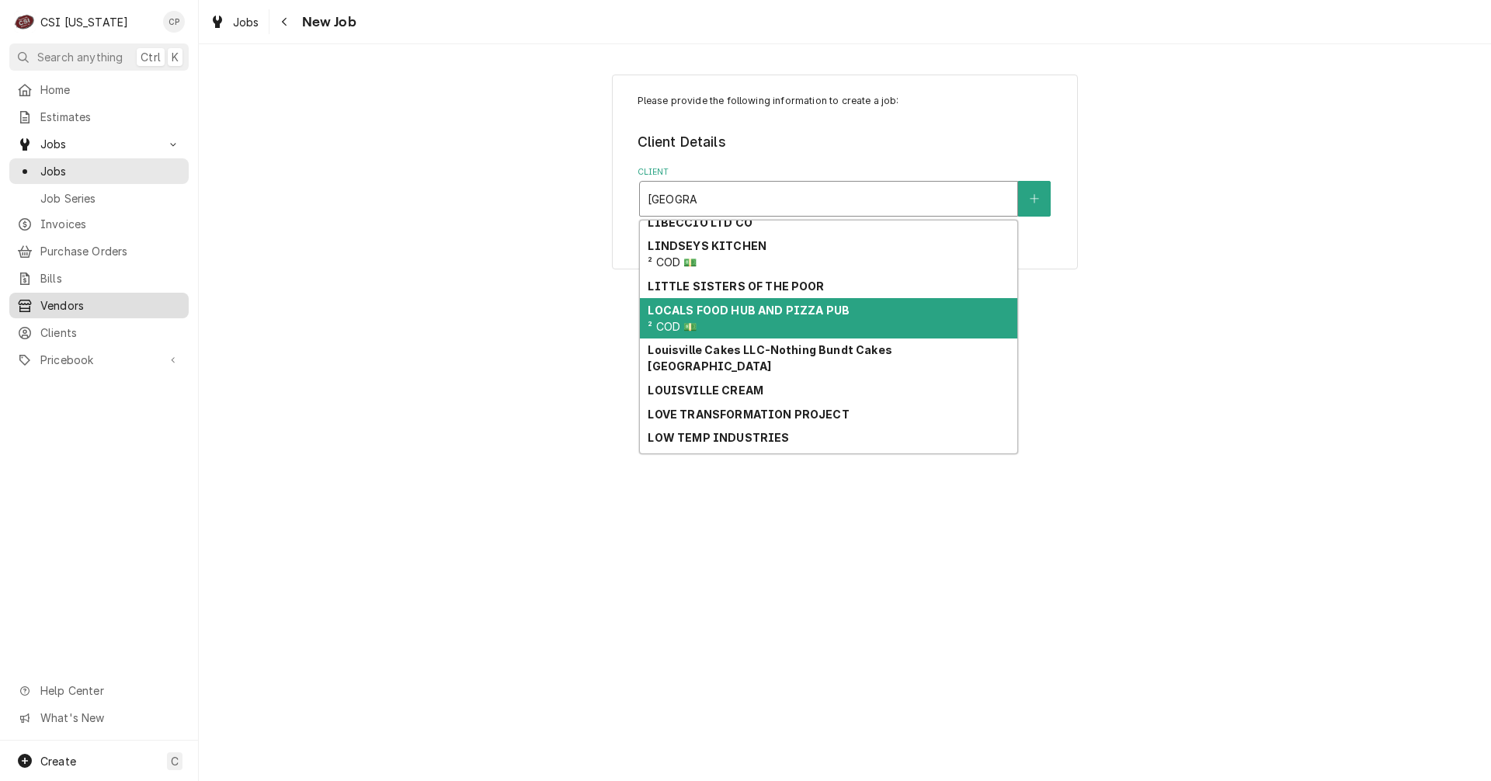
type input "[GEOGRAPHIC_DATA]"
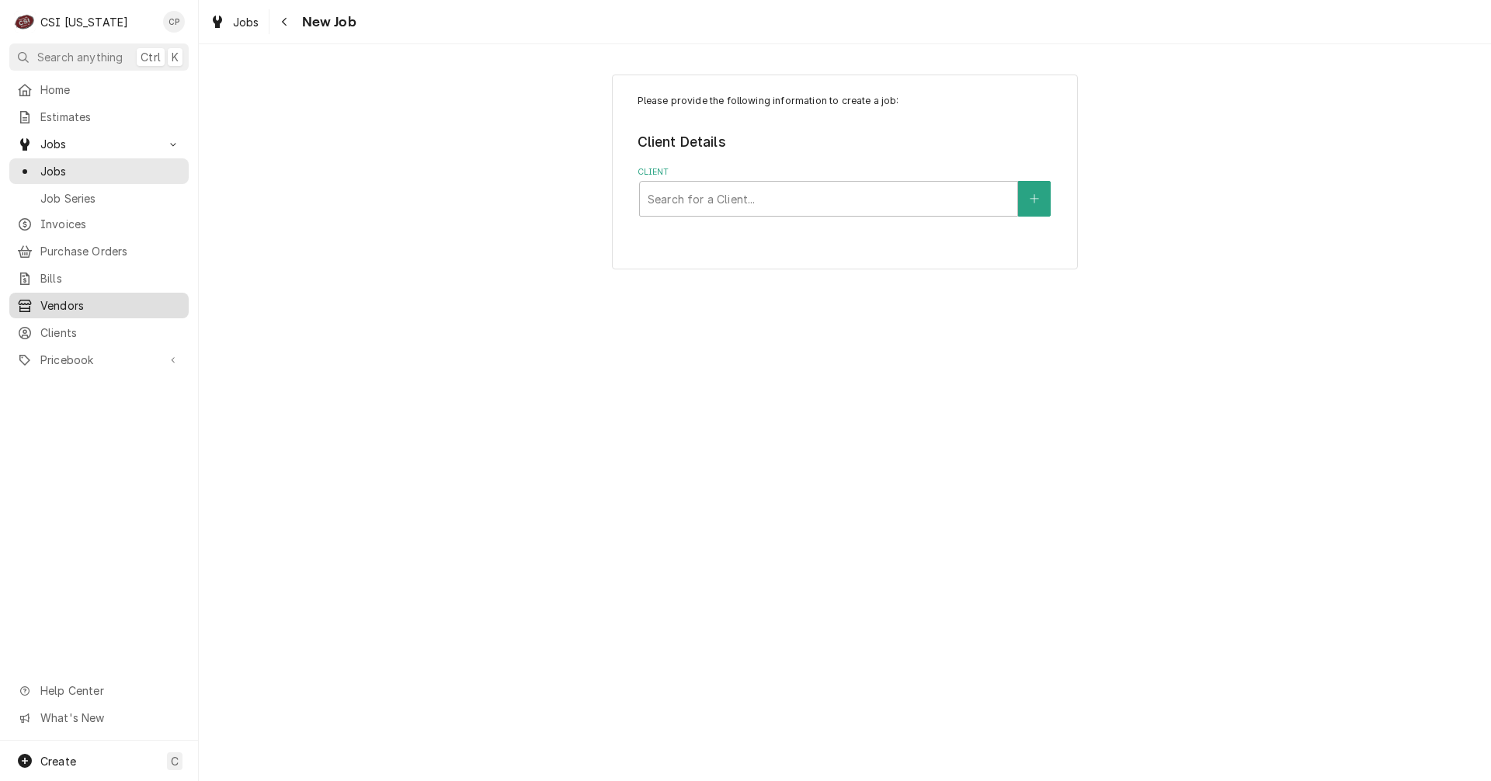
click at [73, 300] on span "Vendors" at bounding box center [110, 305] width 141 height 16
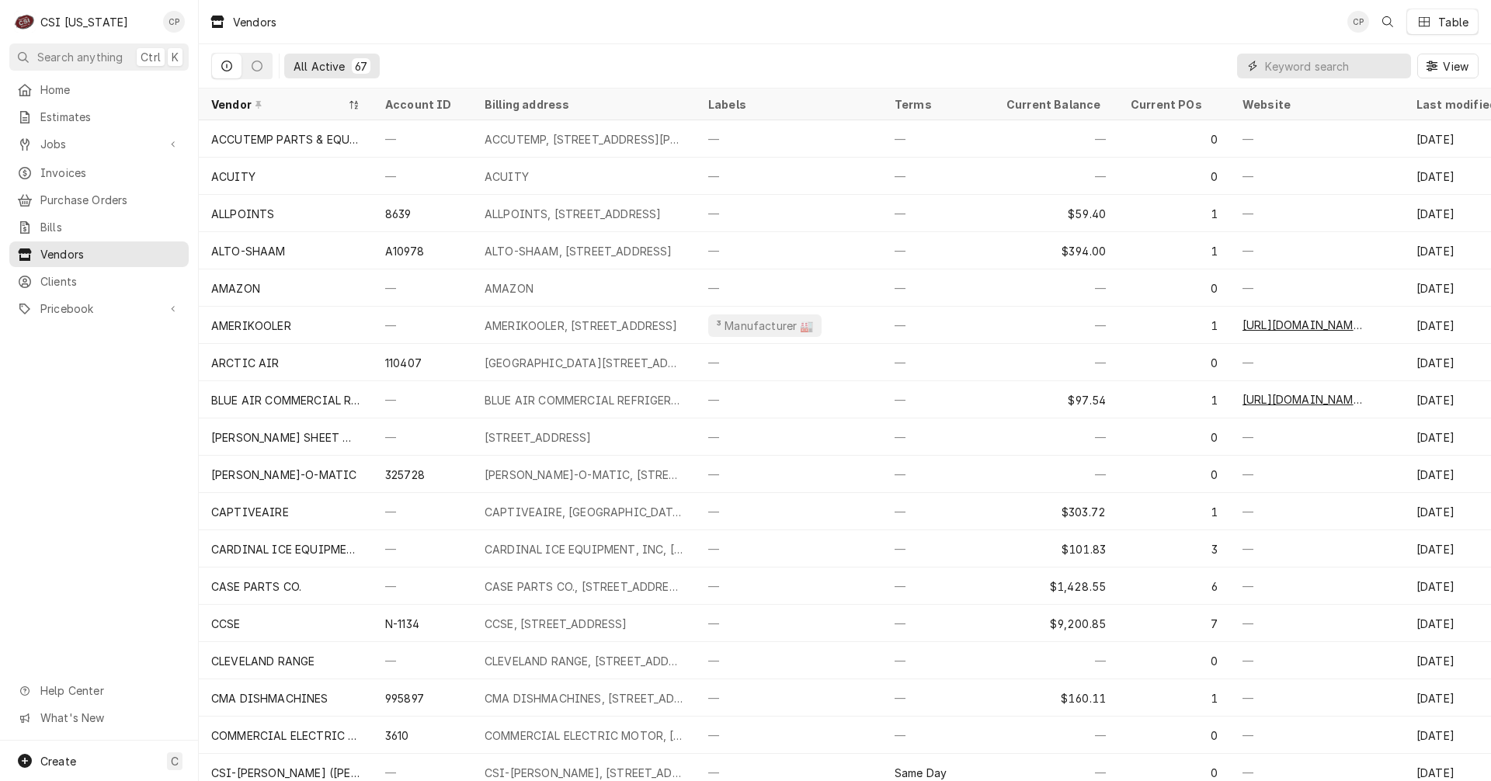
click at [1311, 68] on input "Dynamic Content Wrapper" at bounding box center [1334, 66] width 138 height 25
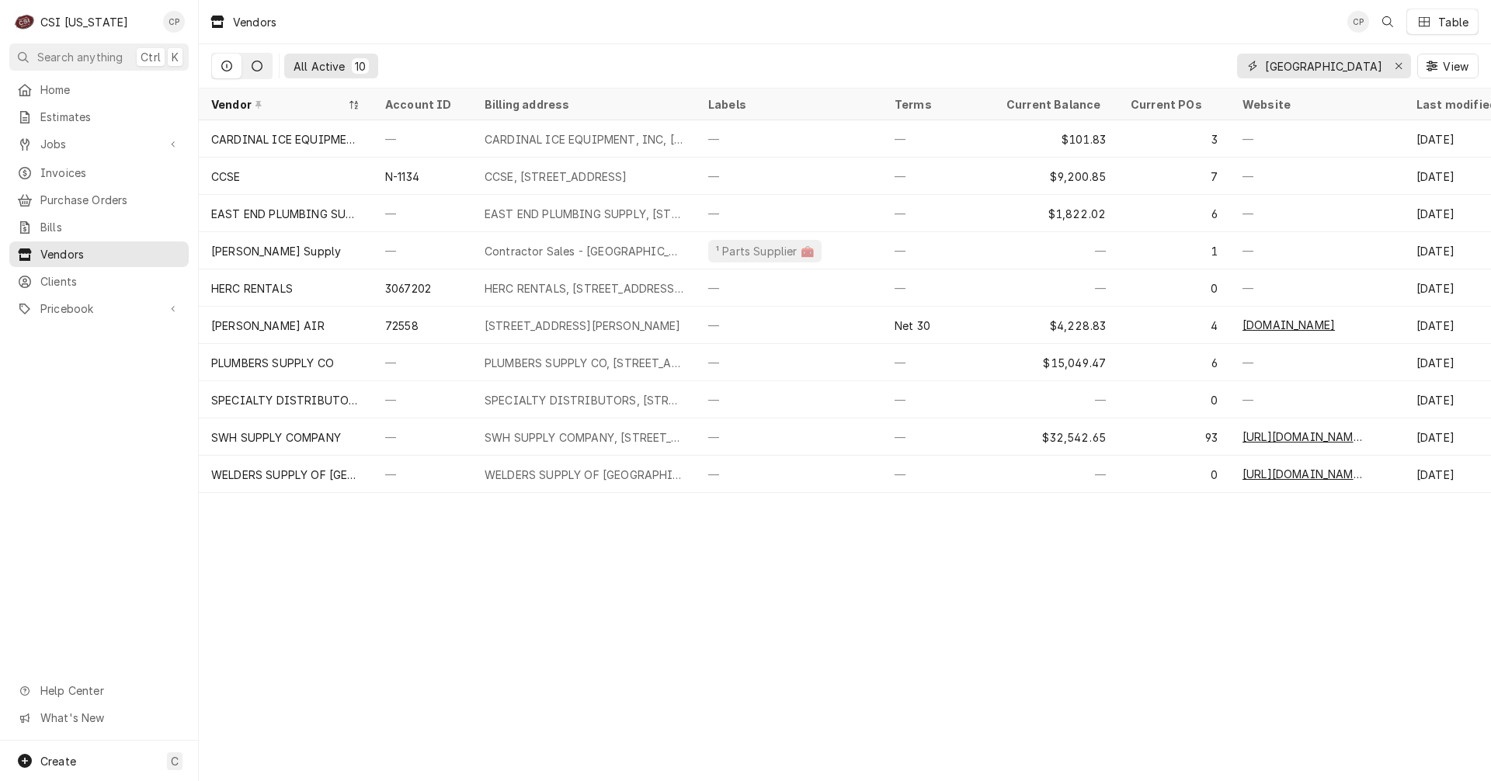
type input "[GEOGRAPHIC_DATA]"
click at [256, 72] on button "Dynamic Content Wrapper" at bounding box center [257, 66] width 30 height 25
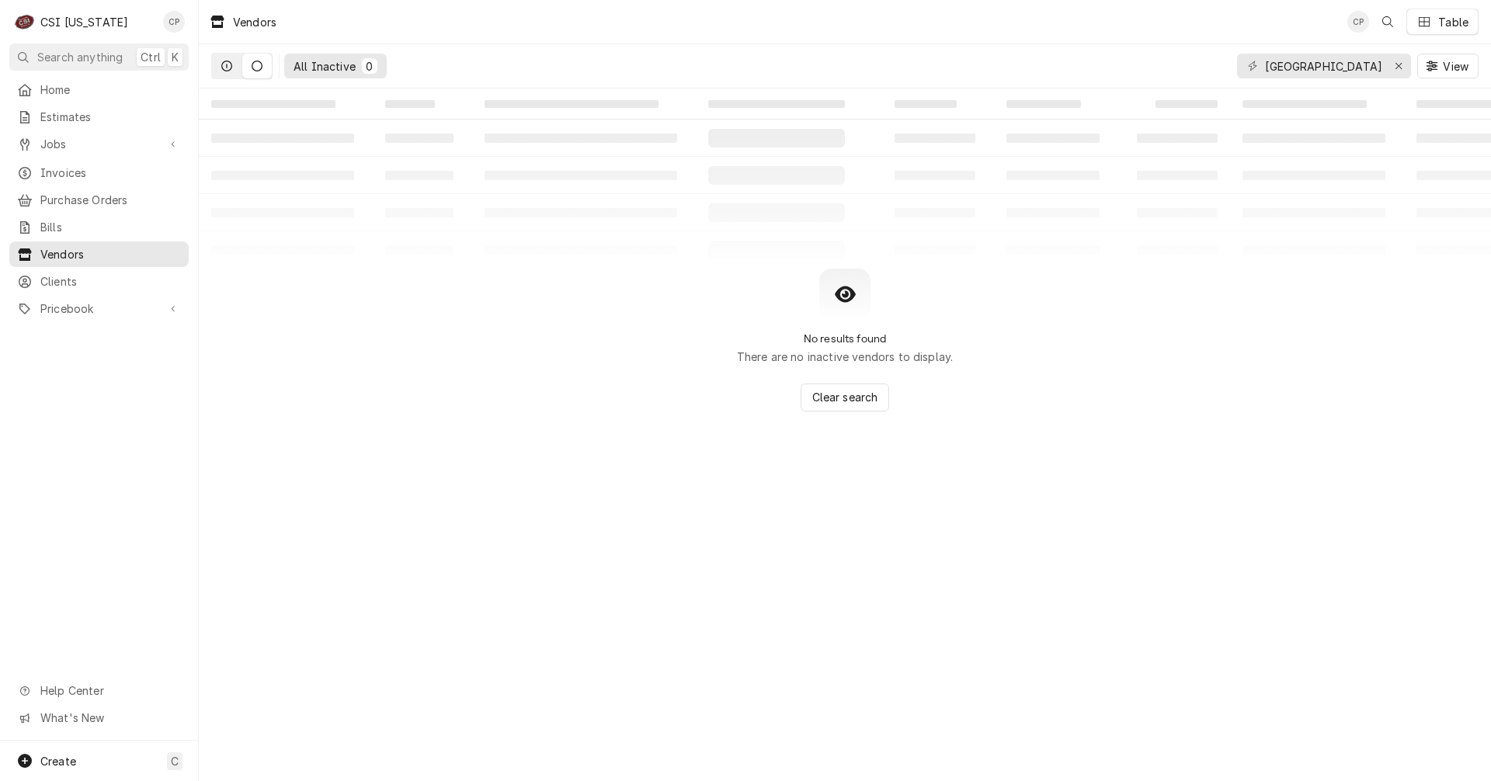
click at [228, 65] on icon "Dynamic Content Wrapper" at bounding box center [226, 66] width 11 height 11
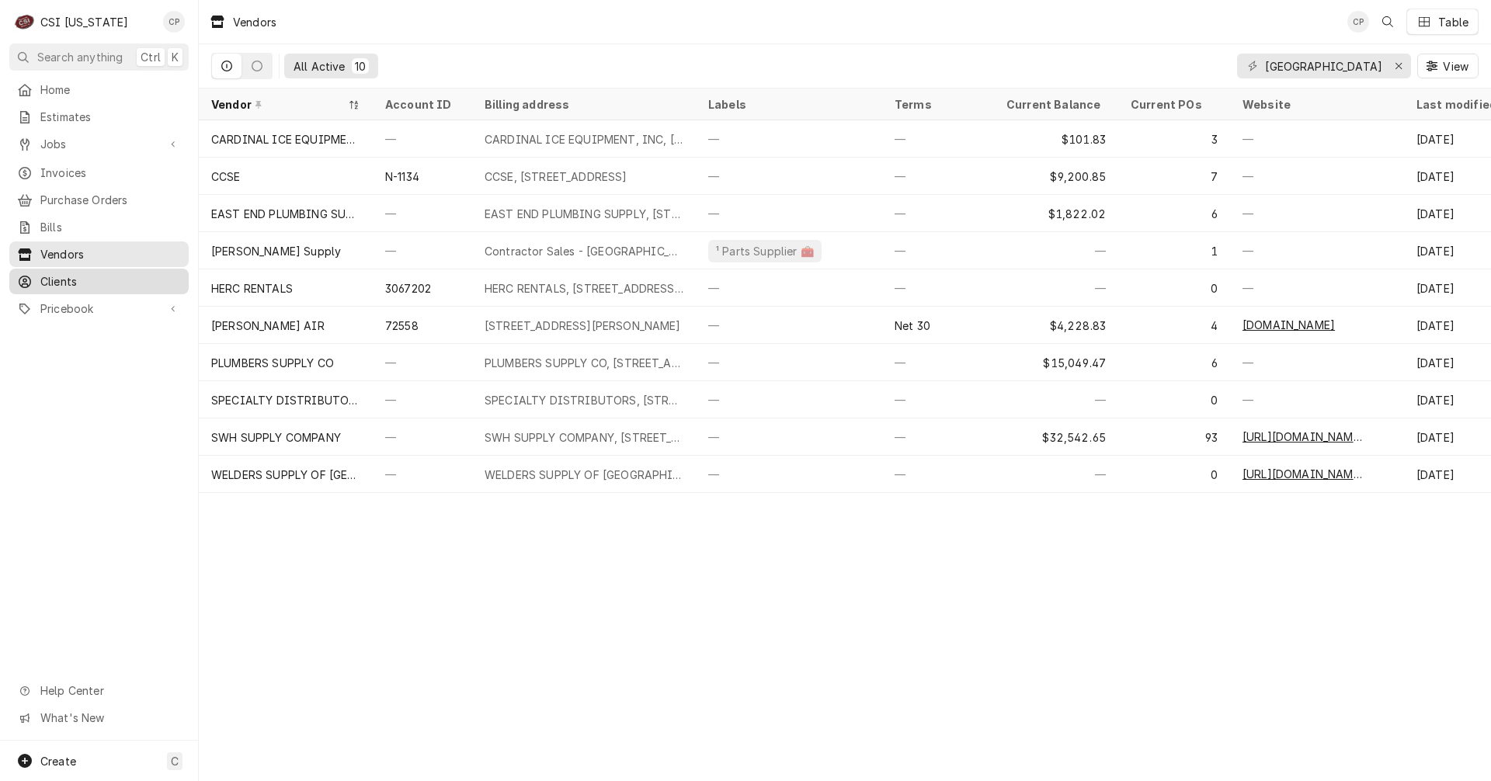
click at [72, 273] on span "Clients" at bounding box center [110, 281] width 141 height 16
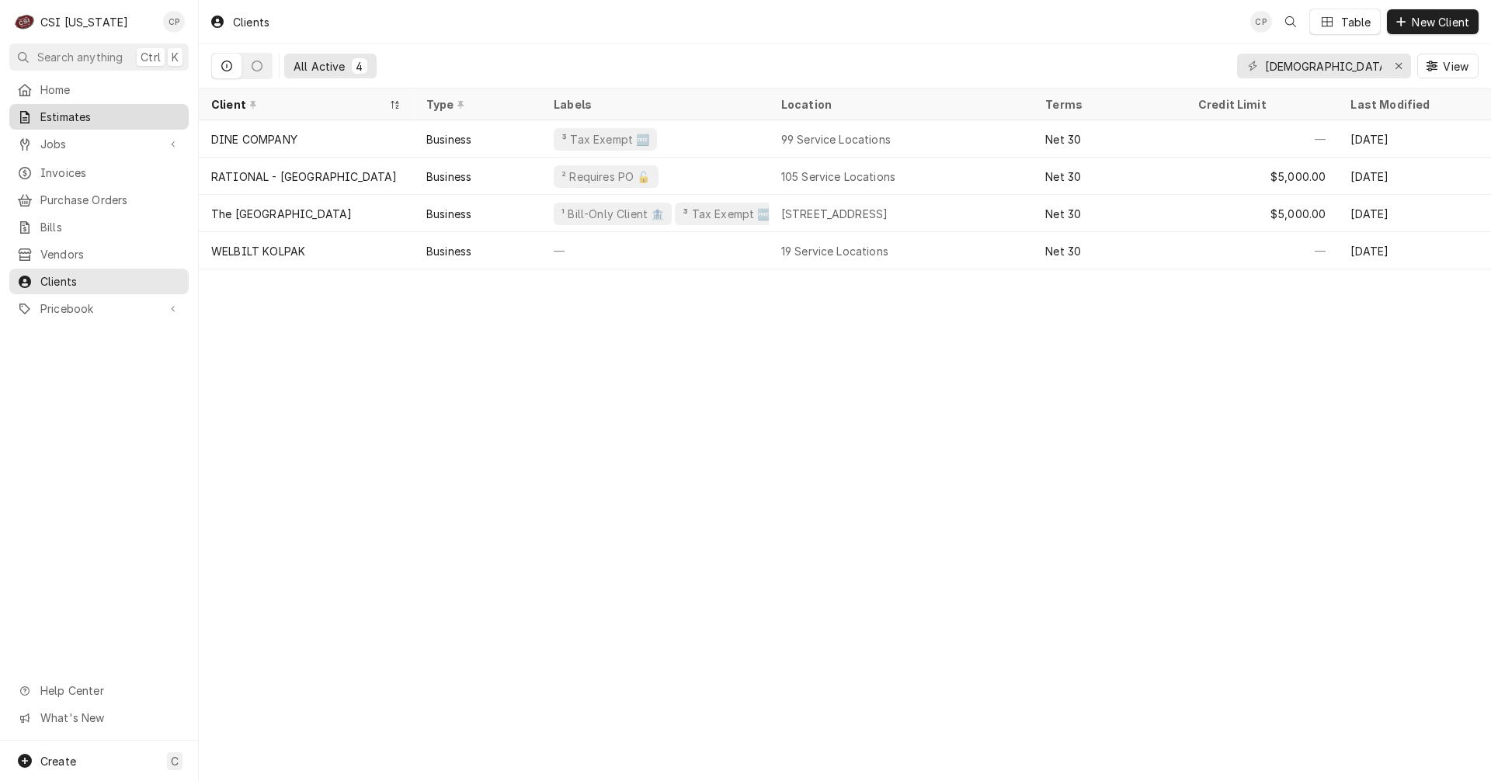
click at [63, 113] on span "Estimates" at bounding box center [110, 117] width 141 height 16
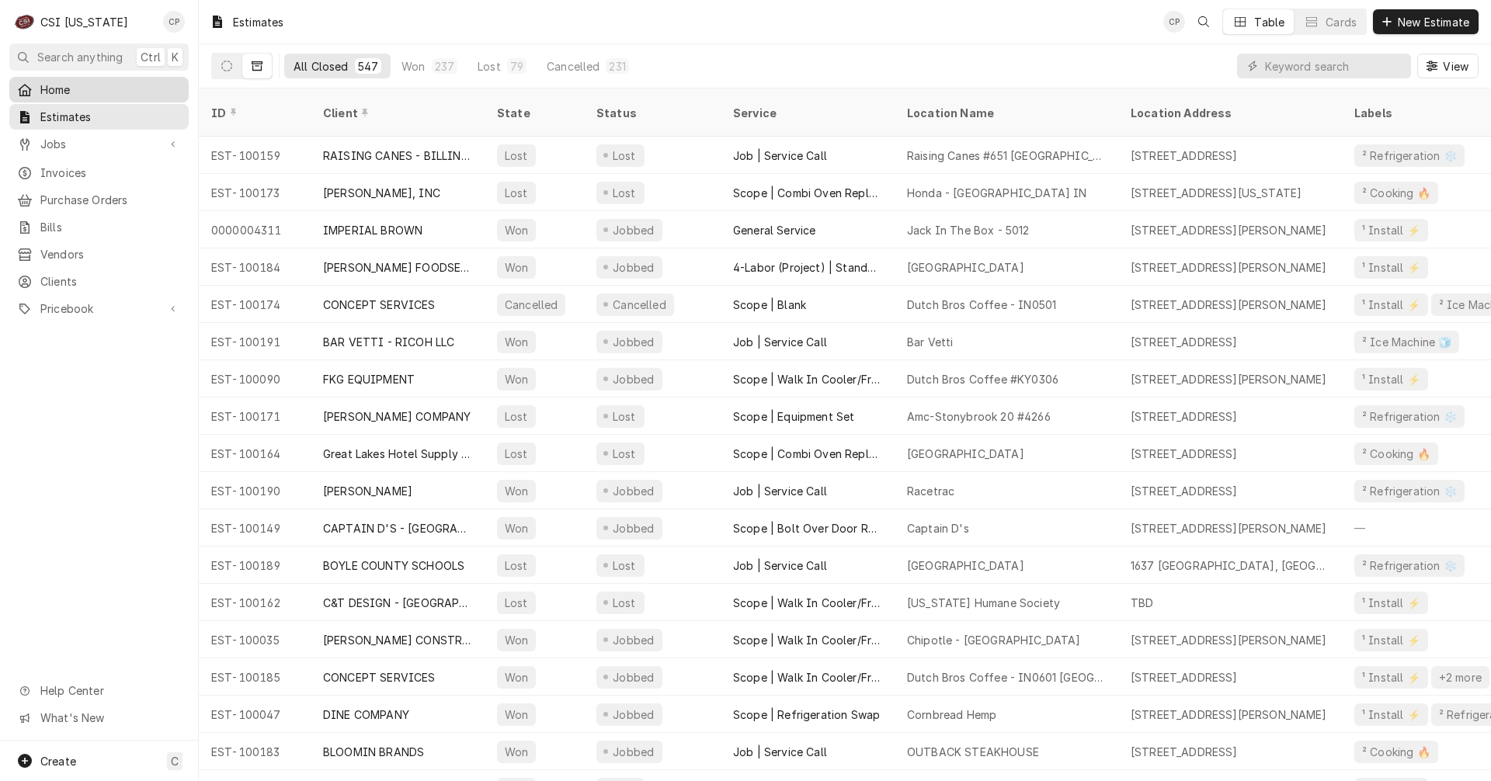
click at [53, 88] on span "Home" at bounding box center [110, 90] width 141 height 16
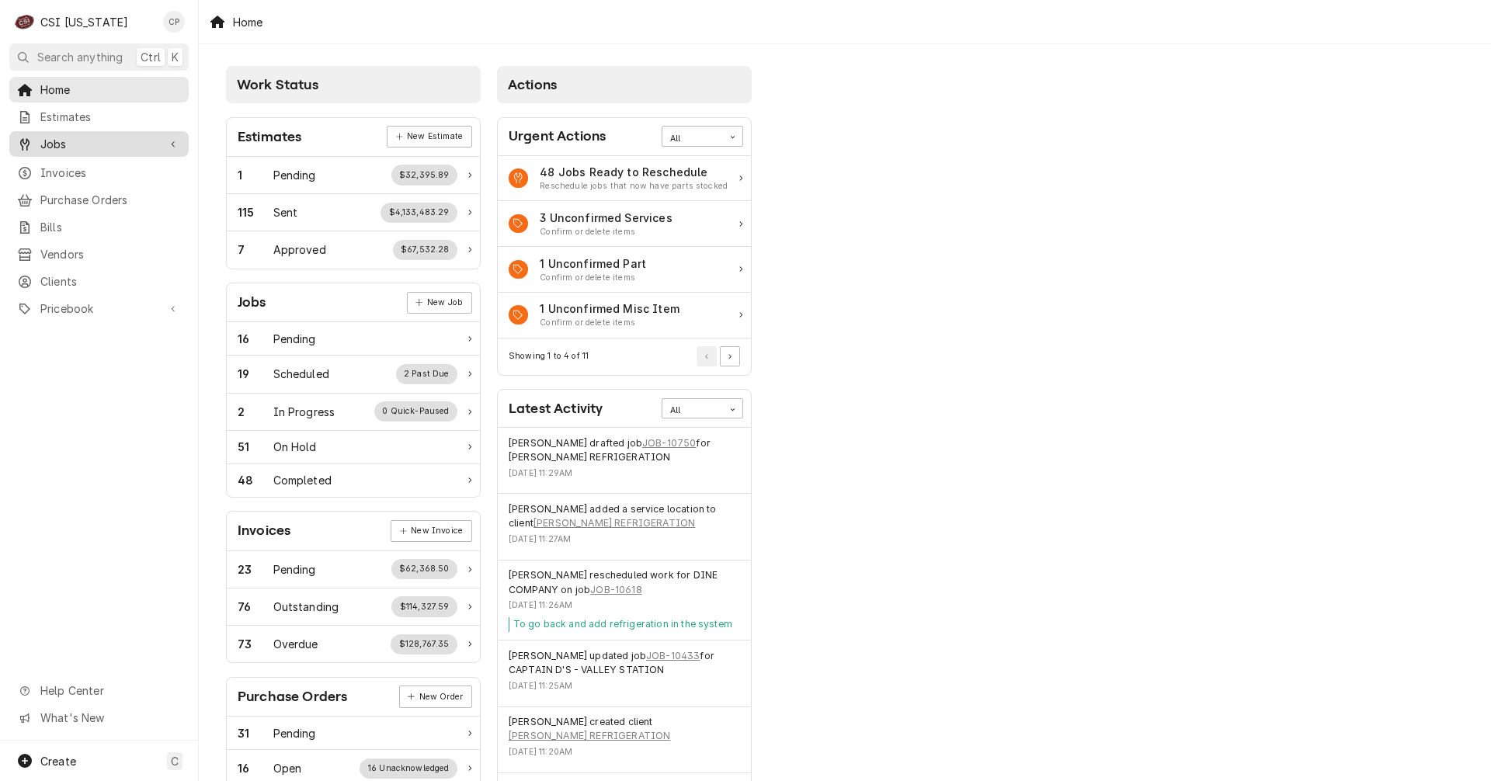
click at [65, 141] on span "Jobs" at bounding box center [98, 144] width 117 height 16
click at [74, 169] on span "Jobs" at bounding box center [110, 171] width 141 height 16
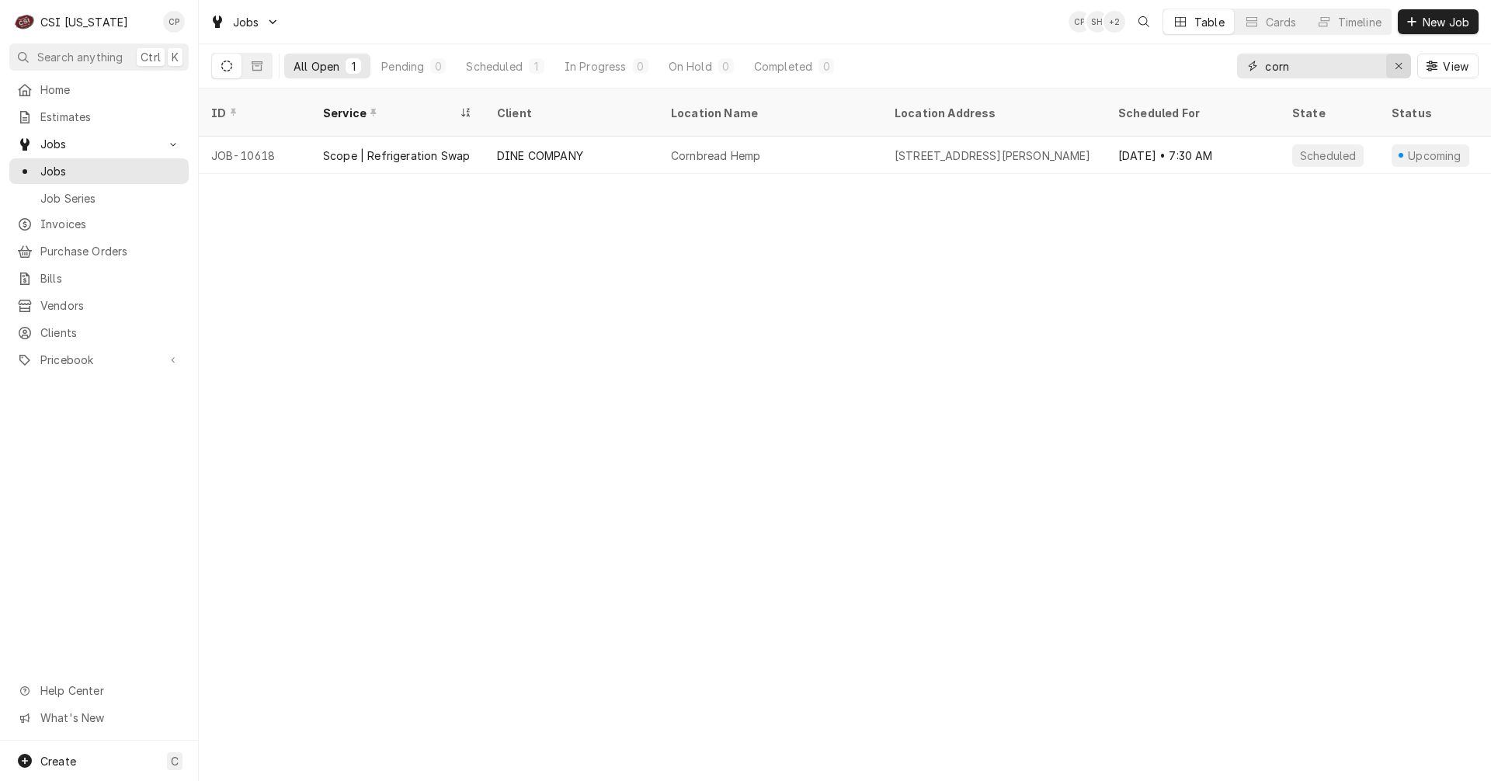
click at [1400, 66] on icon "Erase input" at bounding box center [1399, 66] width 9 height 11
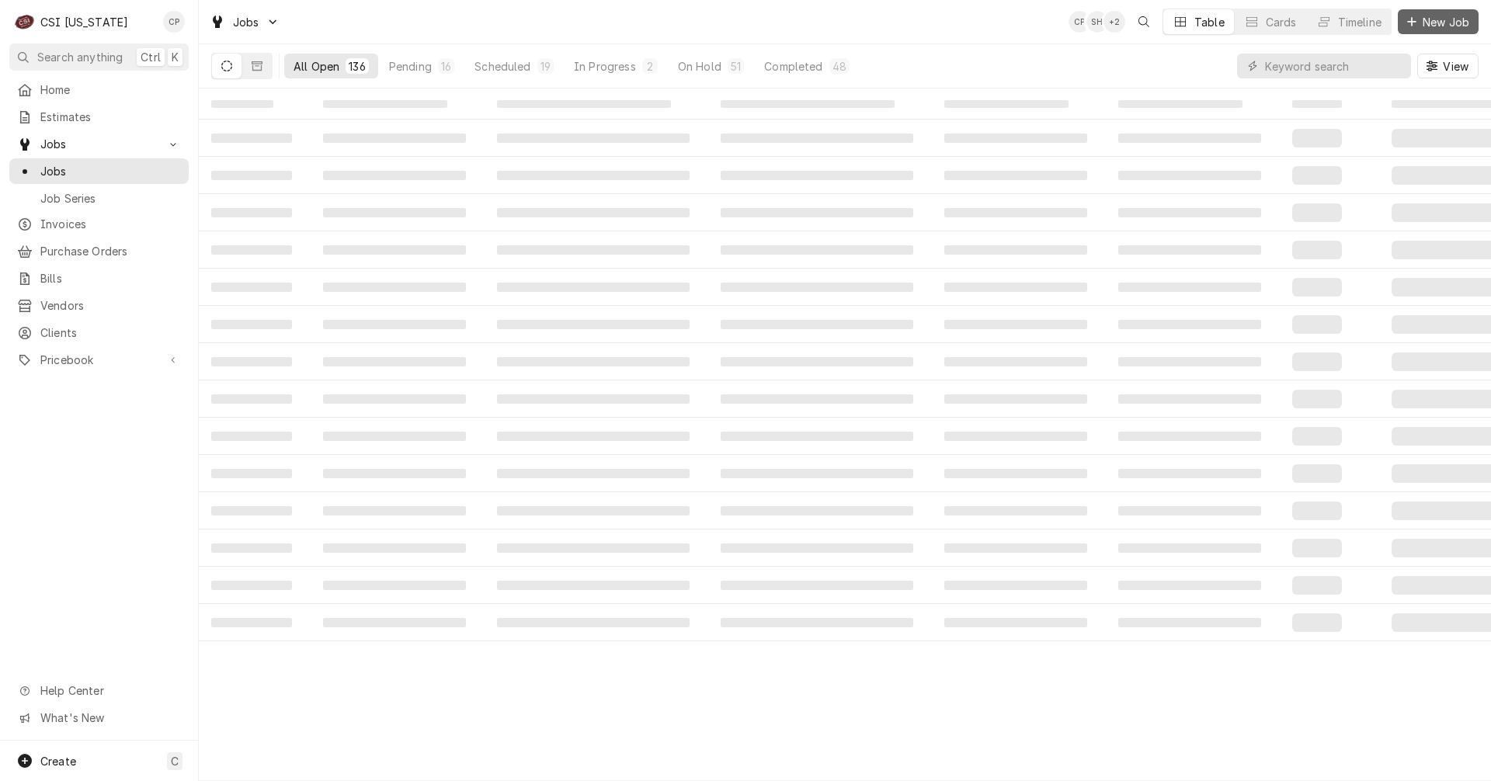
click at [1443, 28] on span "New Job" at bounding box center [1446, 22] width 53 height 16
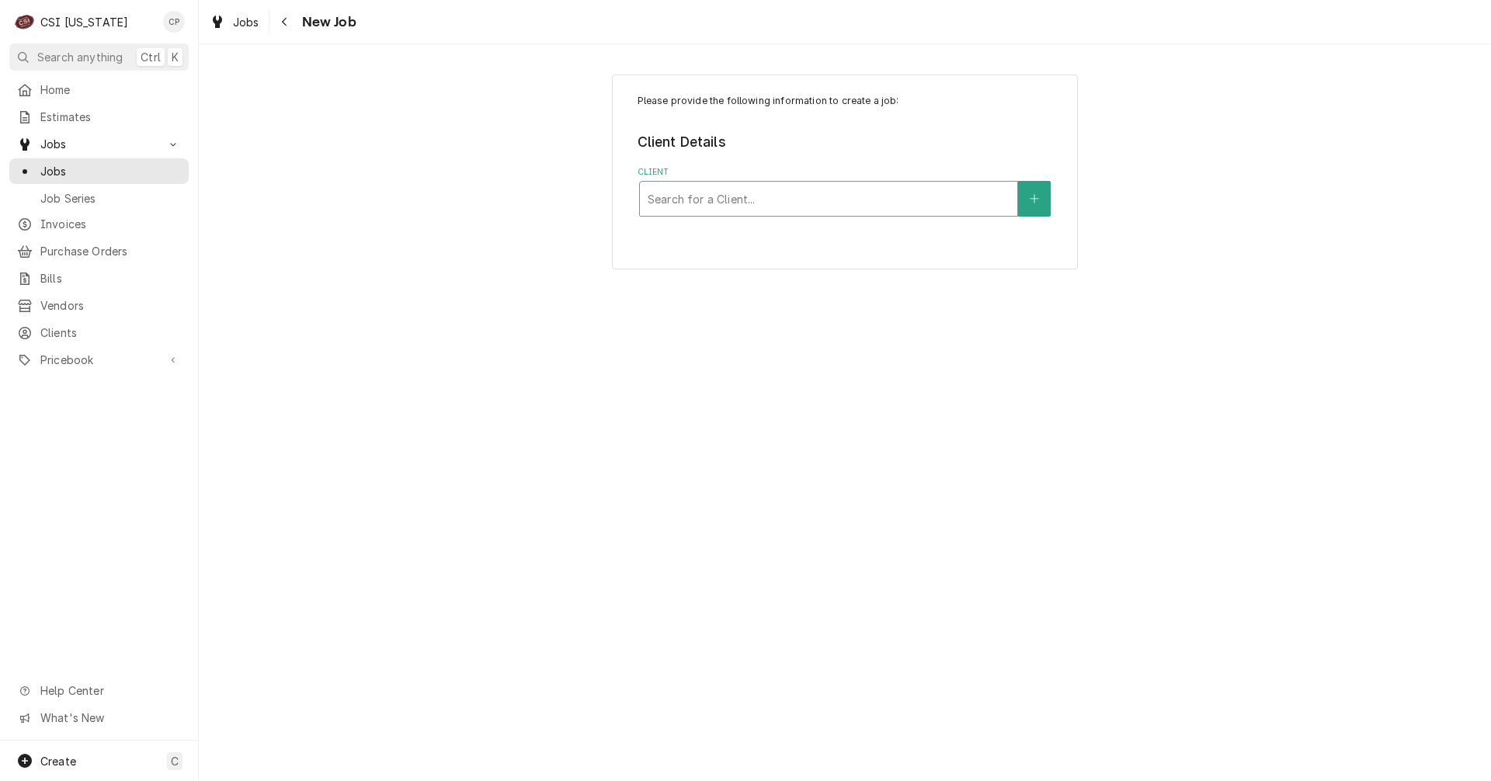
click at [829, 197] on div "Client" at bounding box center [829, 199] width 362 height 28
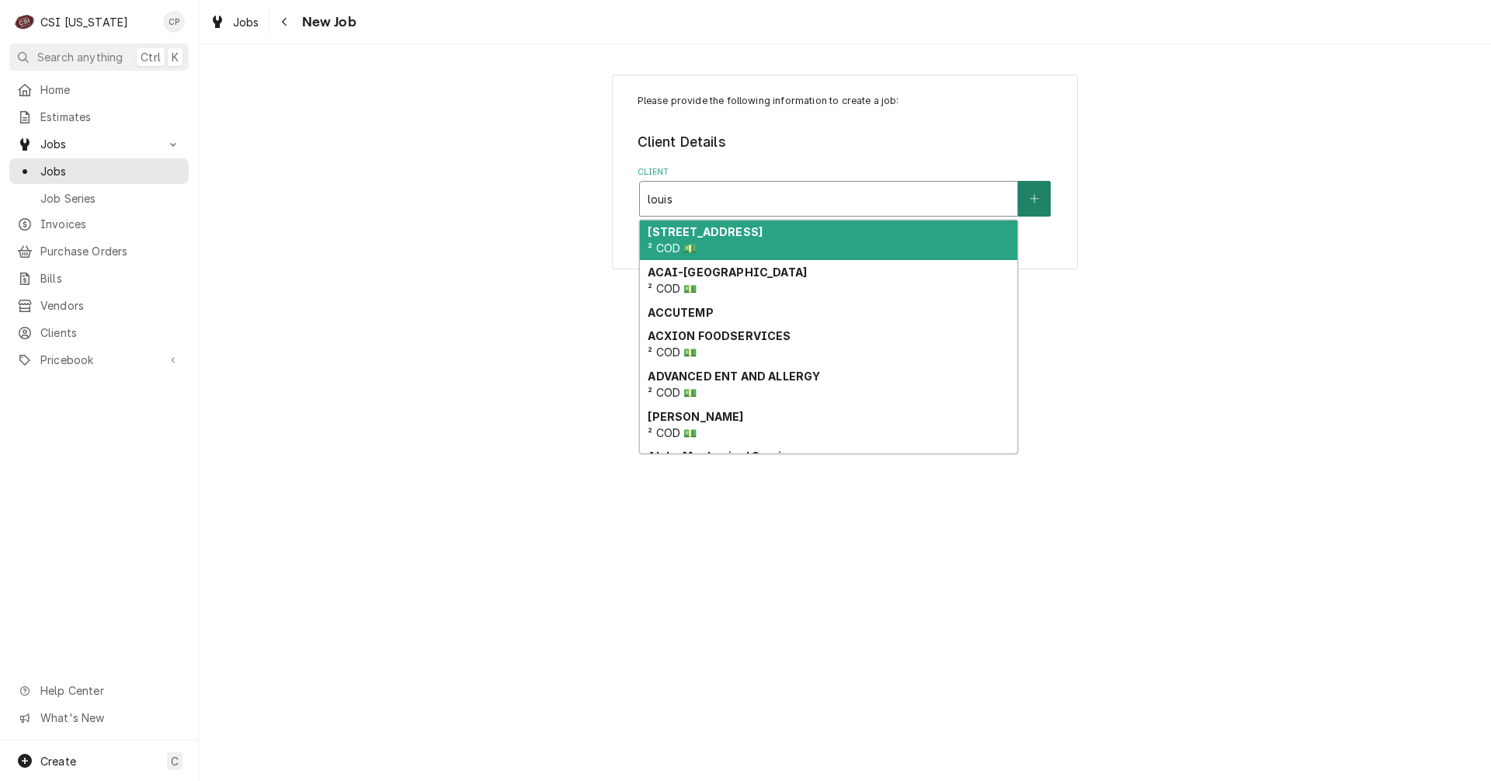
type input "louis"
click at [1033, 196] on icon "Create New Client" at bounding box center [1034, 198] width 9 height 11
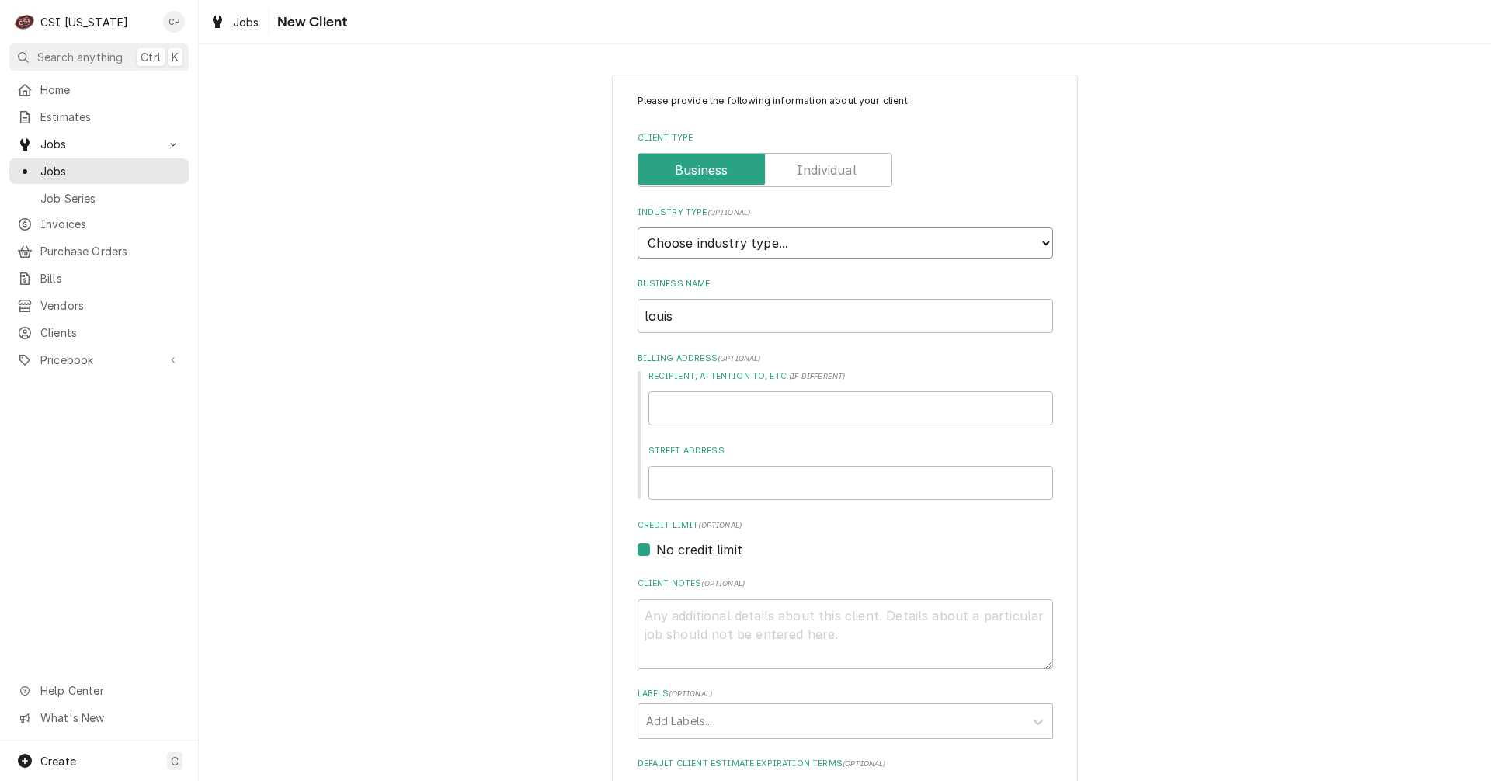
click at [757, 241] on select "Choose industry type... Residential Commercial Industrial Government" at bounding box center [846, 243] width 416 height 31
select select "2"
click at [638, 228] on select "Choose industry type... Residential Commercial Industrial Government" at bounding box center [846, 243] width 416 height 31
drag, startPoint x: 694, startPoint y: 316, endPoint x: 607, endPoint y: 324, distance: 87.3
click at [612, 324] on div "Please provide the following information about your client: Client Type Industr…" at bounding box center [845, 571] width 466 height 993
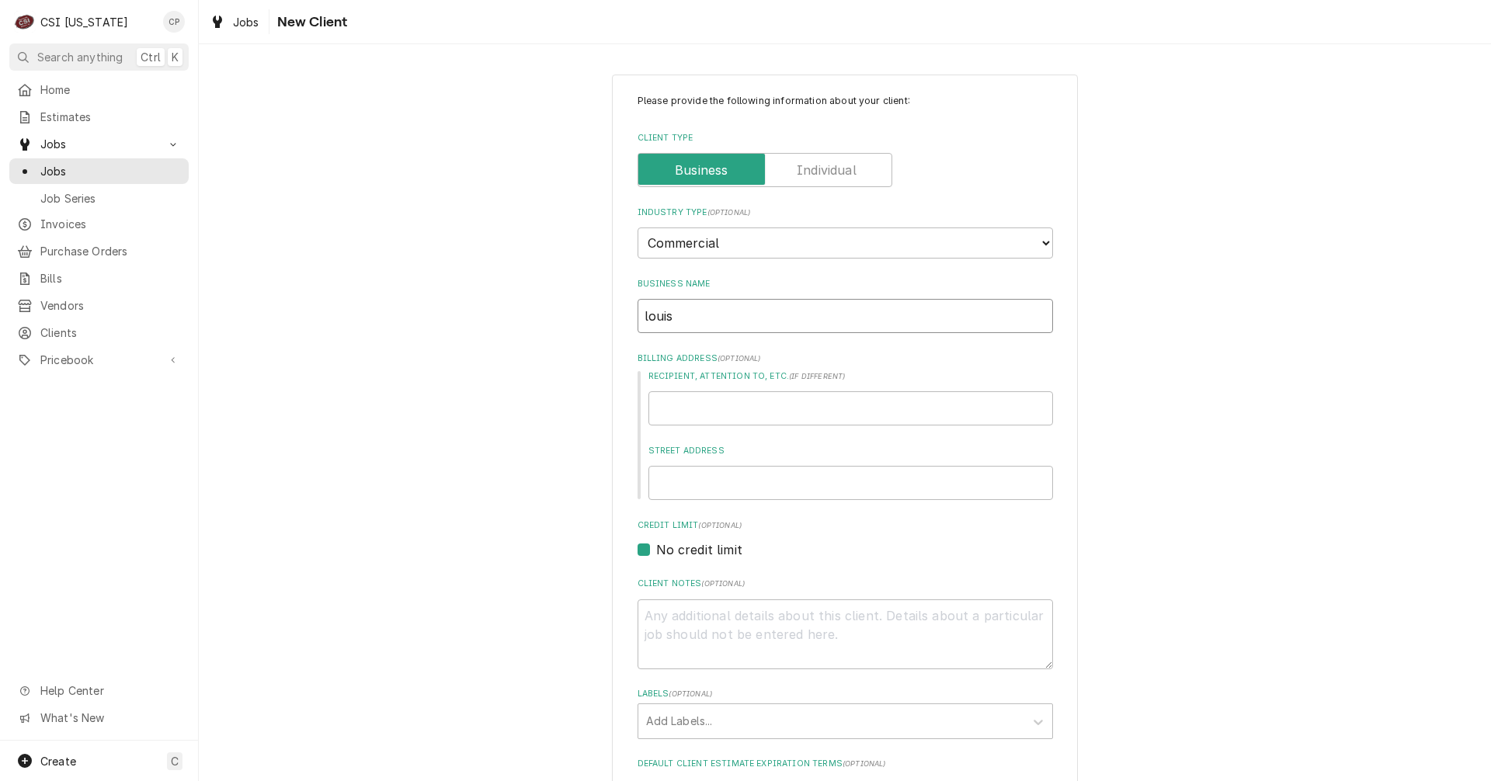
type textarea "x"
type input "L"
type textarea "x"
type input "Lo"
type textarea "x"
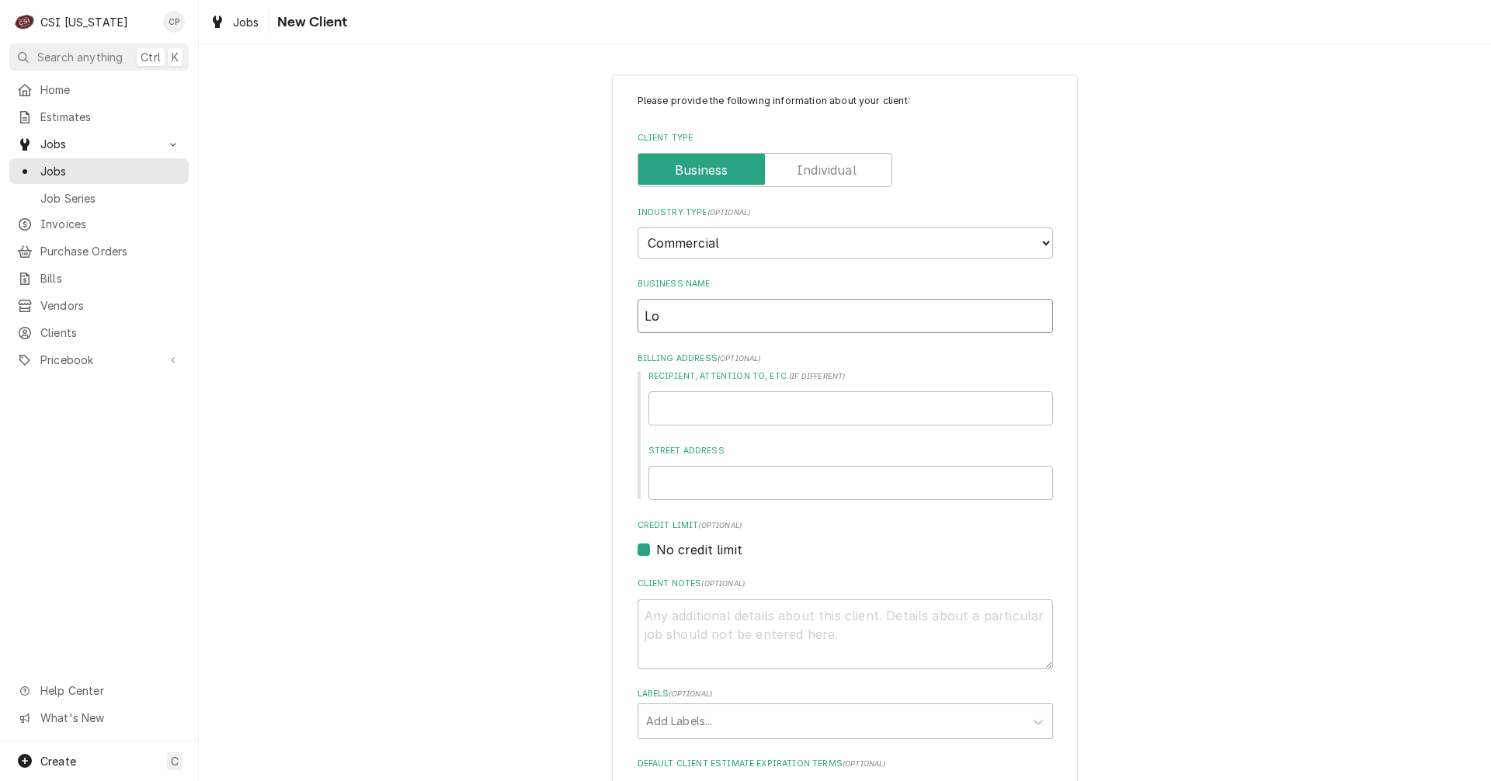
type input "Lou"
type textarea "x"
type input "Loui"
type textarea "x"
type input "Louis"
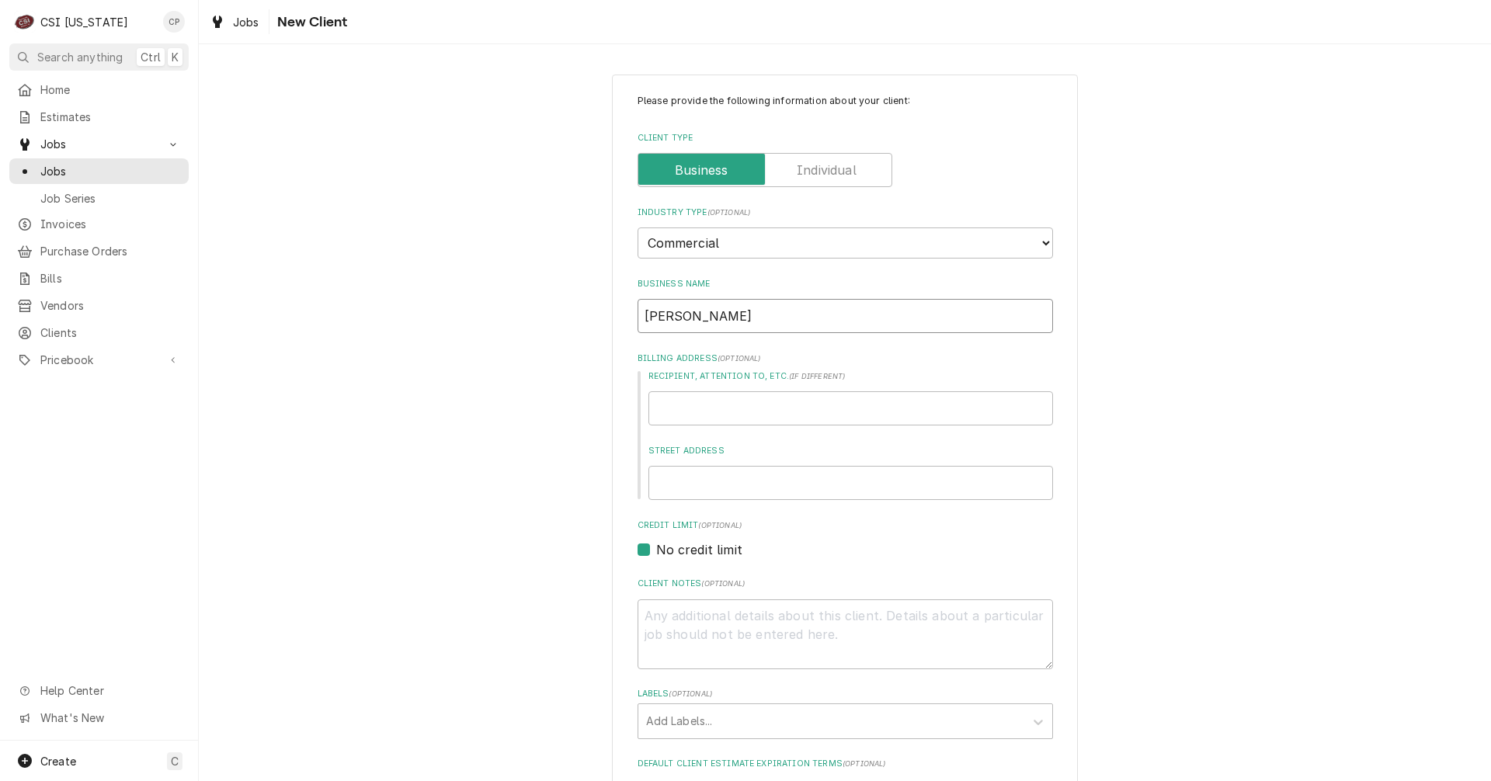
type textarea "x"
type input "Louisv"
type textarea "x"
type input "Louisvi"
type textarea "x"
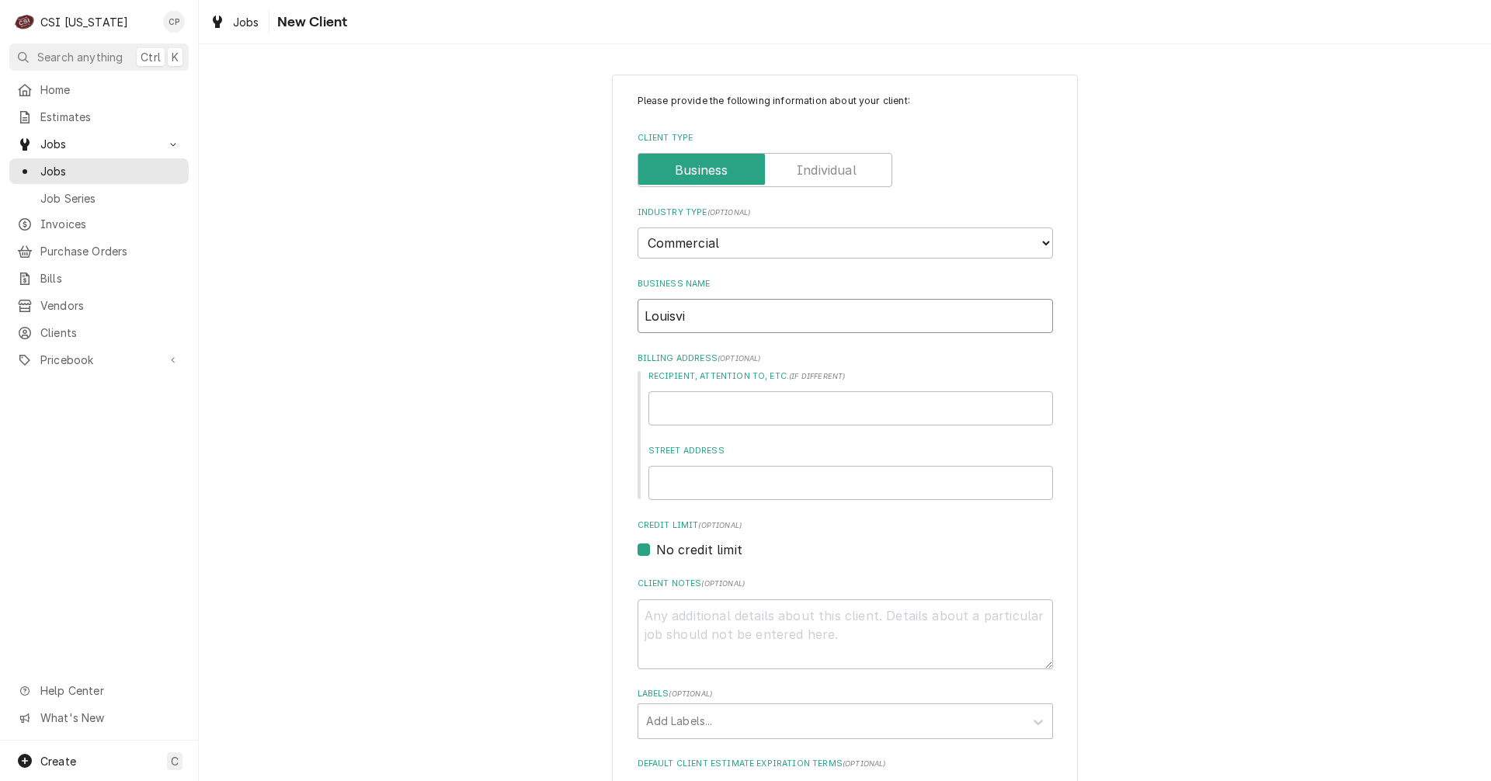
type input "Louisvil"
type textarea "x"
type input "Louisvill"
type textarea "x"
type input "[GEOGRAPHIC_DATA]"
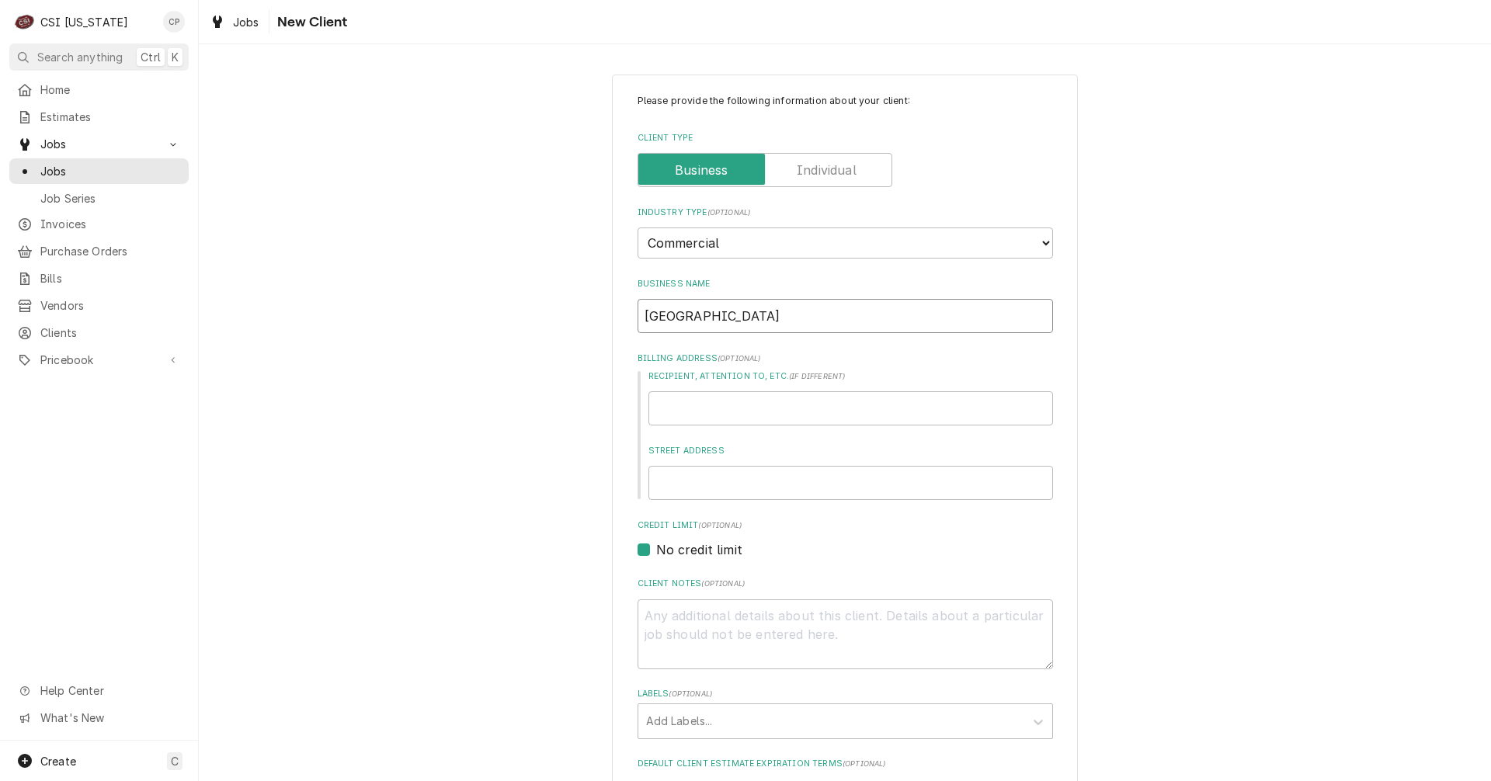
type textarea "x"
type input "[GEOGRAPHIC_DATA]"
type textarea "x"
type input "Louisville C"
type textarea "x"
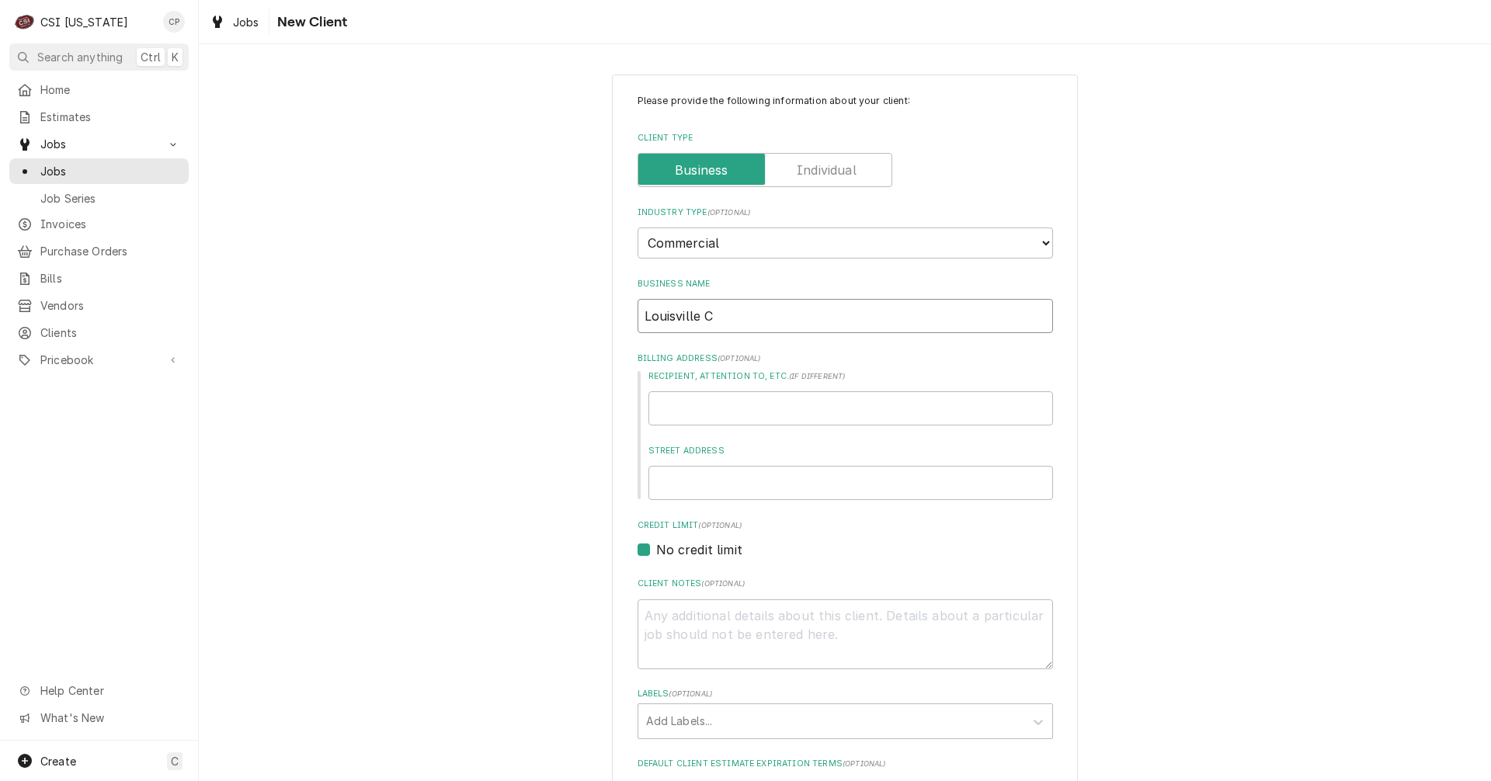
type input "Louisville Co"
type textarea "x"
type input "Louisville Coo"
type textarea "x"
type input "Louisville Cool"
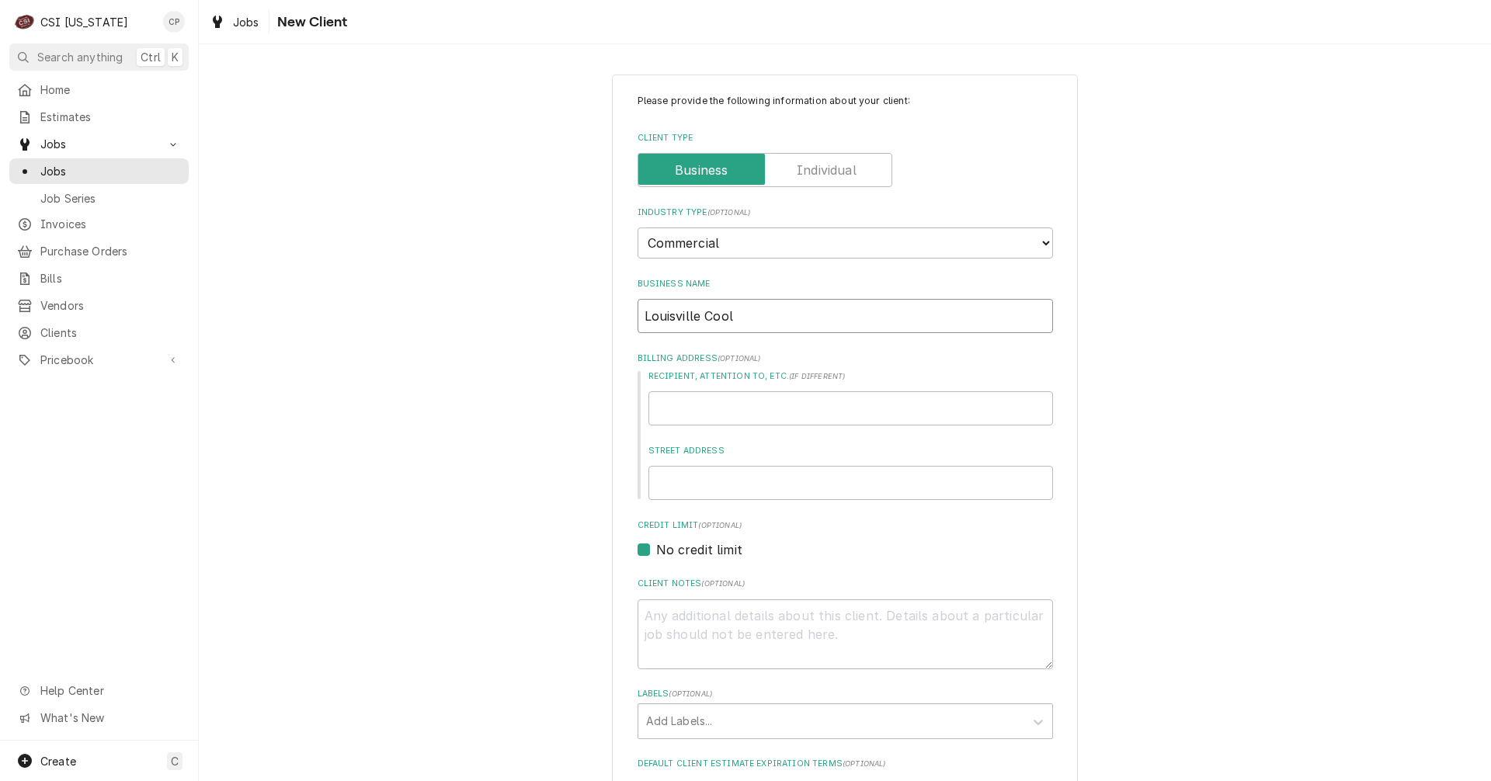
type textarea "x"
type input "Louisville Coole"
type textarea "x"
type input "Louisville Cooler"
type textarea "x"
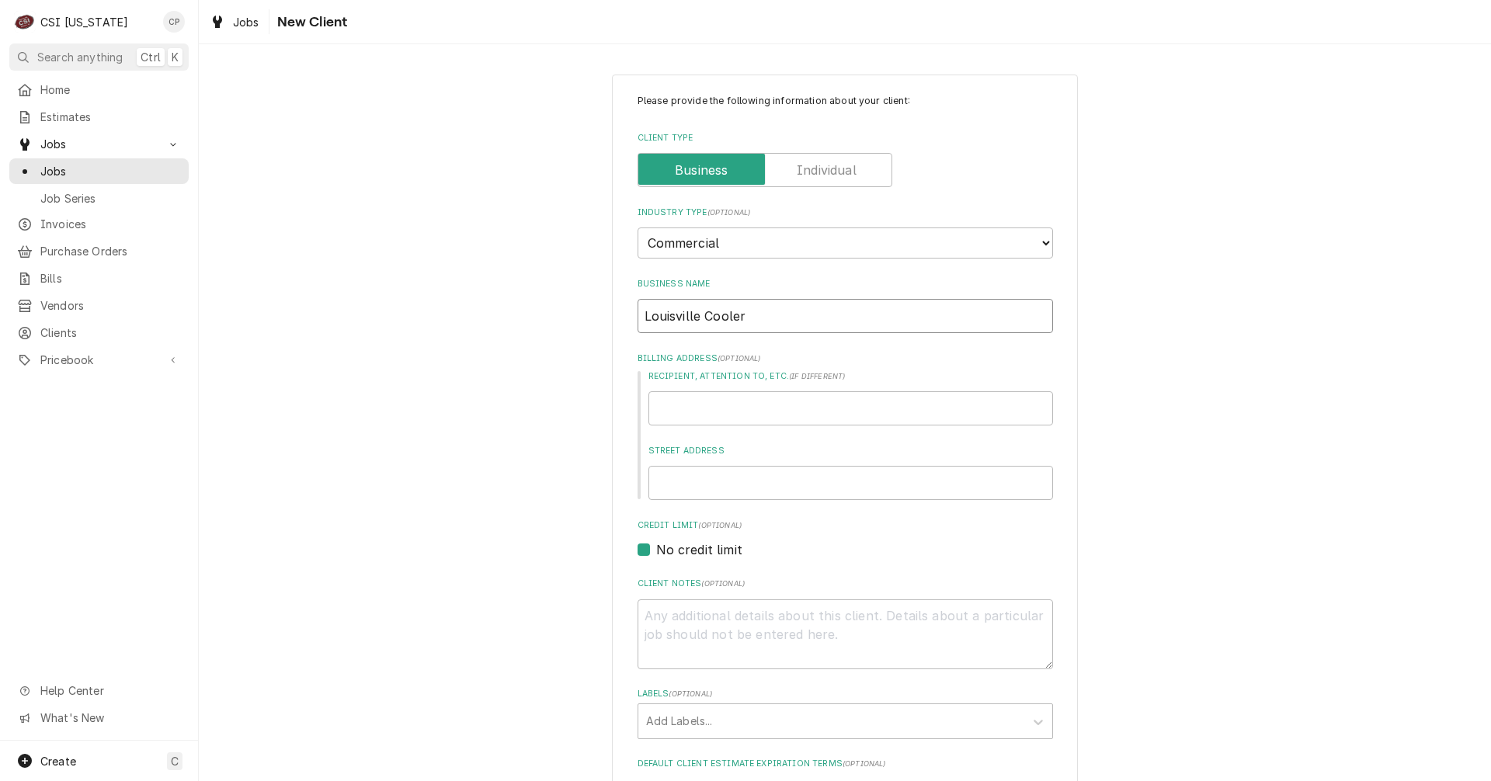
type input "Louisville Cooler"
click at [720, 408] on input "Recipient, Attention To, etc. ( if different )" at bounding box center [851, 408] width 405 height 34
click at [717, 402] on input "Recipient, Attention To, etc. ( if different )" at bounding box center [851, 408] width 405 height 34
click at [668, 409] on input "Recipient, Attention To, etc. ( if different )" at bounding box center [851, 408] width 405 height 34
type textarea "x"
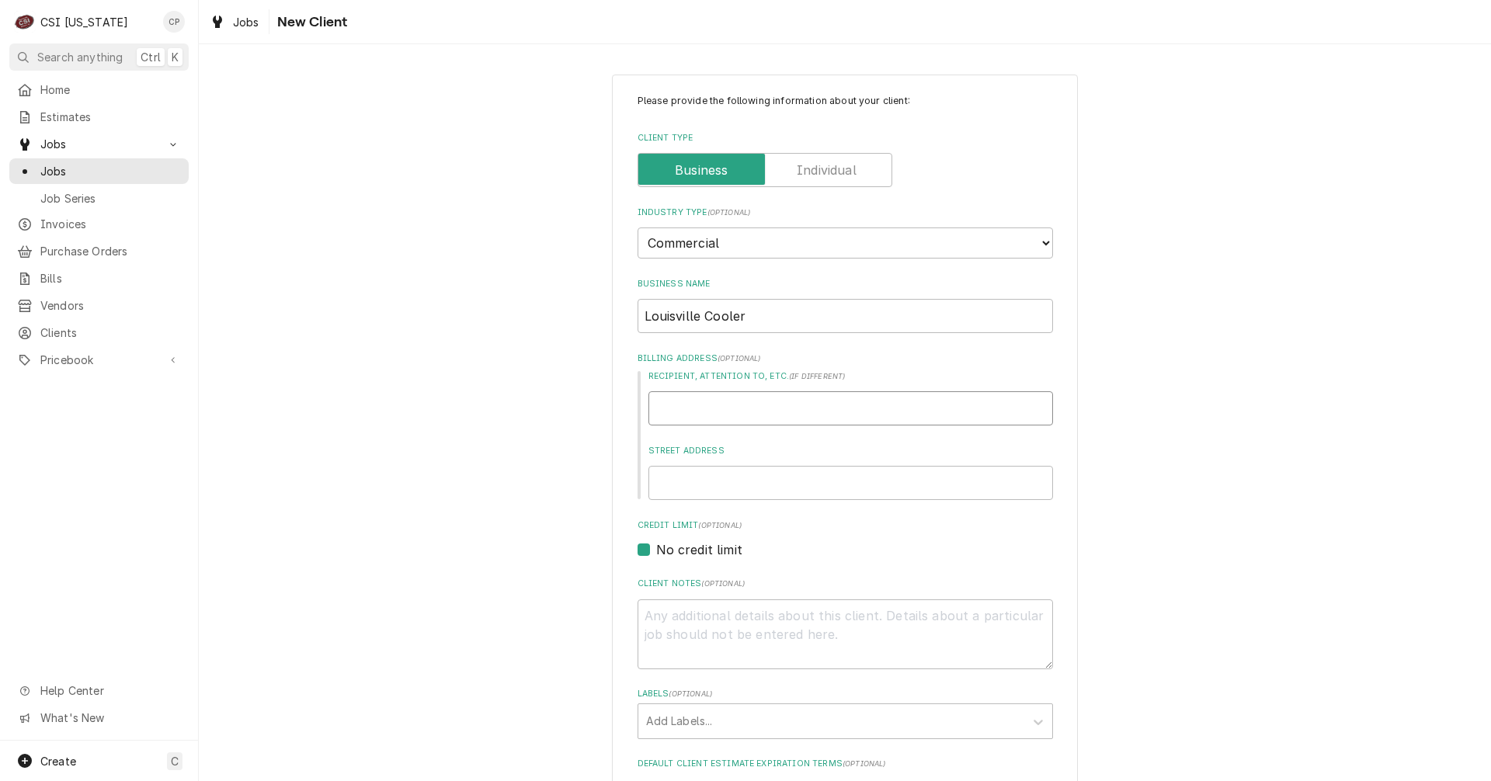
type input "7"
type textarea "x"
type input "76"
type textarea "x"
type input "763"
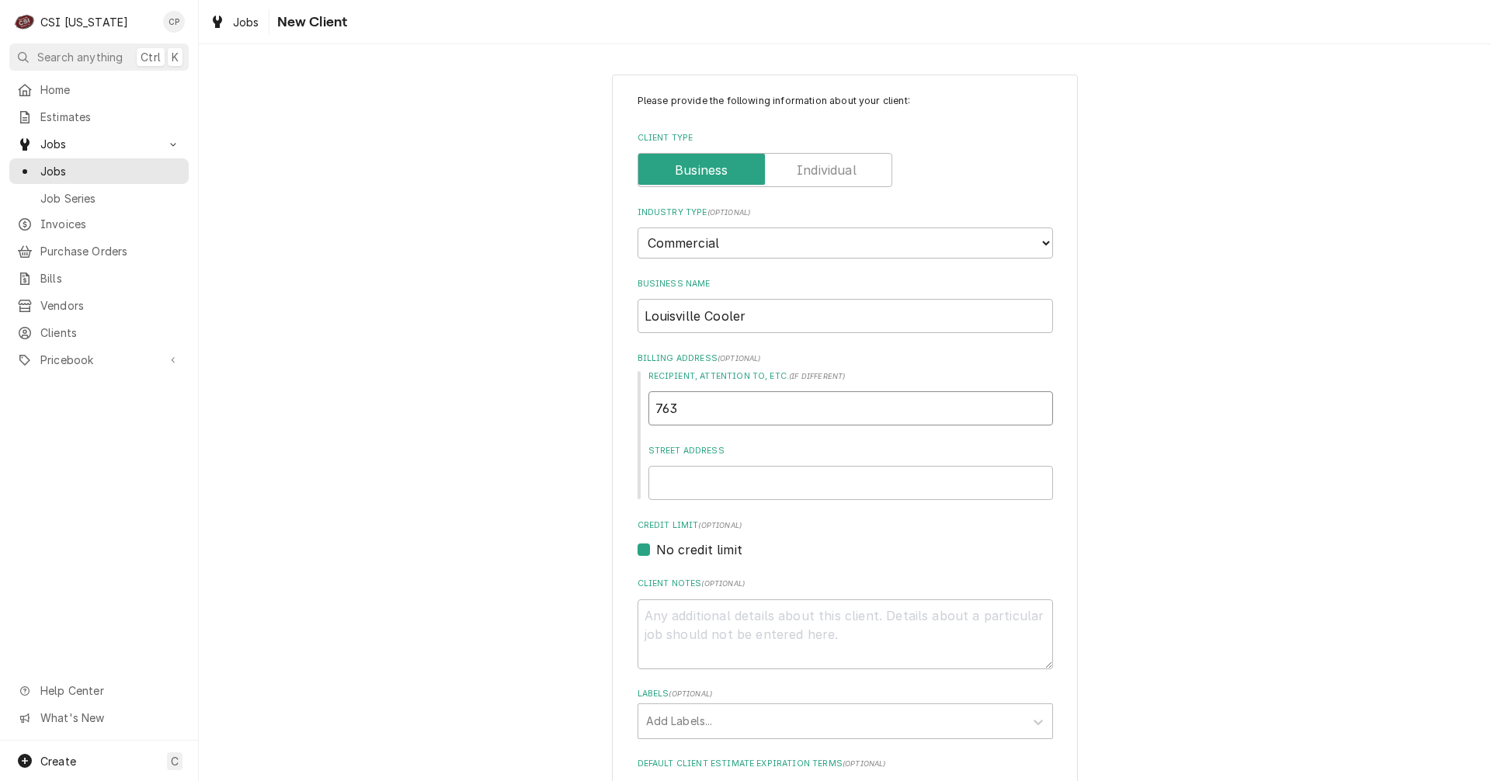
type textarea "x"
type input "7635"
type textarea "x"
type input "7635"
type textarea "x"
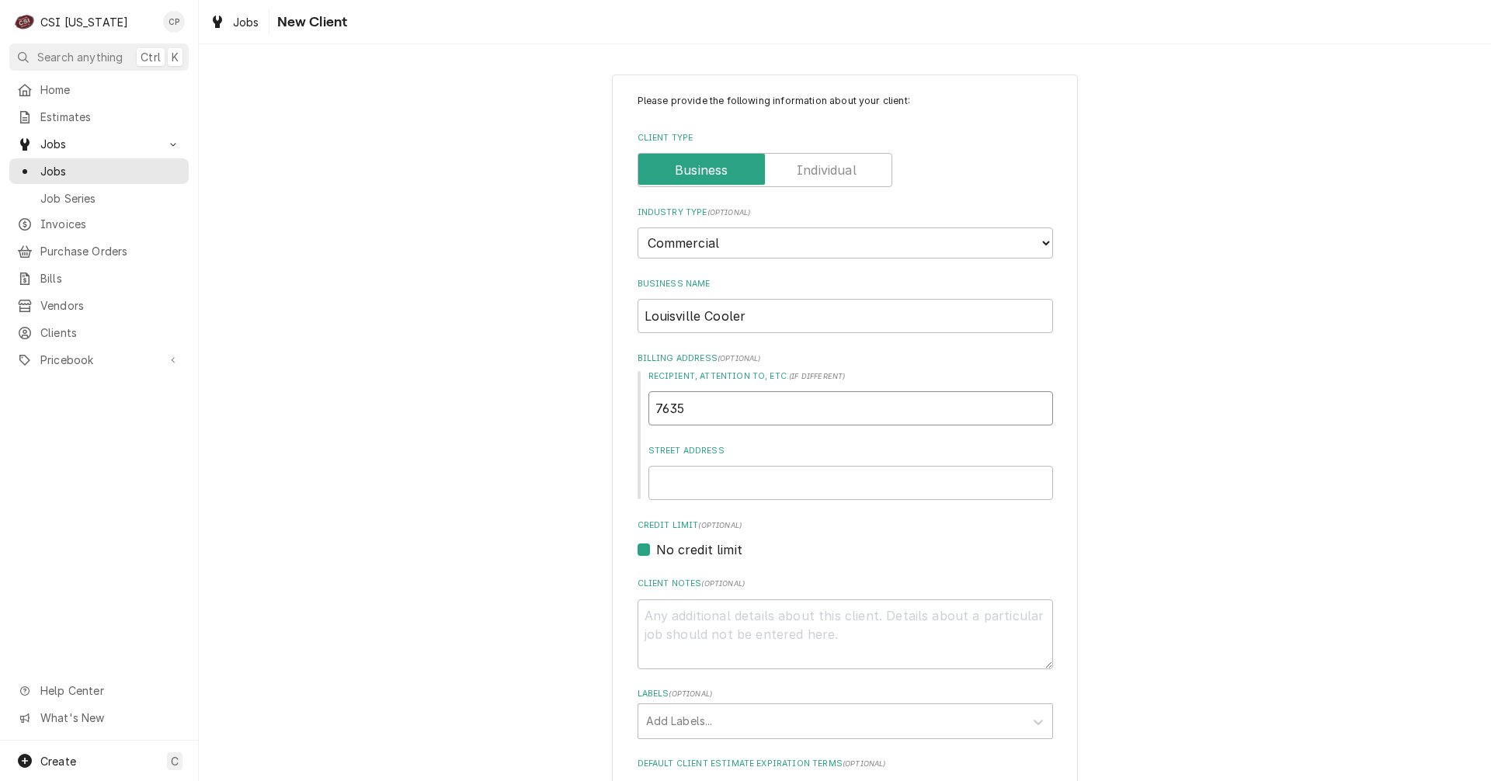
type input "7635 N"
type textarea "x"
type input "7635 Na"
type textarea "x"
type input "7635 Nat"
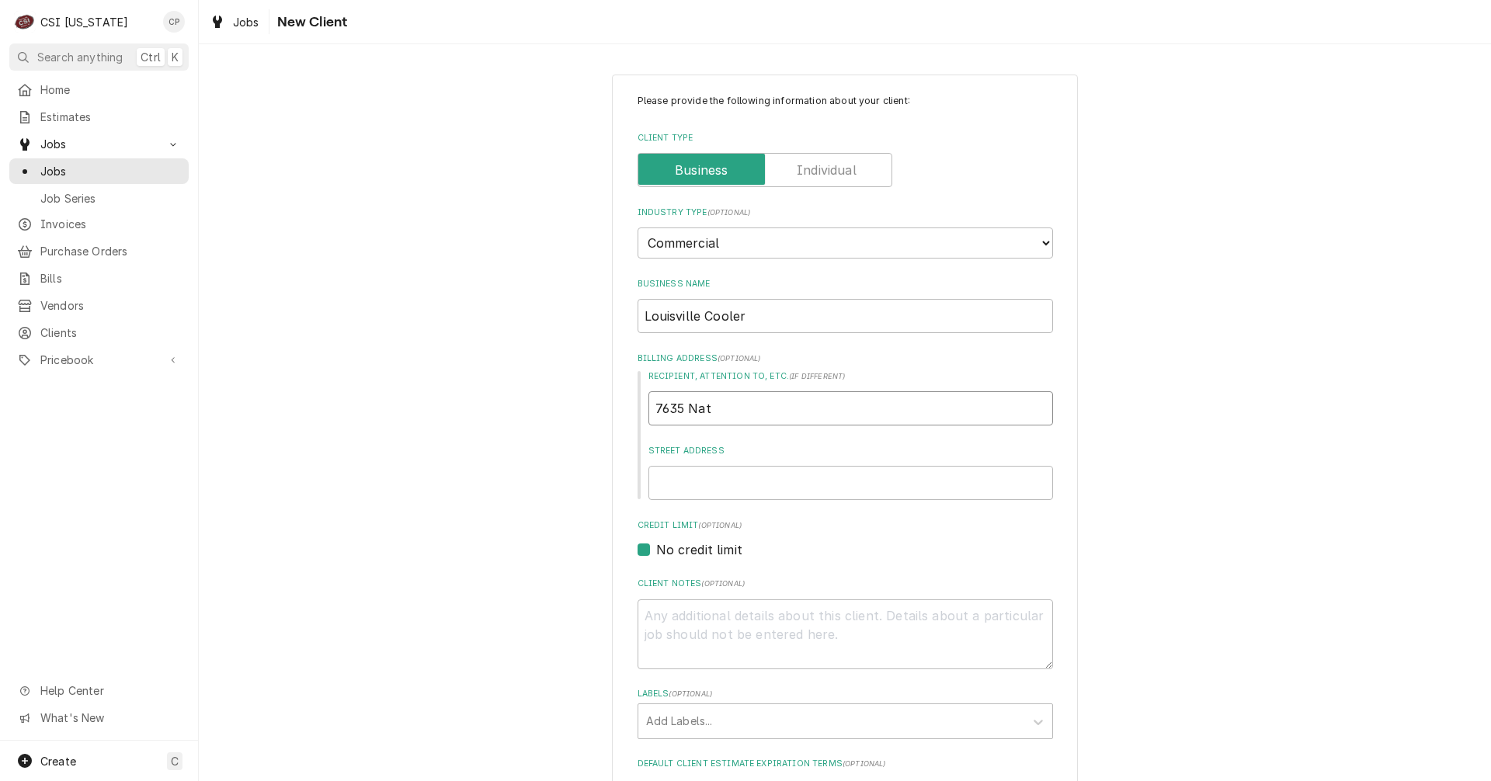
type textarea "x"
type input "7635 Nati"
type textarea "x"
type input "7635 Natio"
type textarea "x"
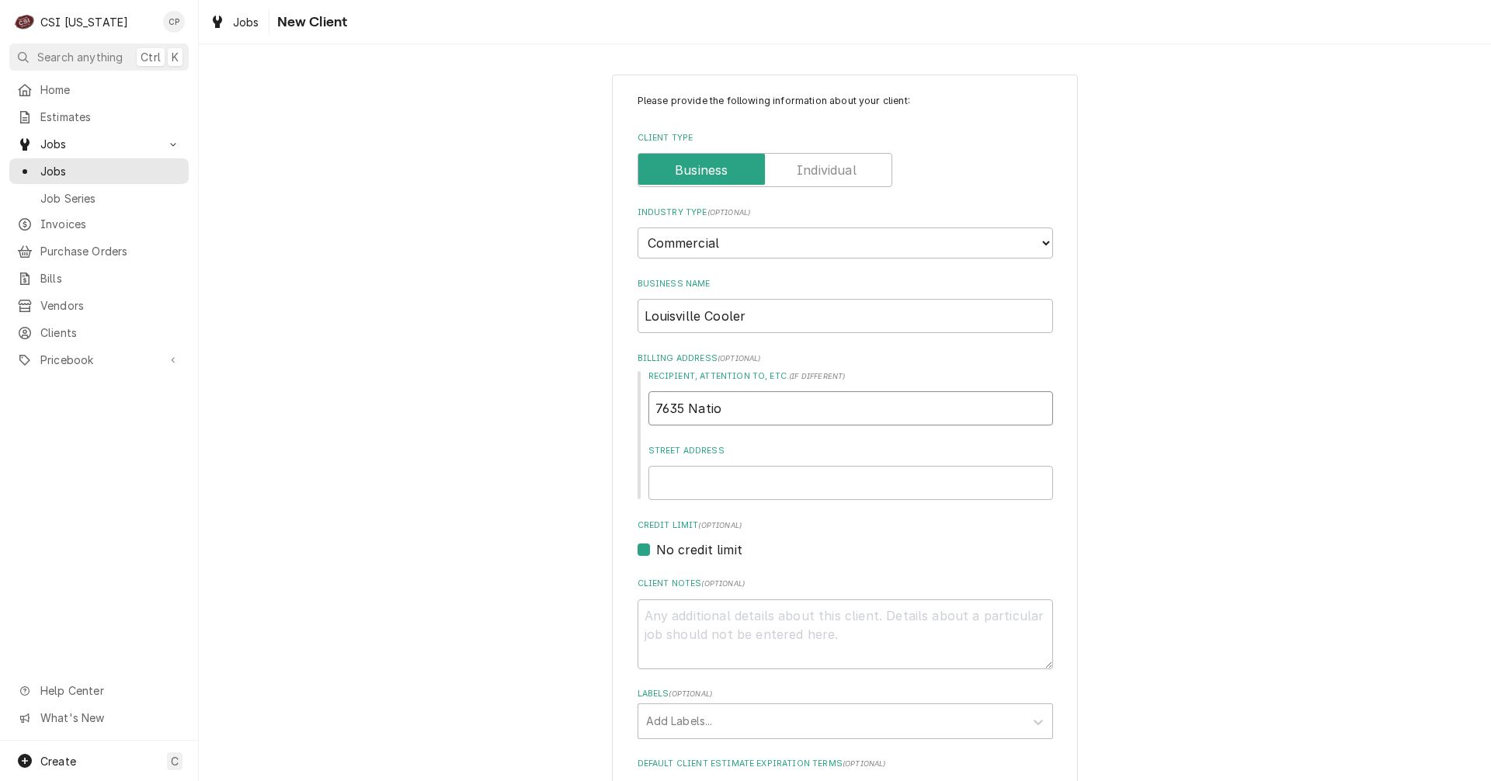
type input "7635 Nation"
type textarea "x"
type input "7635 Nationa"
type textarea "x"
type input "7635 National"
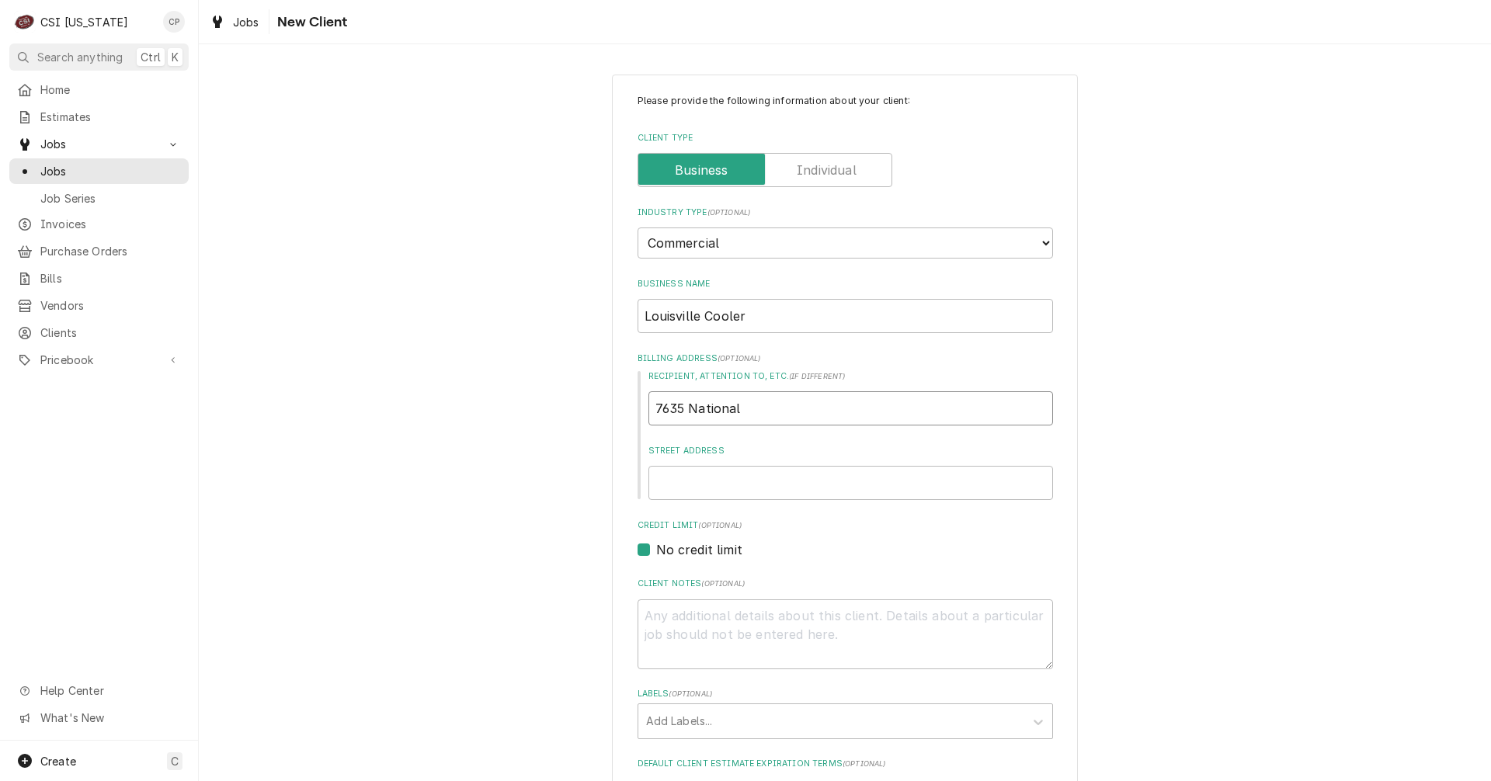
type textarea "x"
type input "7635 National"
type textarea "x"
type input "7635 National T"
type textarea "x"
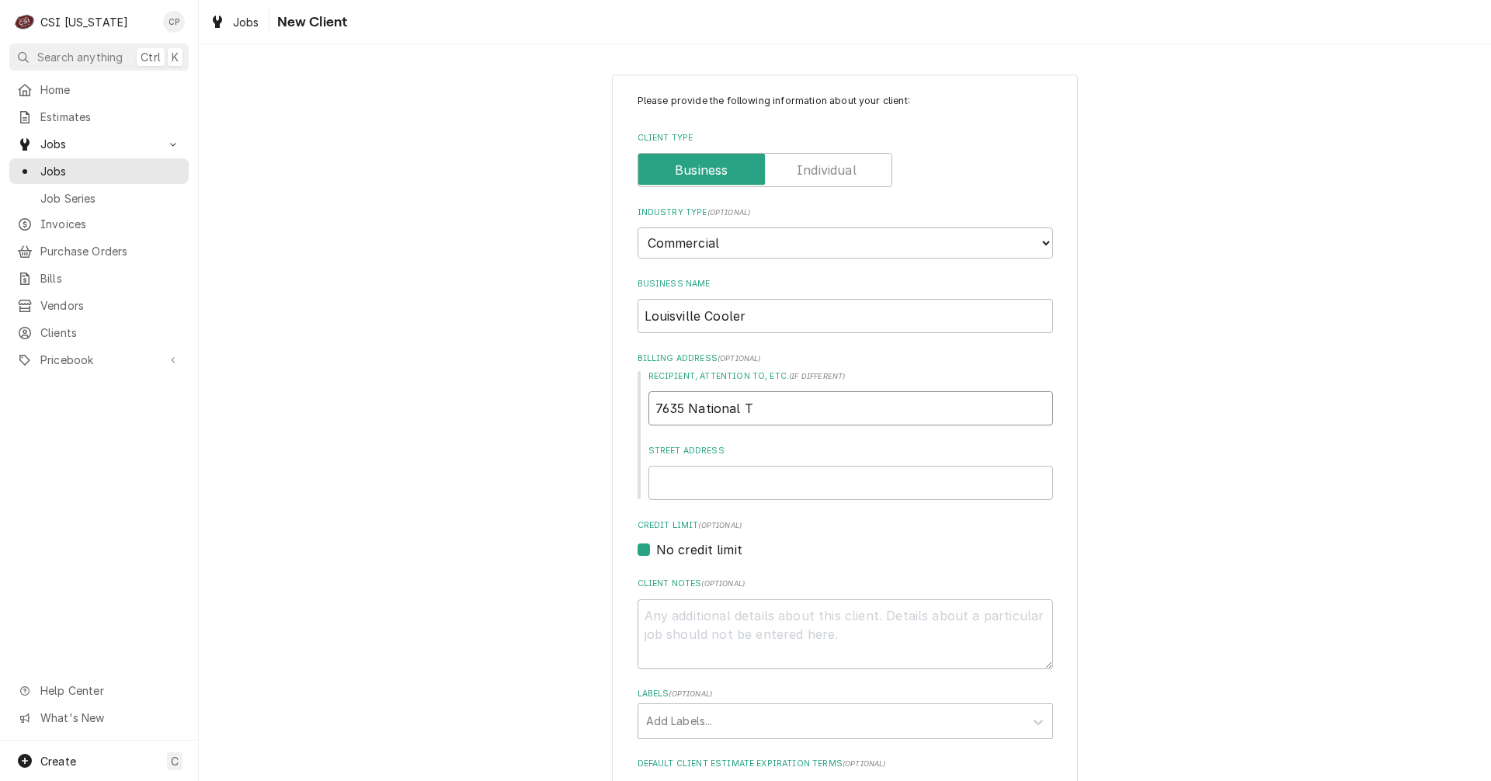
type input "7635 National Tu"
type textarea "x"
type input "7635 National Tur"
type textarea "x"
type input "7635 National Turn"
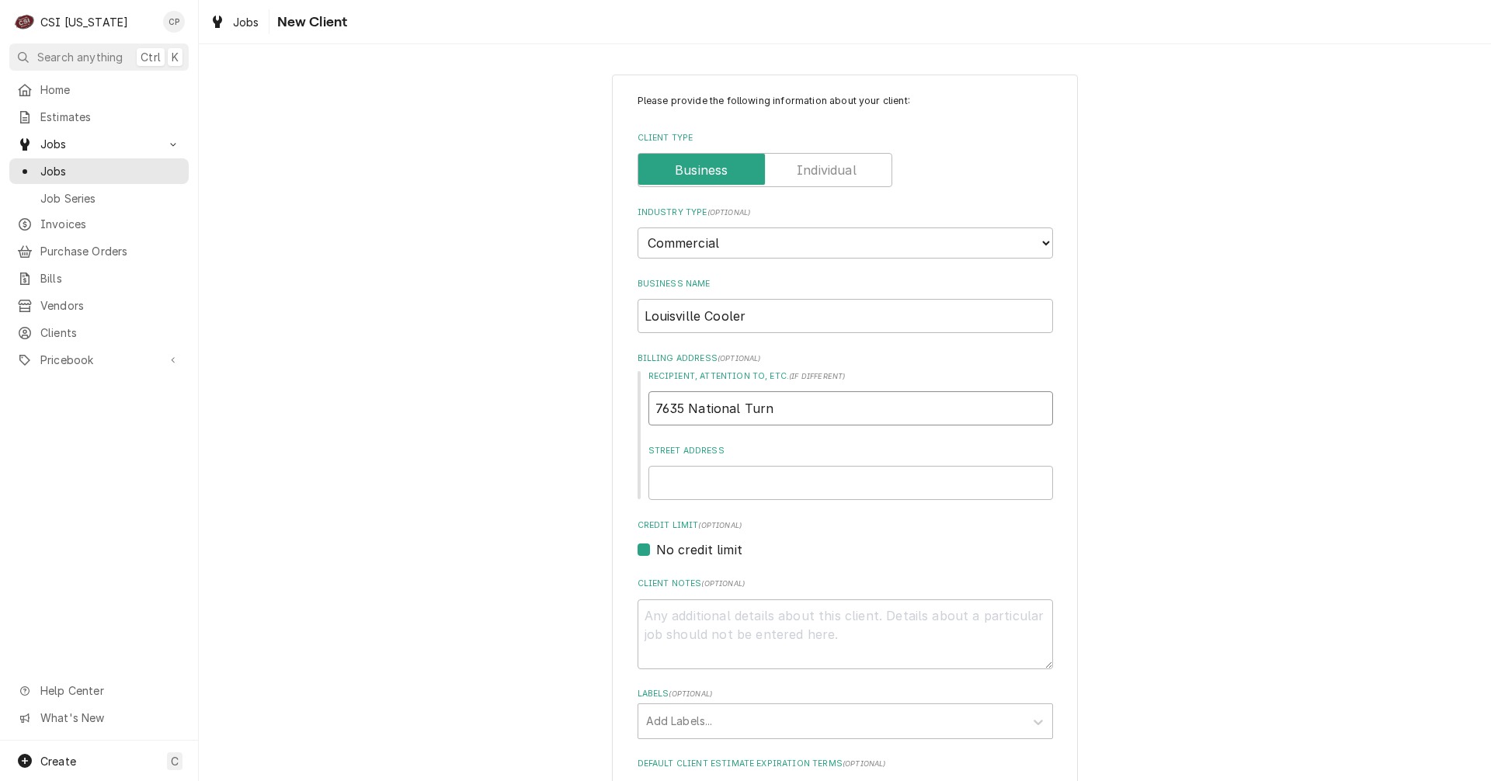
type textarea "x"
type input "7635 National Turnp"
type textarea "x"
type input "7635 National Turnpi"
type textarea "x"
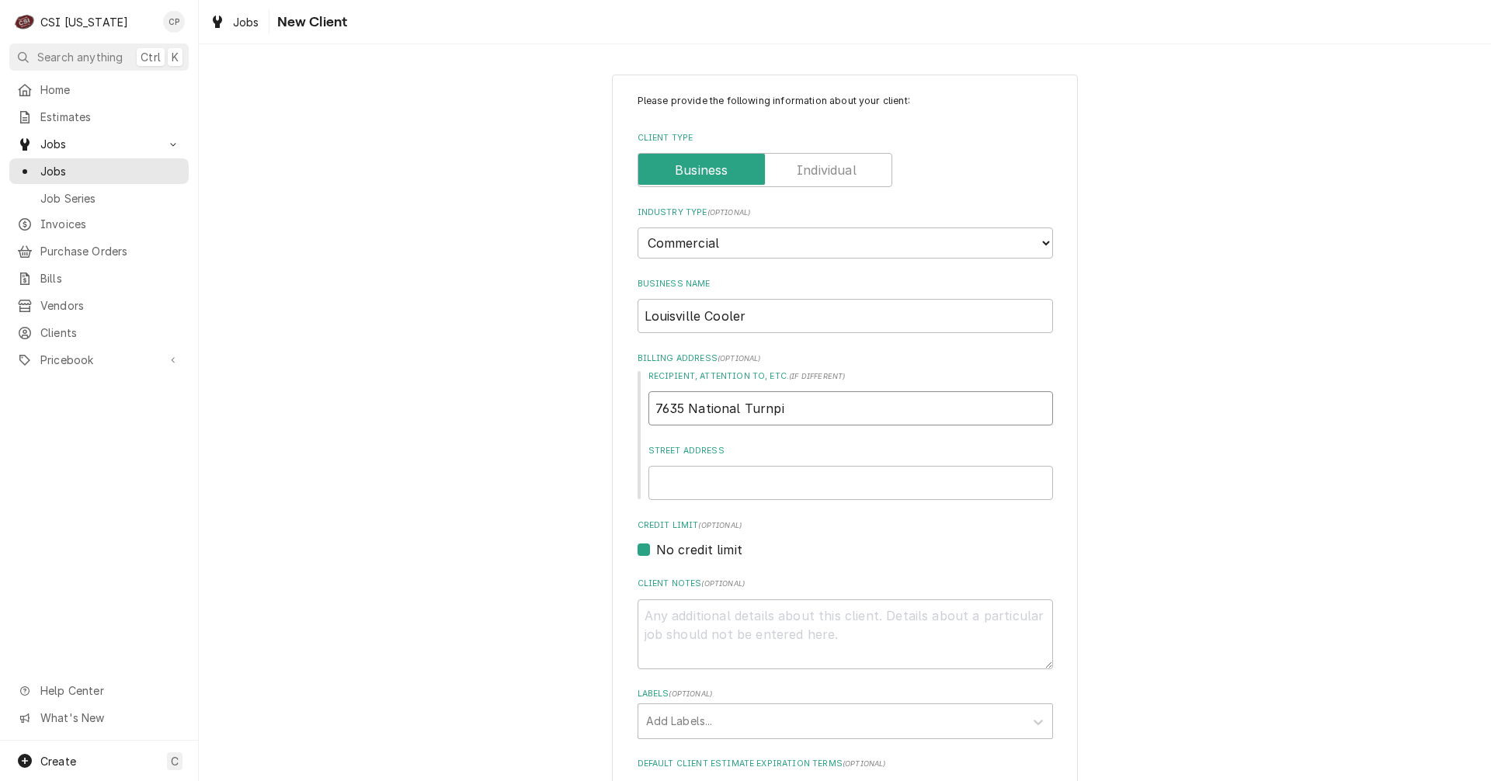
type input "7635 National Turnpik"
type textarea "x"
type input "7635 National Turnpike"
drag, startPoint x: 755, startPoint y: 413, endPoint x: 639, endPoint y: 405, distance: 116.0
click at [639, 405] on div "Recipient, Attention To, etc. ( if different ) 7635 National Turnpike Street Ad…" at bounding box center [846, 435] width 416 height 130
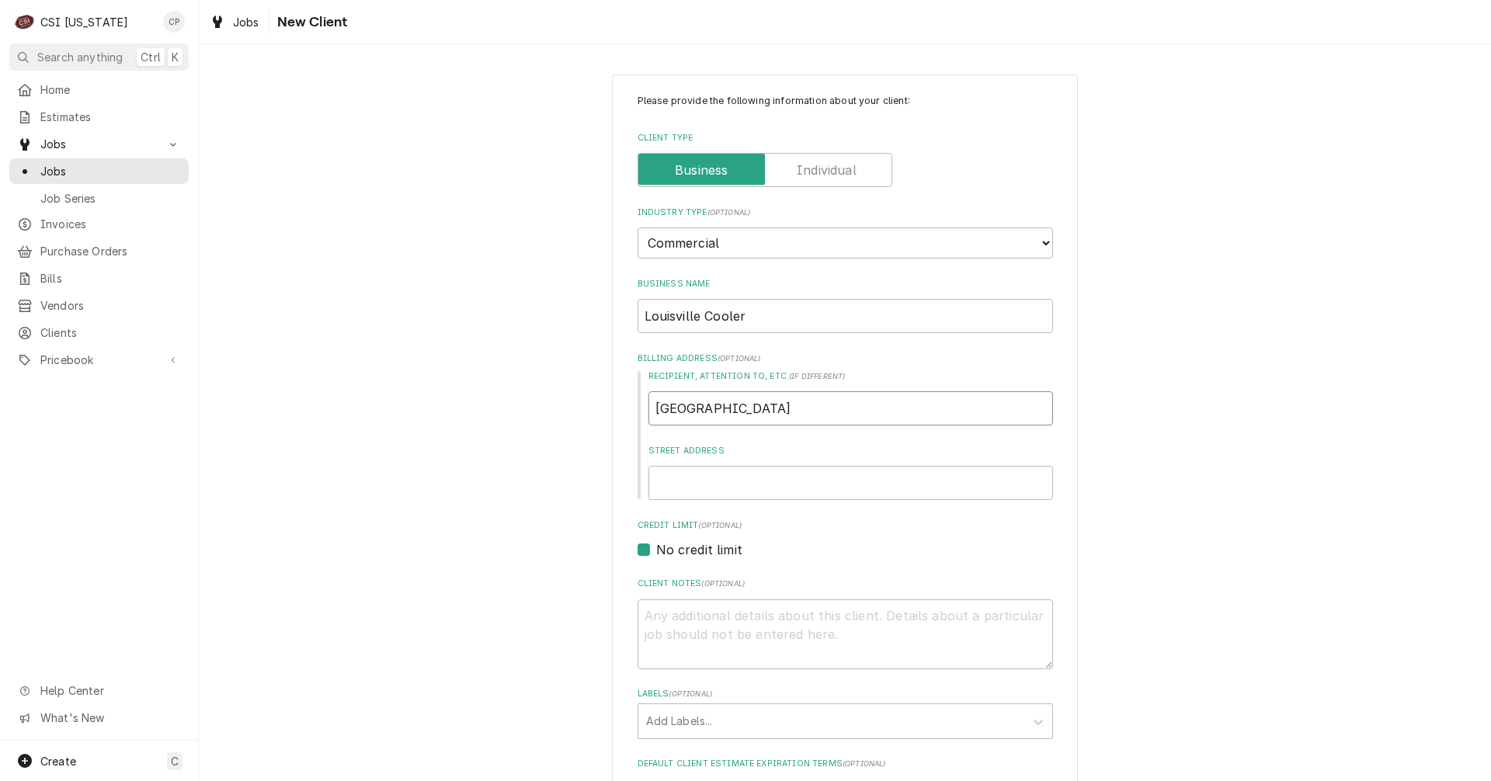
type textarea "x"
paste input "7635 National Turnpike"
type textarea "x"
type input "7635 National Turnpike"
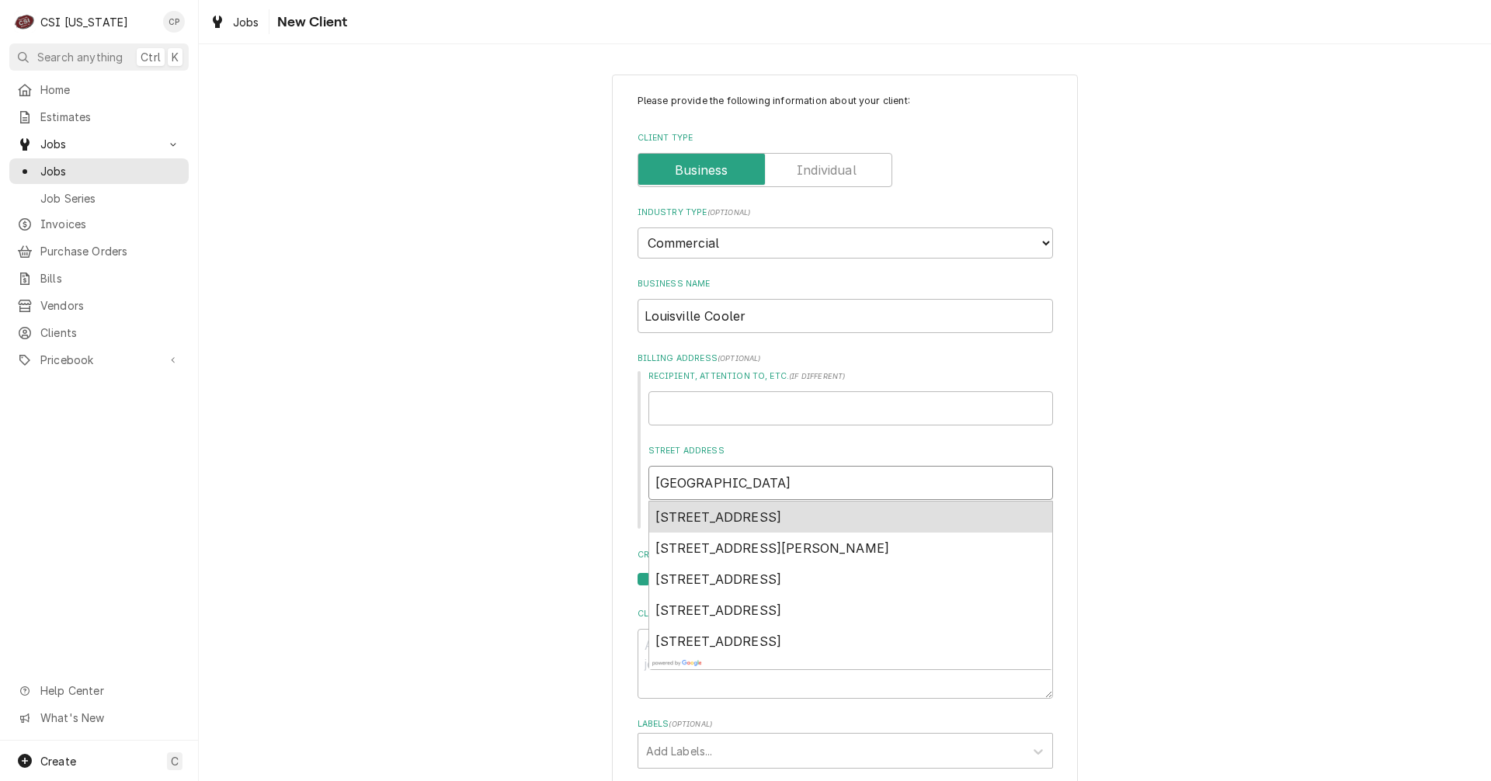
click at [728, 514] on span "7635 National Turnpike, Louisville, KY, USA" at bounding box center [719, 517] width 127 height 16
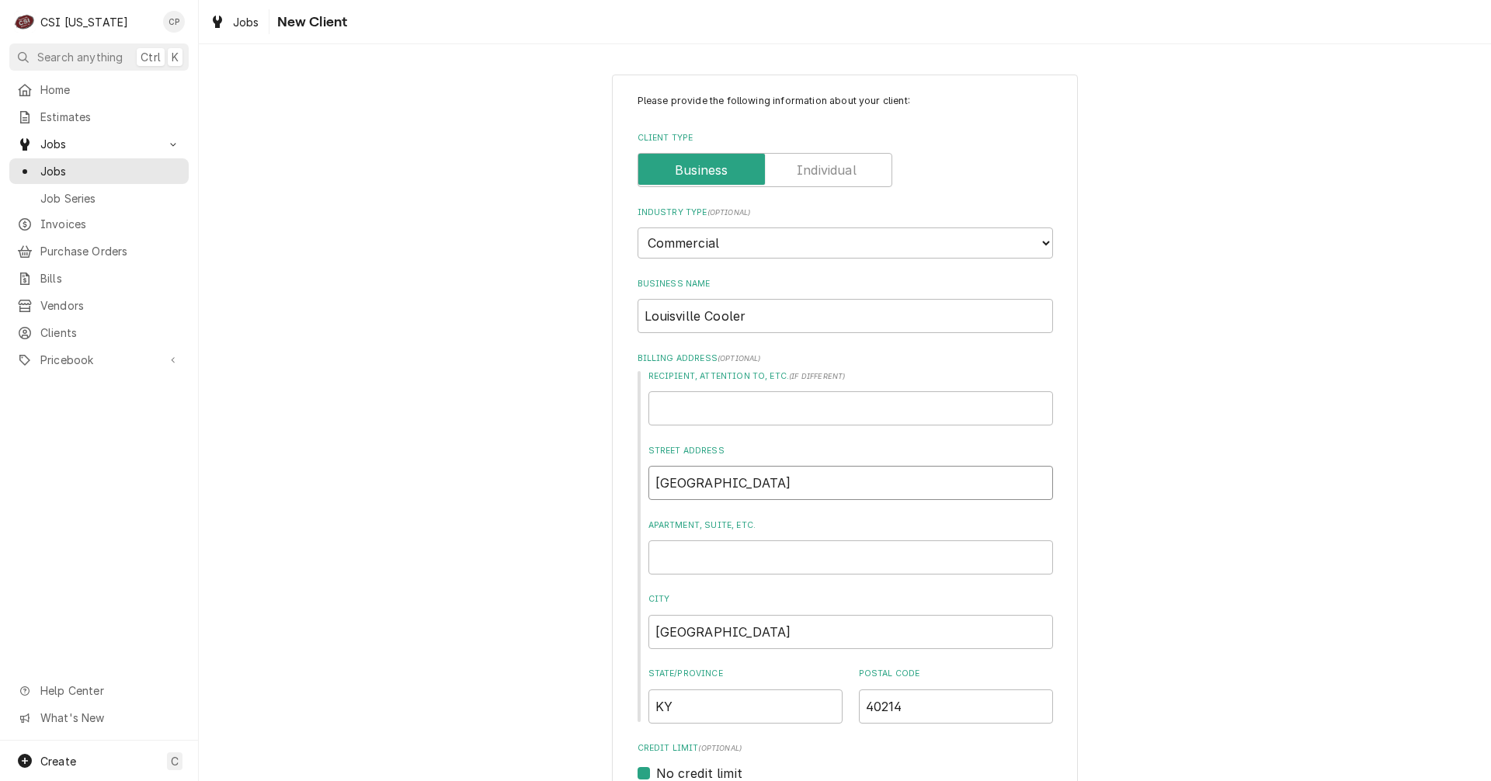
type textarea "x"
type input "7635 National Turnpike"
click at [669, 408] on input "Recipient, Attention To, etc. ( if different )" at bounding box center [851, 408] width 405 height 34
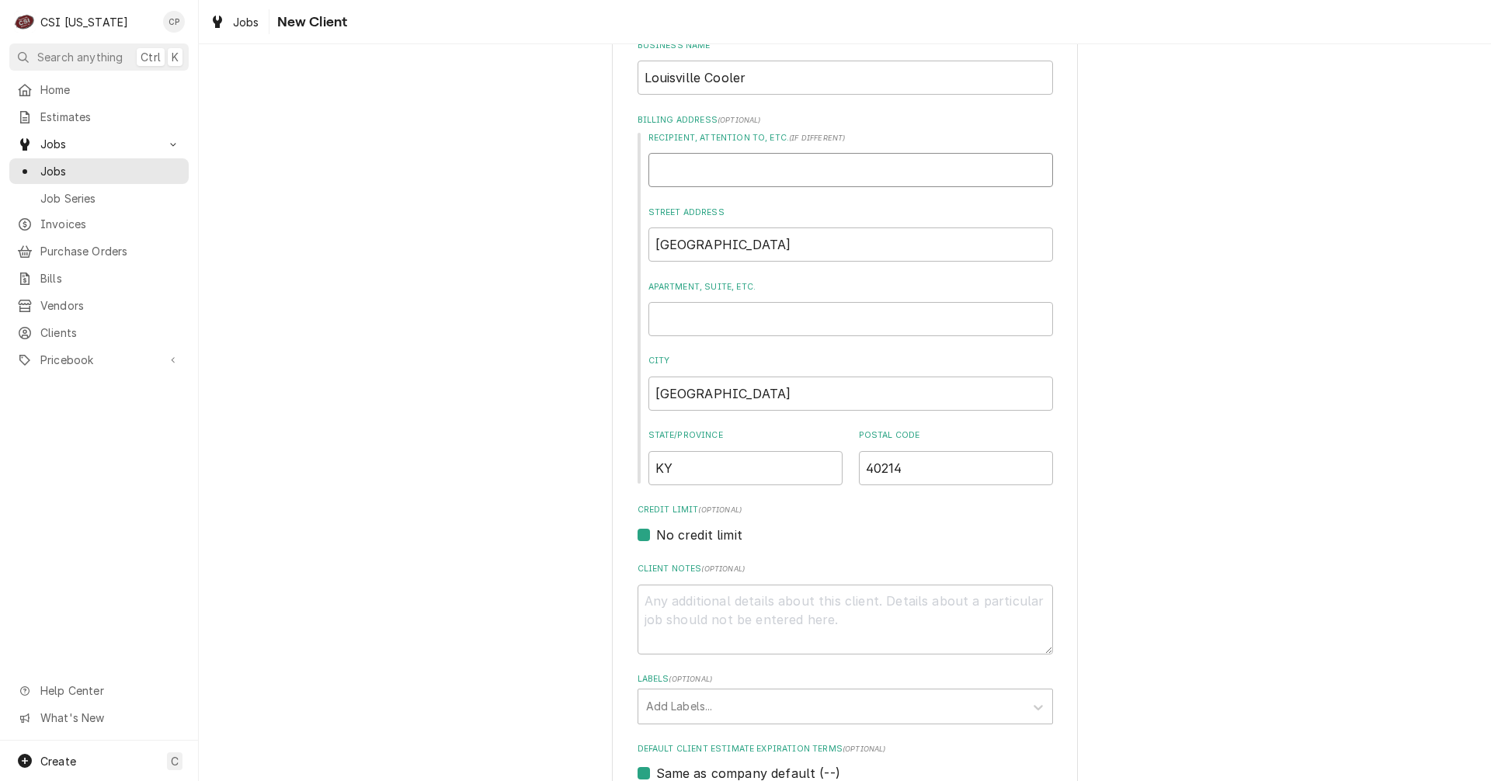
scroll to position [311, 0]
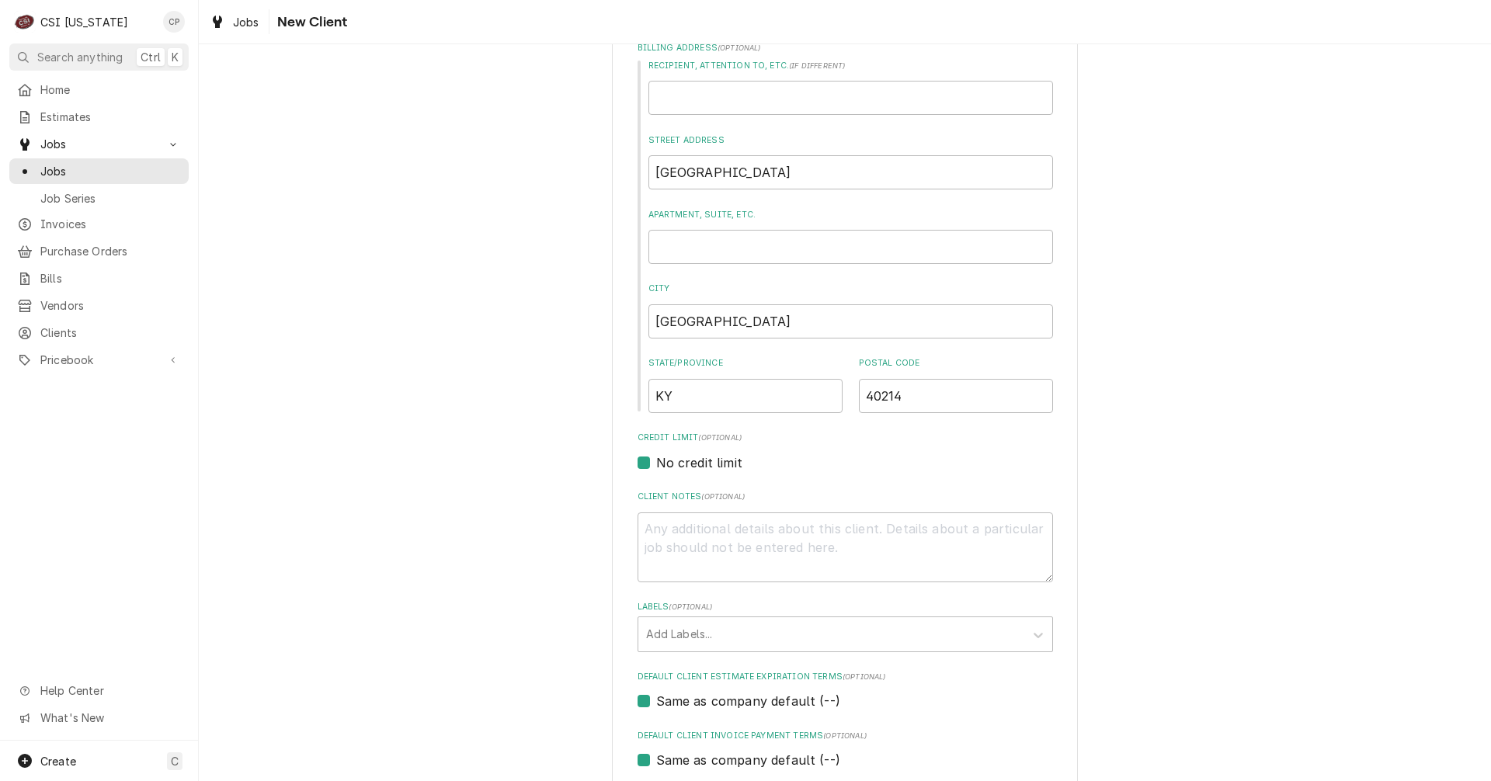
click at [656, 461] on label "No credit limit" at bounding box center [699, 463] width 86 height 19
click at [656, 461] on input "No credit limit" at bounding box center [864, 471] width 416 height 34
checkbox input "false"
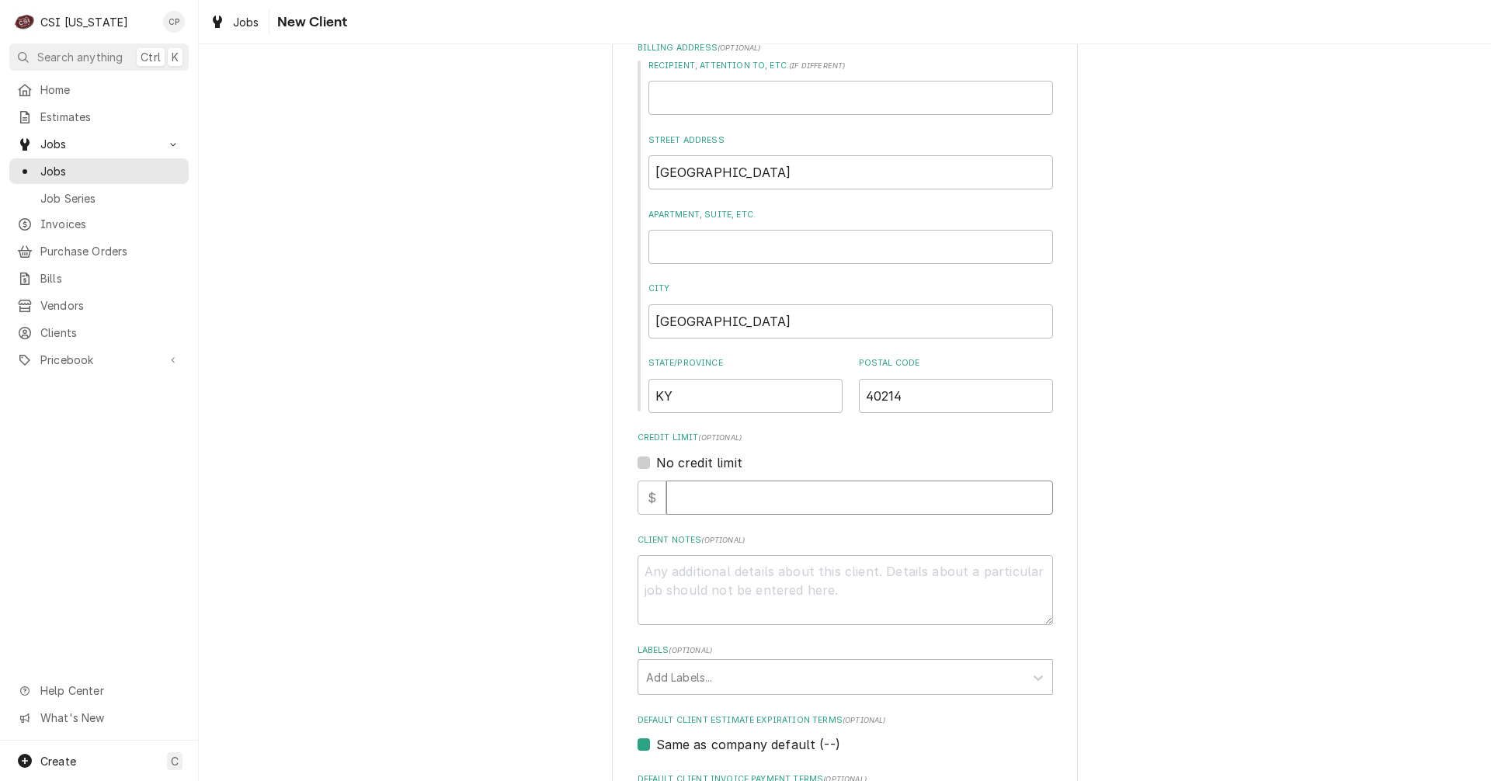
click at [688, 491] on input "Credit Limit" at bounding box center [859, 498] width 387 height 34
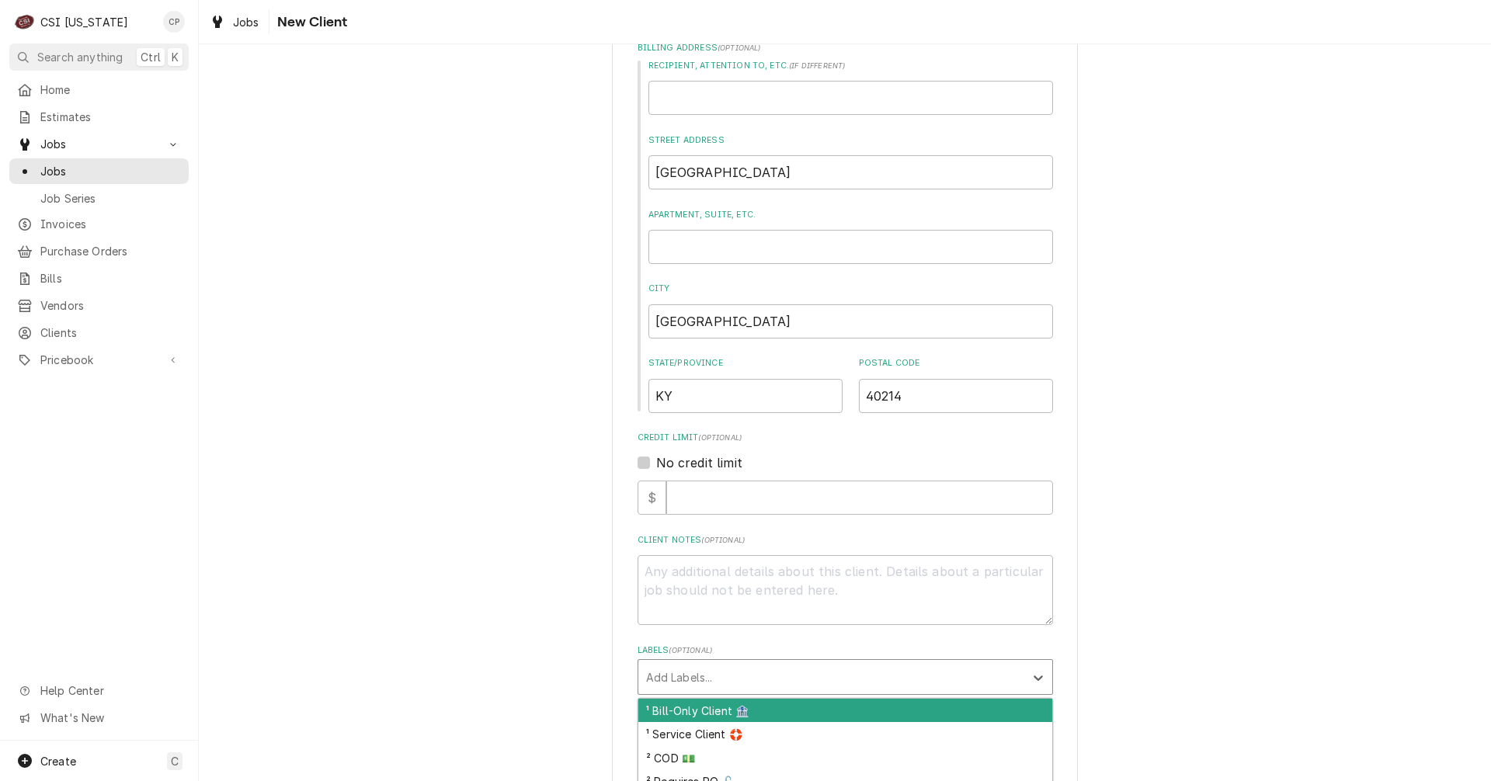
click at [682, 674] on div "Labels" at bounding box center [831, 677] width 370 height 28
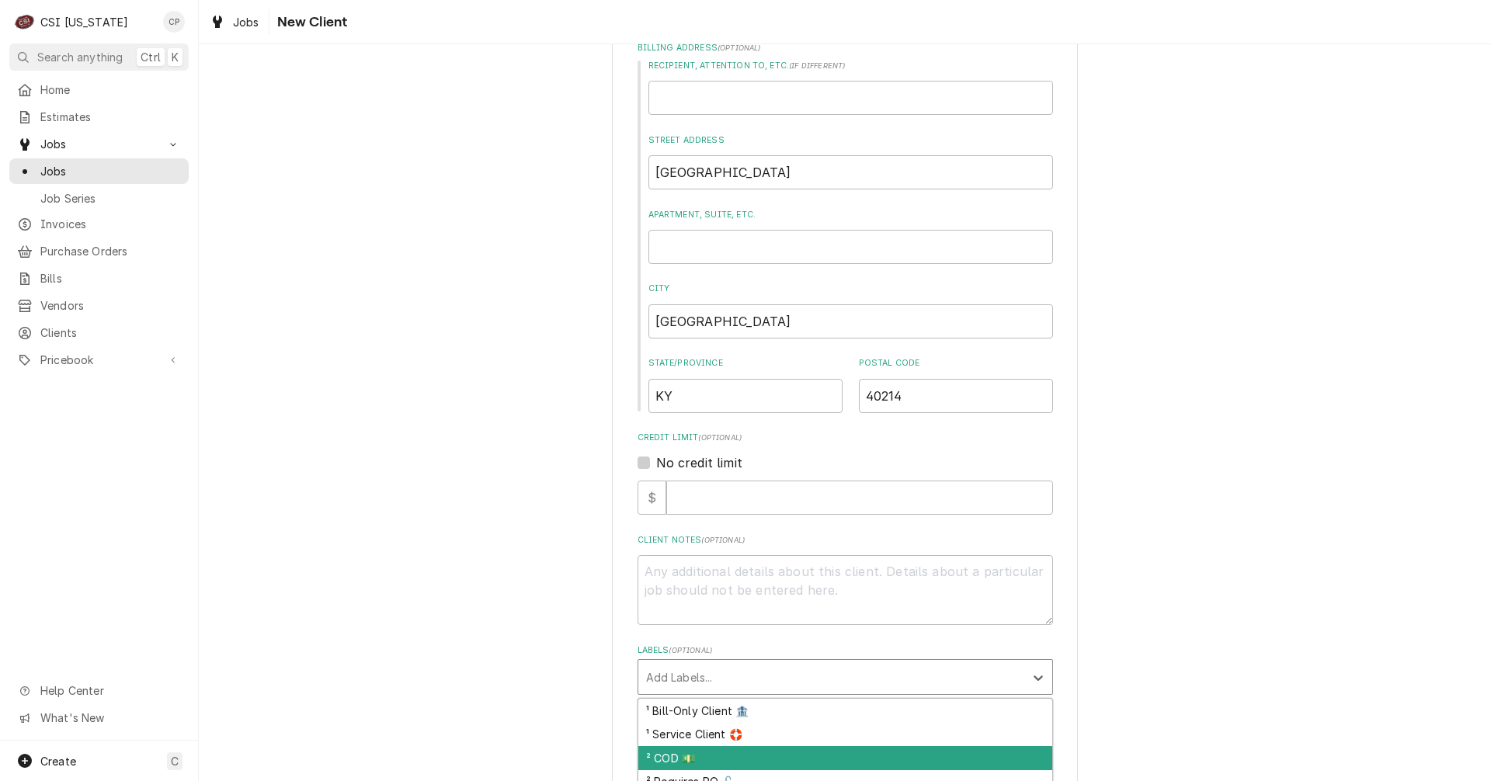
click at [685, 760] on div "² COD 💵" at bounding box center [845, 758] width 414 height 24
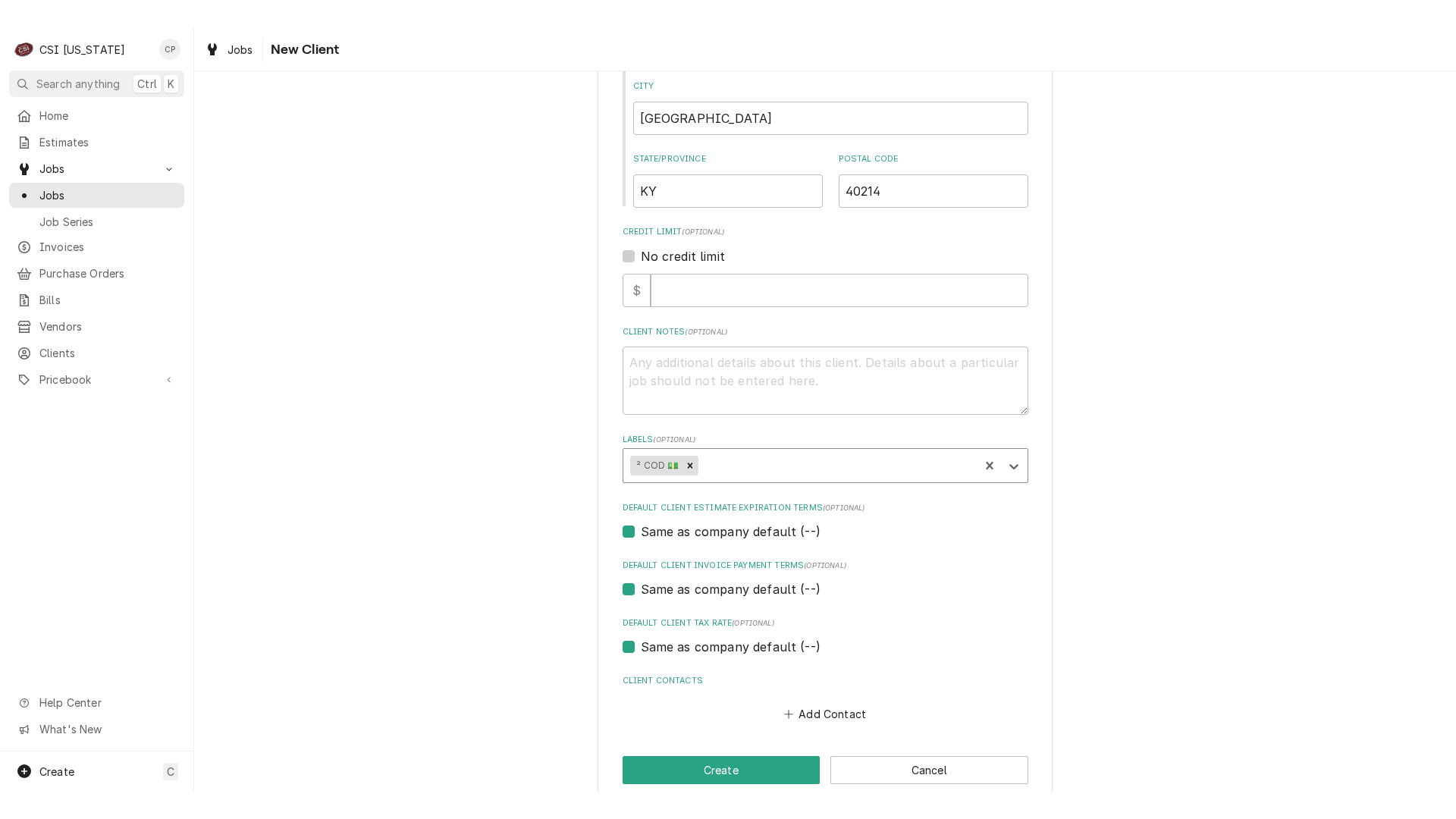
scroll to position [553, 0]
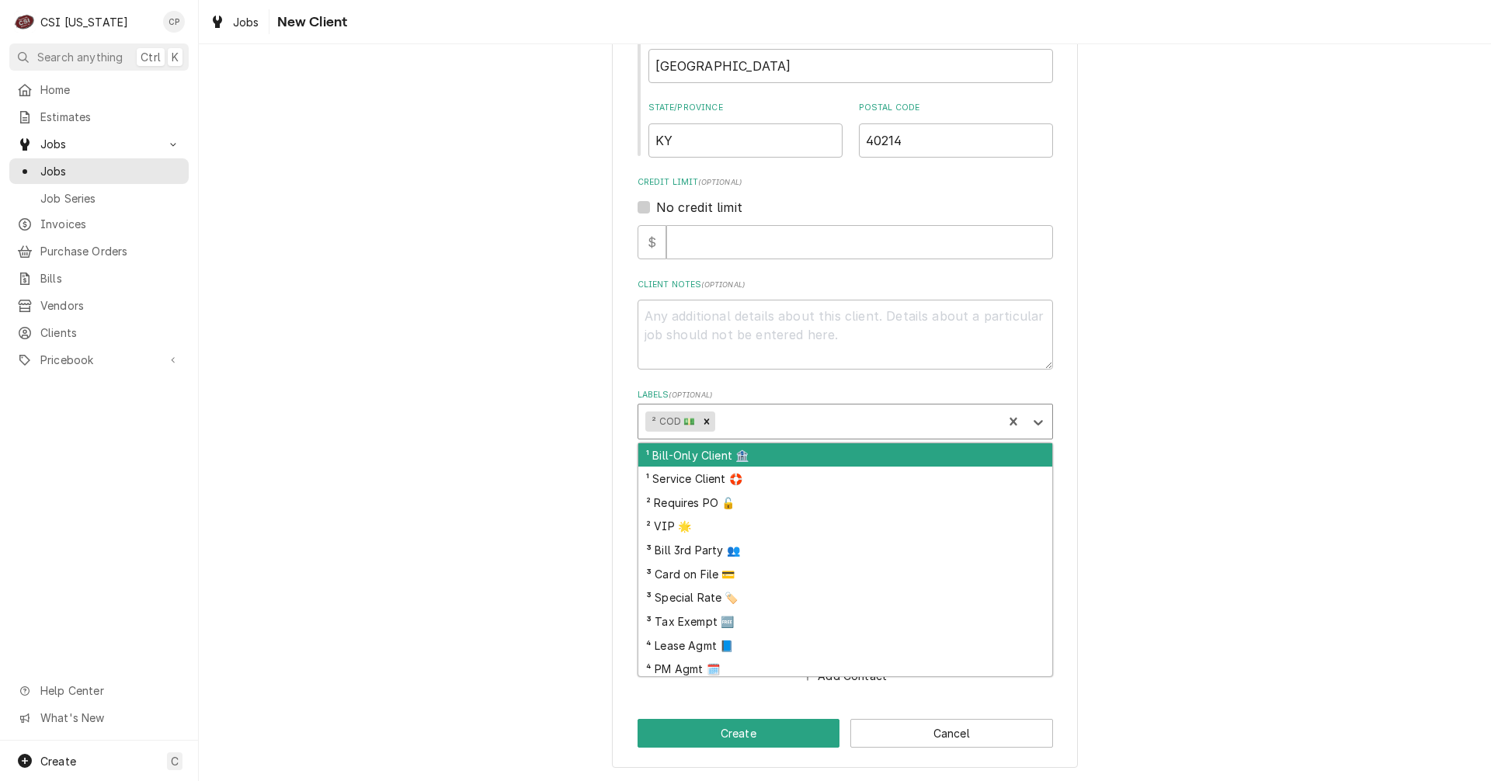
click at [743, 420] on div "Labels" at bounding box center [856, 422] width 276 height 28
click at [448, 394] on div "Please provide the following information about your client: Client Type Industr…" at bounding box center [845, 137] width 1292 height 1287
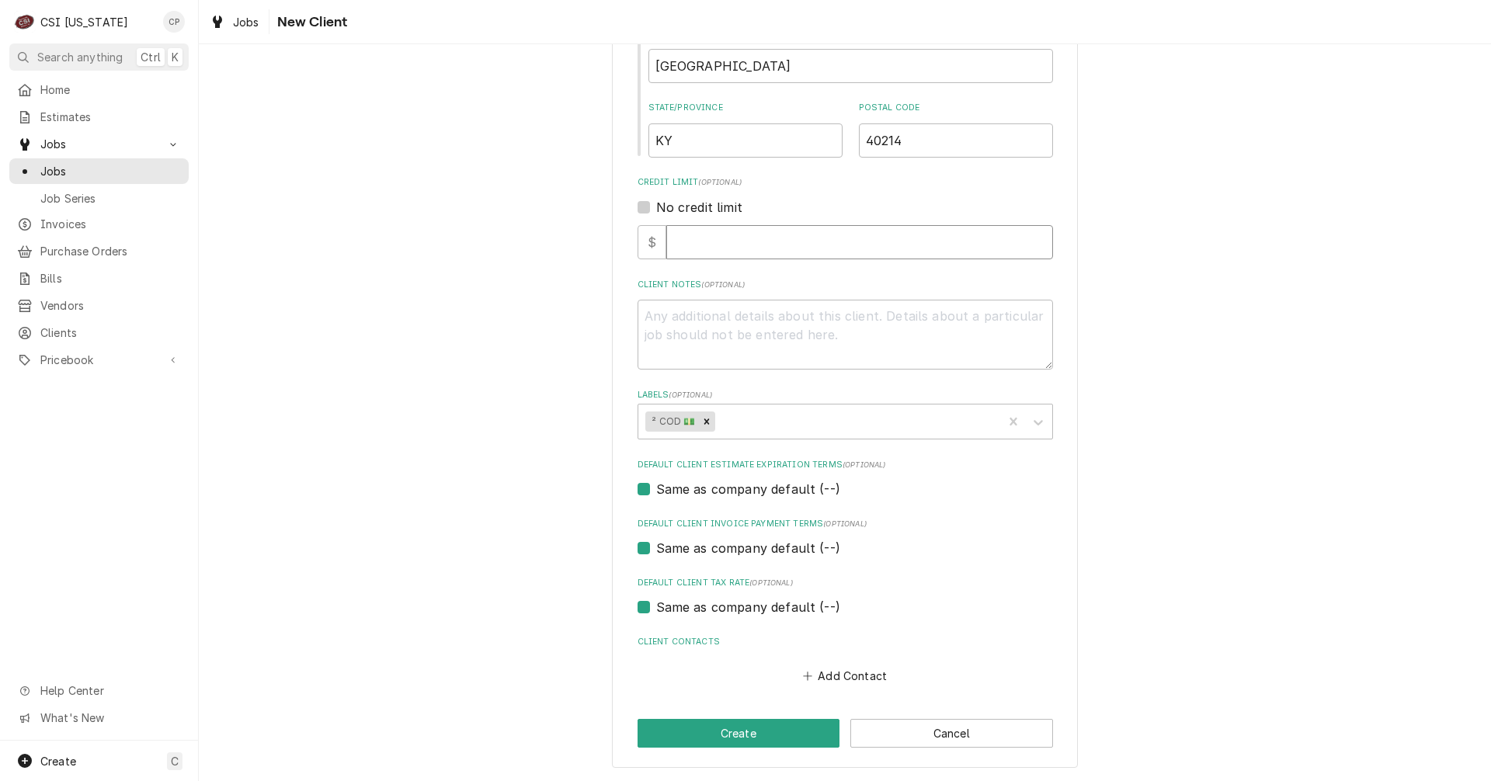
click at [701, 239] on input "Credit Limit" at bounding box center [859, 242] width 387 height 34
type textarea "x"
type input "5"
type textarea "x"
type input "50"
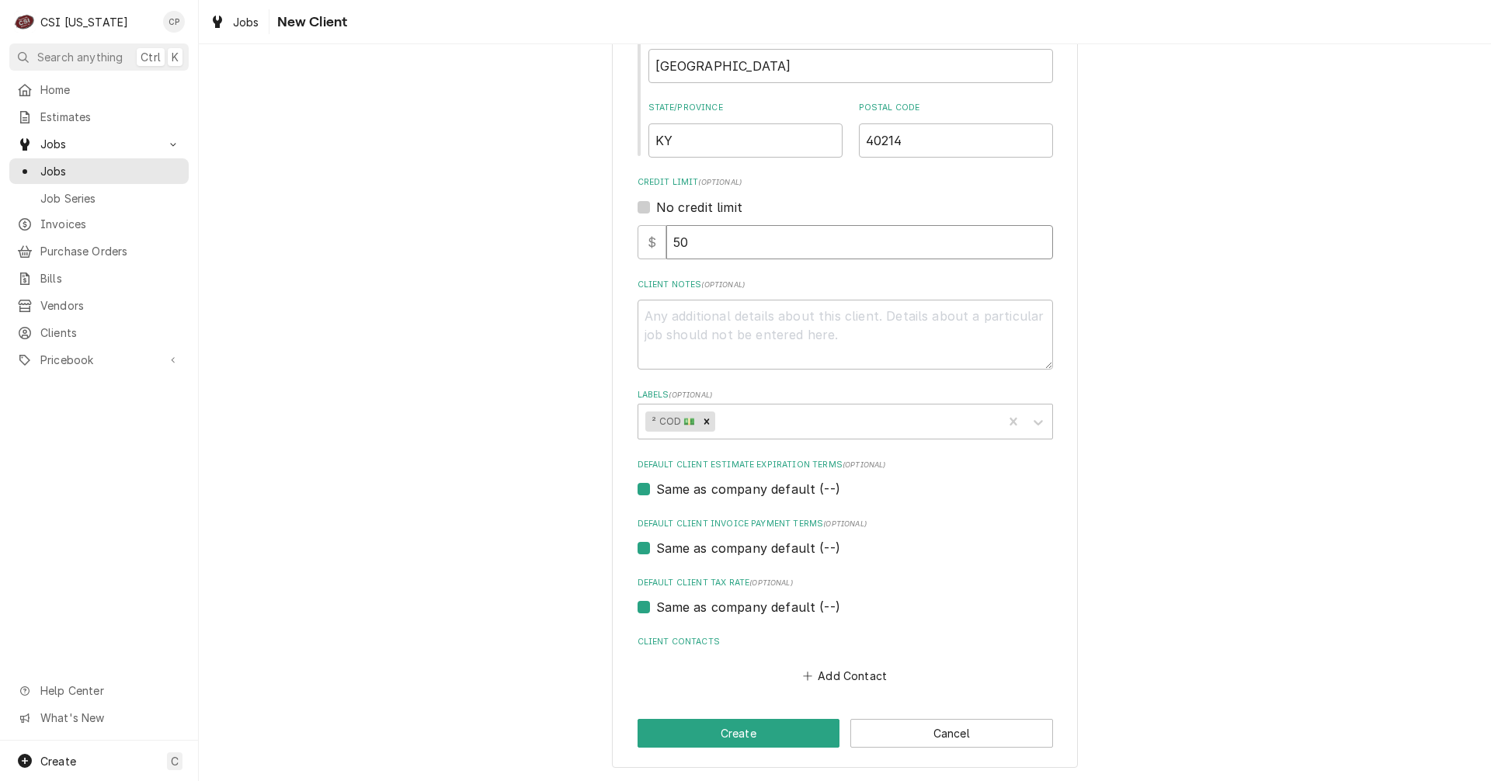
type textarea "x"
type input "500"
type textarea "x"
type input "5000"
drag, startPoint x: 726, startPoint y: 244, endPoint x: 621, endPoint y: 249, distance: 105.7
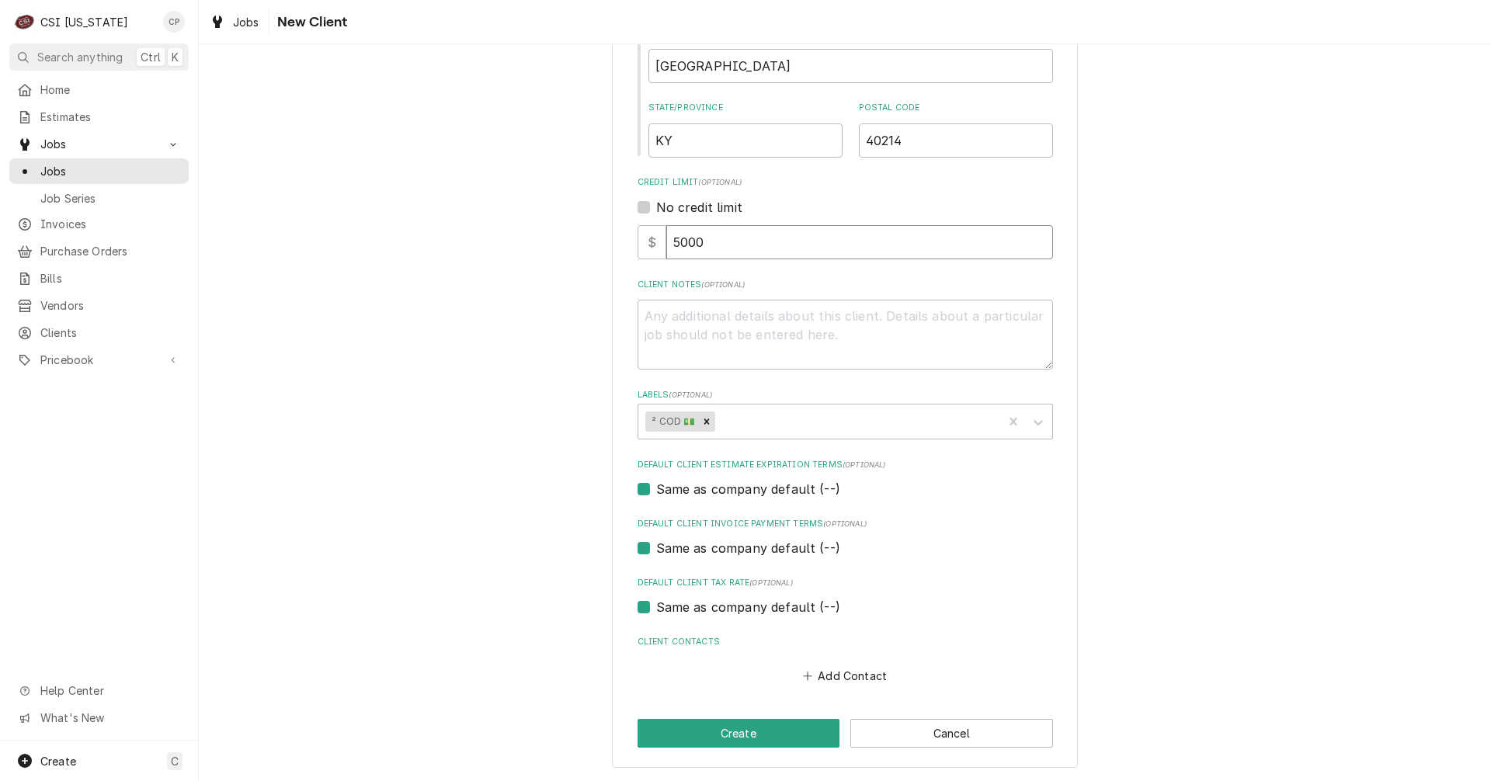
click at [621, 249] on div "Please provide the following information about your client: Client Type Industr…" at bounding box center [845, 138] width 466 height 1260
type textarea "x"
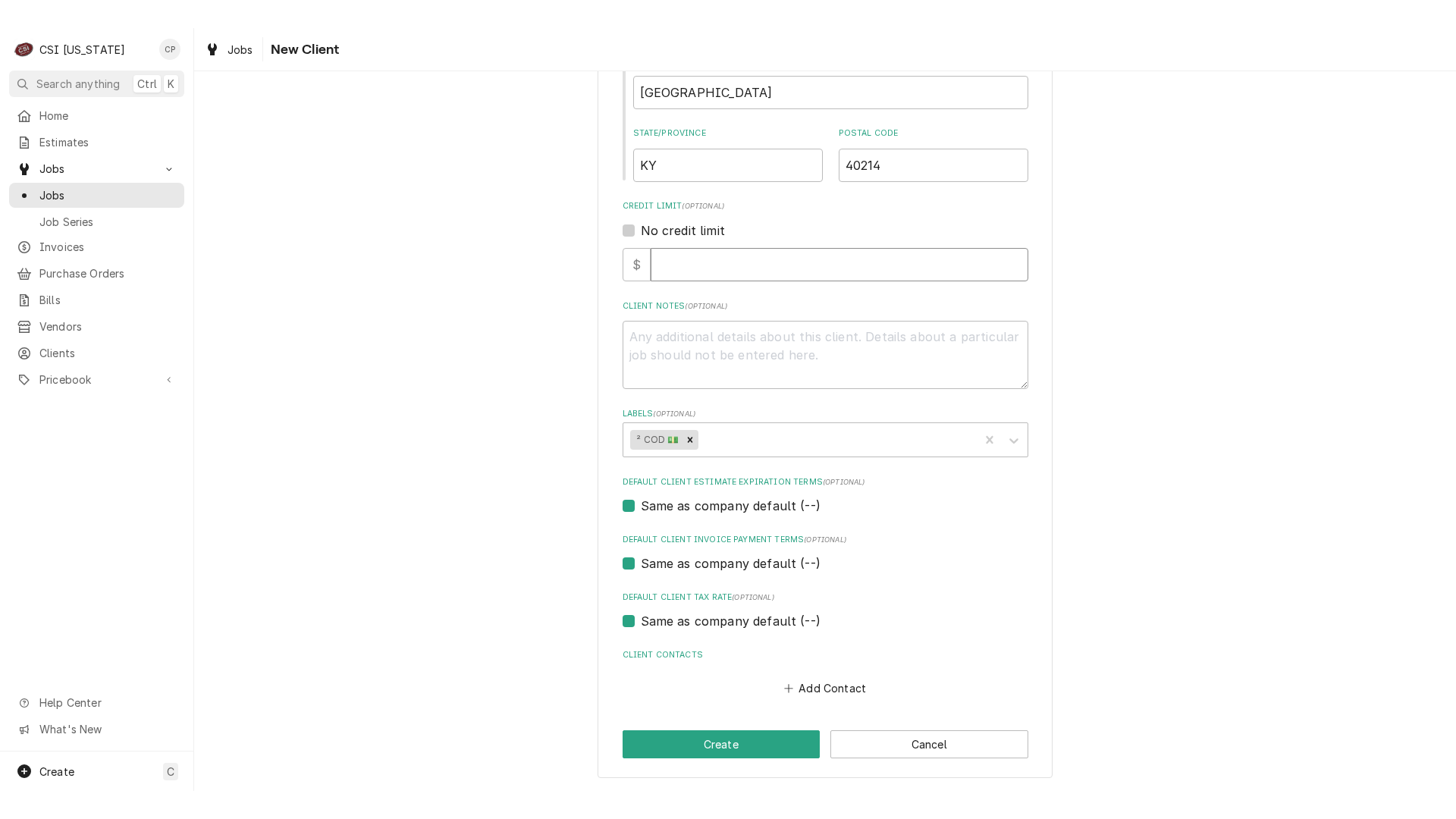
scroll to position [497, 0]
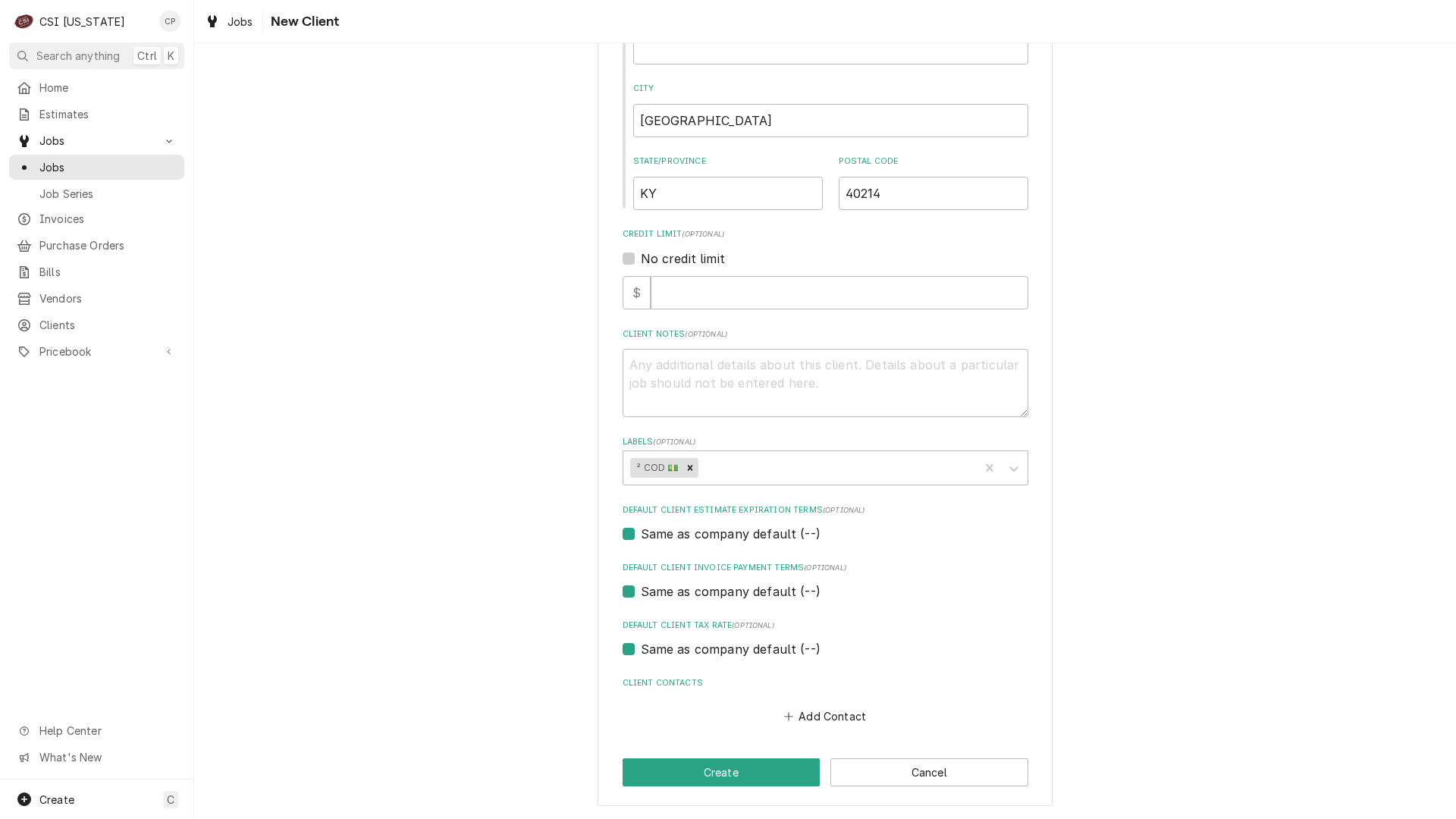
click at [508, 327] on div "Please provide the following information about your client: Client Type Industr…" at bounding box center [825, 190] width 1262 height 1256
click at [687, 292] on input "Credit Limit" at bounding box center [839, 293] width 378 height 33
type textarea "x"
type input "0"
click at [537, 390] on div "Please provide the following information about your client: Client Type Industr…" at bounding box center [825, 190] width 1262 height 1256
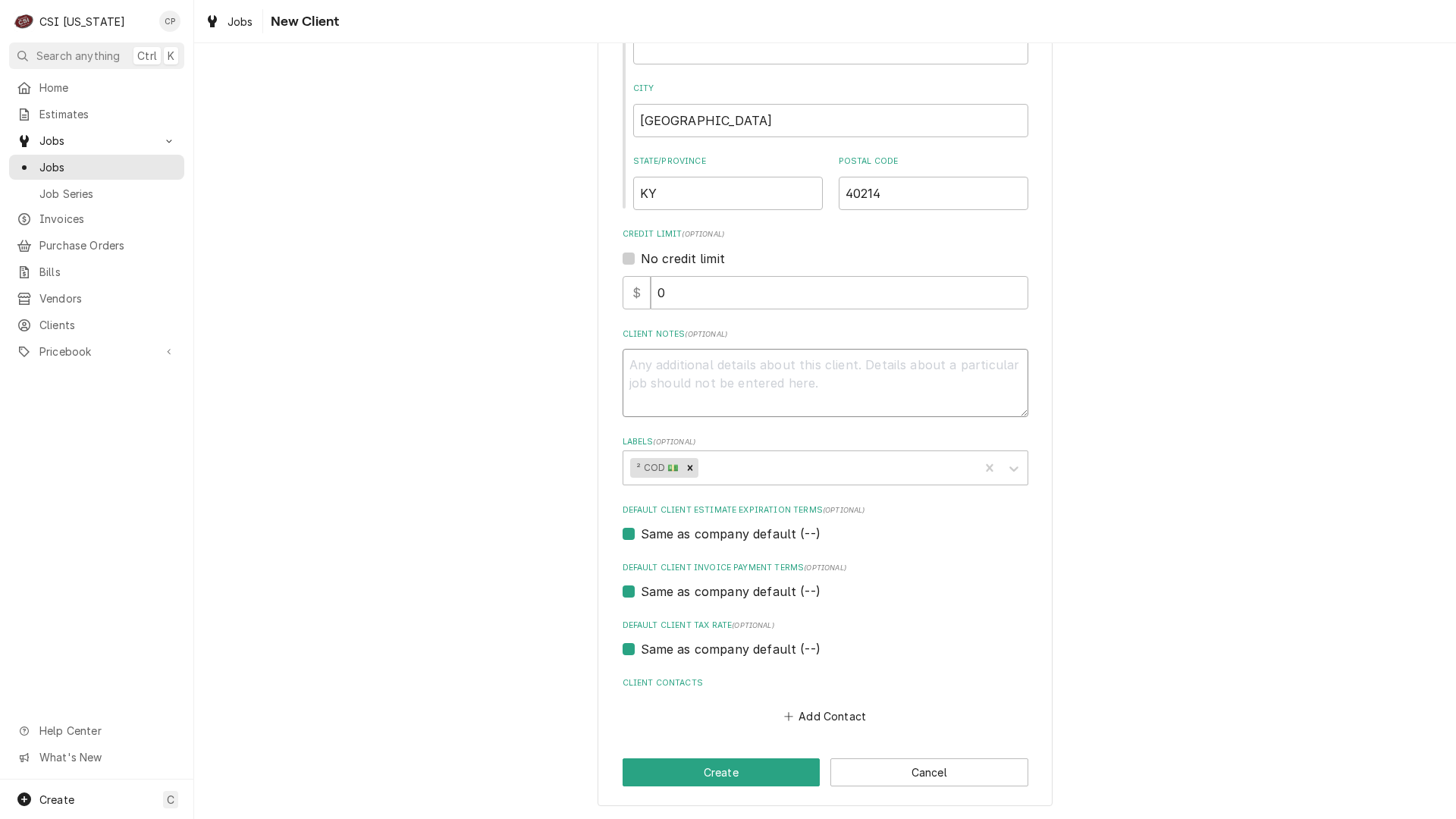
click at [695, 364] on textarea "Client Notes ( optional )" at bounding box center [826, 383] width 406 height 68
click at [729, 762] on button "Create" at bounding box center [722, 772] width 198 height 28
type textarea "x"
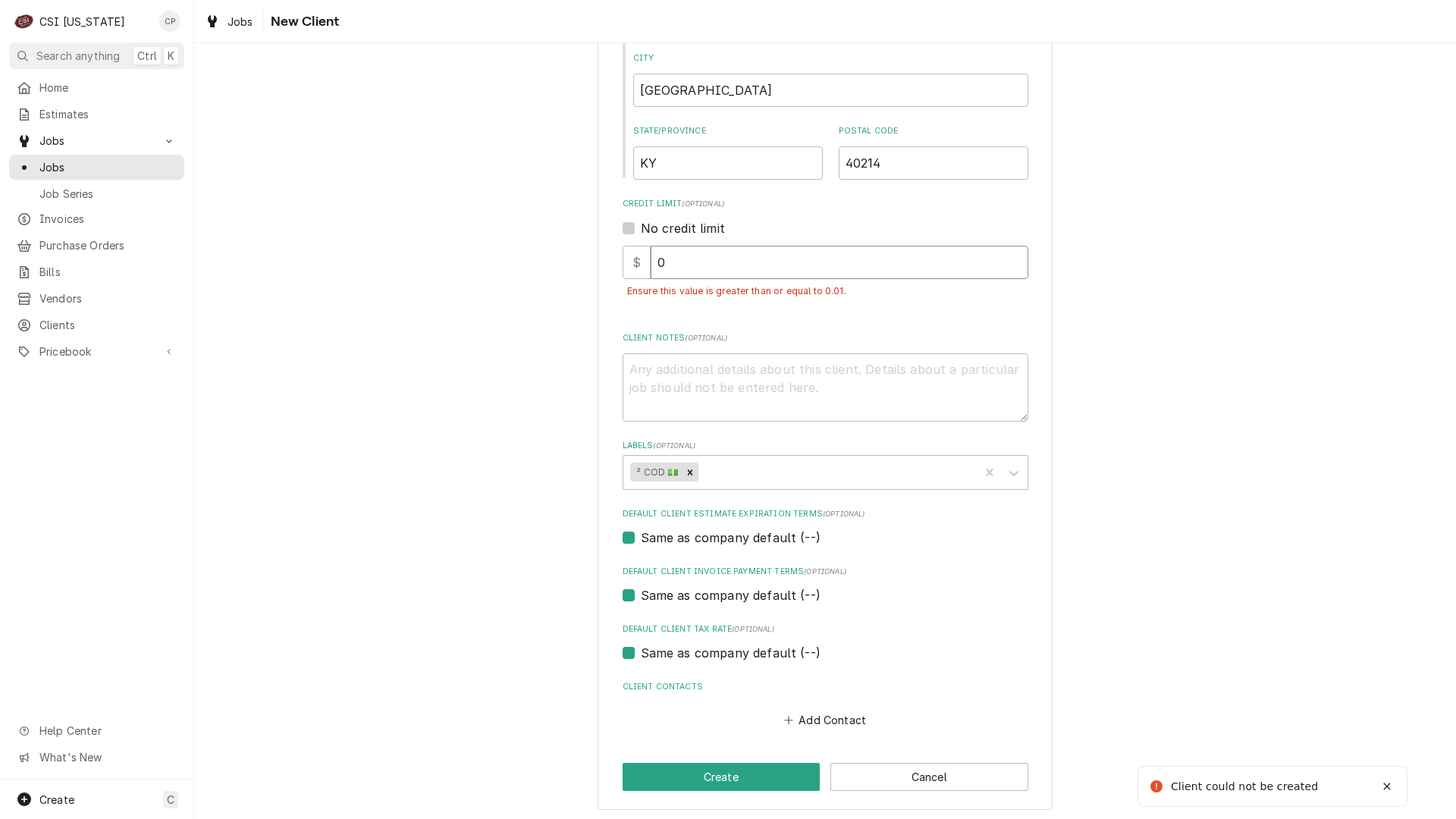
drag, startPoint x: 657, startPoint y: 263, endPoint x: 620, endPoint y: 263, distance: 37.0
click at [623, 263] on div "$ 0" at bounding box center [826, 263] width 406 height 33
click at [641, 224] on label "No credit limit" at bounding box center [683, 227] width 84 height 19
click at [641, 224] on input "No credit limit" at bounding box center [844, 235] width 406 height 33
checkbox input "true"
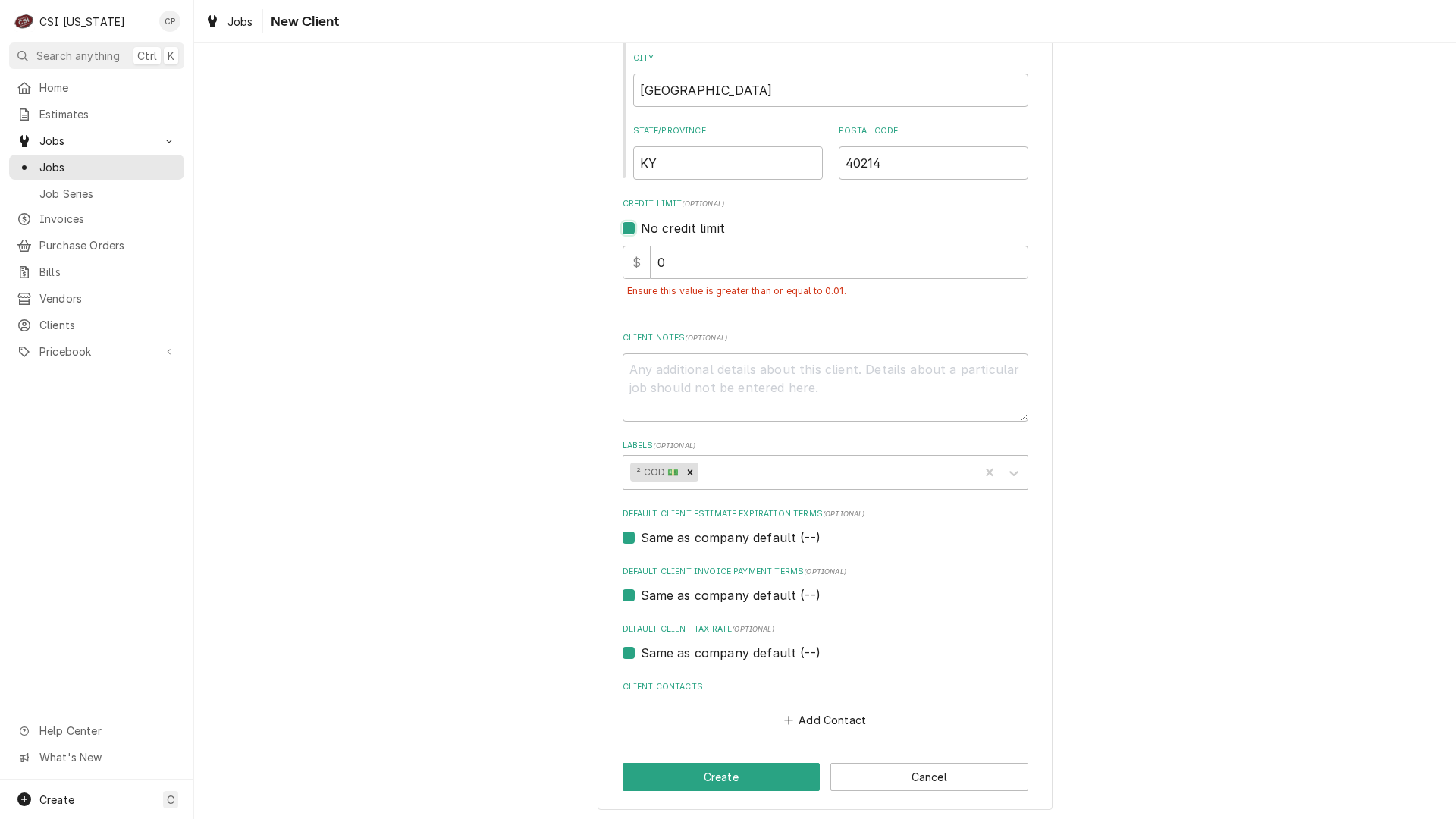
scroll to position [455, 0]
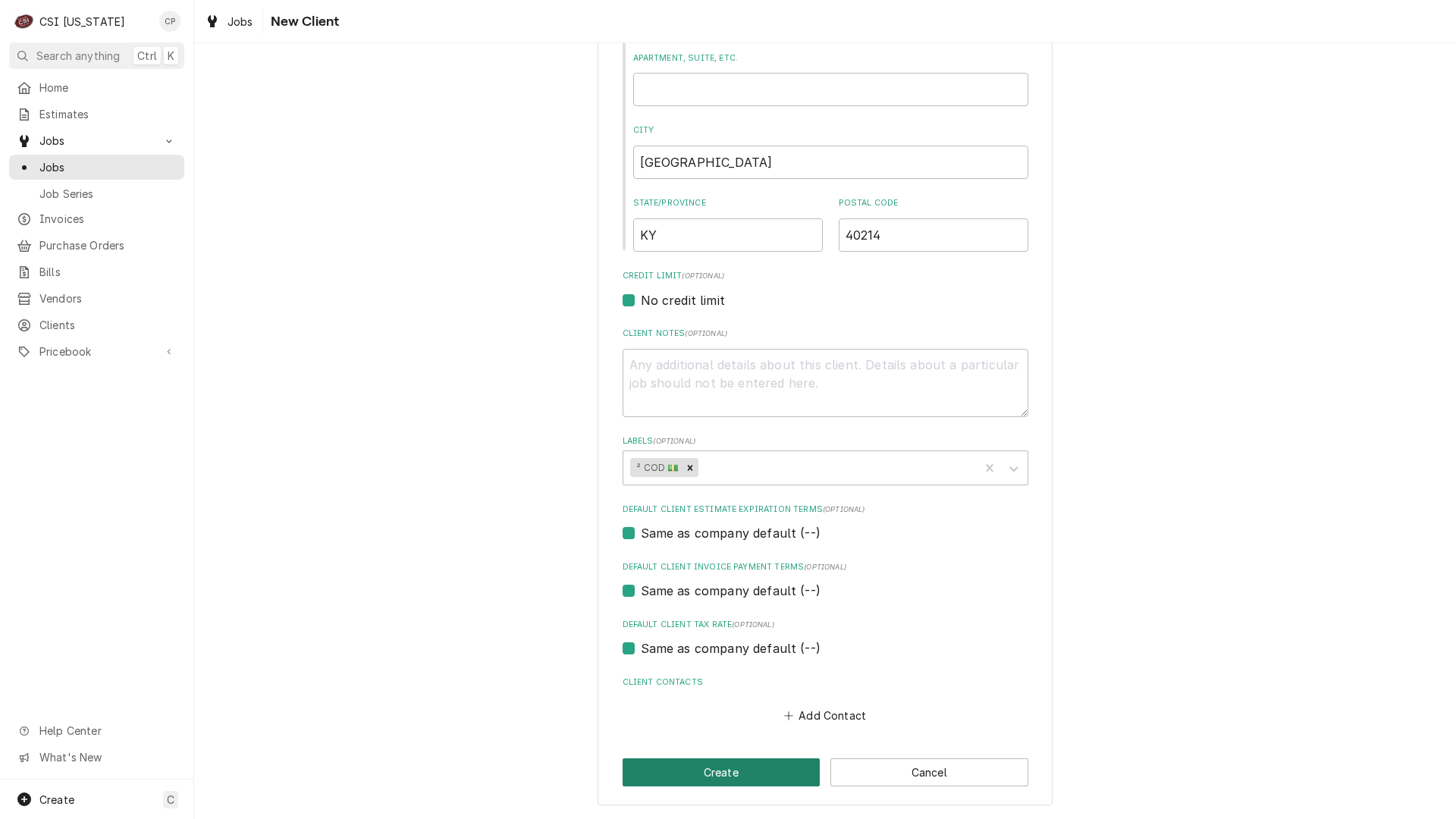
click at [735, 762] on button "Create" at bounding box center [722, 772] width 198 height 28
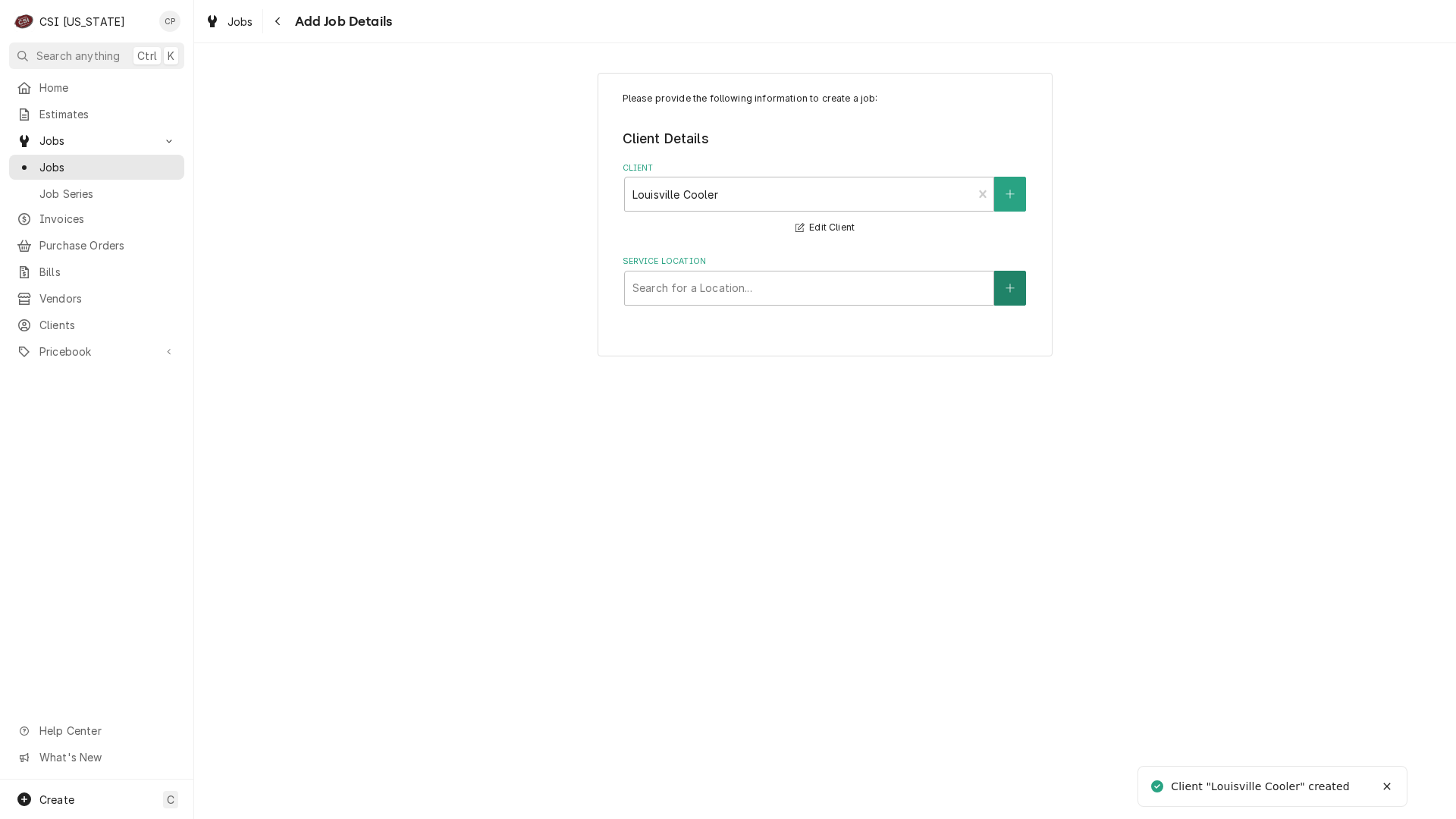
click at [1008, 285] on icon "Create New Location" at bounding box center [1010, 288] width 9 height 11
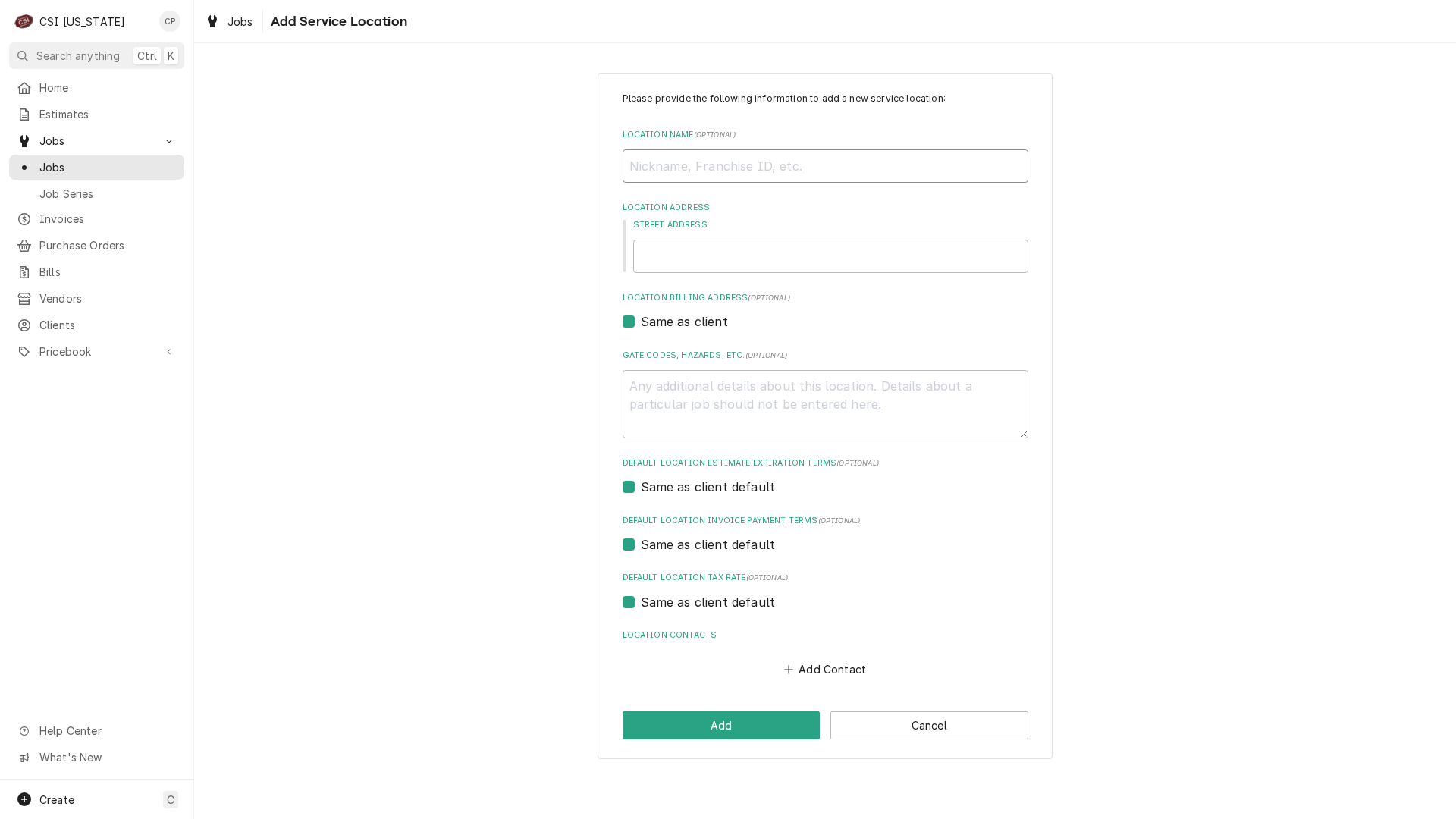
click at [687, 155] on input "Location Name ( optional )" at bounding box center [826, 166] width 406 height 33
type textarea "x"
type input "C"
type textarea "x"
type input "Ca"
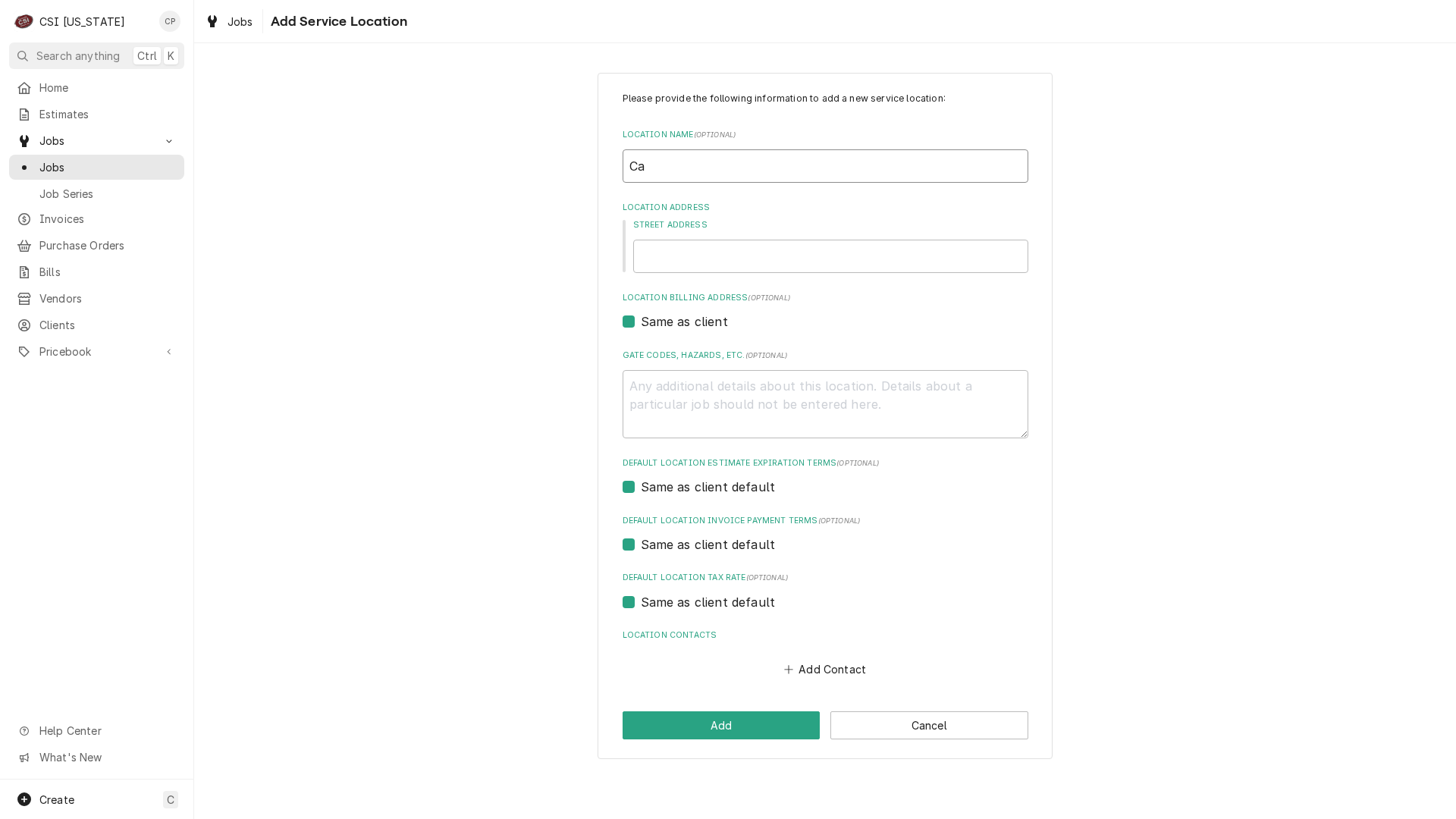
type textarea "x"
type input "Cat"
type textarea "x"
type input "Catt"
type textarea "x"
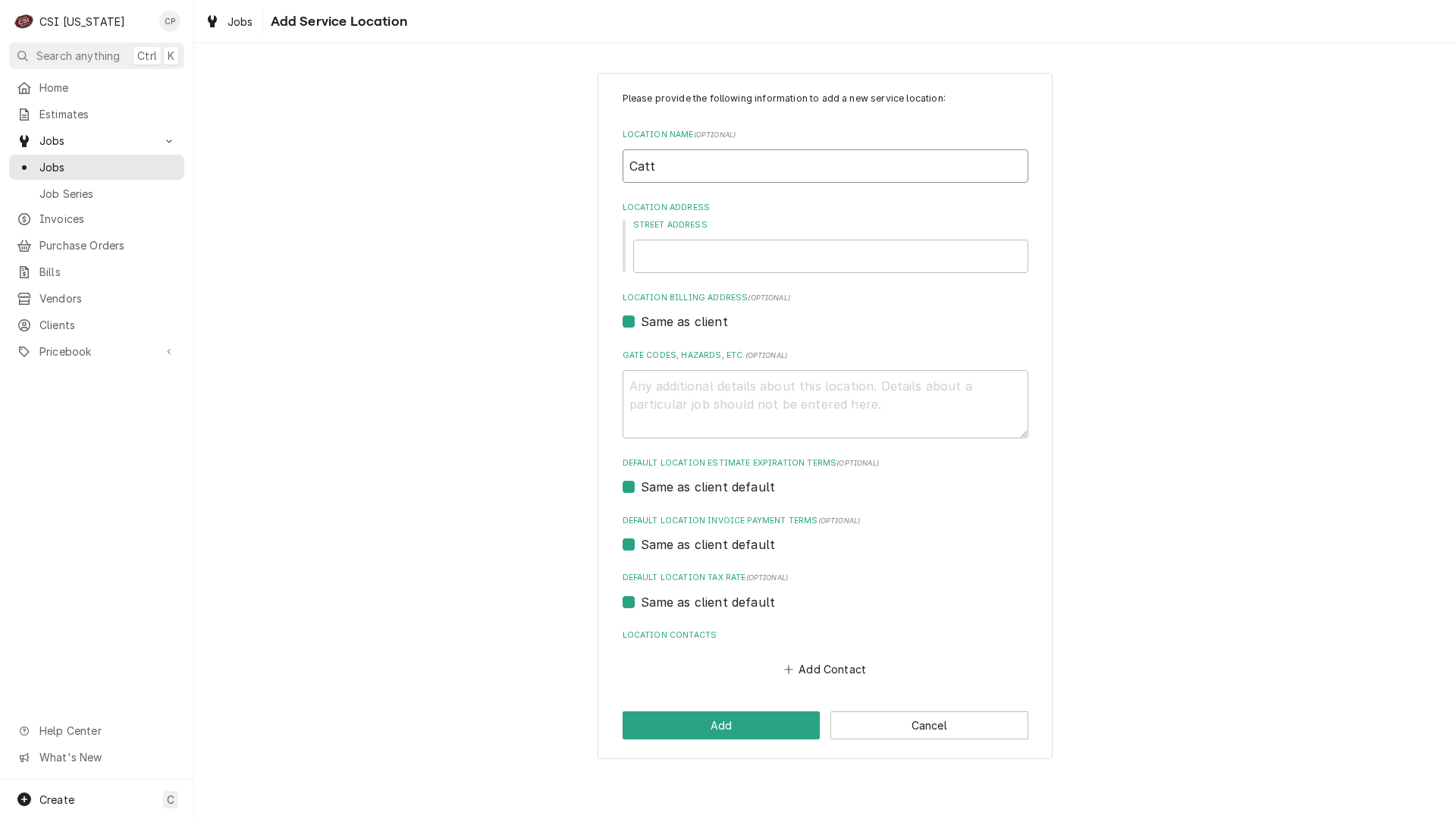
type input "Cattl"
type textarea "x"
type input "Cattle"
type textarea "x"
type input "Cattlem"
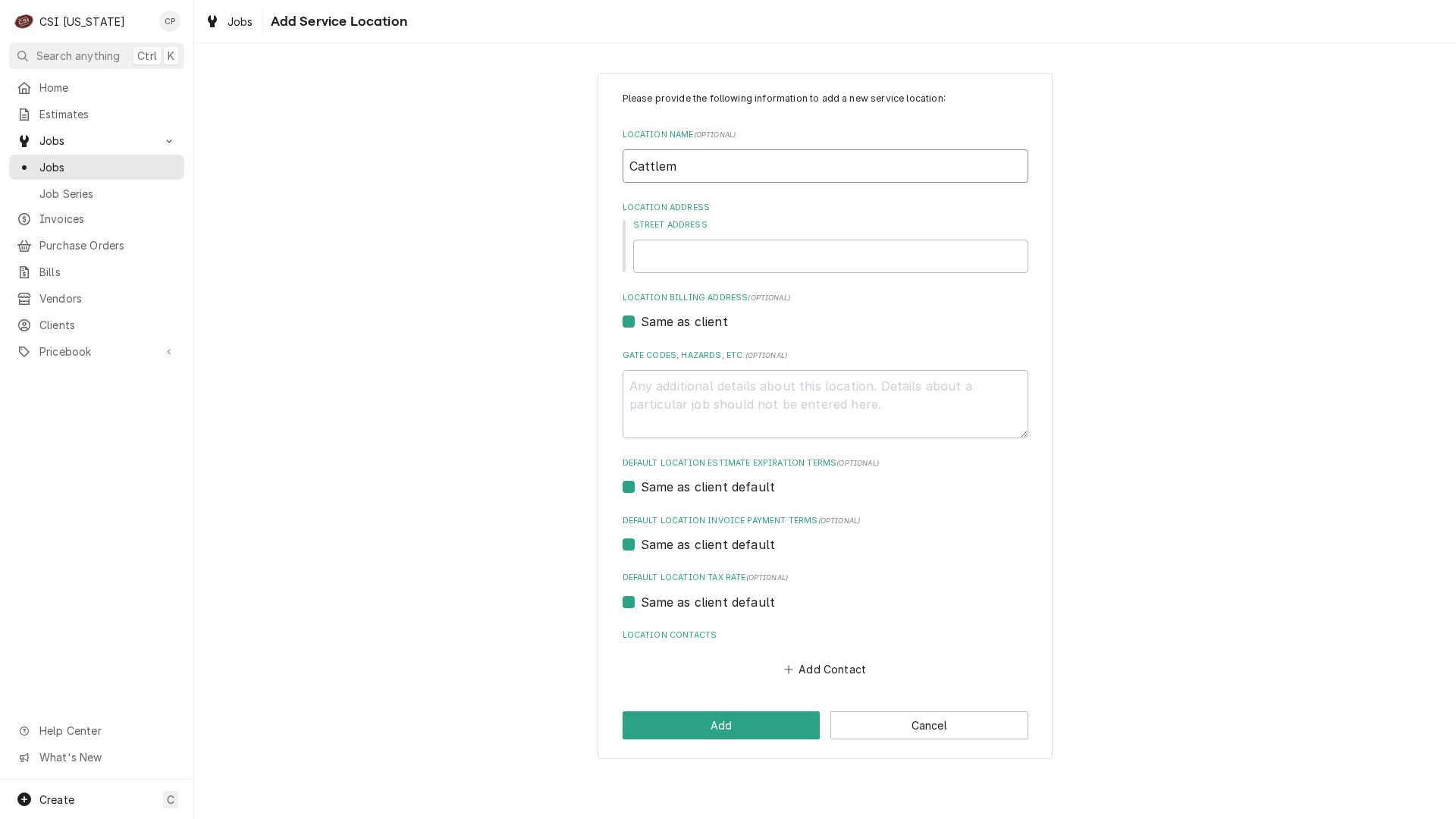
type textarea "x"
type input "Cattlema"
type textarea "x"
type input "Cattleman"
type textarea "x"
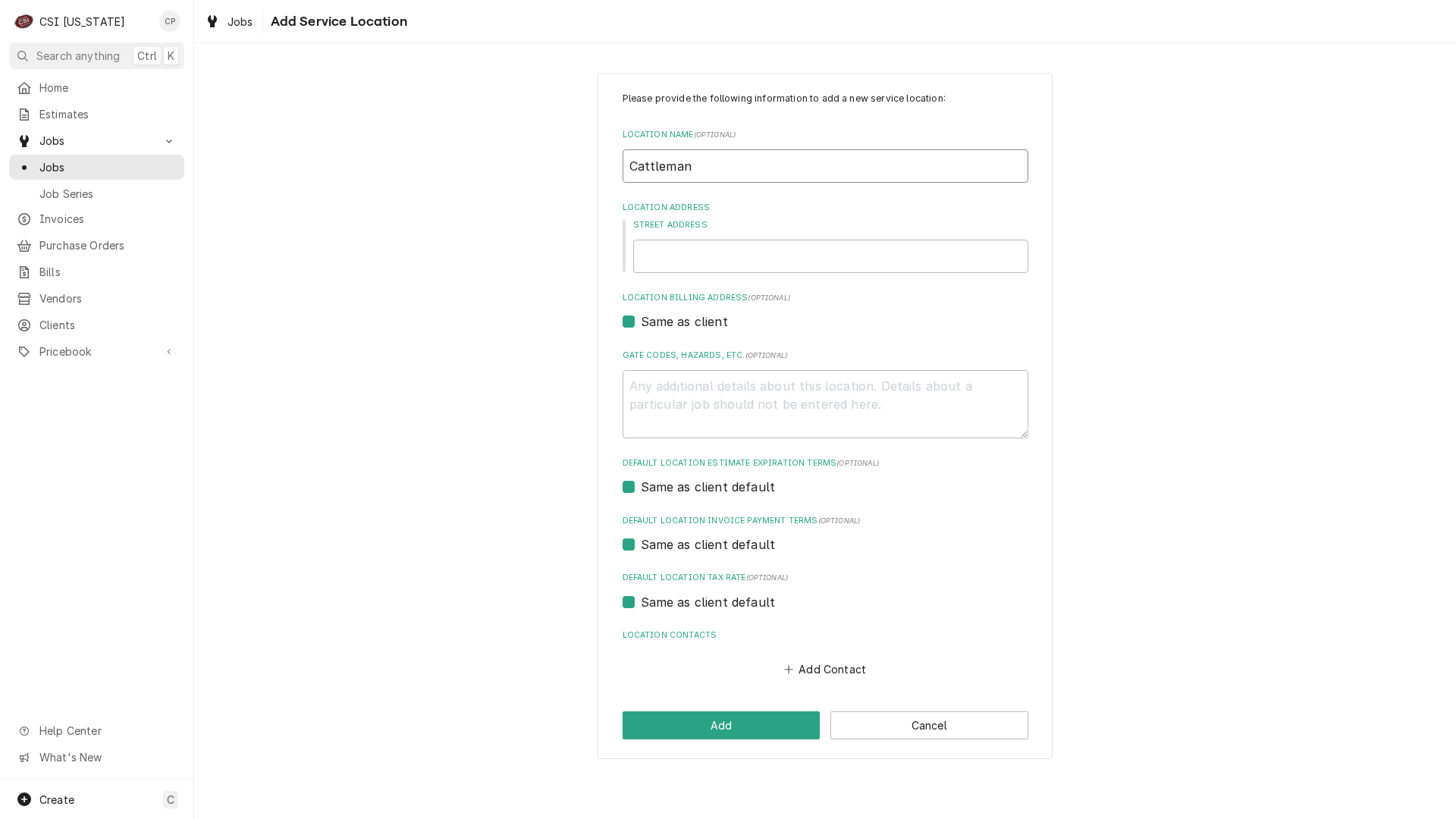
type input "Cattleman'"
type textarea "x"
type input "Cattleman's"
type textarea "x"
type input "Cattleman's"
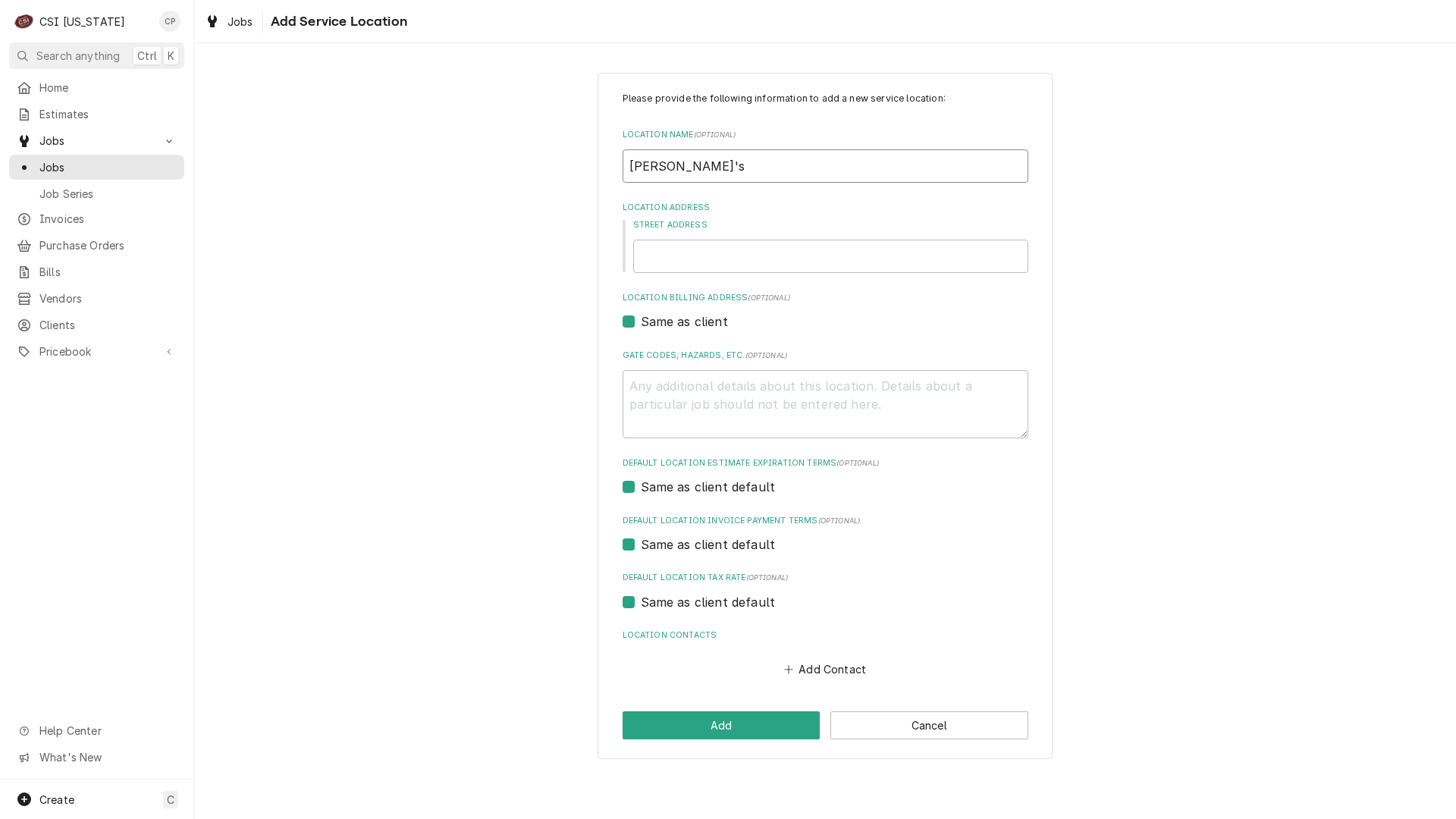
type textarea "x"
type input "Cattleman's"
click at [724, 164] on input "Cattleman's" at bounding box center [826, 166] width 406 height 33
type textarea "x"
type input "Cattleman's R"
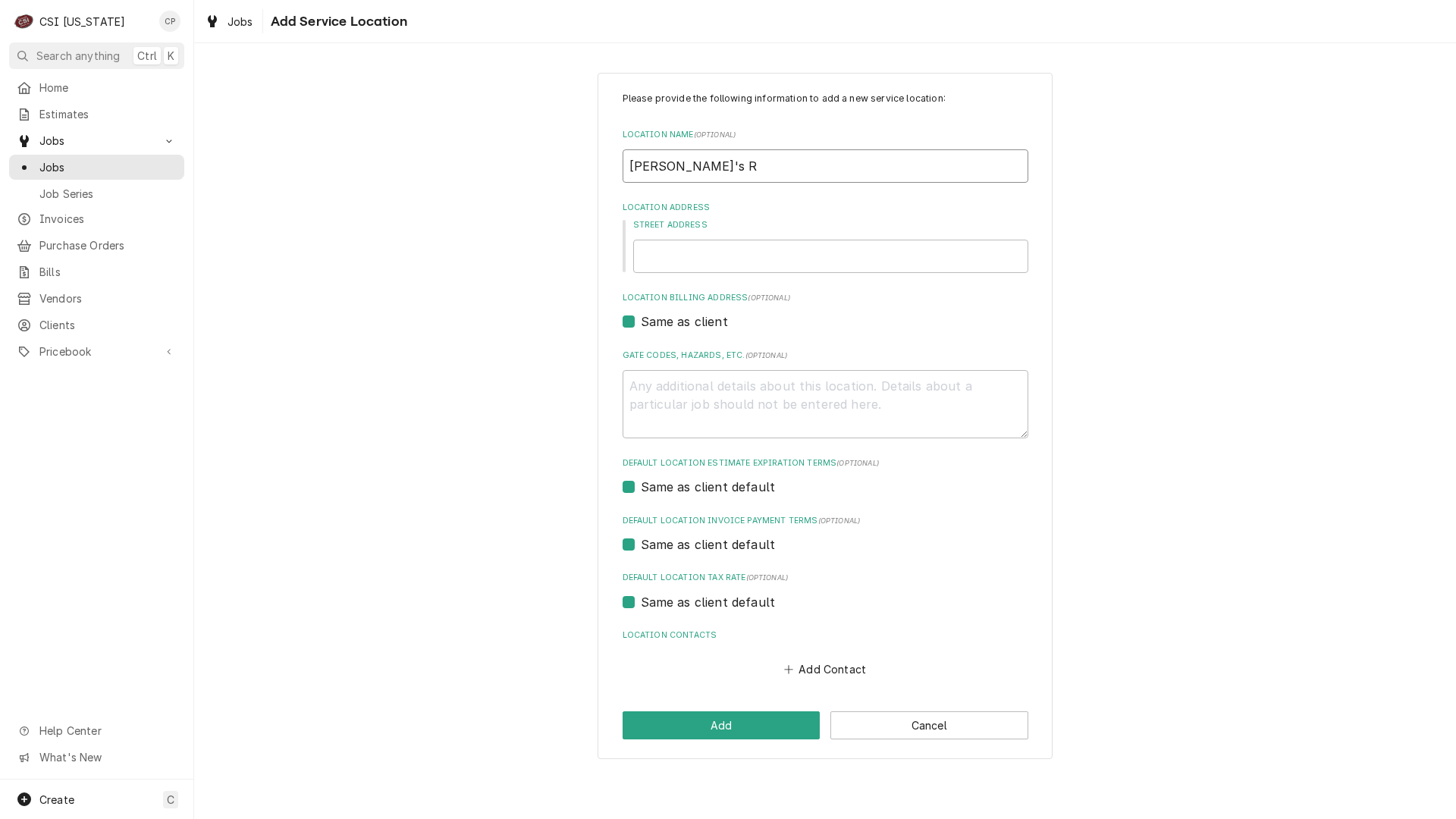
type textarea "x"
type input "Cattleman's Ro"
type textarea "x"
type input "Cattleman's Roa"
type textarea "x"
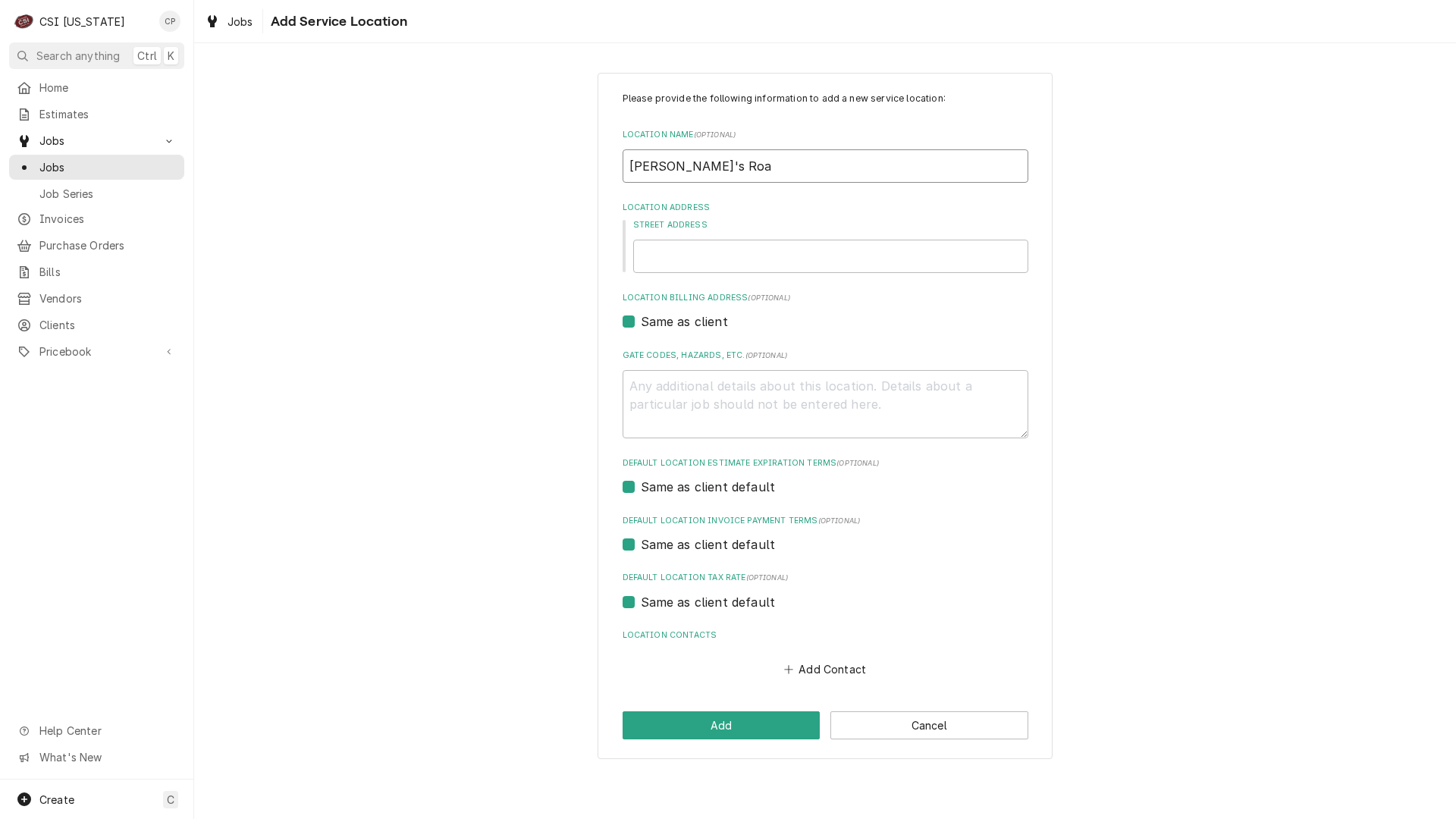
type input "Cattleman's Road"
type textarea "x"
type input "Cattleman's Roadh"
type textarea "x"
type input "Cattleman's Roadho"
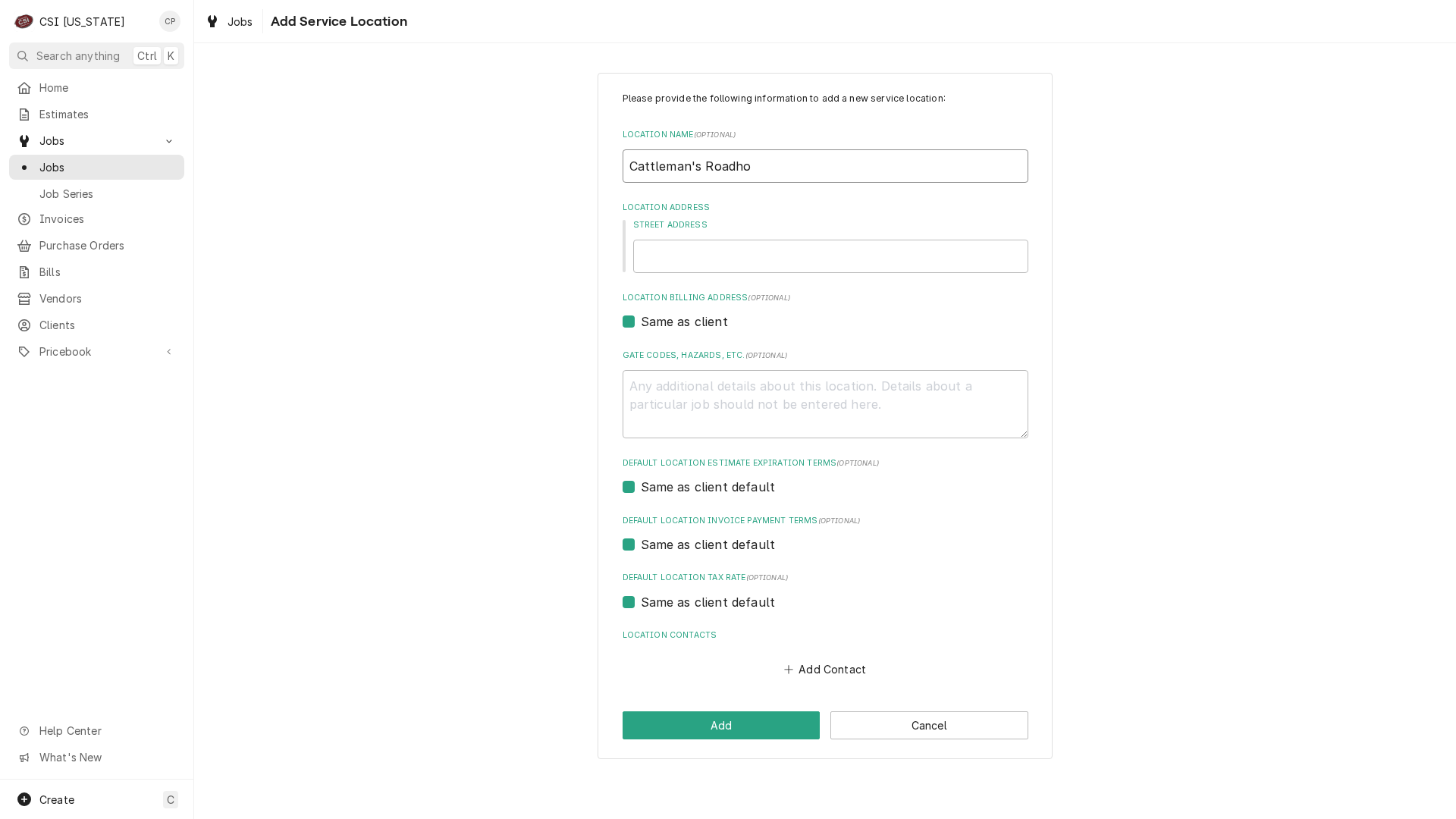
type textarea "x"
type input "Cattleman's Roadhou"
type textarea "x"
type input "Cattleman's Roadhous"
type textarea "x"
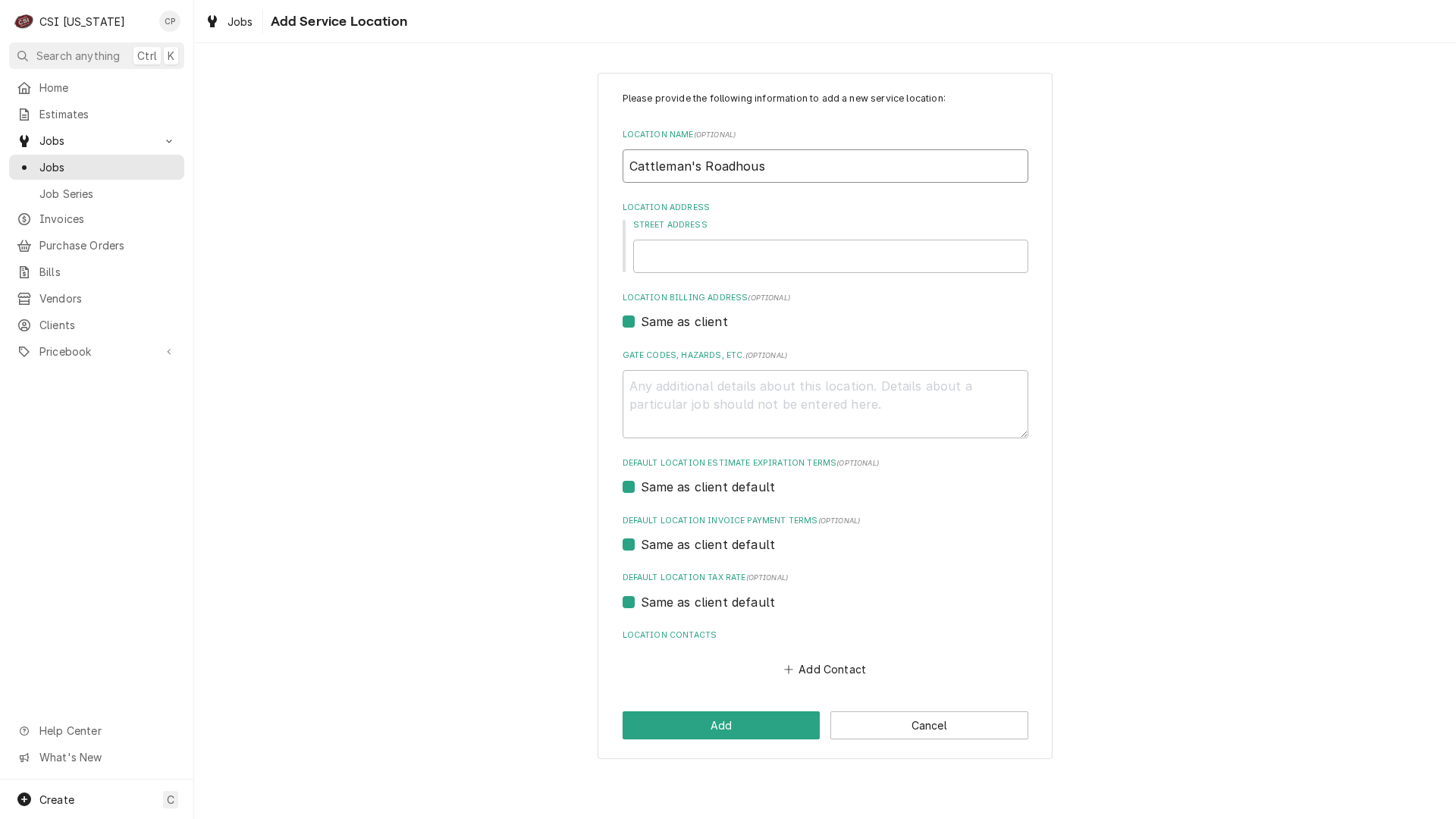
type input "Cattleman's Roadhouse"
type textarea "x"
type input "Cattleman's Roadhouse"
type textarea "x"
type input "Cattleman's Roadhouse F"
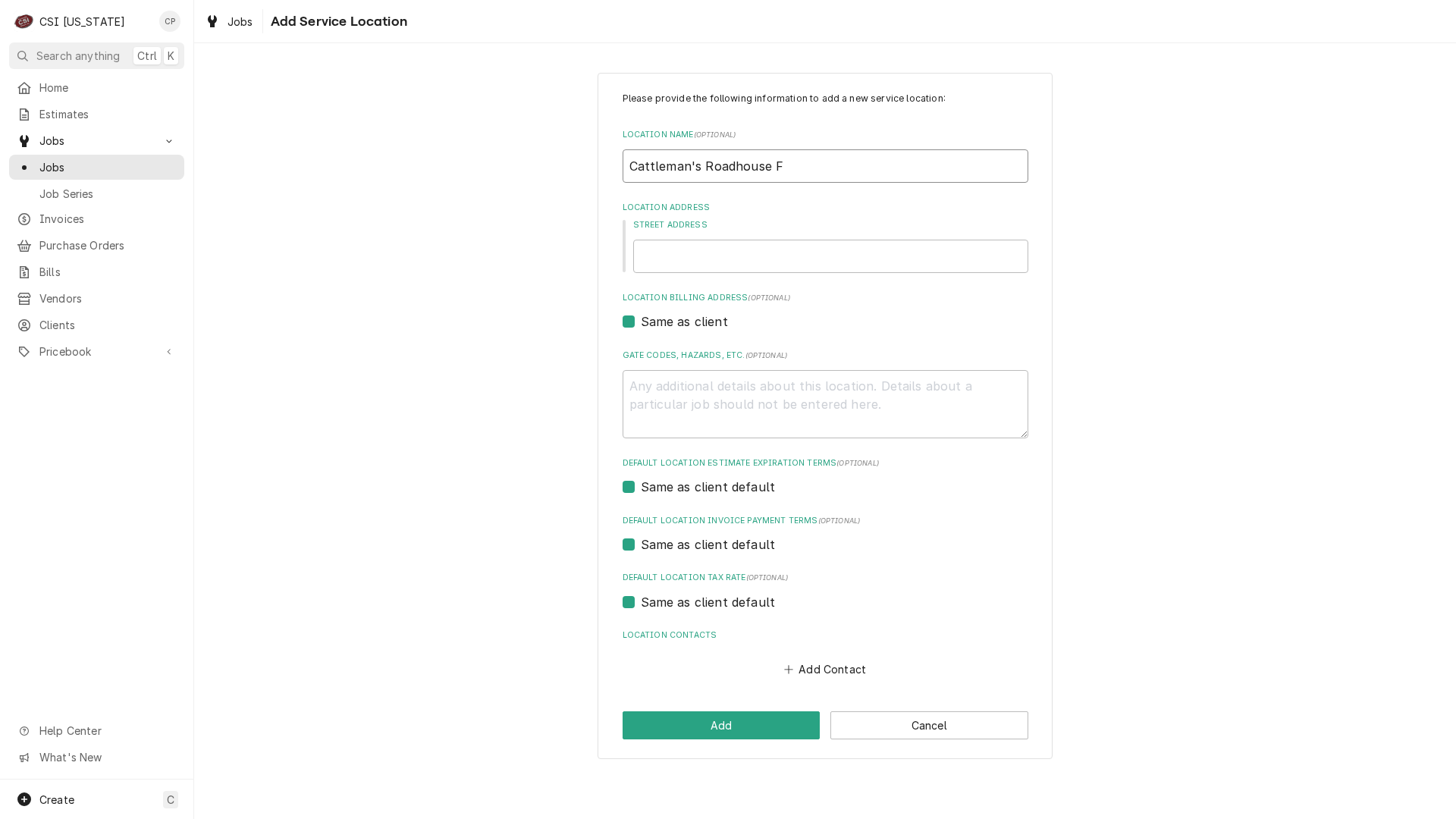
type textarea "x"
type input "Cattleman's Roadhouse Fr"
type textarea "x"
type input "Cattleman's Roadhouse Fra"
type textarea "x"
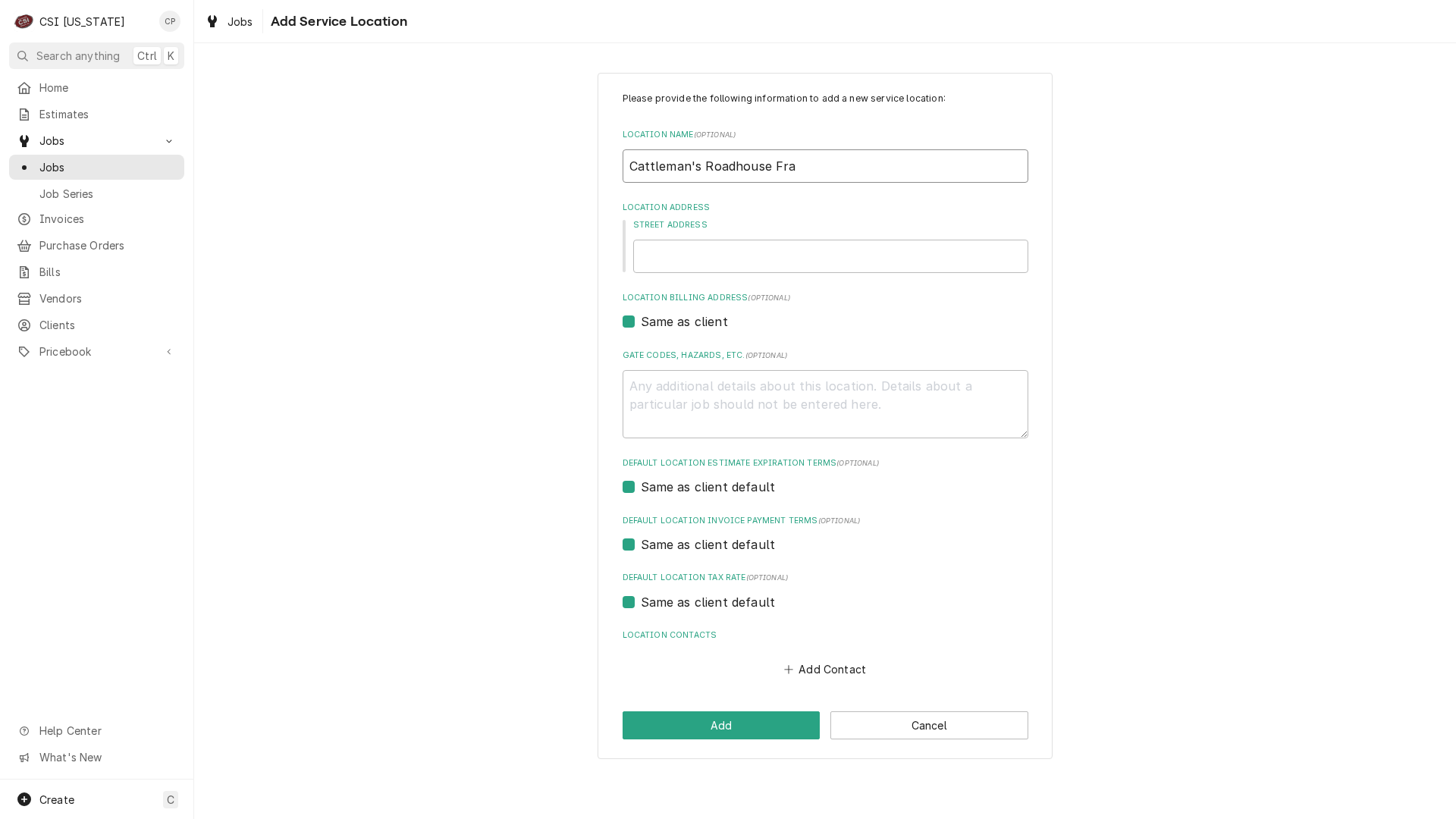
type input "Cattleman's Roadhouse Fran"
type textarea "x"
type input "Cattleman's Roadhouse Frank"
type textarea "x"
type input "Cattleman's Roadhouse Fran"
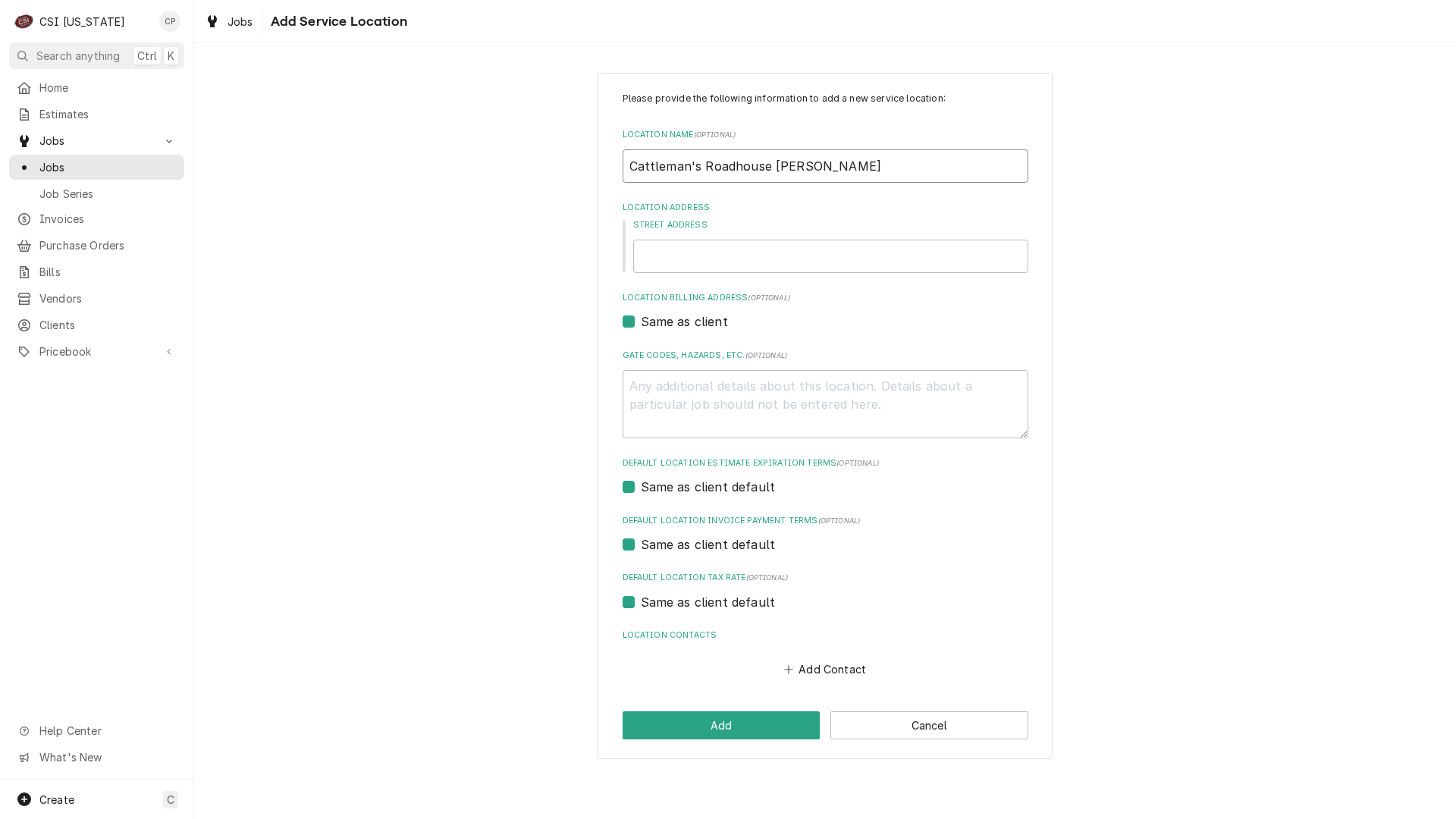
type textarea "x"
type input "Cattleman's Roadhouse Fra"
type textarea "x"
type input "Cattleman's Roadhouse Fr"
type textarea "x"
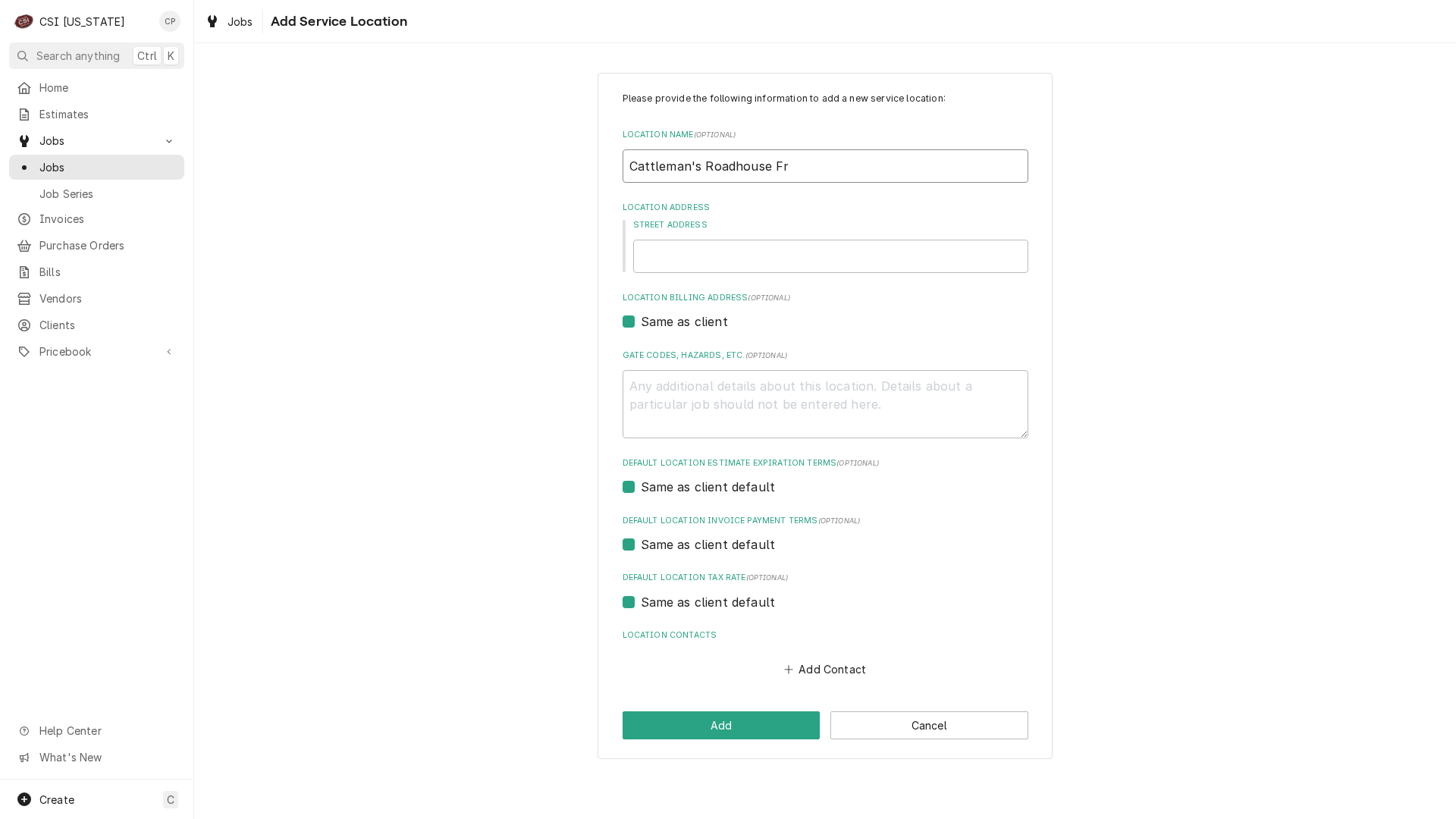
type input "Cattleman's Roadhouse F"
type textarea "x"
type input "Cattleman's Roadhouse"
type textarea "x"
type input "Cattleman's Roadhouse -"
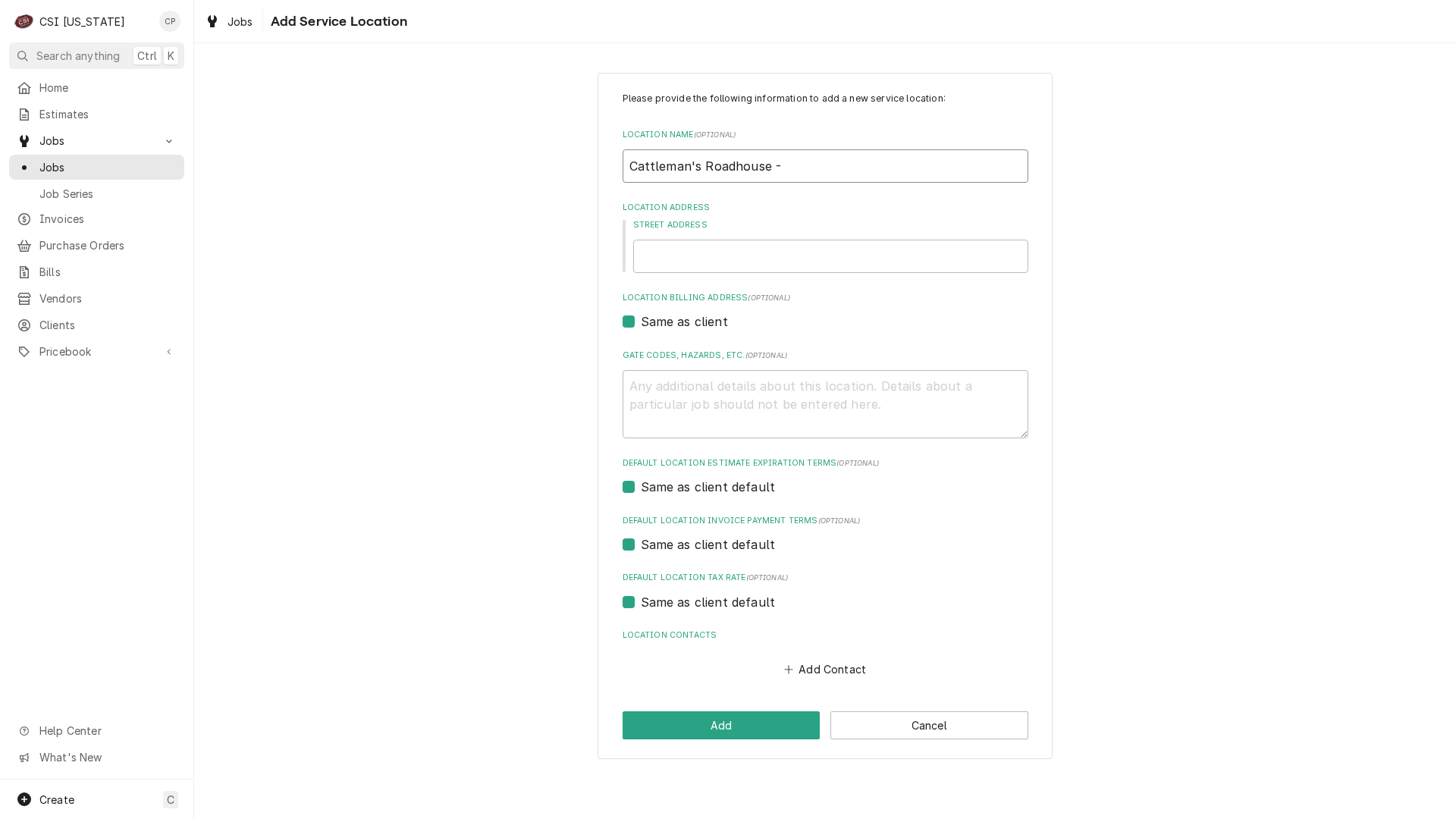
type textarea "x"
type input "Cattleman's Roadhouse -"
type textarea "x"
type input "Cattleman's Roadhouse - f"
type textarea "x"
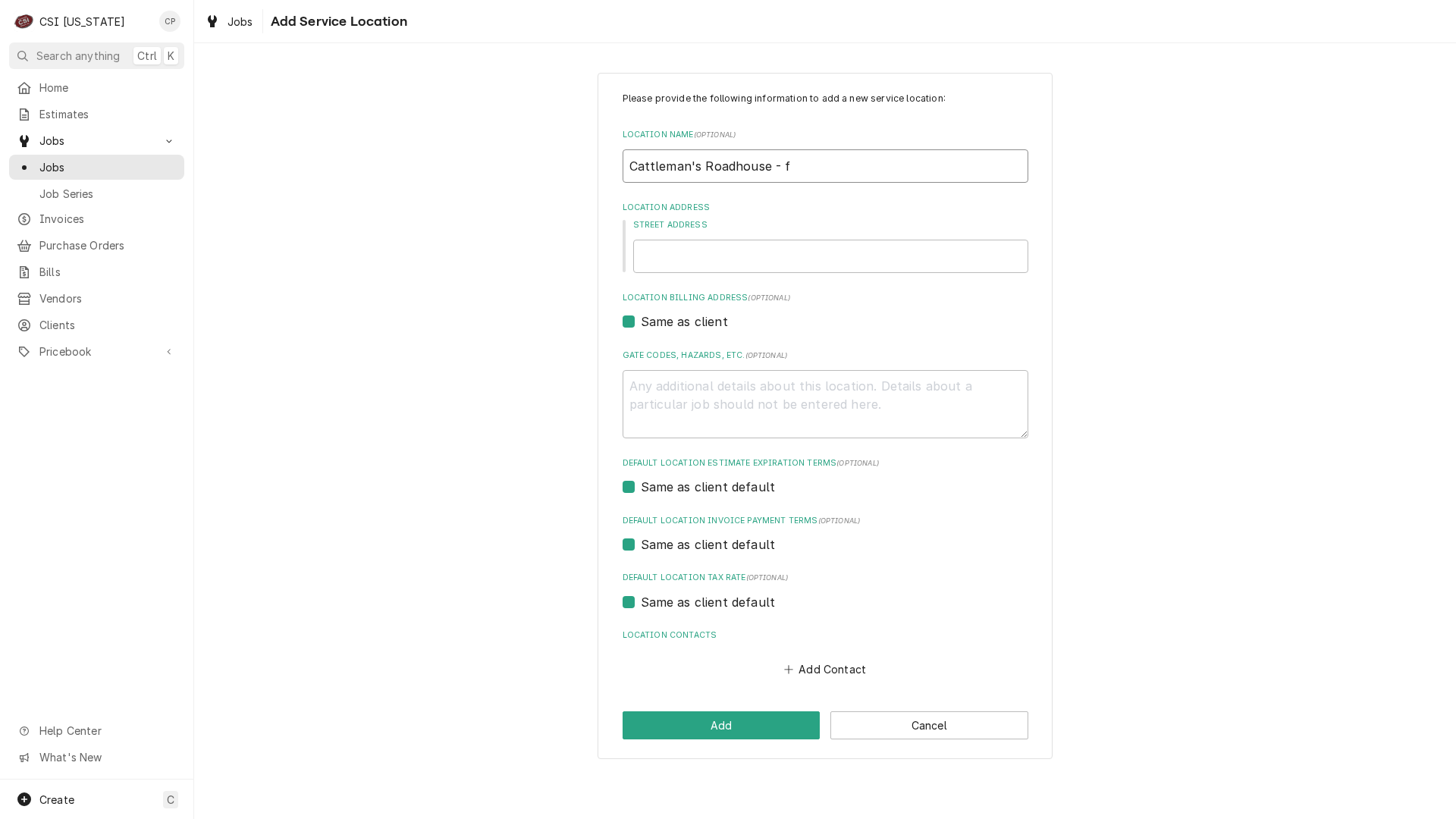
type input "Cattleman's Roadhouse -"
type textarea "x"
type input "Cattleman's Roadhouse - F"
type textarea "x"
type input "Cattleman's Roadhouse - Fr"
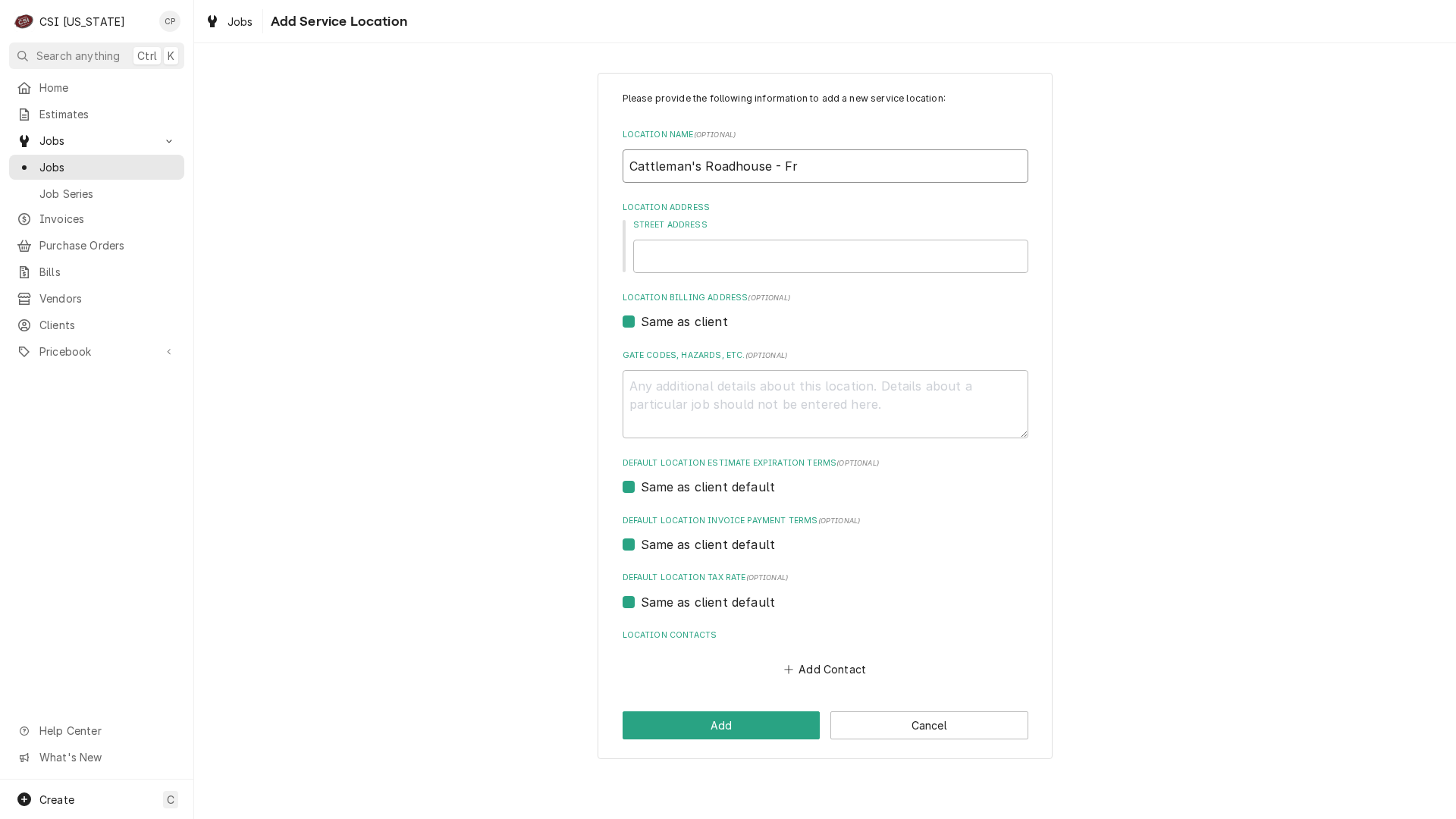
type textarea "x"
type input "Cattleman's Roadhouse - Fra"
type textarea "x"
type input "Cattleman's Roadhouse - Fran"
type textarea "x"
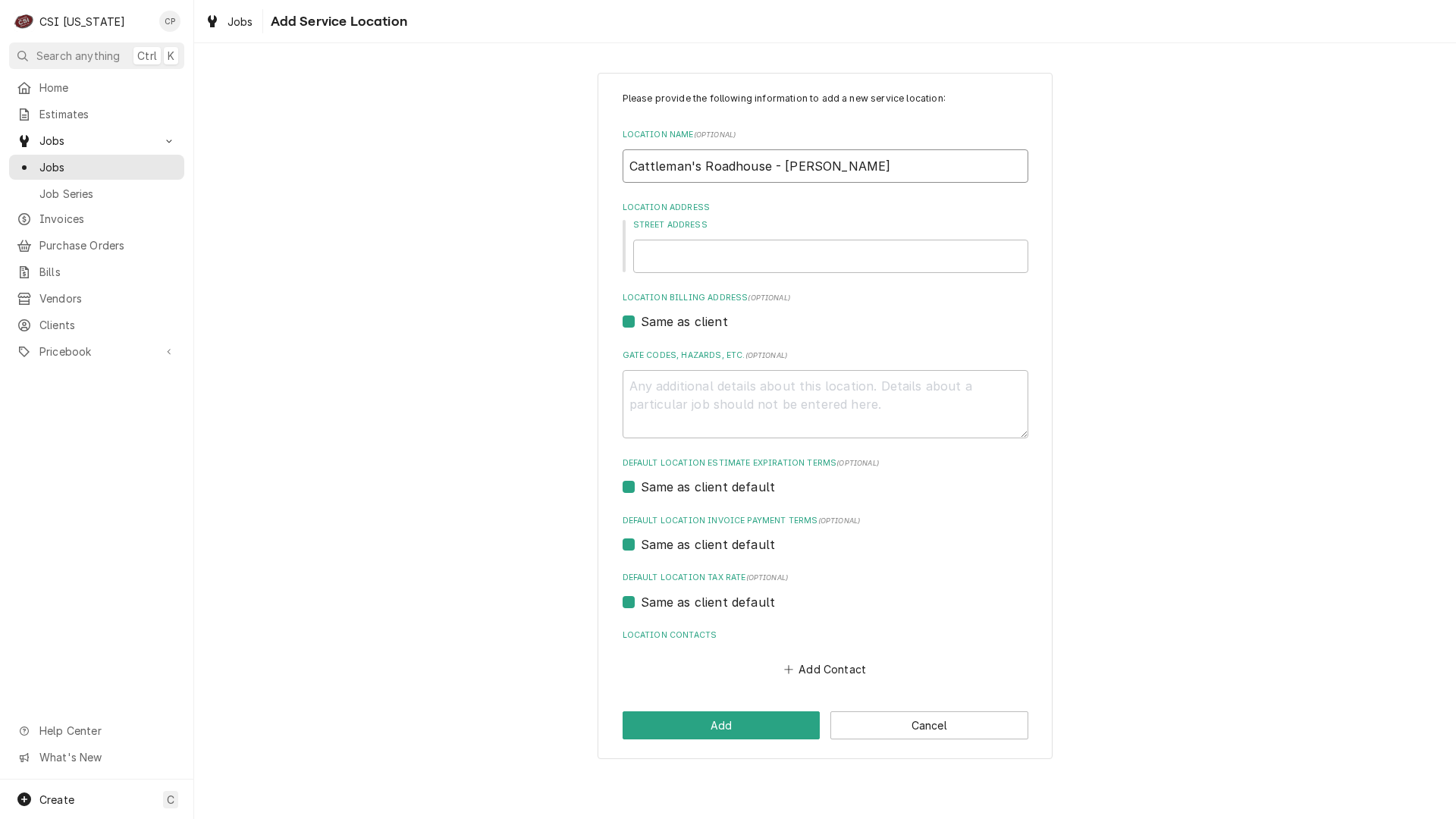
type input "Cattleman's Roadhouse - Frank"
type textarea "x"
type input "Cattleman's Roadhouse - Frankf"
type textarea "x"
type input "Cattleman's Roadhouse - Frankfo"
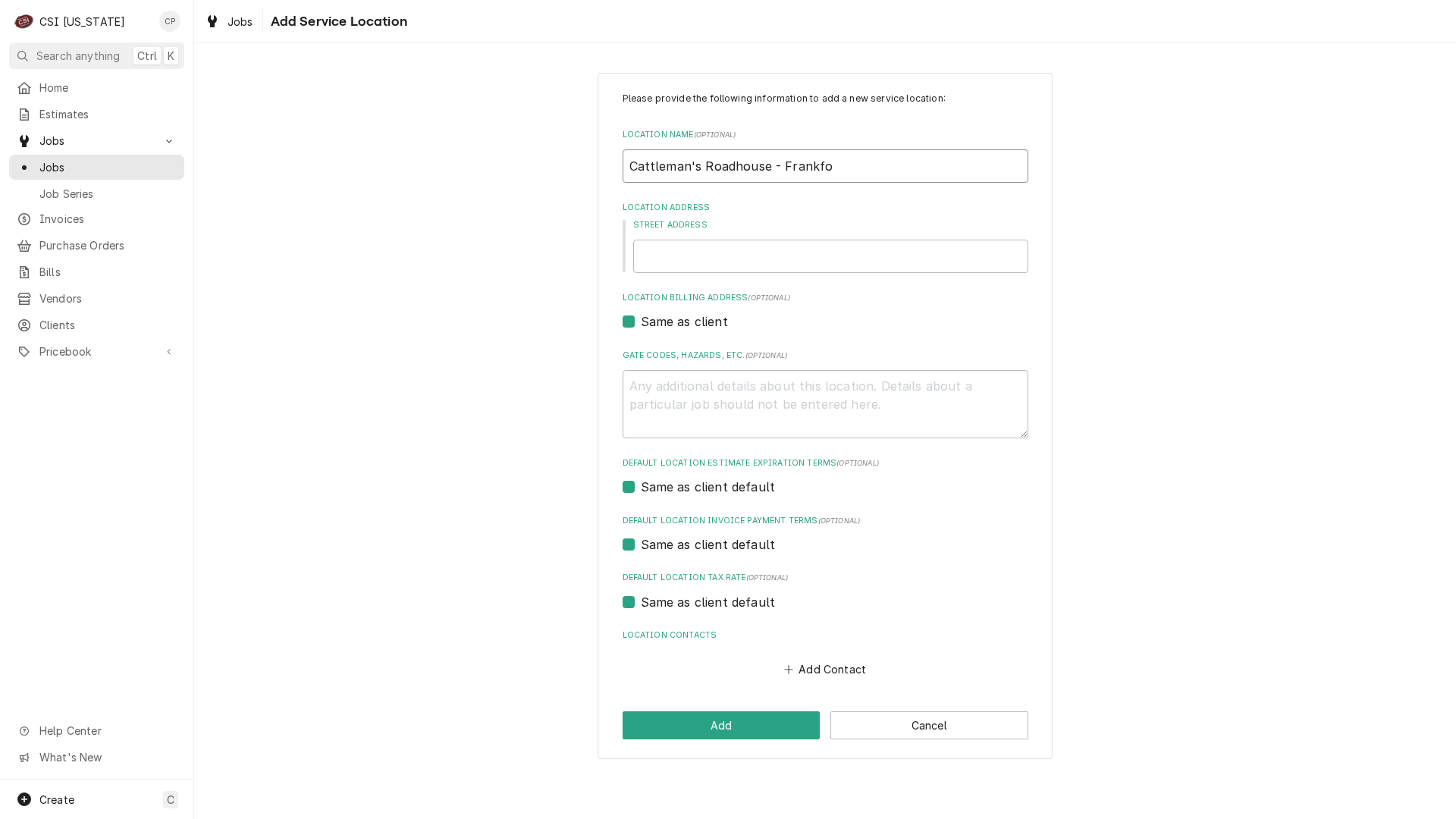
type textarea "x"
type input "Cattleman's Roadhouse - Frankfor"
type textarea "x"
type input "Cattleman's Roadhouse - Frankfort"
type textarea "x"
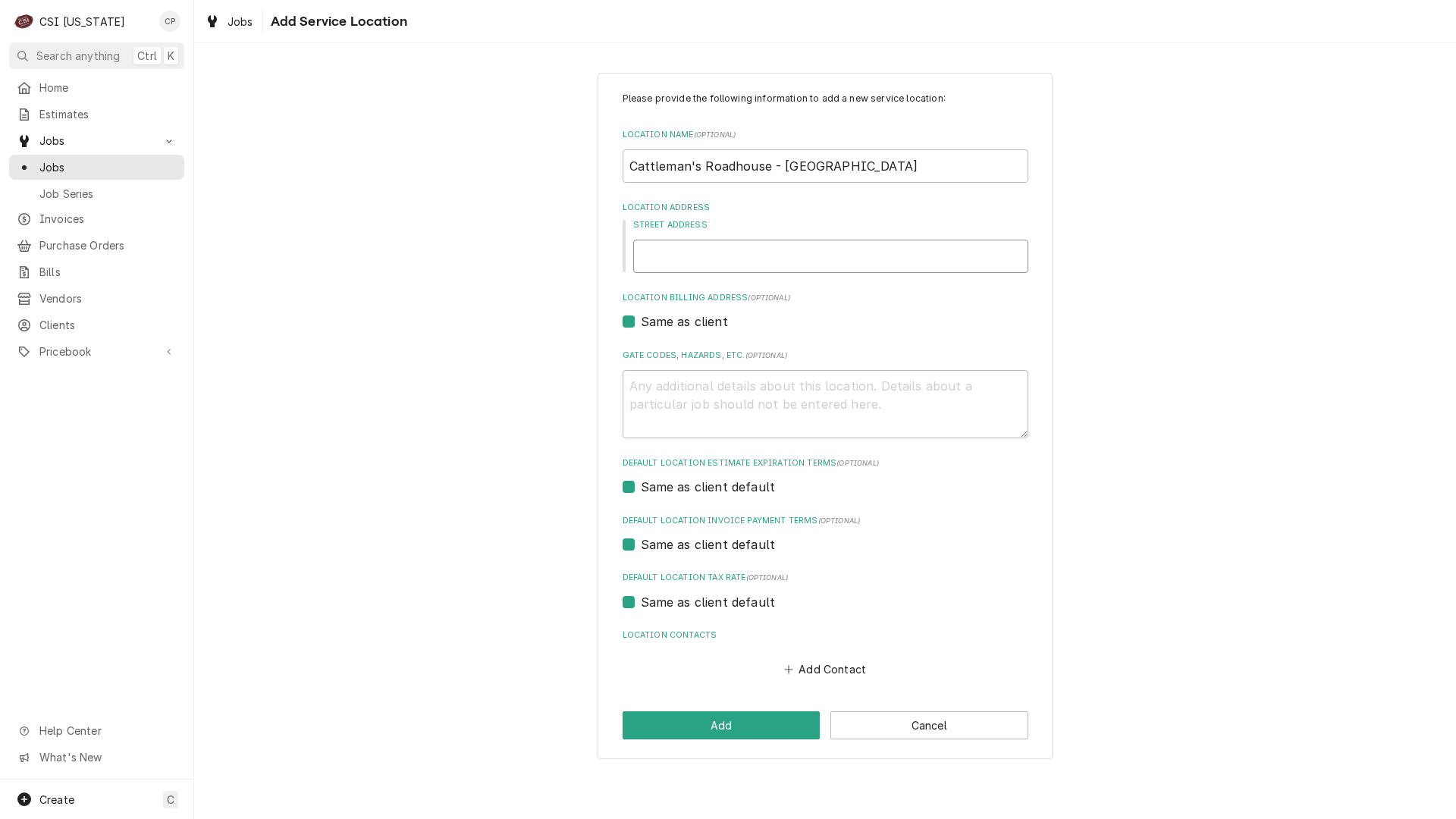
type input "1"
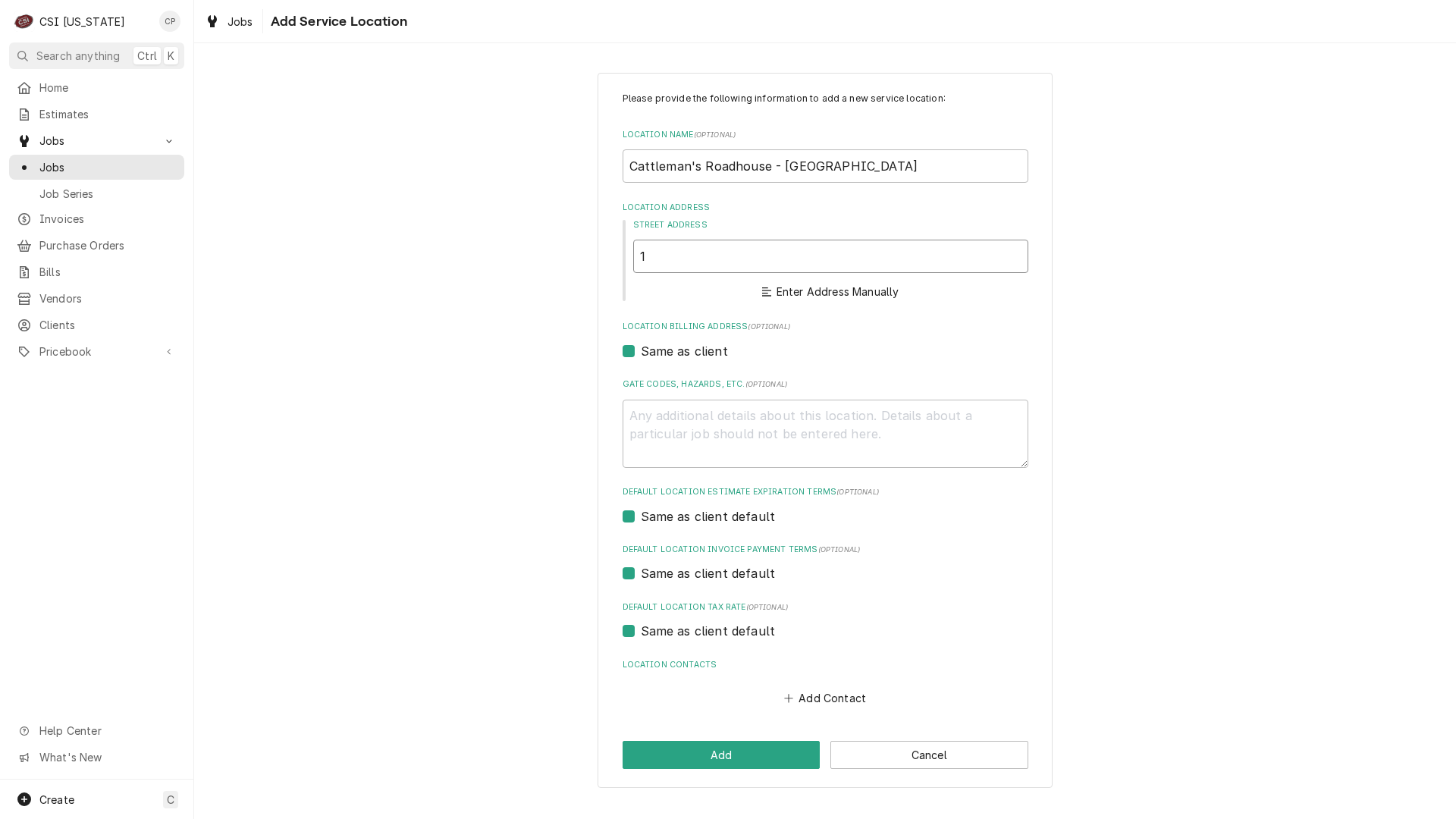
type textarea "x"
type input "15"
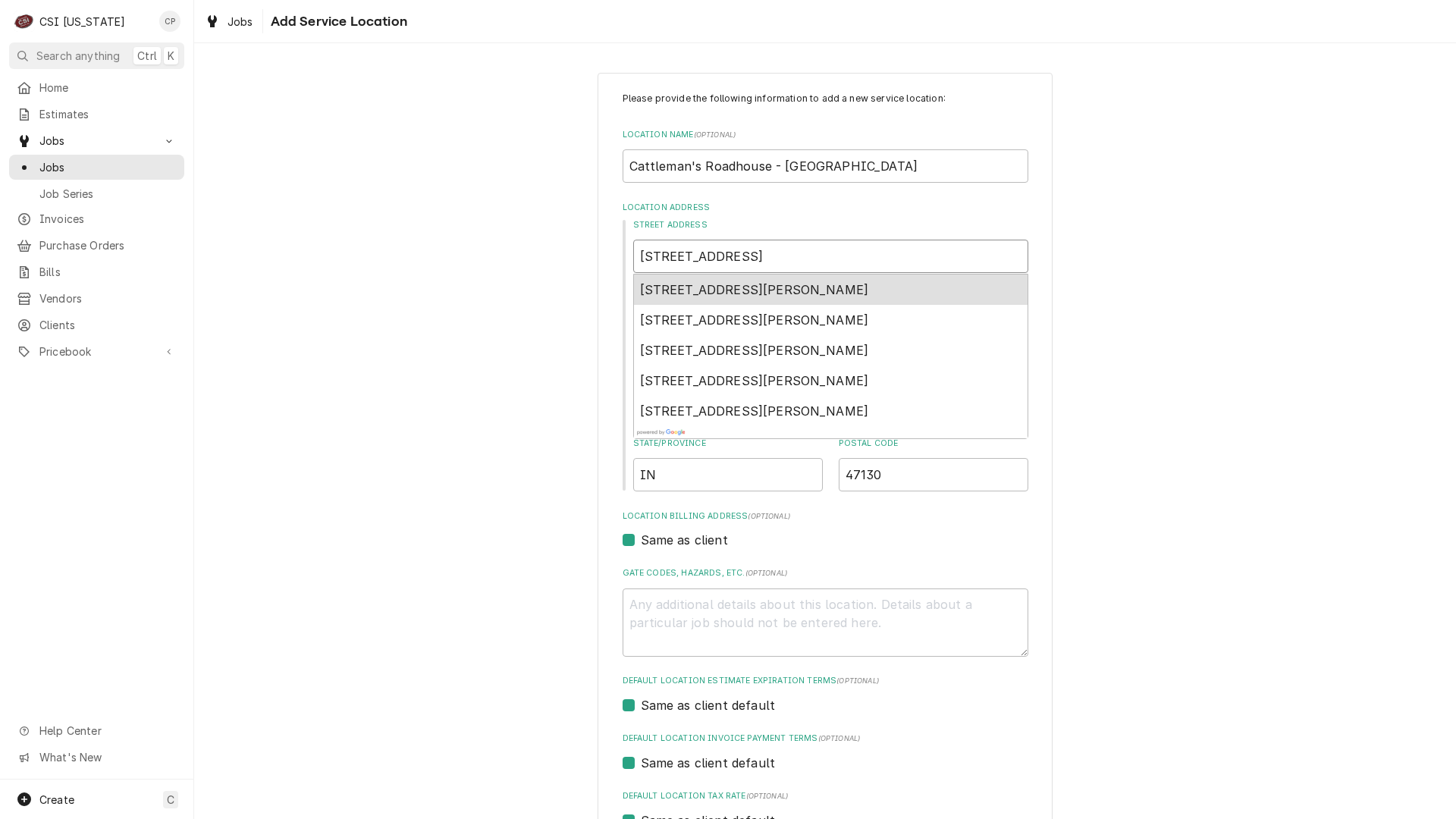
click at [756, 287] on span "151 Jett Boulevard, Frankfort, KY, USA" at bounding box center [755, 290] width 229 height 16
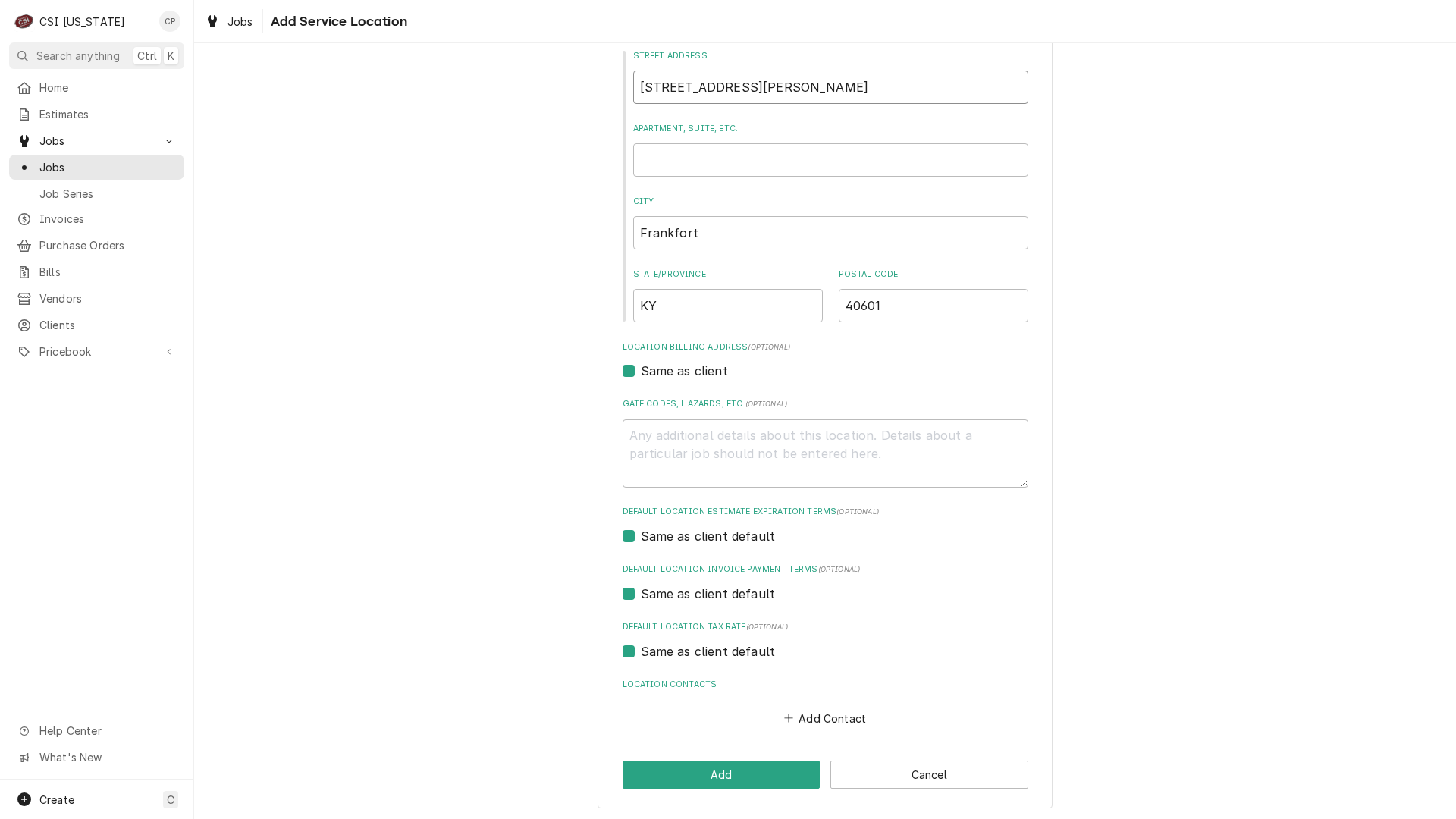
scroll to position [172, 0]
click at [738, 762] on button "Add" at bounding box center [722, 772] width 198 height 28
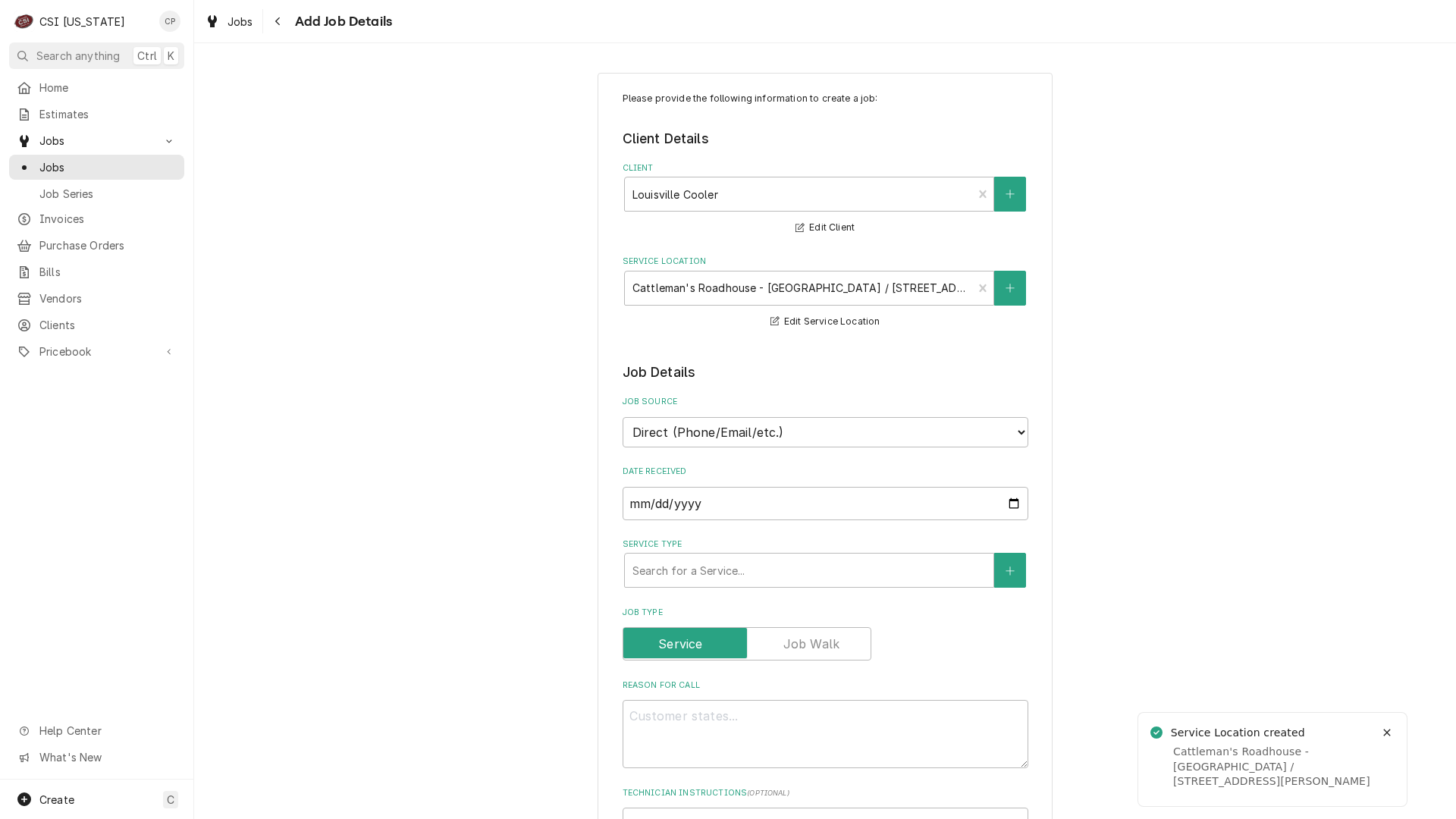
click at [749, 701] on div "Reason For Call" at bounding box center [826, 723] width 406 height 89
click at [725, 728] on textarea "Reason For Call" at bounding box center [826, 734] width 406 height 68
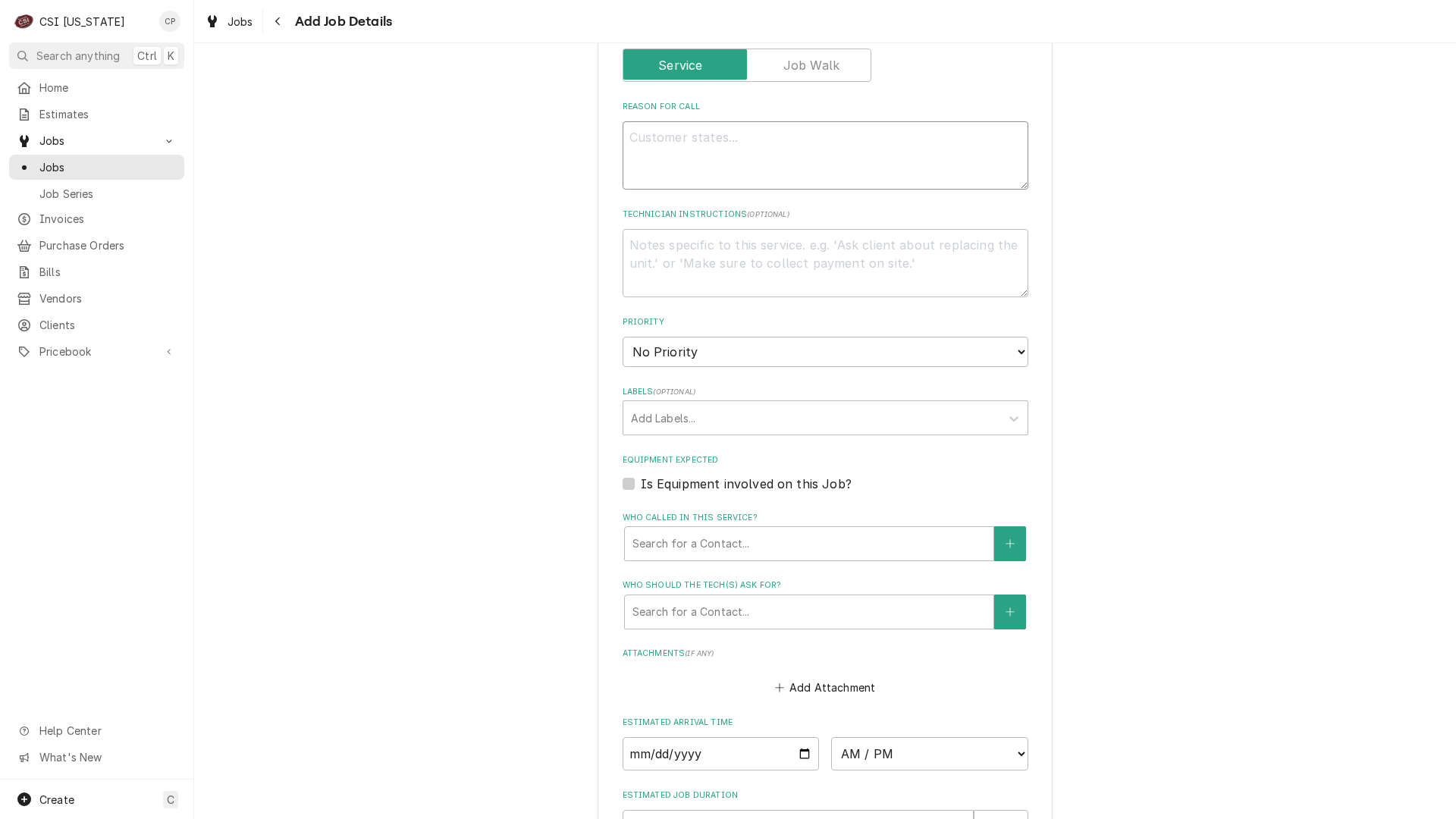
scroll to position [606, 0]
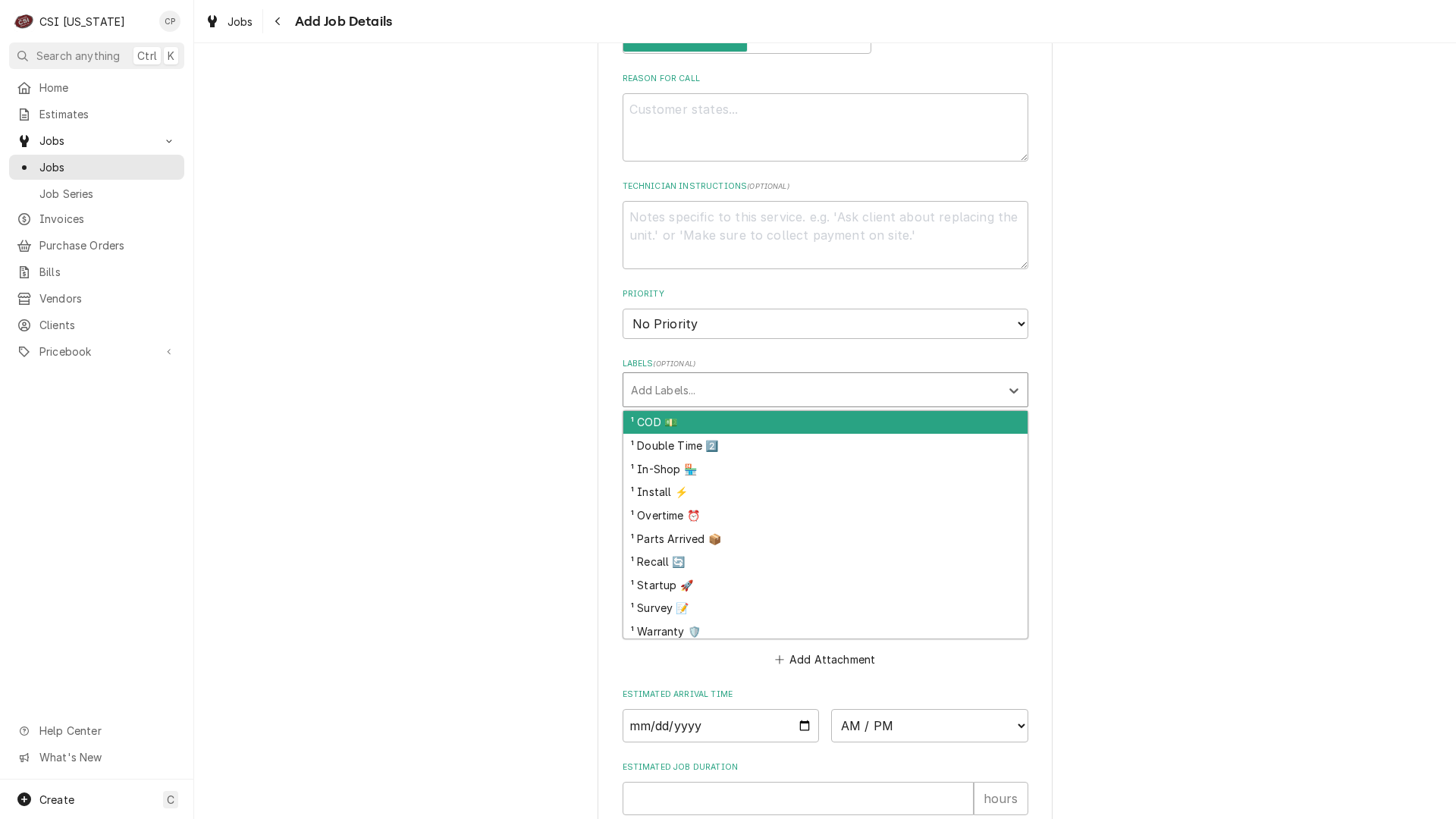
click at [669, 392] on div "Labels" at bounding box center [811, 389] width 361 height 27
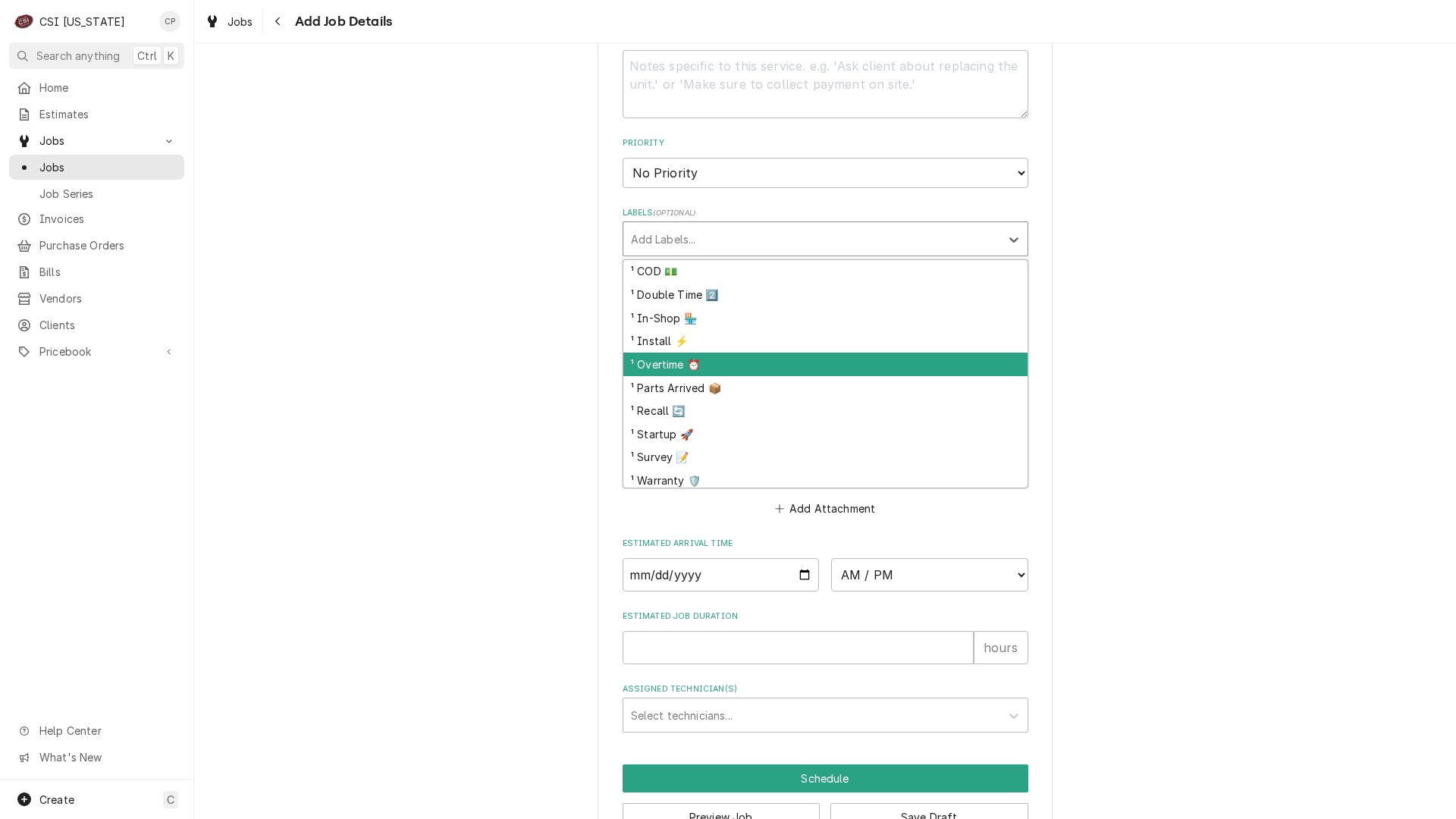
scroll to position [758, 0]
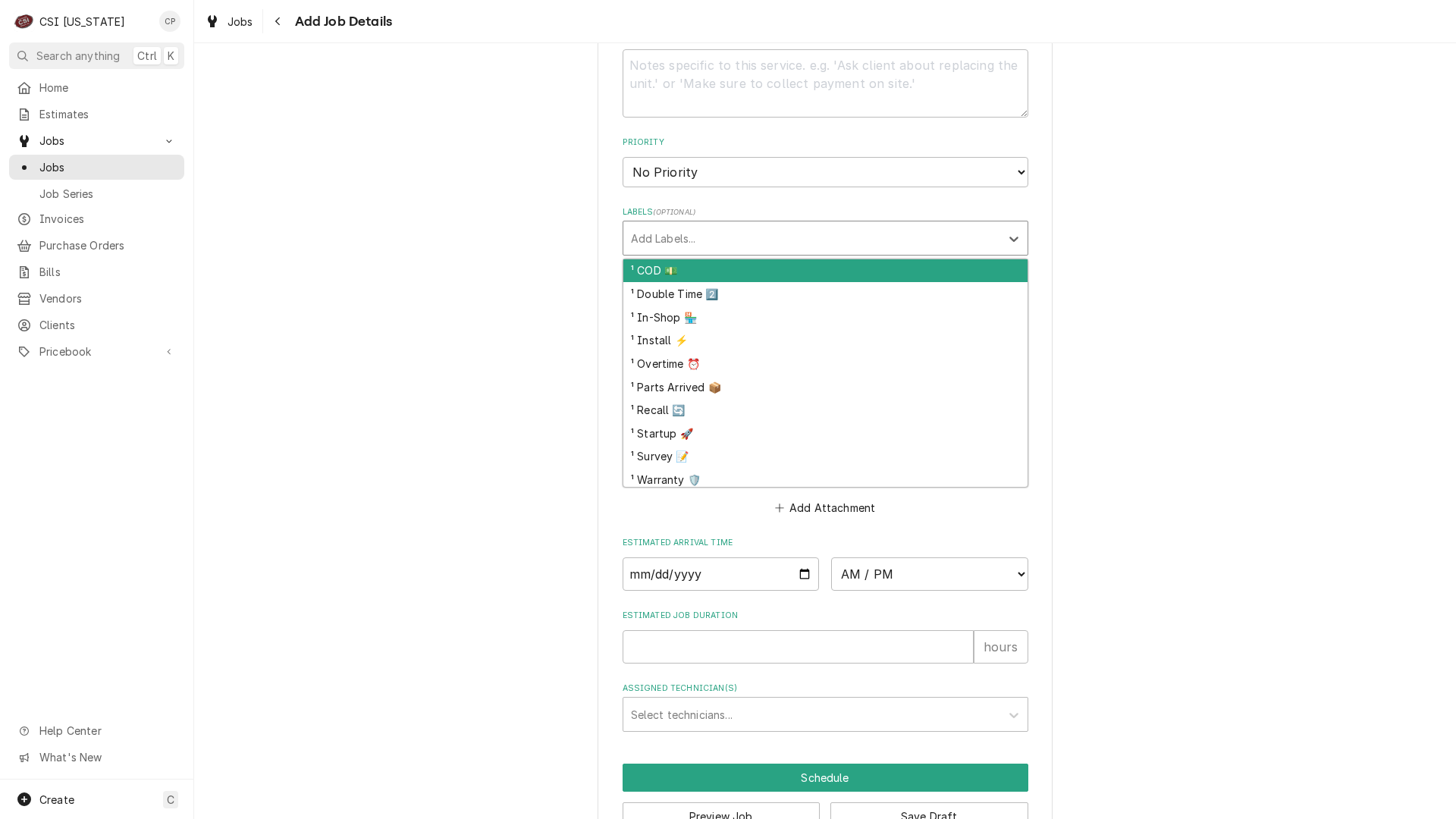
click at [643, 278] on div "¹ COD 💵" at bounding box center [825, 271] width 404 height 23
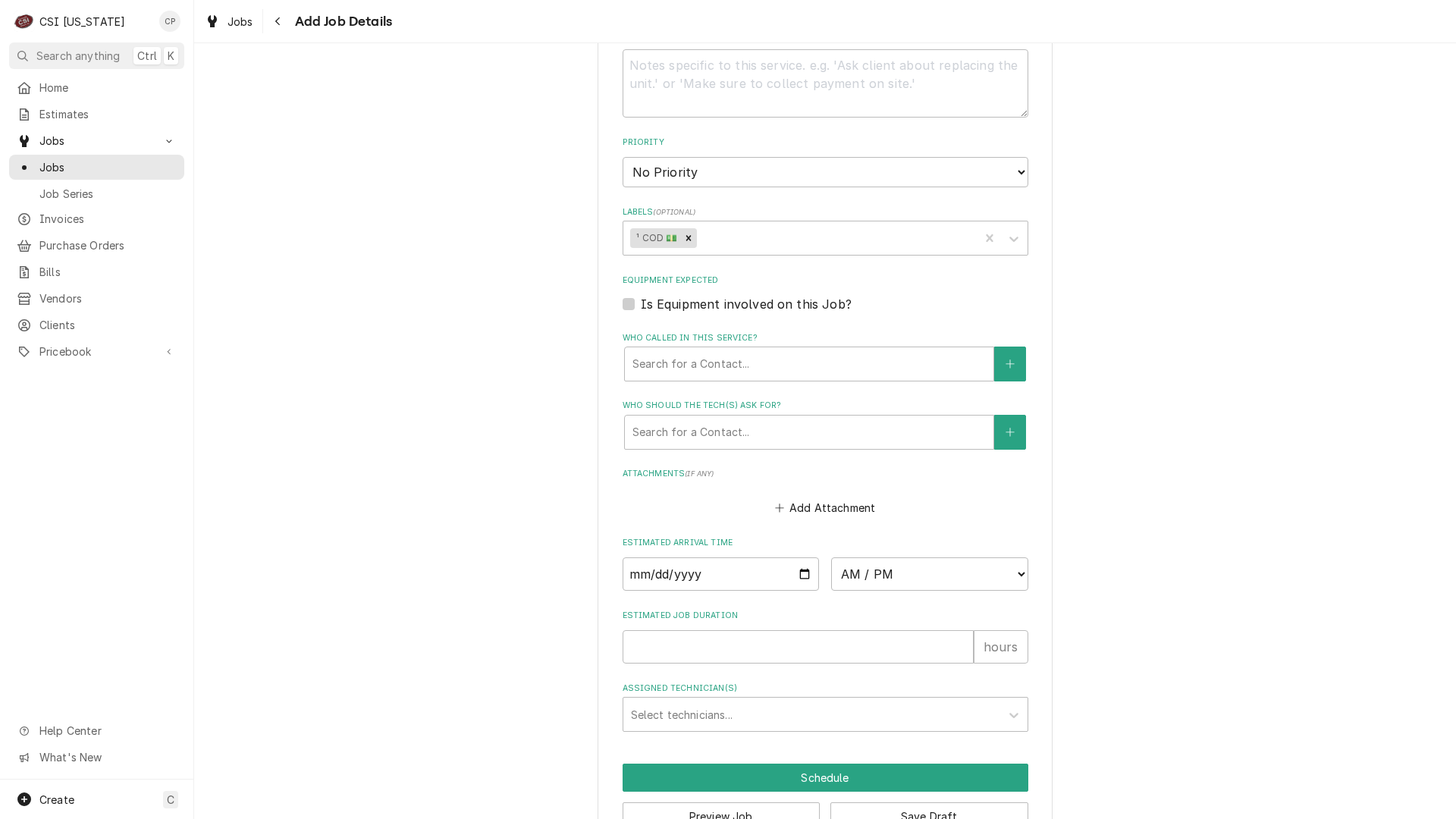
click at [564, 332] on div "Please provide the following information to create a job: Client Details Client…" at bounding box center [825, 82] width 1262 height 1562
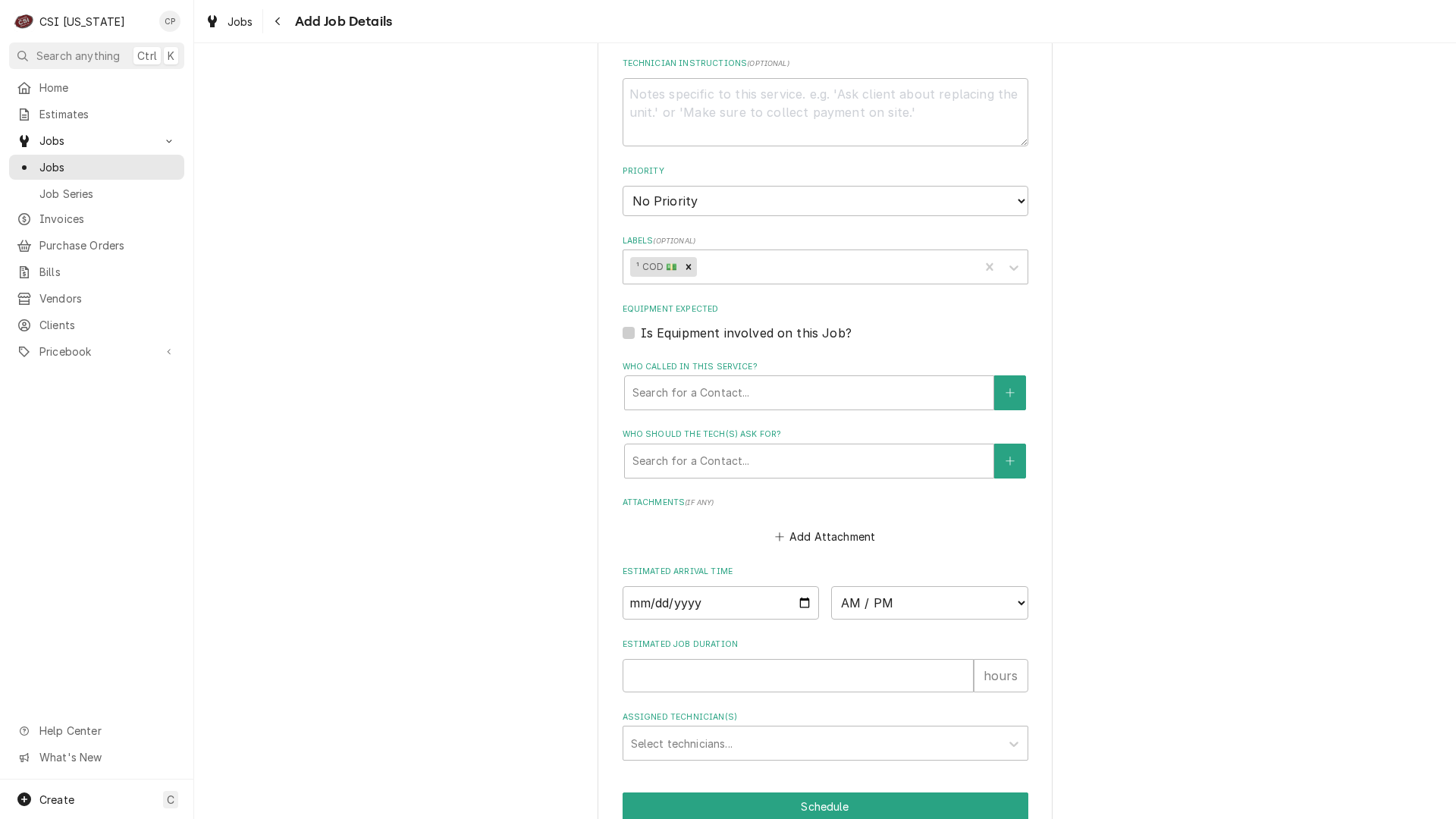
scroll to position [802, 0]
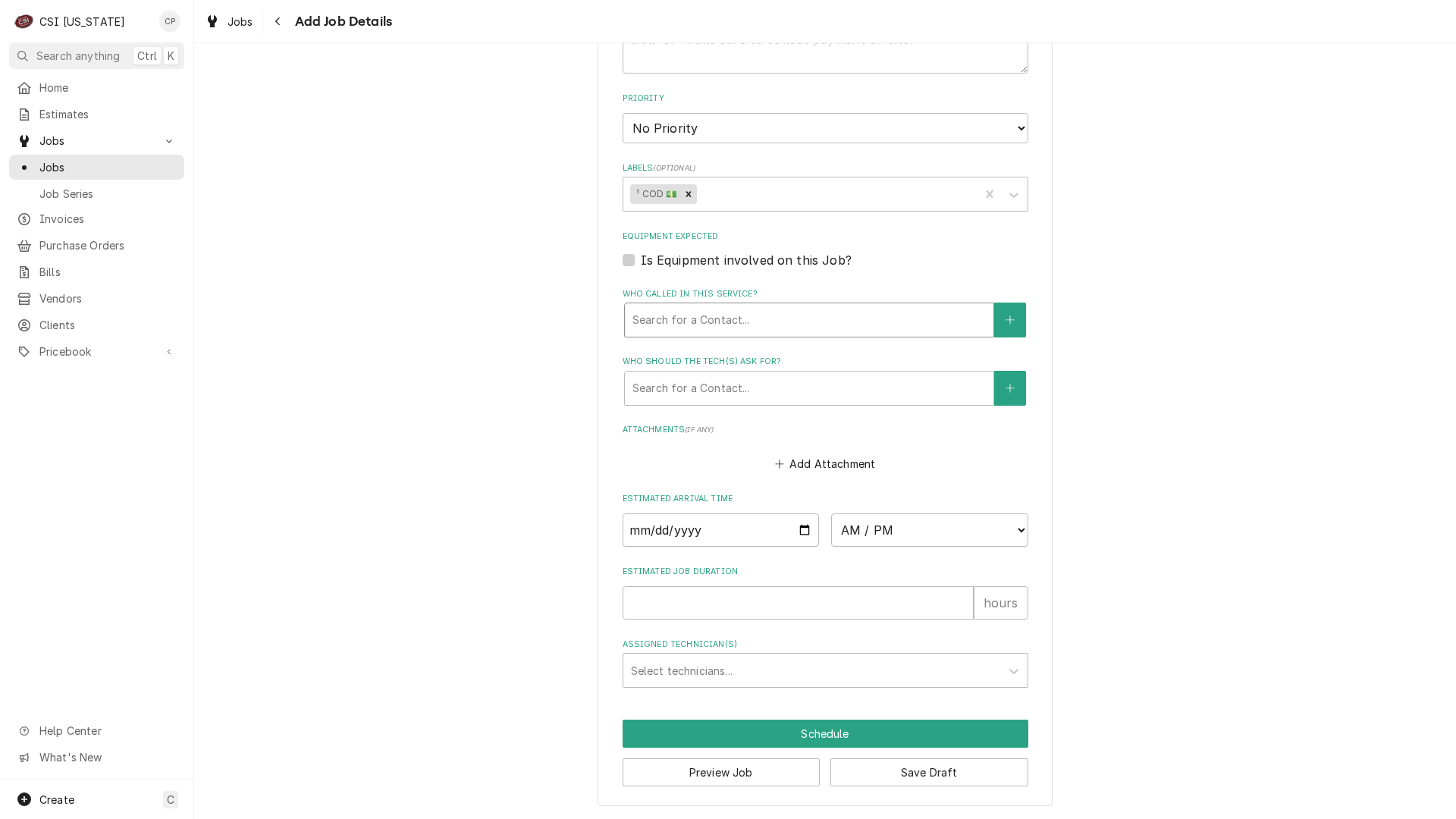
click at [676, 321] on div "Who called in this service?" at bounding box center [810, 320] width 354 height 27
click at [796, 531] on input "Date" at bounding box center [722, 530] width 197 height 33
click at [901, 517] on select "AM / PM 6:00 AM 6:15 AM 6:30 AM 6:45 AM 7:00 AM 7:15 AM 7:30 AM 7:45 AM 8:00 AM…" at bounding box center [930, 530] width 197 height 33
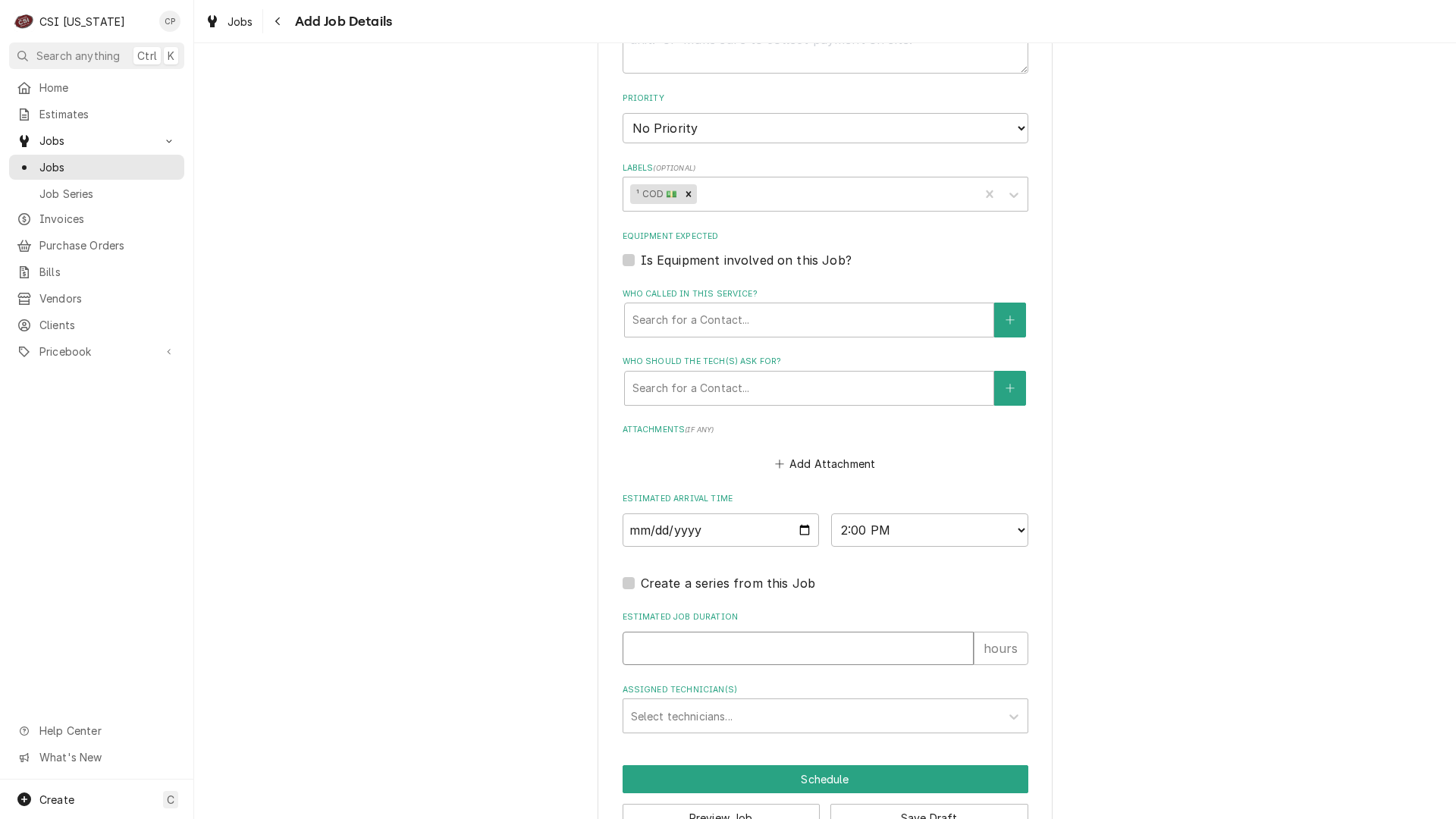
click at [752, 651] on input "Estimated Job Duration" at bounding box center [799, 648] width 352 height 33
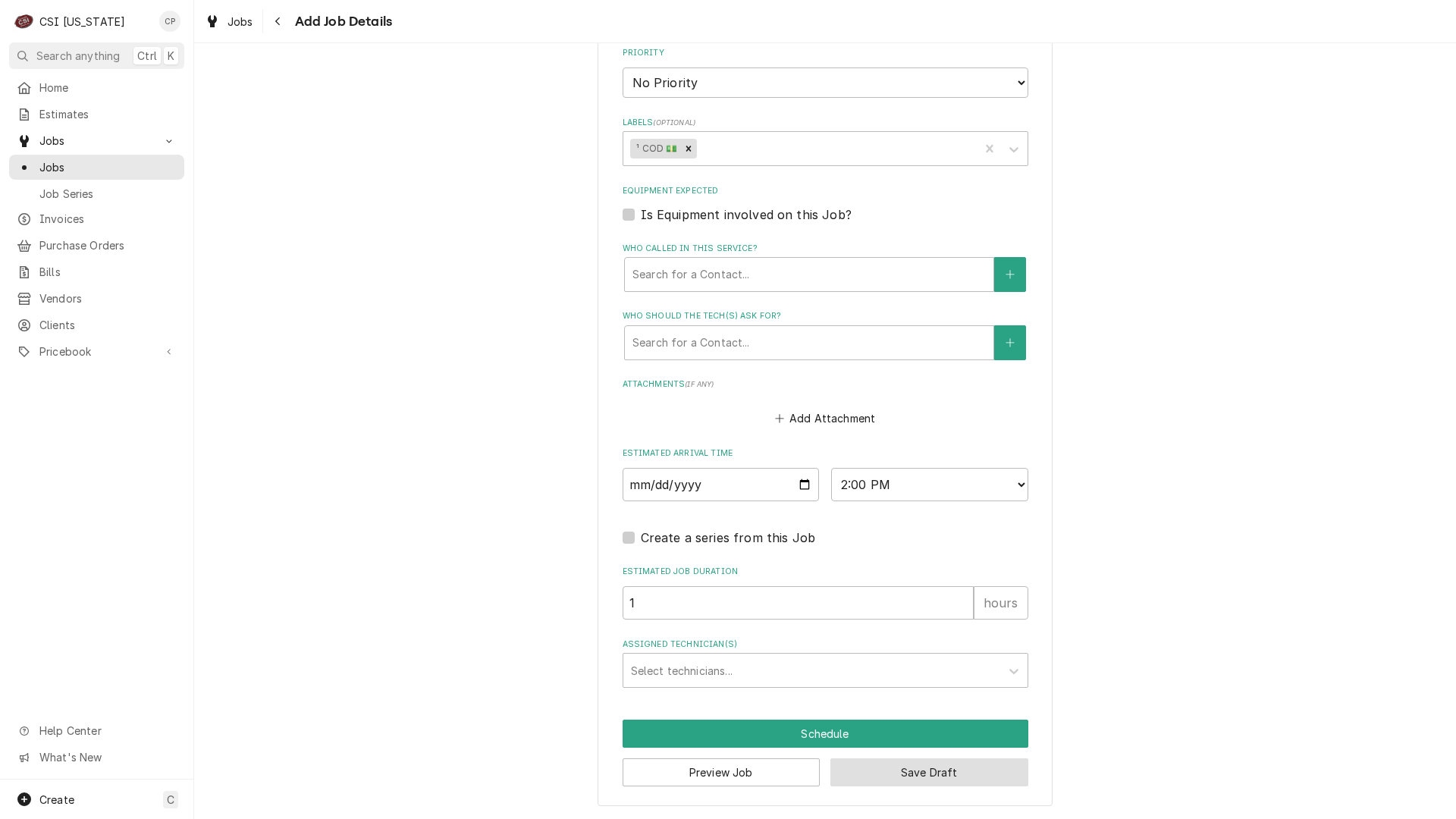
click at [937, 762] on button "Save Draft" at bounding box center [929, 772] width 198 height 28
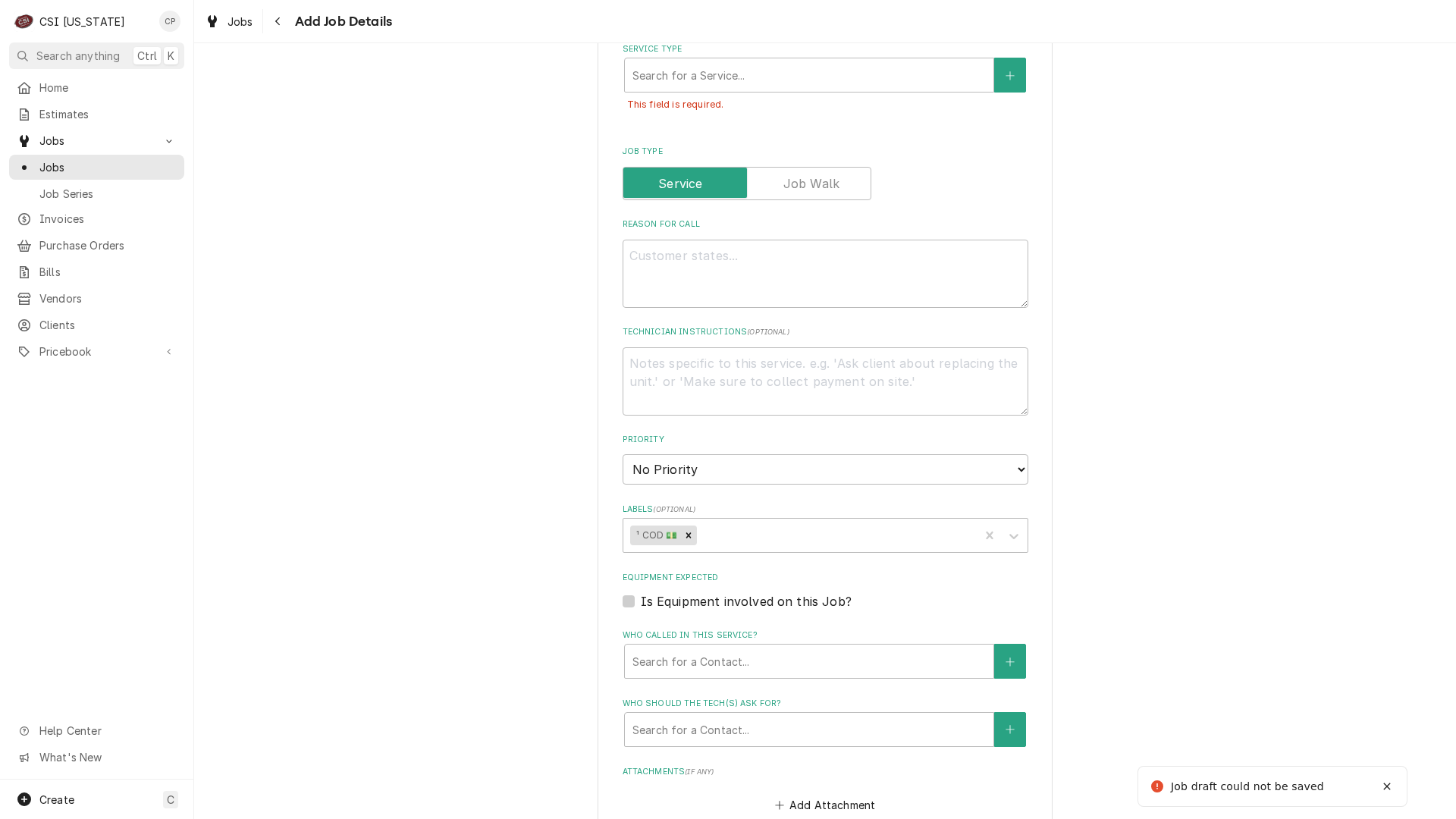
scroll to position [495, 0]
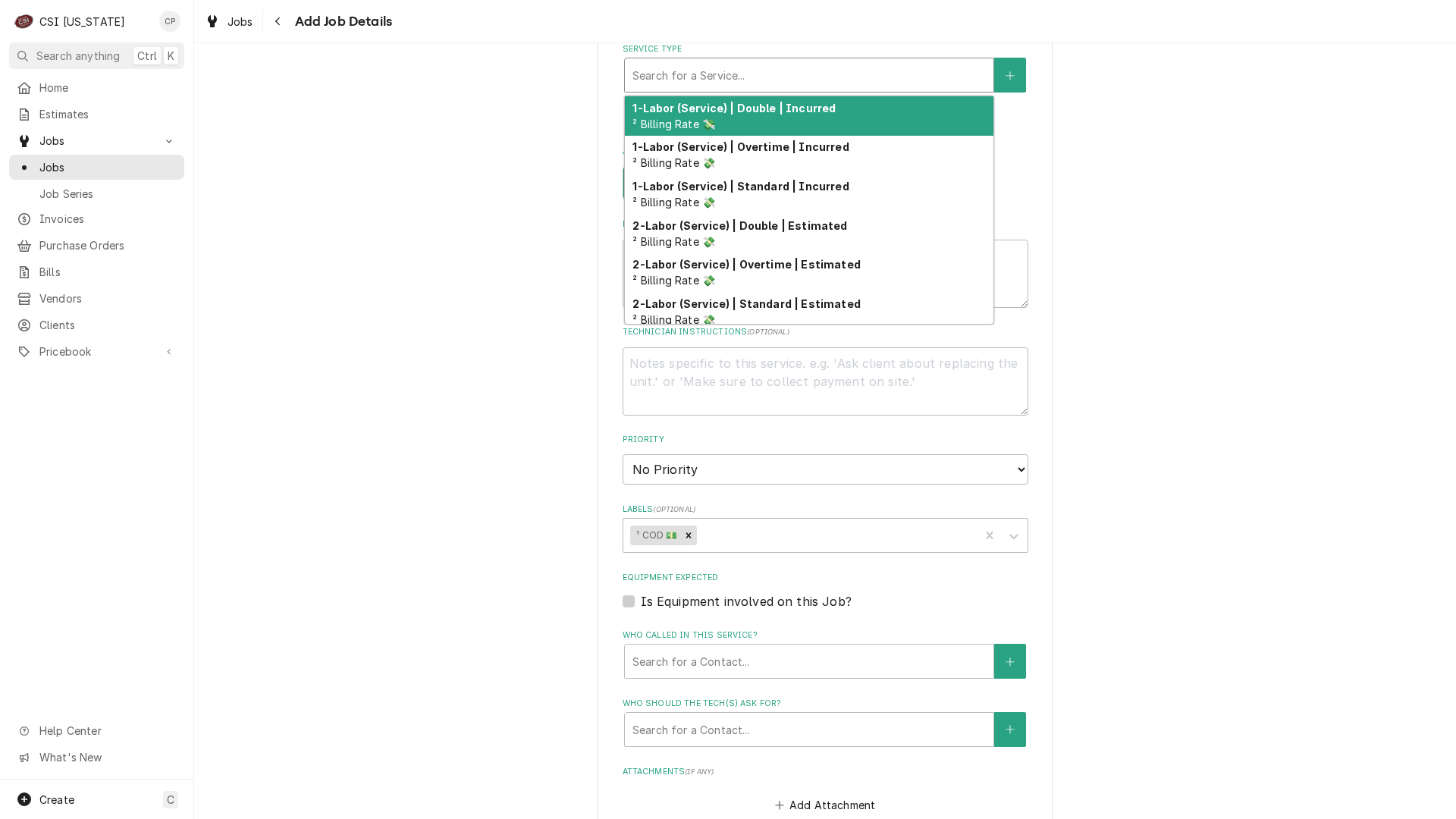
click at [678, 83] on div "Service Type" at bounding box center [810, 75] width 354 height 27
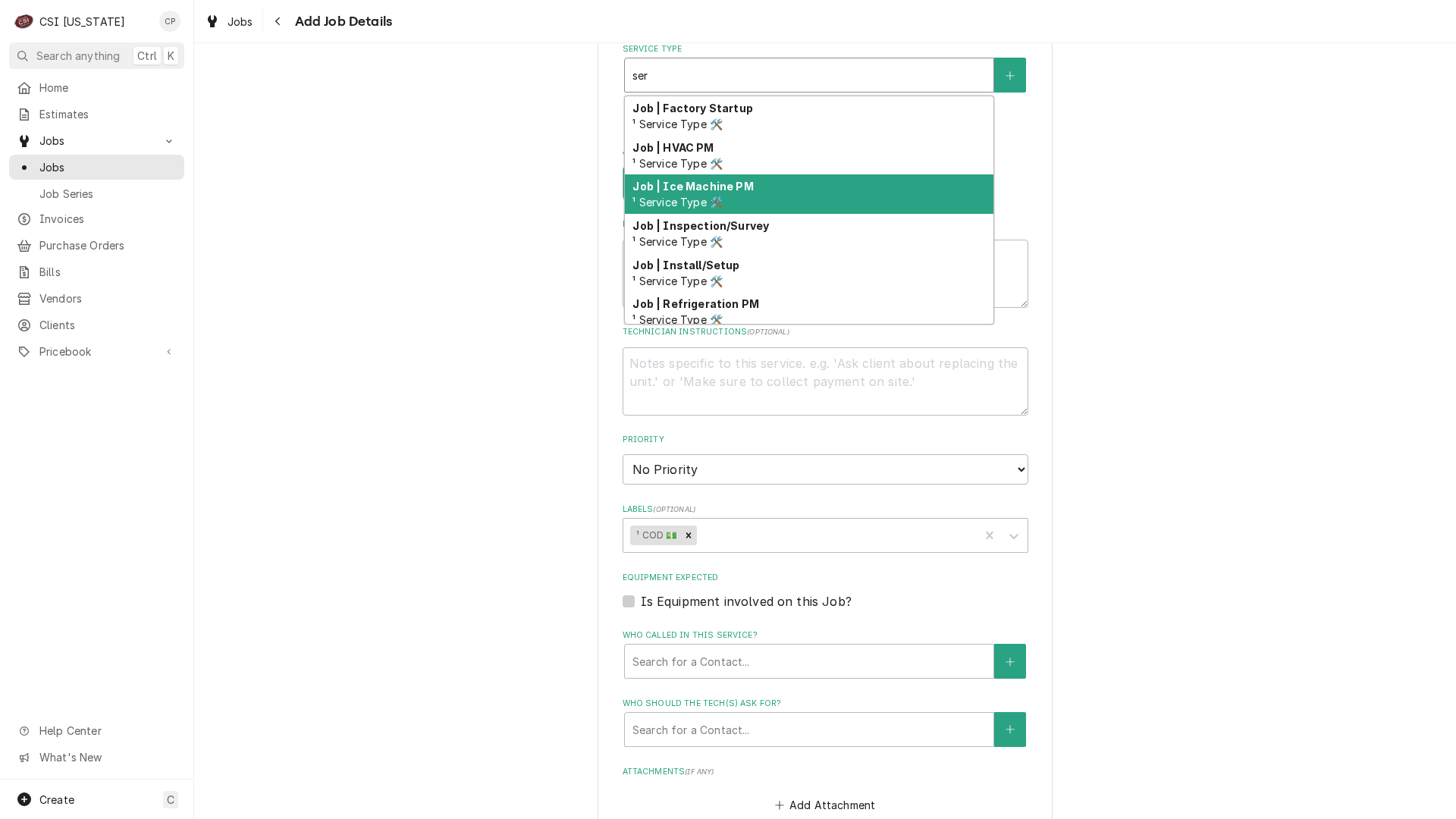
scroll to position [467, 0]
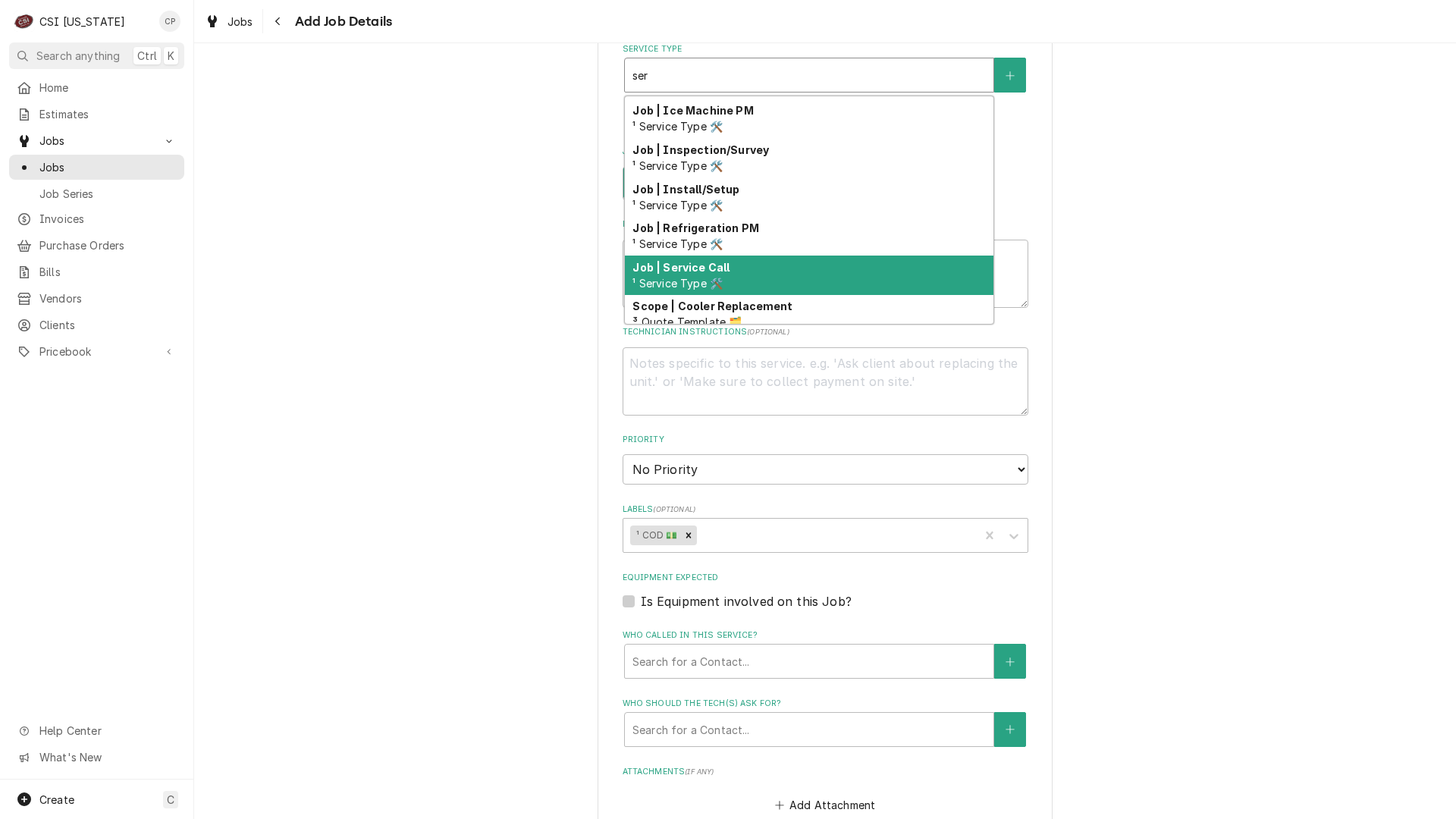
click at [747, 267] on div "Job | Service Call ¹ Service Type 🛠️" at bounding box center [809, 275] width 368 height 39
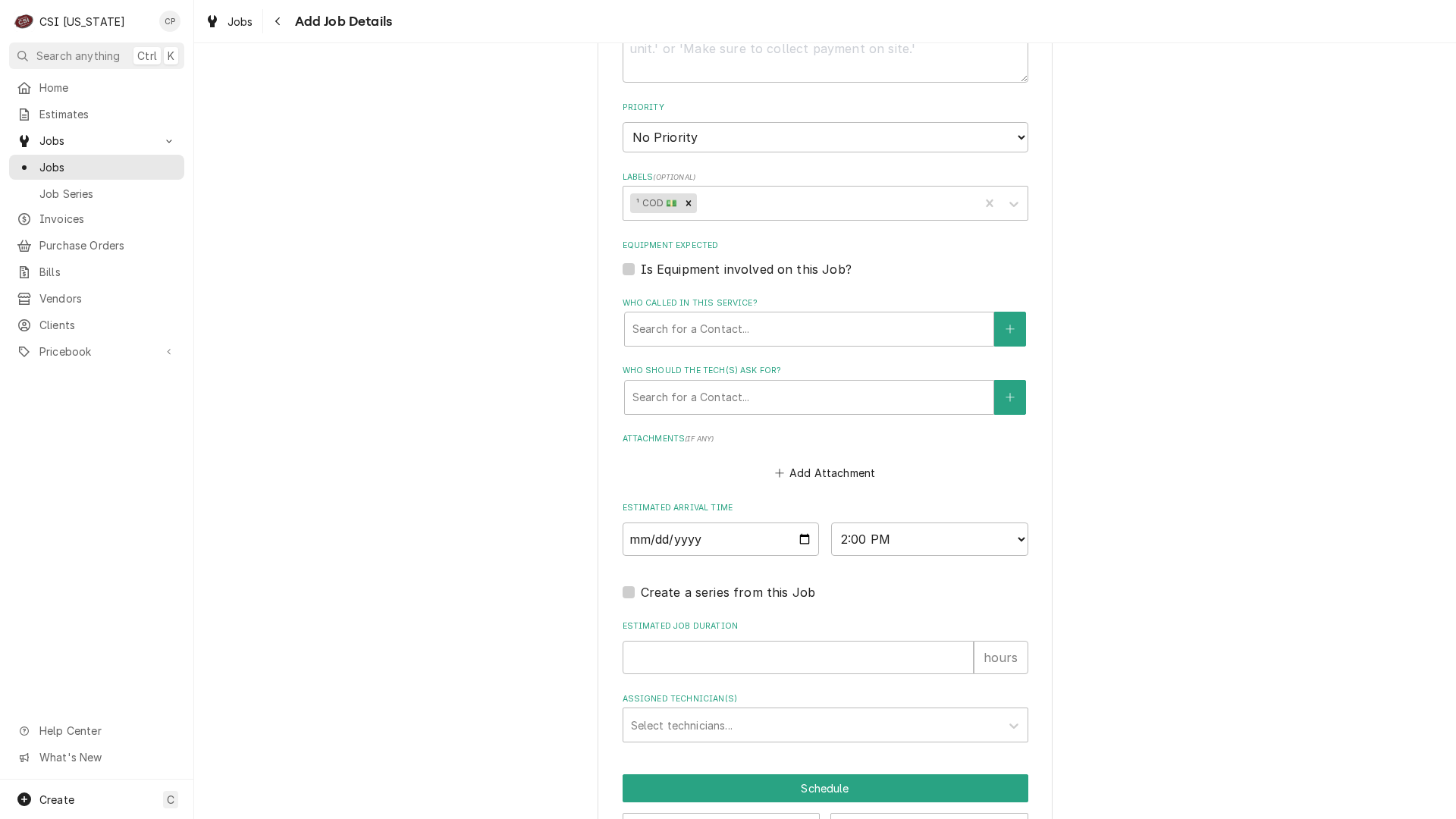
scroll to position [908, 0]
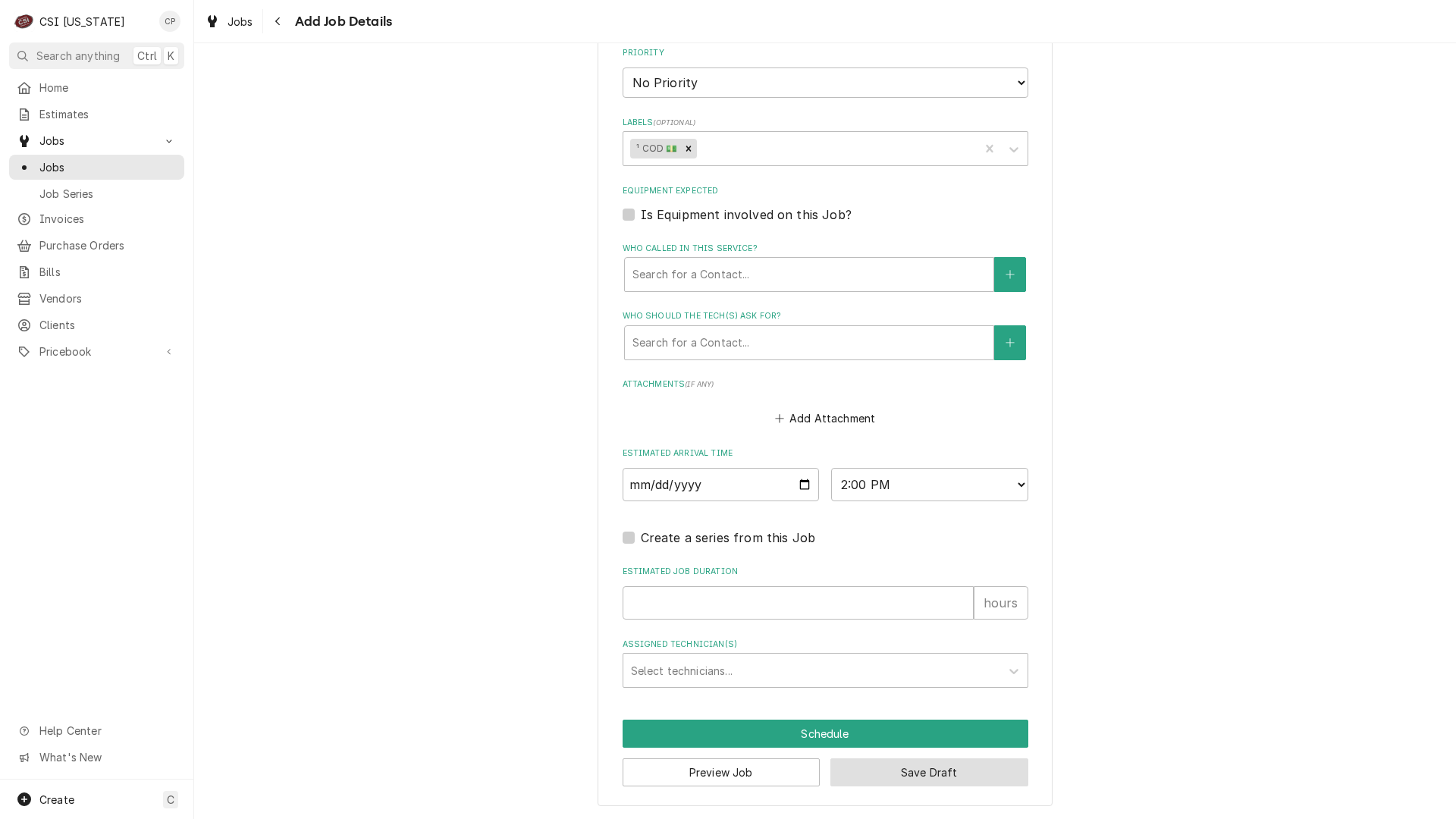
click at [945, 762] on button "Save Draft" at bounding box center [929, 772] width 198 height 28
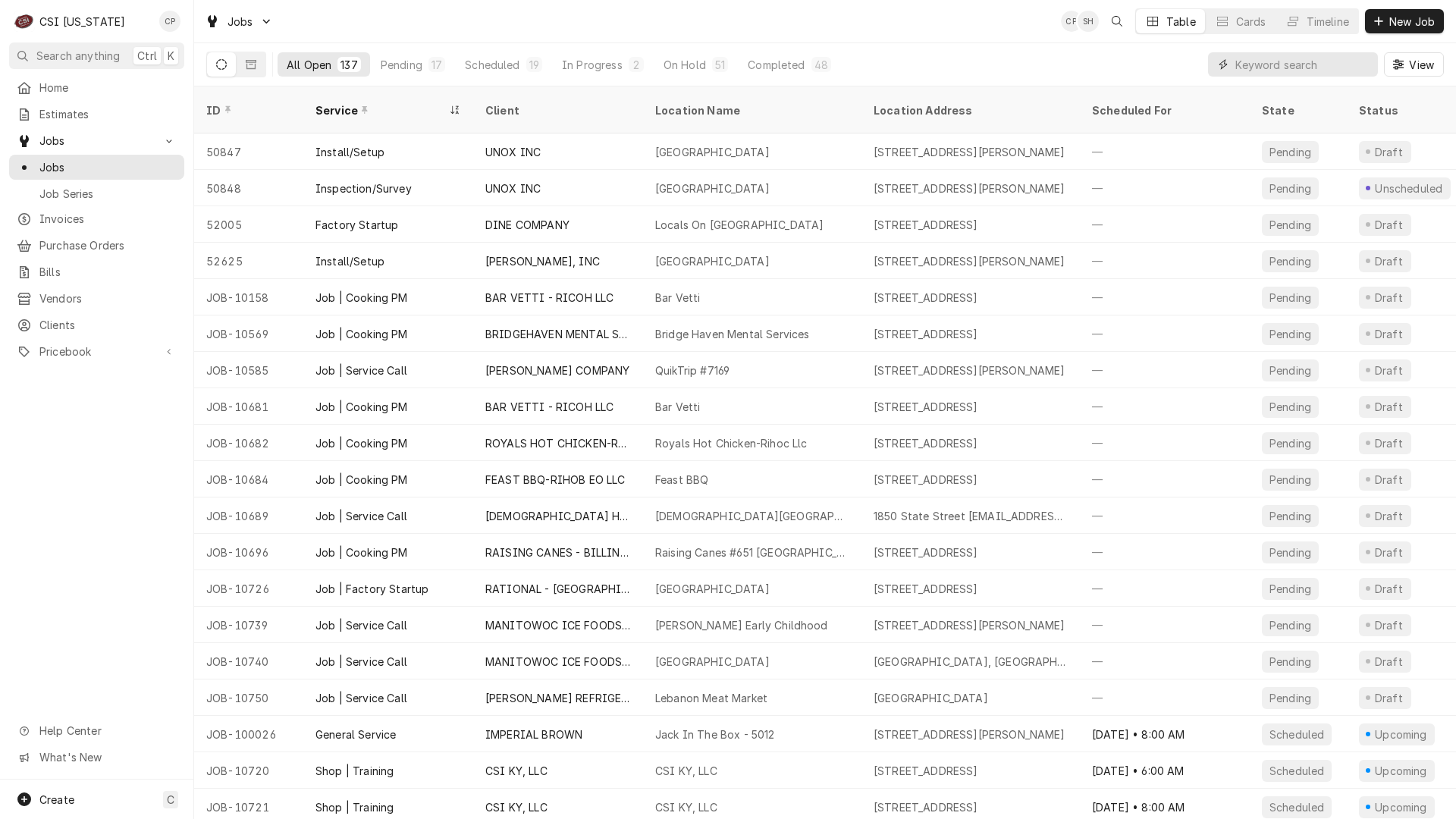
click at [1269, 62] on input "Dynamic Content Wrapper" at bounding box center [1303, 64] width 135 height 24
type input "lbc"
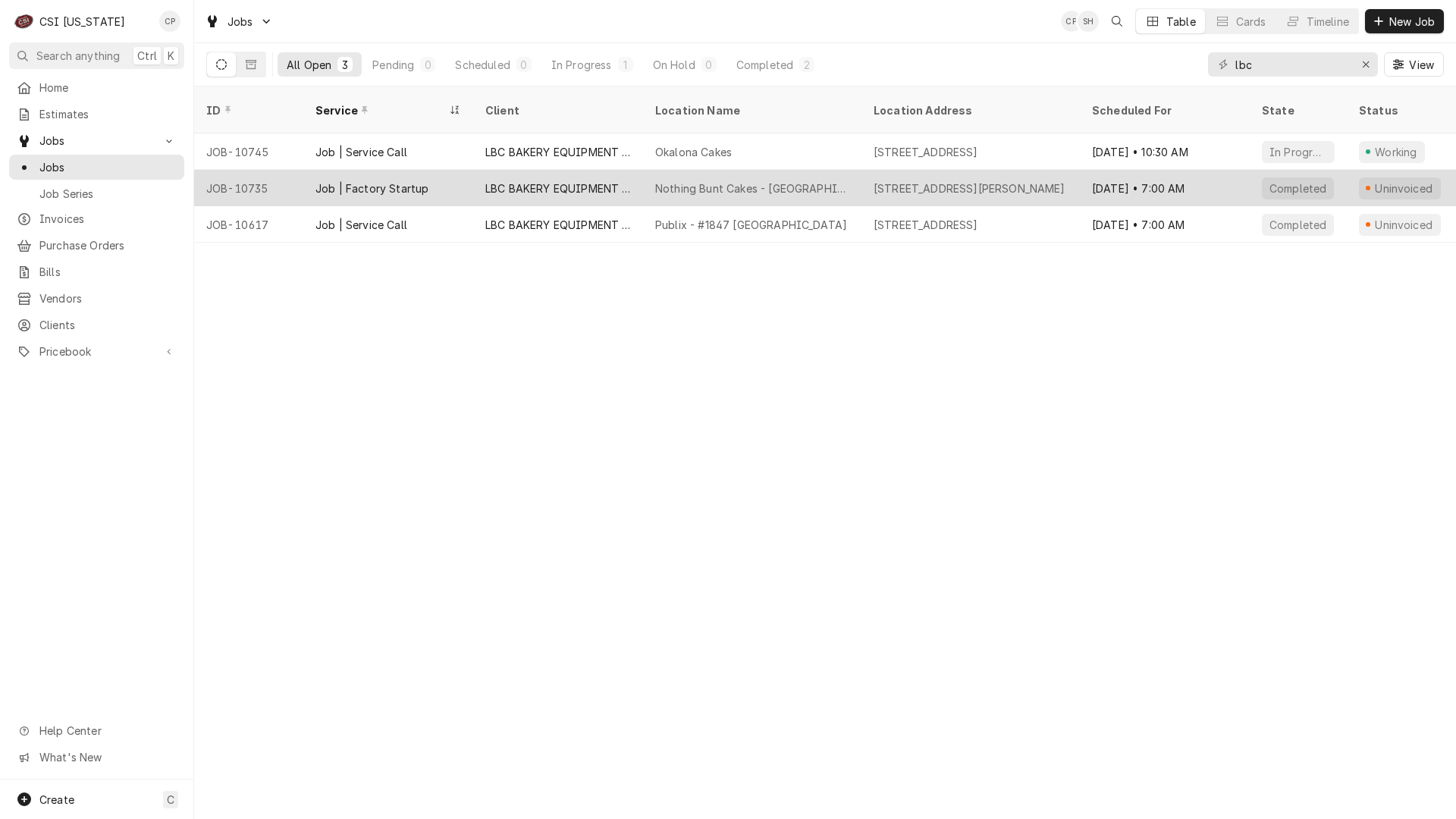
click at [708, 181] on div "Nothing Bunt Cakes - [GEOGRAPHIC_DATA]" at bounding box center [752, 188] width 194 height 16
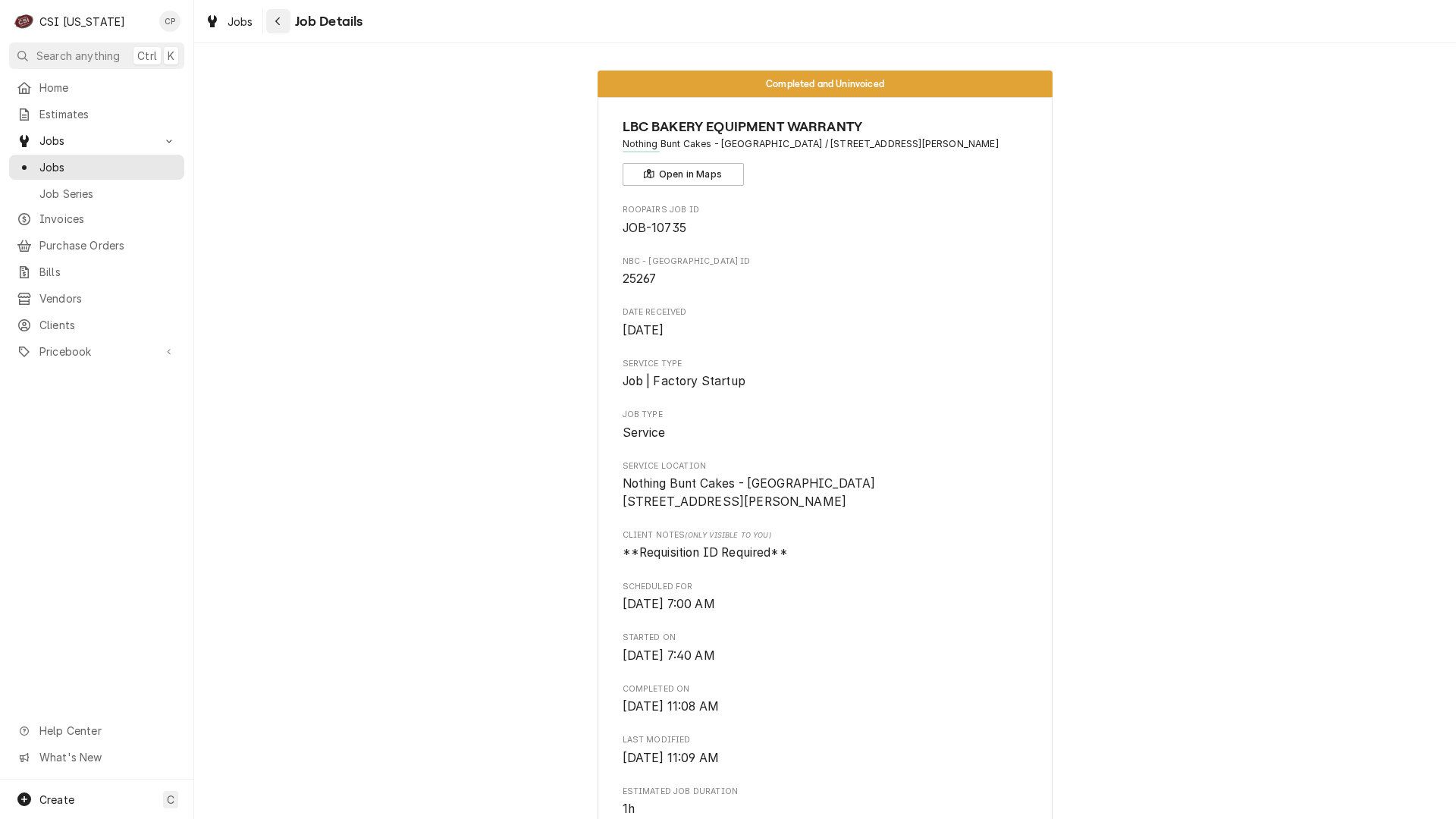
click at [278, 25] on icon "Navigate back" at bounding box center [277, 20] width 7 height 11
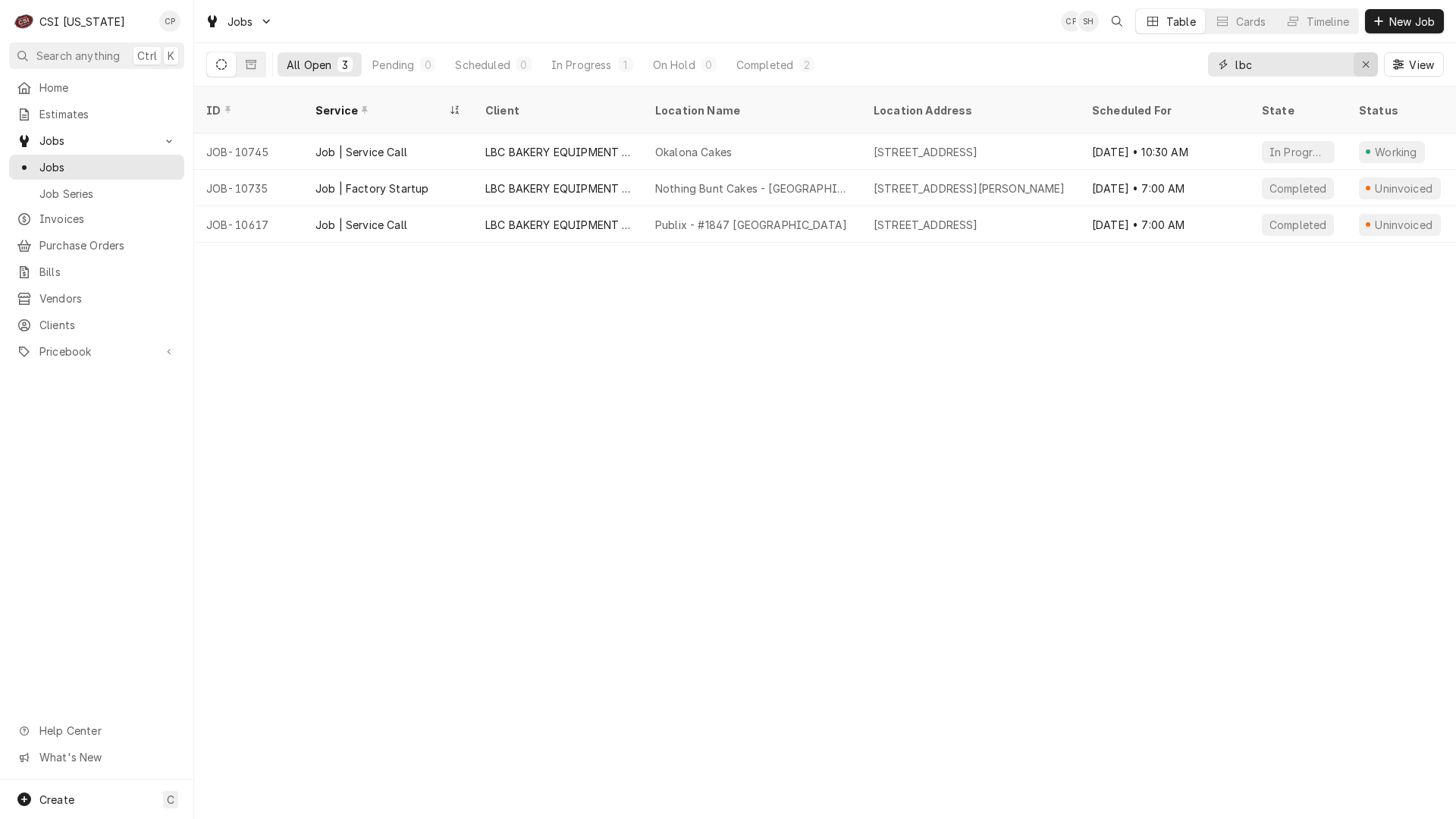
click at [1367, 64] on icon "Erase input" at bounding box center [1366, 64] width 9 height 11
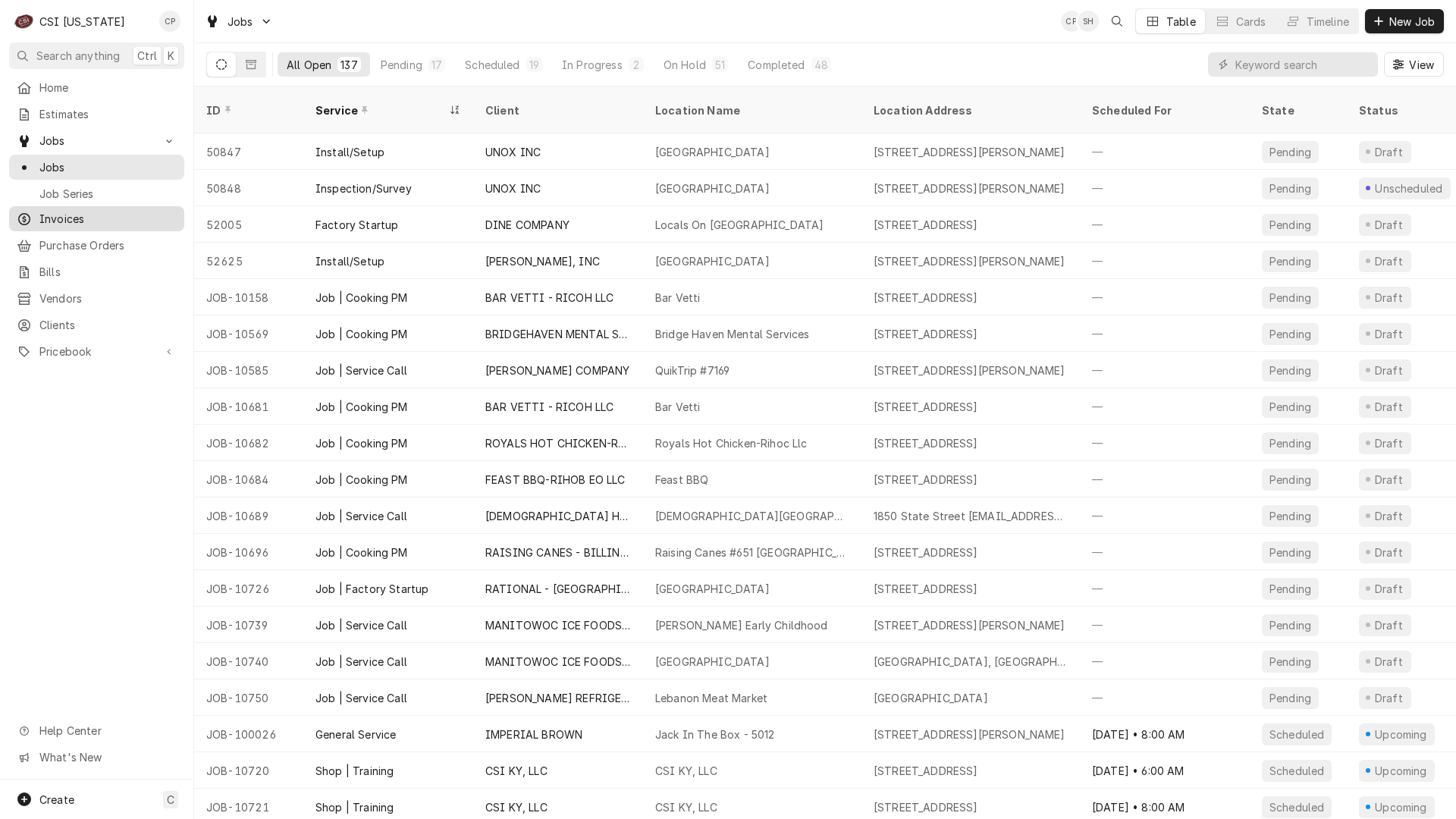
click at [81, 216] on span "Invoices" at bounding box center [107, 219] width 138 height 16
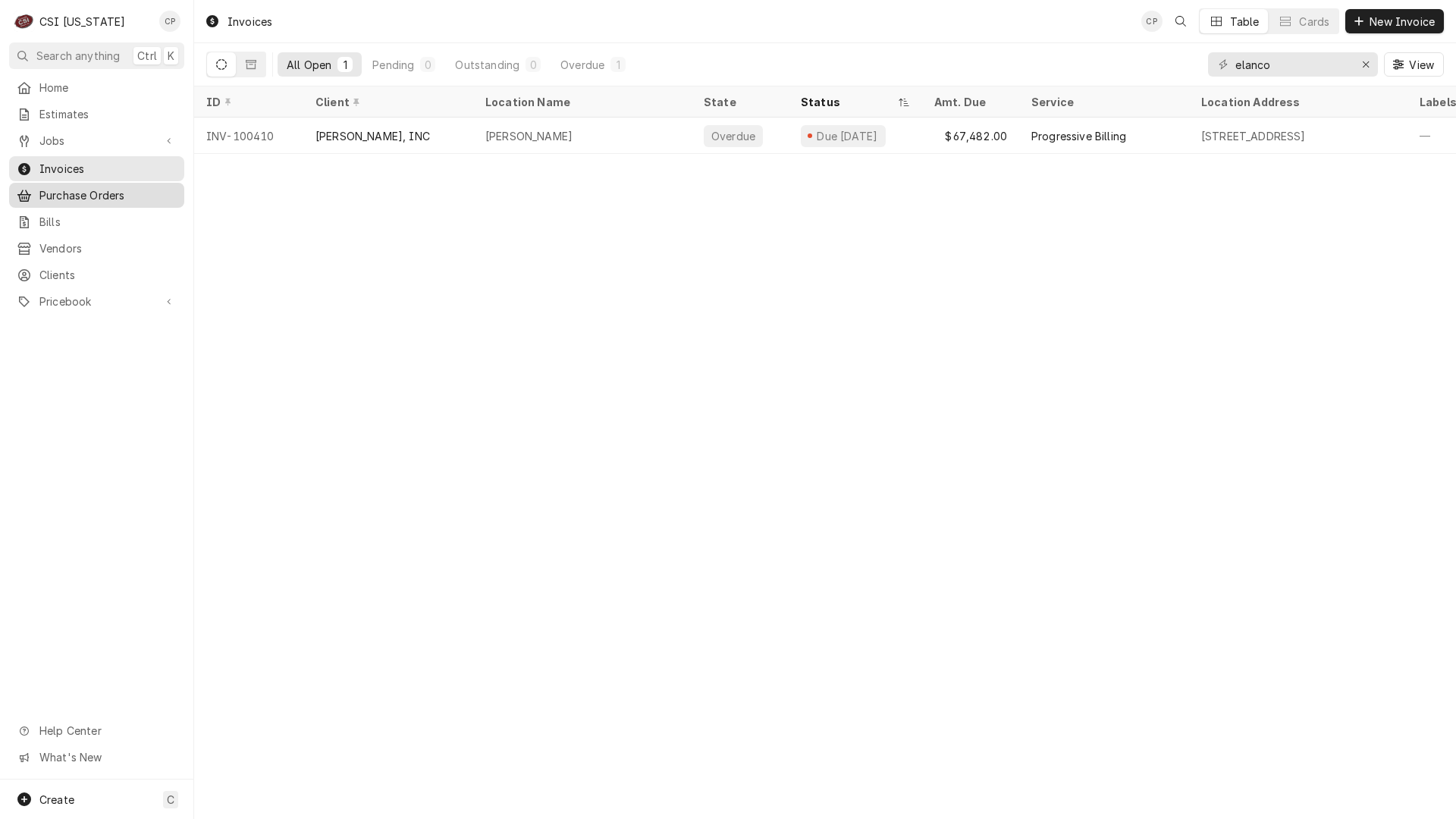
click at [69, 187] on span "Purchase Orders" at bounding box center [107, 195] width 138 height 16
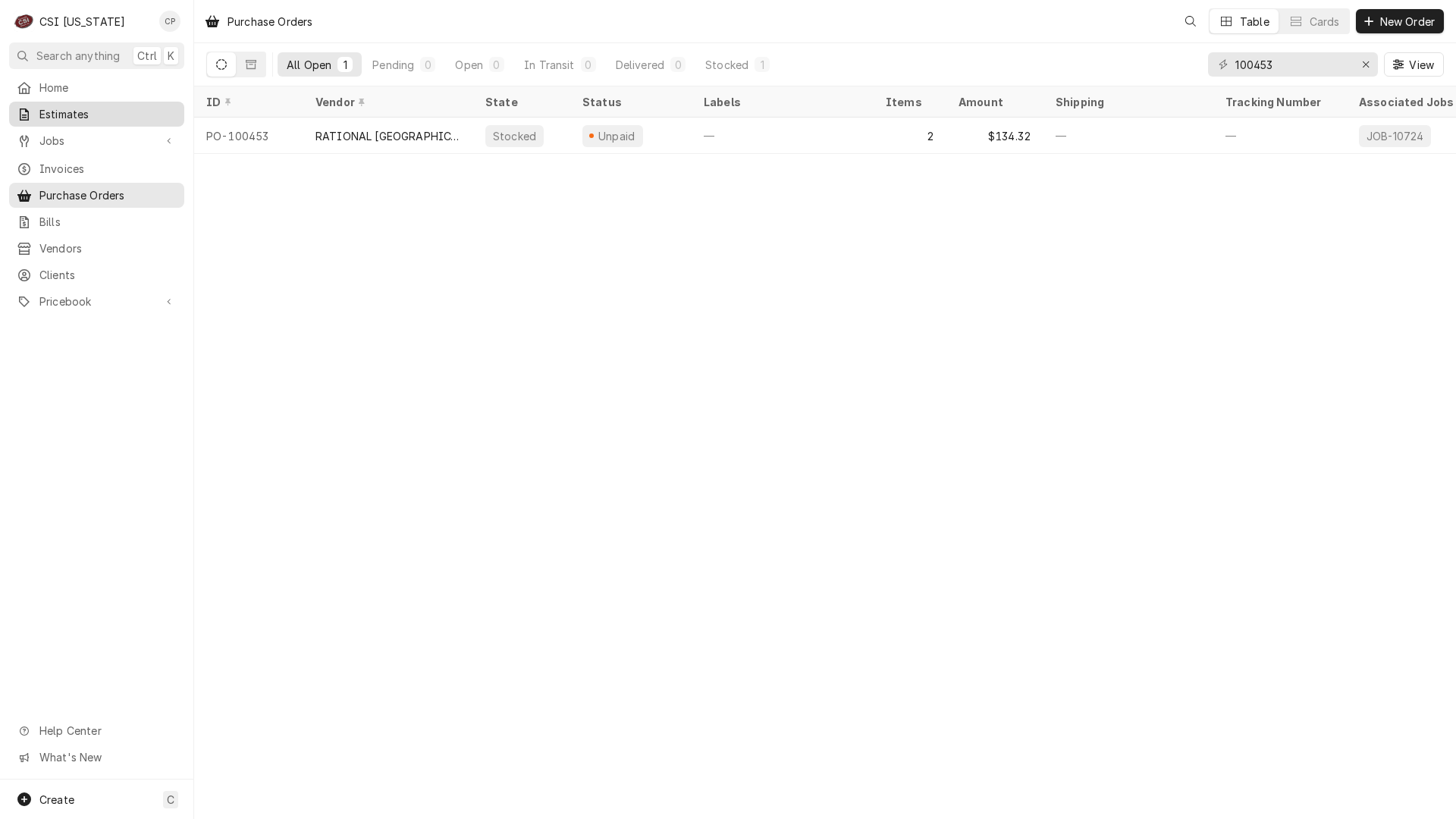
click at [59, 108] on span "Estimates" at bounding box center [107, 114] width 138 height 16
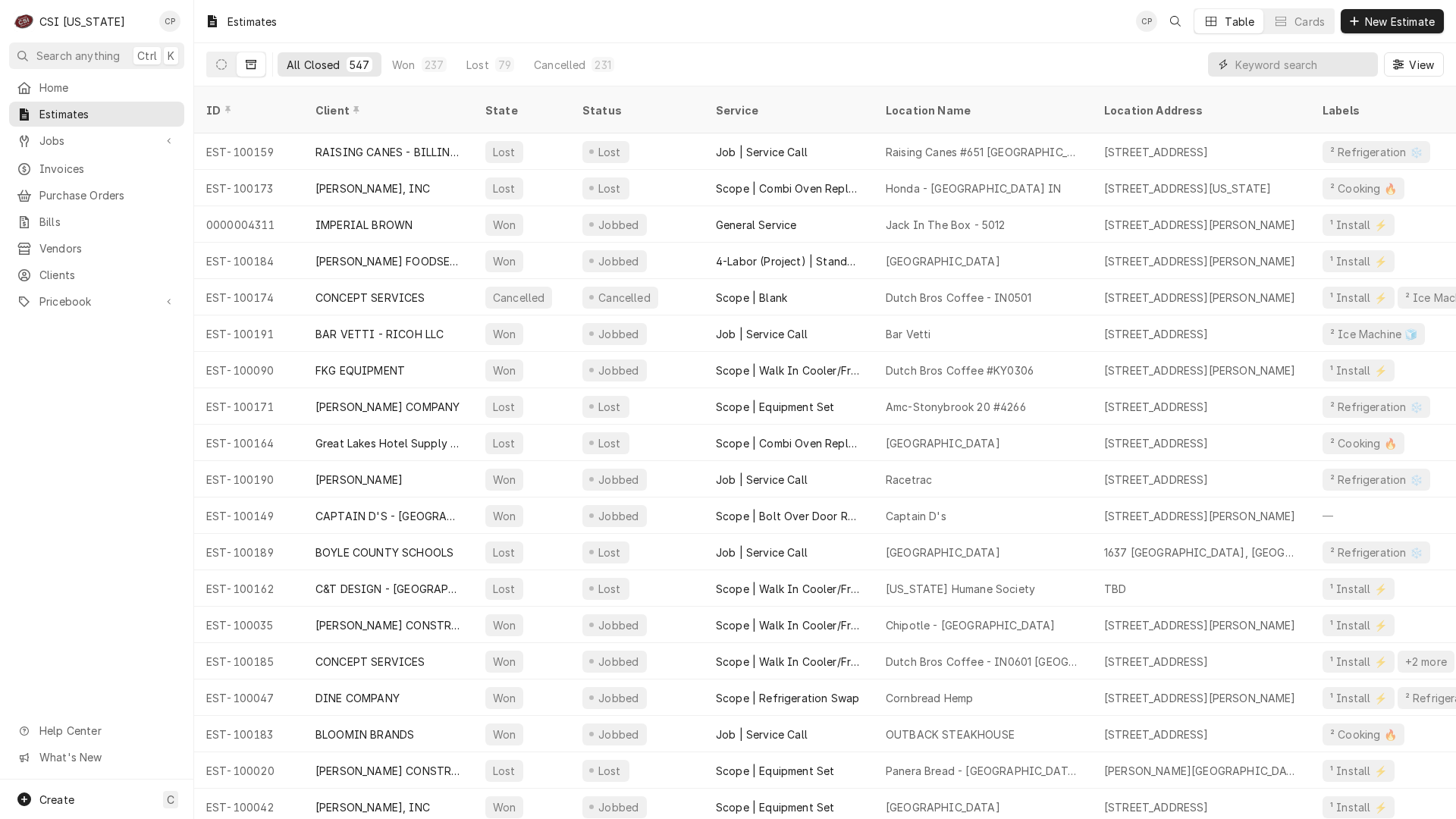
click at [1275, 69] on input "Dynamic Content Wrapper" at bounding box center [1303, 64] width 135 height 24
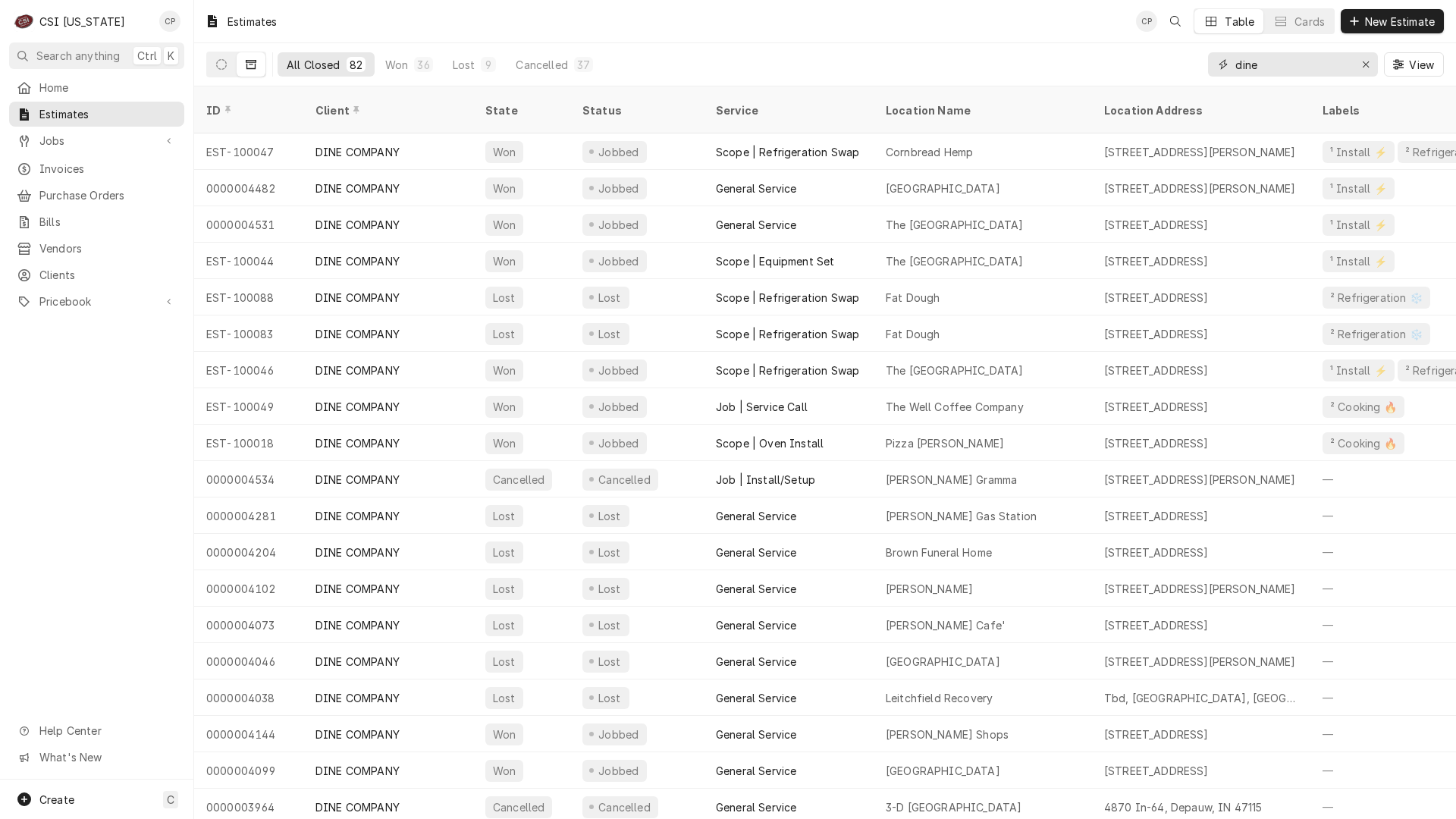
drag, startPoint x: 1275, startPoint y: 59, endPoint x: 1111, endPoint y: 66, distance: 164.1
click at [1111, 66] on div "All Closed 82 Won 36 Lost 9 Cancelled 37 dine View" at bounding box center [825, 63] width 1238 height 42
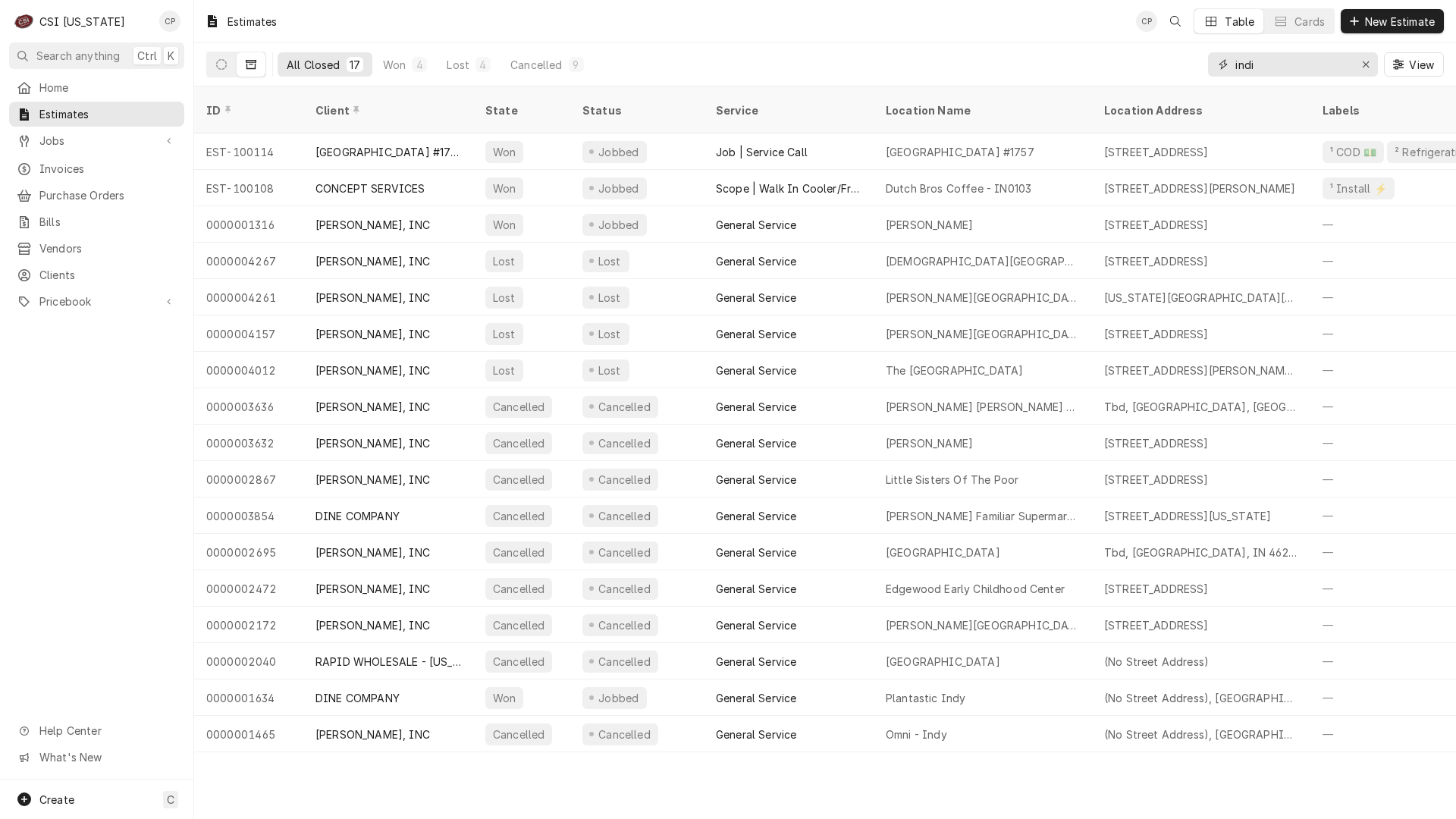
drag, startPoint x: 1296, startPoint y: 67, endPoint x: 1027, endPoint y: 56, distance: 269.2
click at [1027, 56] on div "All Closed 17 Won 4 Lost 4 Cancelled 9 indi View" at bounding box center [825, 63] width 1238 height 42
type input "d"
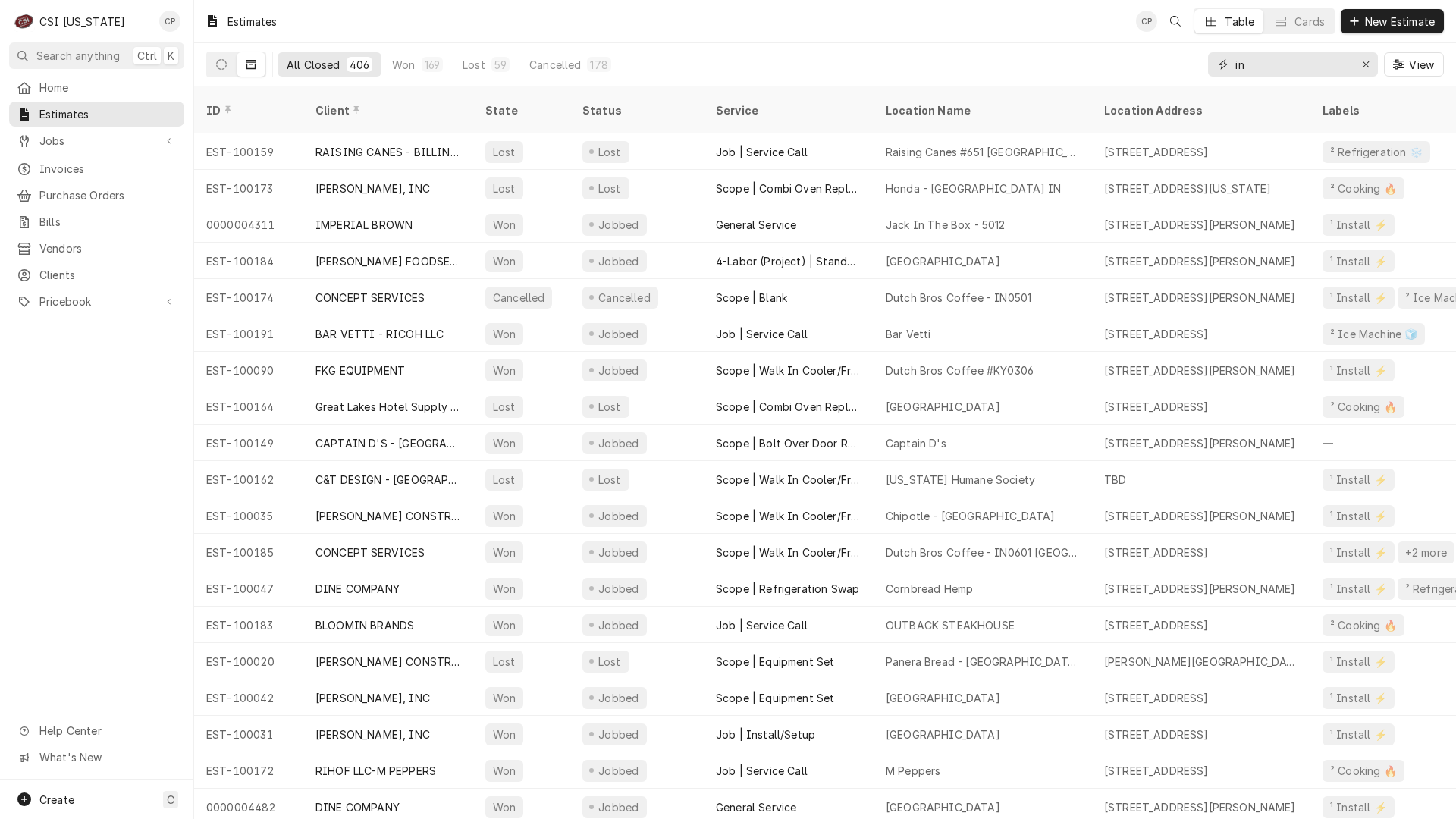
type input "i"
type input "dine"
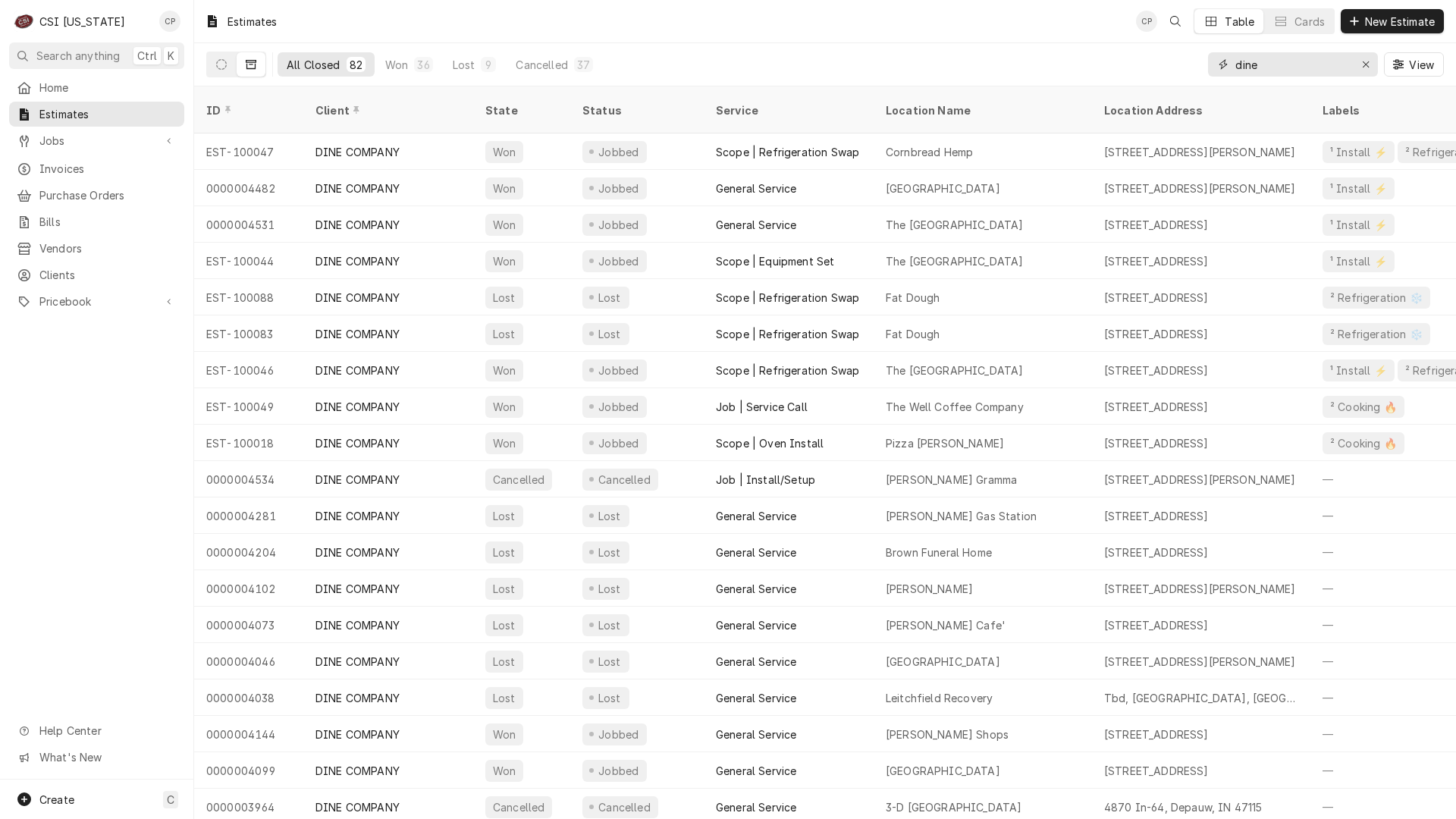
click at [1292, 70] on input "dine" at bounding box center [1292, 64] width 113 height 24
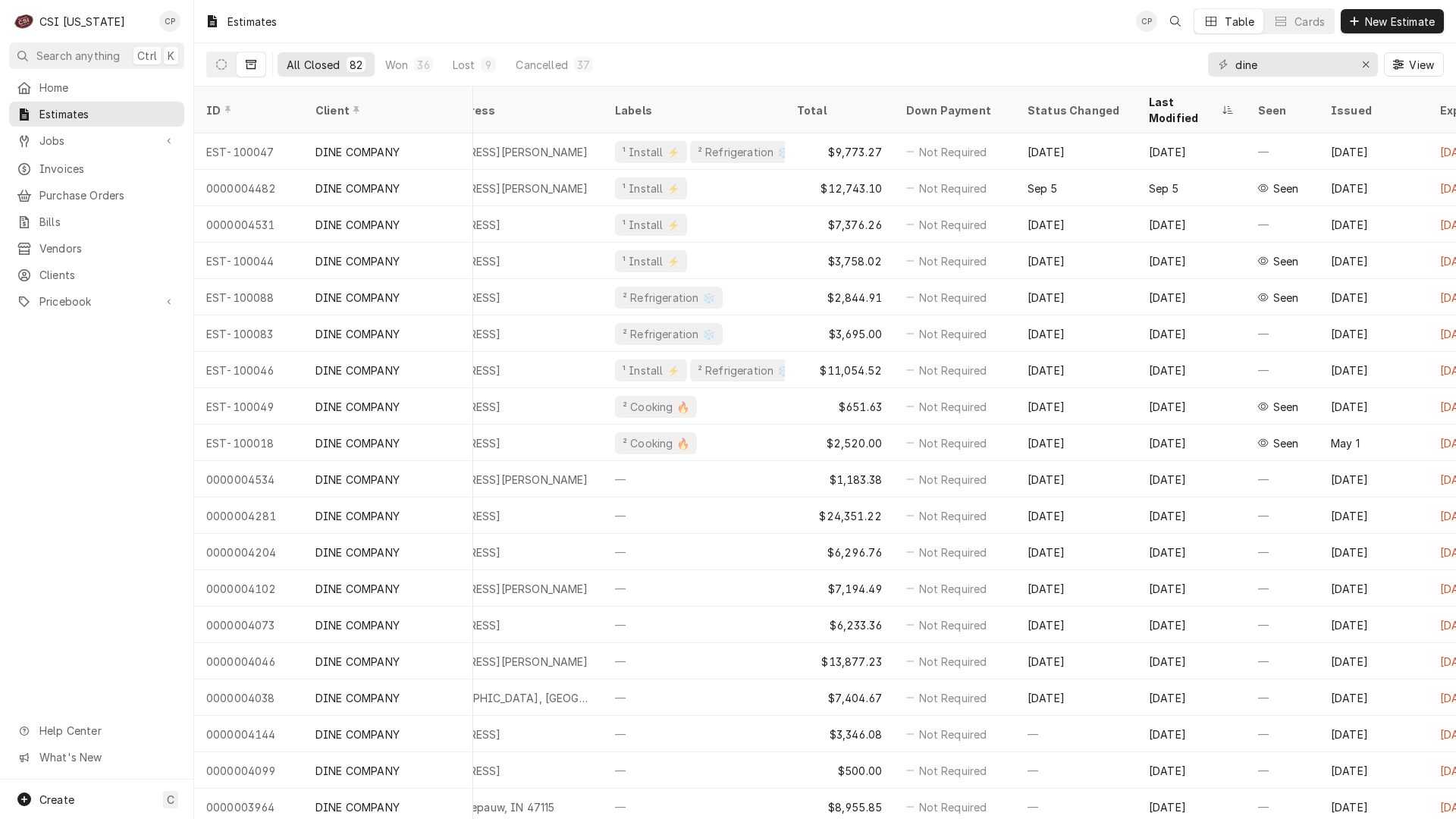
scroll to position [0, 800]
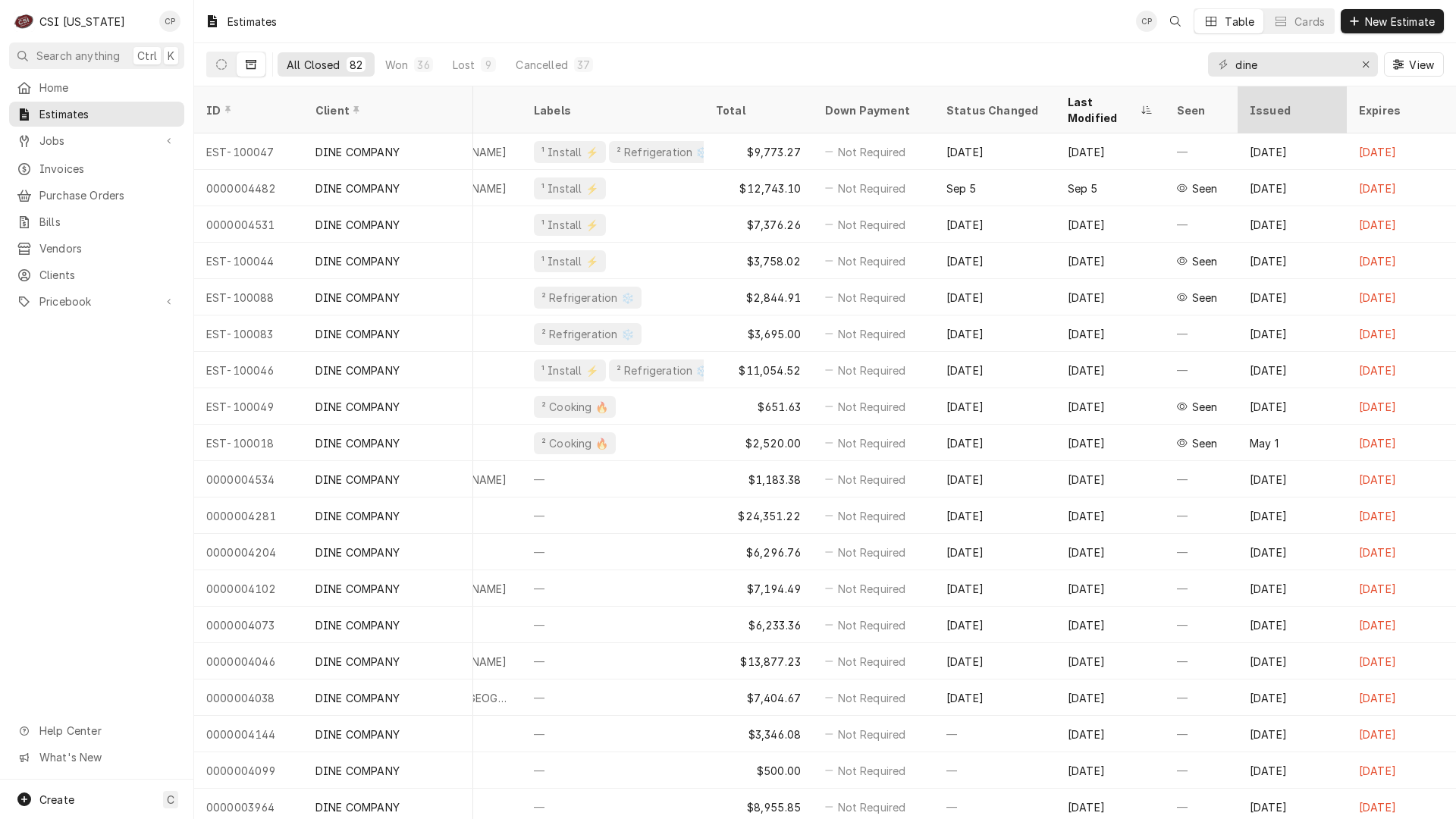
click at [1263, 102] on div "Issued" at bounding box center [1291, 110] width 82 height 16
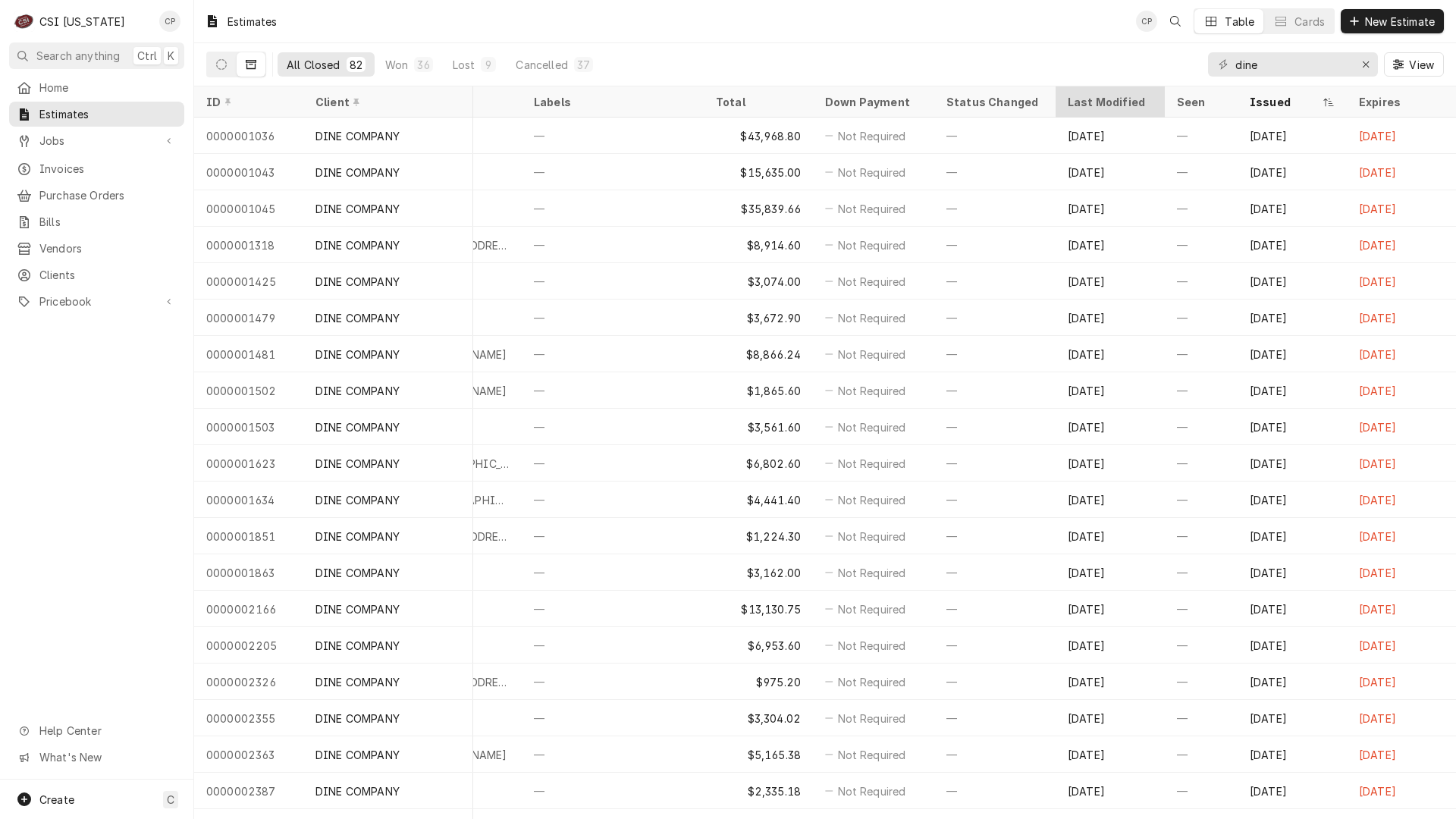
click at [1096, 97] on div "Last Modified" at bounding box center [1109, 102] width 82 height 16
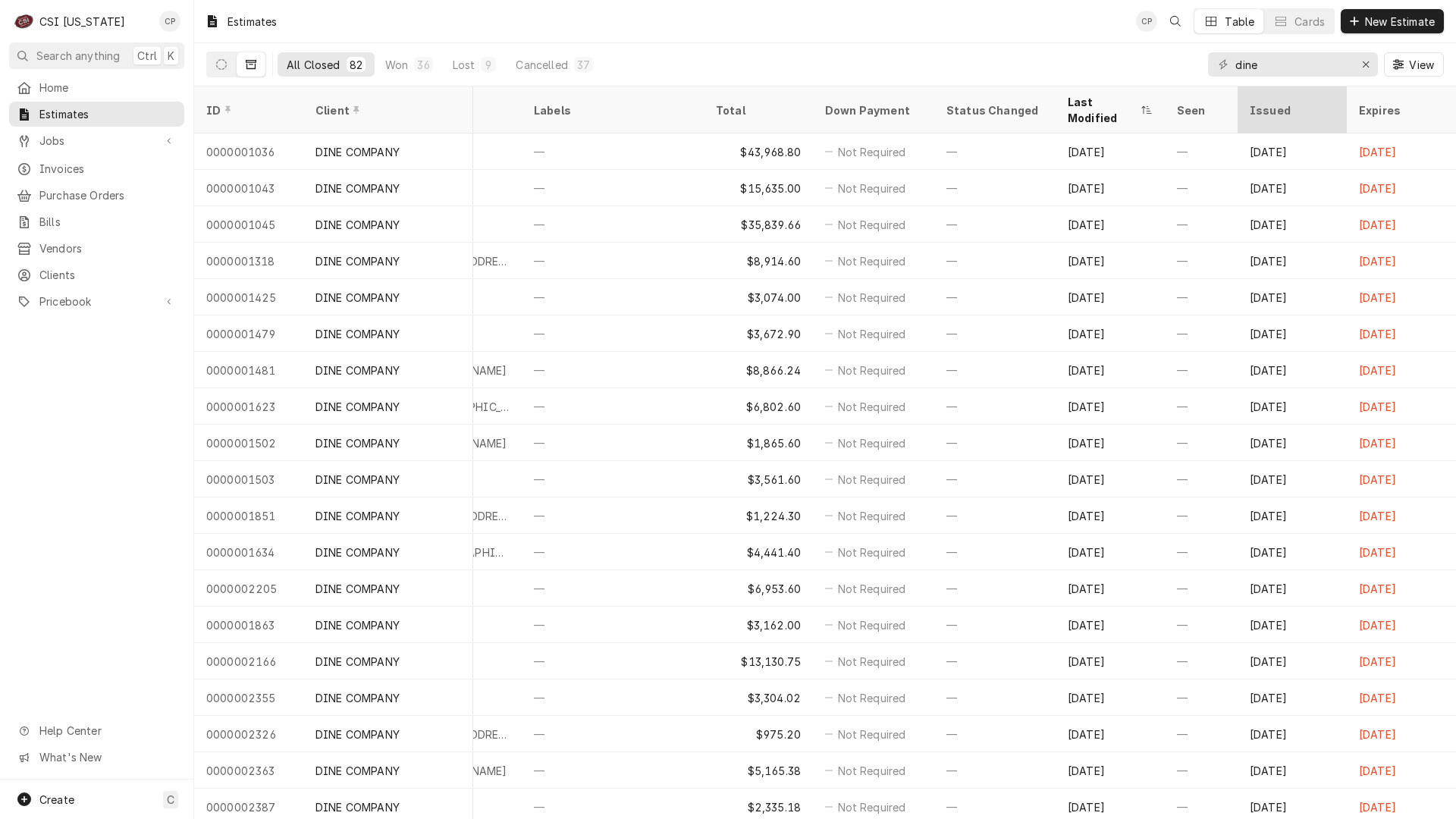
click at [1258, 102] on div "Issued" at bounding box center [1291, 110] width 82 height 16
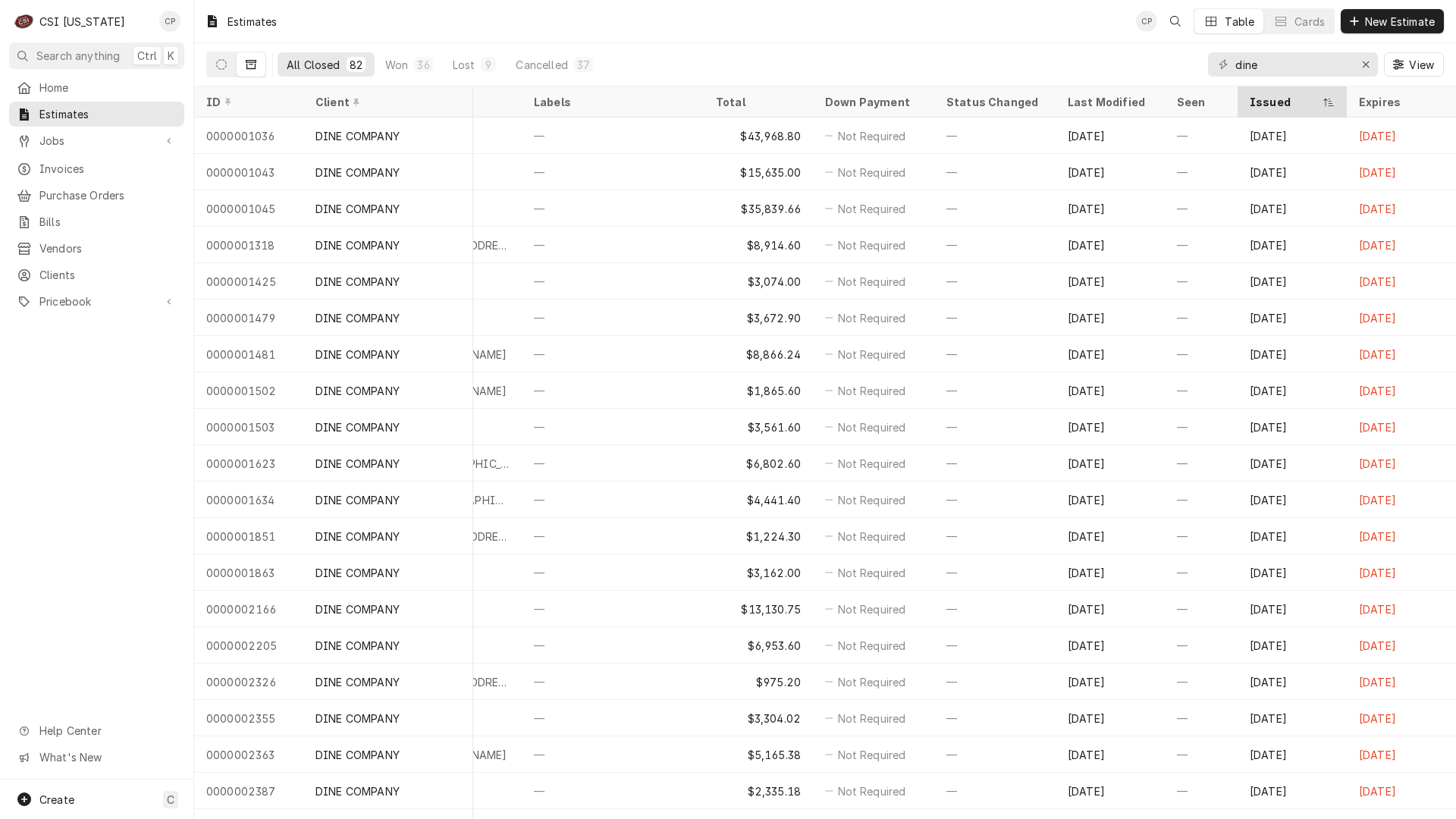
click at [1258, 98] on div "Issued" at bounding box center [1284, 102] width 69 height 16
click at [1253, 101] on div "Issued" at bounding box center [1284, 102] width 69 height 16
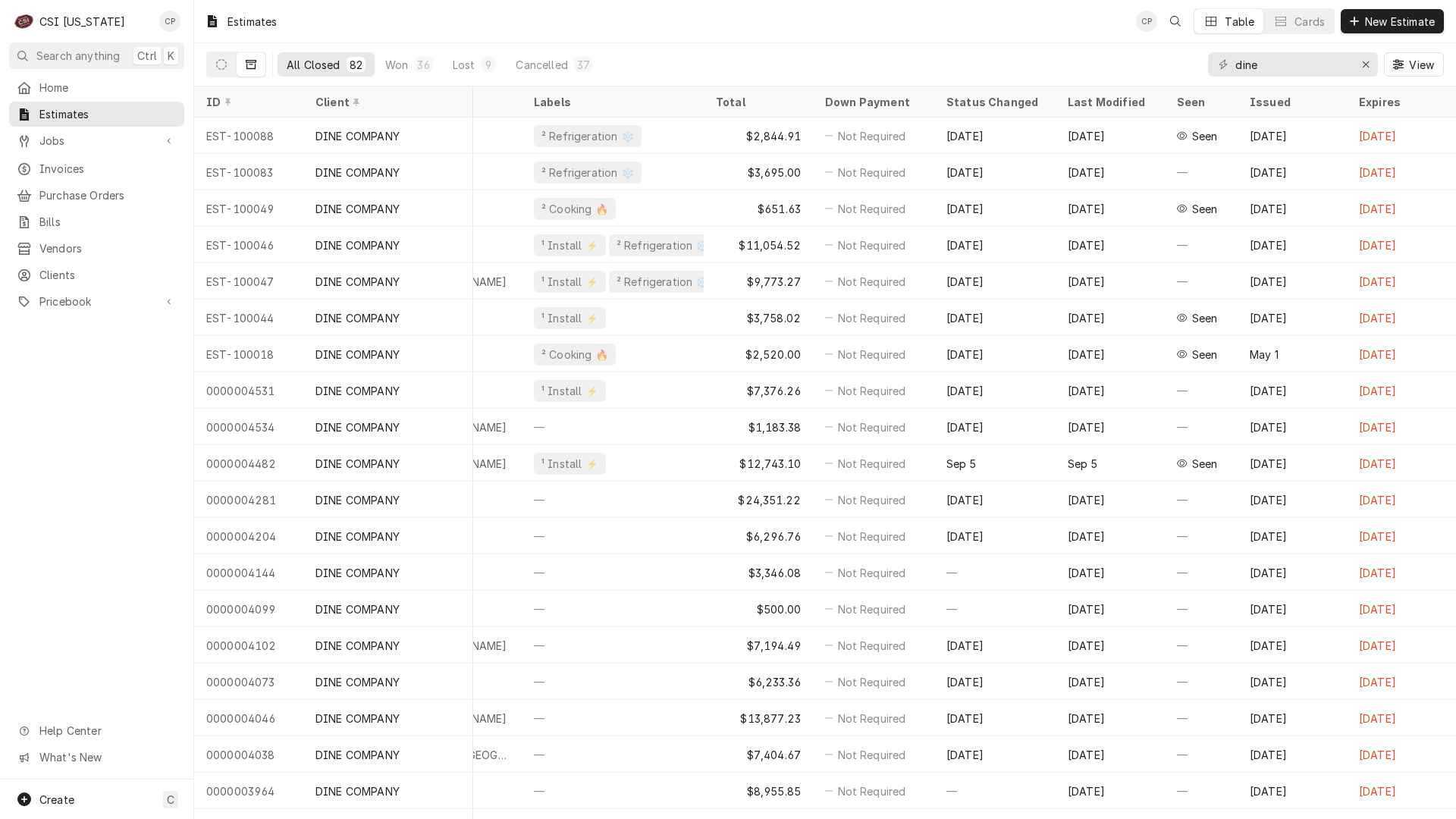
scroll to position [0, 0]
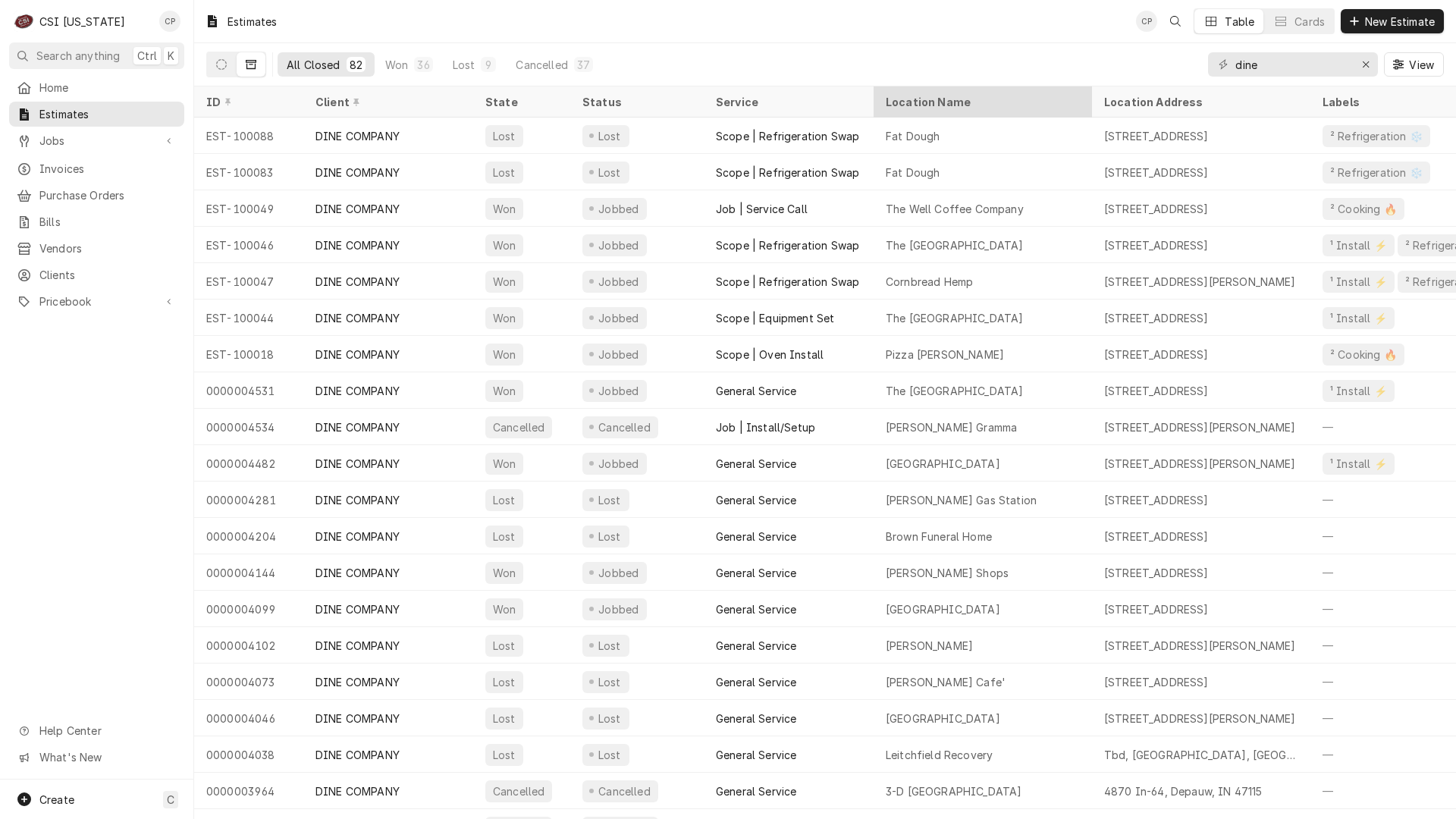
click at [937, 98] on div "Location Name" at bounding box center [981, 102] width 191 height 16
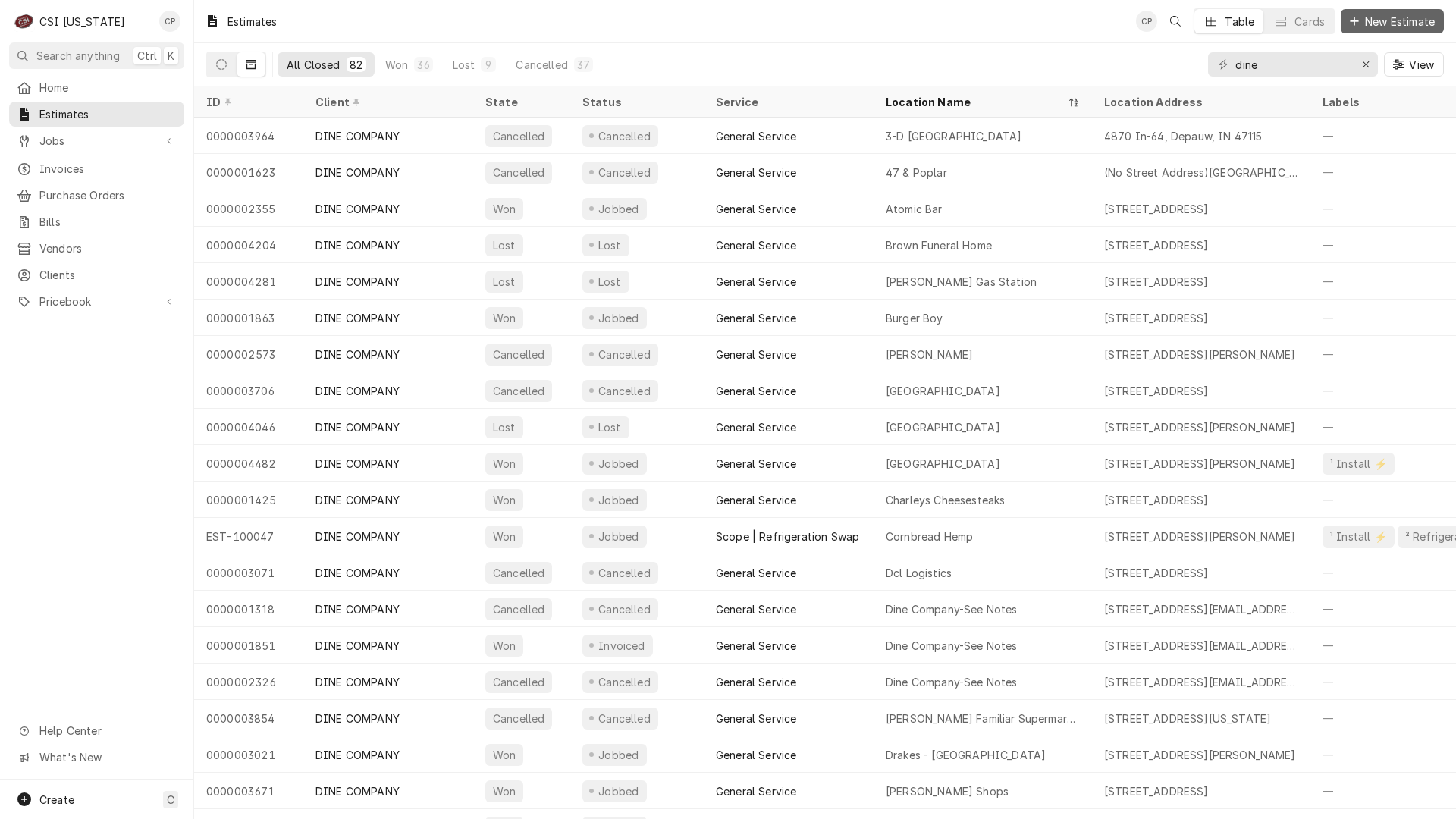
click at [1395, 20] on span "New Estimate" at bounding box center [1400, 21] width 76 height 16
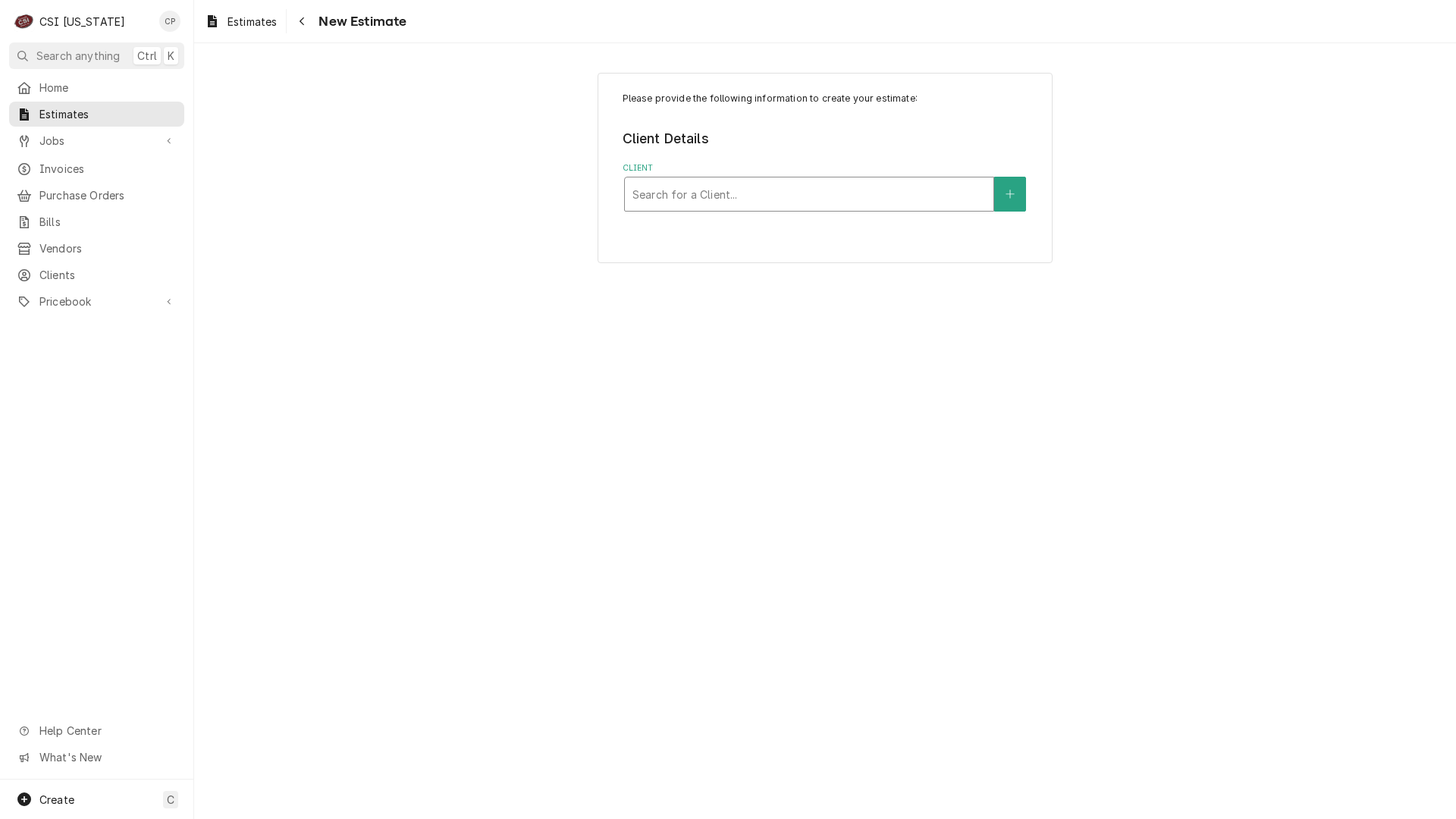
click at [711, 191] on div "Client" at bounding box center [810, 194] width 354 height 27
type input "dine"
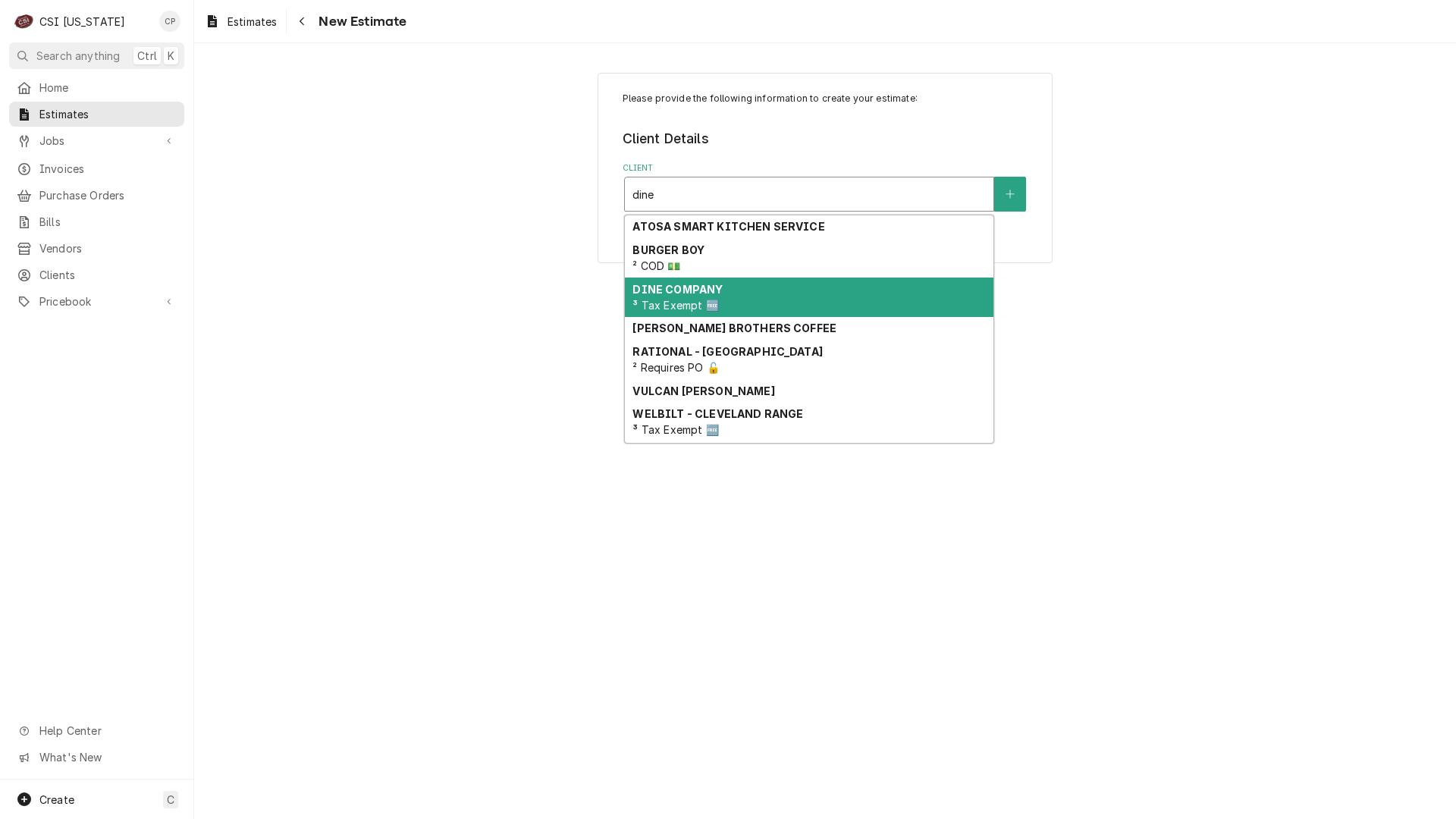
click at [714, 297] on div "DINE COMPANY ³ Tax Exempt 🆓" at bounding box center [809, 297] width 368 height 39
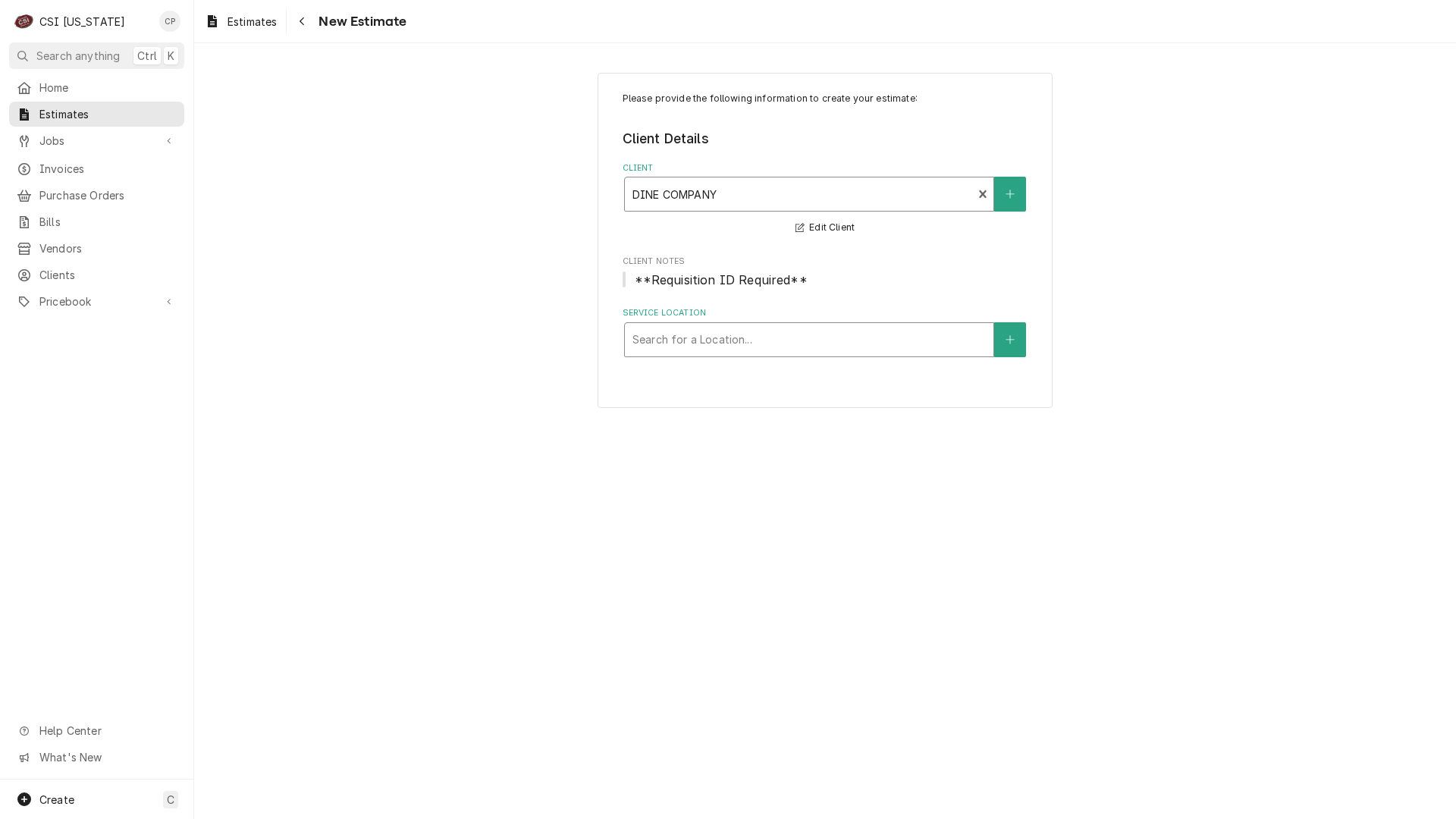
click at [743, 354] on div "Search for a Location..." at bounding box center [809, 340] width 368 height 33
click at [747, 346] on div "Service Location" at bounding box center [810, 340] width 354 height 27
type input "ind"
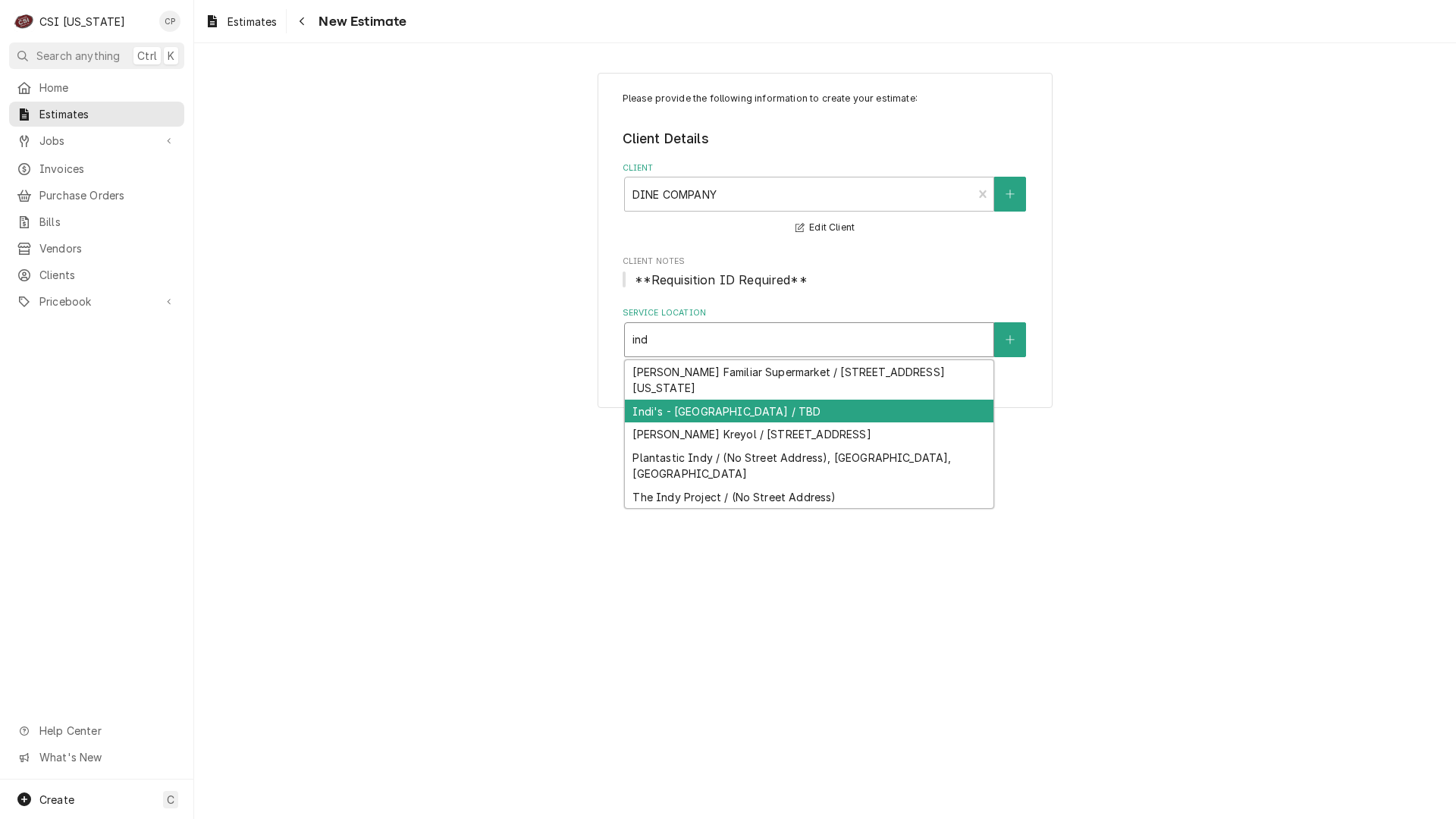
click at [725, 413] on div "Indi's - New Albany / TBD" at bounding box center [809, 411] width 368 height 23
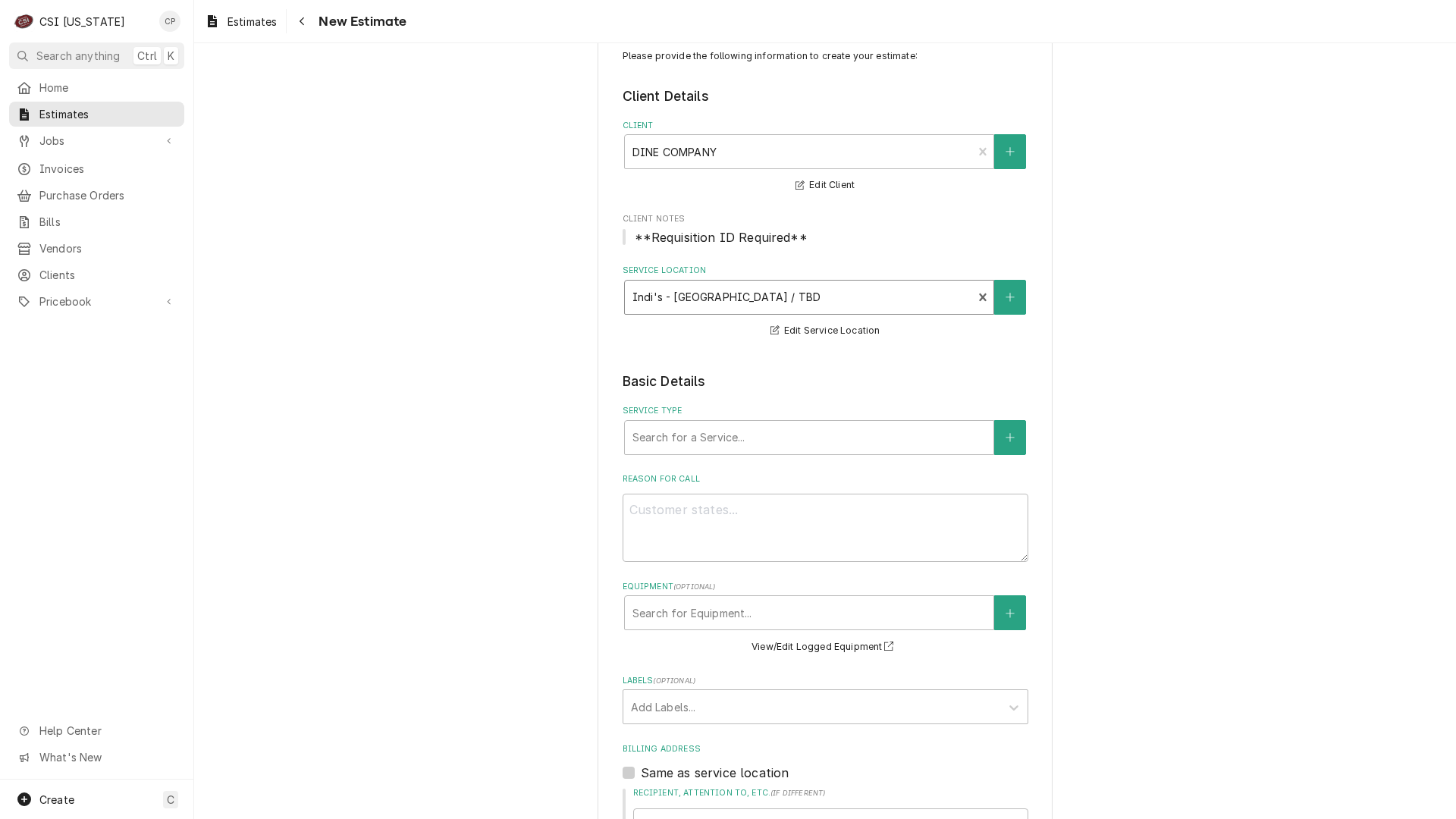
scroll to position [76, 0]
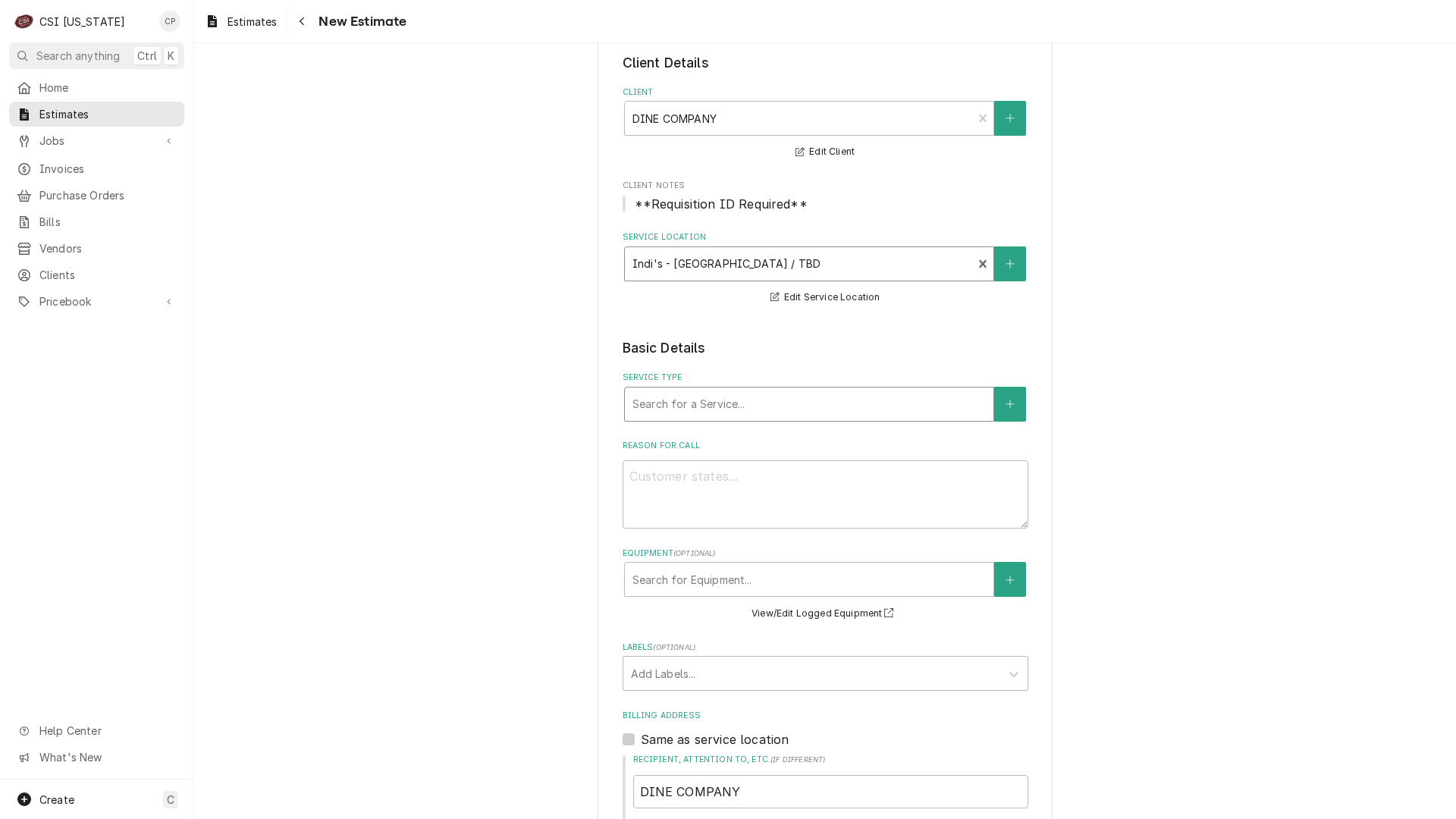
click at [691, 401] on div "Service Type" at bounding box center [810, 404] width 354 height 27
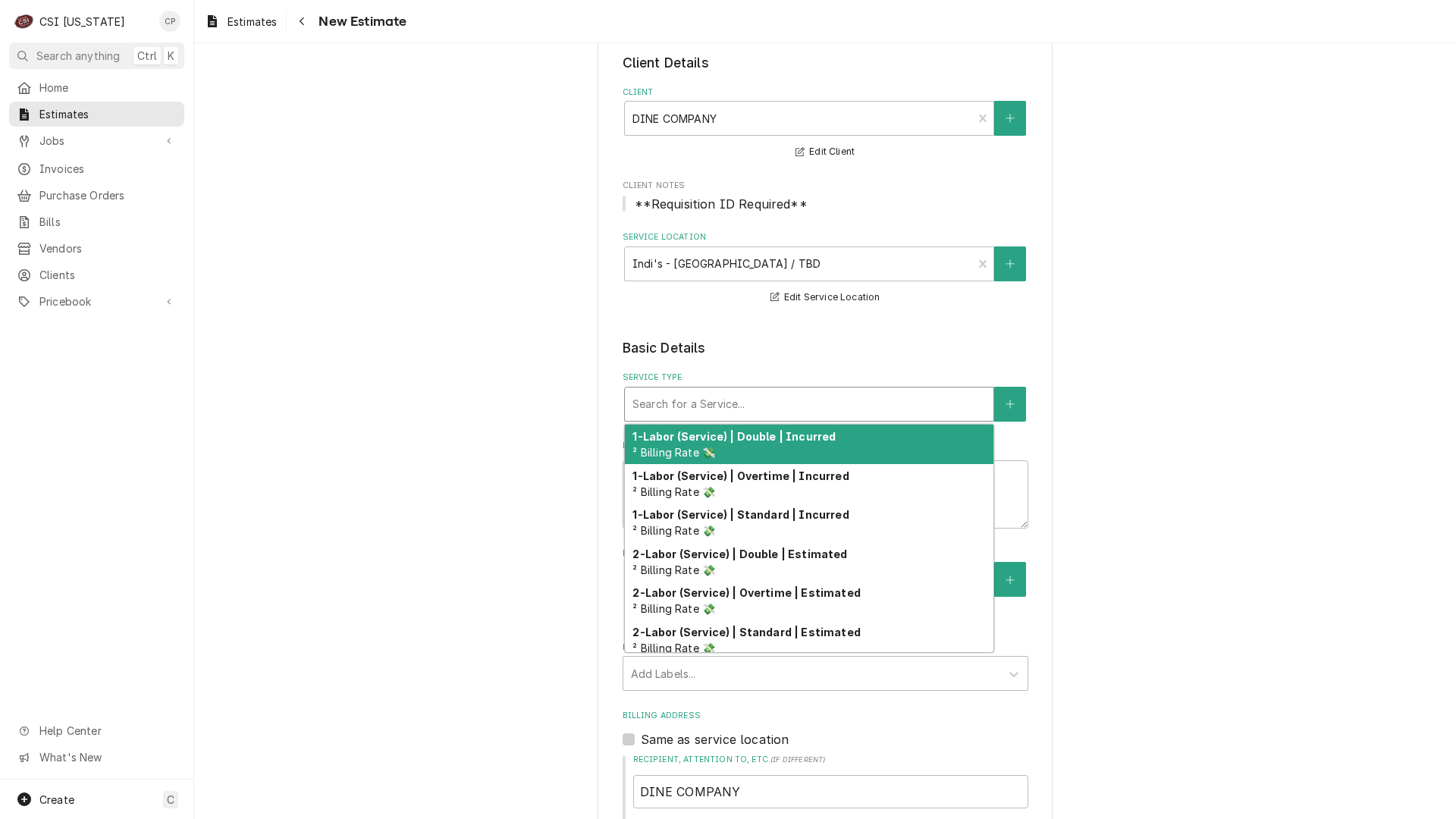
type textarea "x"
type input "r"
type textarea "x"
type input "re"
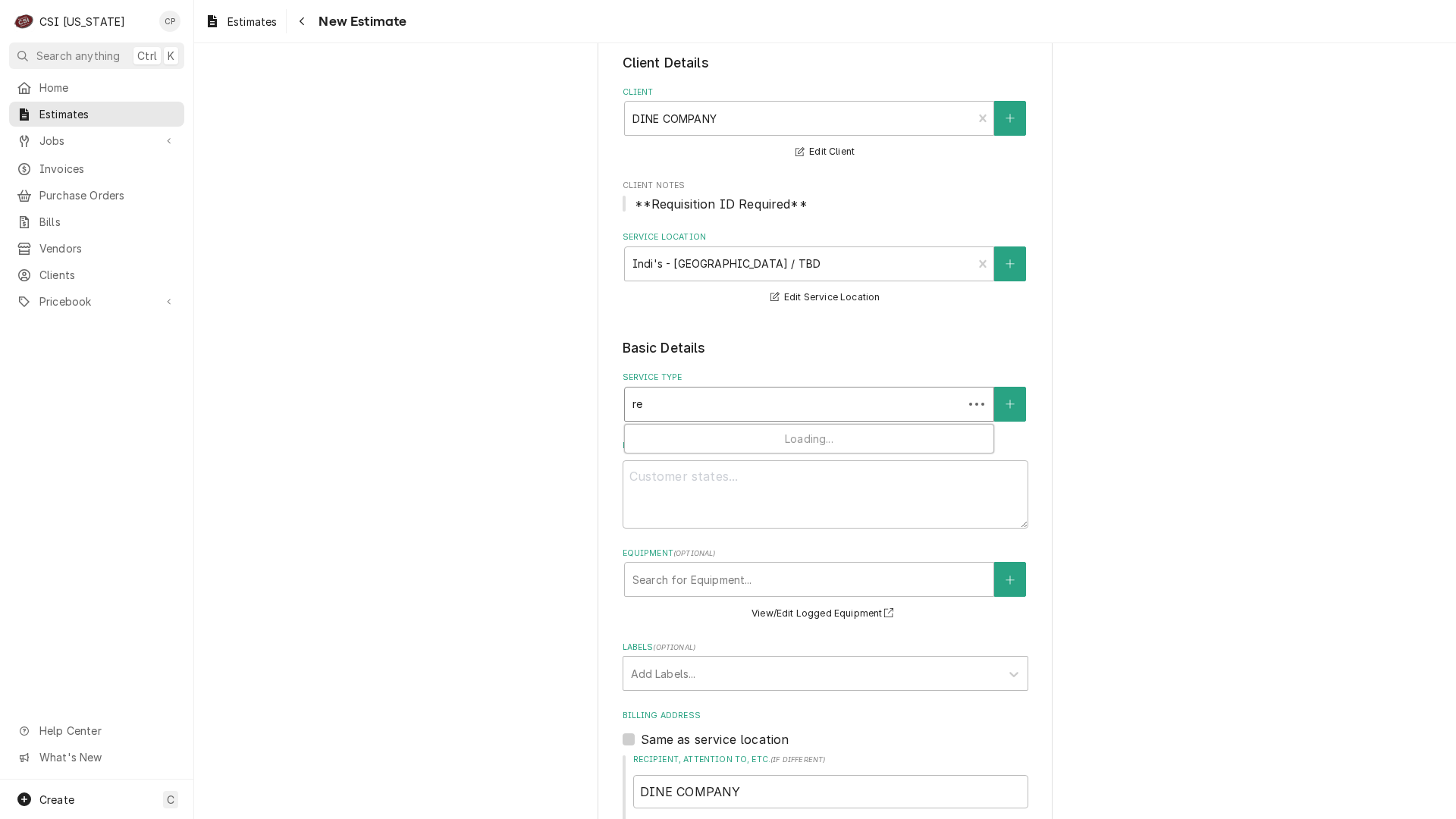
type textarea "x"
type input "ref"
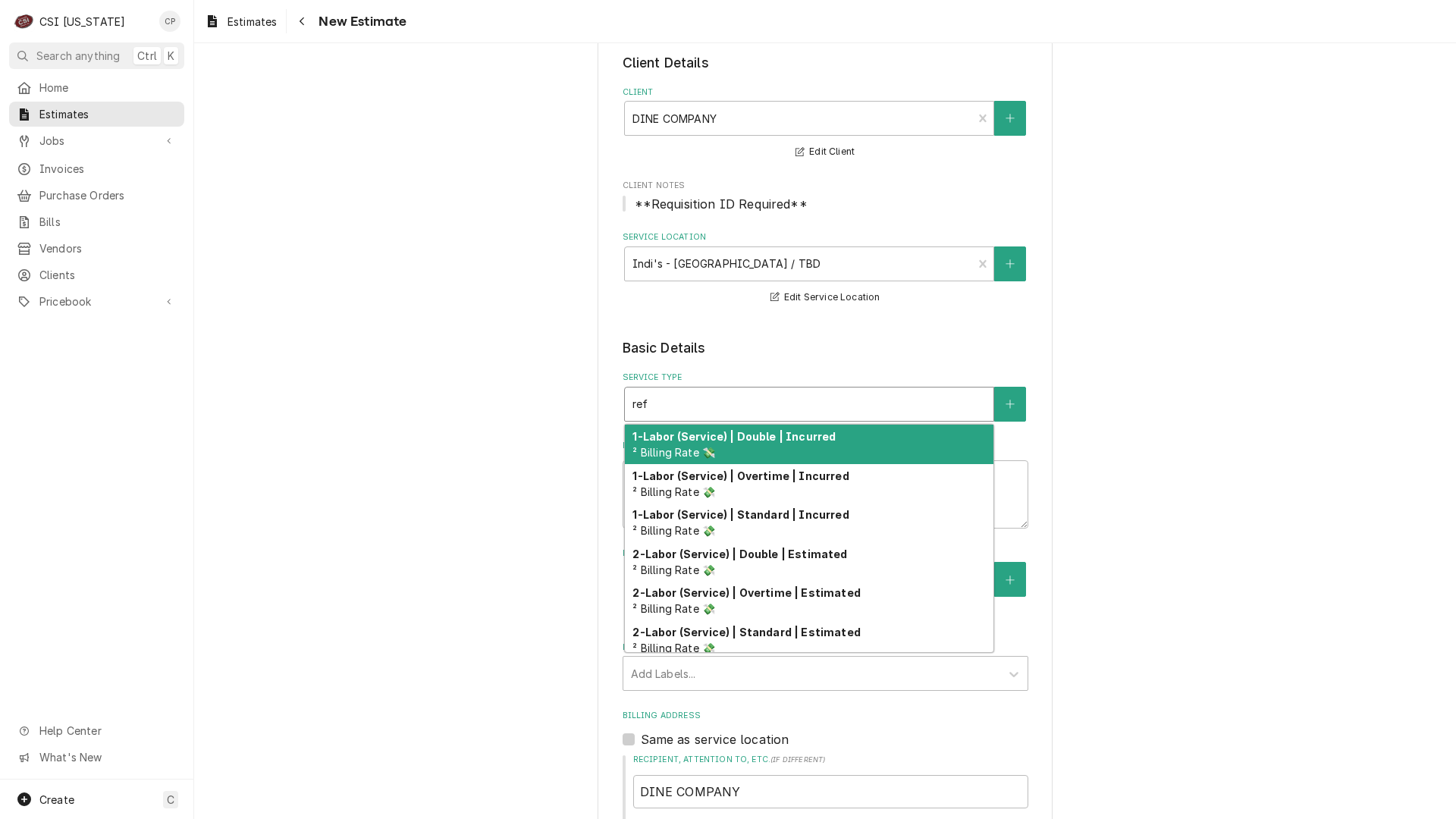
type textarea "x"
type input "refr"
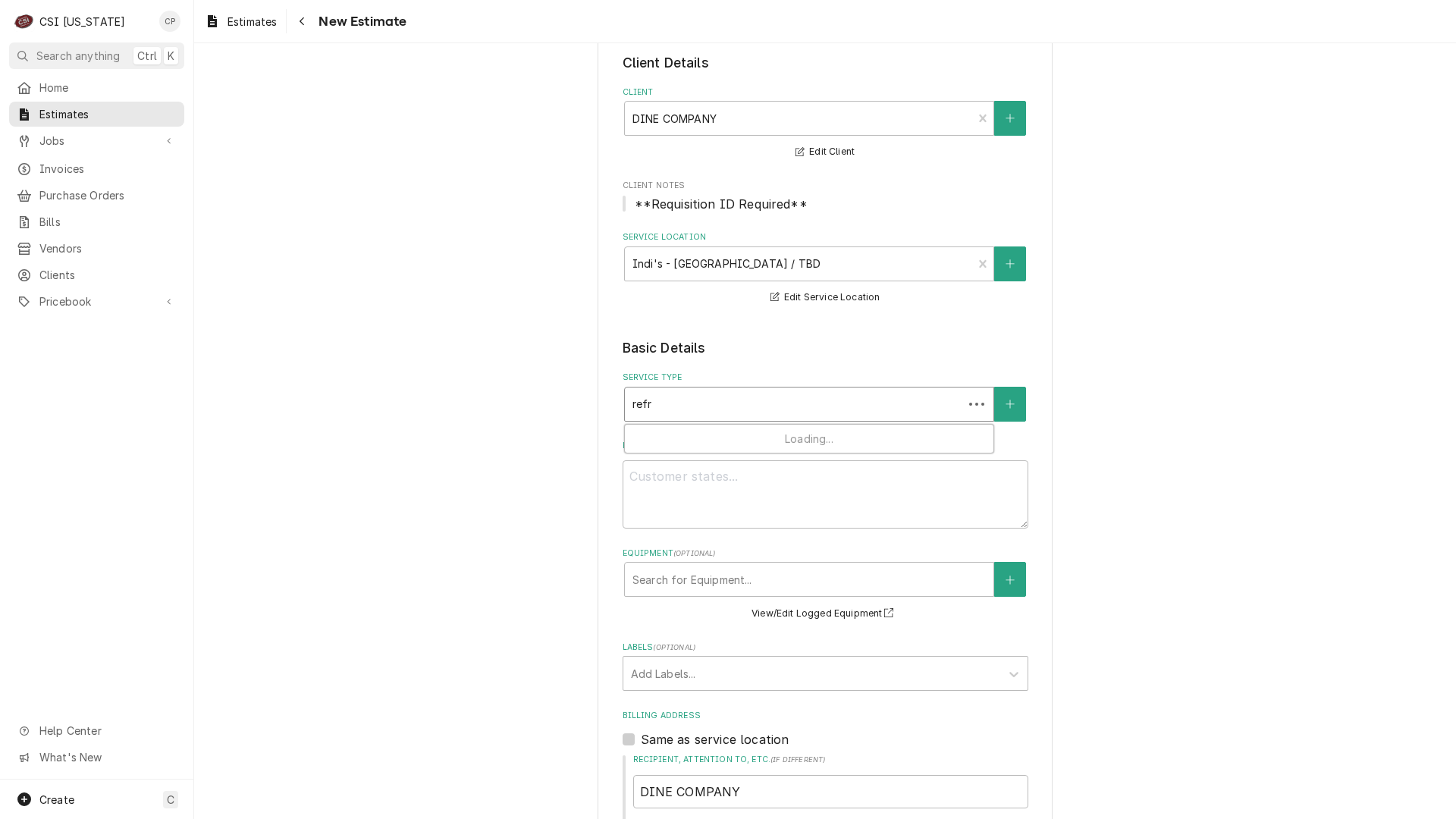
type textarea "x"
type input "refri"
type textarea "x"
type input "refrig"
type textarea "x"
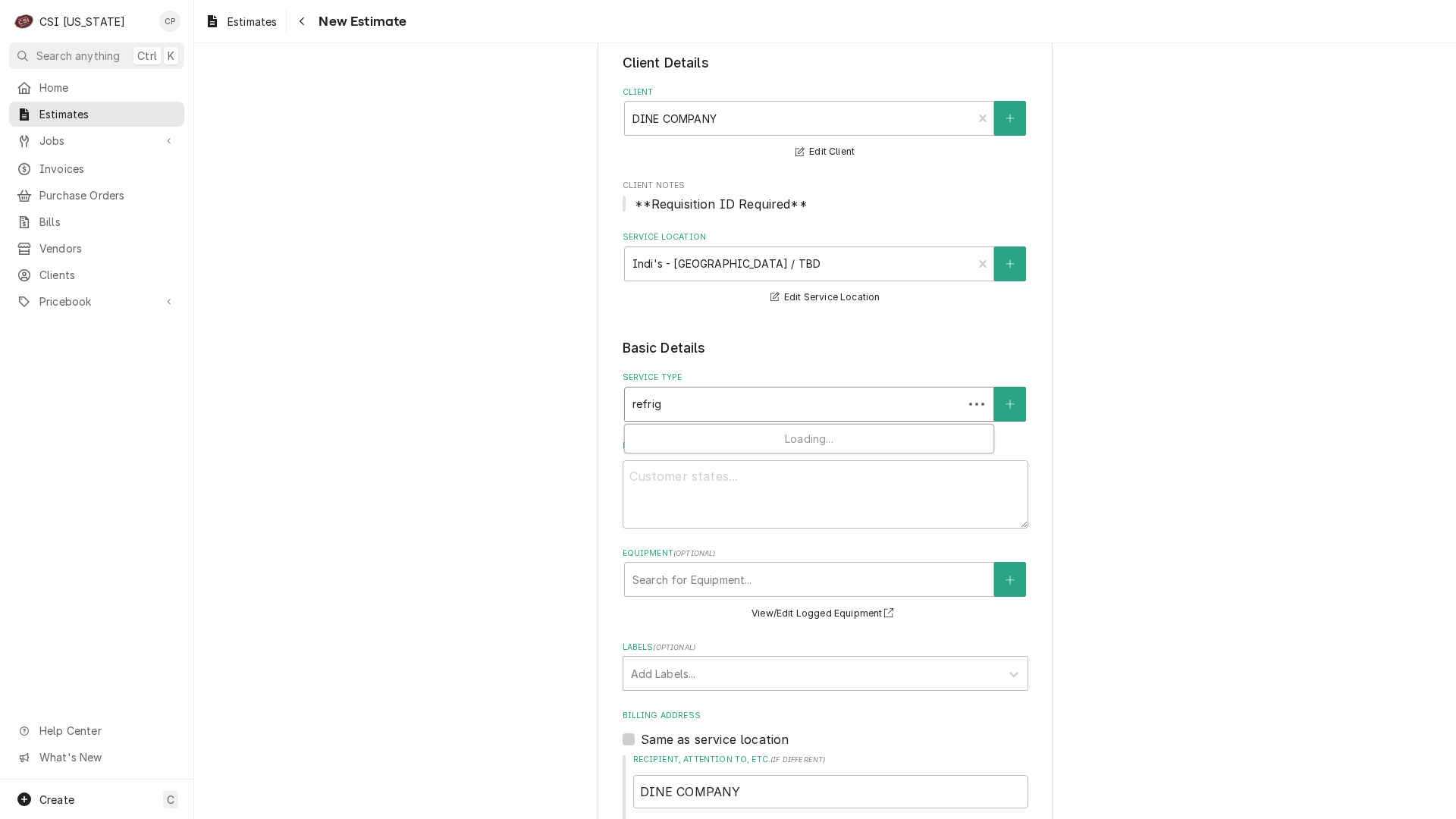
type input "refrige"
type textarea "x"
type input "refriger"
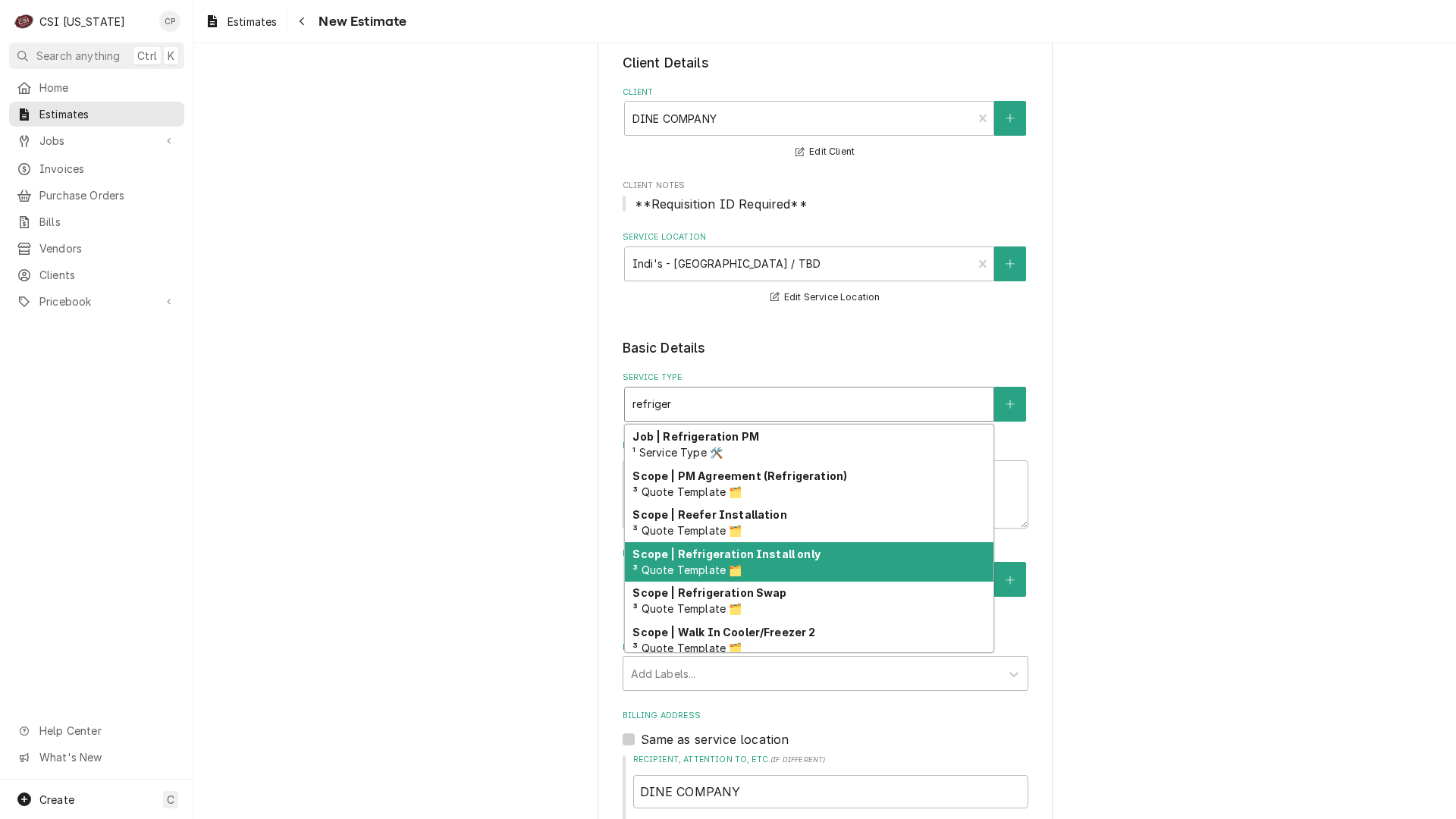
click at [721, 555] on strong "Scope | Refrigeration Install only" at bounding box center [727, 553] width 187 height 13
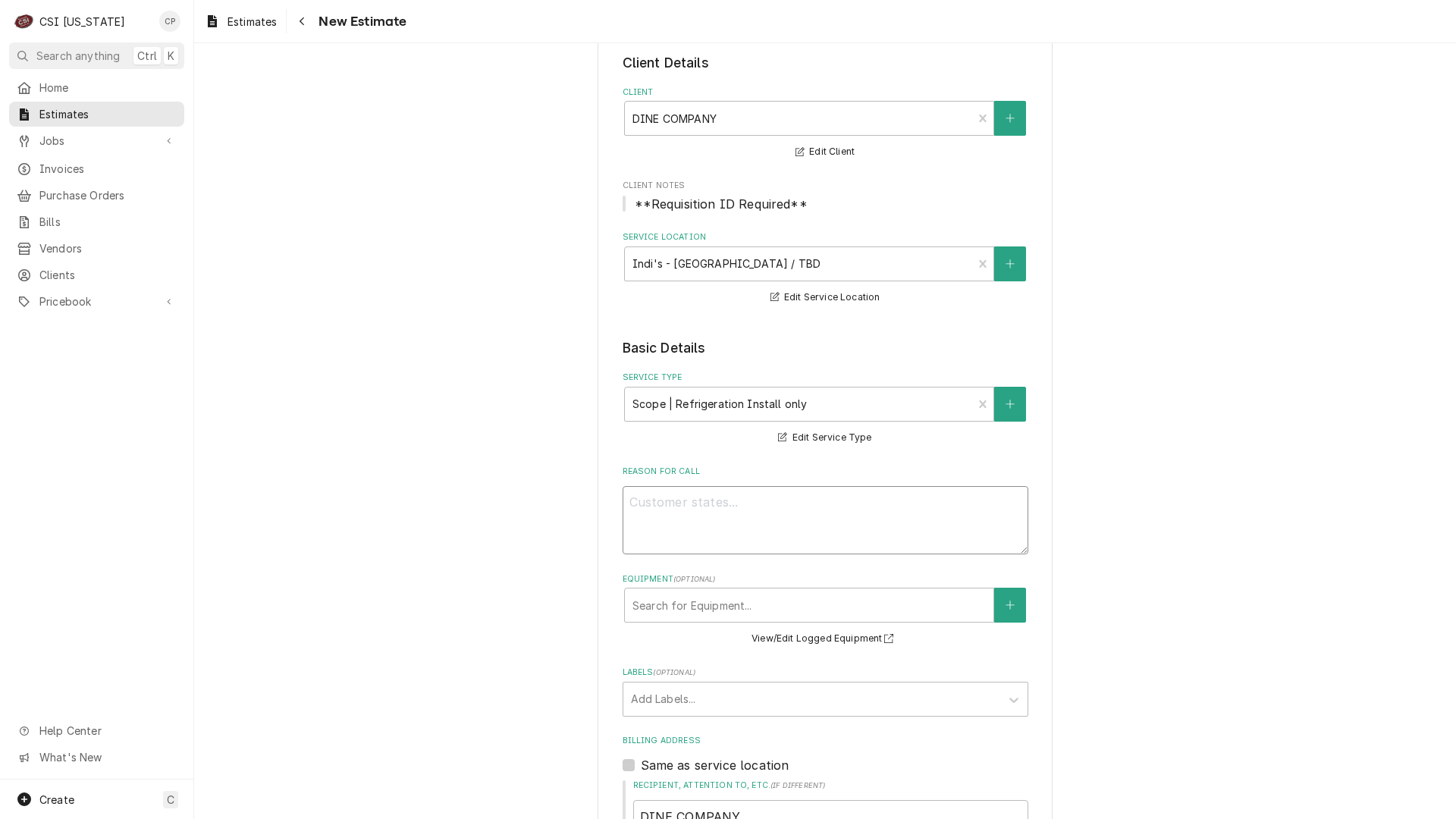
click at [760, 517] on textarea "Reason For Call" at bounding box center [826, 520] width 406 height 68
type textarea "x"
type textarea "T"
type textarea "x"
type textarea "To"
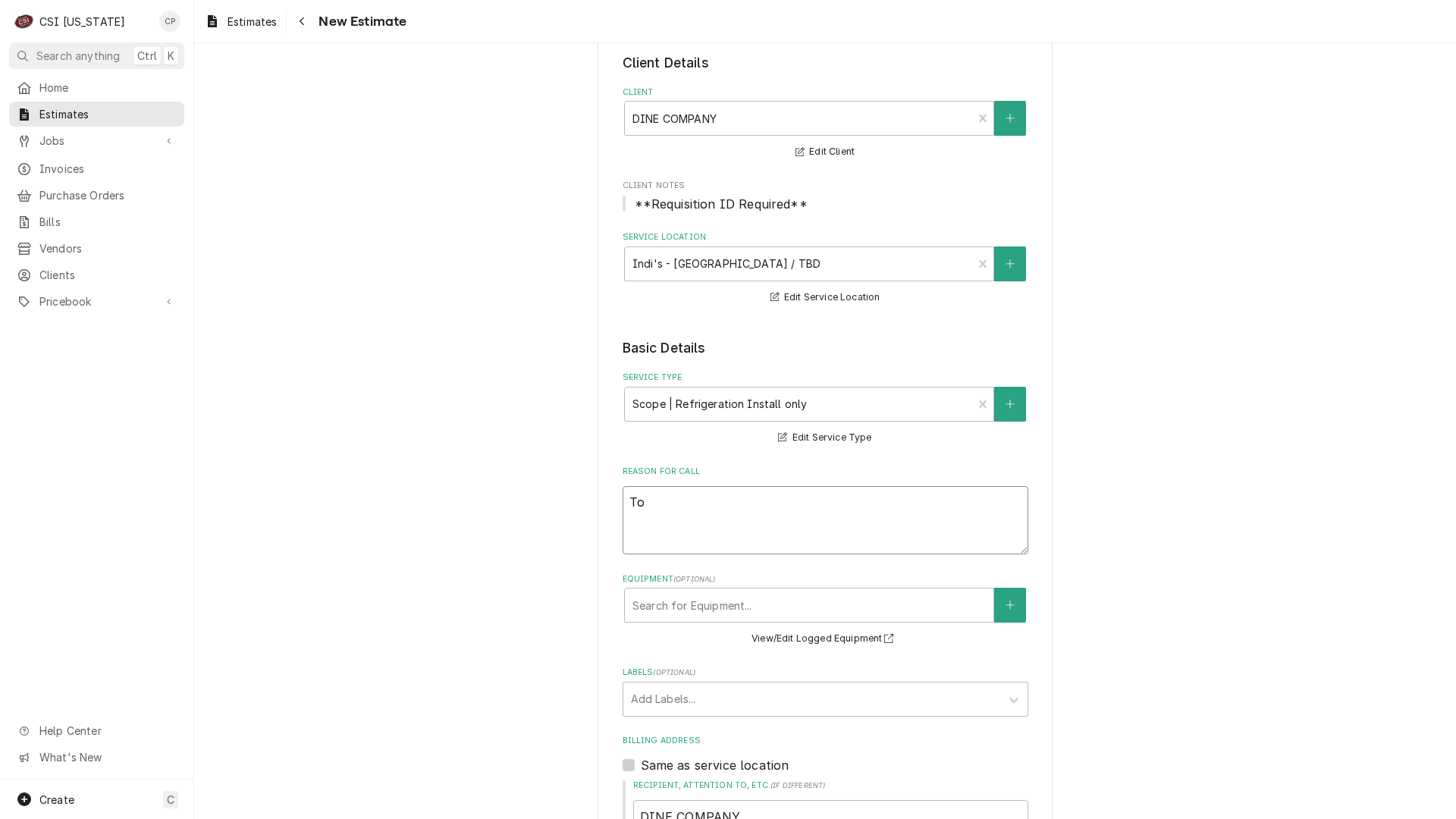
type textarea "x"
type textarea "To"
type textarea "x"
type textarea "To r"
type textarea "x"
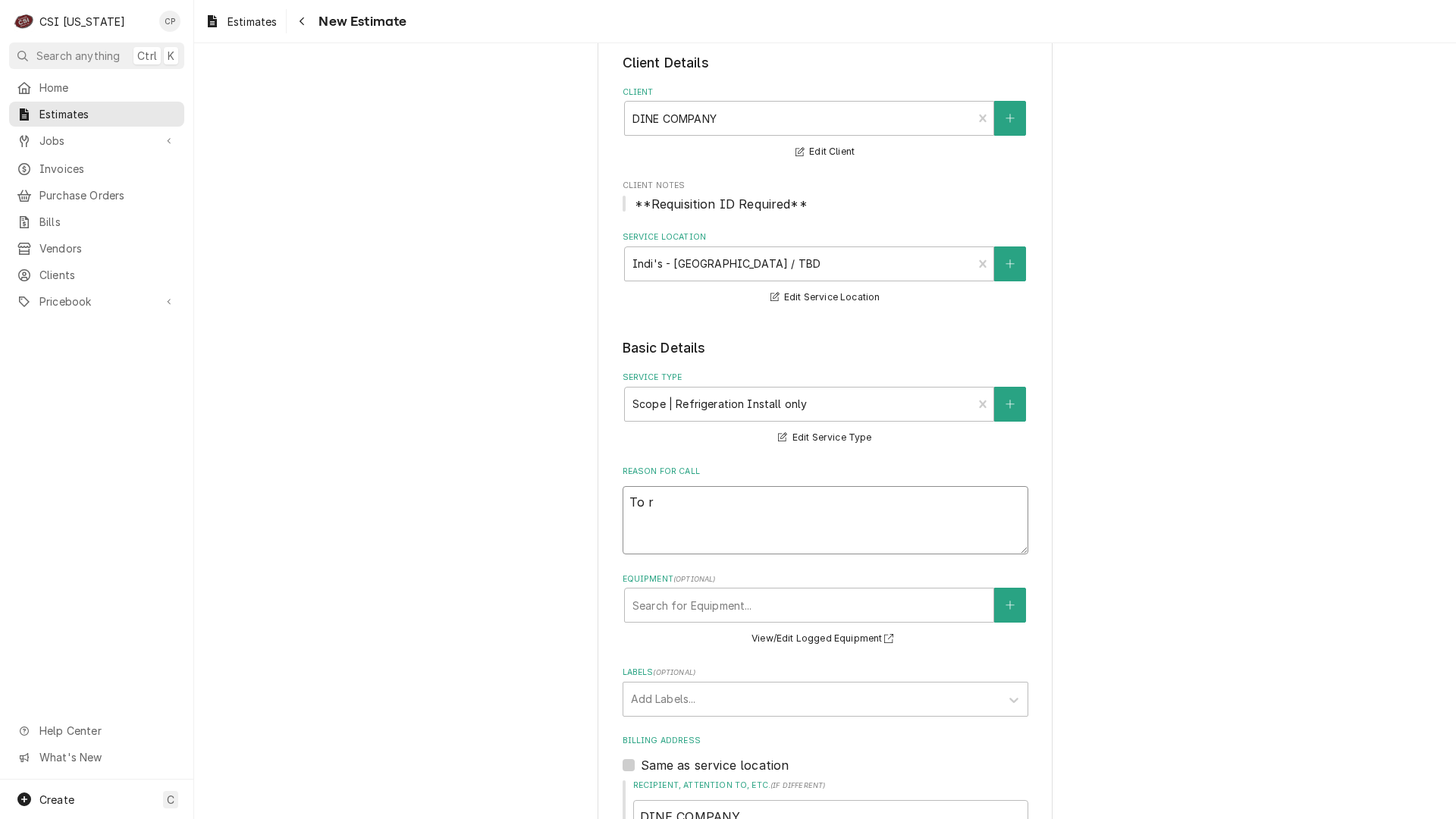
type textarea "To ru"
type textarea "x"
type textarea "To run"
type textarea "x"
type textarea "To run"
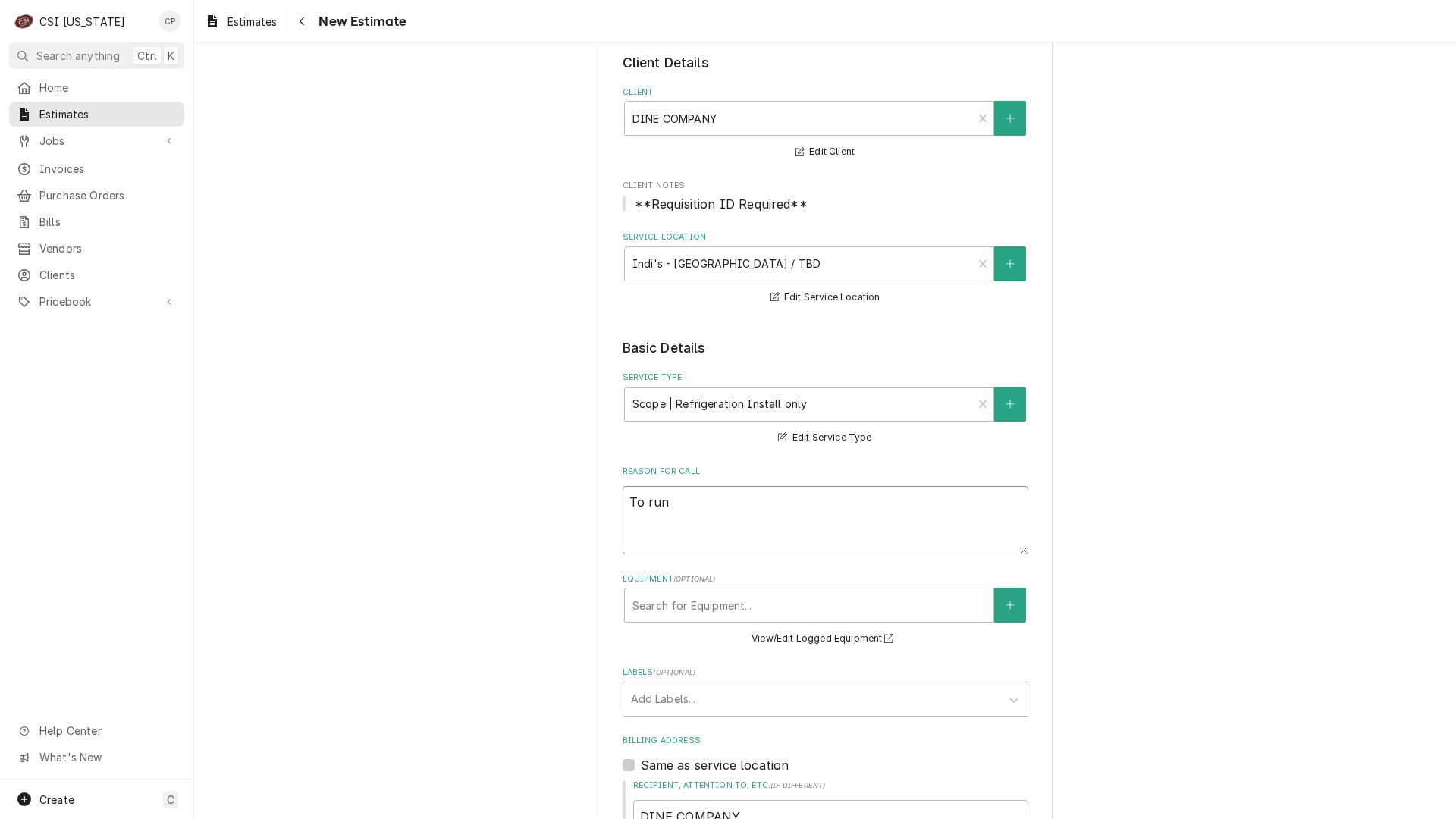
type textarea "x"
type textarea "To run o"
type textarea "x"
type textarea "To run"
type textarea "x"
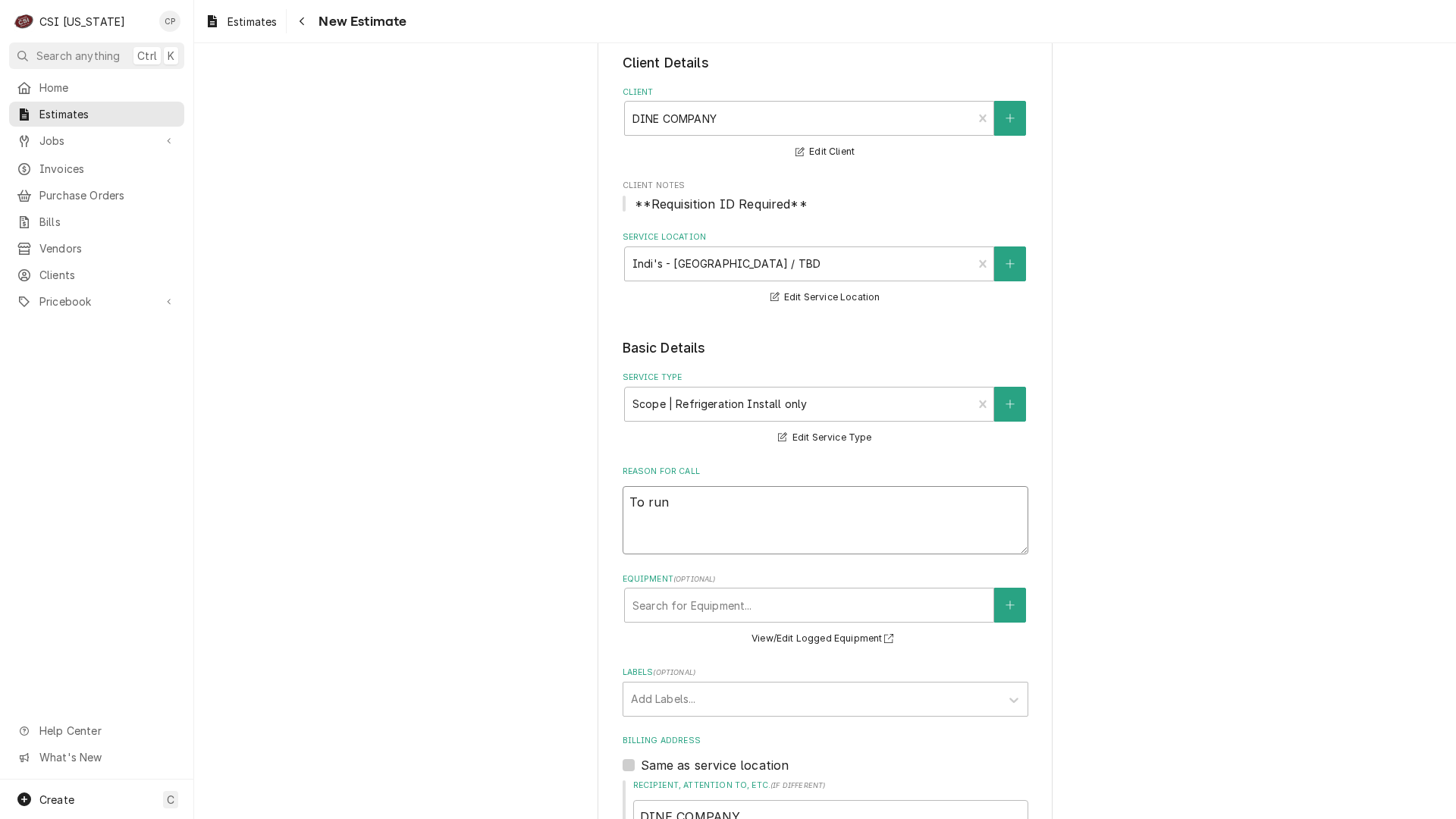
type textarea "To run o"
type textarea "x"
type textarea "To run"
type textarea "x"
type textarea "To run l"
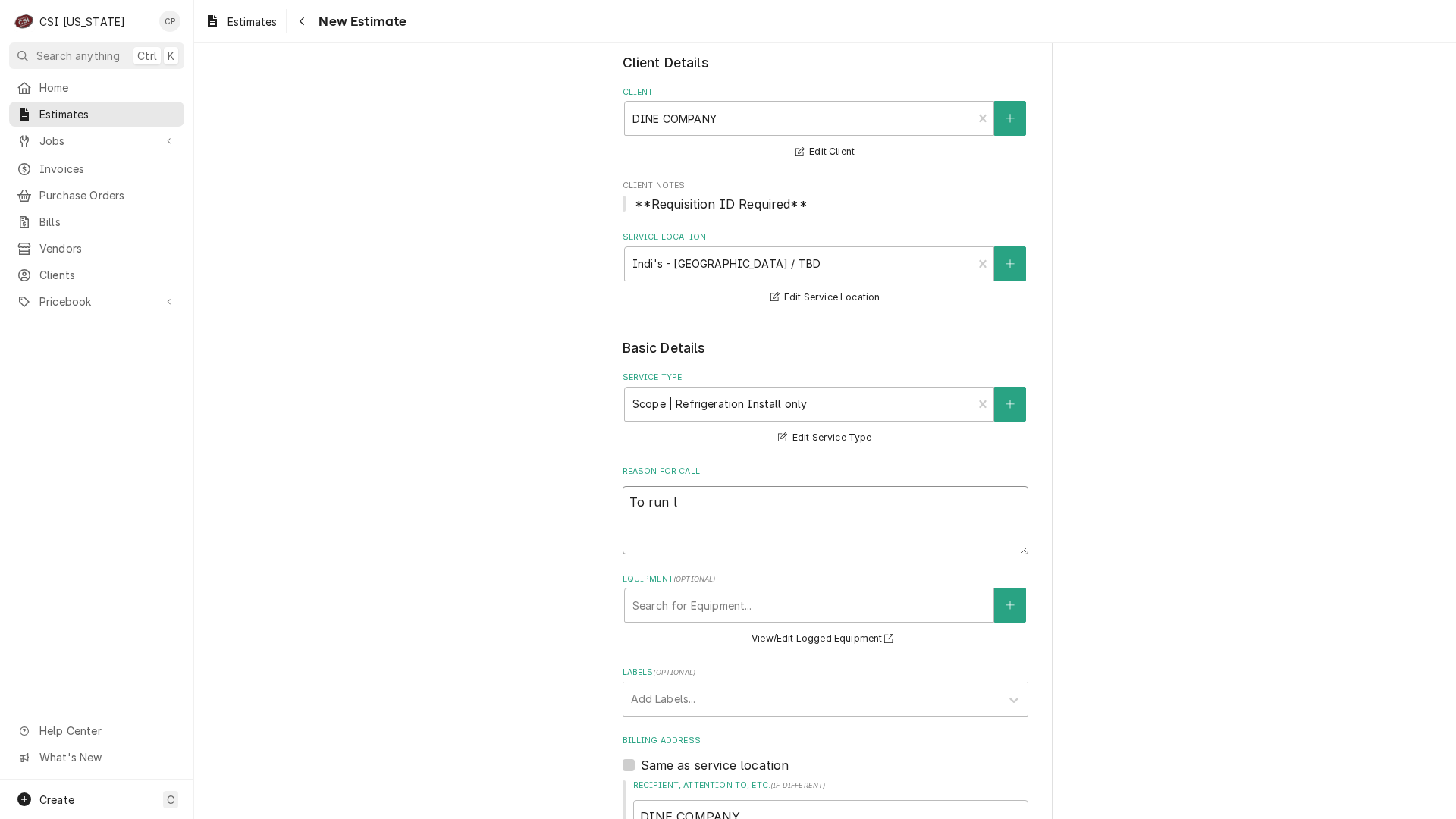
type textarea "x"
type textarea "To run li"
type textarea "x"
type textarea "To run lin"
type textarea "x"
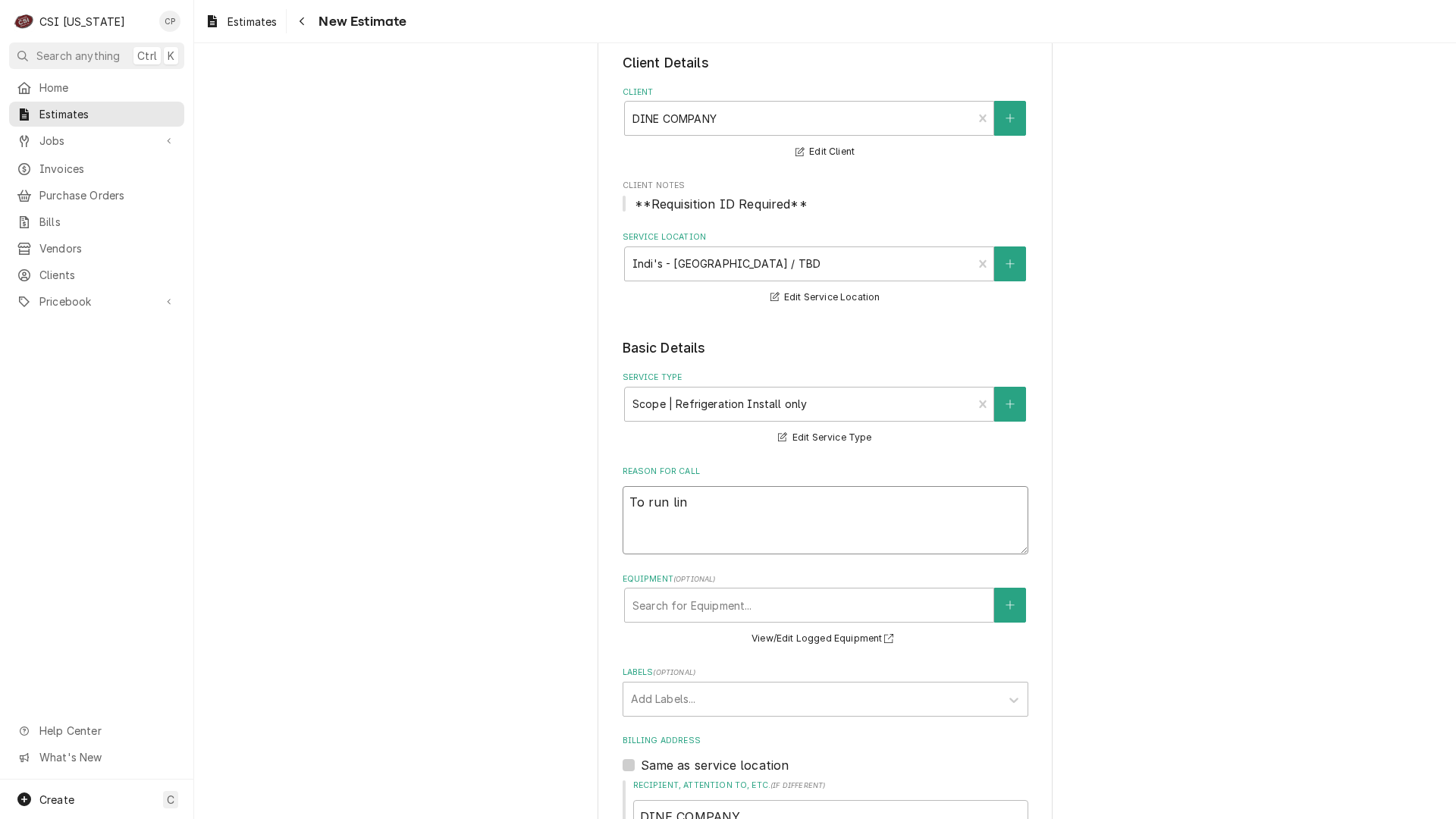
type textarea "To run line"
type textarea "x"
type textarea "To run line"
type textarea "x"
type textarea "To run line s"
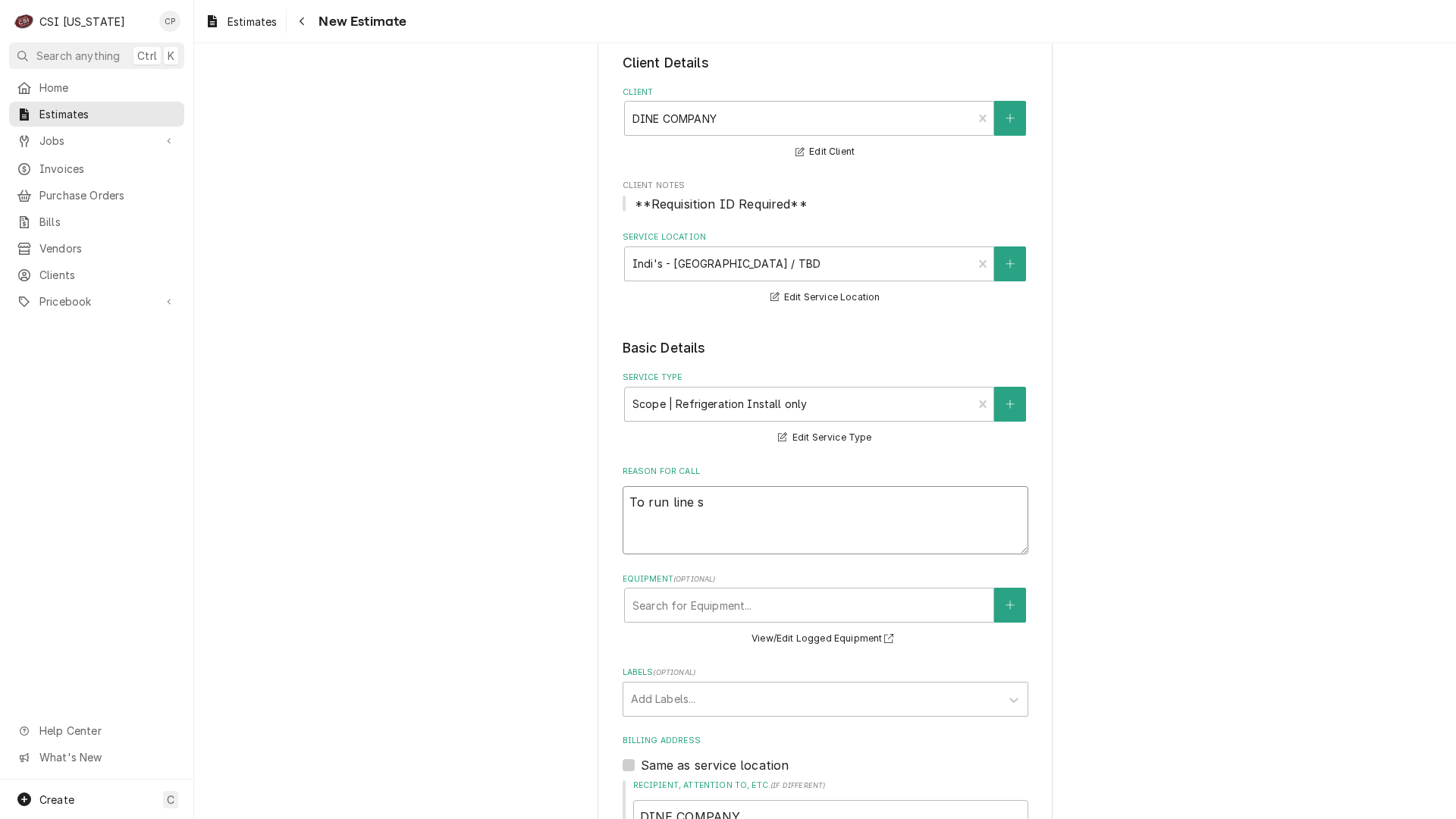
type textarea "x"
type textarea "To run line se"
type textarea "x"
type textarea "To run line set"
type textarea "x"
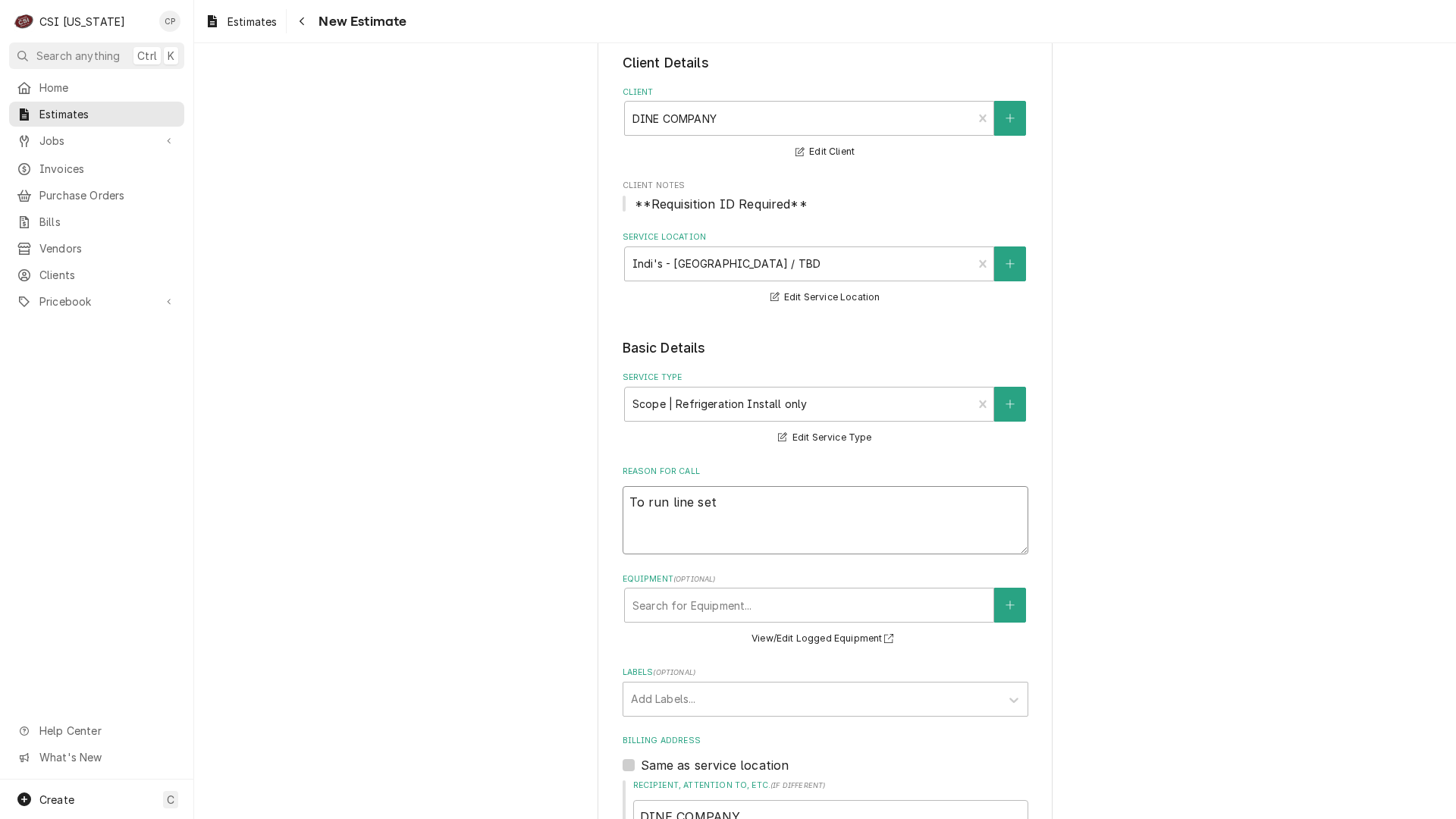
type textarea "To run line sets"
type textarea "x"
type textarea "To run line sets"
type textarea "x"
type textarea "To run line sets a"
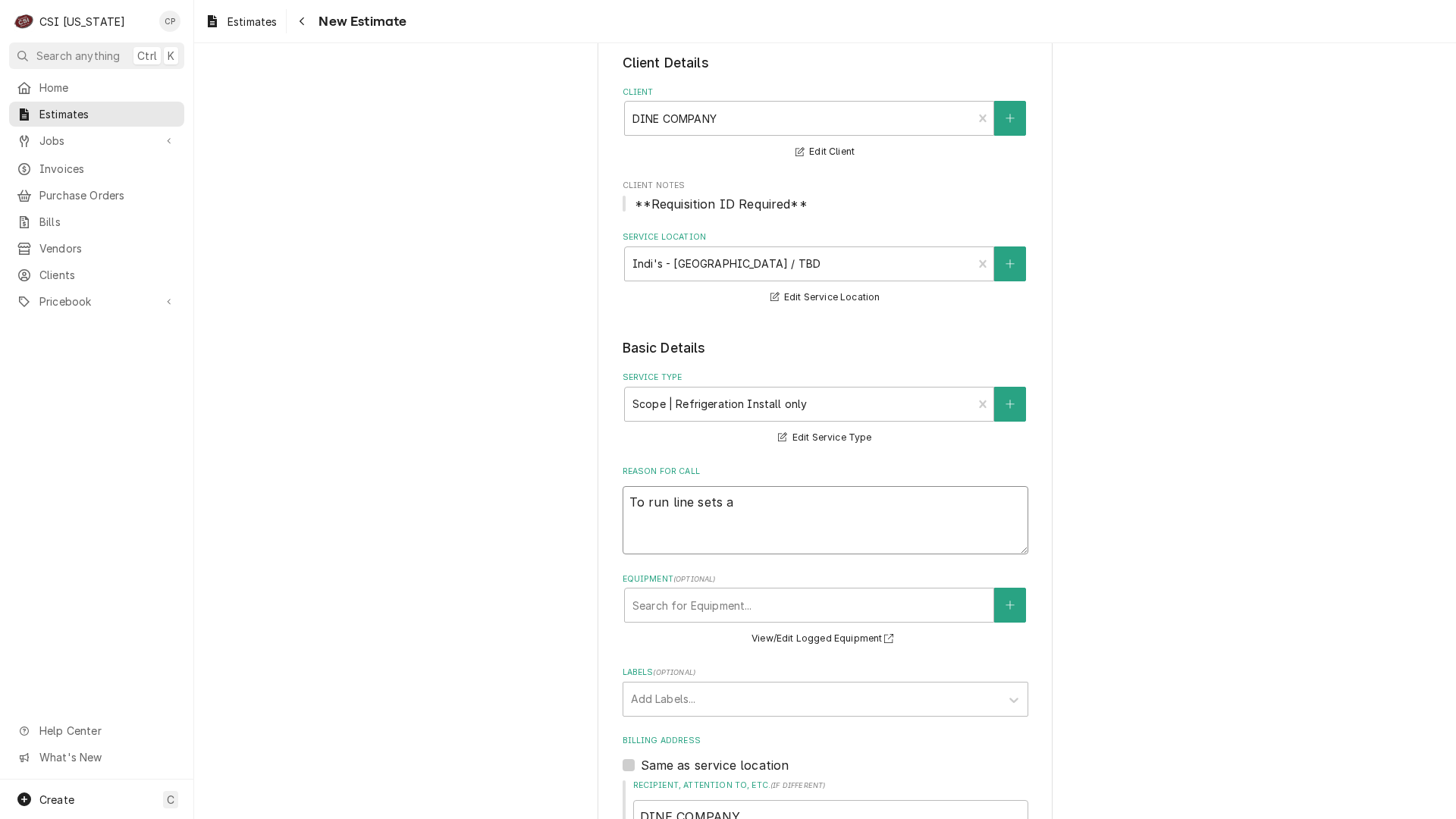
type textarea "x"
type textarea "To run line sets an"
type textarea "x"
type textarea "To run line sets and"
type textarea "x"
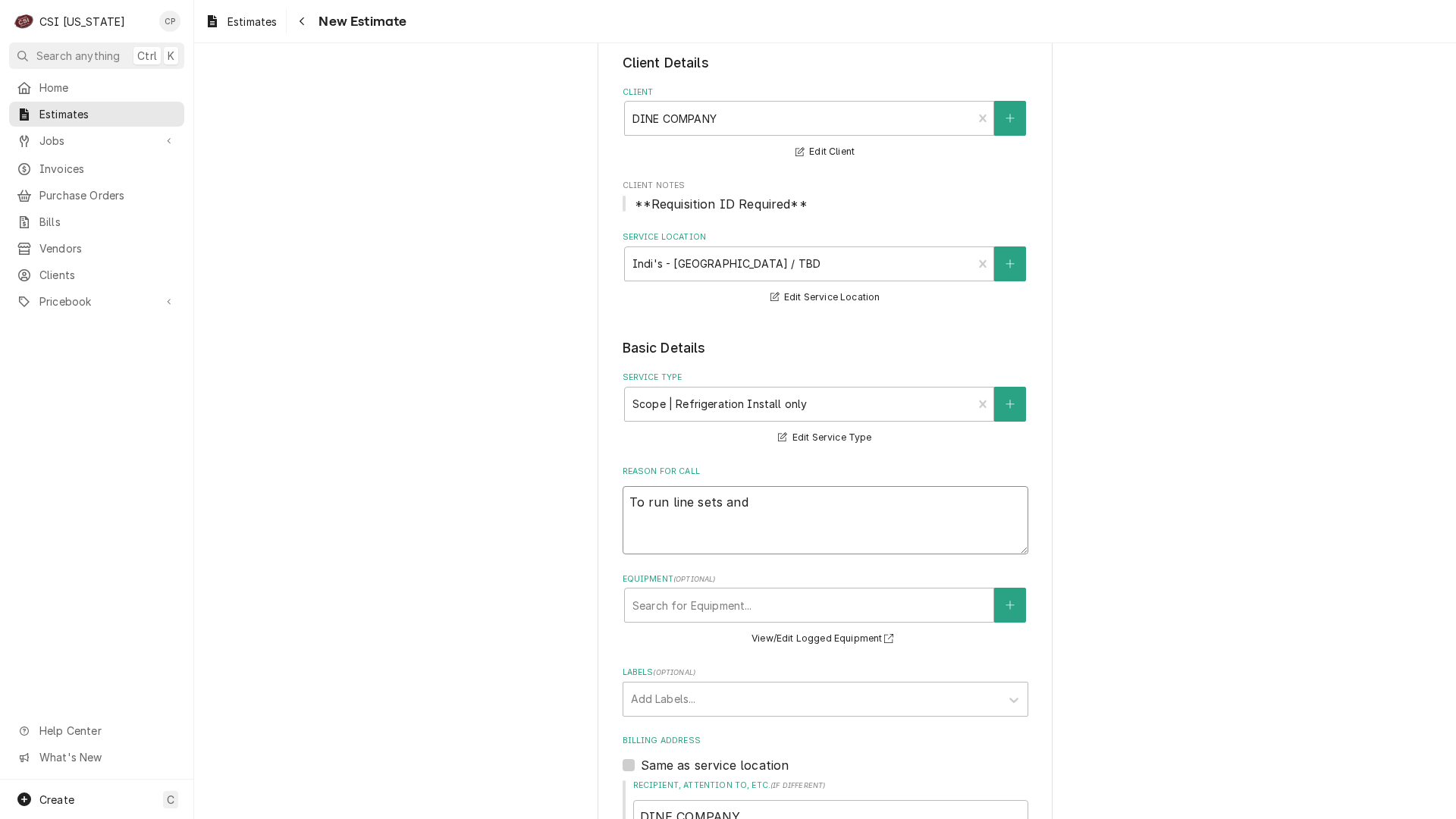
type textarea "To run line sets and"
type textarea "x"
type textarea "To run line sets and s"
type textarea "x"
type textarea "To run line sets and se"
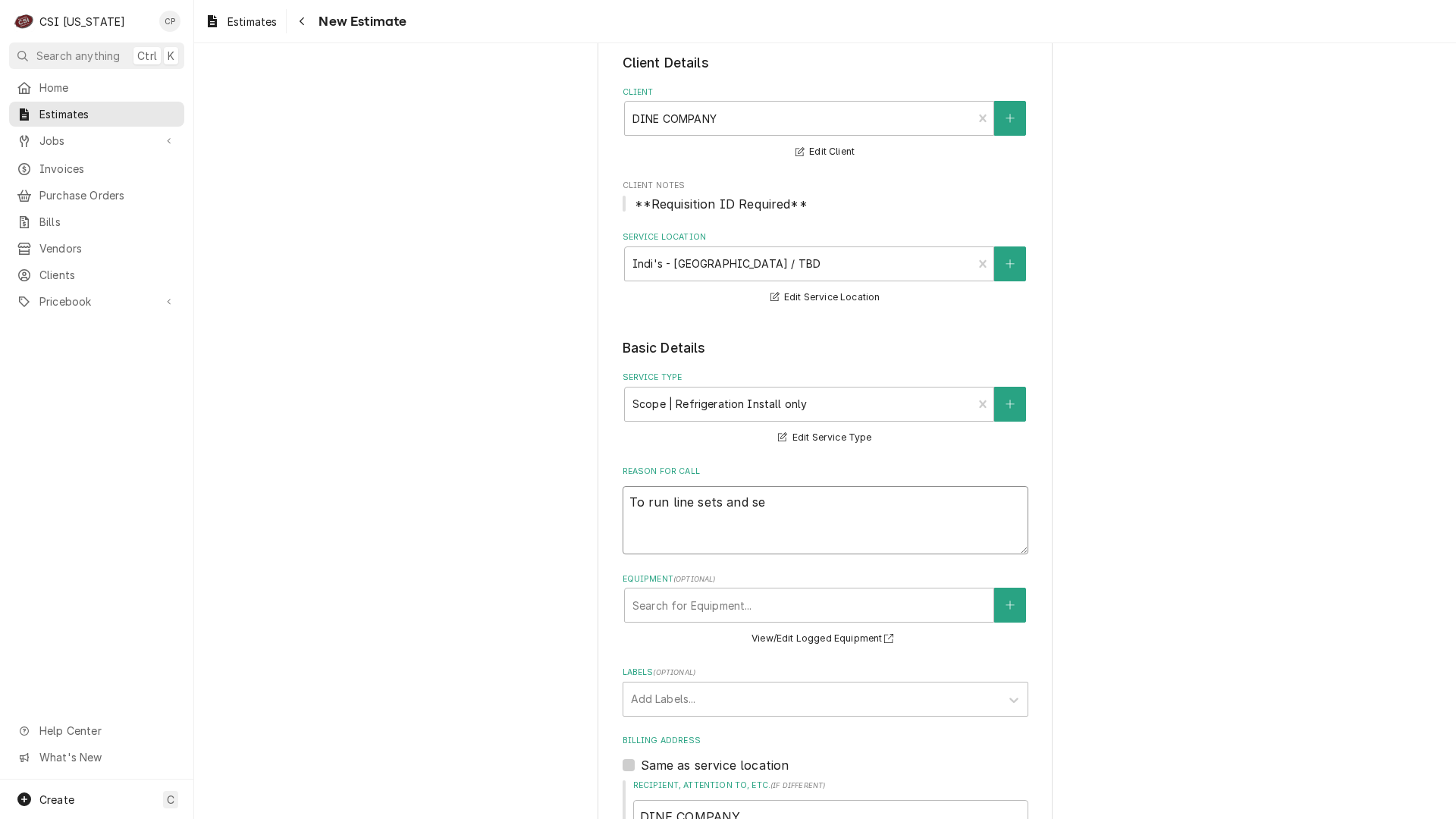
type textarea "x"
type textarea "To run line sets and set"
type textarea "x"
type textarea "To run line sets and set"
type textarea "x"
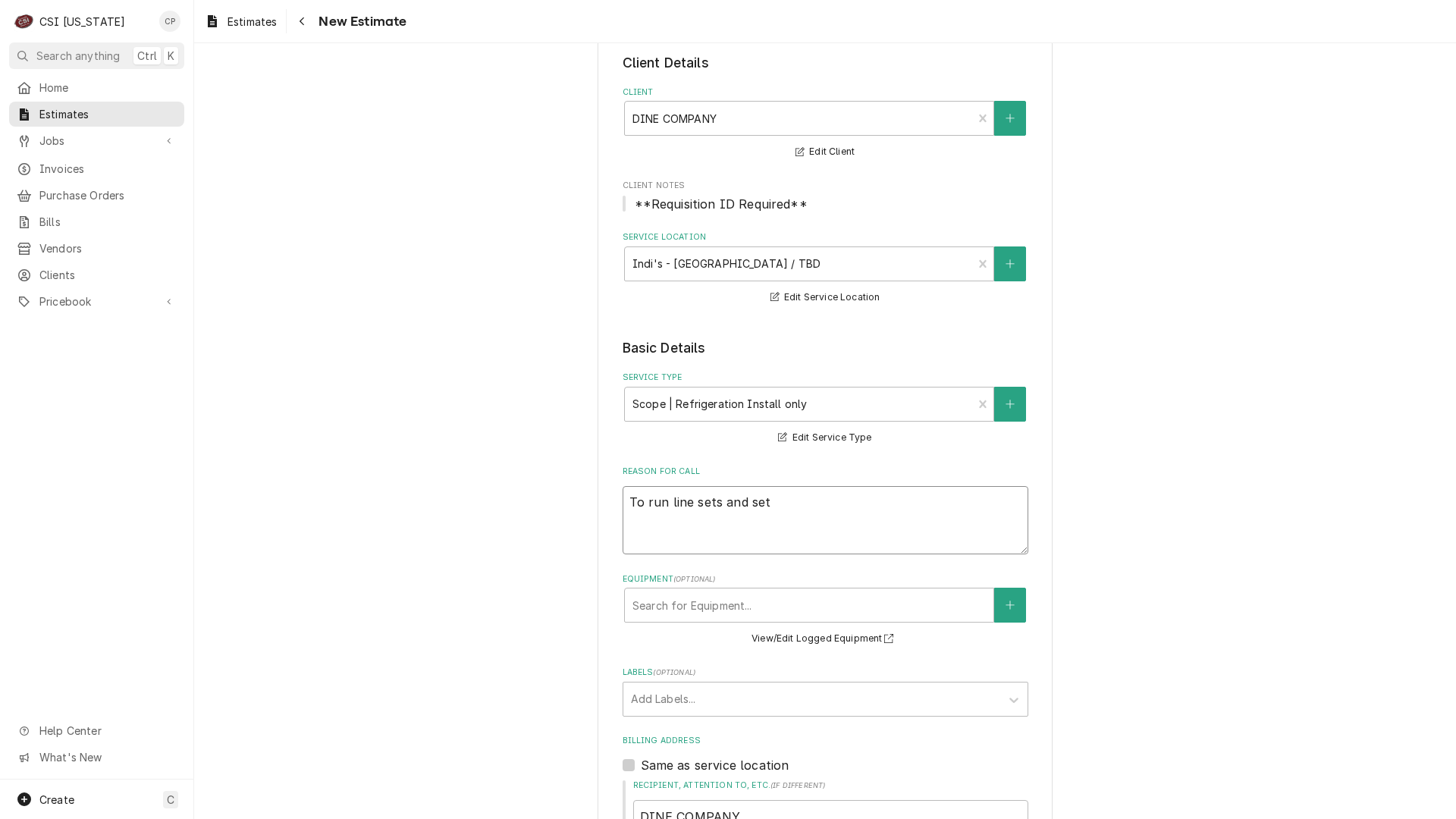
type textarea "To run line sets and set u"
type textarea "x"
type textarea "To run line sets and set up"
type textarea "x"
type textarea "To run line sets and set up"
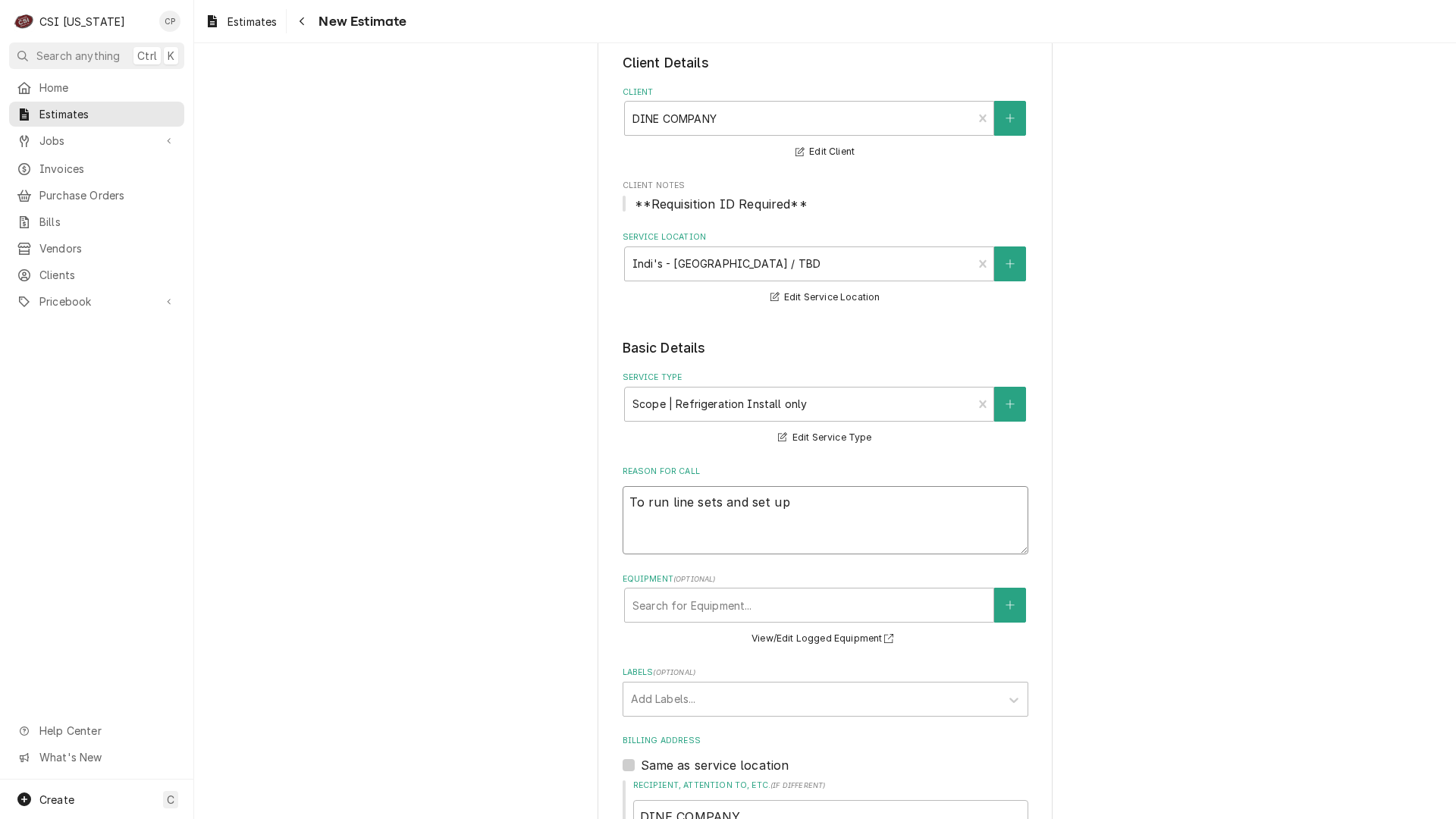
type textarea "x"
type textarea "To run line sets and set up"
type textarea "x"
type textarea "To run line sets and set u"
type textarea "x"
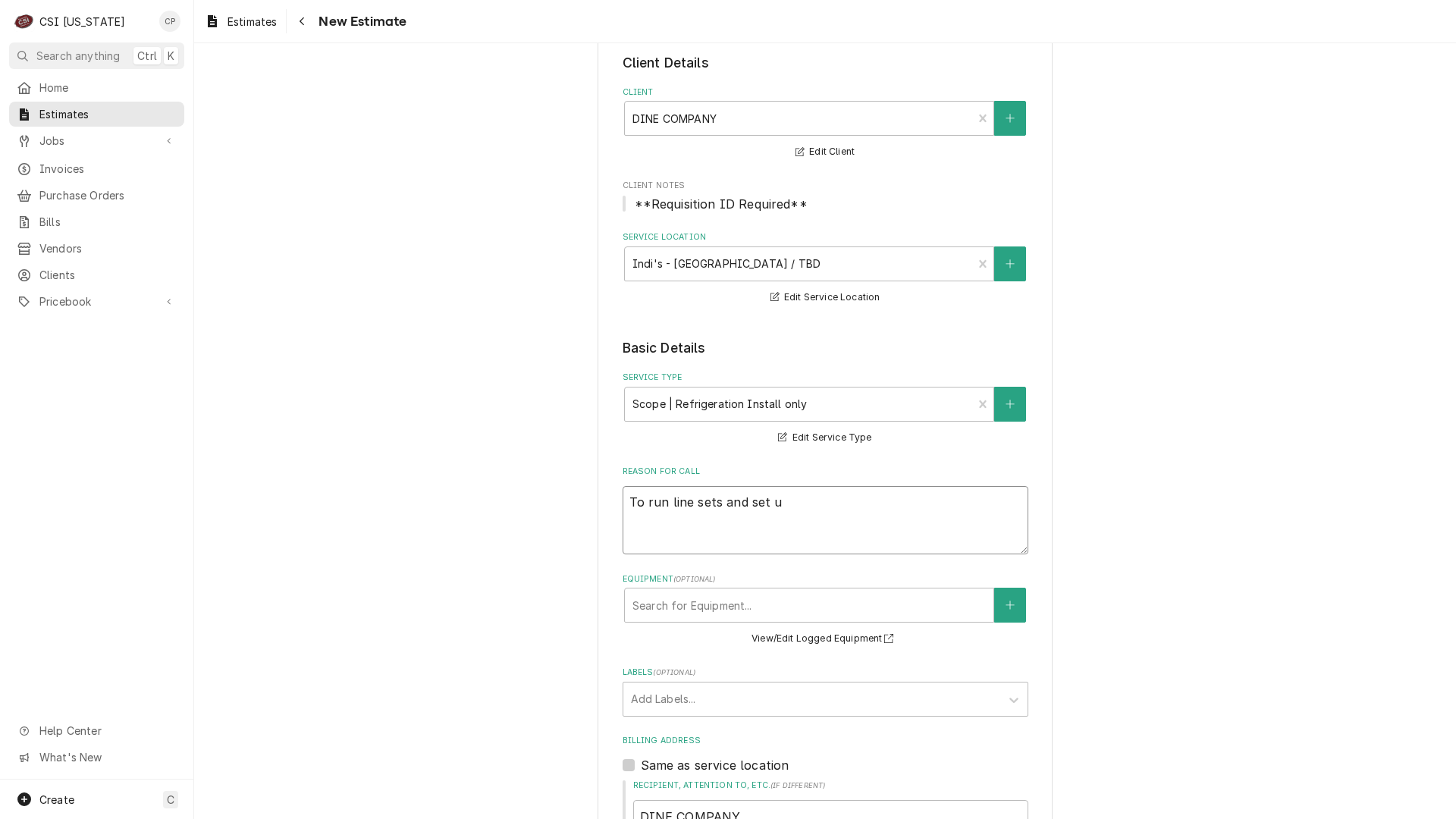
type textarea "To run line sets and set"
type textarea "x"
type textarea "To run line sets and set"
type textarea "x"
type textarea "To run line sets and se"
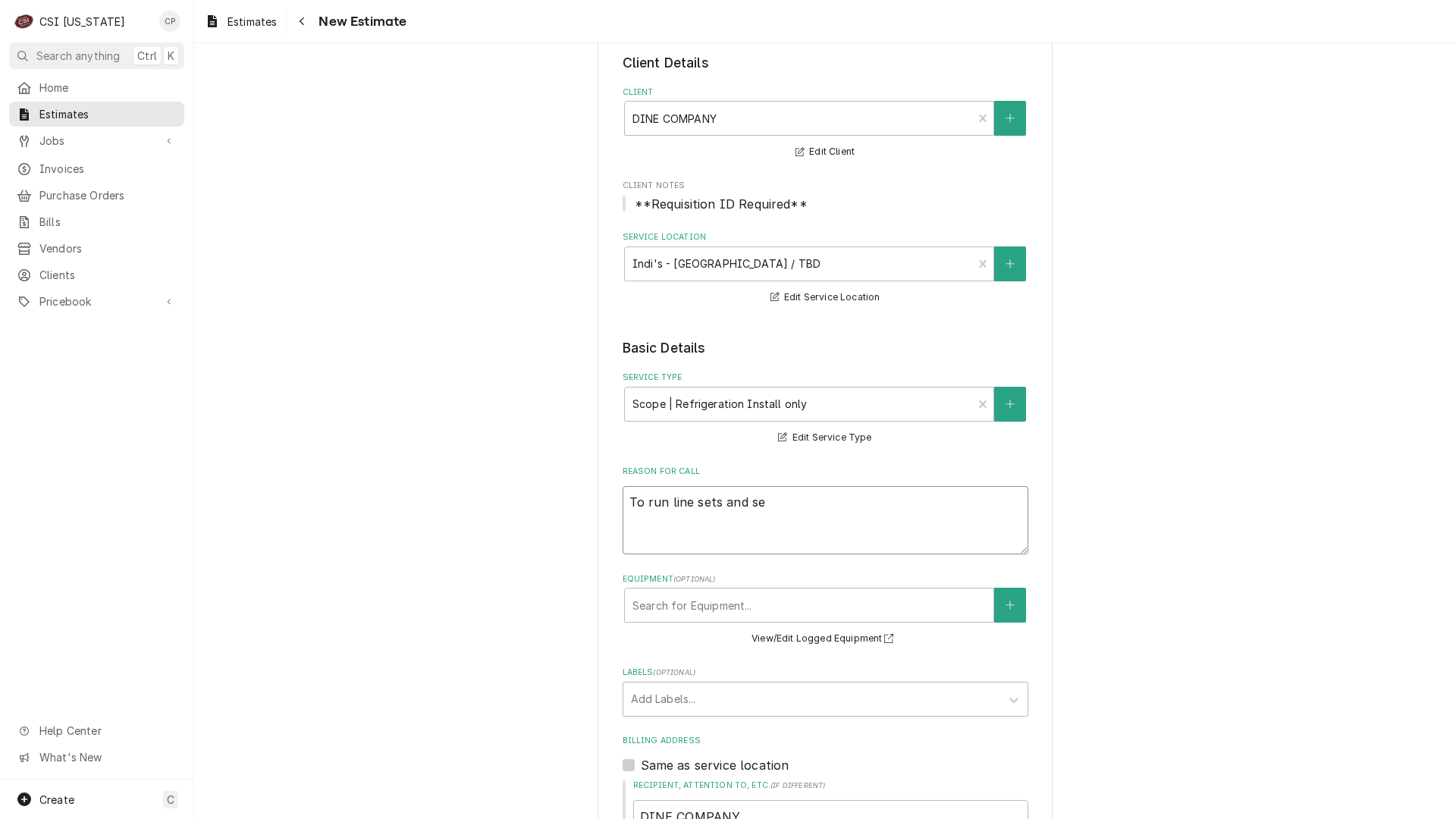
type textarea "x"
type textarea "To run line sets and s"
type textarea "x"
type textarea "To run line sets and"
type textarea "x"
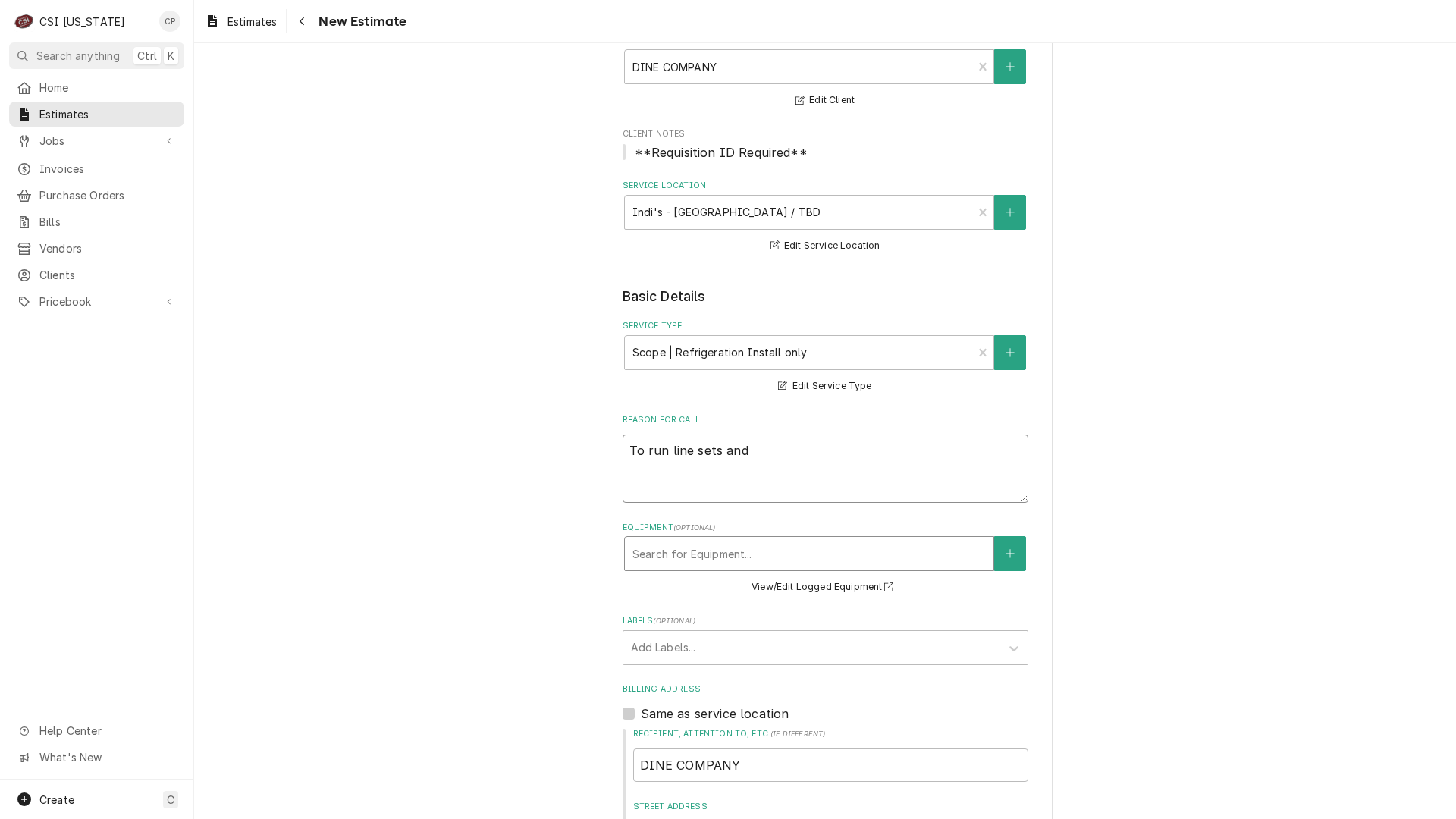
scroll to position [151, 0]
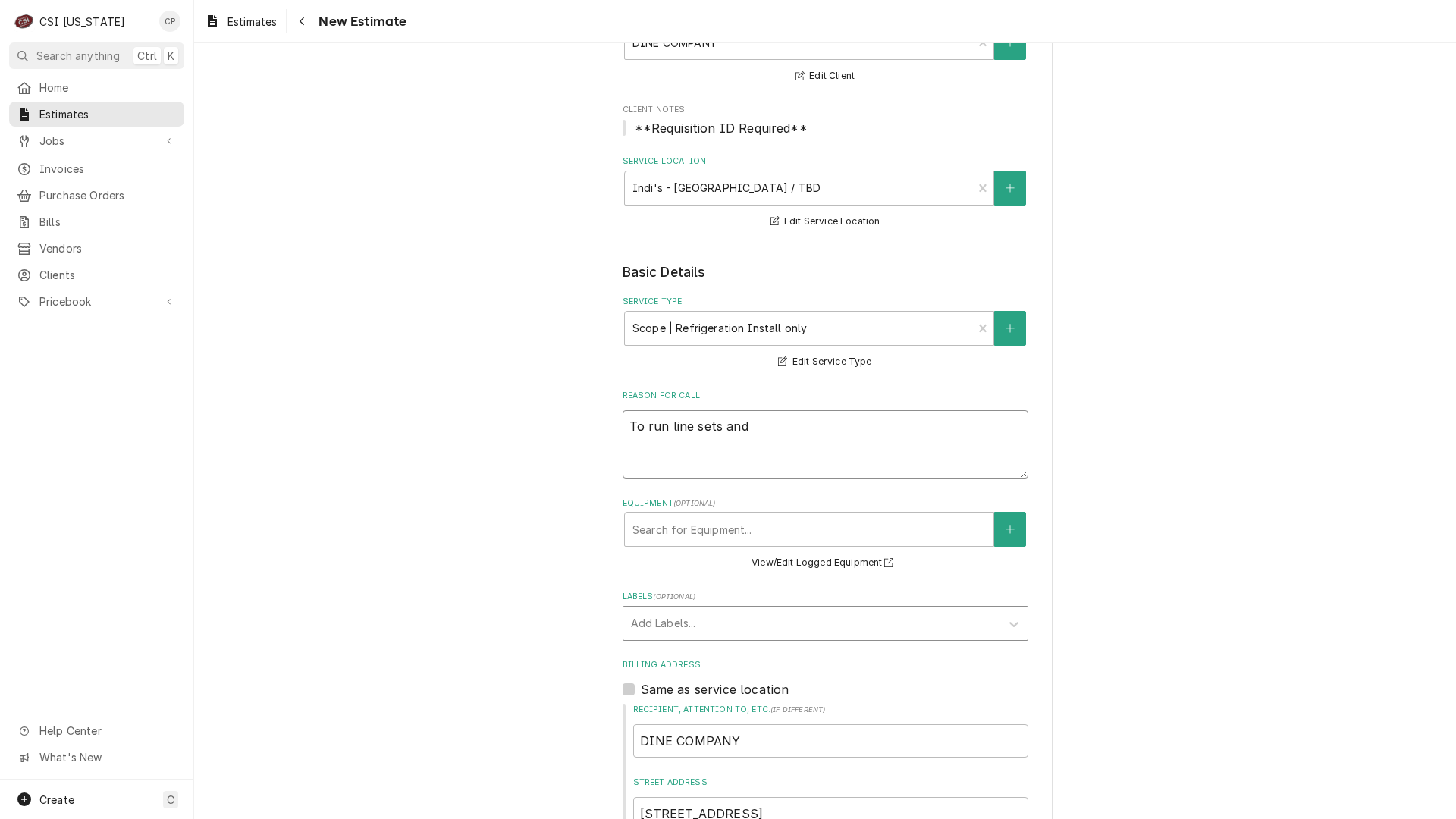
type textarea "To run line sets and"
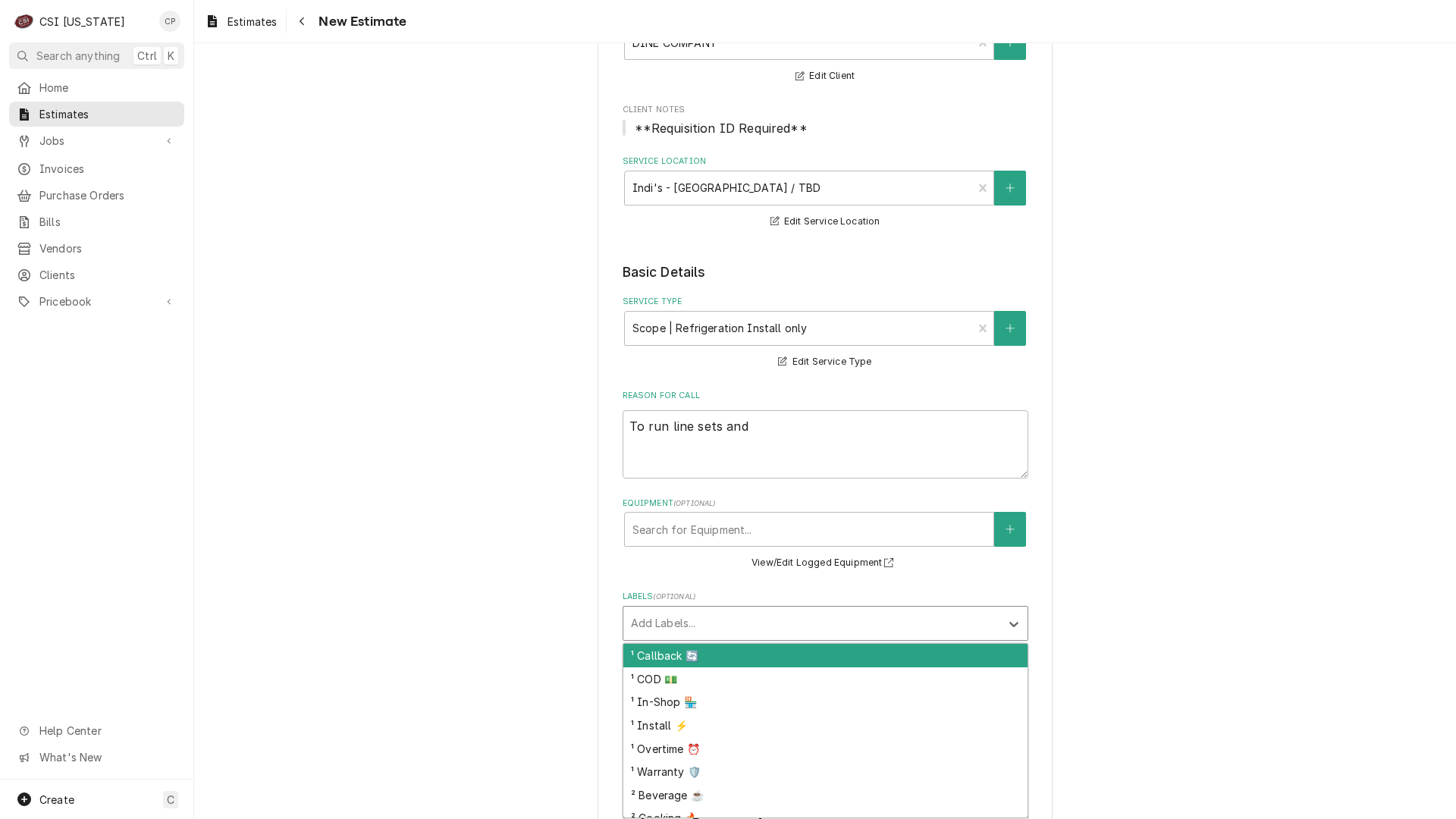
click at [682, 622] on div "Labels" at bounding box center [811, 623] width 361 height 27
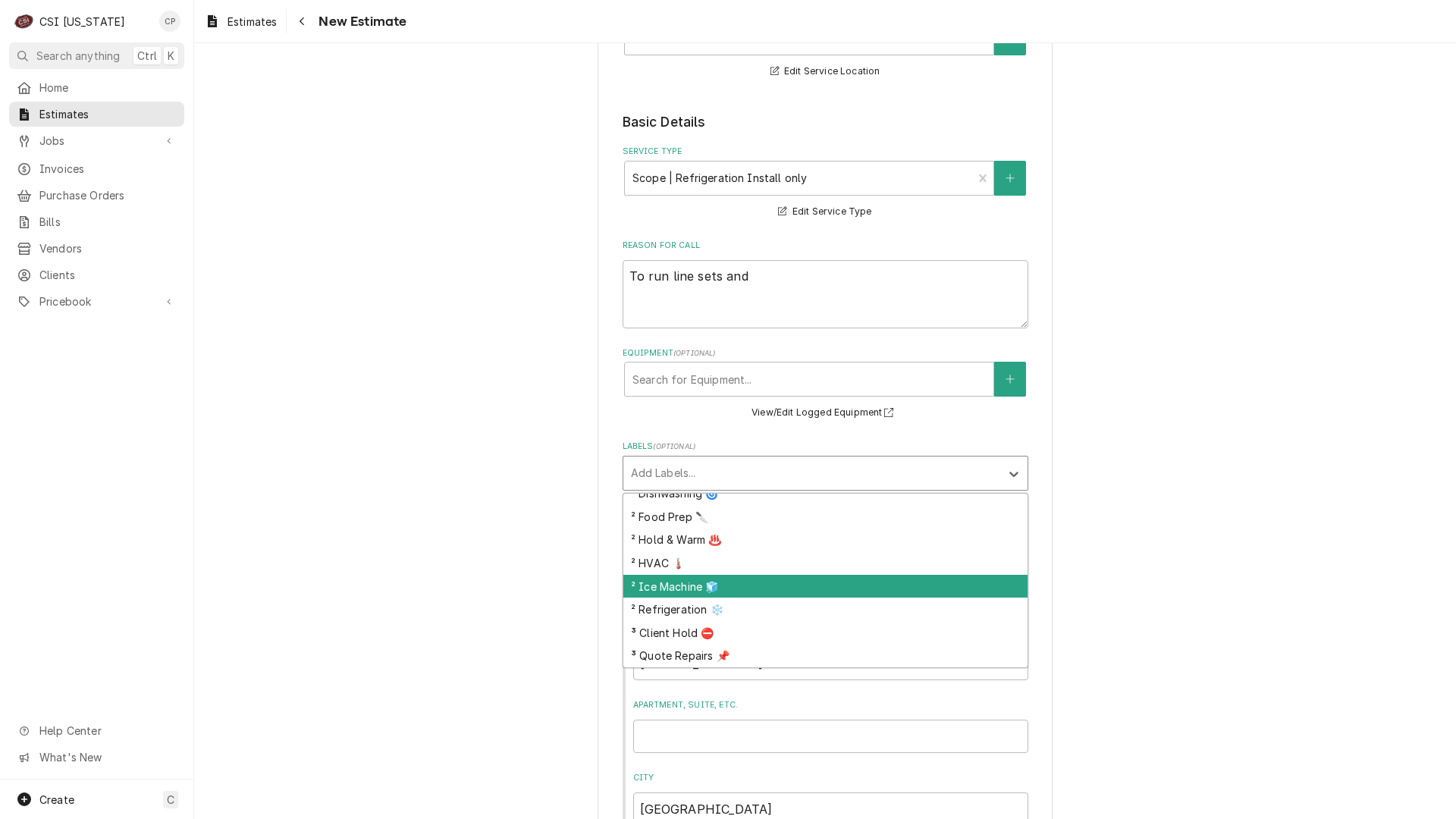
scroll to position [304, 0]
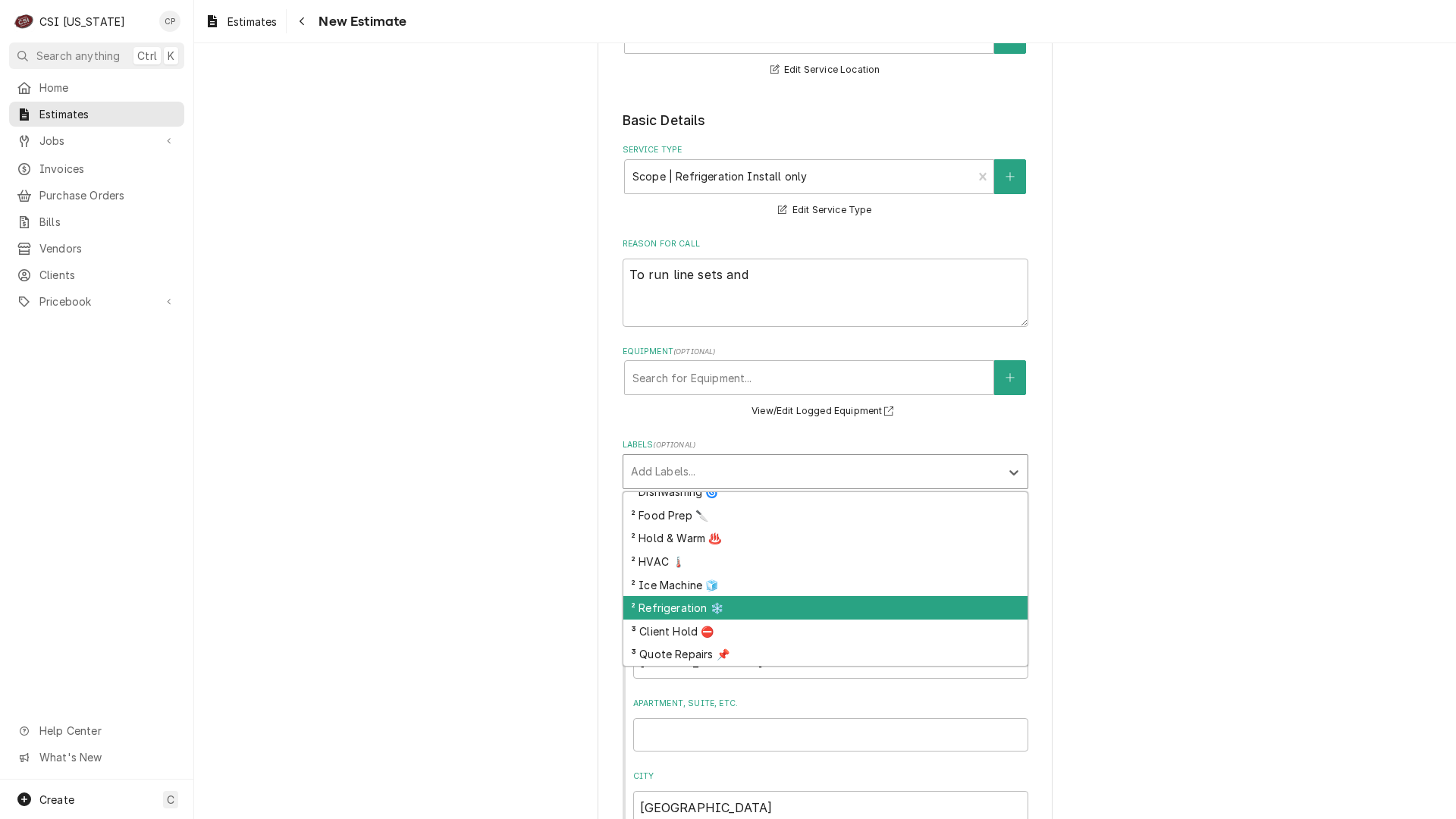
click at [672, 606] on div "² Refrigeration ❄️" at bounding box center [825, 607] width 404 height 23
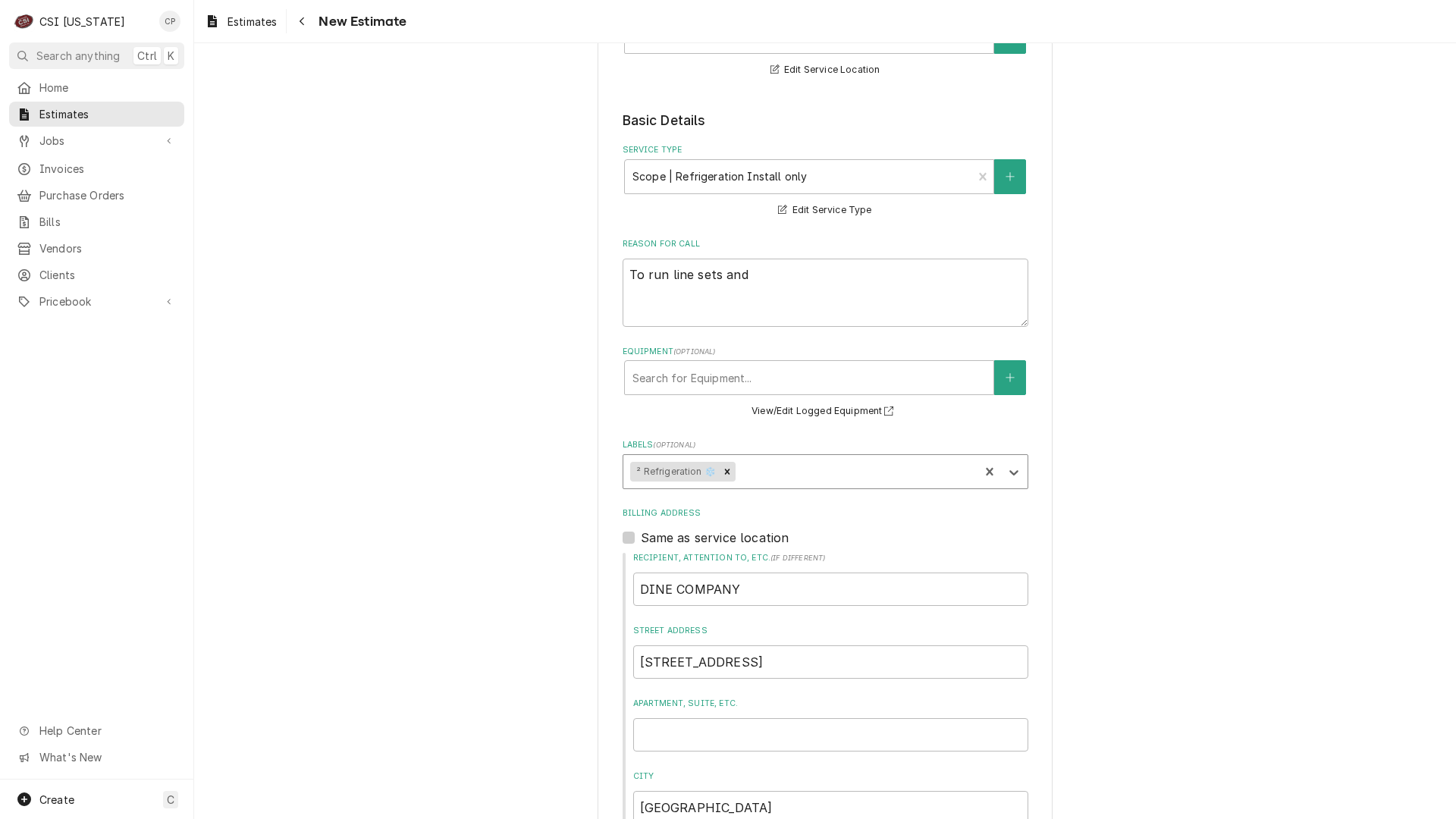
type textarea "x"
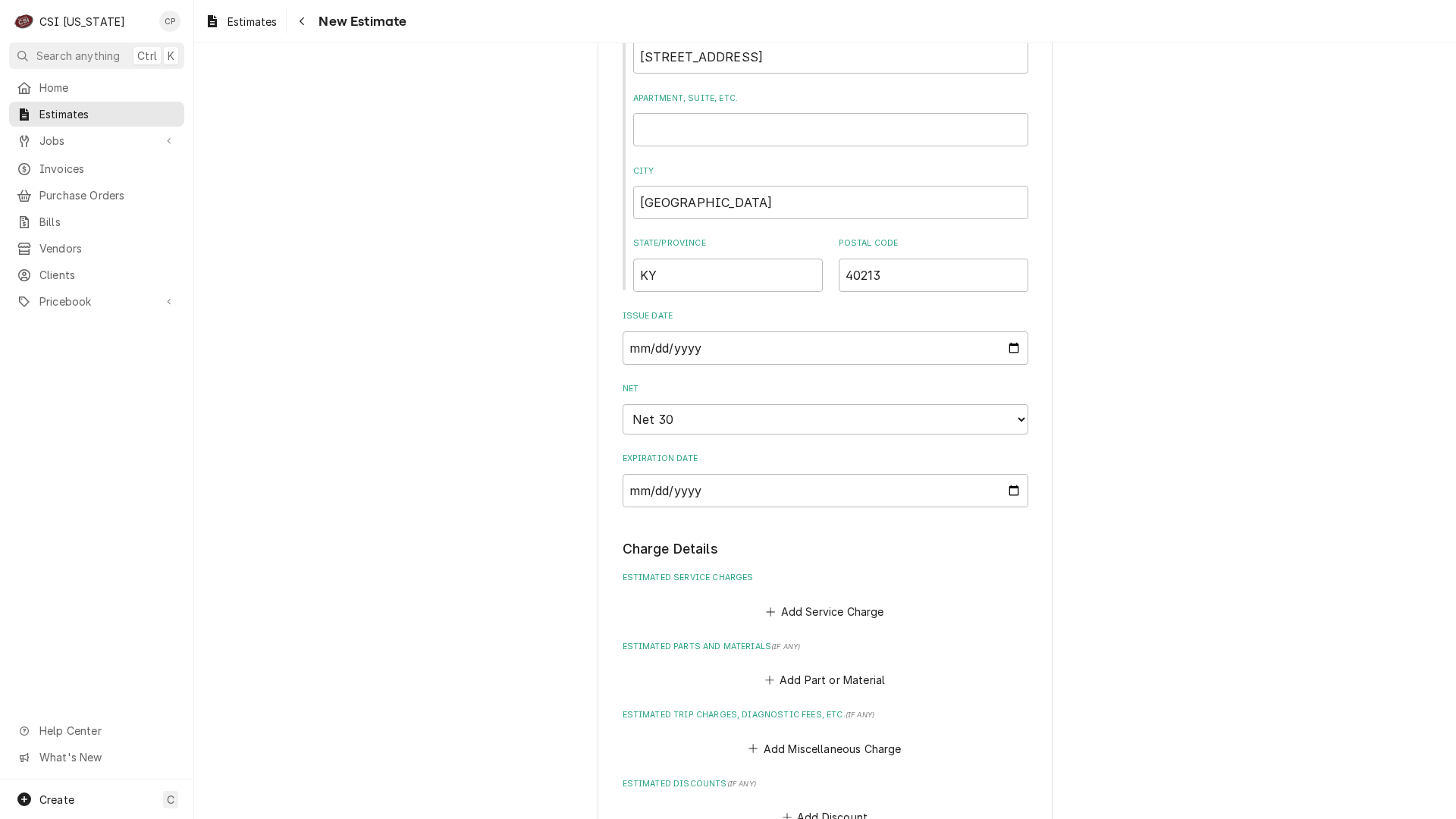
scroll to position [910, 0]
click at [822, 613] on button "Add Service Charge" at bounding box center [825, 610] width 123 height 21
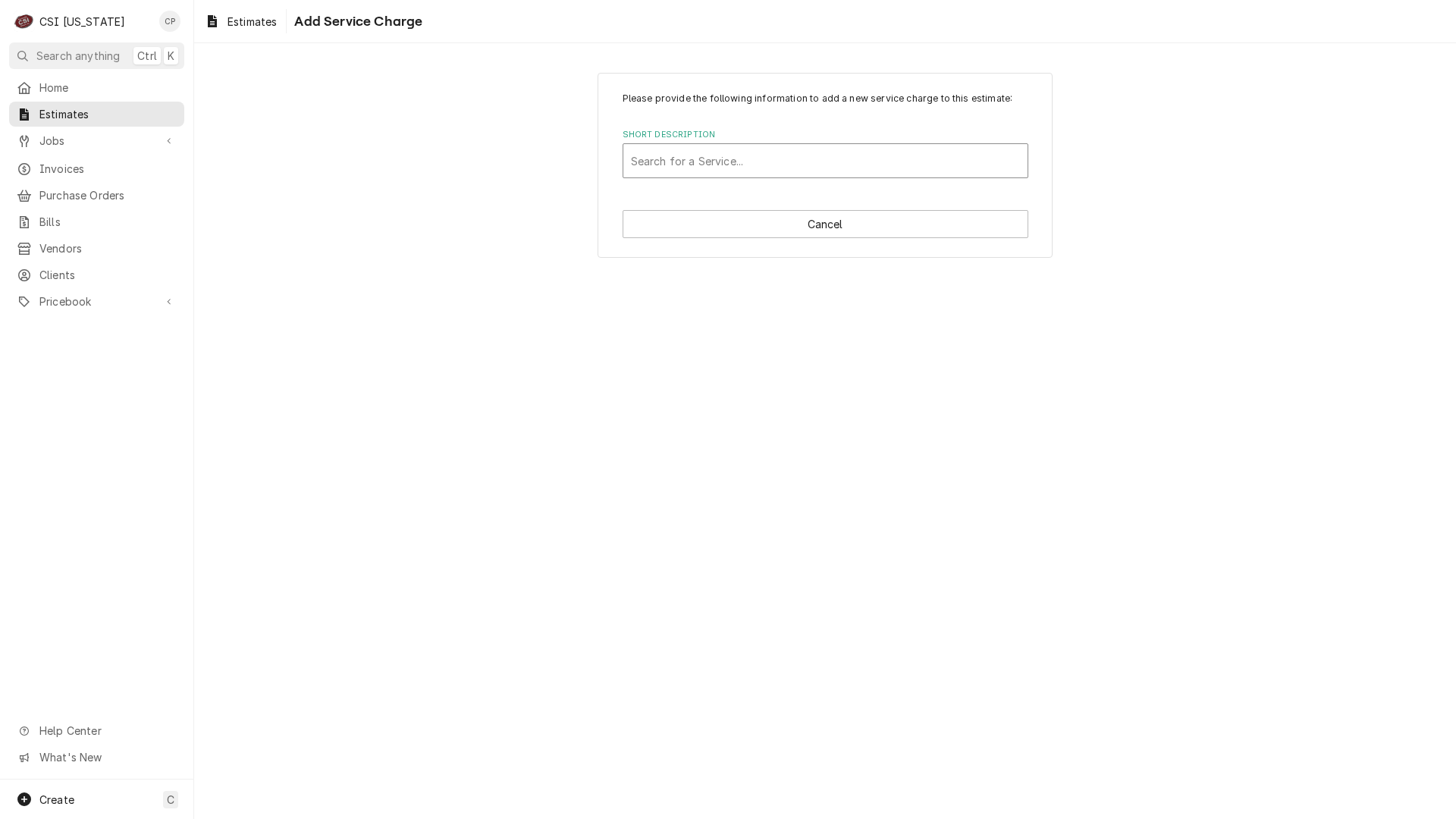
click at [691, 152] on div "Short Description" at bounding box center [825, 161] width 389 height 27
type input "refr"
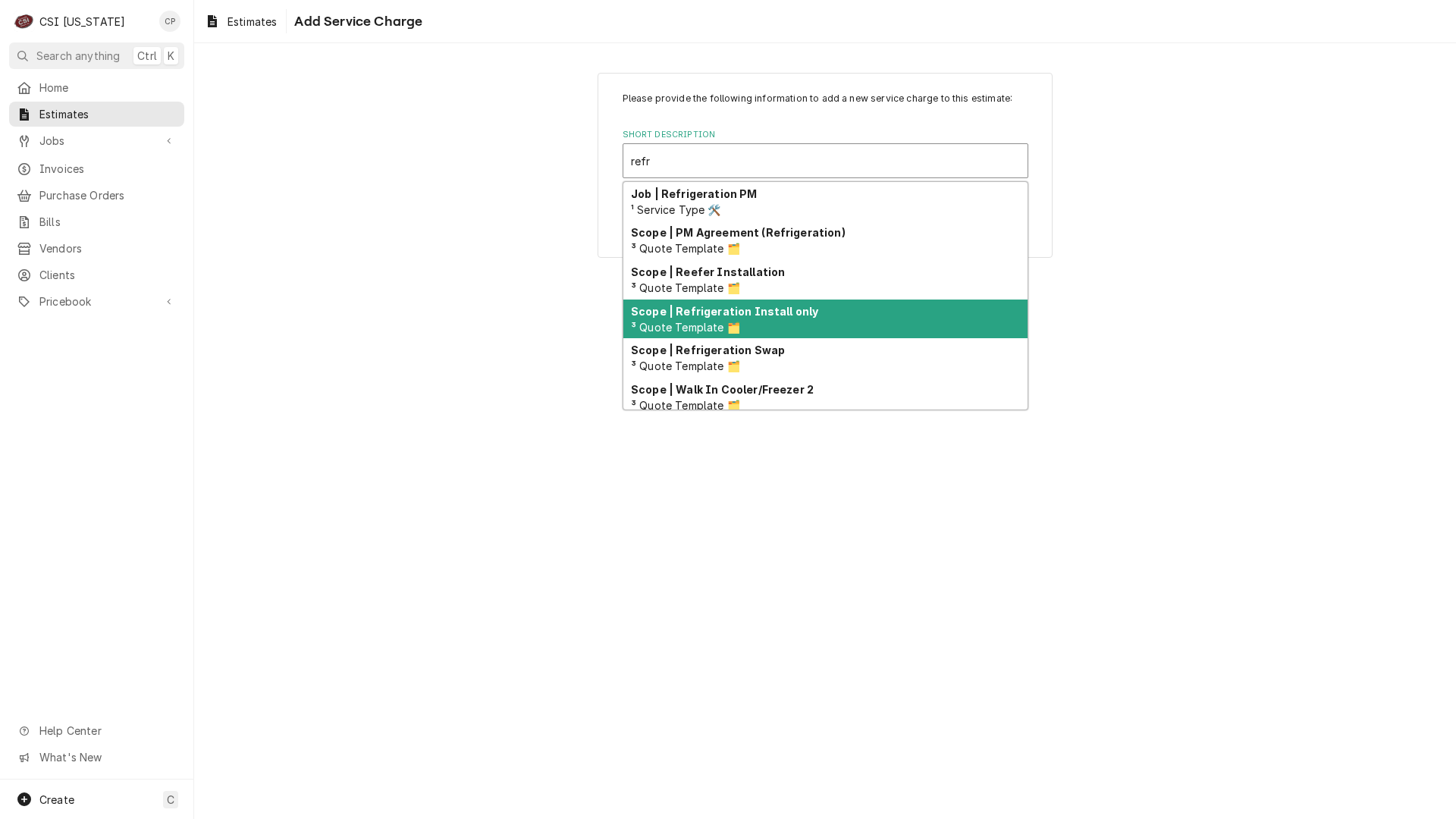
click at [767, 317] on strong "Scope | Refrigeration Install only" at bounding box center [725, 310] width 187 height 13
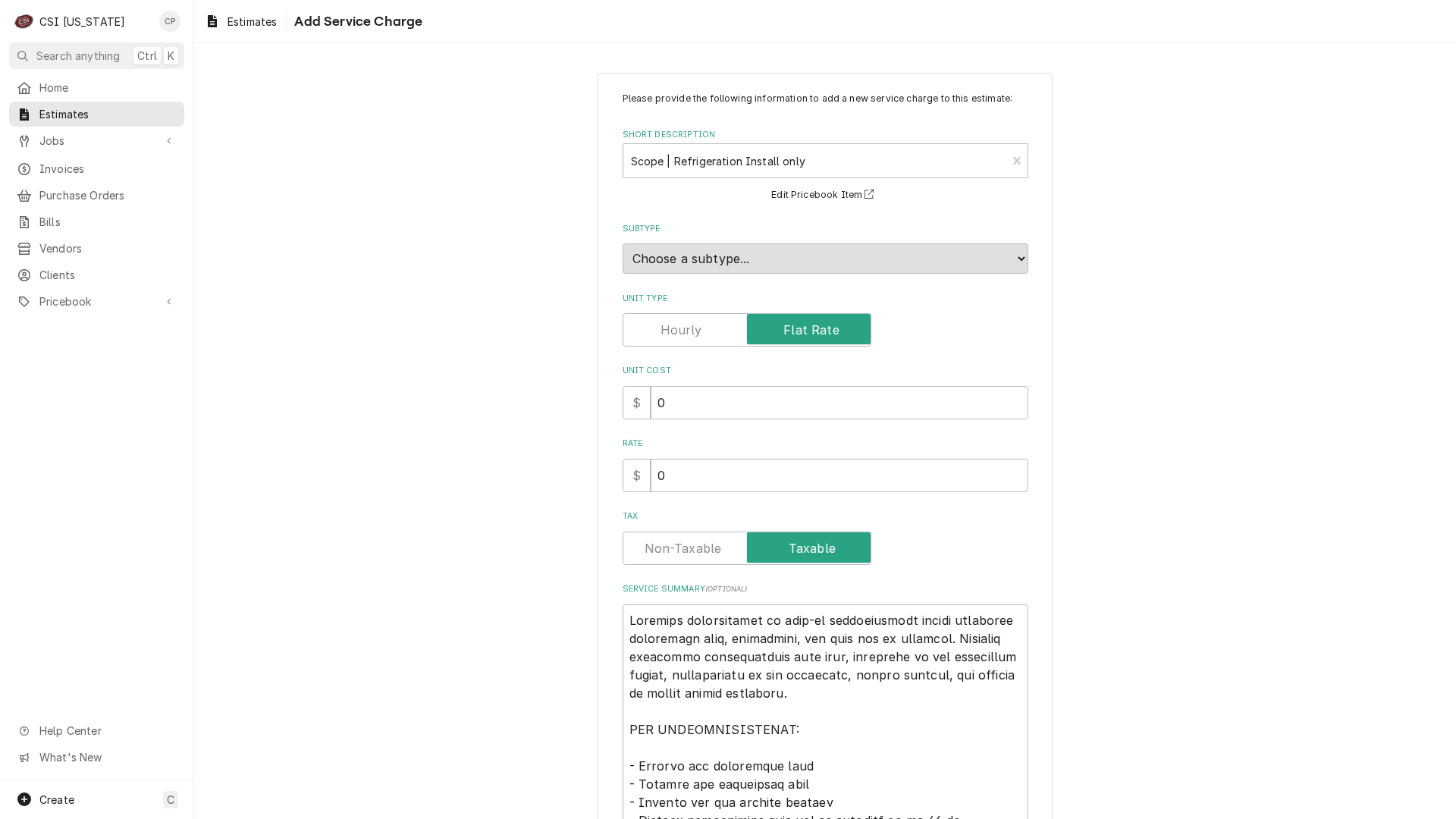
type textarea "x"
click at [705, 334] on input "Unit Type" at bounding box center [747, 330] width 235 height 33
checkbox input "false"
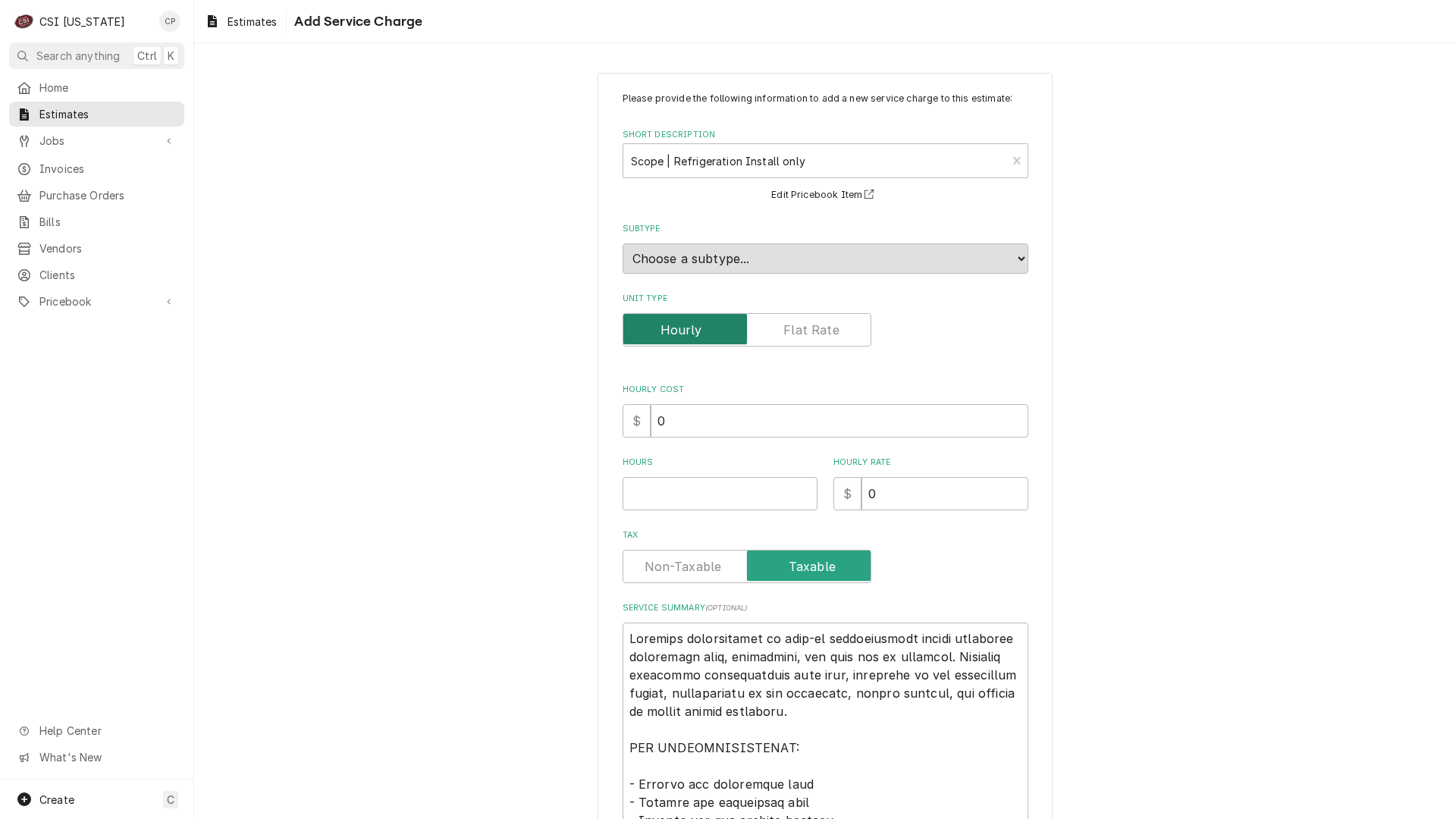
type textarea "x"
click at [753, 332] on input "Unit Type" at bounding box center [747, 330] width 235 height 33
checkbox input "true"
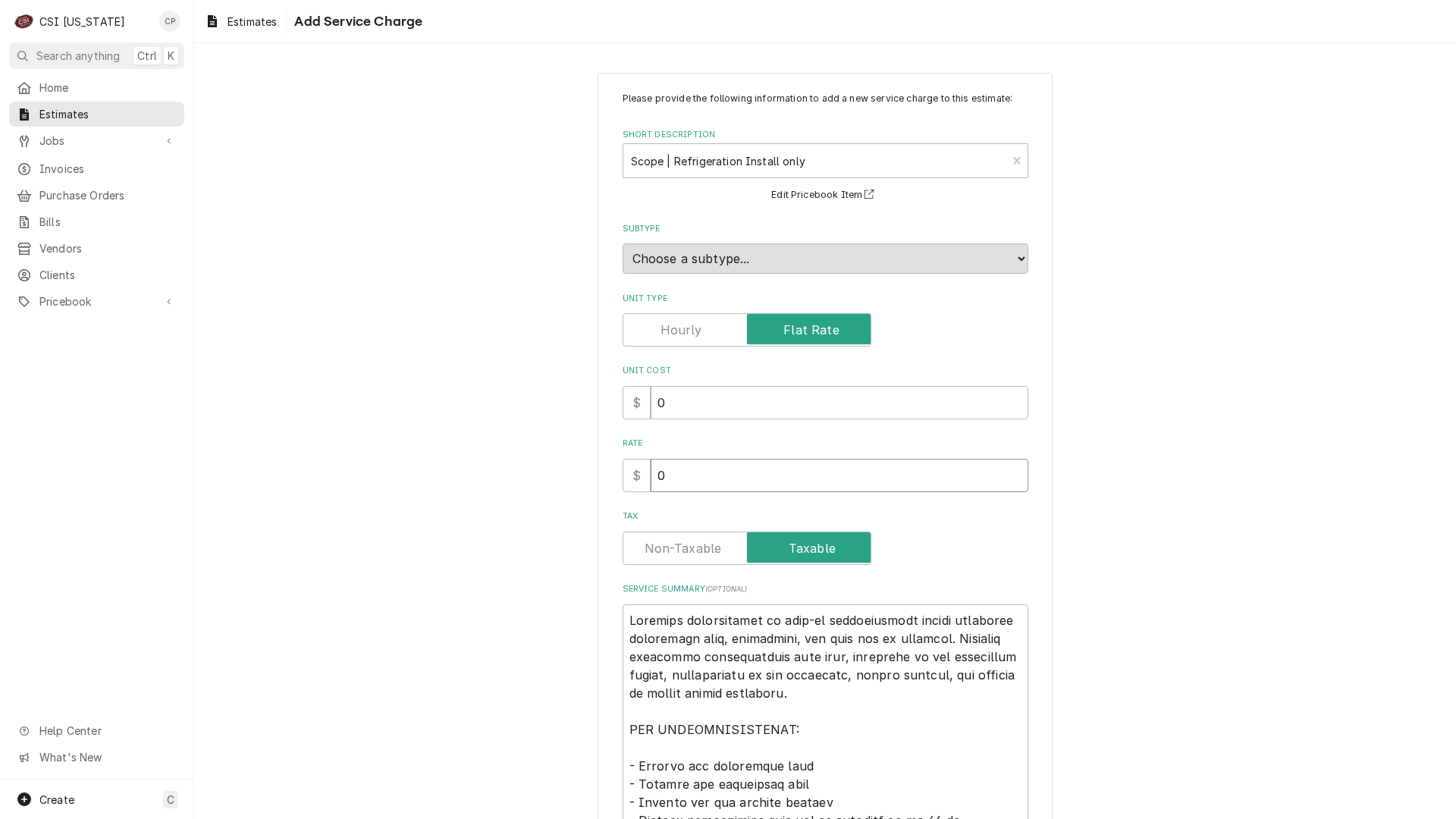
click at [606, 483] on div "Please provide the following information to add a new service charge to this es…" at bounding box center [825, 685] width 455 height 1225
type textarea "x"
type input "5"
type textarea "x"
type input "51"
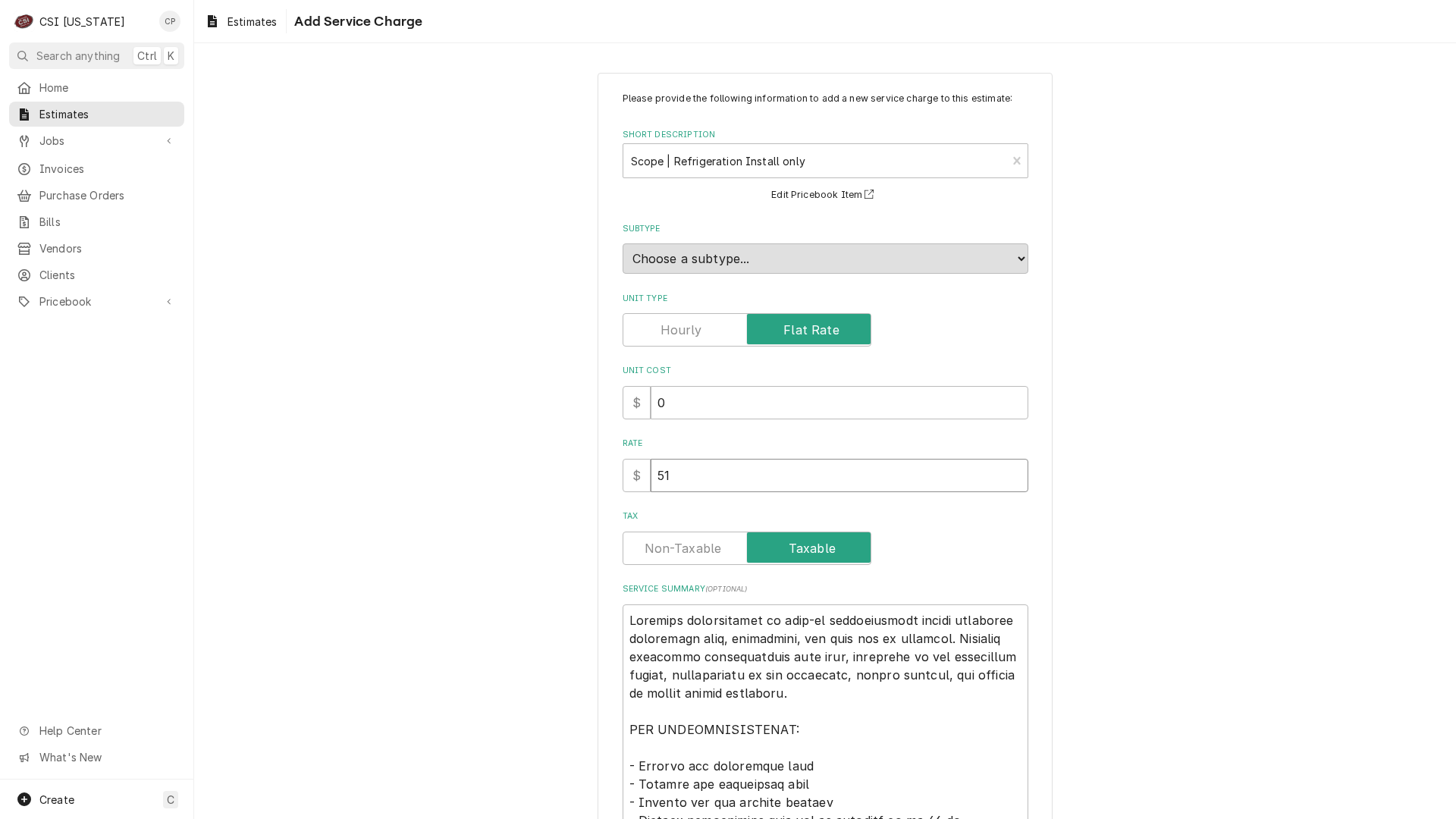
type textarea "x"
type input "512"
type textarea "x"
type input "5120"
type textarea "x"
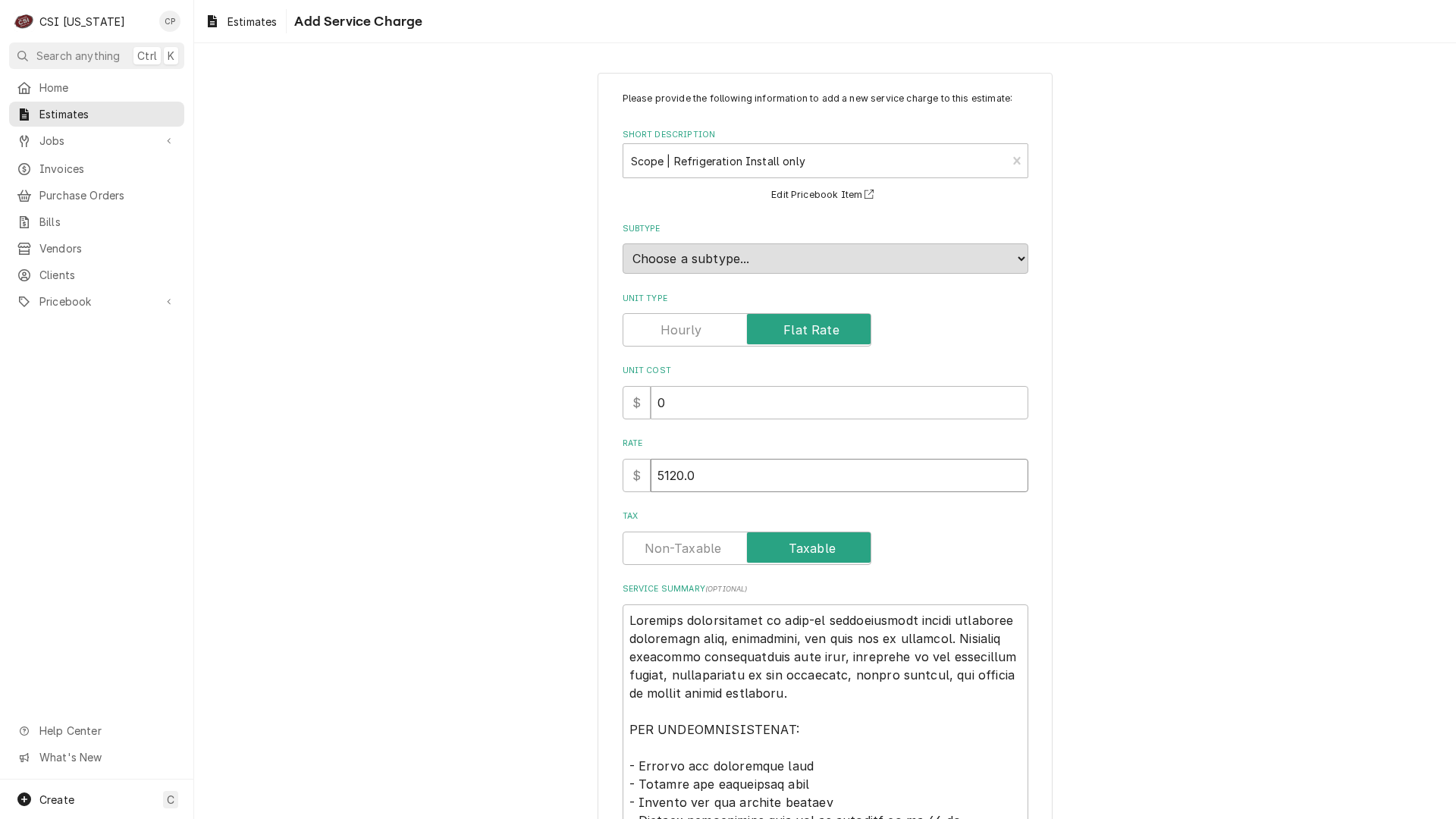
type input "5120.0"
type textarea "x"
click at [654, 545] on label "Tax" at bounding box center [747, 548] width 249 height 33
click at [654, 545] on input "Tax" at bounding box center [747, 548] width 235 height 33
checkbox input "false"
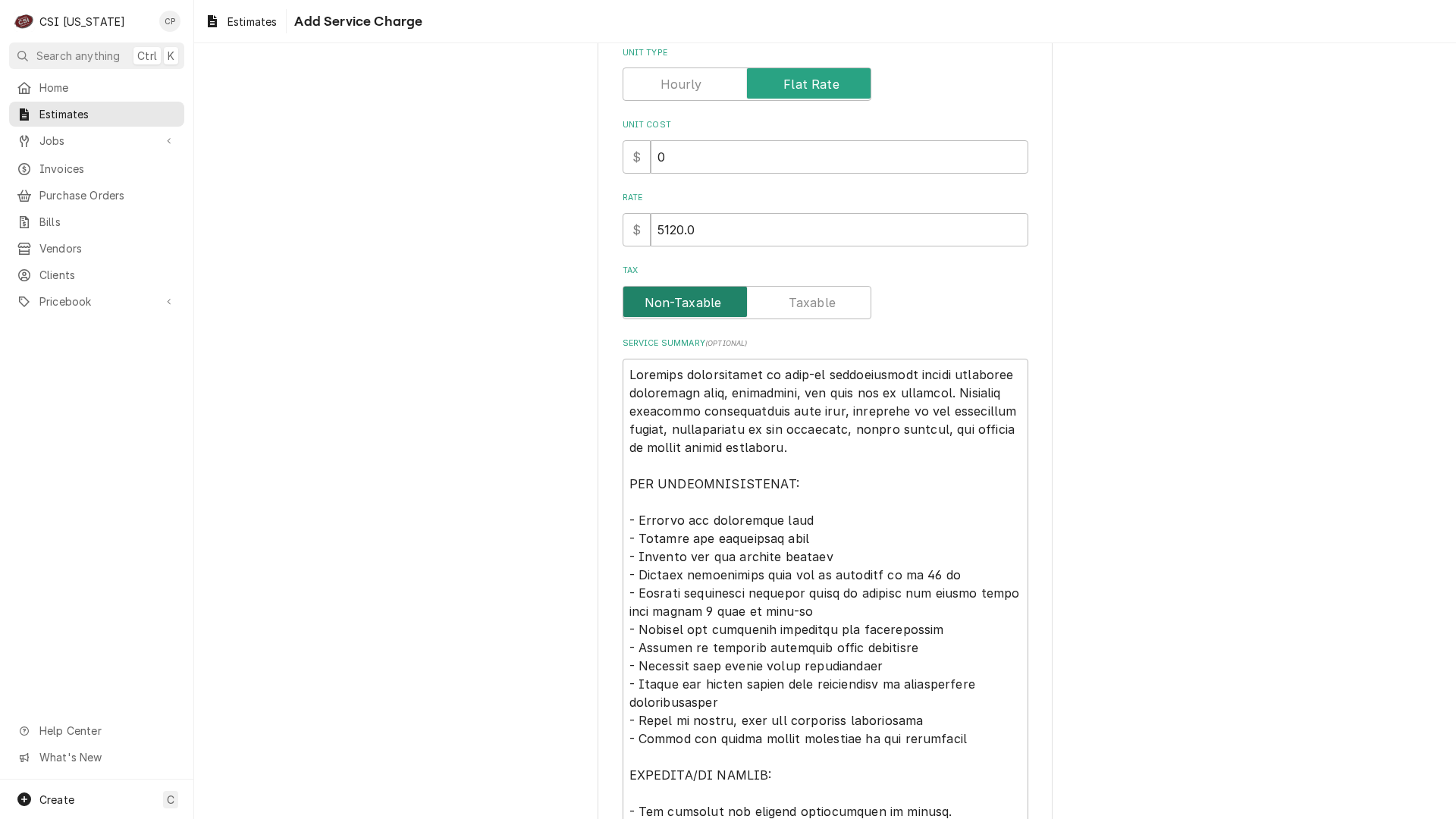
scroll to position [304, 0]
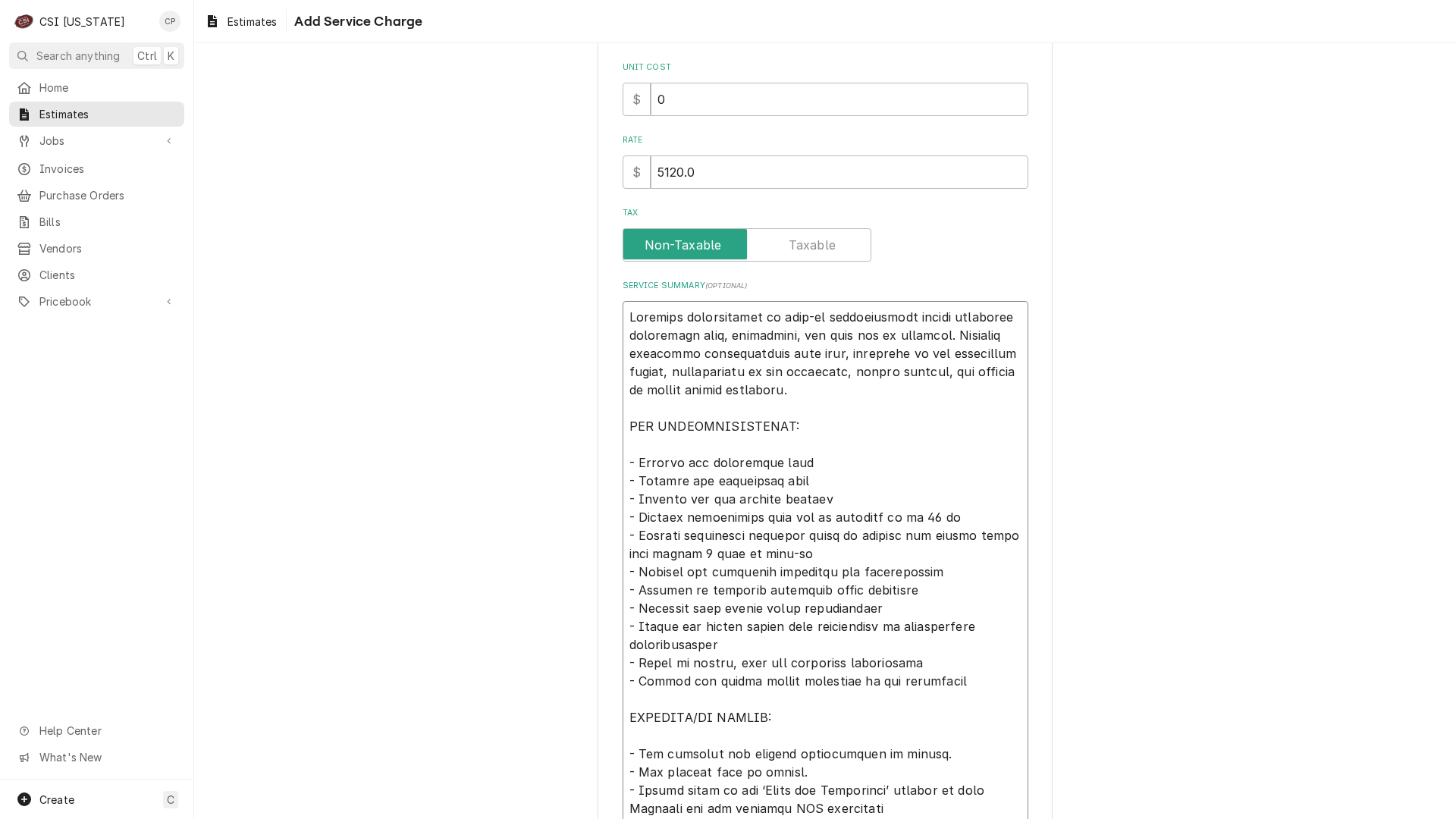
drag, startPoint x: 623, startPoint y: 460, endPoint x: 824, endPoint y: 459, distance: 201.0
click at [824, 459] on textarea "Service Summary ( optional )" at bounding box center [826, 607] width 406 height 614
type textarea "x"
type textarea "Complete installation of walk-in refrigeration system including condensing unit…"
type textarea "x"
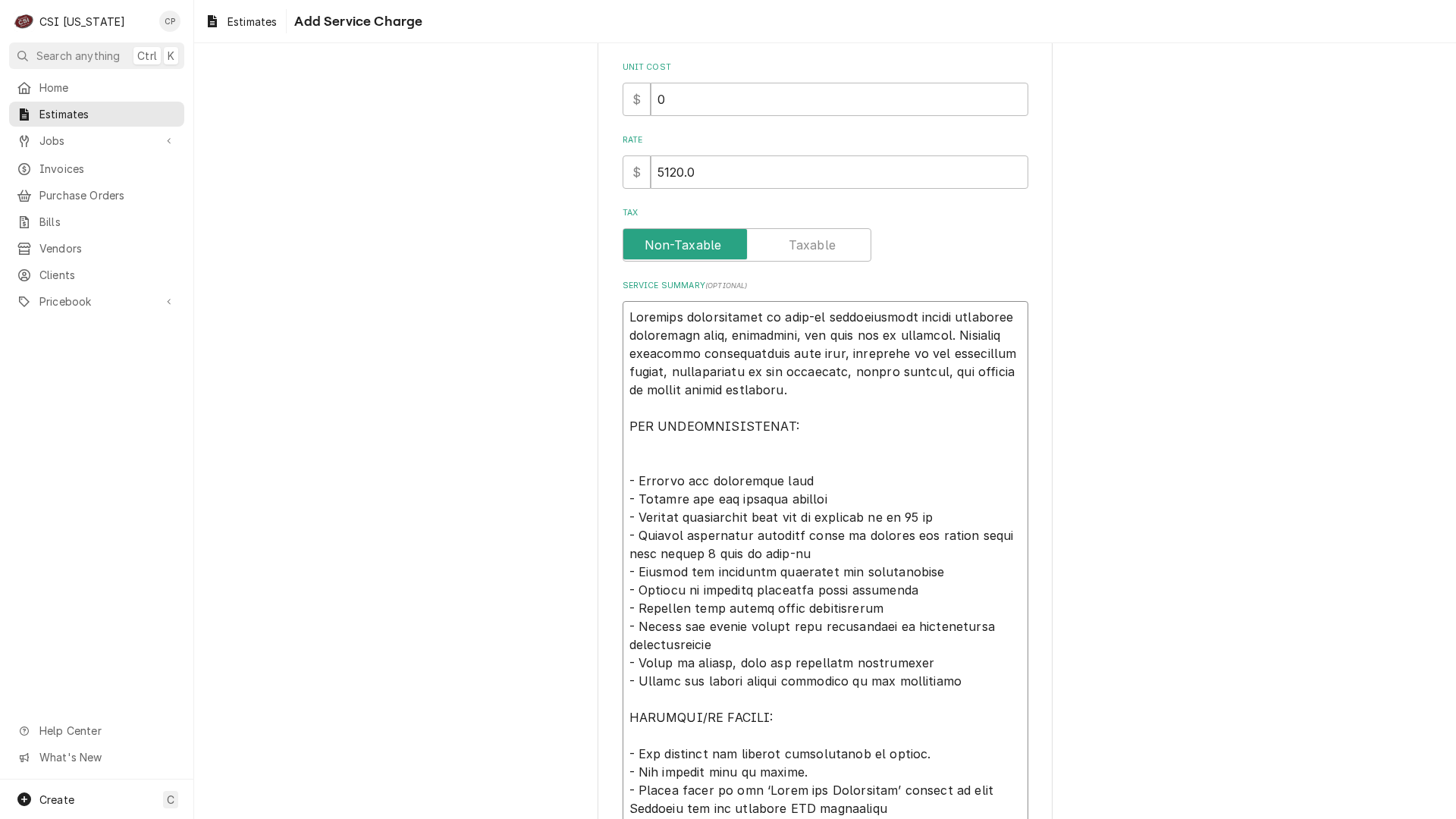
type textarea "Complete installation of walk-in refrigeration system including condensing unit…"
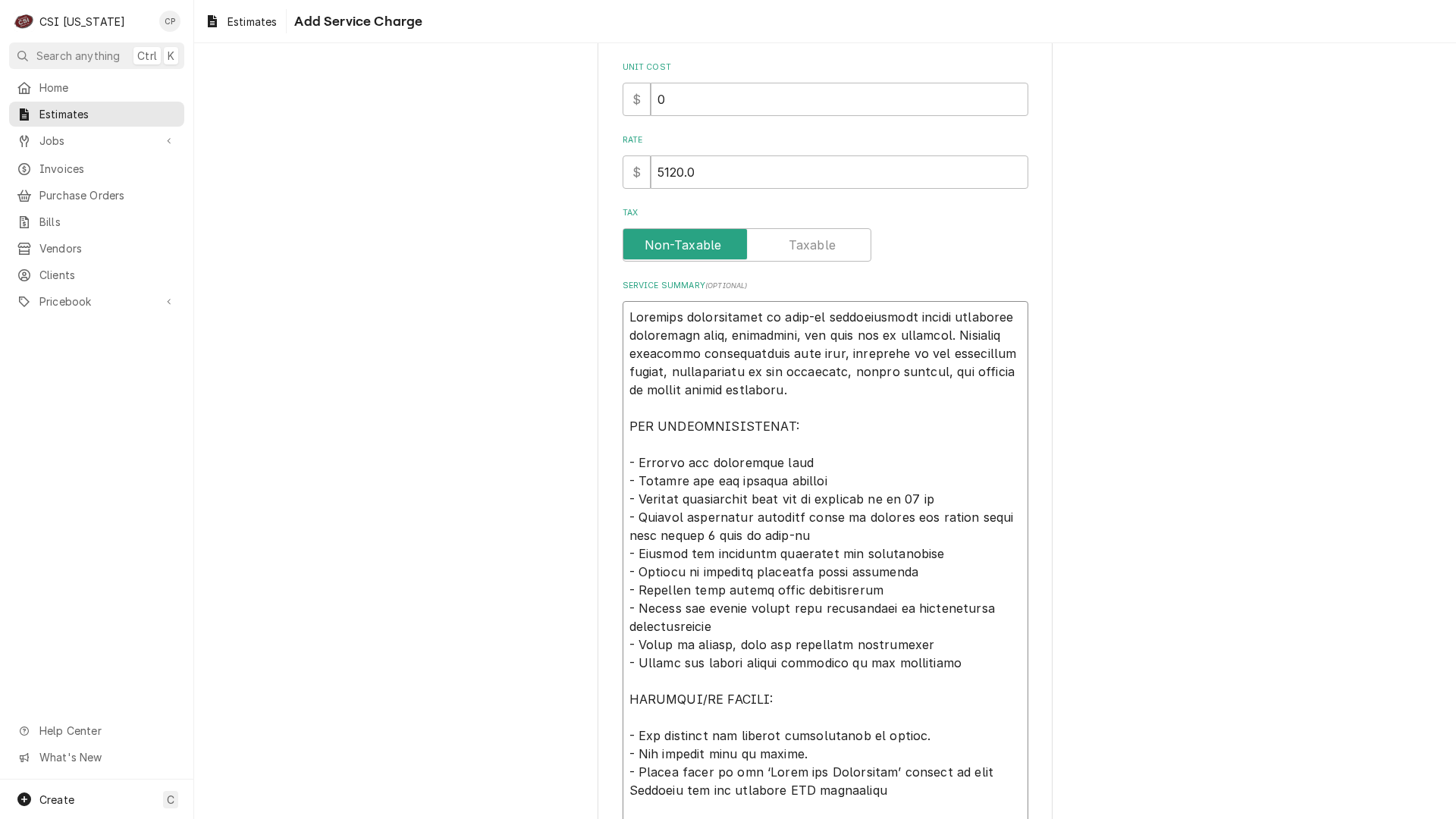
drag, startPoint x: 624, startPoint y: 460, endPoint x: 832, endPoint y: 460, distance: 208.0
click at [832, 460] on textarea "Service Summary ( optional )" at bounding box center [826, 598] width 406 height 595
type textarea "x"
type textarea "Complete installation of walk-in refrigeration system including condensing unit…"
type textarea "x"
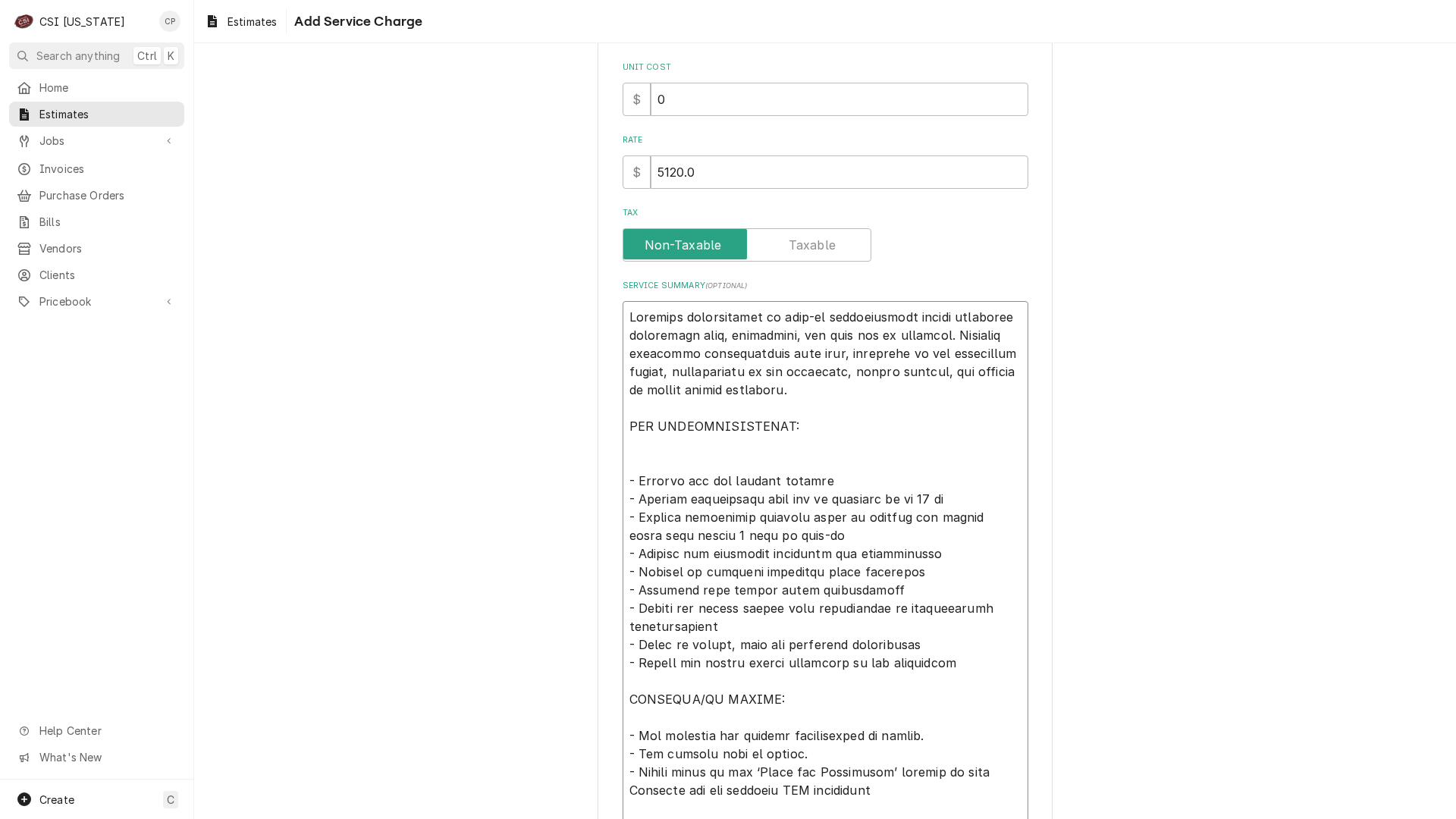
type textarea "Complete installation of walk-in refrigeration system including condensing unit…"
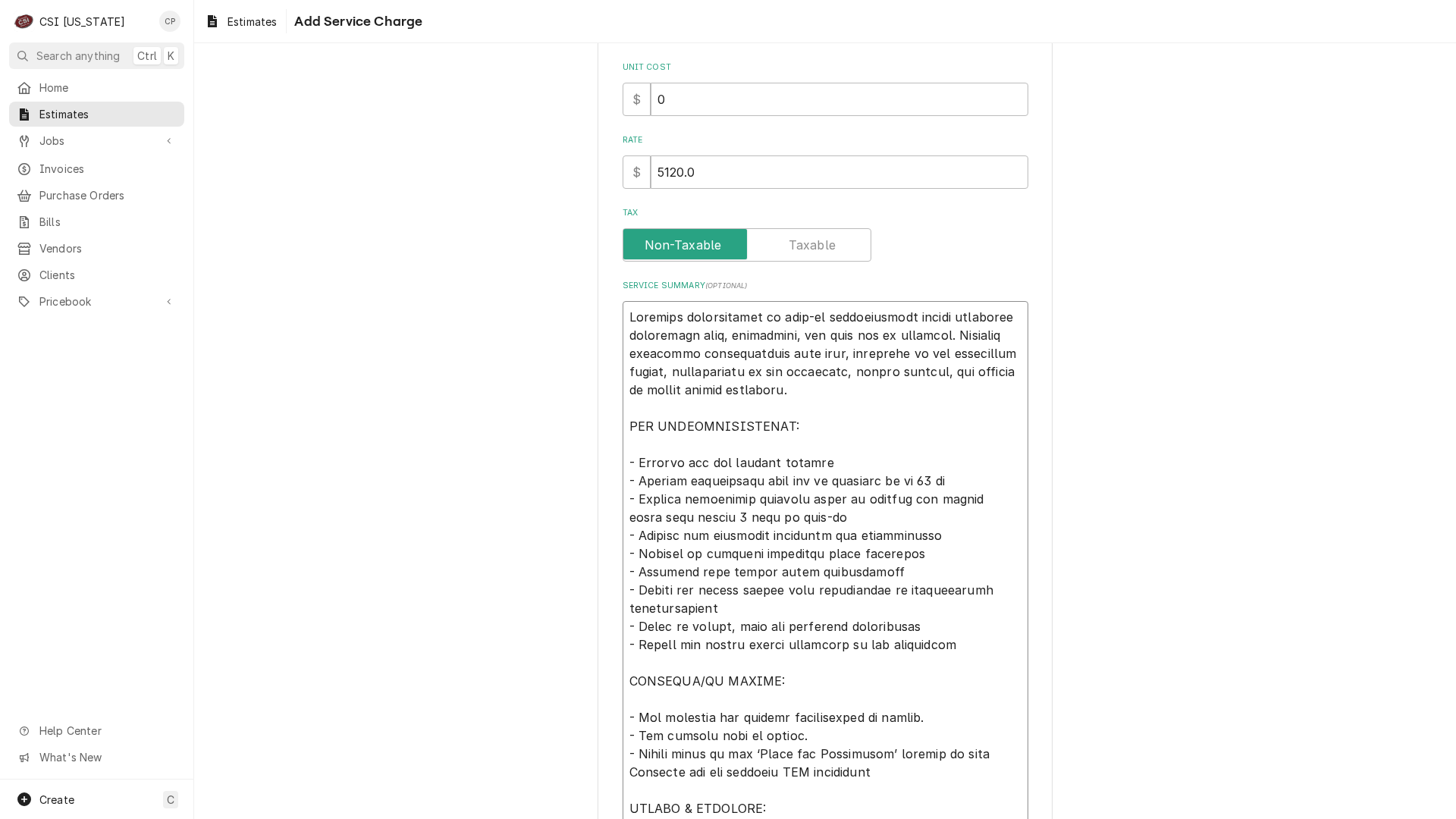
click at [894, 476] on textarea "Service Summary ( optional )" at bounding box center [826, 590] width 406 height 578
type textarea "x"
type textarea "Complete installation of walk-in refrigeration system including condensing unit…"
type textarea "x"
type textarea "Complete installation of walk-in refrigeration system including condensing unit…"
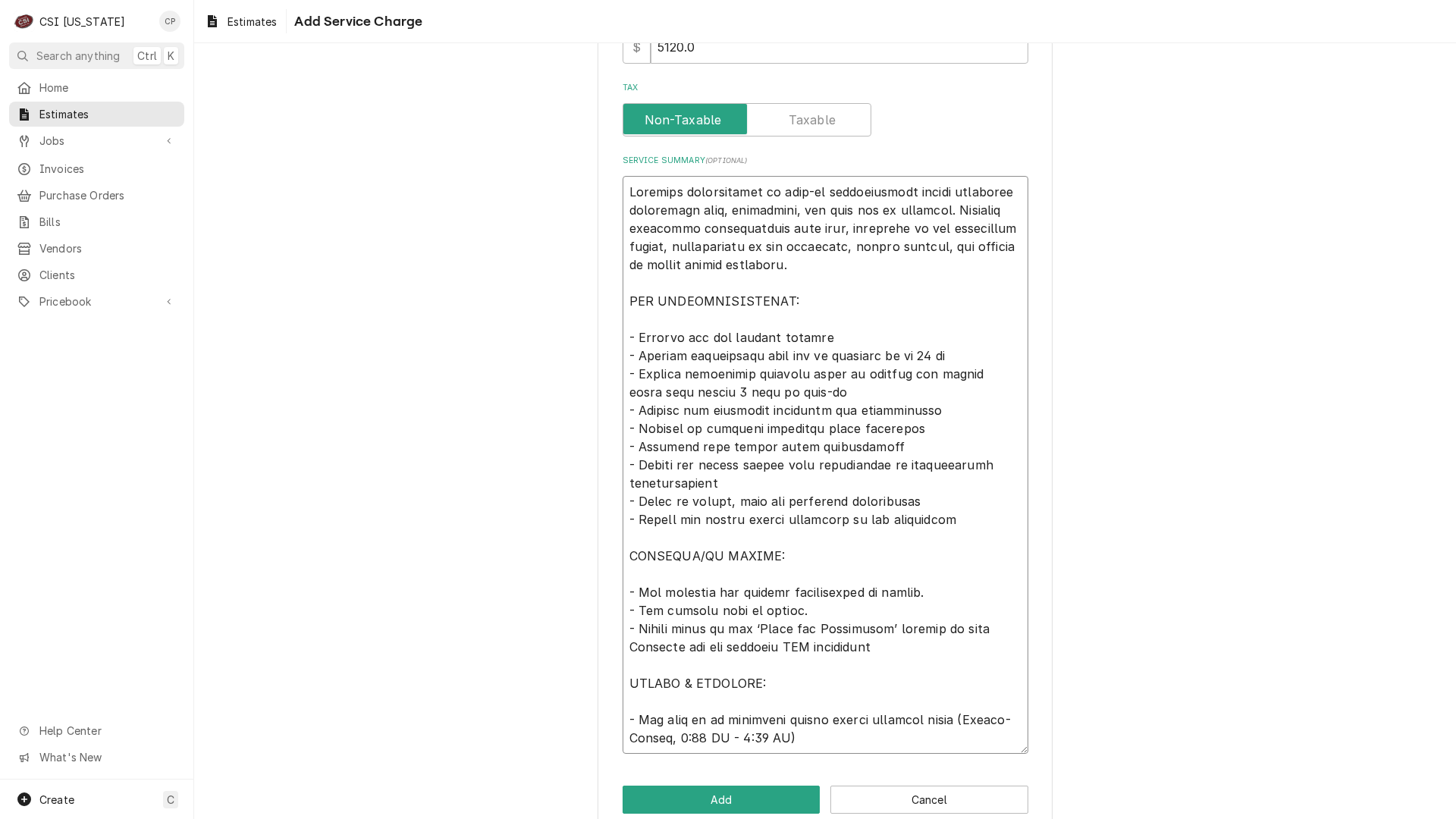
scroll to position [455, 0]
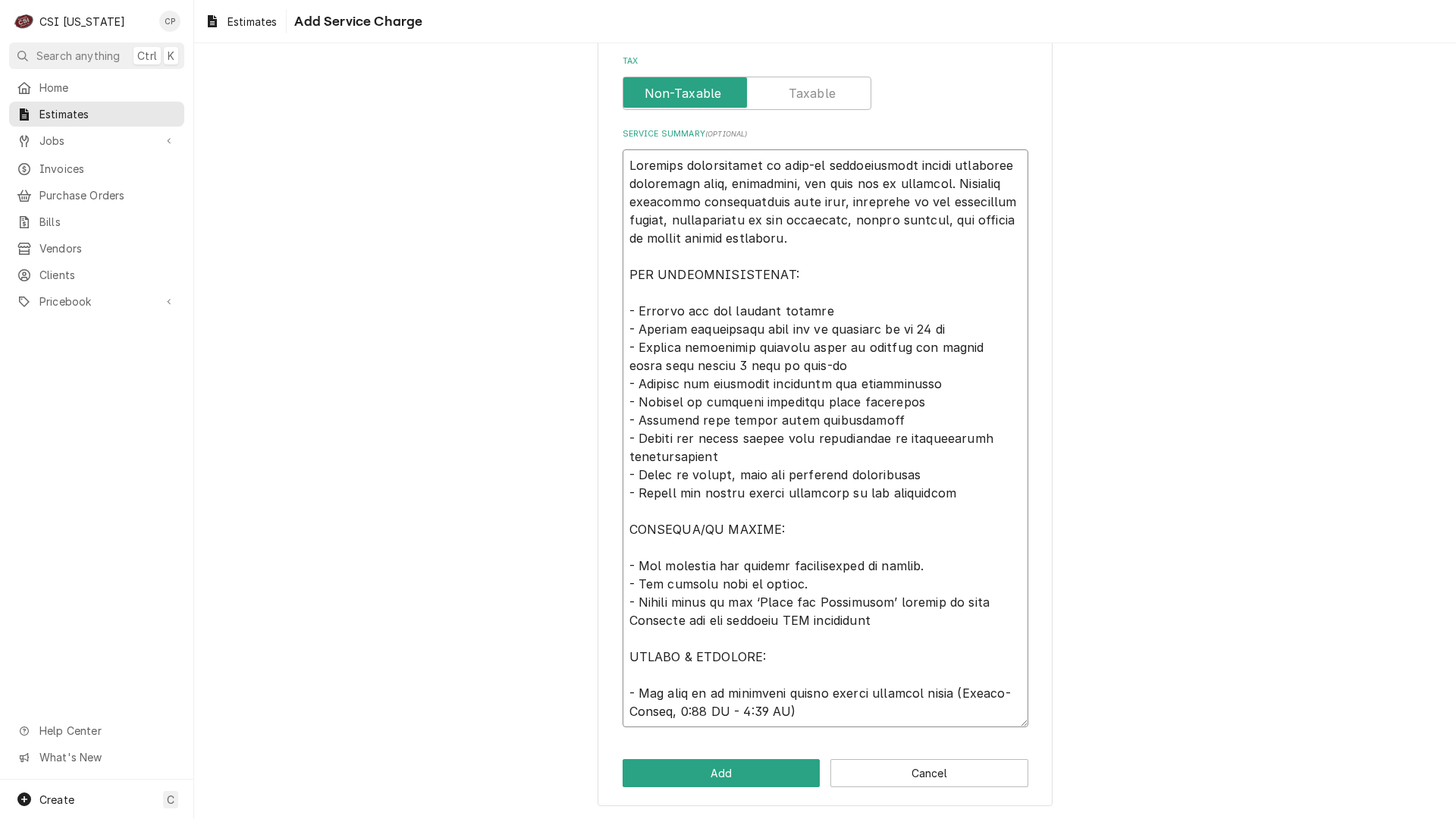
click at [637, 551] on textarea "Service Summary ( optional )" at bounding box center [826, 438] width 406 height 578
type textarea "x"
type textarea "Complete installation of walk-in refrigeration system including condensing unit…"
type textarea "x"
type textarea "Complete installation of walk-in refrigeration system including condensing unit…"
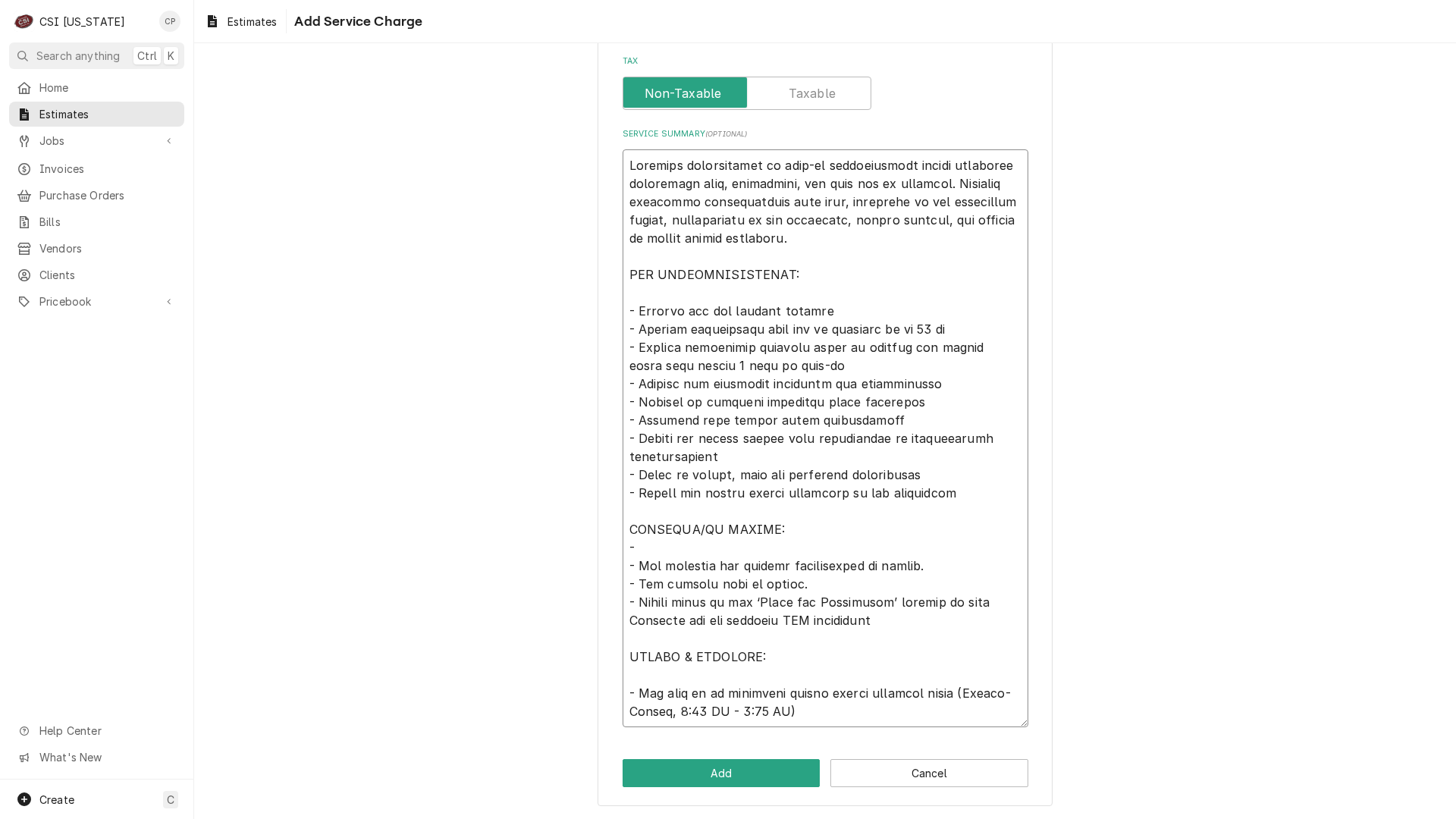
type textarea "x"
type textarea "Complete installation of walk-in refrigeration system including condensing unit…"
type textarea "x"
type textarea "Complete installation of walk-in refrigeration system including condensing unit…"
type textarea "x"
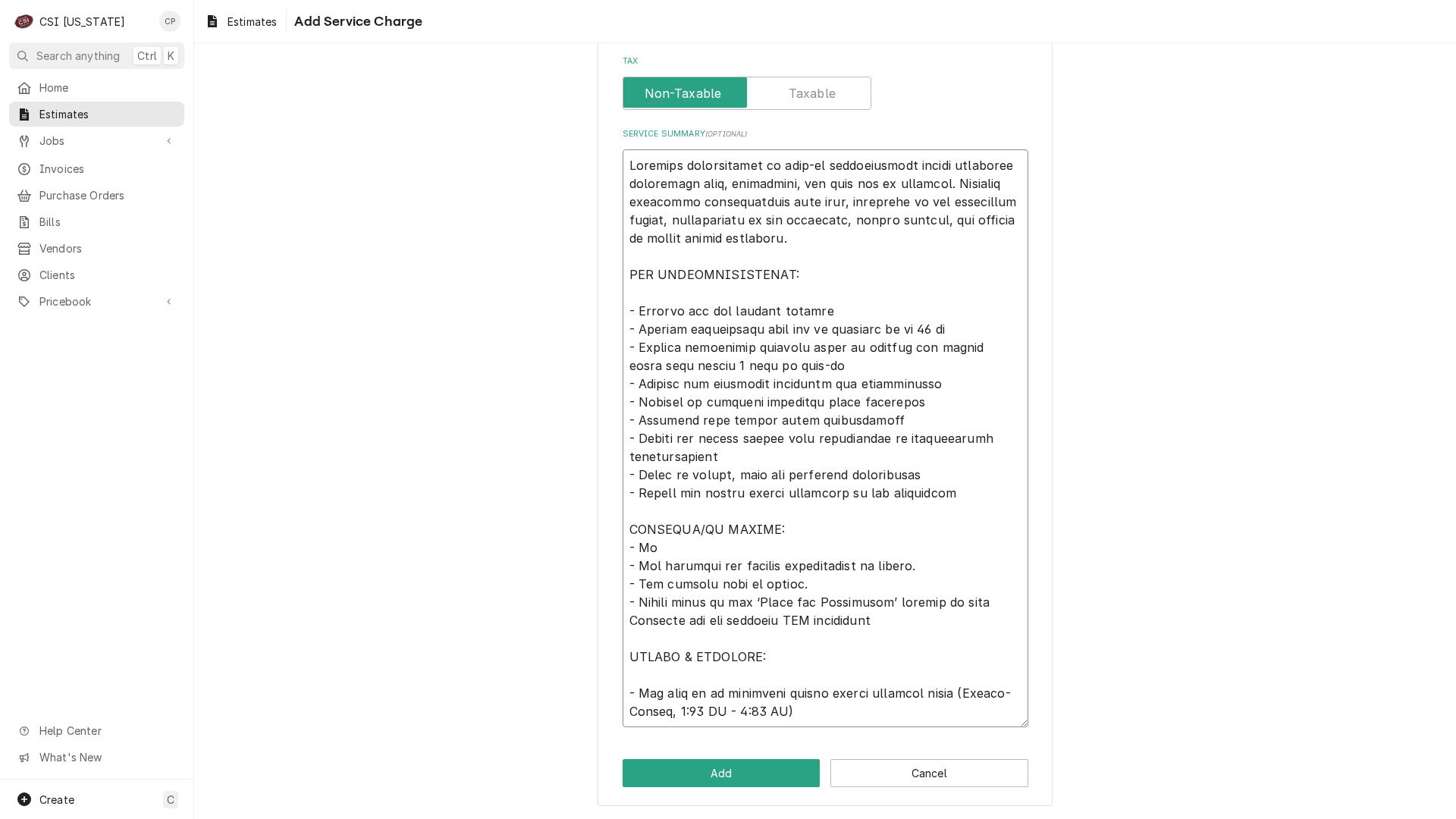
type textarea "Complete installation of walk-in refrigeration system including condensing unit…"
type textarea "x"
type textarea "Complete installation of walk-in refrigeration system including condensing unit…"
type textarea "x"
type textarea "Complete installation of walk-in refrigeration system including condensing unit…"
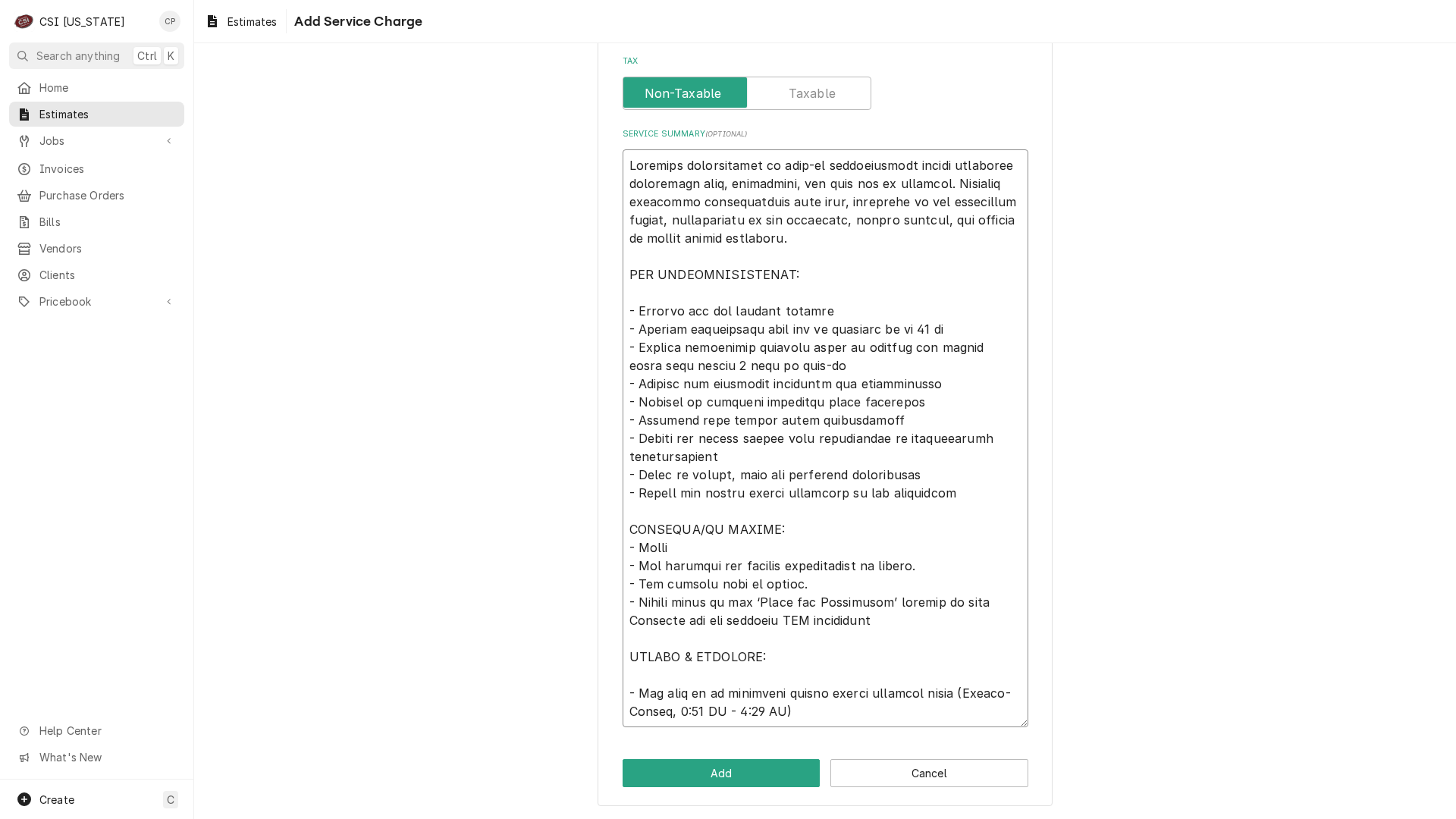
type textarea "x"
type textarea "Complete installation of walk-in refrigeration system including condensing unit…"
type textarea "x"
type textarea "Complete installation of walk-in refrigeration system including condensing unit…"
type textarea "x"
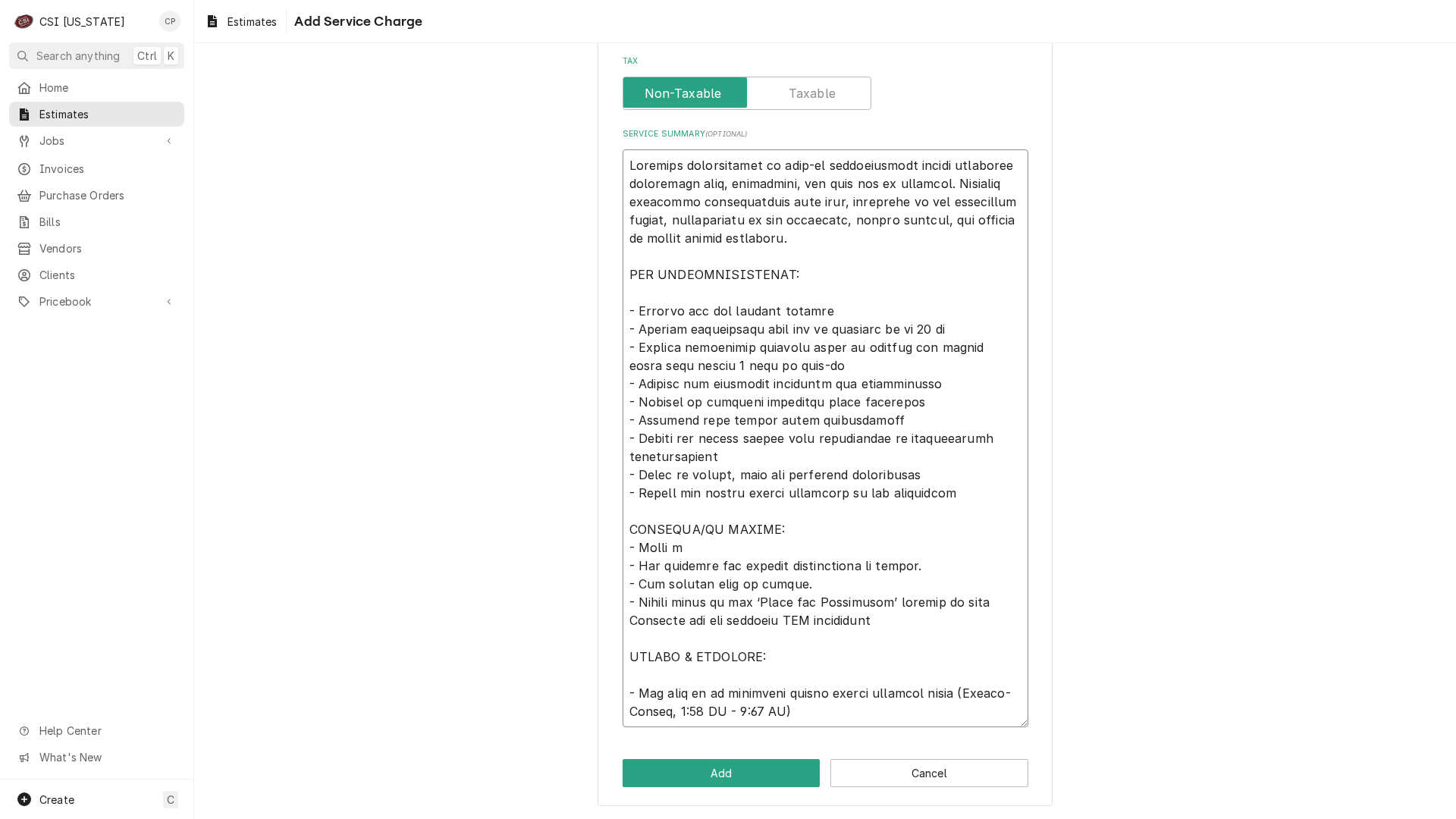
type textarea "Complete installation of walk-in refrigeration system including condensing unit…"
type textarea "x"
type textarea "Complete installation of walk-in refrigeration system including condensing unit…"
type textarea "x"
type textarea "Complete installation of walk-in refrigeration system including condensing unit…"
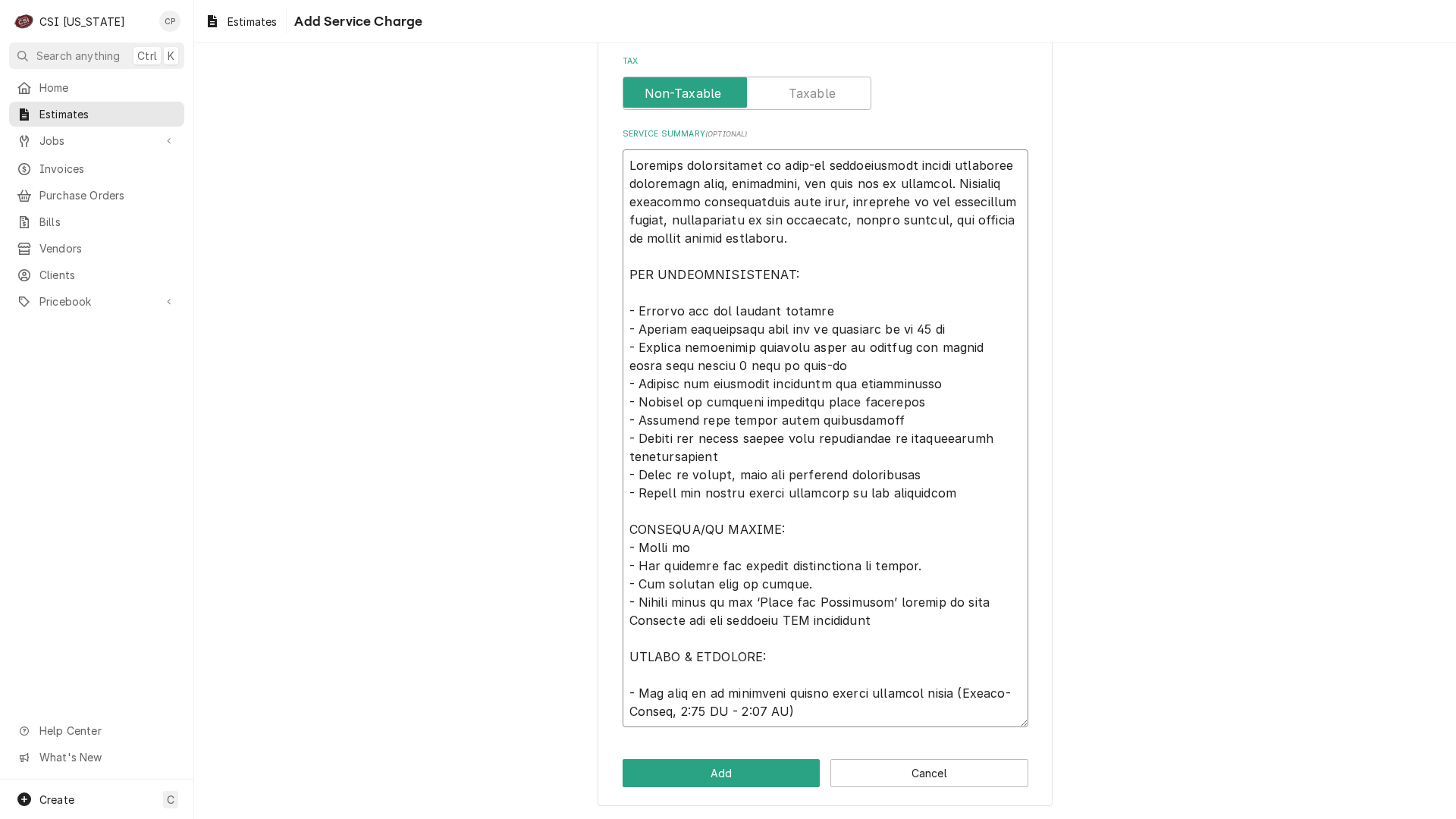
type textarea "x"
type textarea "Complete installation of walk-in refrigeration system including condensing unit…"
type textarea "x"
type textarea "Complete installation of walk-in refrigeration system including condensing unit…"
type textarea "x"
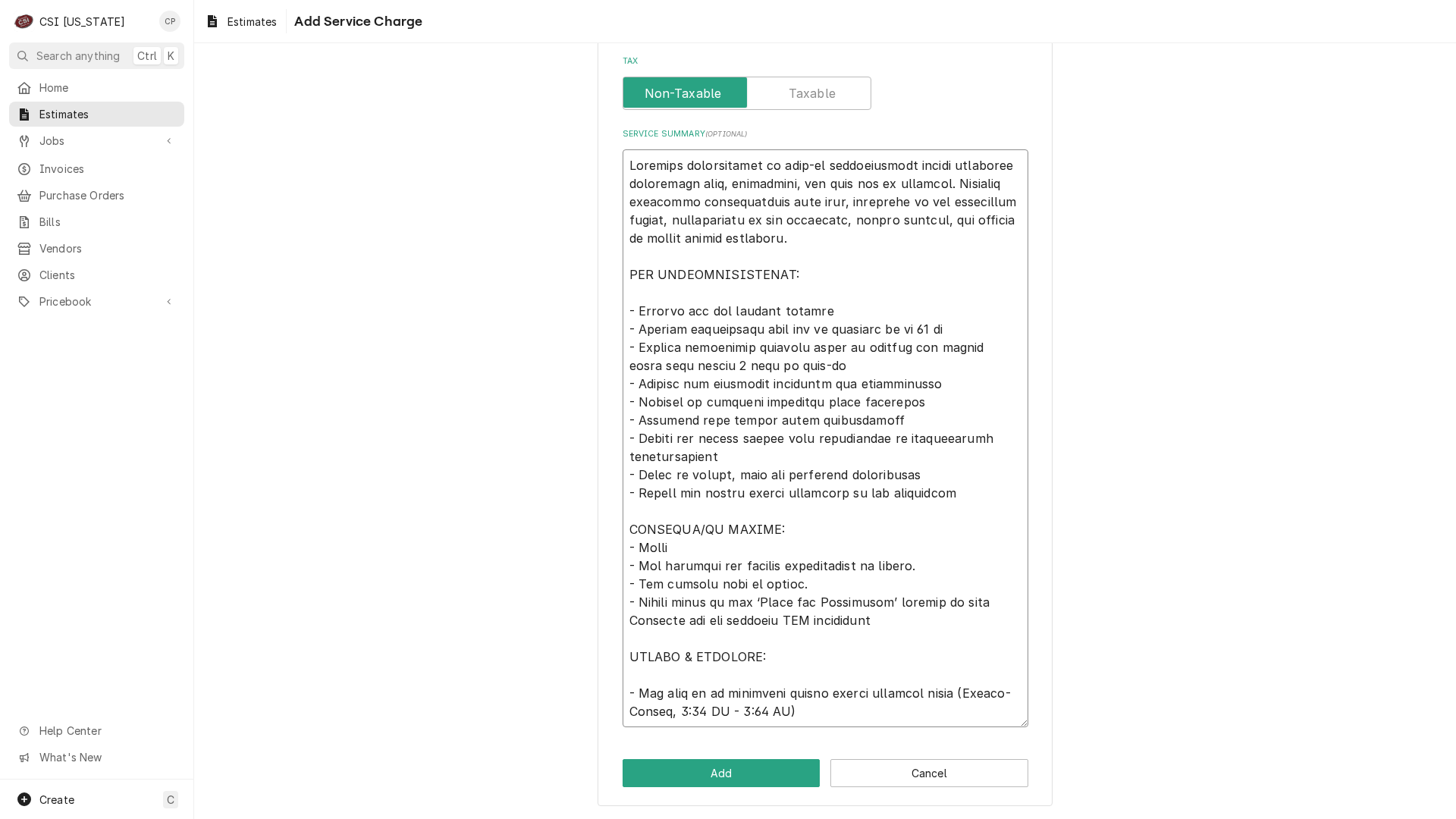
type textarea "Complete installation of walk-in refrigeration system including condensing unit…"
type textarea "x"
type textarea "Complete installation of walk-in refrigeration system including condensing unit…"
type textarea "x"
type textarea "Complete installation of walk-in refrigeration system including condensing unit…"
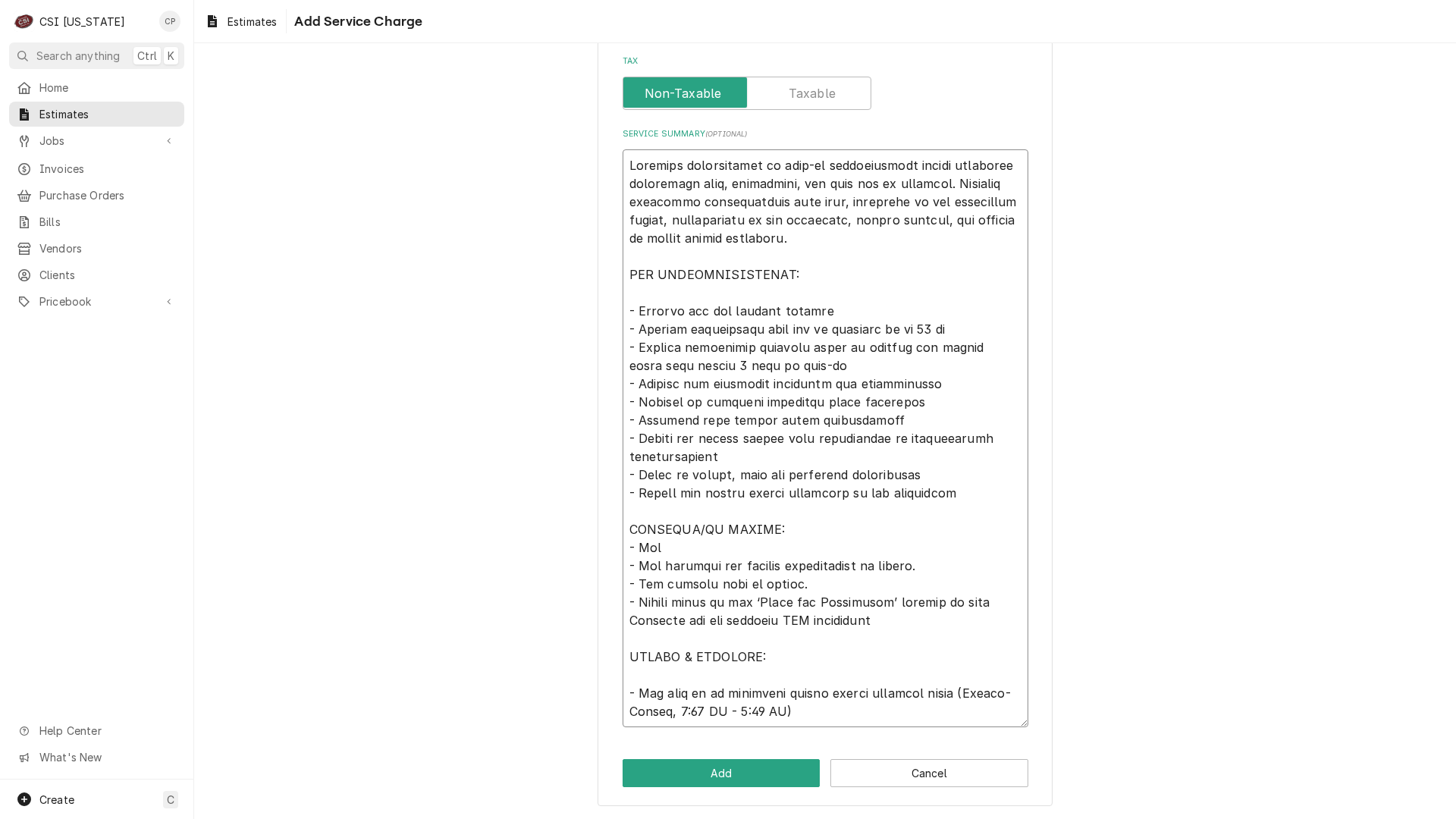
type textarea "x"
type textarea "Complete installation of walk-in refrigeration system including condensing unit…"
type textarea "x"
type textarea "Complete installation of walk-in refrigeration system including condensing unit…"
type textarea "x"
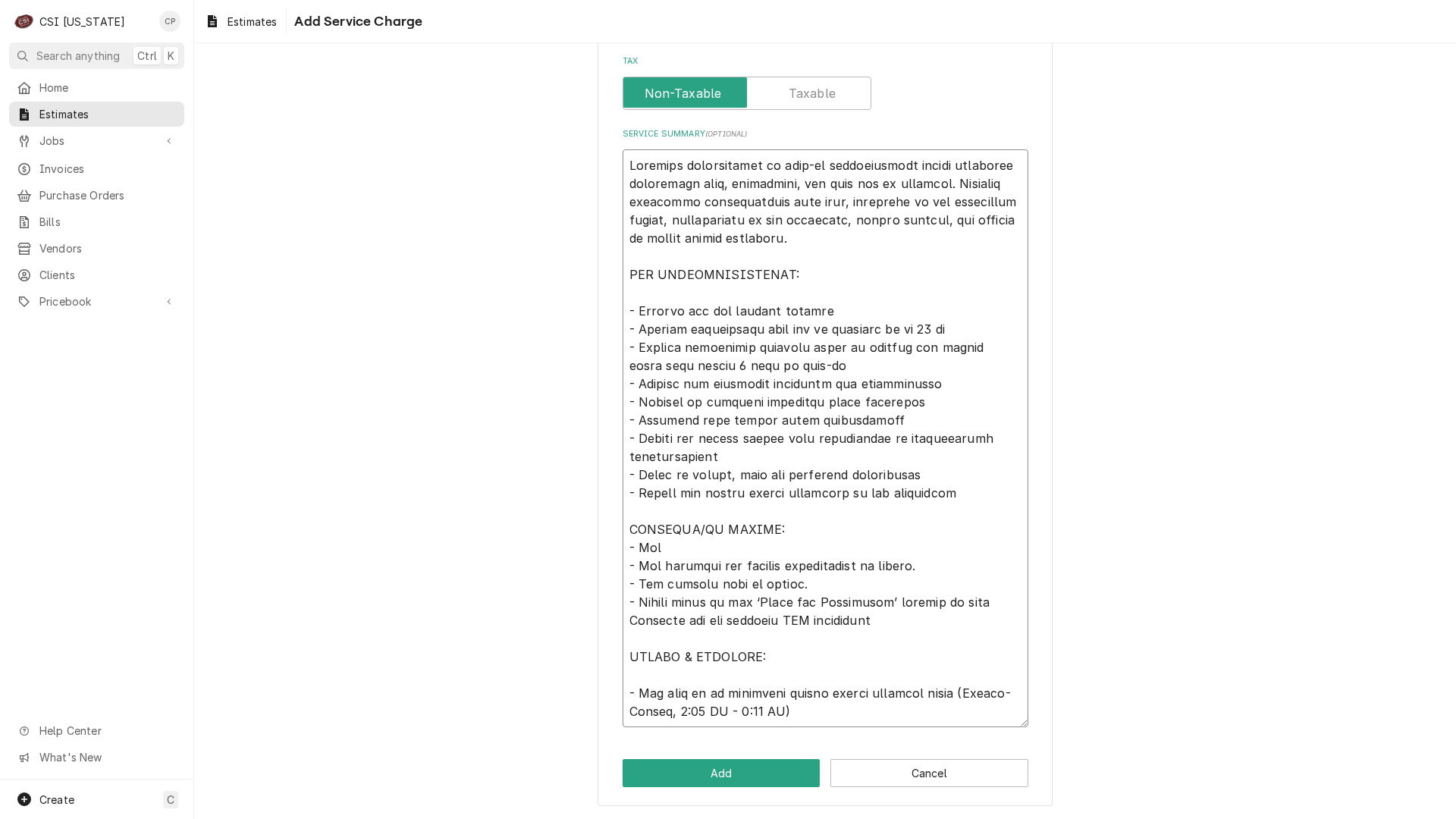
type textarea "Complete installation of walk-in refrigeration system including condensing unit…"
type textarea "x"
type textarea "Complete installation of walk-in refrigeration system including condensing unit…"
type textarea "x"
type textarea "Complete installation of walk-in refrigeration system including condensing unit…"
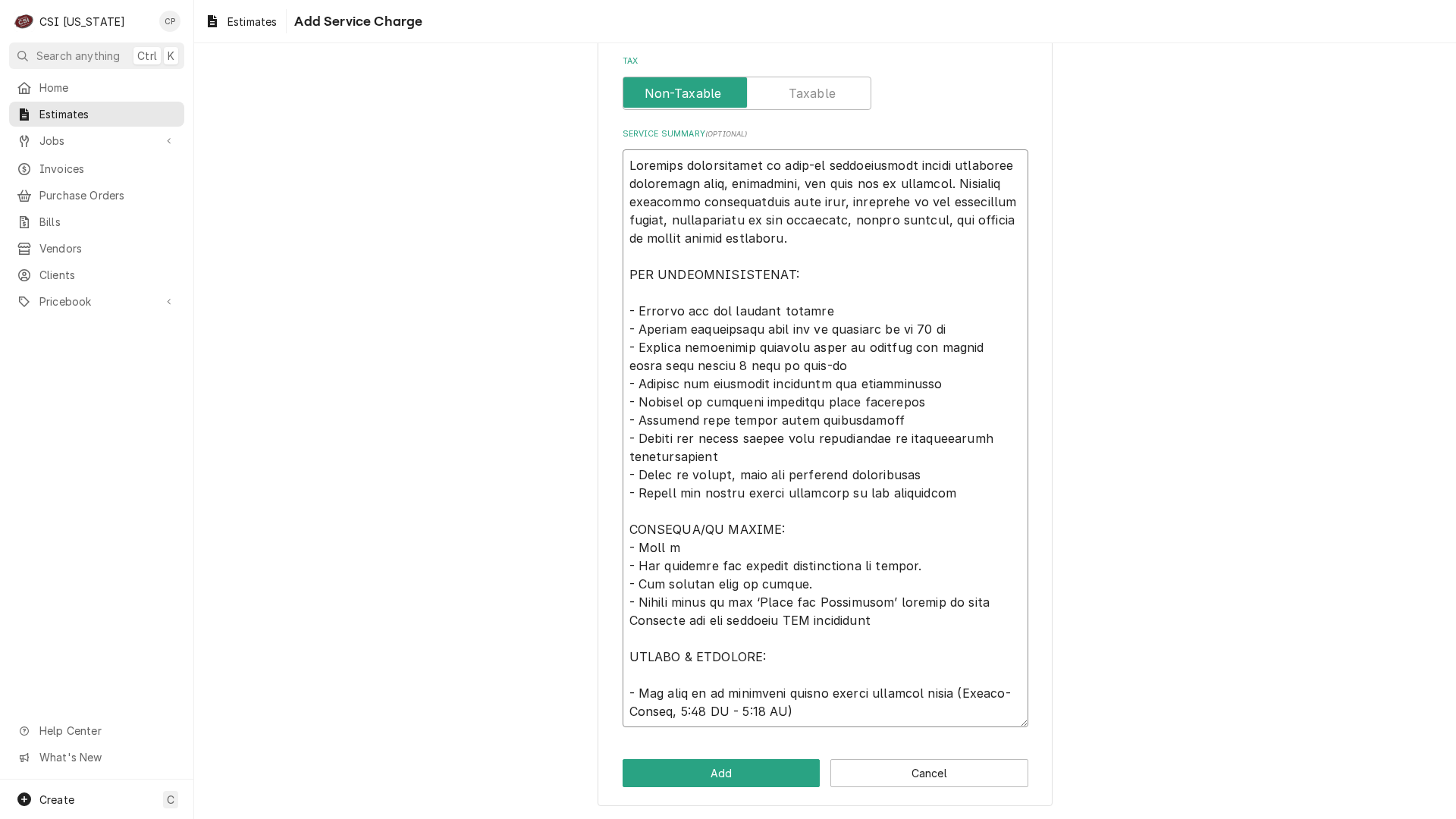
type textarea "x"
type textarea "Complete installation of walk-in refrigeration system including condensing unit…"
type textarea "x"
type textarea "Complete installation of walk-in refrigeration system including condensing unit…"
type textarea "x"
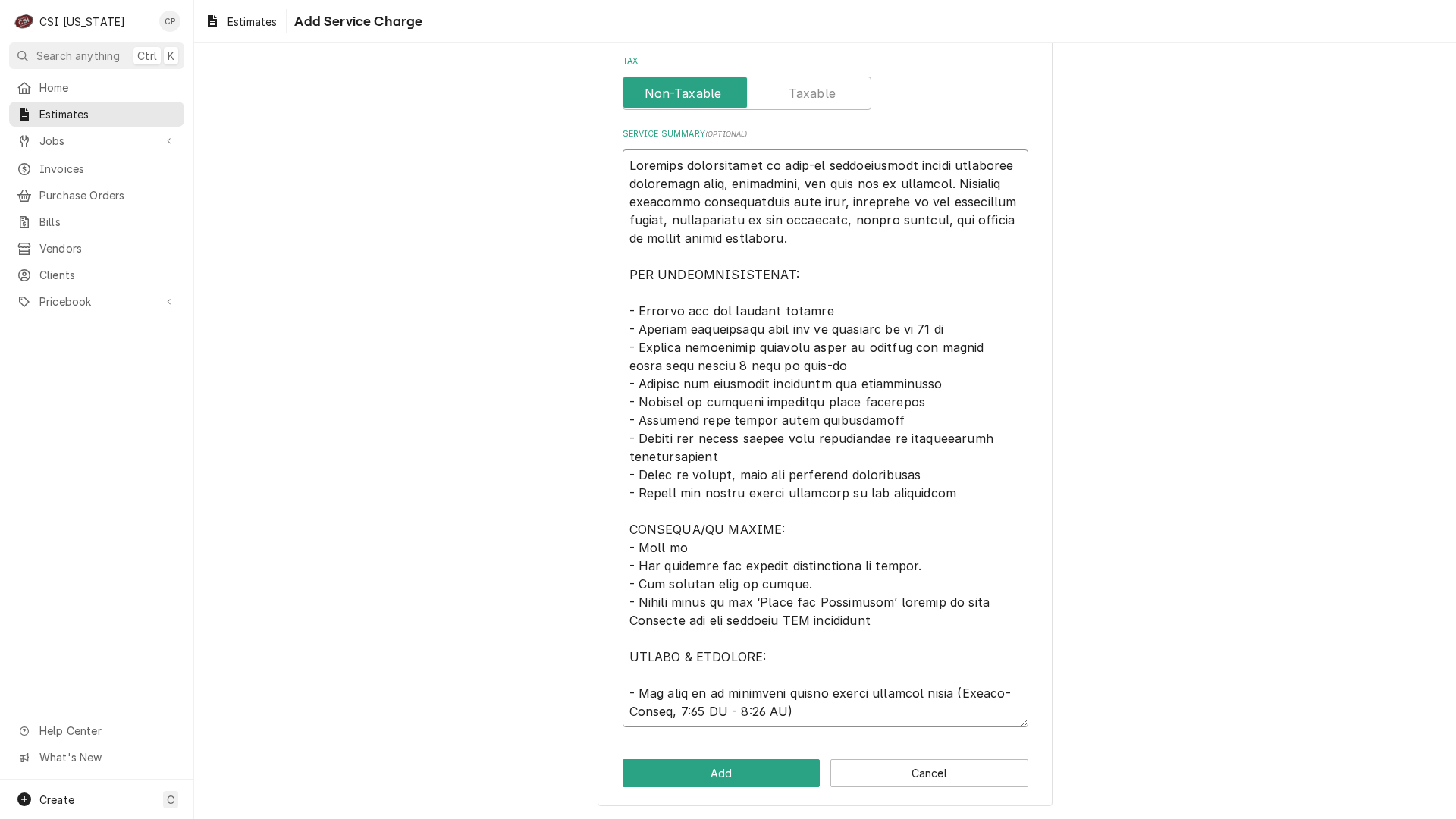
type textarea "Complete installation of walk-in refrigeration system including condensing unit…"
type textarea "x"
type textarea "Complete installation of walk-in refrigeration system including condensing unit…"
type textarea "x"
type textarea "Complete installation of walk-in refrigeration system including condensing unit…"
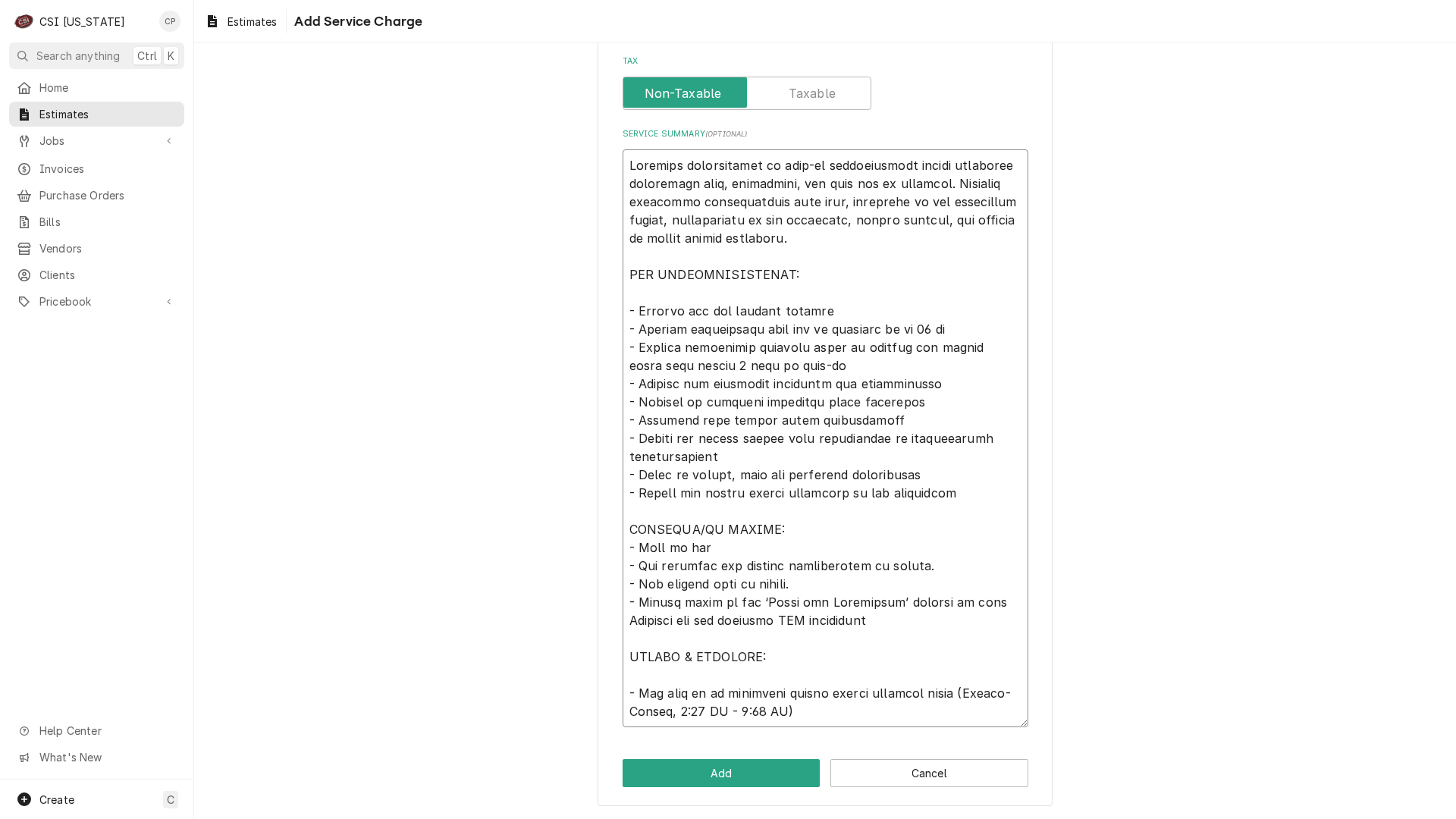
type textarea "x"
type textarea "Complete installation of walk-in refrigeration system including condensing unit…"
type textarea "x"
type textarea "Complete installation of walk-in refrigeration system including condensing unit…"
type textarea "x"
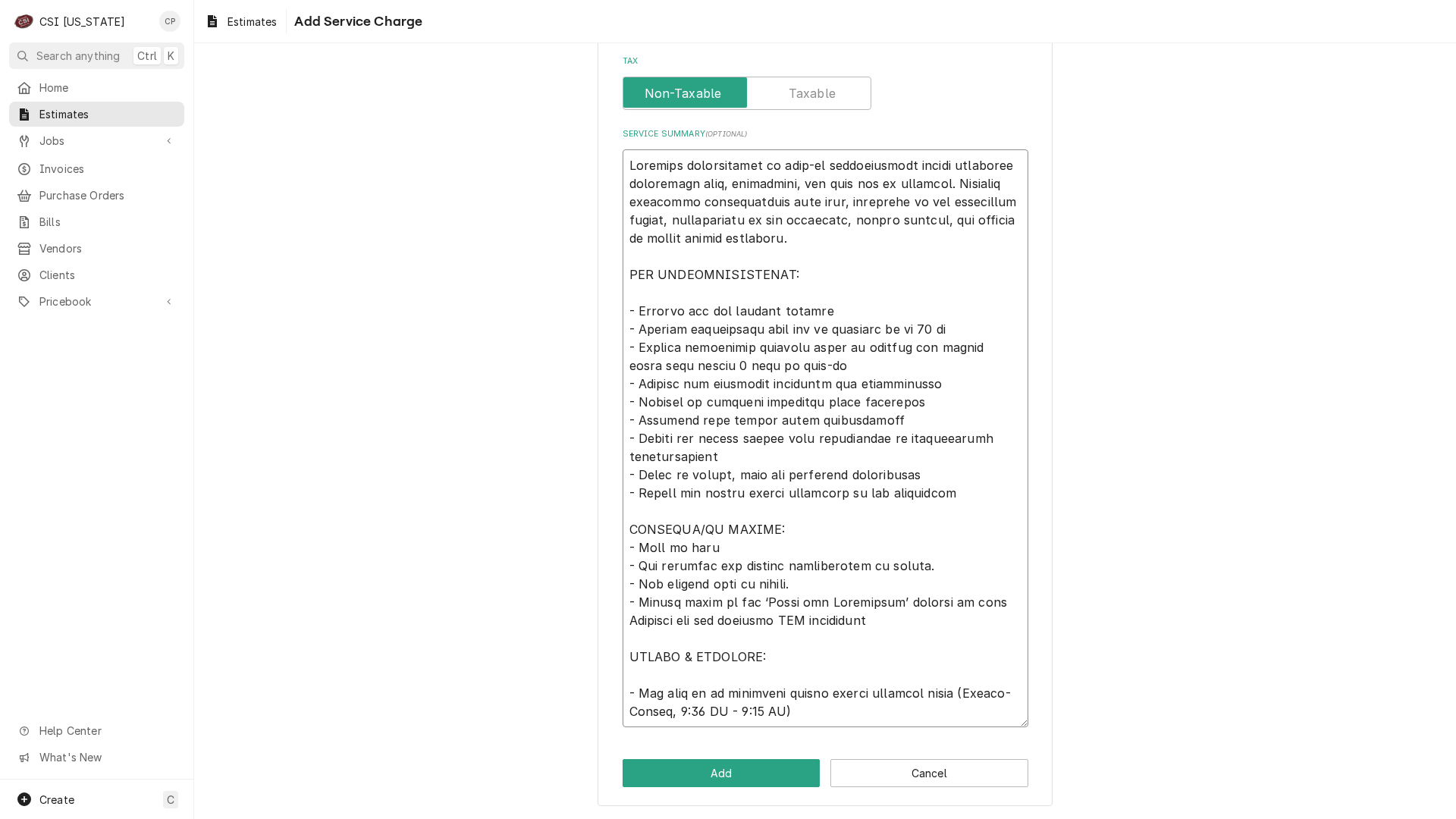
type textarea "Complete installation of walk-in refrigeration system including condensing unit…"
type textarea "x"
type textarea "Complete installation of walk-in refrigeration system including condensing unit…"
type textarea "x"
type textarea "Complete installation of walk-in refrigeration system including condensing unit…"
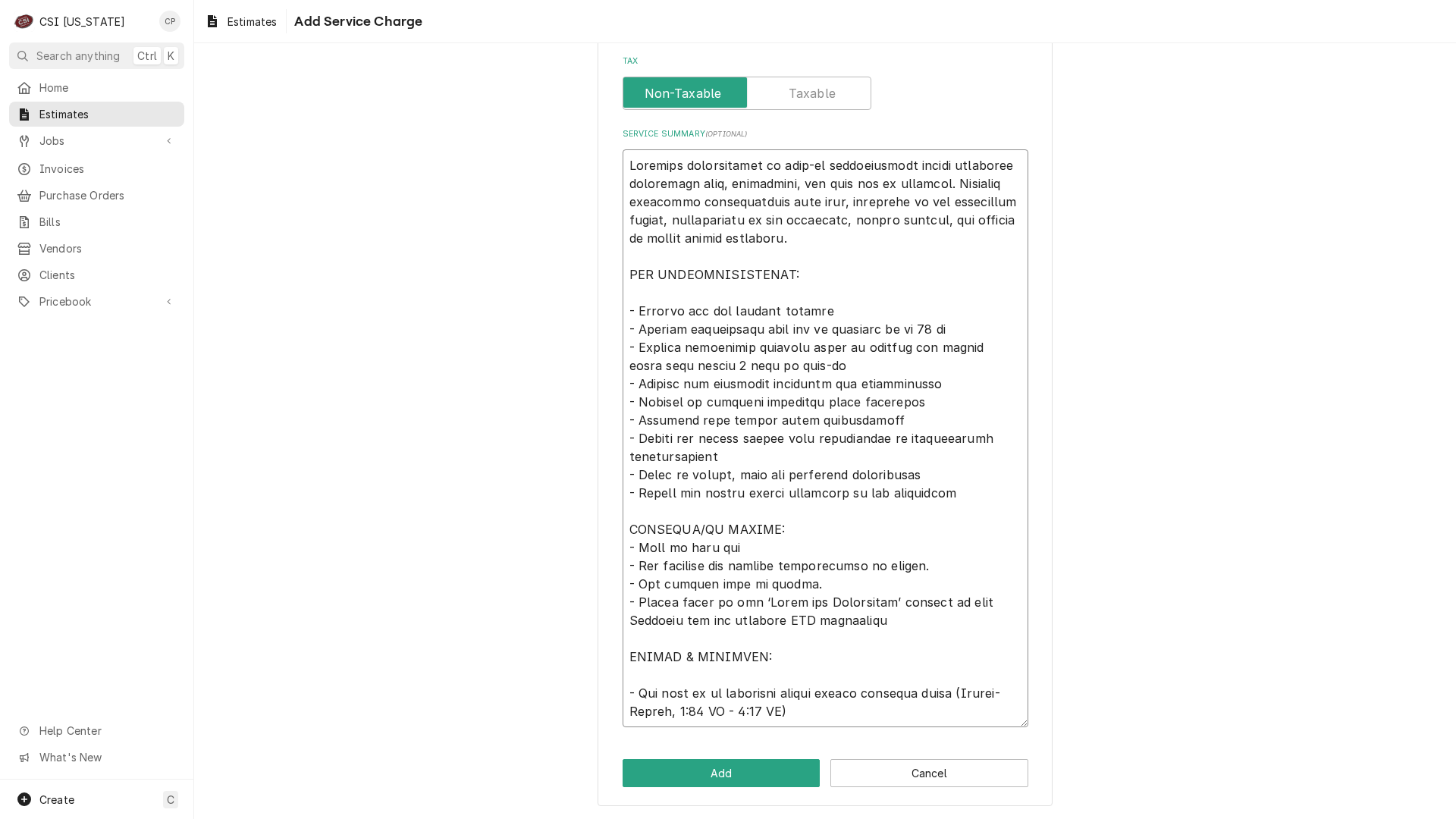
type textarea "x"
type textarea "Complete installation of walk-in refrigeration system including condensing unit…"
type textarea "x"
type textarea "Complete installation of walk-in refrigeration system including condensing unit…"
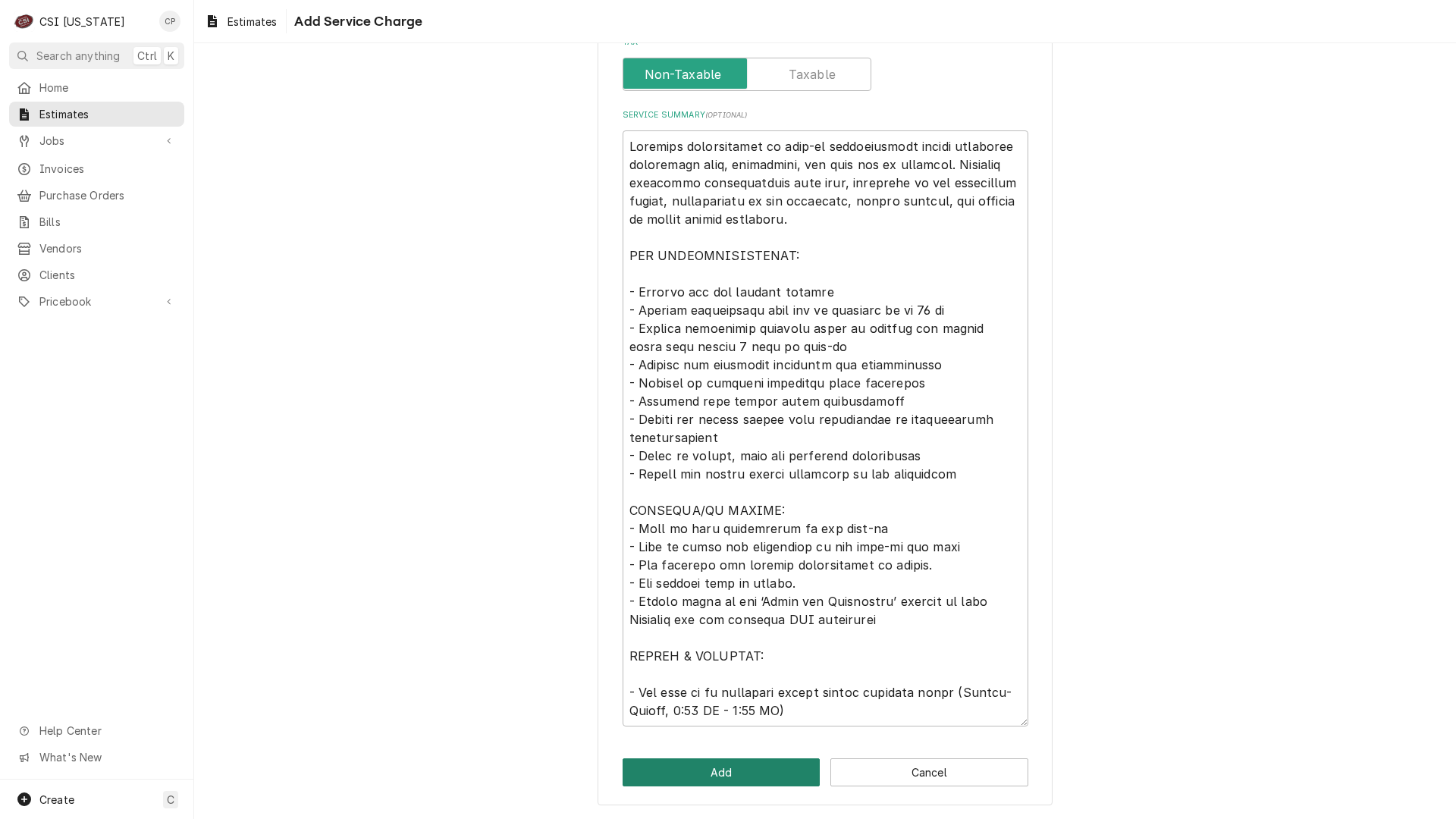
click at [725, 765] on button "Add" at bounding box center [722, 772] width 198 height 28
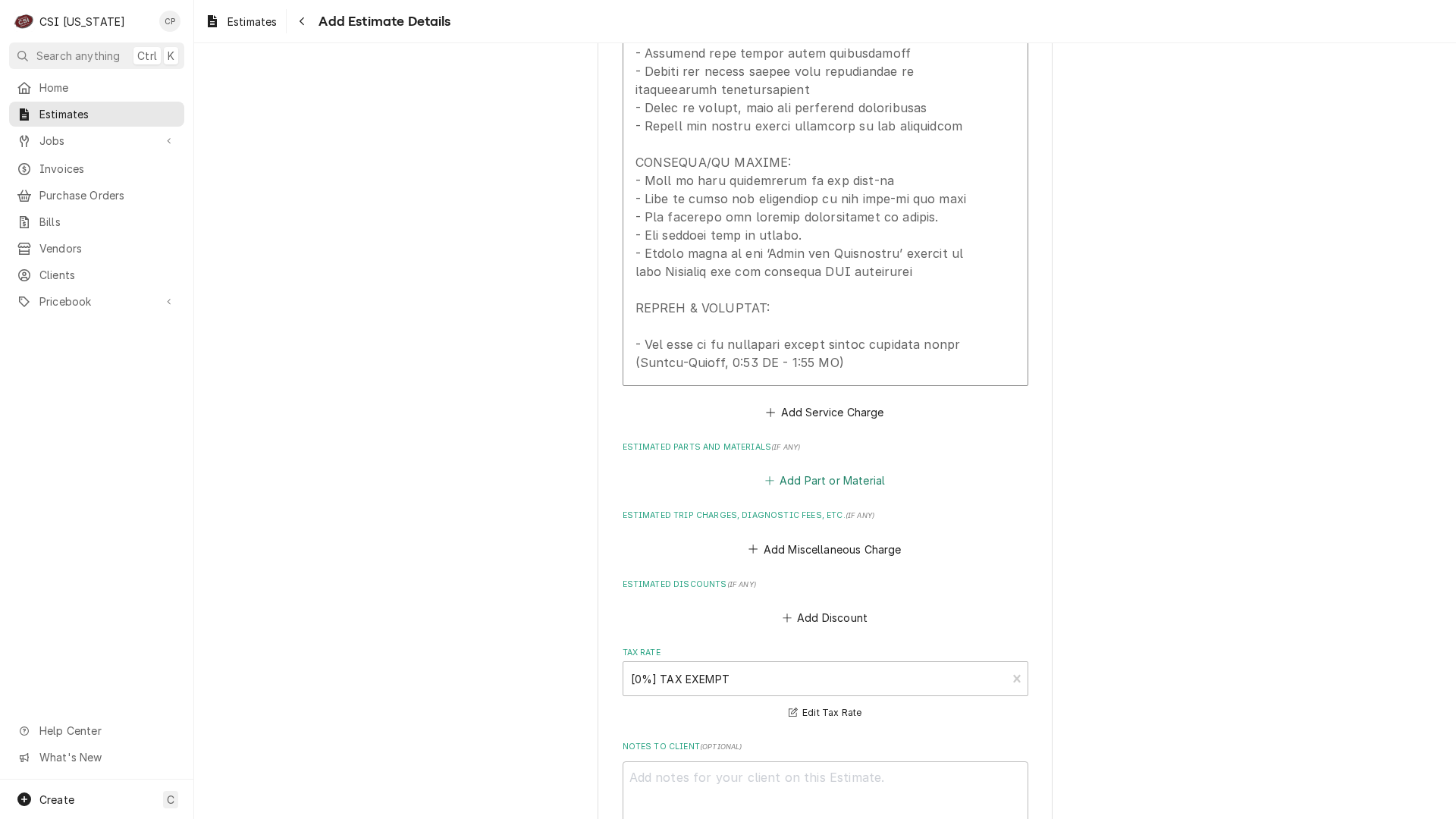
scroll to position [1953, 0]
click at [827, 473] on button "Add Part or Material" at bounding box center [825, 479] width 125 height 21
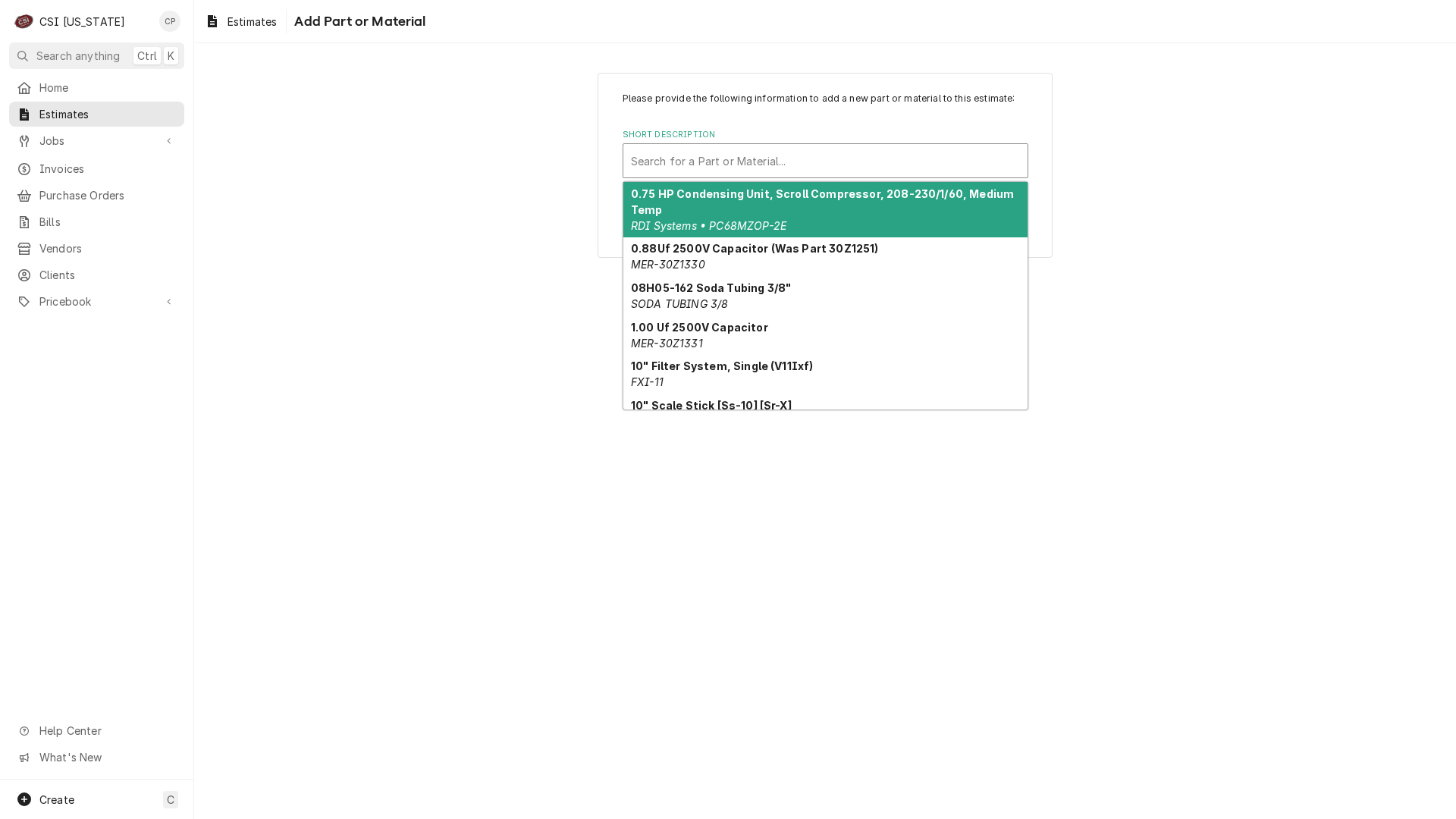
click at [759, 157] on div "Short Description" at bounding box center [825, 161] width 389 height 27
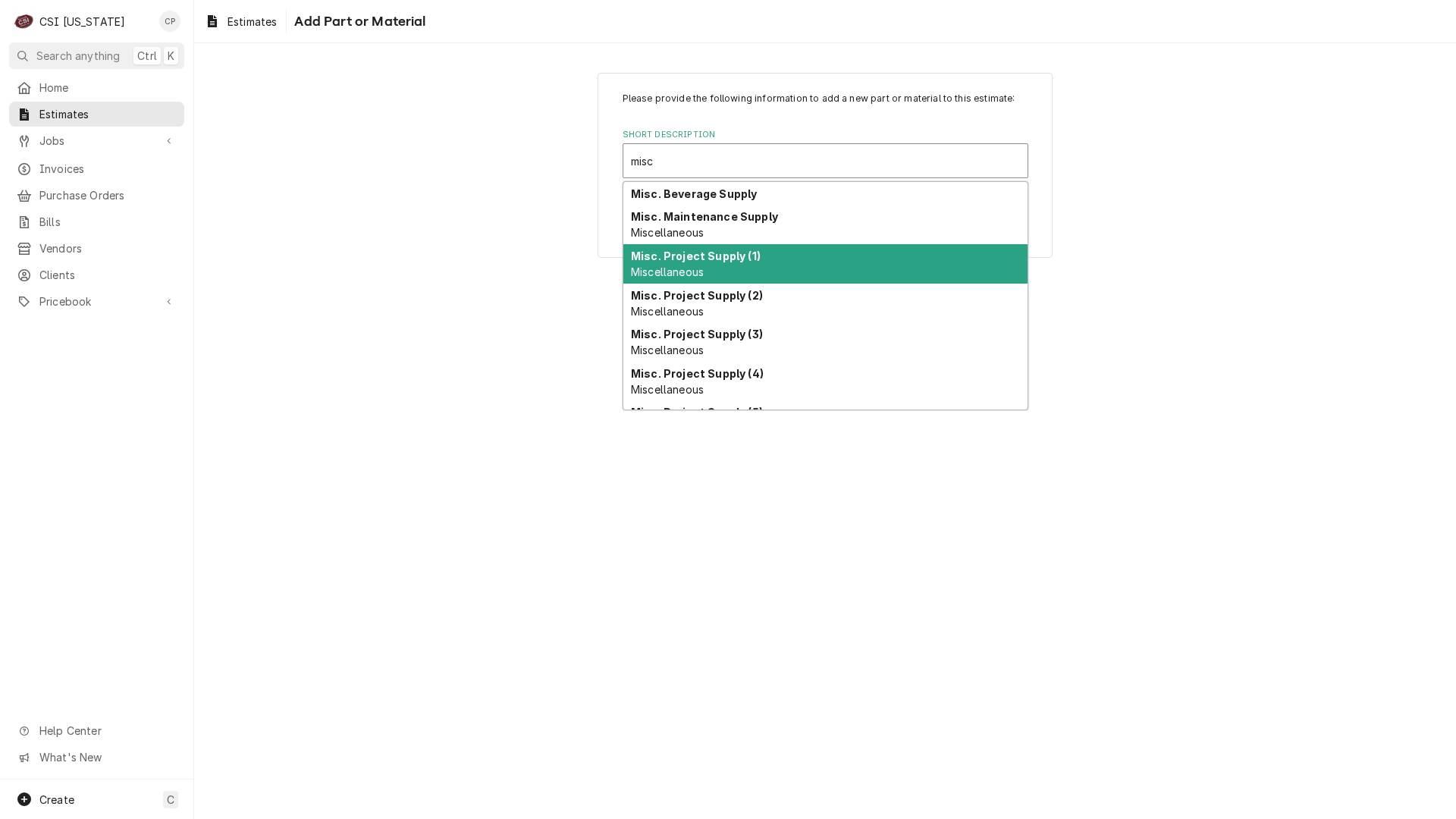
click at [708, 260] on strong "Misc. Project Supply (1)" at bounding box center [695, 256] width 130 height 13
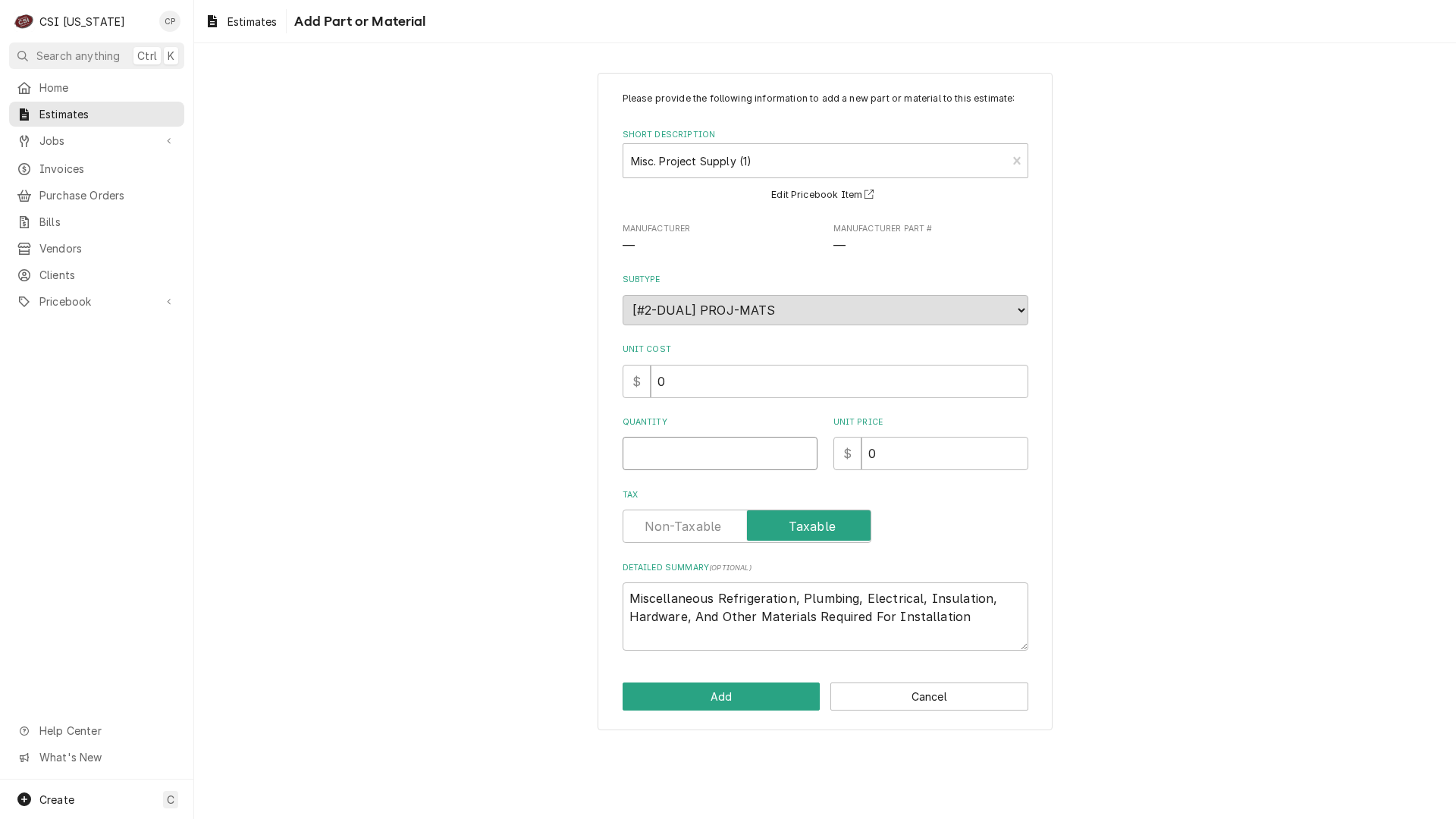
click at [714, 457] on input "Quantity" at bounding box center [721, 453] width 195 height 33
click at [716, 519] on label "Tax" at bounding box center [747, 526] width 249 height 33
click at [716, 519] on input "Tax" at bounding box center [747, 526] width 235 height 33
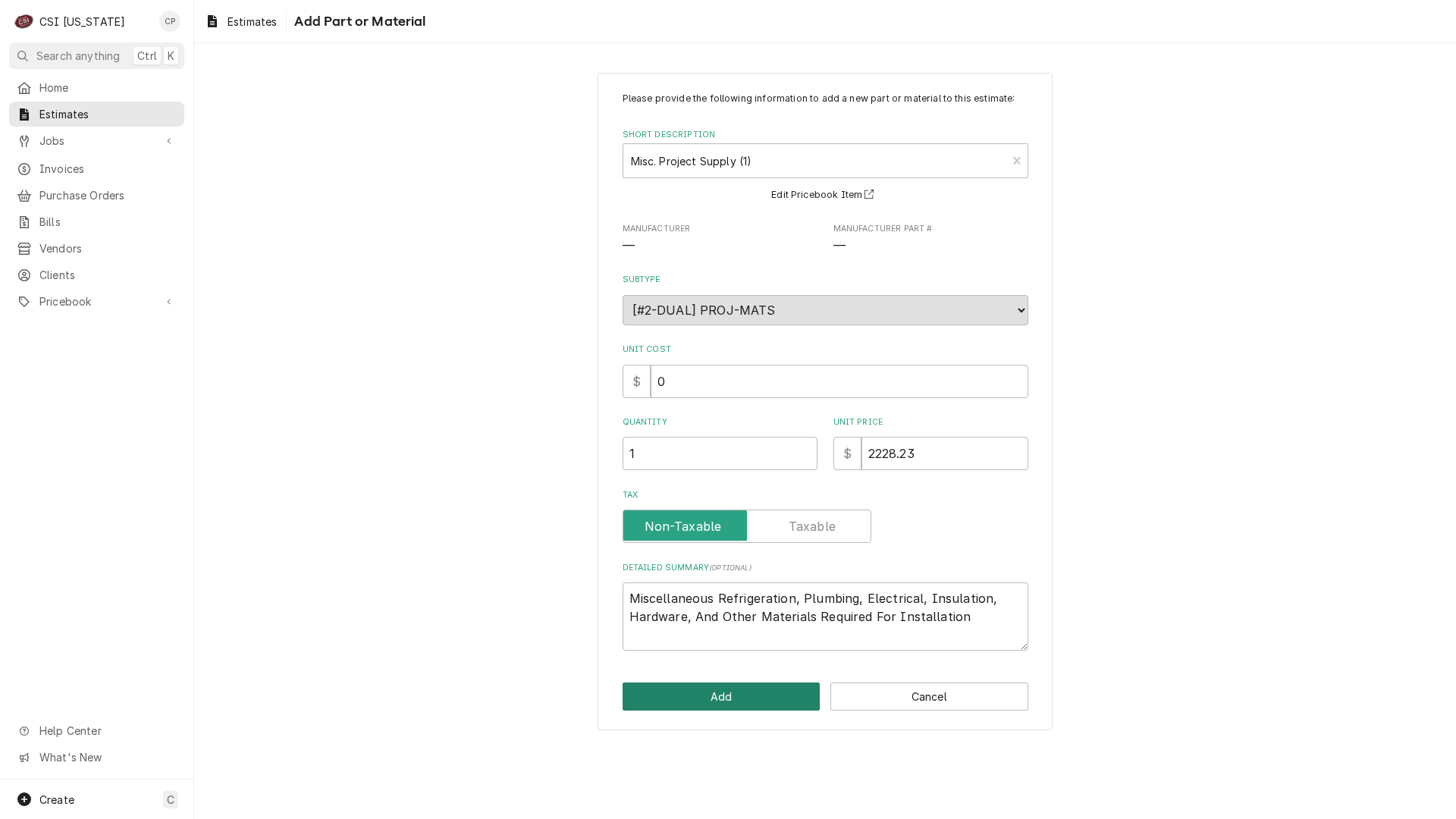
click at [735, 701] on button "Add" at bounding box center [722, 696] width 198 height 28
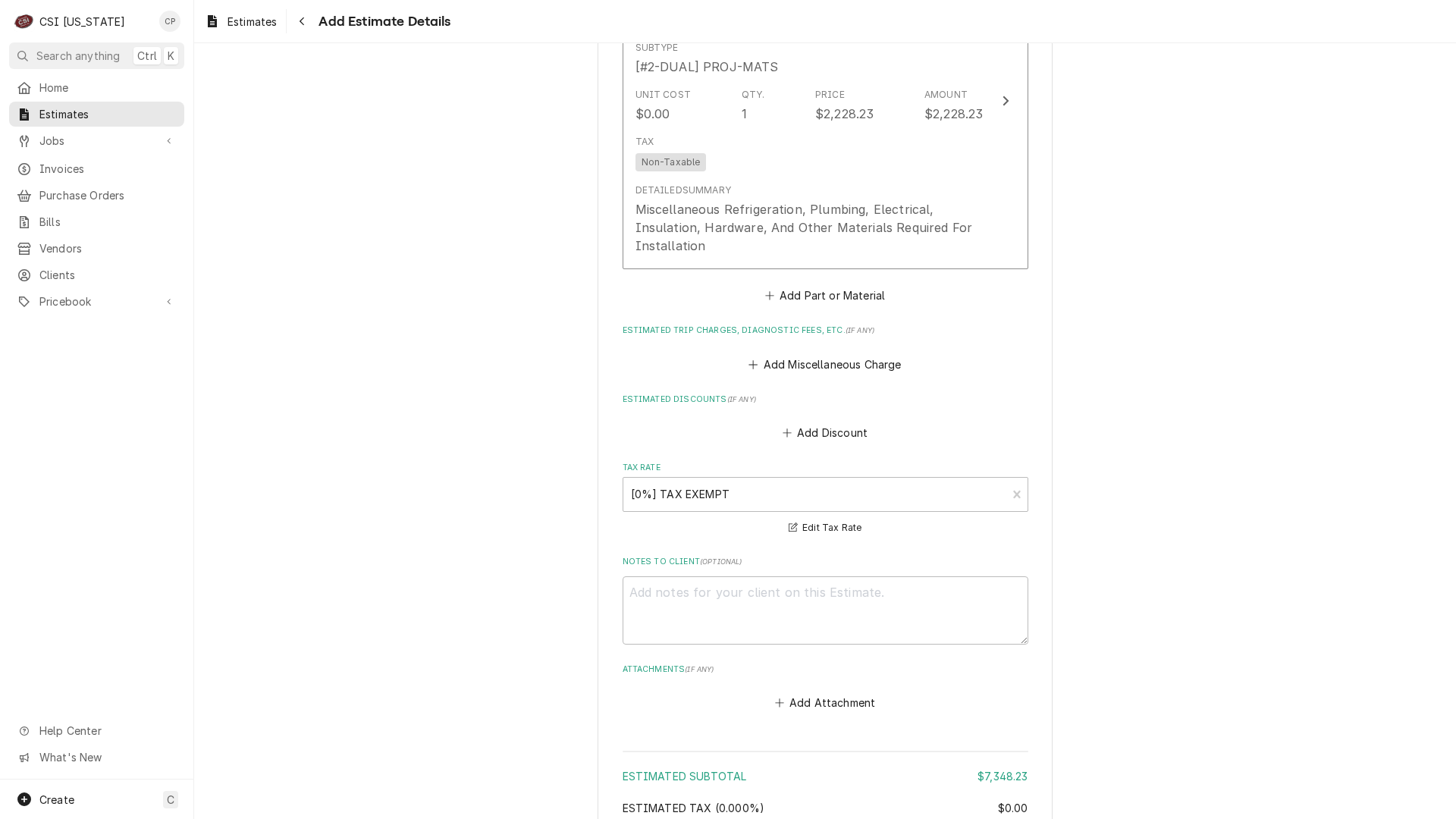
scroll to position [2745, 0]
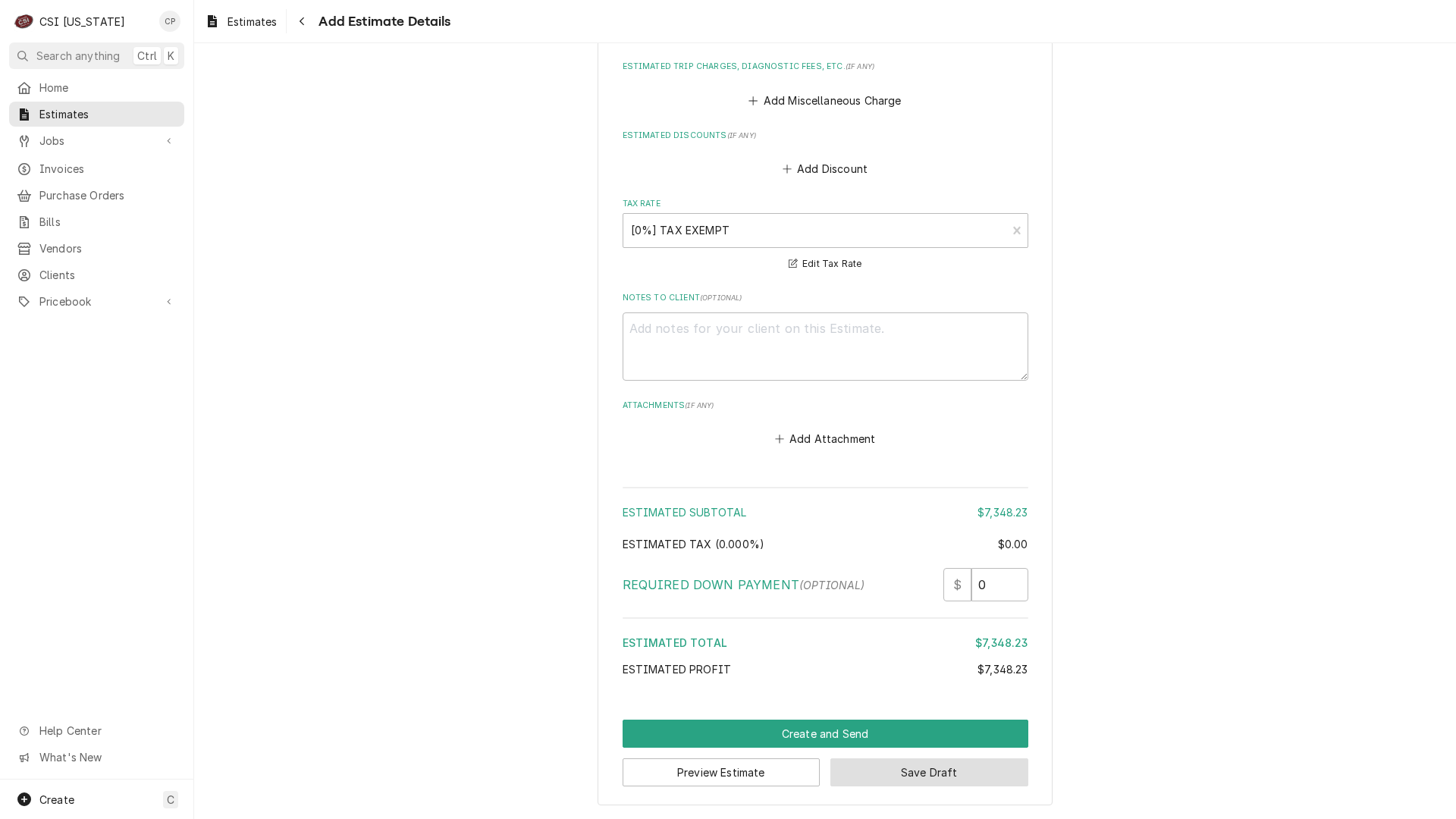
click at [912, 779] on button "Save Draft" at bounding box center [929, 772] width 198 height 28
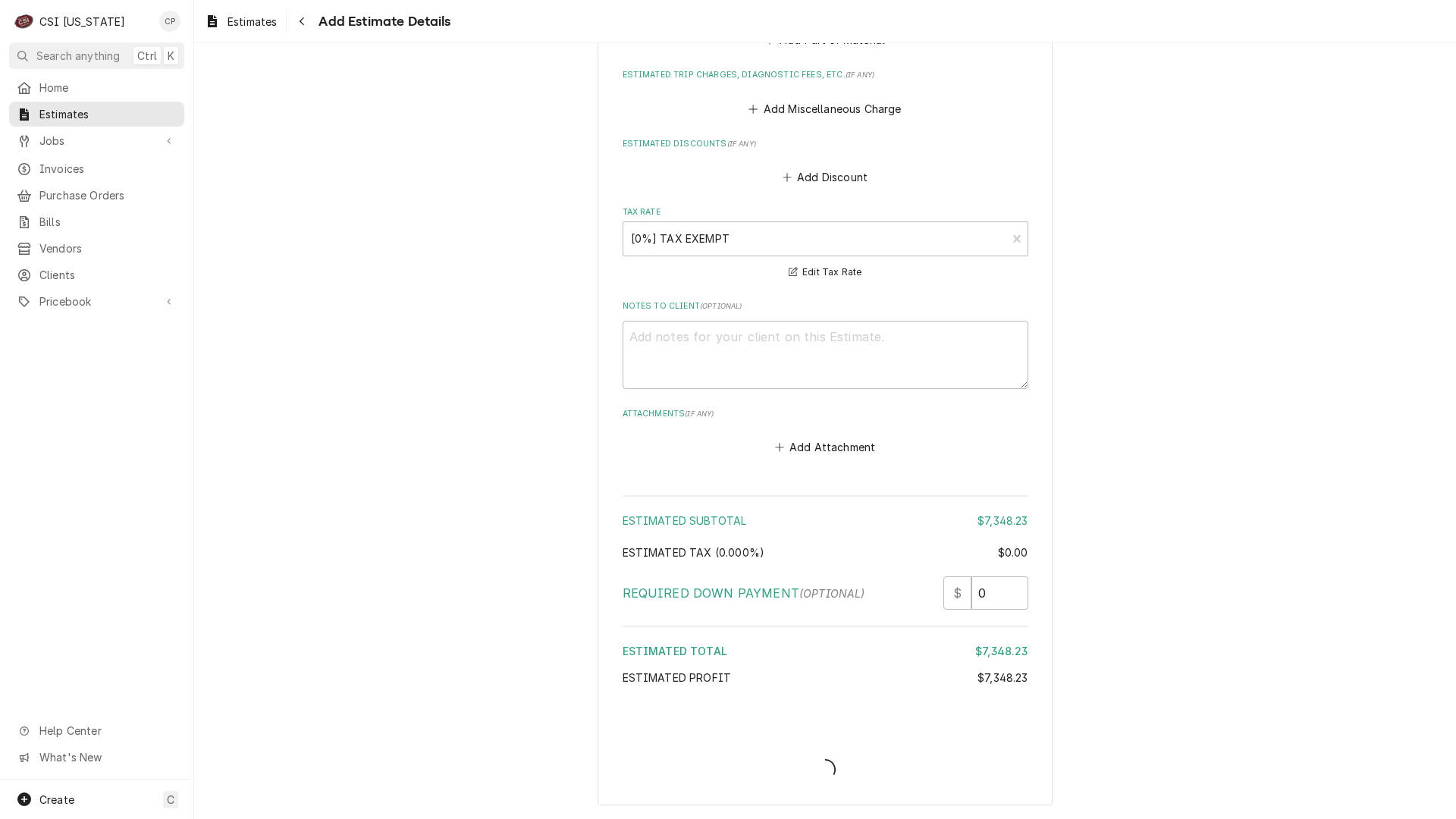
scroll to position [2737, 0]
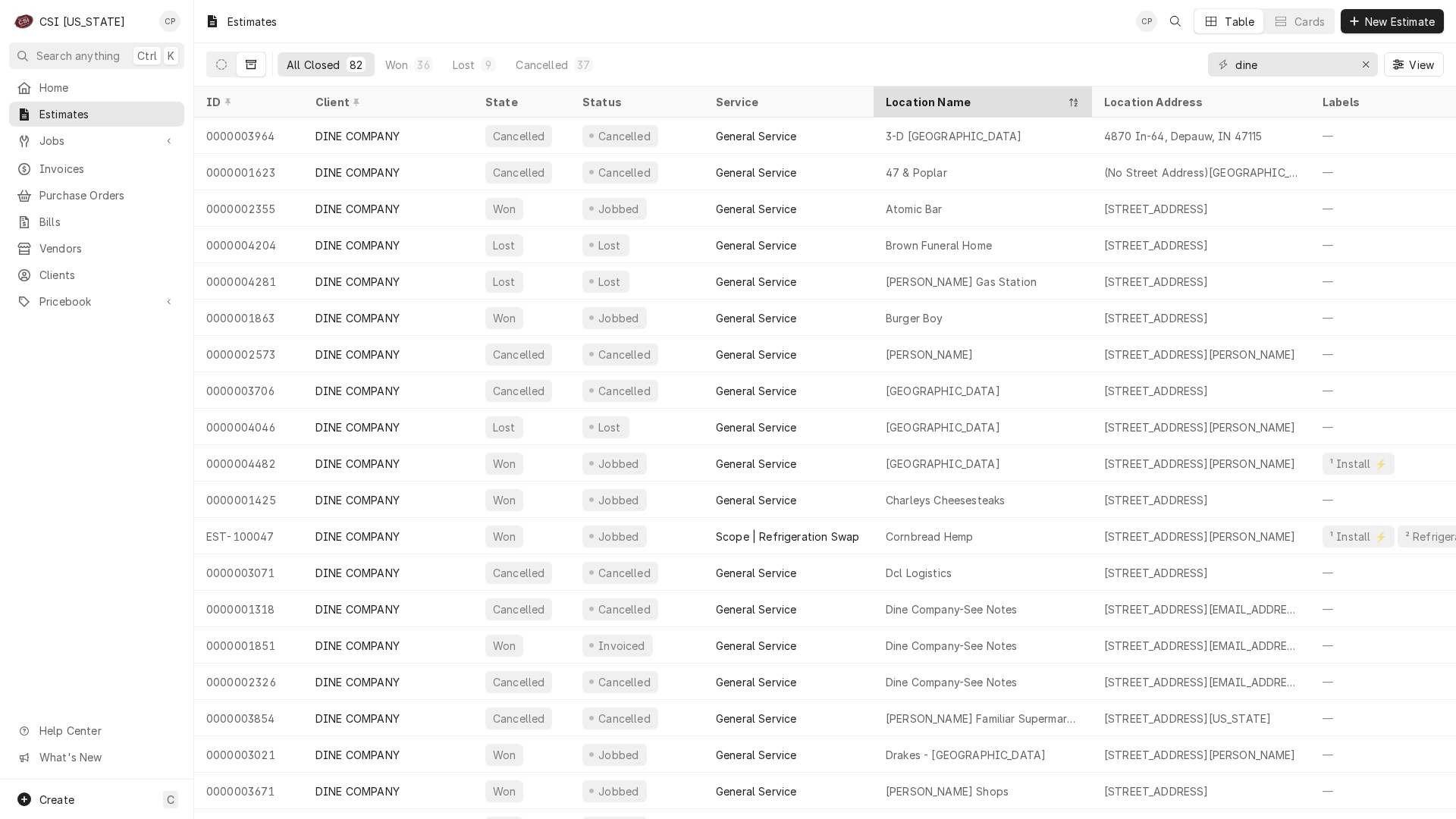
click at [918, 103] on div "Location Name" at bounding box center [975, 102] width 179 height 16
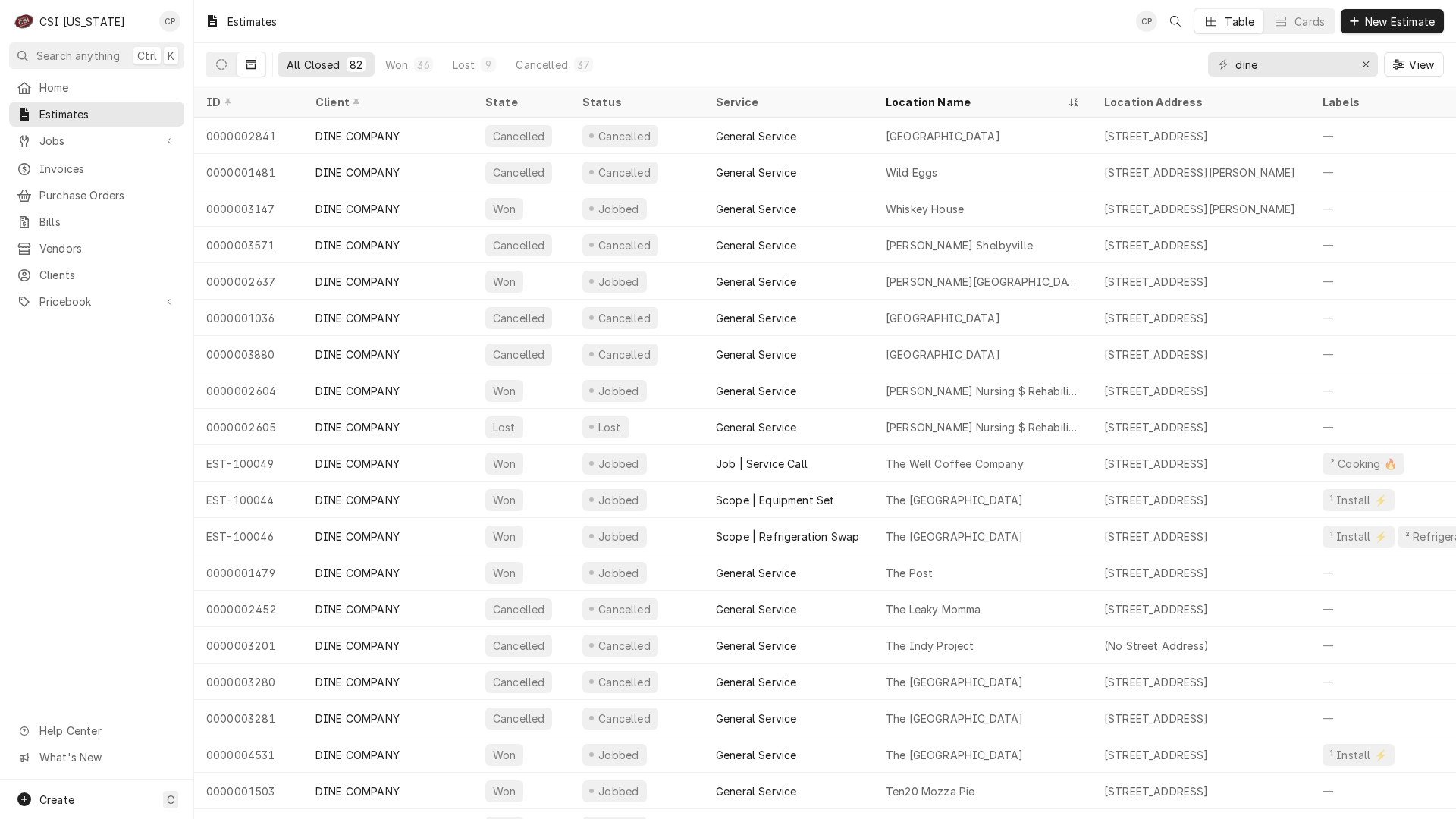
click at [918, 103] on div "Location Name" at bounding box center [975, 102] width 179 height 16
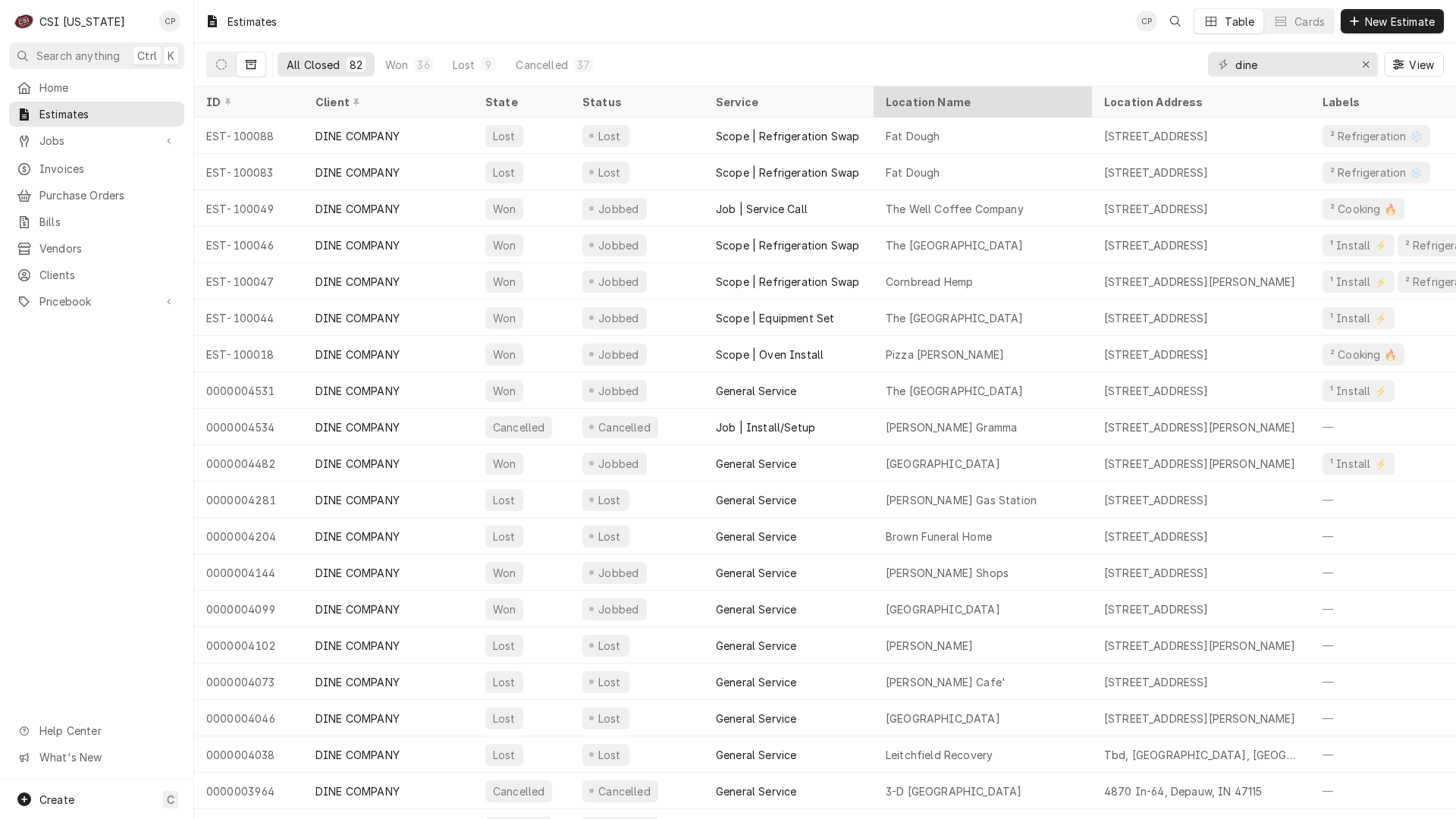
click at [919, 103] on div "Location Name" at bounding box center [981, 102] width 191 height 16
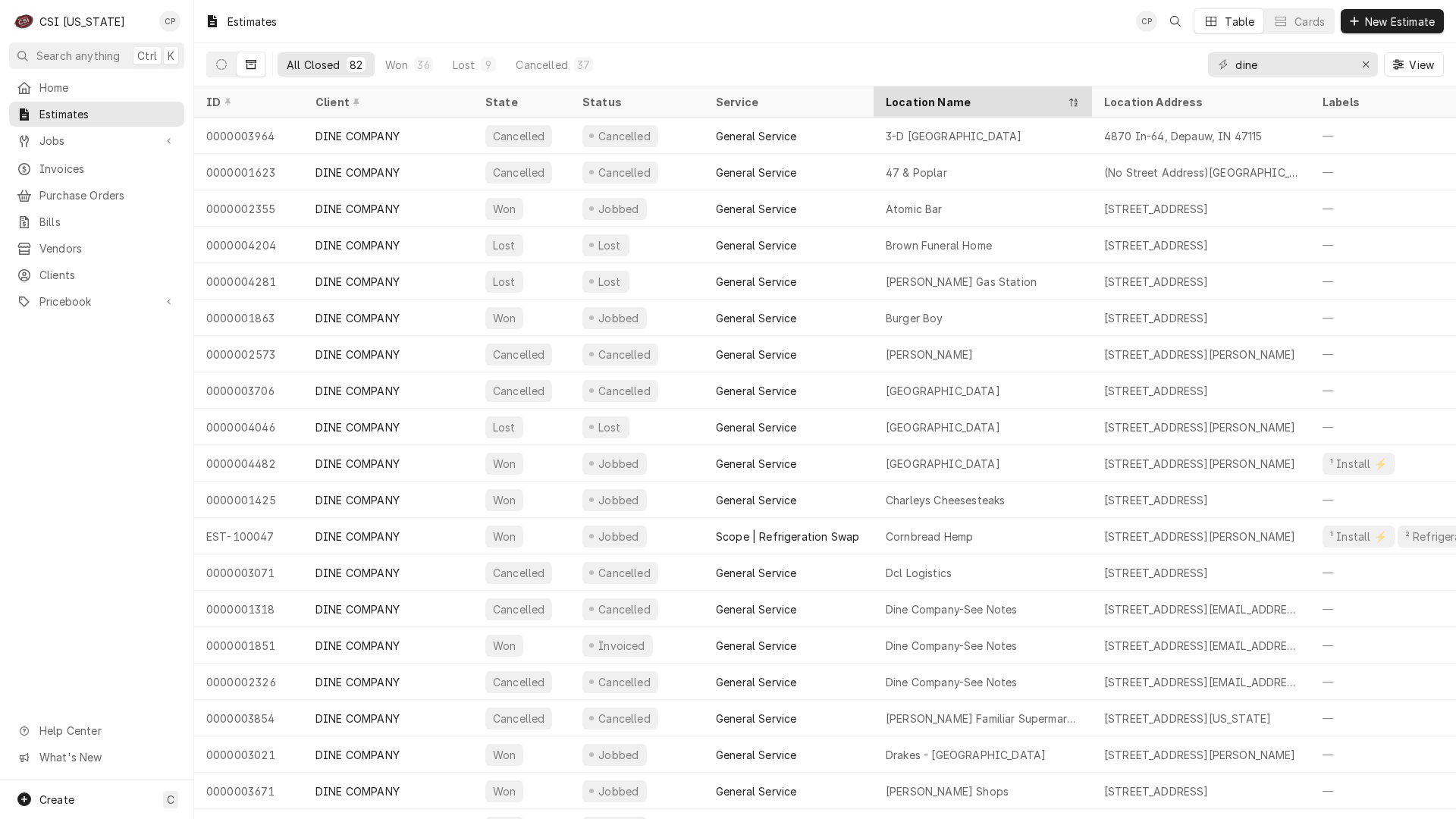
click at [919, 103] on div "Location Name" at bounding box center [975, 102] width 179 height 16
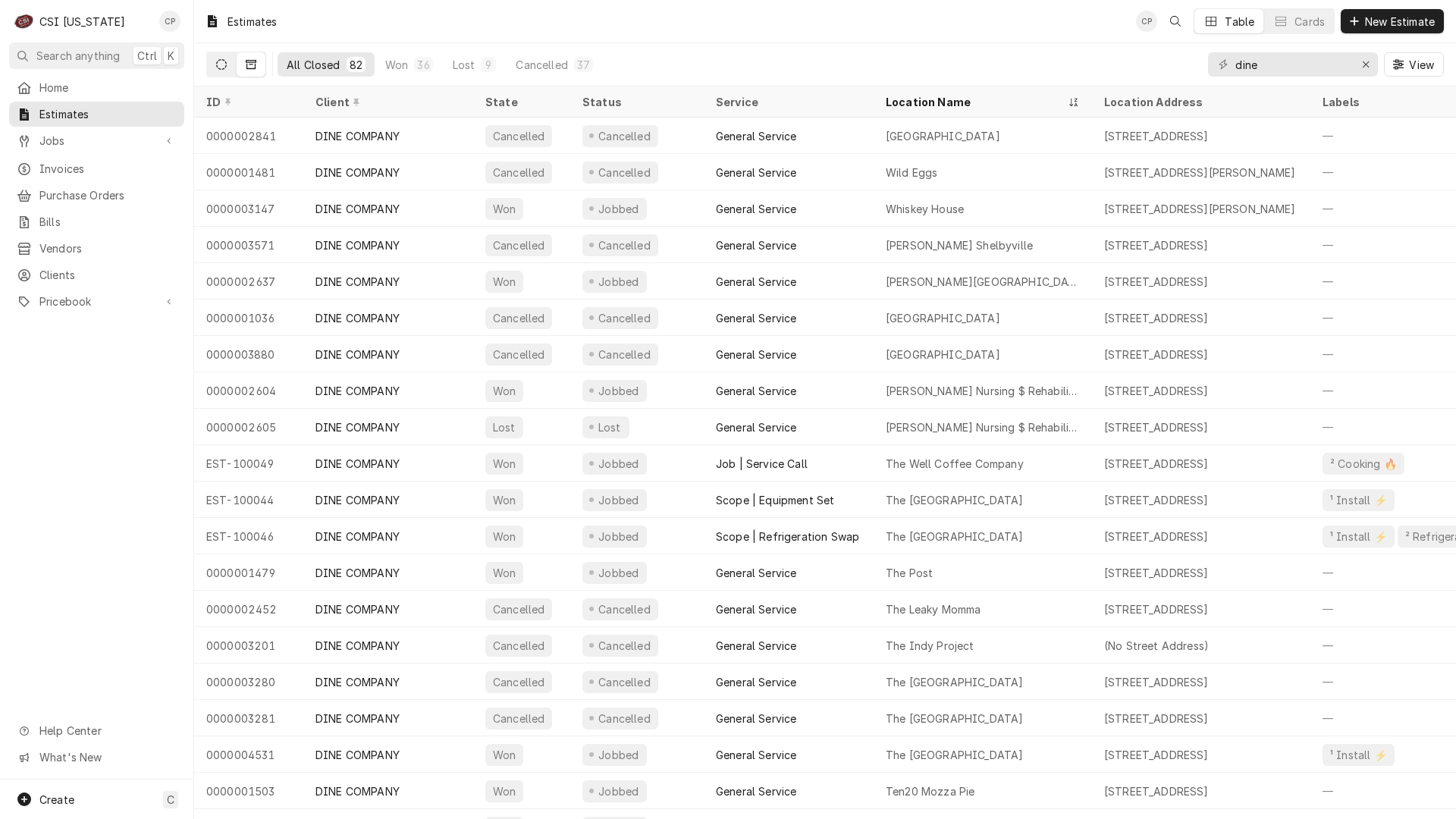
click at [226, 62] on icon "Dynamic Content Wrapper" at bounding box center [221, 64] width 11 height 11
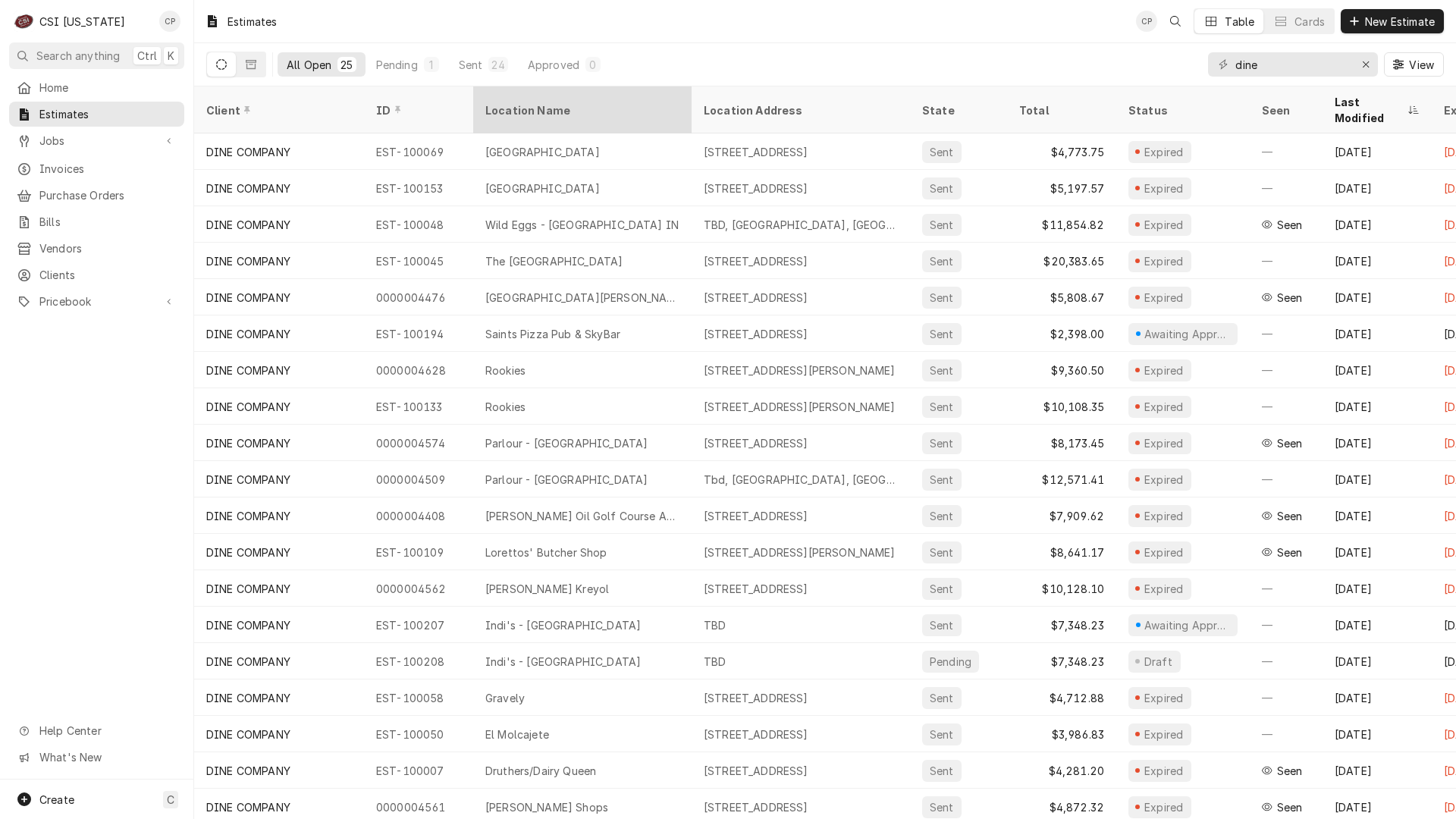
click at [521, 104] on div "Location Name" at bounding box center [581, 110] width 191 height 16
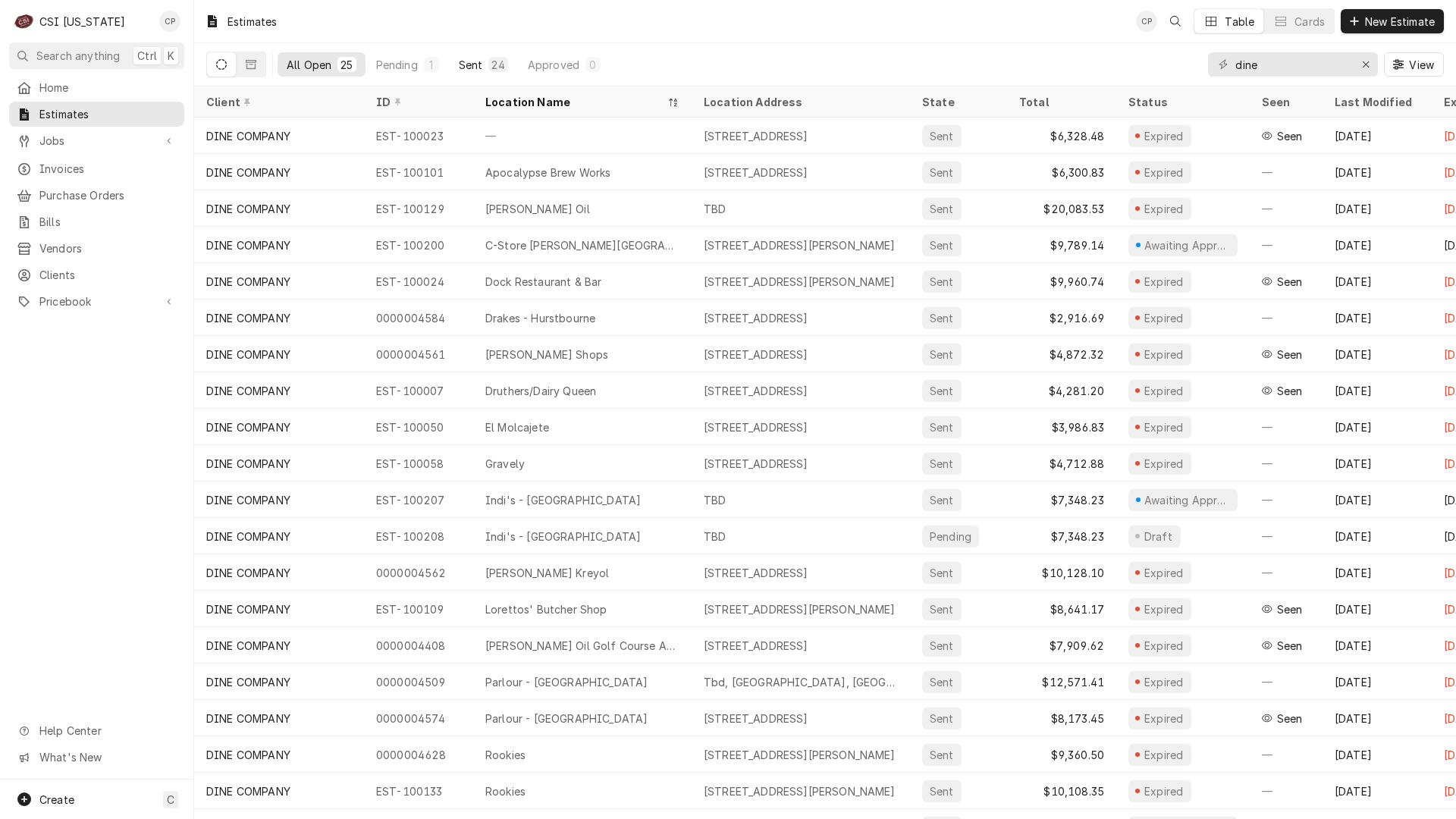
click at [470, 61] on div "Sent" at bounding box center [471, 64] width 24 height 16
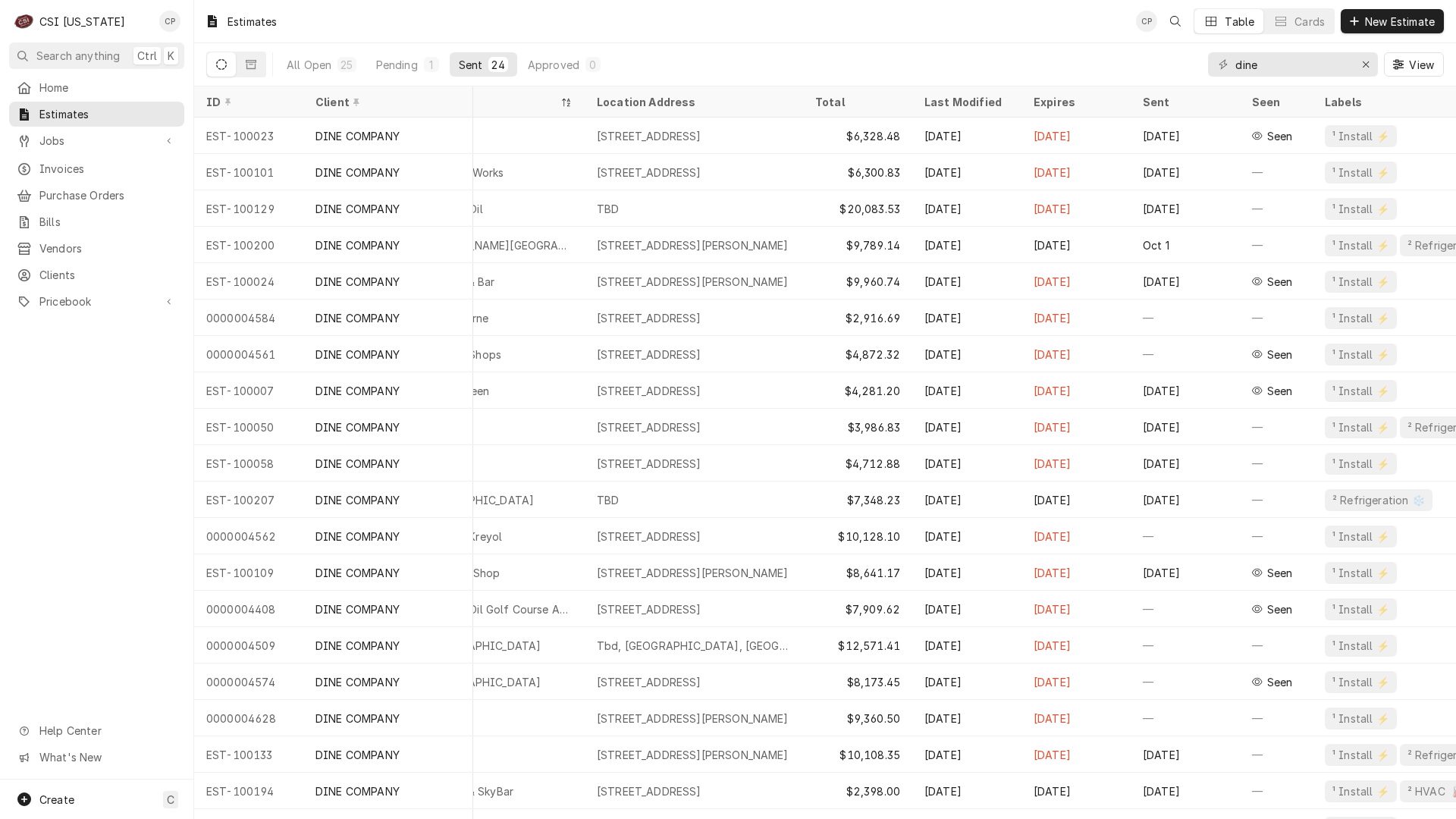
scroll to position [0, 108]
click at [414, 67] on div "Pending" at bounding box center [396, 64] width 42 height 16
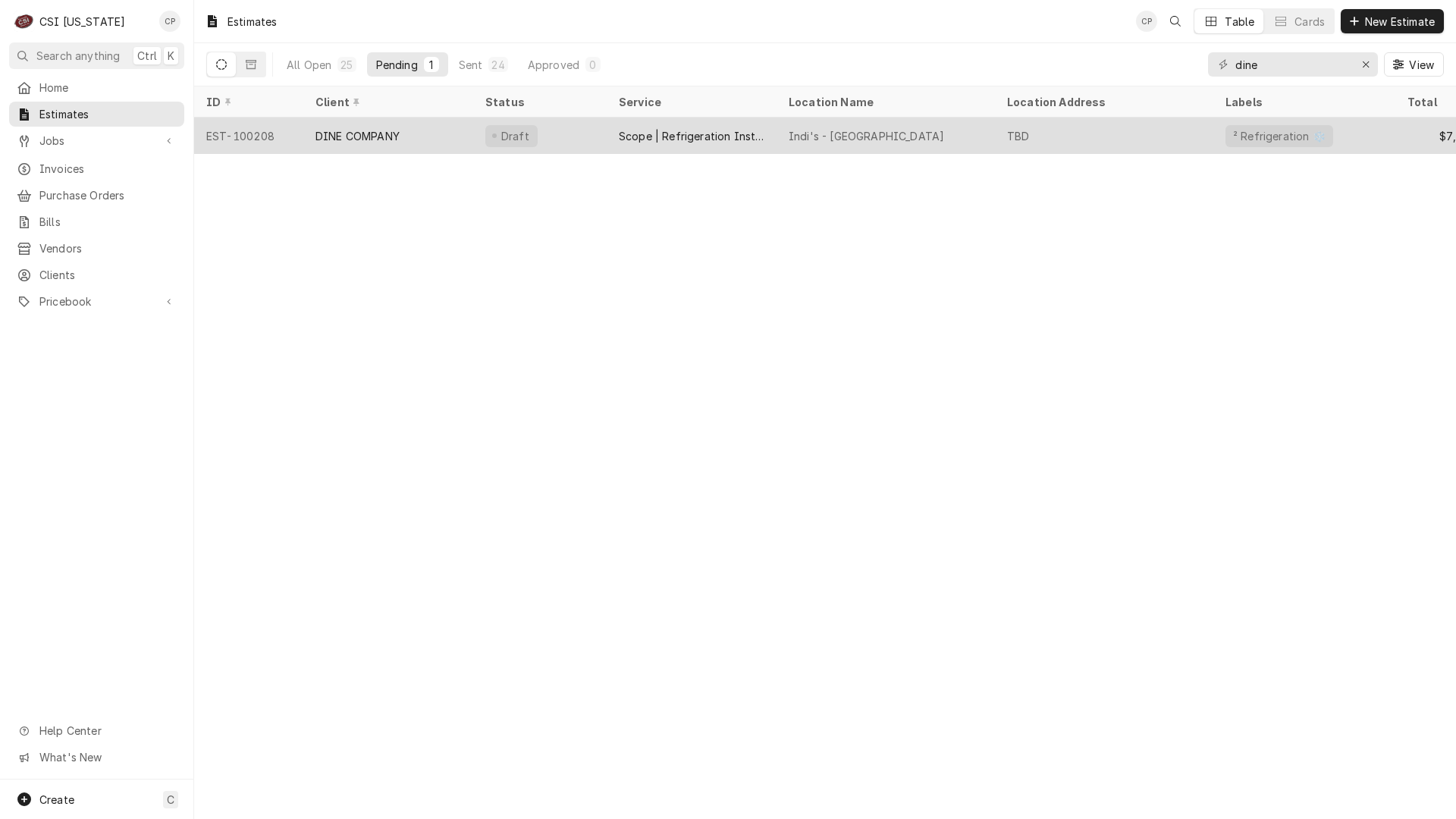
click at [841, 135] on div "Indi's - New Albany" at bounding box center [866, 136] width 155 height 16
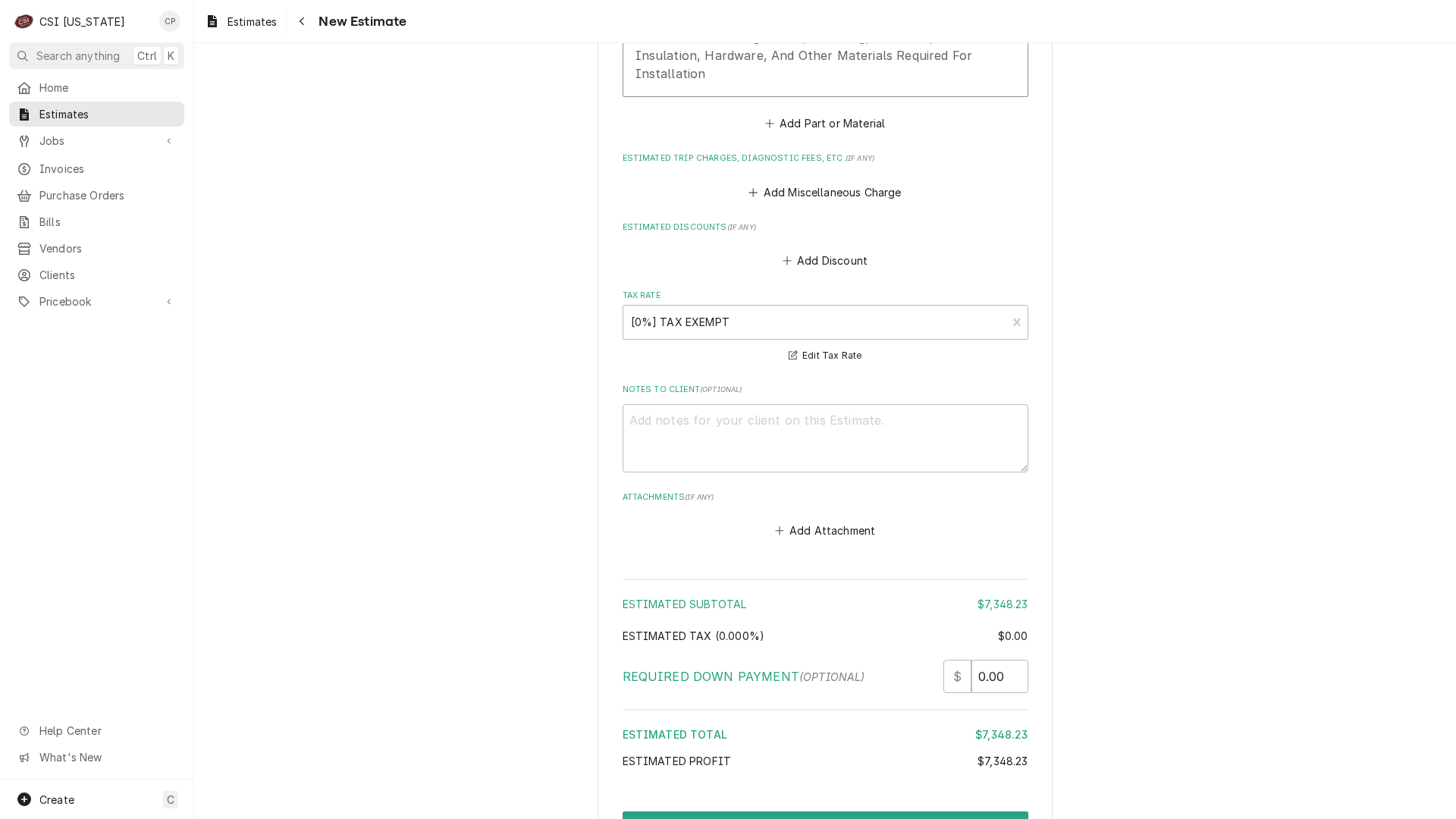
scroll to position [2855, 0]
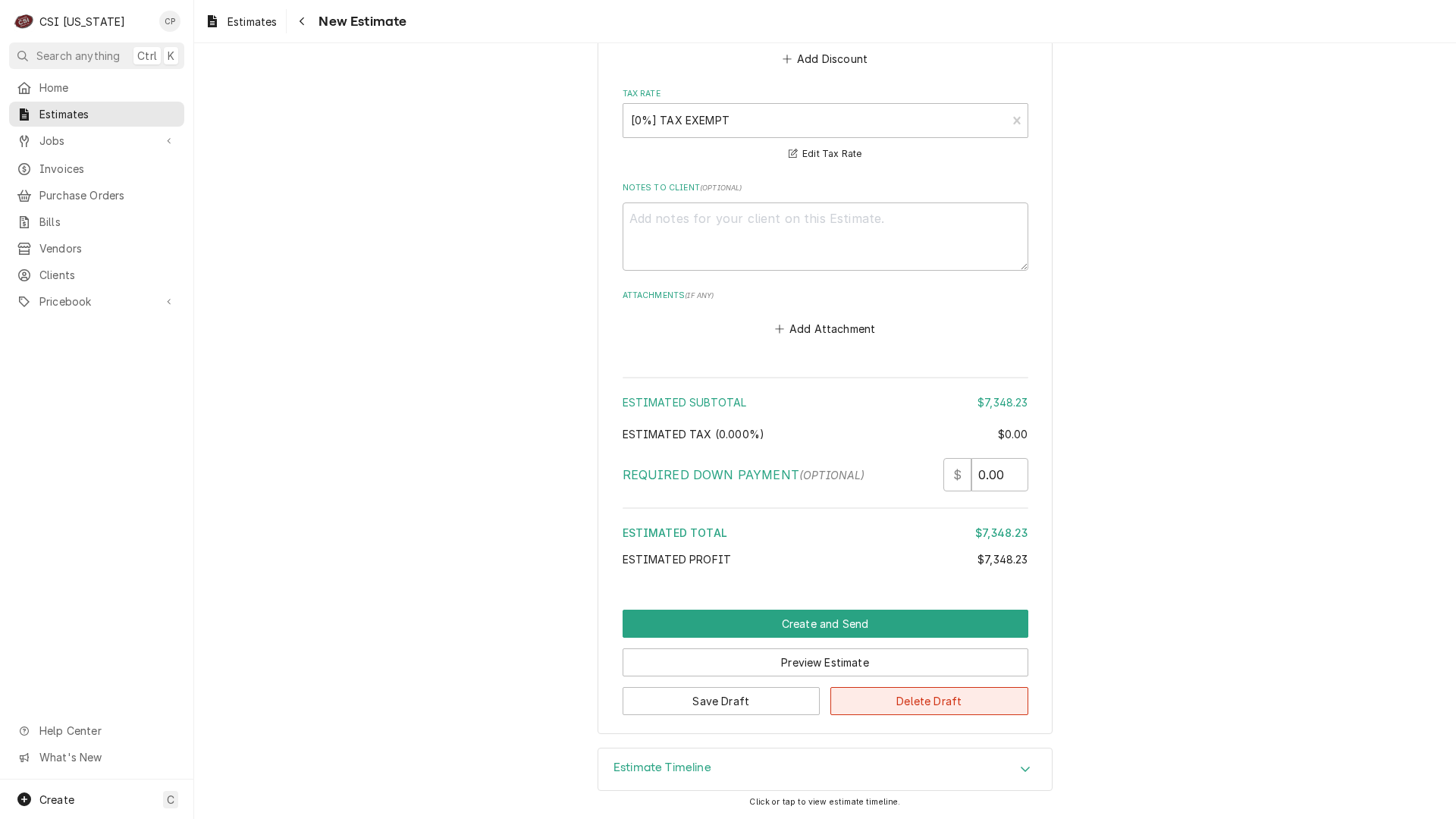
click at [897, 701] on button "Delete Draft" at bounding box center [929, 701] width 198 height 28
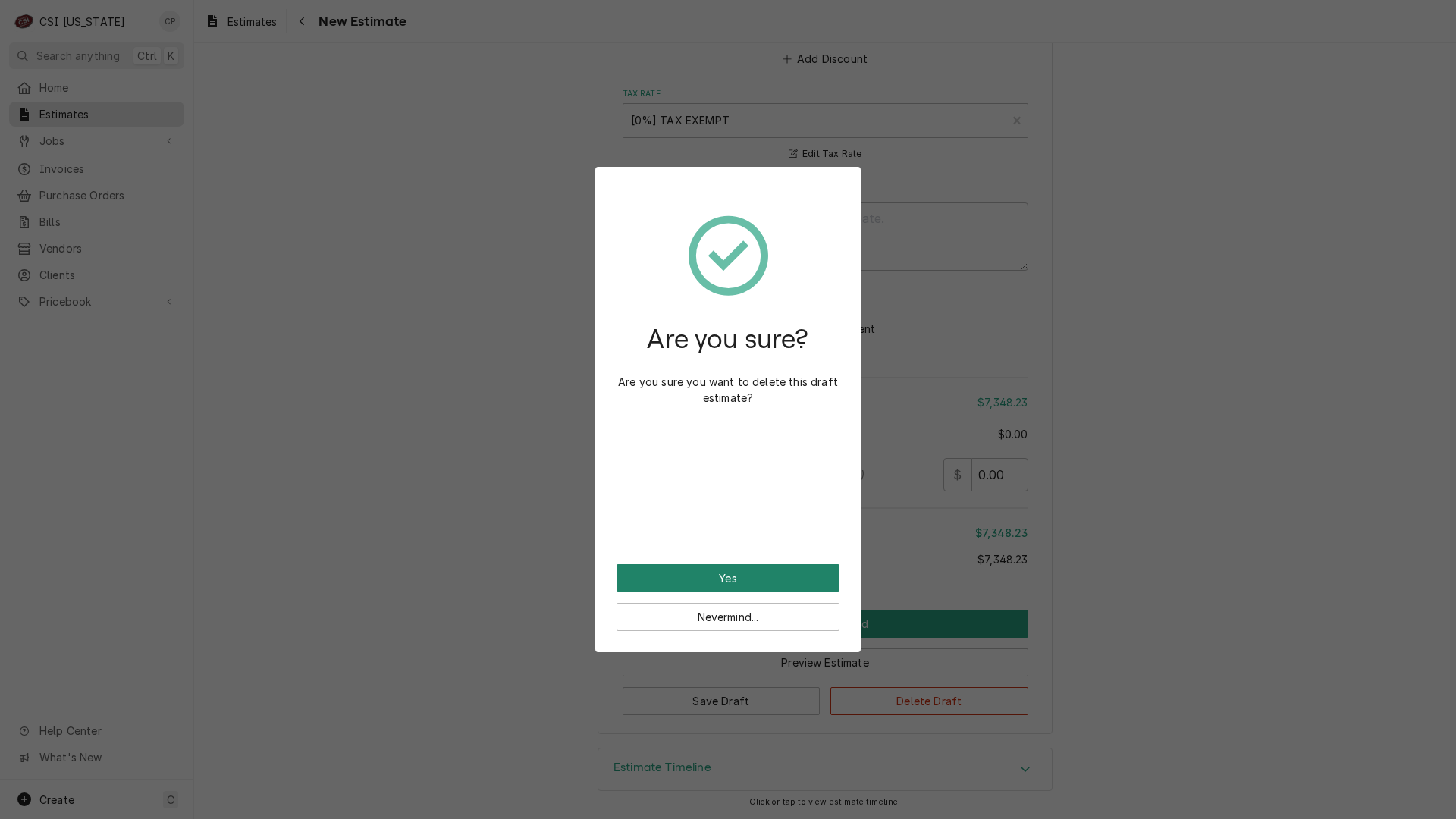
click at [748, 574] on button "Yes" at bounding box center [728, 578] width 223 height 28
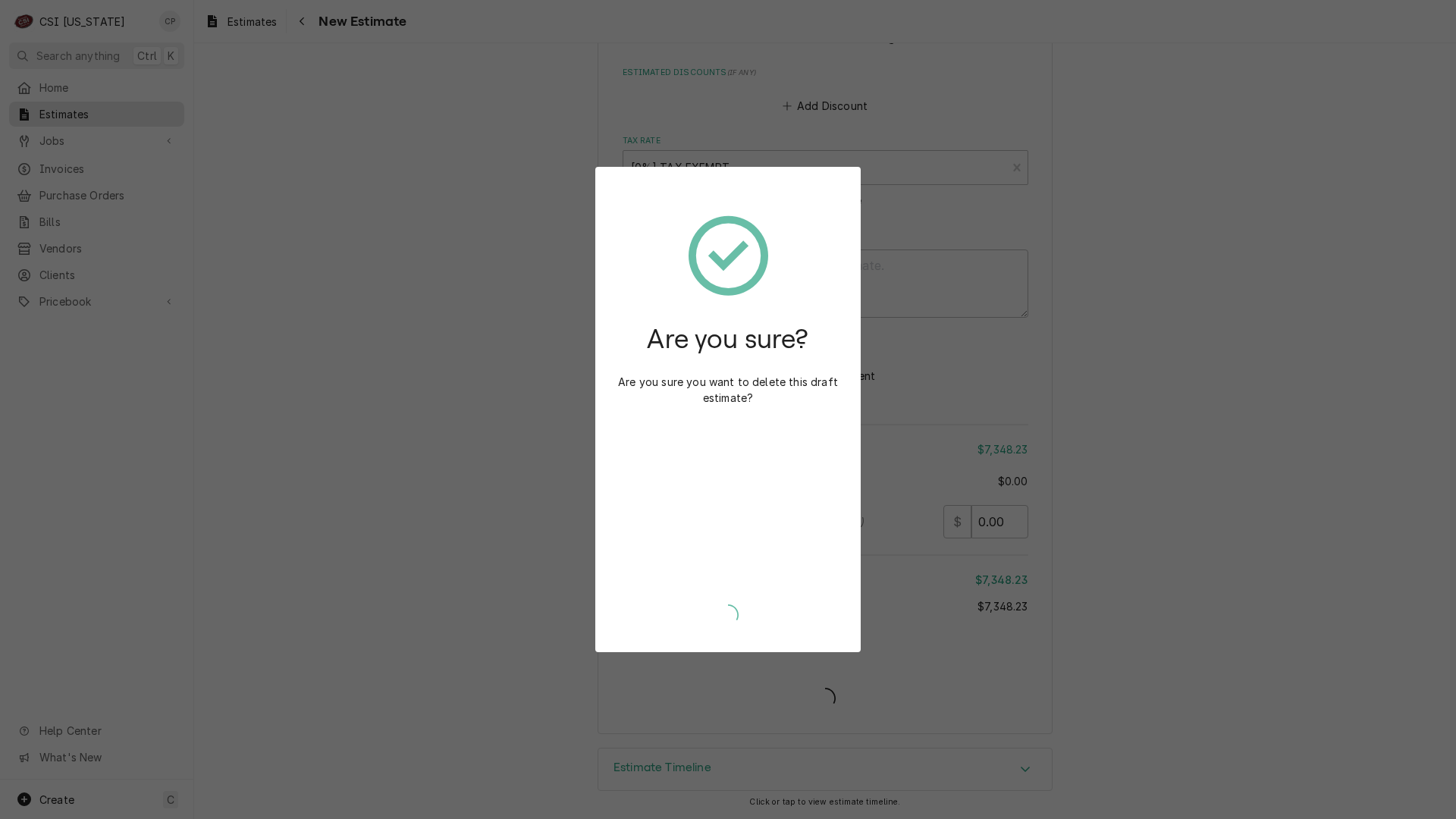
scroll to position [2808, 0]
type textarea "x"
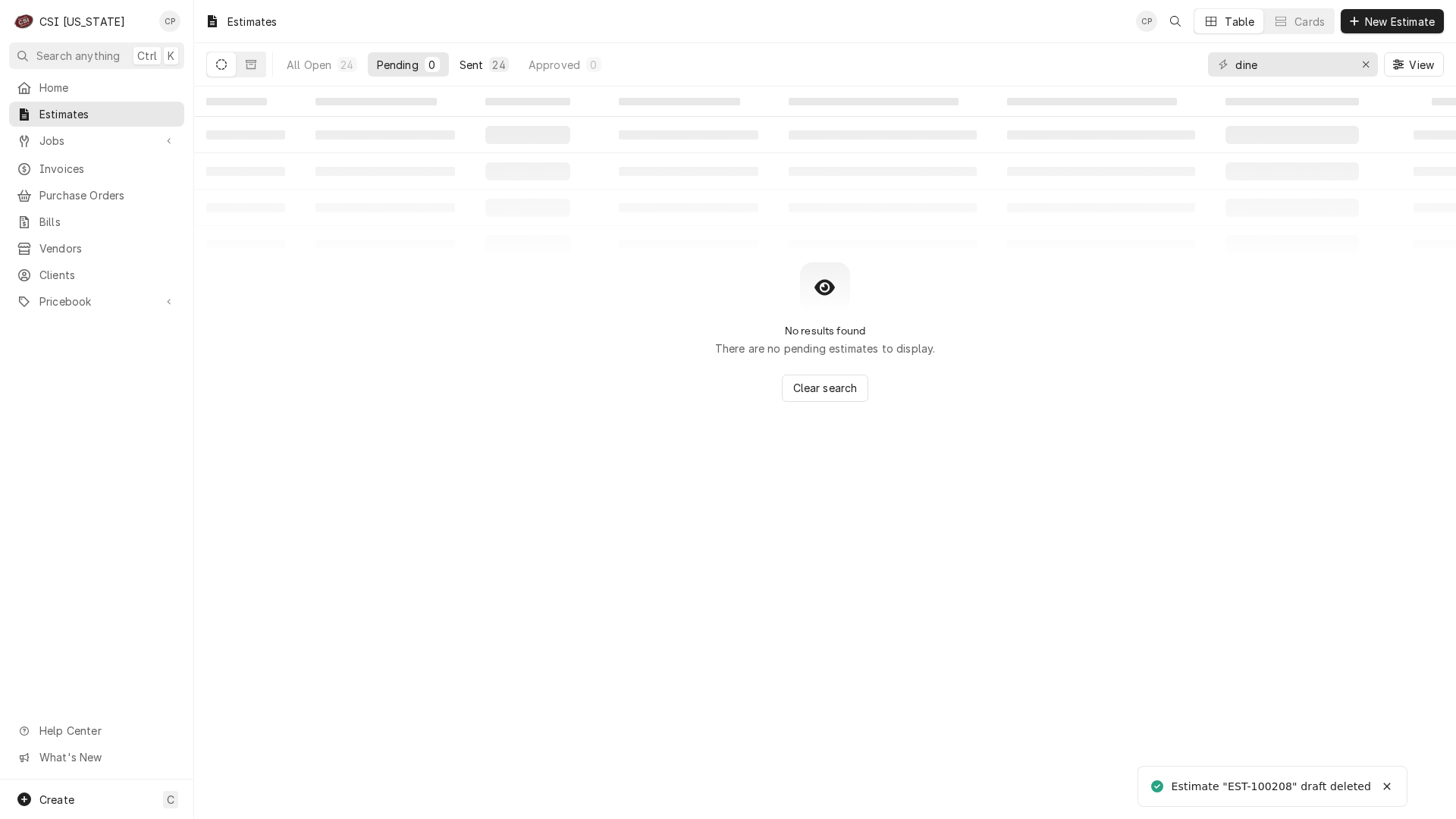
click at [460, 65] on div "Sent" at bounding box center [472, 64] width 24 height 16
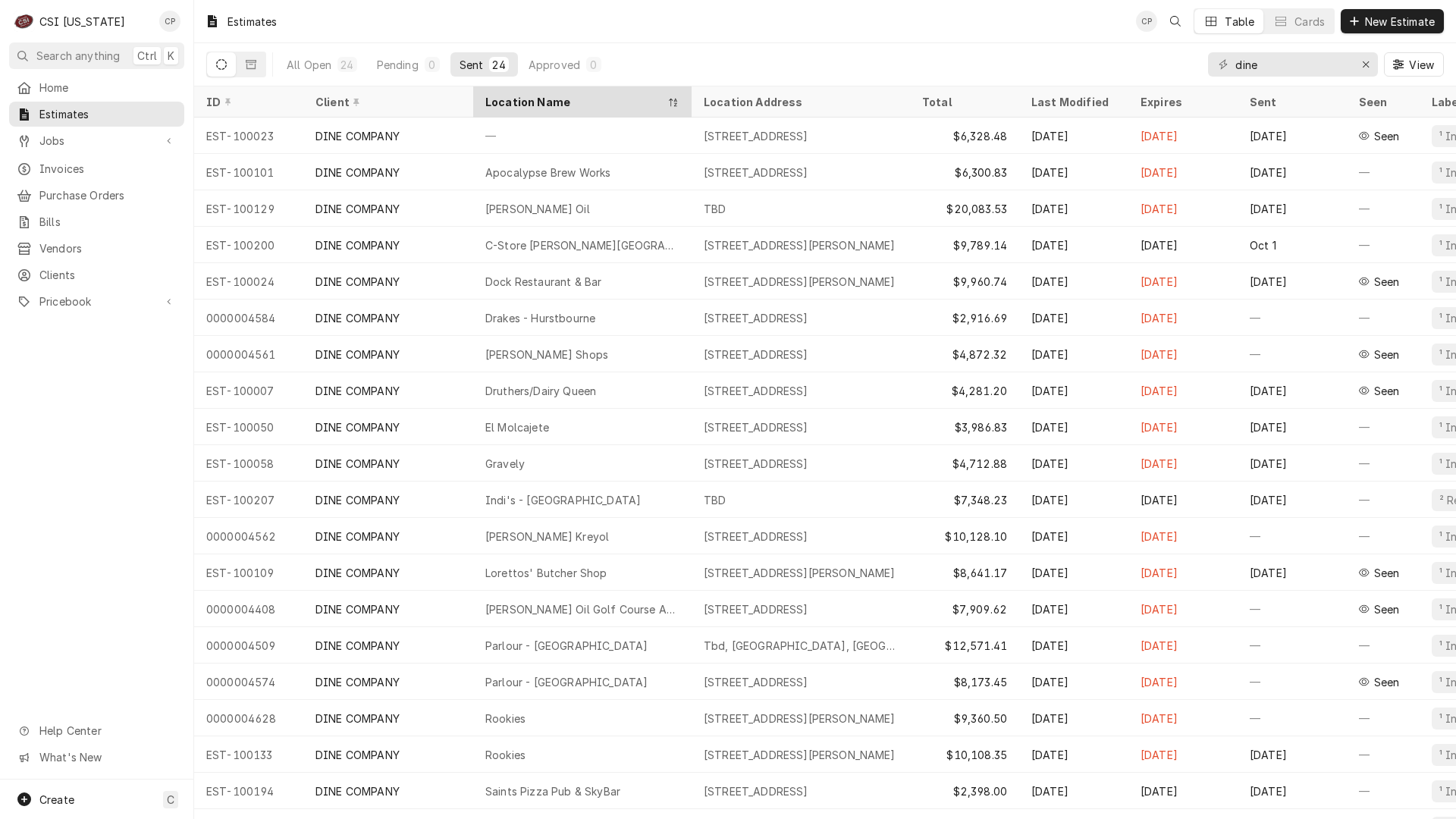
click at [528, 100] on div "Location Name" at bounding box center [574, 102] width 179 height 16
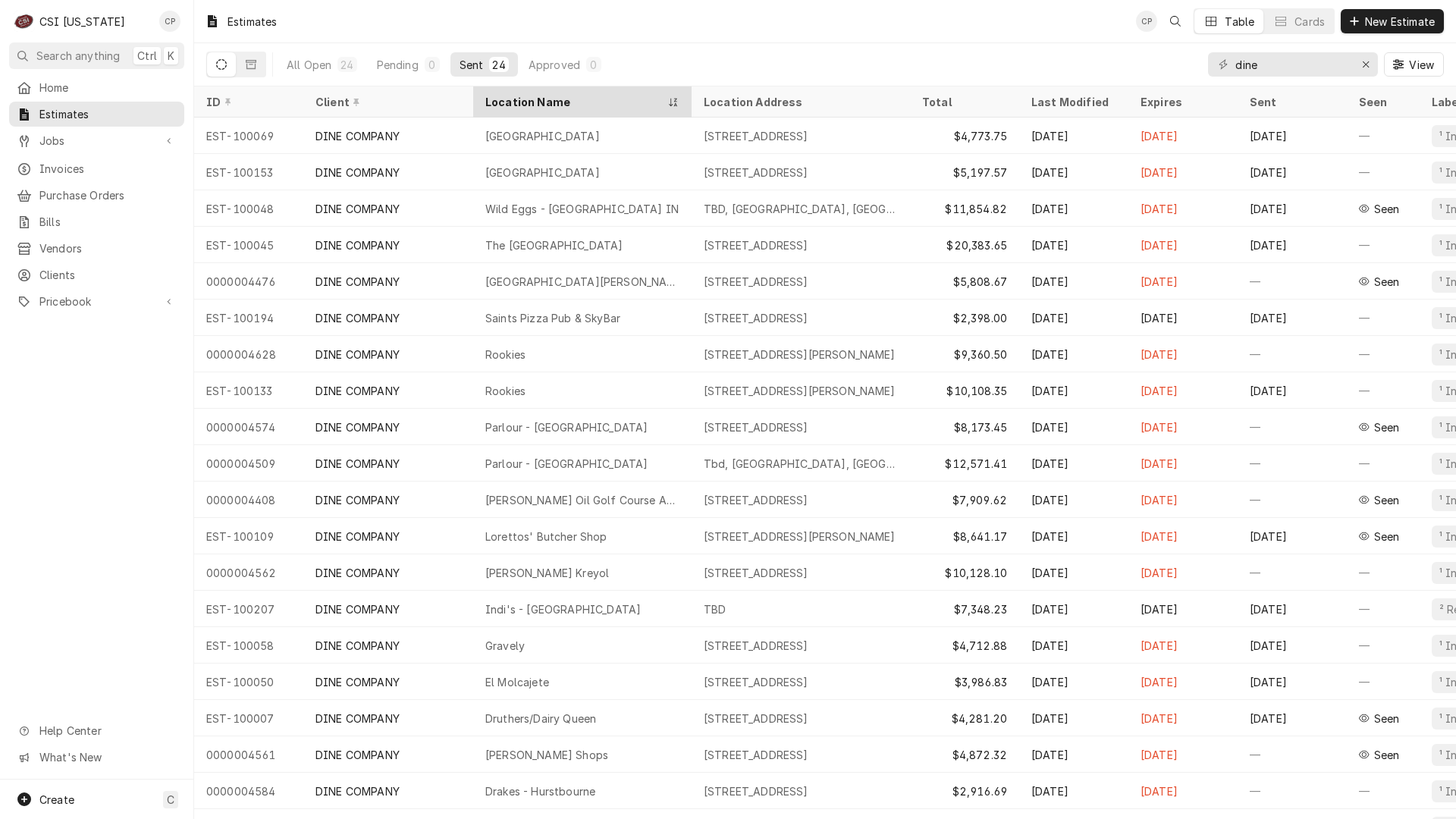
click at [525, 101] on div "Location Name" at bounding box center [574, 102] width 179 height 16
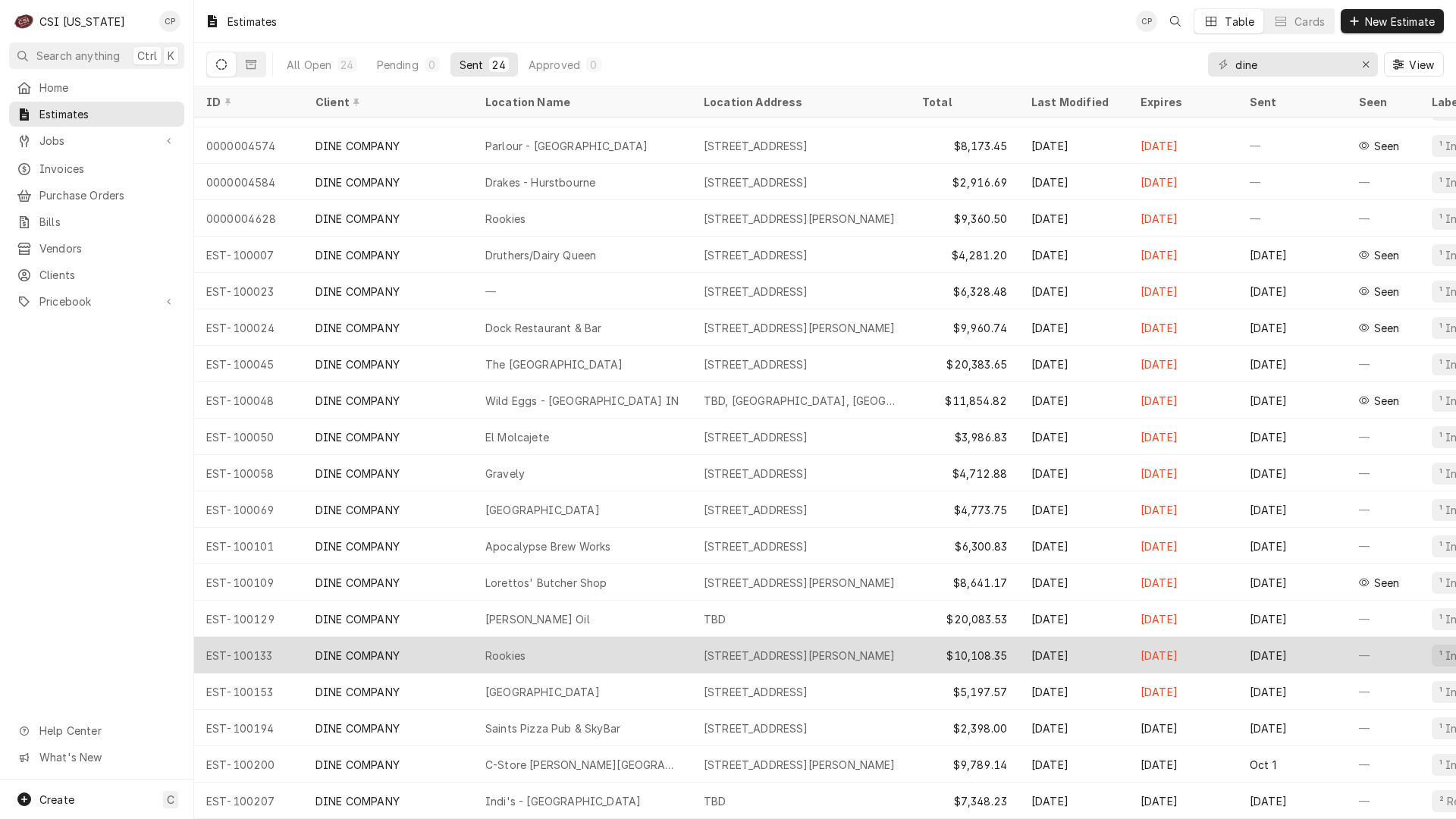
scroll to position [180, 0]
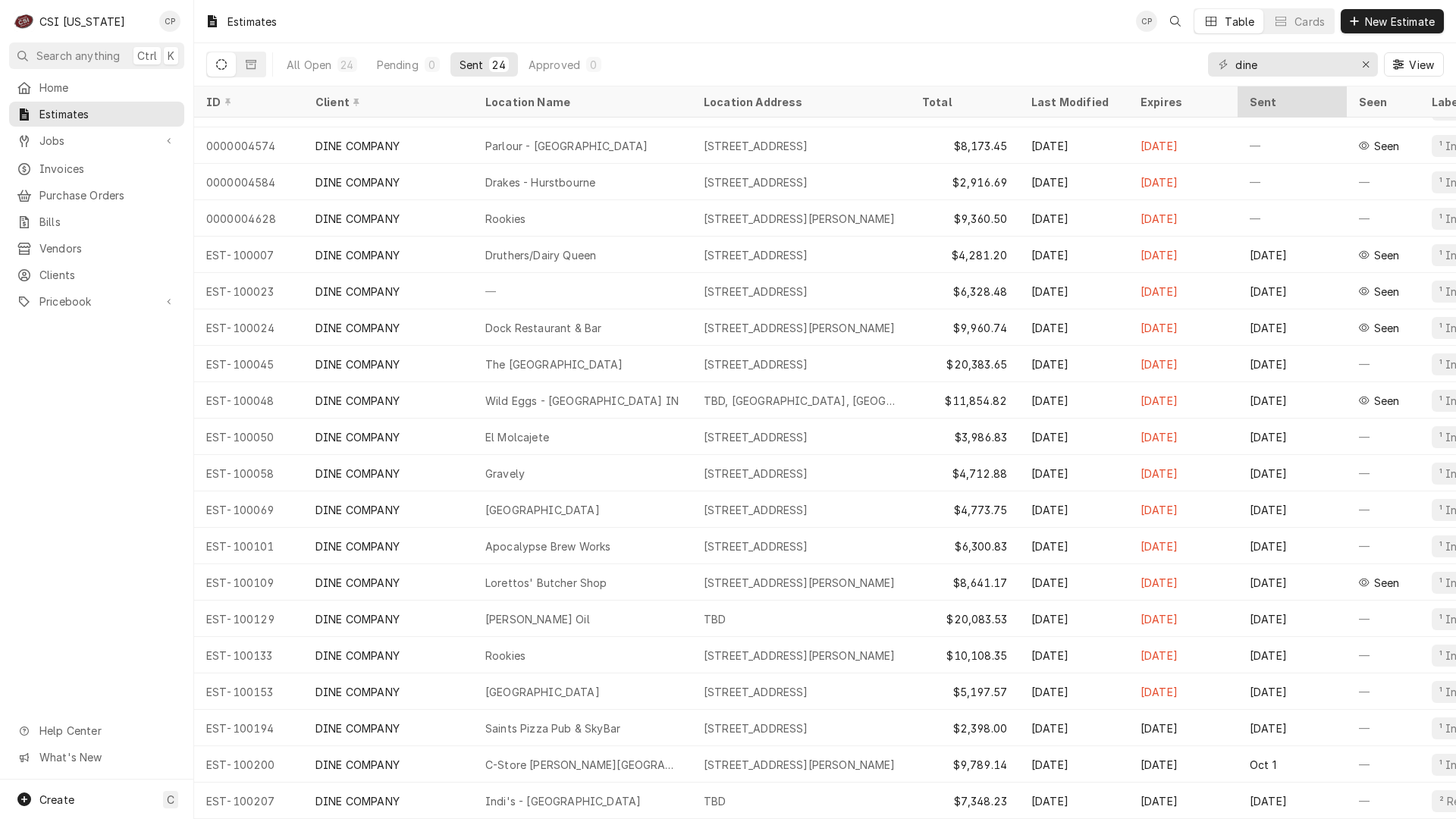
click at [1269, 99] on div "Sent" at bounding box center [1291, 102] width 82 height 16
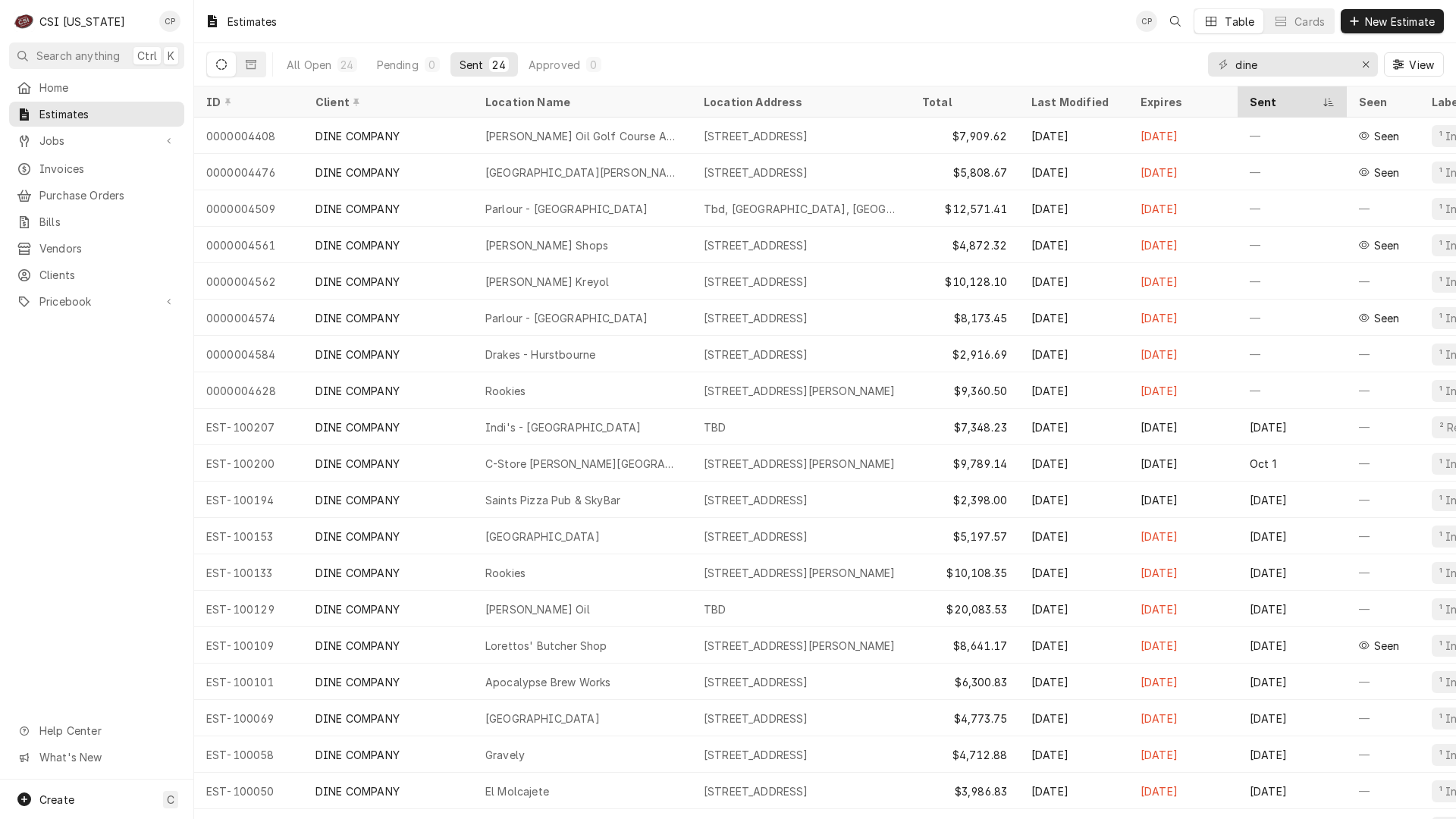
click at [1258, 102] on div "Sent" at bounding box center [1284, 102] width 69 height 16
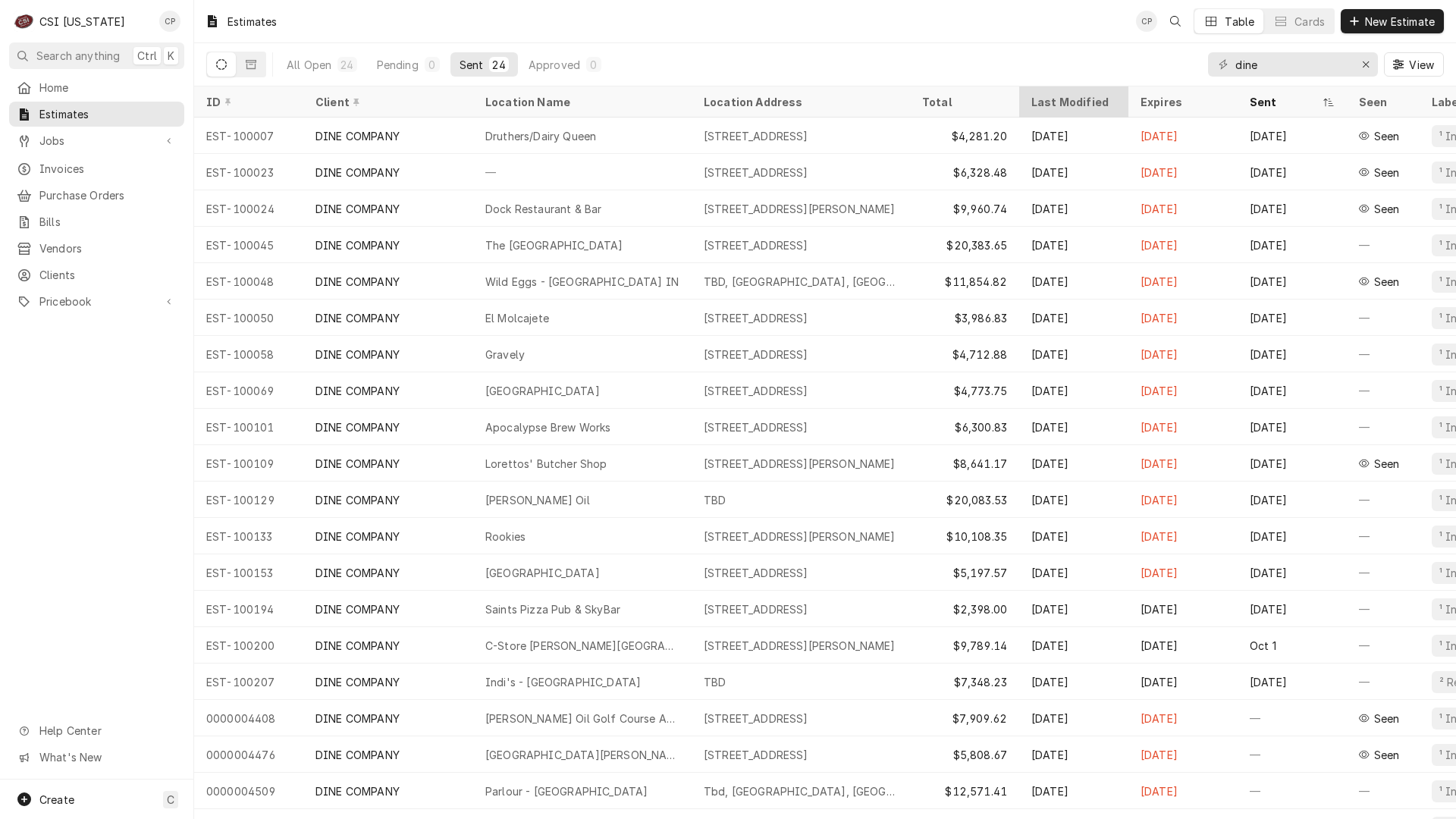
click at [1064, 99] on div "Last Modified" at bounding box center [1072, 102] width 82 height 16
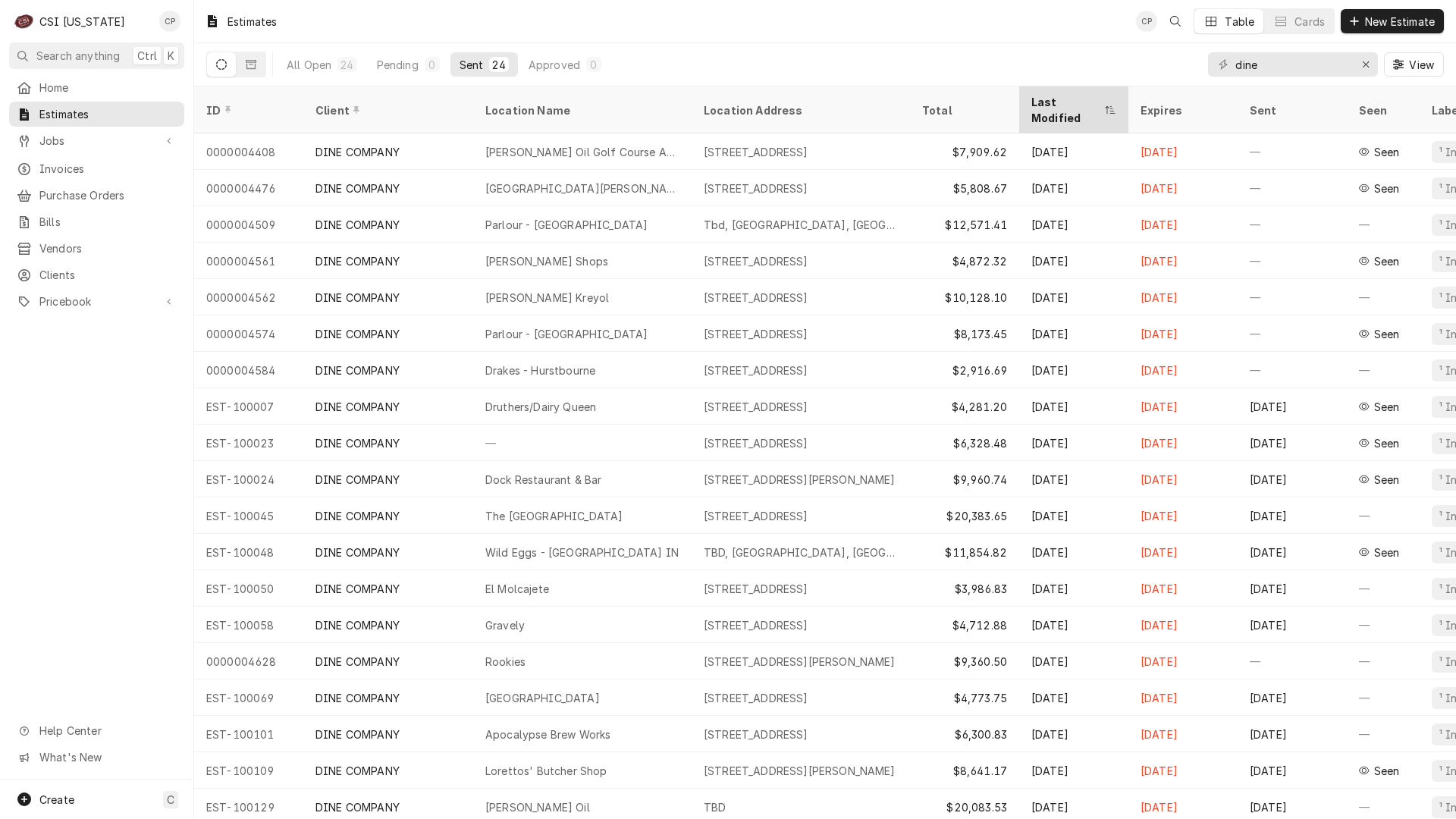
click at [1061, 102] on div "Last Modified" at bounding box center [1065, 109] width 69 height 32
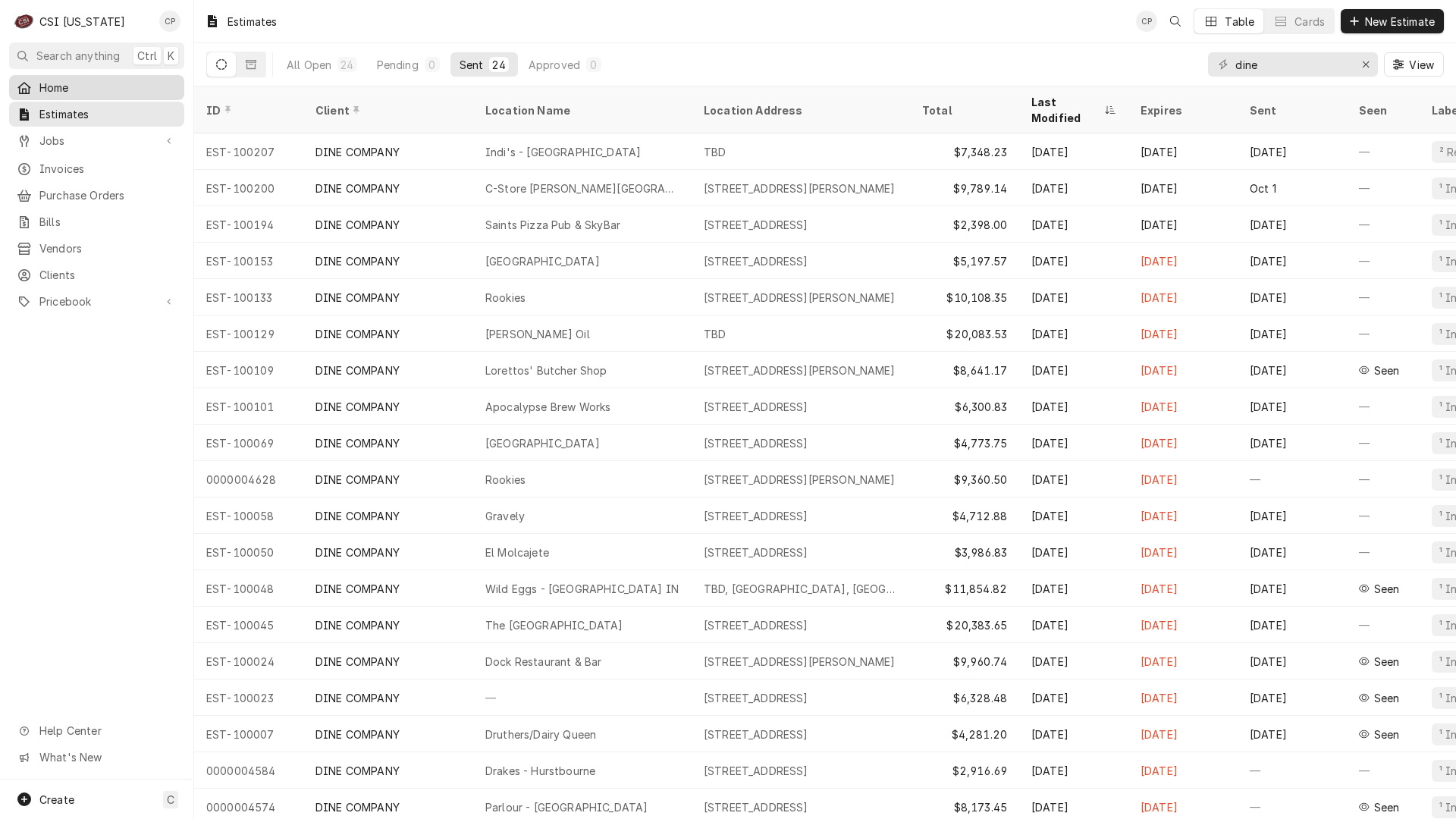
click at [66, 85] on span "Home" at bounding box center [107, 88] width 138 height 16
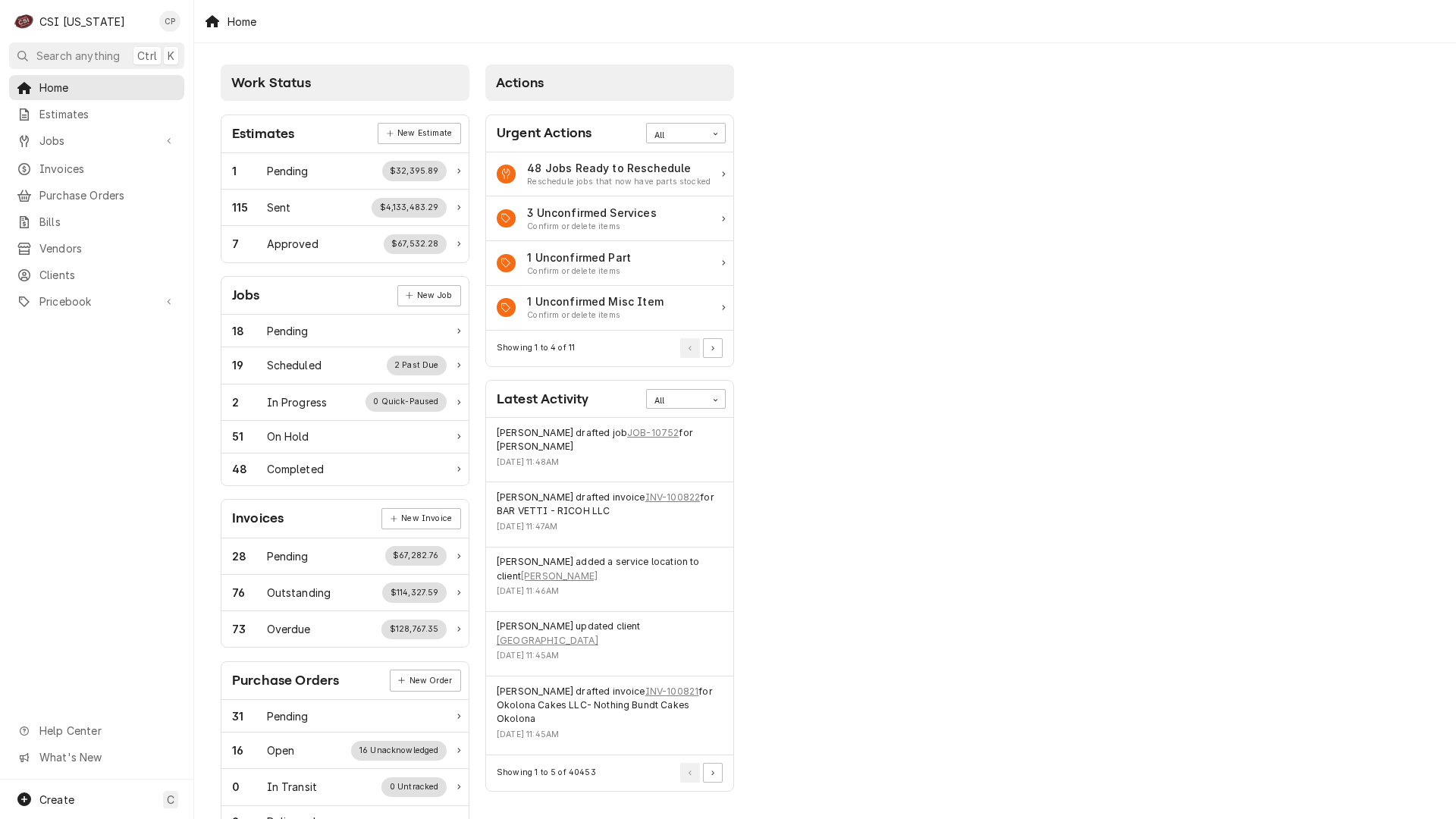
click at [1388, 18] on div "Home" at bounding box center [825, 20] width 1262 height 42
click at [1157, 536] on div "Work Status Estimates New Estimate 1 Pending $32,395.89 115 Sent $4,133,483.29 …" at bounding box center [825, 551] width 1262 height 1016
click at [1199, 207] on div "Work Status Estimates New Estimate 1 Pending $32,395.89 115 Sent $4,133,483.29 …" at bounding box center [825, 551] width 1262 height 1016
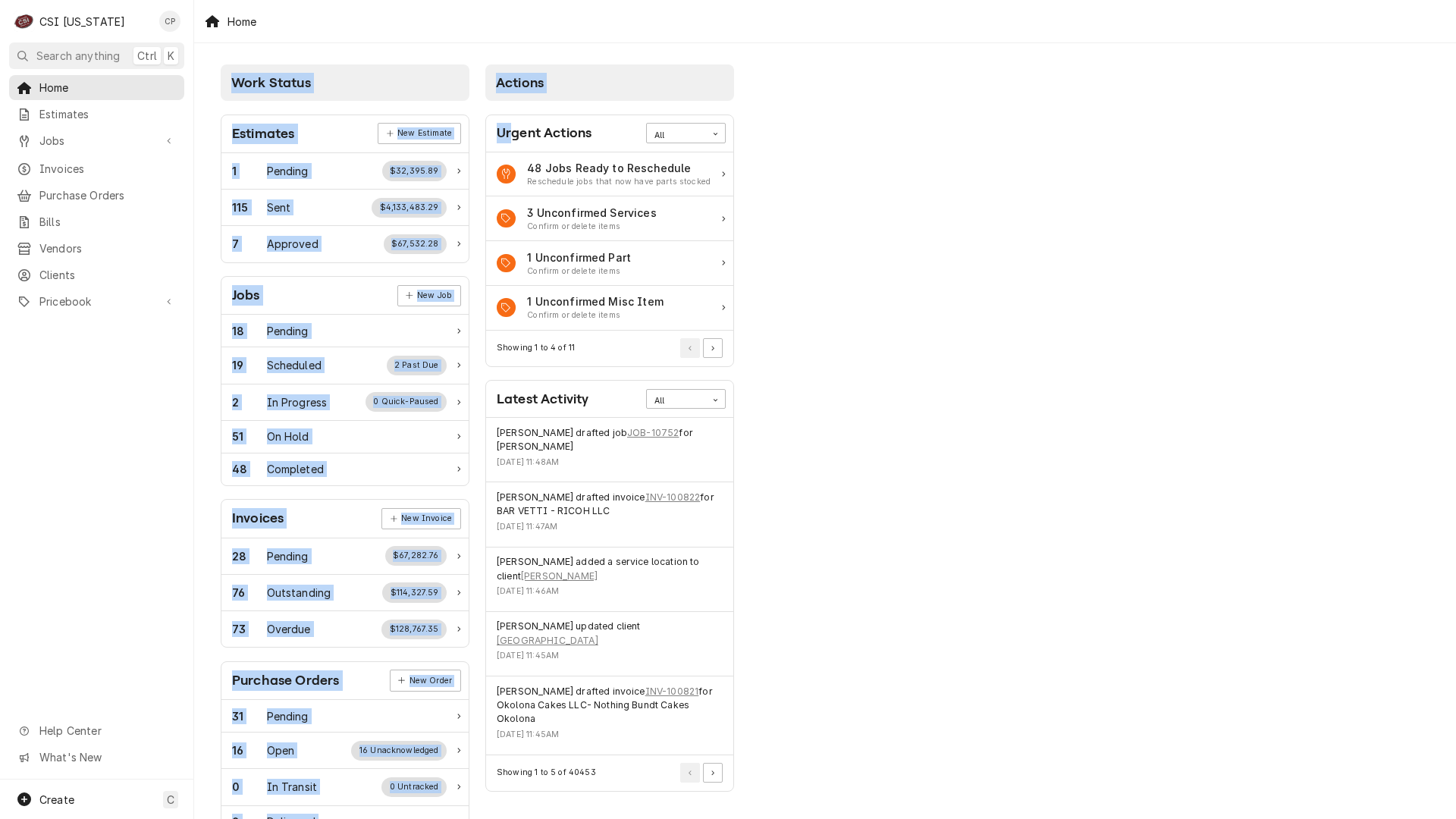
drag, startPoint x: 450, startPoint y: 7, endPoint x: 515, endPoint y: 117, distance: 127.8
click at [515, 117] on div "Home Work Status Estimates New Estimate 1 Pending $32,395.89 115 Sent $4,133,48…" at bounding box center [825, 409] width 1262 height 819
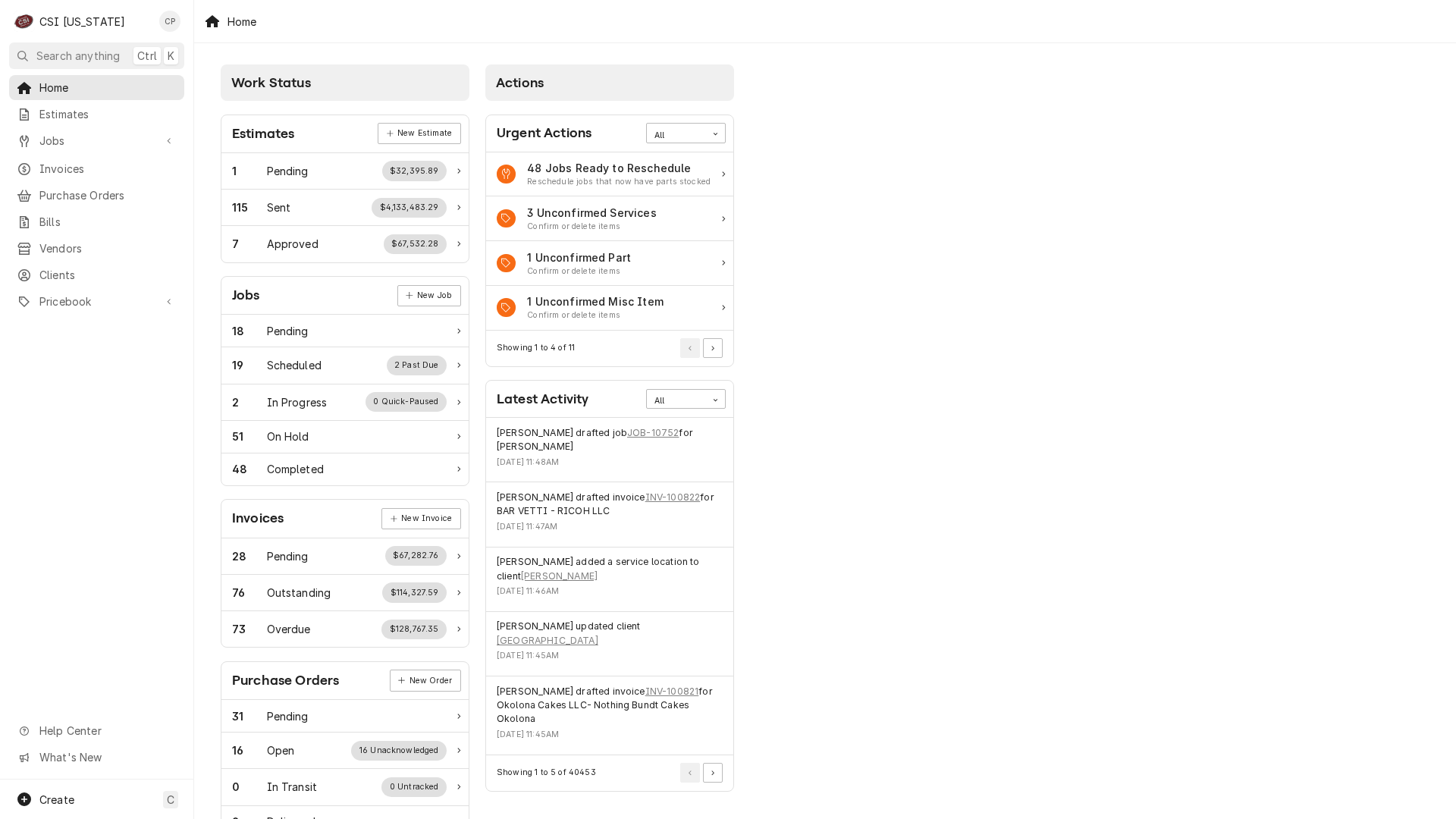
click at [1103, 21] on div "Home" at bounding box center [825, 20] width 1262 height 42
click at [1059, 236] on div "Work Status Estimates New Estimate 1 Pending $32,395.89 115 Sent $4,133,483.29 …" at bounding box center [825, 551] width 1262 height 1016
click at [1059, 237] on div "Work Status Estimates New Estimate 1 Pending $32,395.89 115 Sent $4,133,483.29 …" at bounding box center [825, 551] width 1262 height 1016
click at [68, 135] on span "Jobs" at bounding box center [96, 141] width 114 height 16
click at [69, 162] on span "Jobs" at bounding box center [107, 167] width 138 height 16
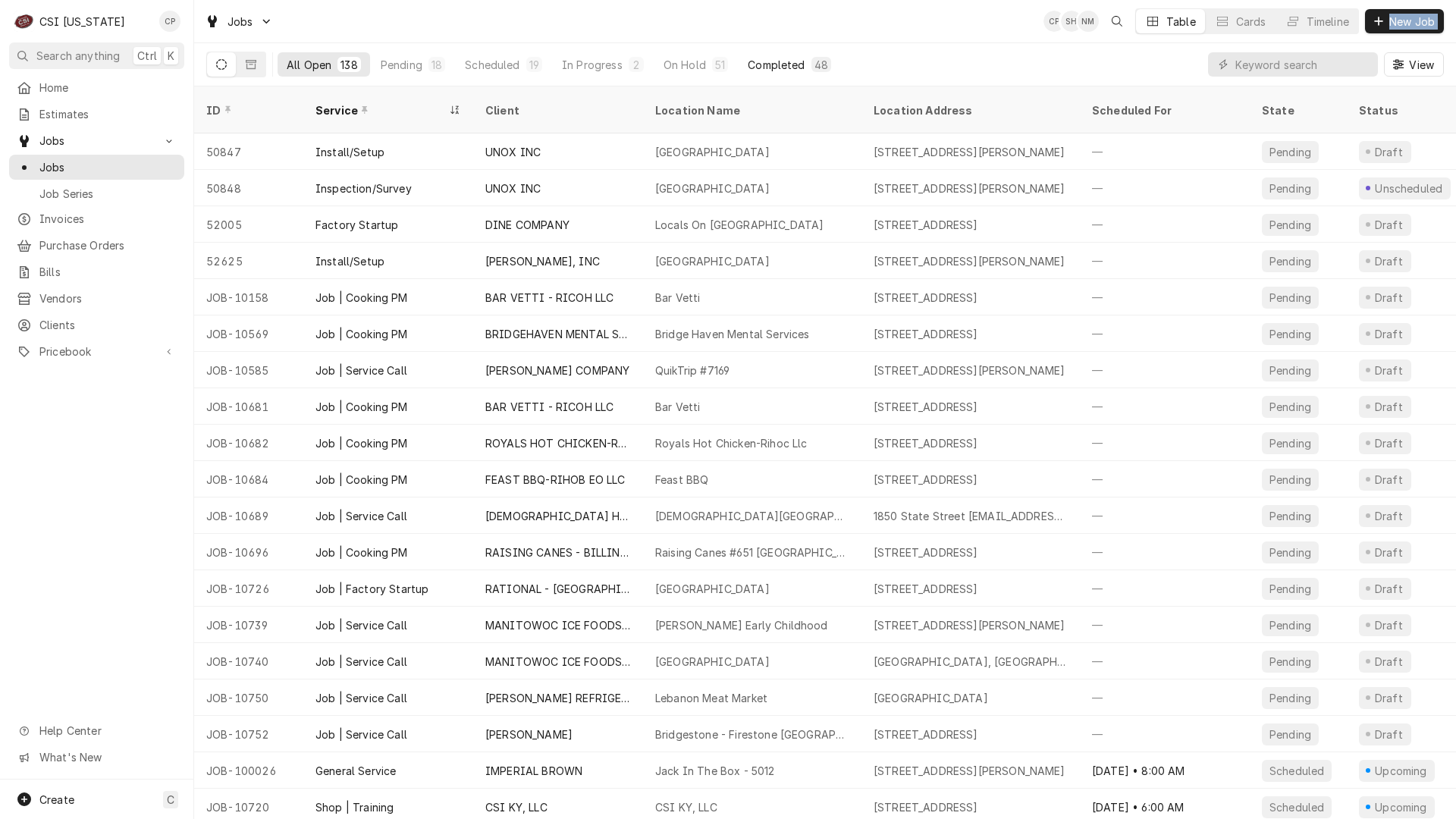
drag, startPoint x: 823, startPoint y: 0, endPoint x: 810, endPoint y: 53, distance: 54.6
click at [810, 53] on div "Jobs CP SH NM Table Cards Timeline New Job All Open 138 Pending 18 Scheduled 19…" at bounding box center [825, 43] width 1262 height 87
drag, startPoint x: 884, startPoint y: 11, endPoint x: 1027, endPoint y: 104, distance: 170.6
click at [1044, 117] on div "Jobs CP SH NM Table Cards Timeline New Job All Open 138 Pending 18 Scheduled 19…" at bounding box center [825, 409] width 1262 height 819
click at [895, 29] on div "Jobs CP SH NM Table Cards Timeline New Job" at bounding box center [825, 20] width 1262 height 42
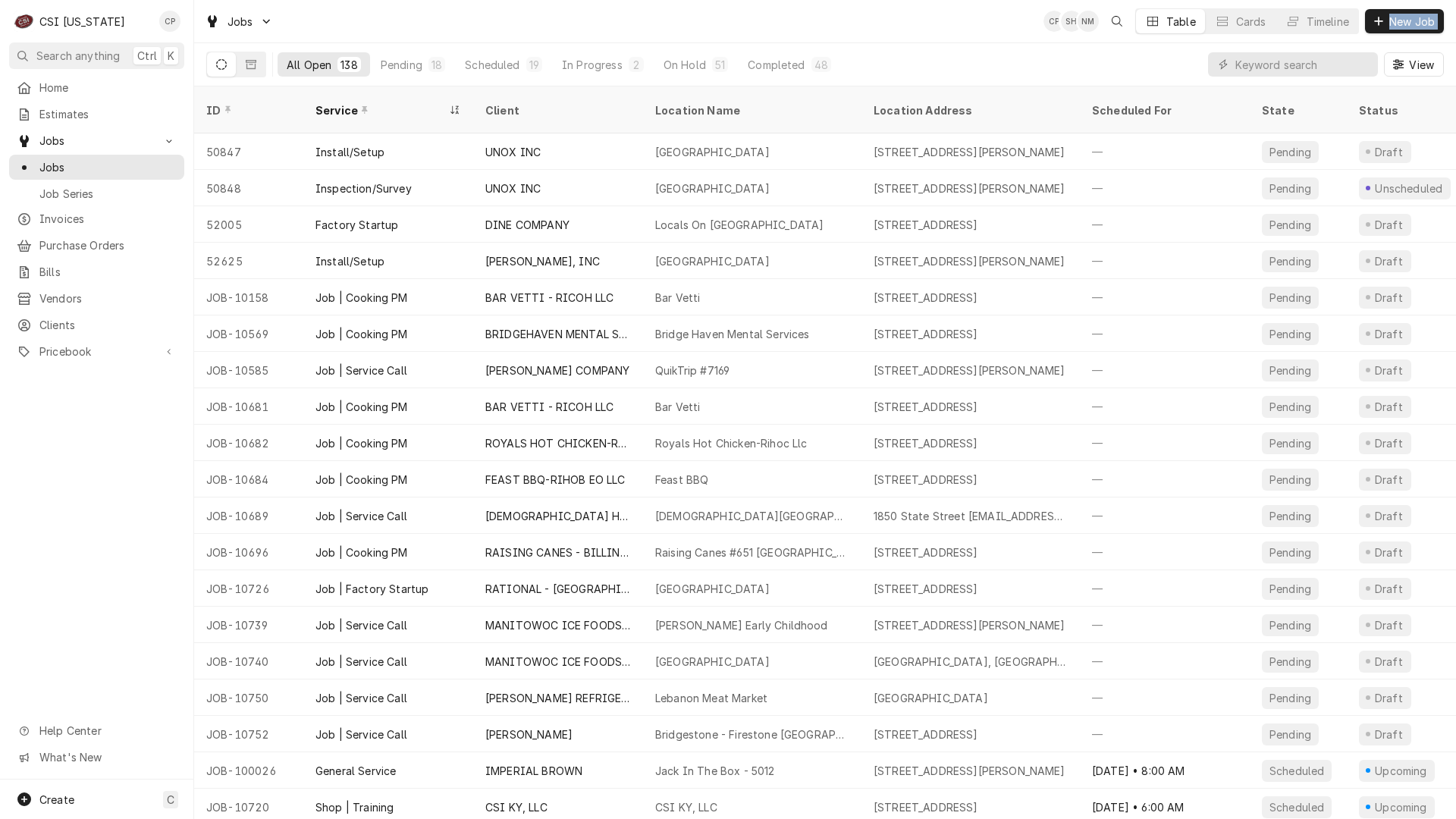
drag, startPoint x: 783, startPoint y: 16, endPoint x: 1119, endPoint y: 53, distance: 338.0
click at [1119, 53] on div "Jobs CP SH NM Table Cards Timeline New Job All Open 138 Pending 18 Scheduled 19…" at bounding box center [825, 43] width 1262 height 87
click at [60, 22] on div "CSI [US_STATE]" at bounding box center [82, 21] width 86 height 16
click at [766, 0] on div "Jobs CP SH NM Table Cards Timeline New Job" at bounding box center [825, 20] width 1262 height 42
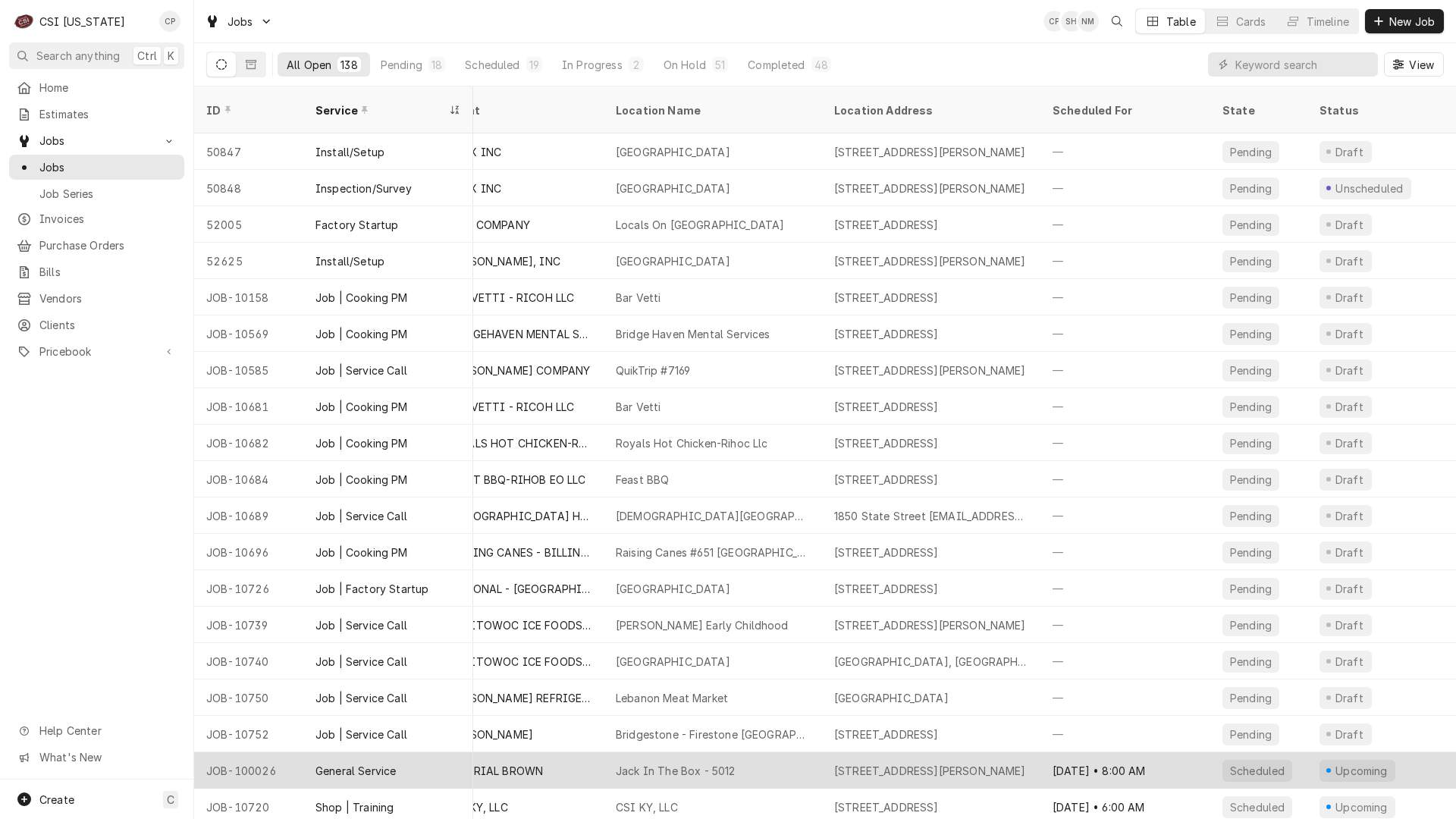
scroll to position [0, 46]
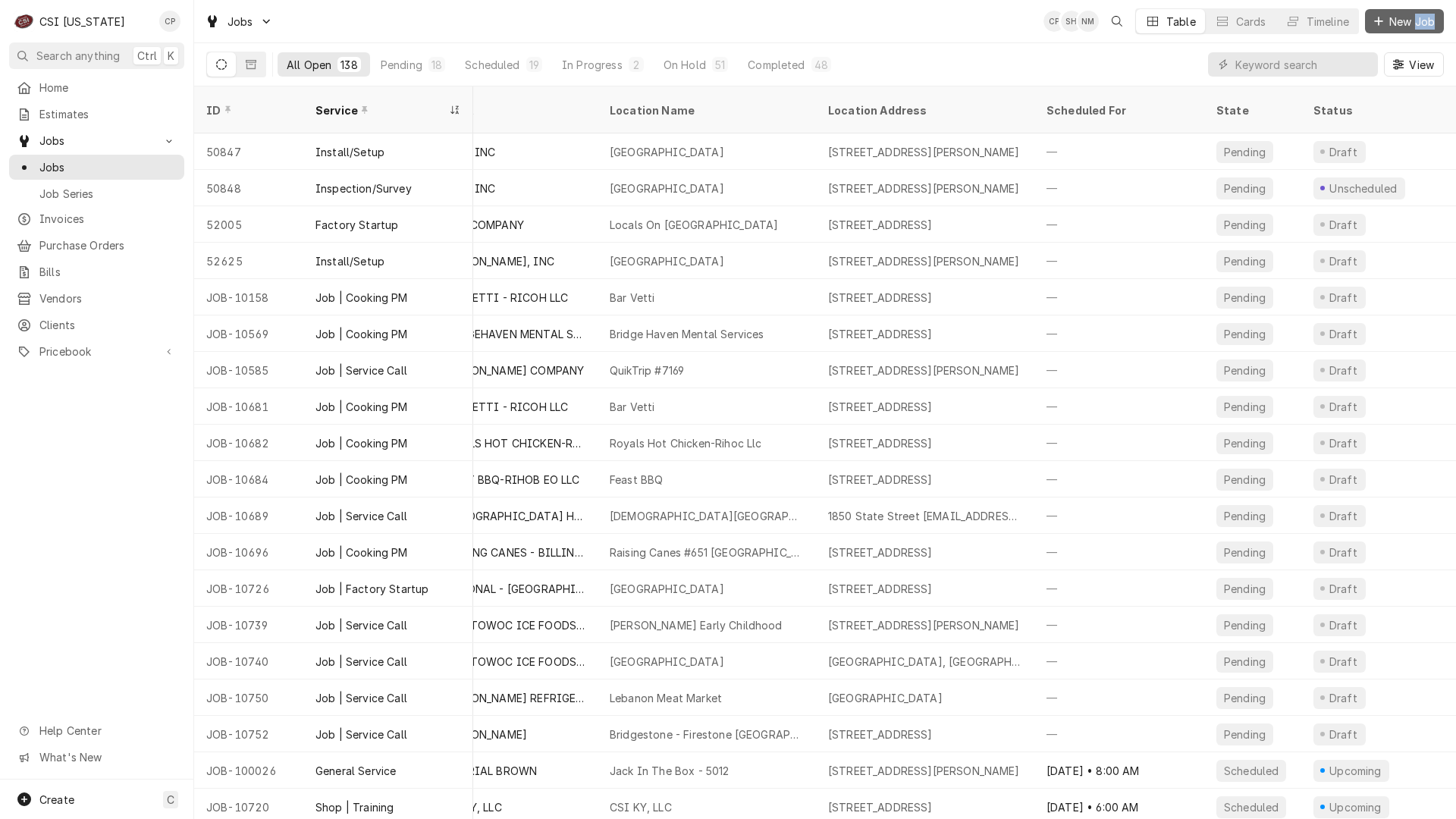
drag, startPoint x: 1448, startPoint y: 0, endPoint x: 1410, endPoint y: 10, distance: 39.3
click at [1414, 10] on div "Jobs CP SH NM Table Cards Timeline New Job" at bounding box center [825, 20] width 1262 height 42
drag, startPoint x: 850, startPoint y: 10, endPoint x: 1074, endPoint y: 53, distance: 228.1
click at [1074, 53] on div "Jobs CP SH NM Table Cards Timeline New Job All Open 138 Pending 18 Scheduled 19…" at bounding box center [825, 43] width 1262 height 87
click at [965, 12] on div "Jobs CP SH NM Table Cards Timeline New Job" at bounding box center [825, 20] width 1262 height 42
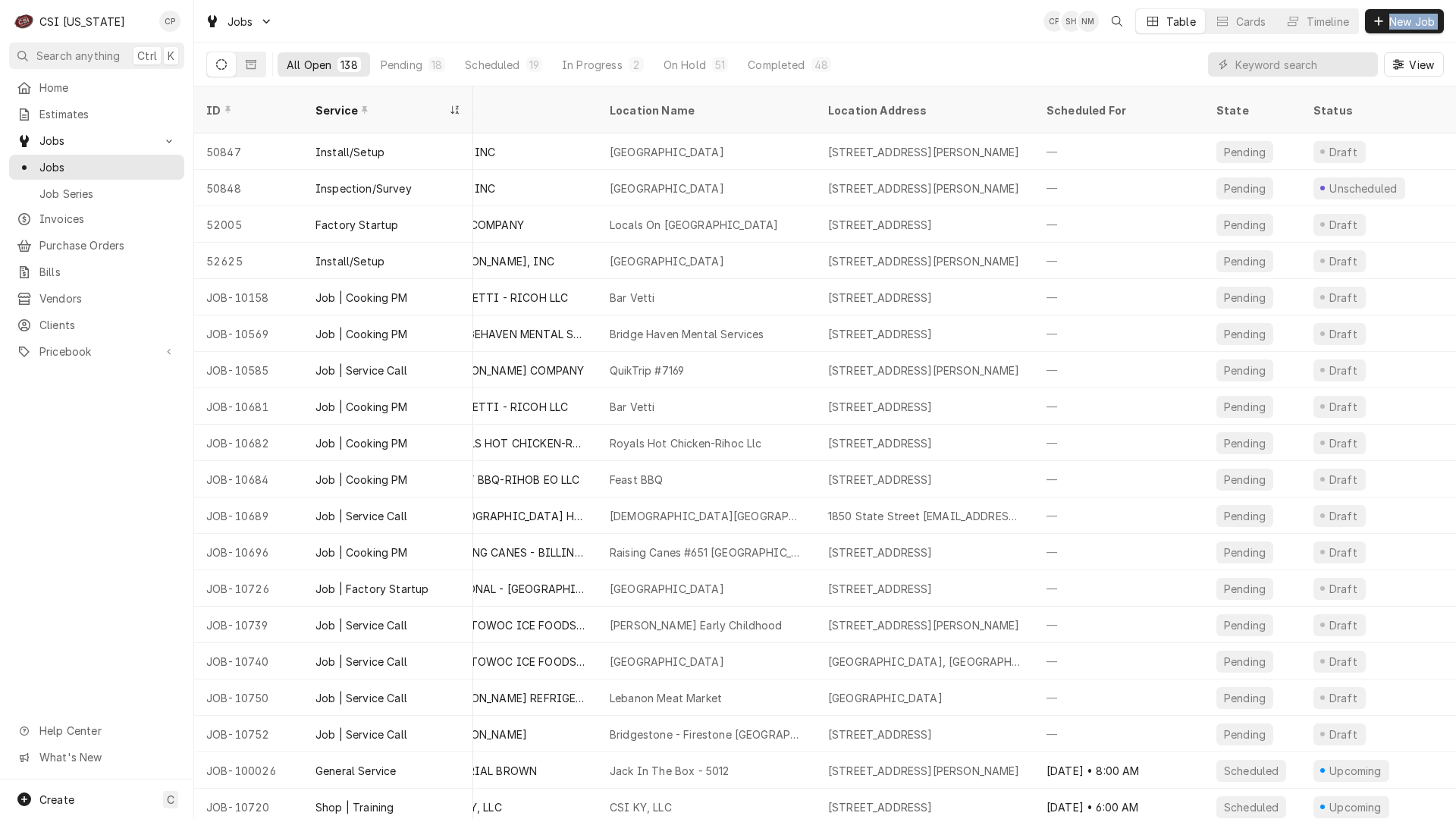
drag, startPoint x: 630, startPoint y: 13, endPoint x: 740, endPoint y: 46, distance: 114.8
click at [740, 46] on div "Jobs CP SH NM Table Cards Timeline New Job All Open 138 Pending 18 Scheduled 19…" at bounding box center [825, 43] width 1262 height 87
drag, startPoint x: 462, startPoint y: 0, endPoint x: 504, endPoint y: 31, distance: 52.2
click at [495, 53] on div "Jobs CP SH NM Table Cards Timeline New Job All Open 138 Pending 18 Scheduled 19…" at bounding box center [825, 43] width 1262 height 87
drag, startPoint x: 508, startPoint y: 16, endPoint x: 546, endPoint y: 56, distance: 55.2
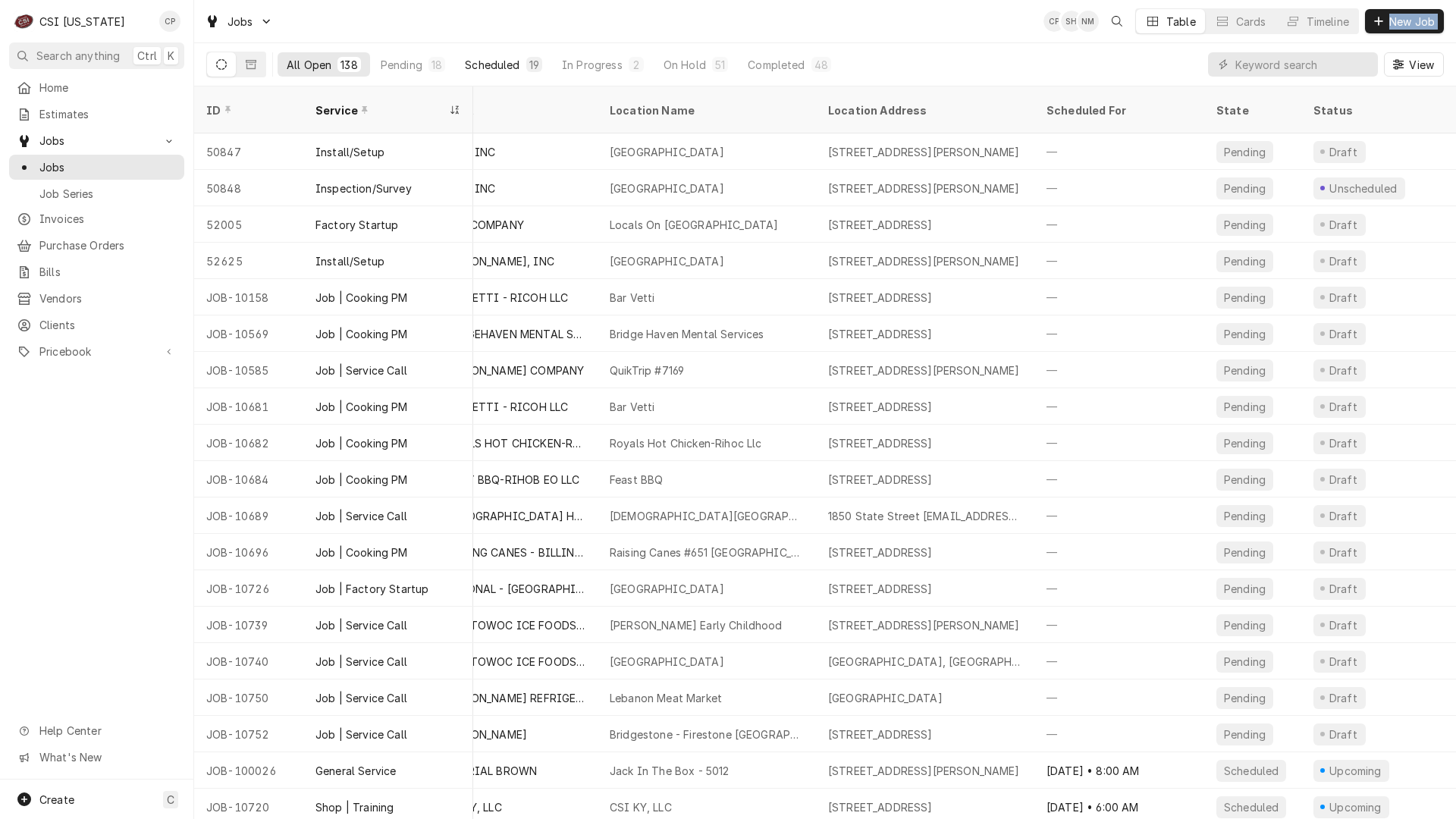
click at [546, 56] on div "Jobs CP SH NM Table Cards Timeline New Job All Open 138 Pending 18 Scheduled 19…" at bounding box center [825, 43] width 1262 height 87
drag, startPoint x: 75, startPoint y: 451, endPoint x: 104, endPoint y: 505, distance: 61.3
click at [104, 505] on div "Home Estimates Jobs Jobs Job Series Invoices Purchase Orders Bills Vendors Clie…" at bounding box center [97, 428] width 193 height 705
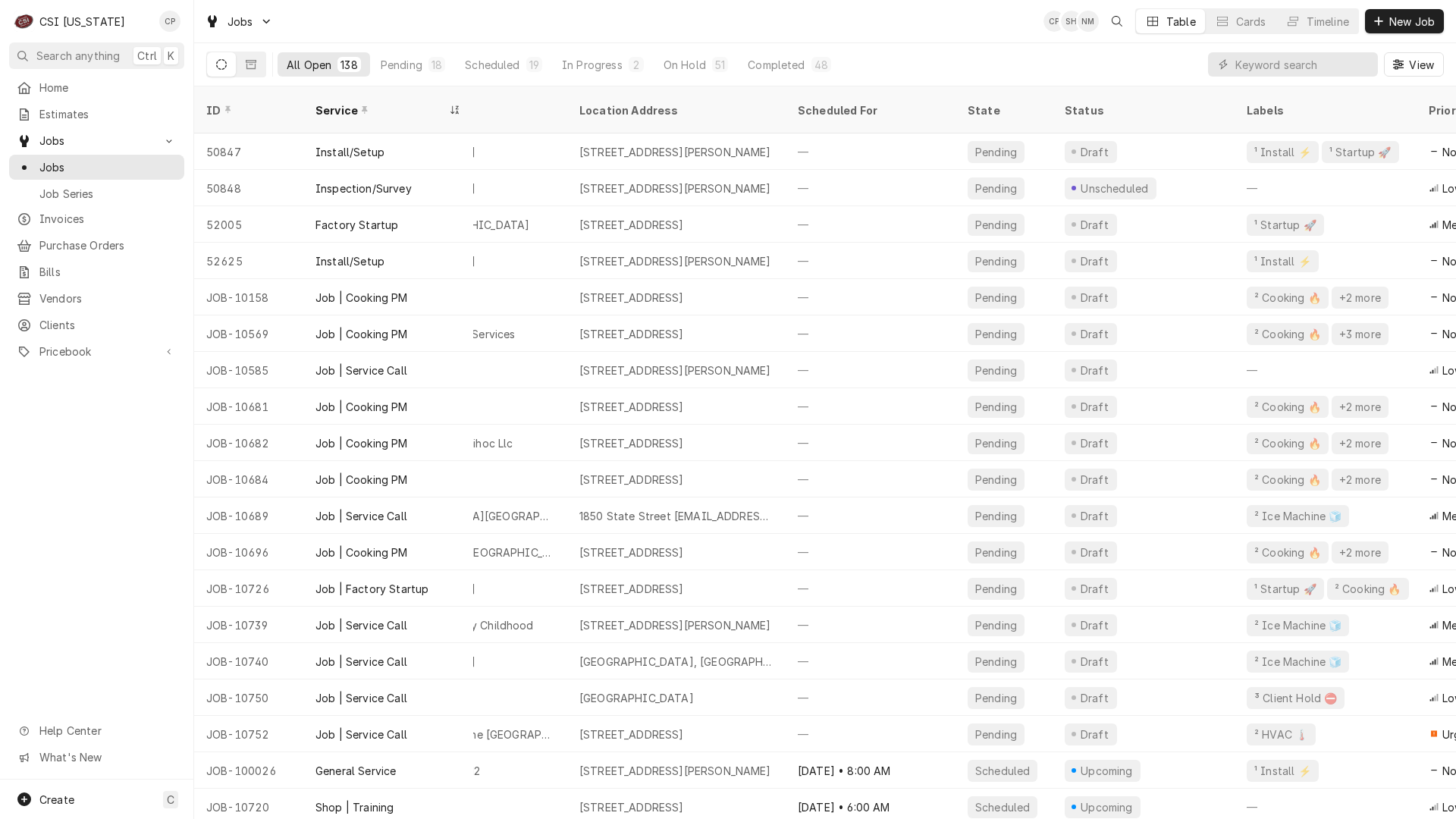
scroll to position [0, 0]
